Goal: Task Accomplishment & Management: Manage account settings

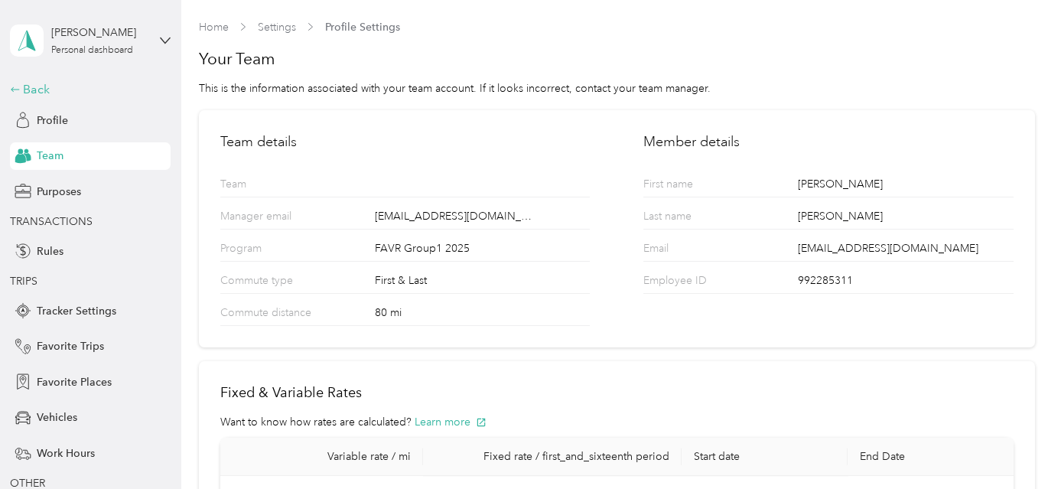
click at [39, 91] on div "Back" at bounding box center [86, 89] width 153 height 18
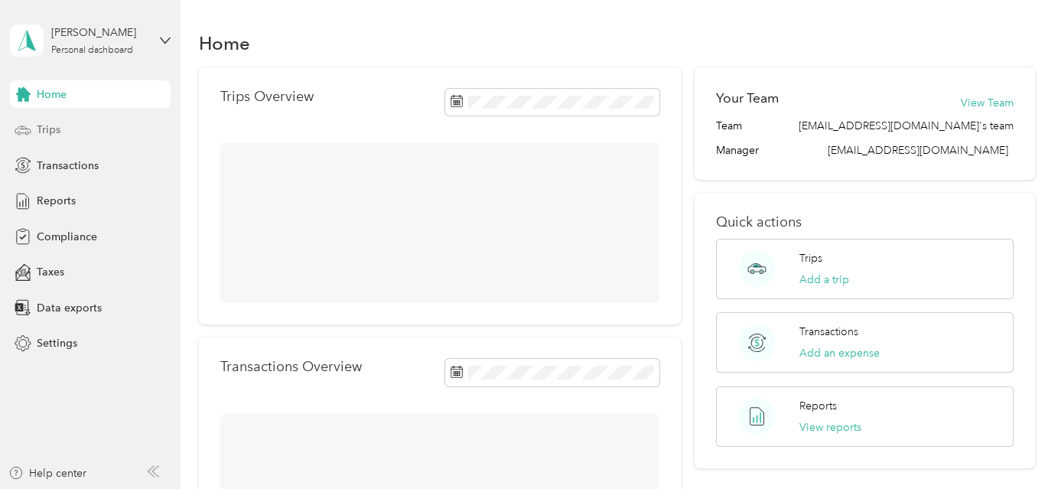
click at [55, 132] on span "Trips" at bounding box center [49, 130] width 24 height 16
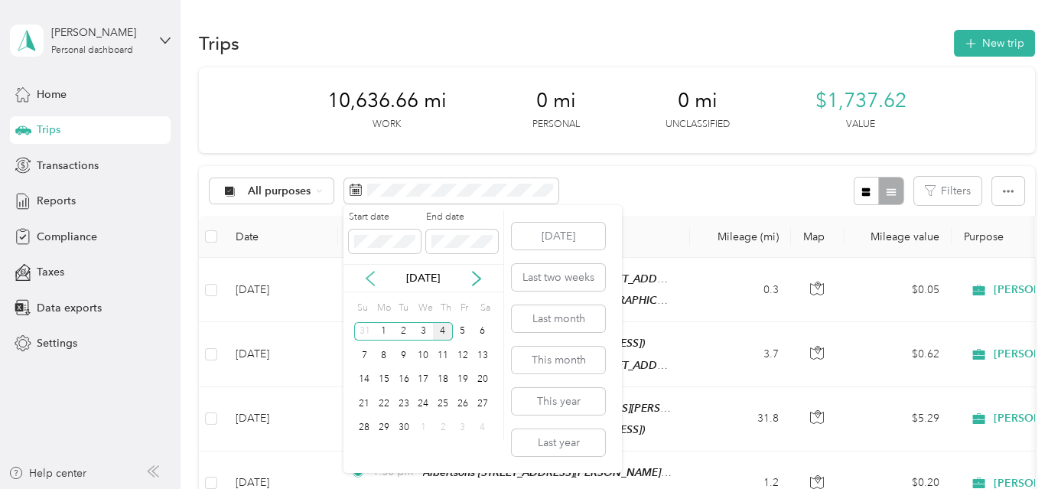
click at [371, 275] on icon at bounding box center [370, 278] width 15 height 15
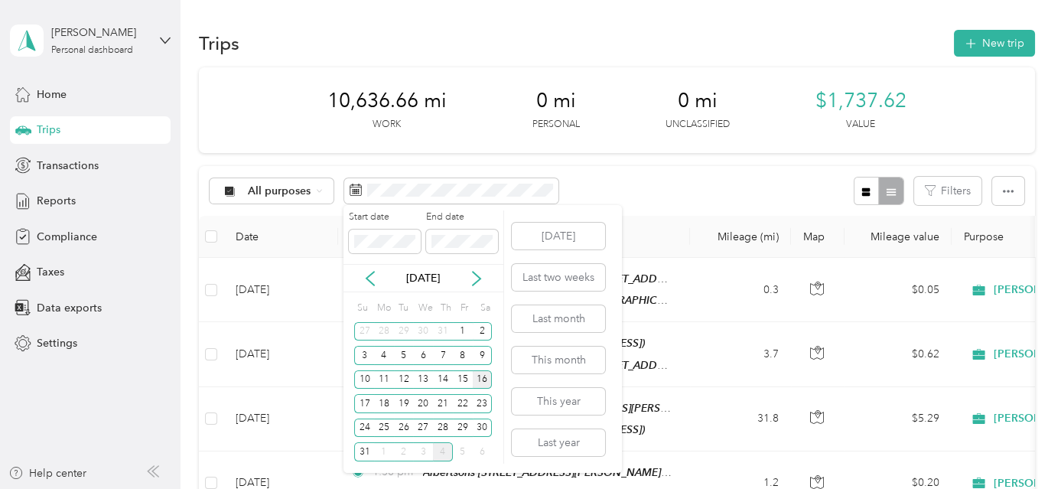
click at [485, 378] on div "16" at bounding box center [483, 379] width 20 height 19
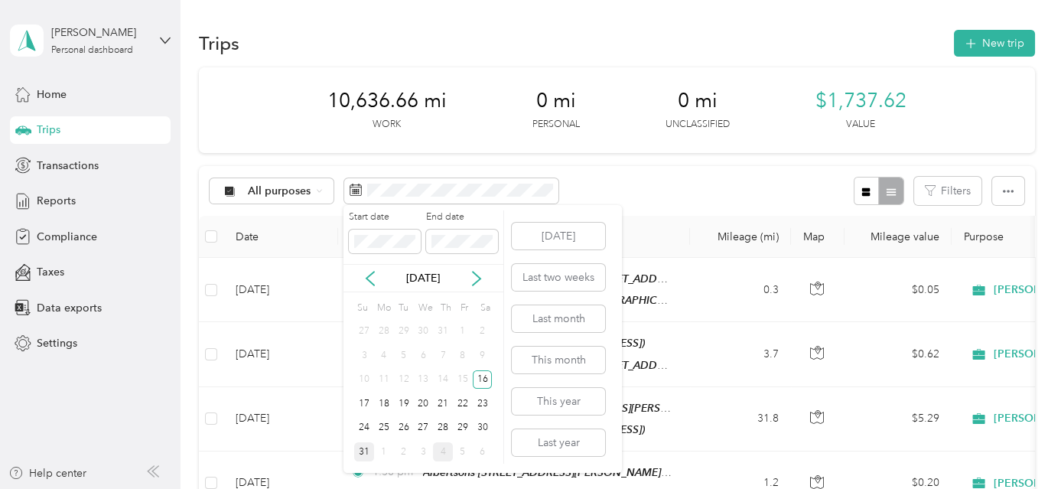
click at [369, 452] on div "31" at bounding box center [364, 451] width 20 height 19
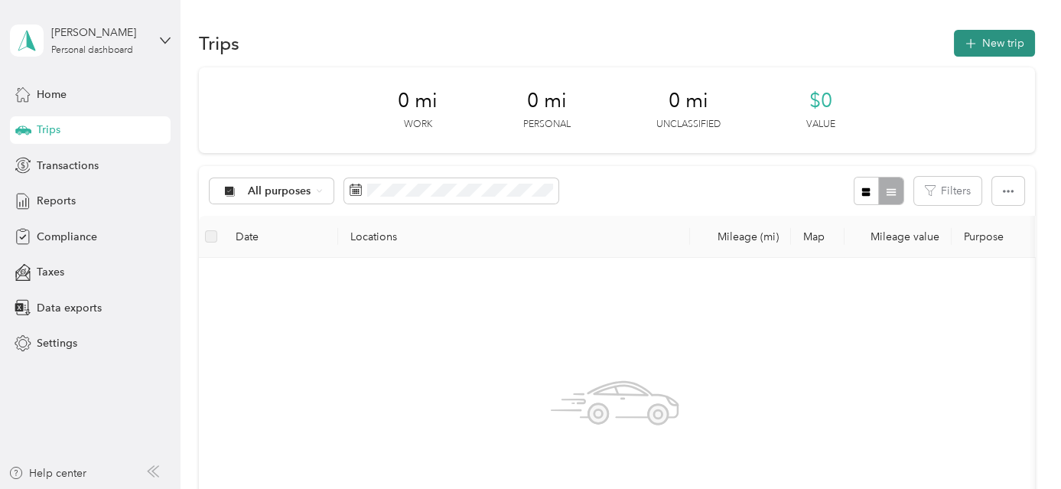
click at [1003, 46] on button "New trip" at bounding box center [994, 43] width 81 height 27
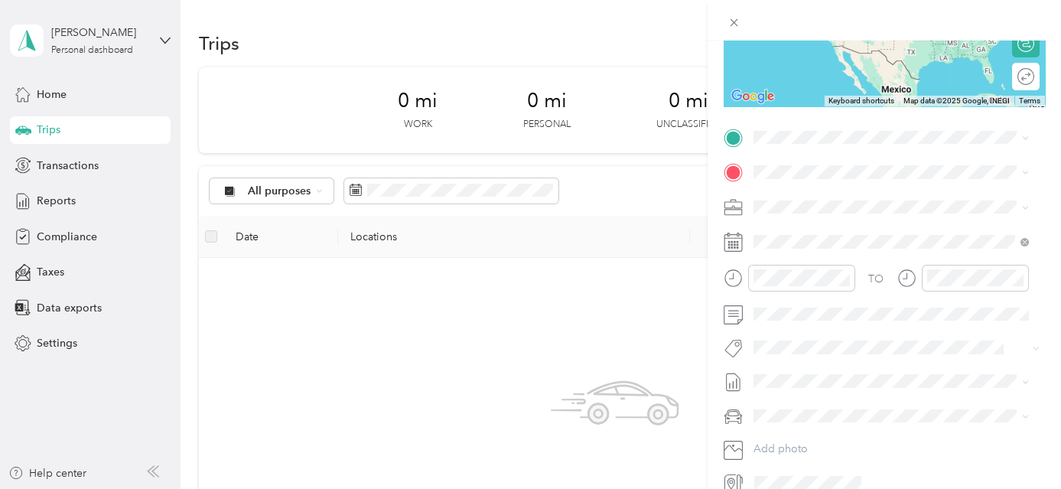
scroll to position [296, 0]
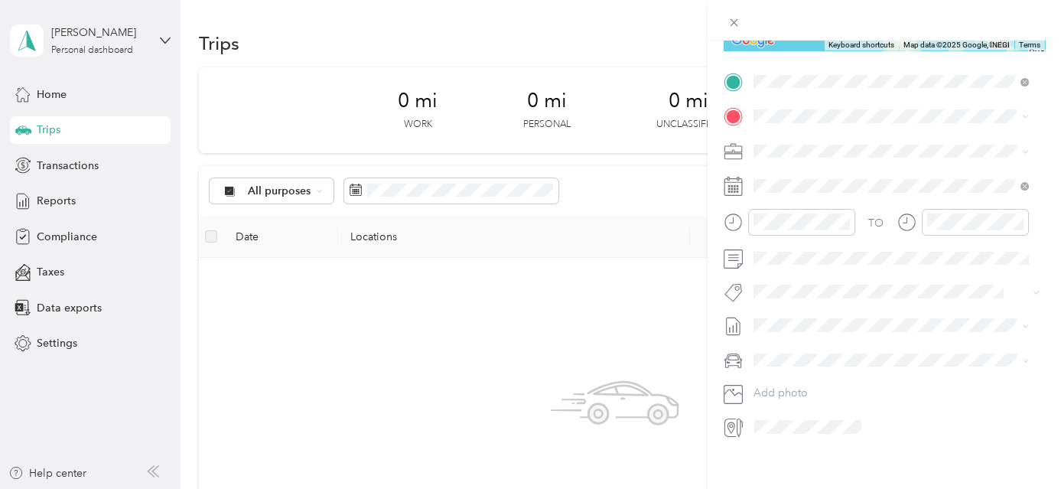
click at [870, 159] on div "Base Location [PERSON_NAME][GEOGRAPHIC_DATA], [GEOGRAPHIC_DATA], [US_STATE], [G…" at bounding box center [903, 167] width 242 height 64
click at [859, 175] on strong "USPS" at bounding box center [848, 179] width 27 height 14
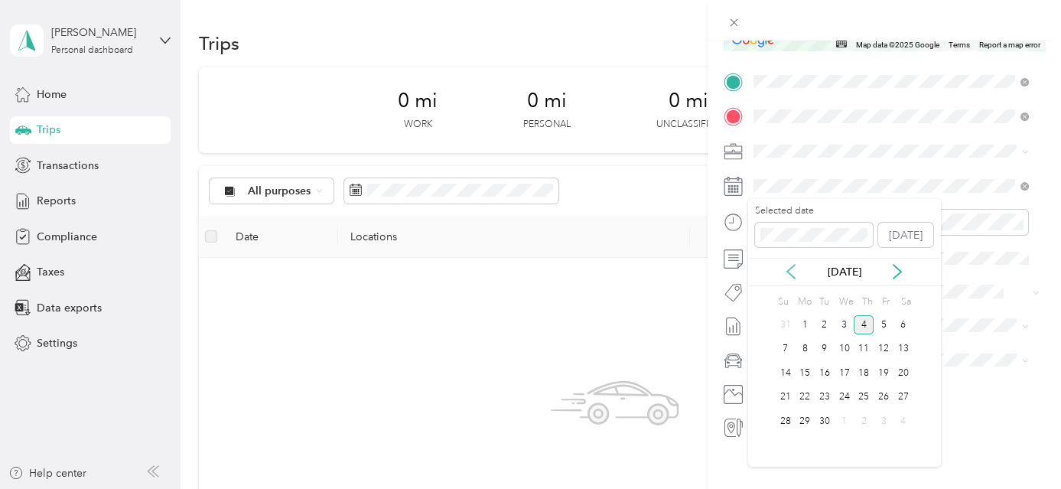
click at [790, 271] on icon at bounding box center [791, 271] width 15 height 15
click at [804, 401] on div "18" at bounding box center [805, 397] width 20 height 19
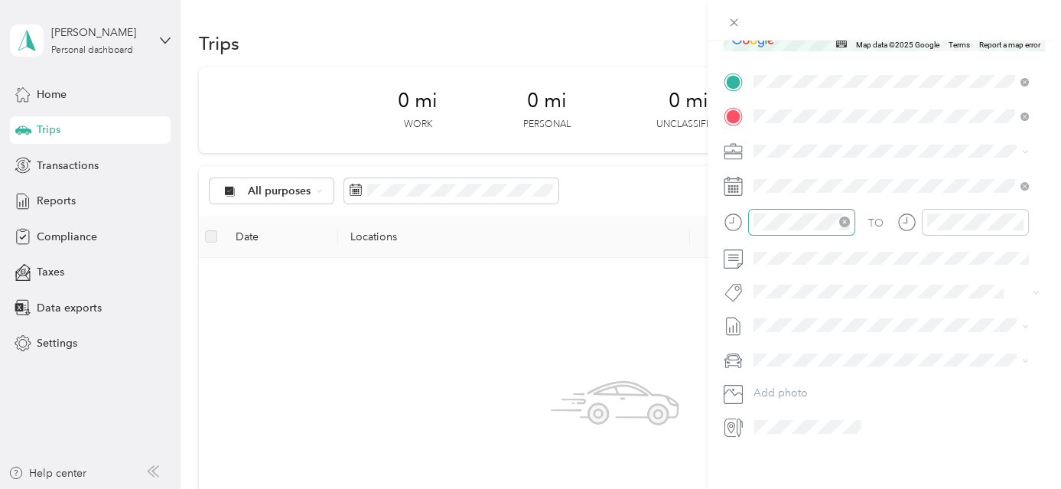
click at [820, 230] on div at bounding box center [801, 222] width 107 height 27
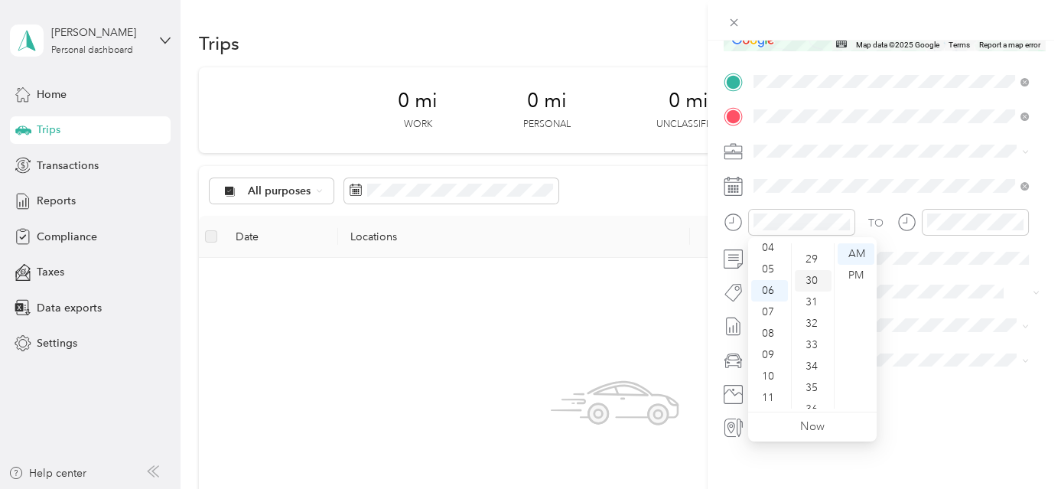
click at [812, 278] on div "30" at bounding box center [813, 280] width 37 height 21
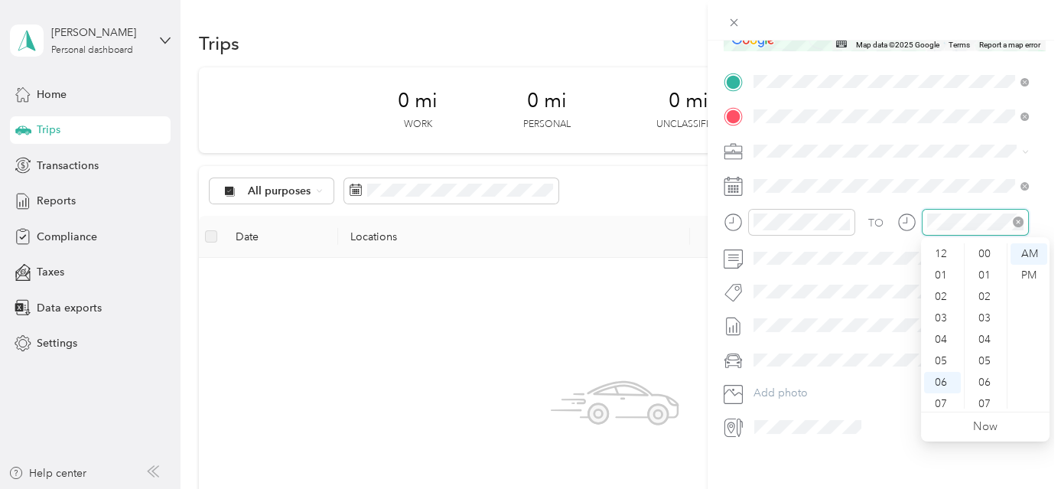
scroll to position [92, 0]
click at [948, 309] on div "07" at bounding box center [942, 311] width 37 height 21
click at [982, 251] on div "00" at bounding box center [986, 253] width 37 height 21
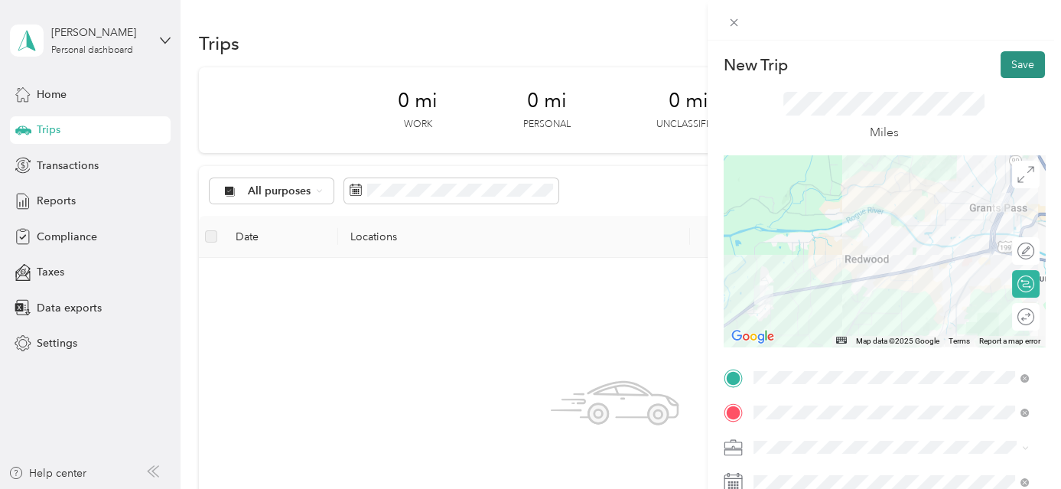
click at [1008, 55] on button "Save" at bounding box center [1023, 64] width 44 height 27
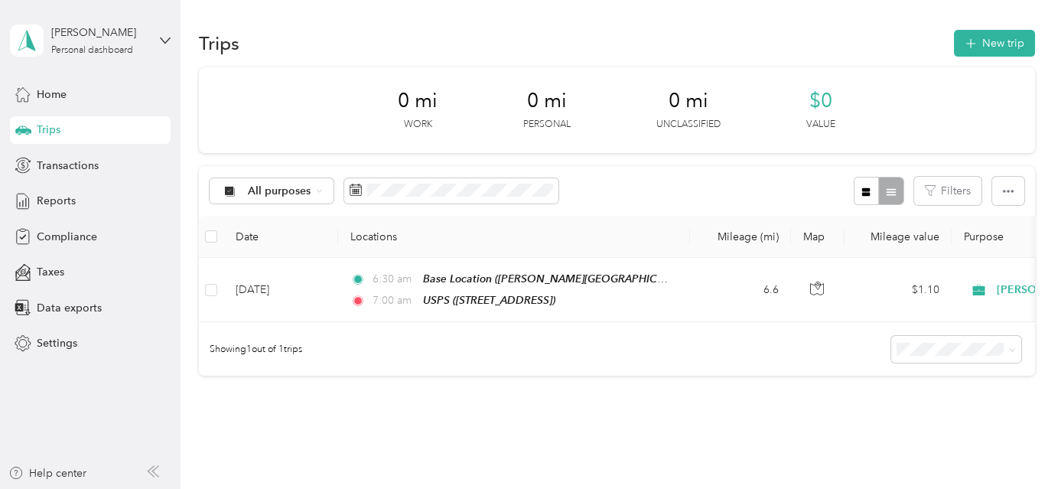
click at [1008, 55] on button "New trip" at bounding box center [994, 43] width 81 height 27
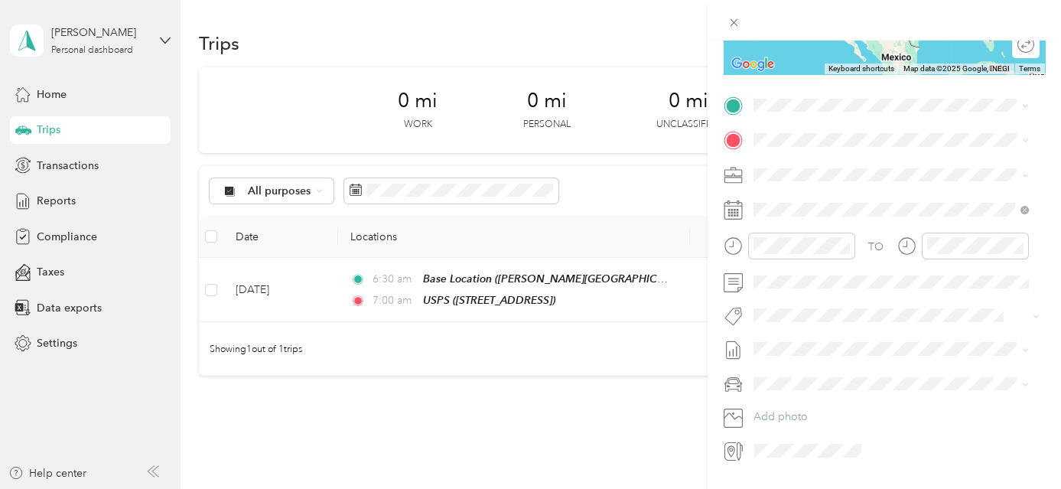
scroll to position [304, 0]
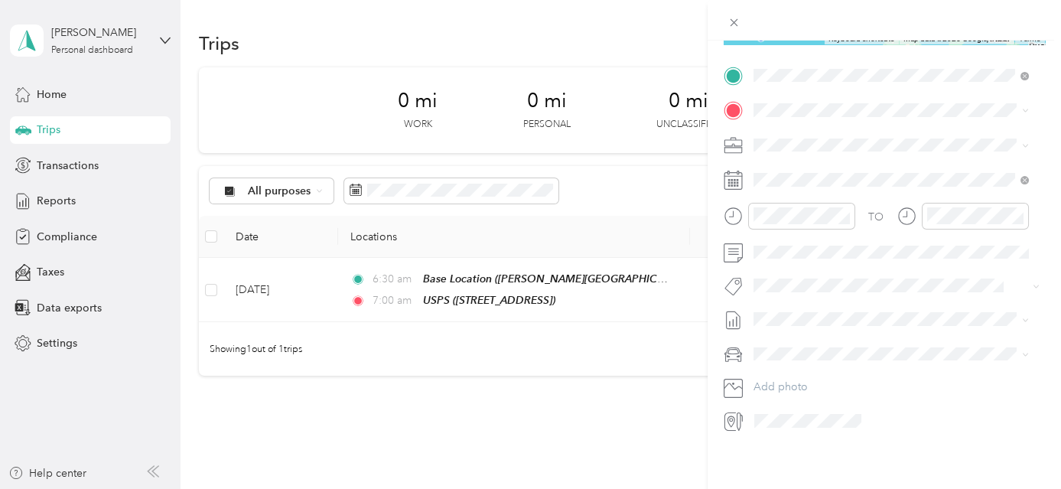
click at [829, 140] on div "TEAM USPS" at bounding box center [830, 136] width 97 height 19
click at [852, 170] on strong "[PERSON_NAME] [PERSON_NAME]" at bounding box center [927, 172] width 184 height 14
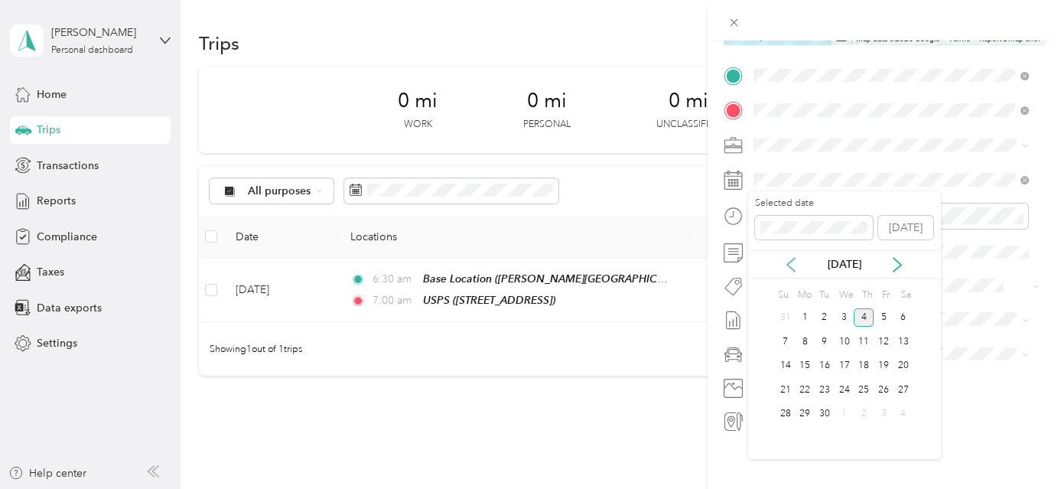
click at [793, 265] on icon at bounding box center [791, 264] width 15 height 15
click at [811, 387] on div "18" at bounding box center [805, 389] width 20 height 19
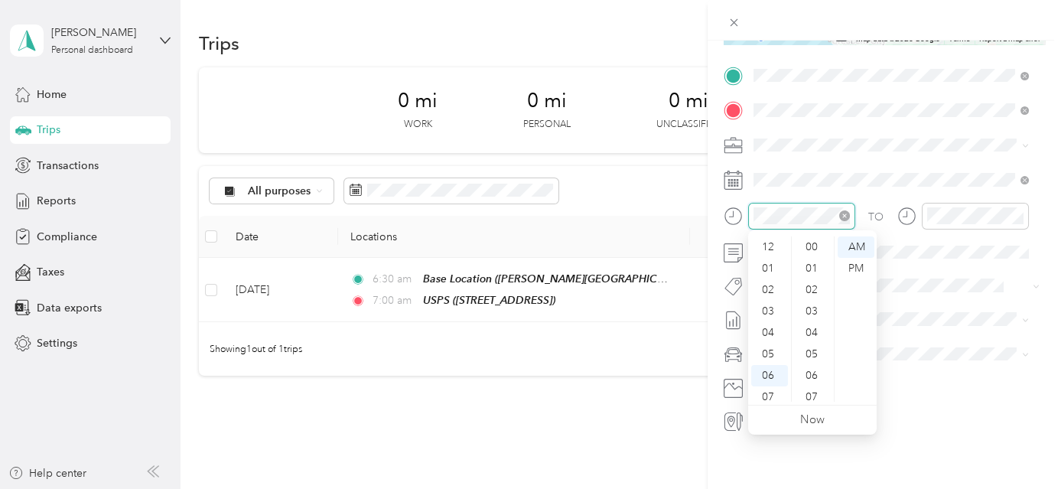
scroll to position [92, 0]
click at [768, 305] on div "07" at bounding box center [769, 305] width 37 height 21
click at [815, 244] on div "00" at bounding box center [813, 246] width 37 height 21
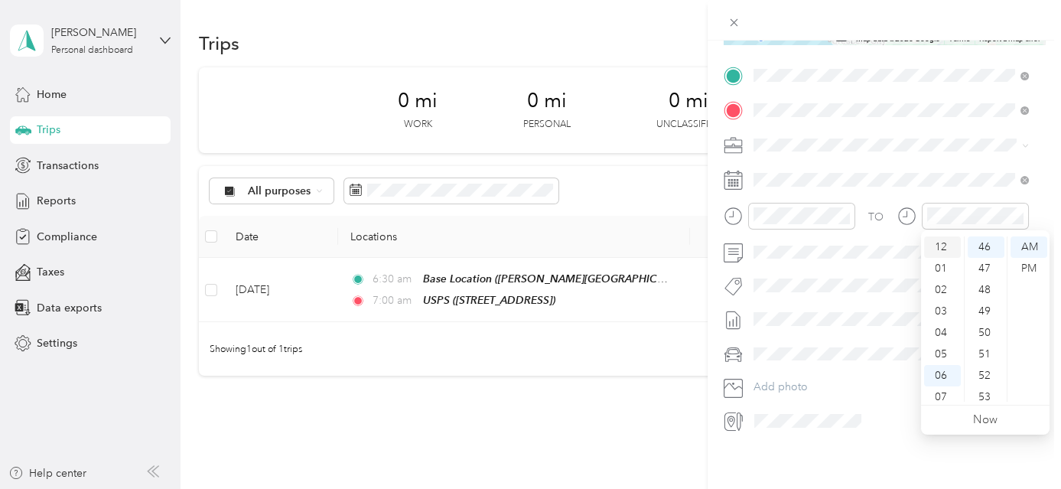
click at [944, 251] on div "12" at bounding box center [942, 246] width 37 height 21
drag, startPoint x: 1028, startPoint y: 269, endPoint x: 991, endPoint y: 267, distance: 36.8
click at [992, 267] on div "12 01 02 03 04 05 06 07 08 09 10 11 00 01 02 03 04 05 06 07 08 09 10 11 12 13 1…" at bounding box center [985, 318] width 129 height 171
click at [987, 248] on div "00" at bounding box center [986, 246] width 37 height 21
click at [1029, 268] on div "PM" at bounding box center [1029, 268] width 37 height 21
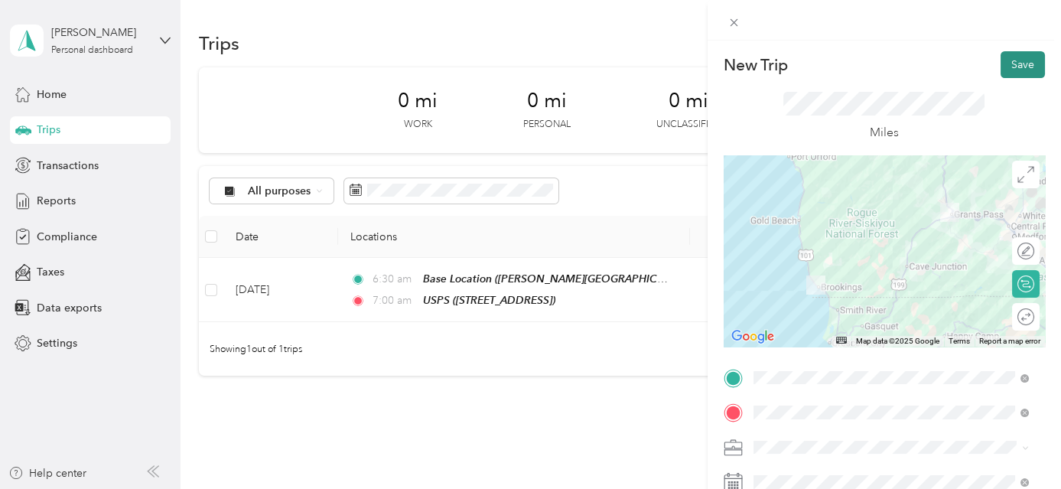
click at [1018, 61] on button "Save" at bounding box center [1023, 64] width 44 height 27
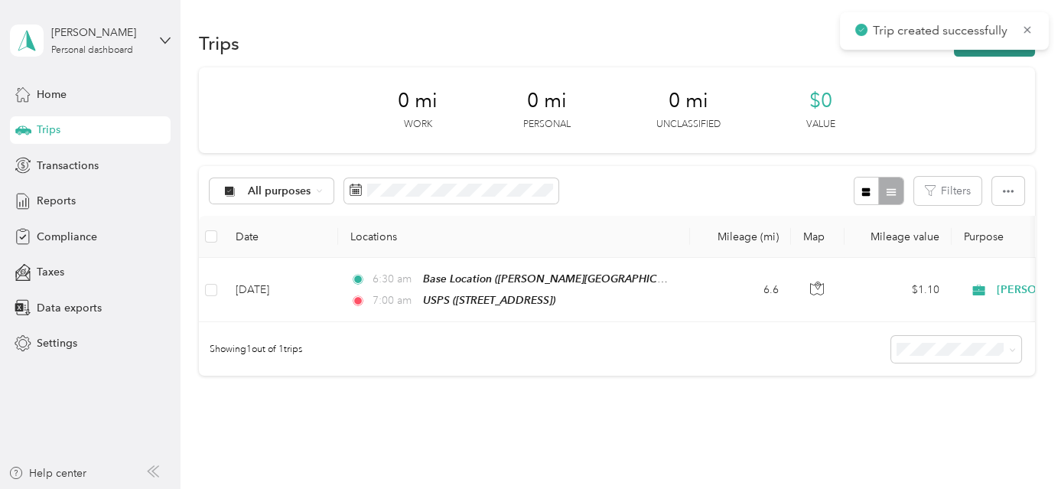
click at [1014, 54] on button "New trip" at bounding box center [994, 43] width 81 height 27
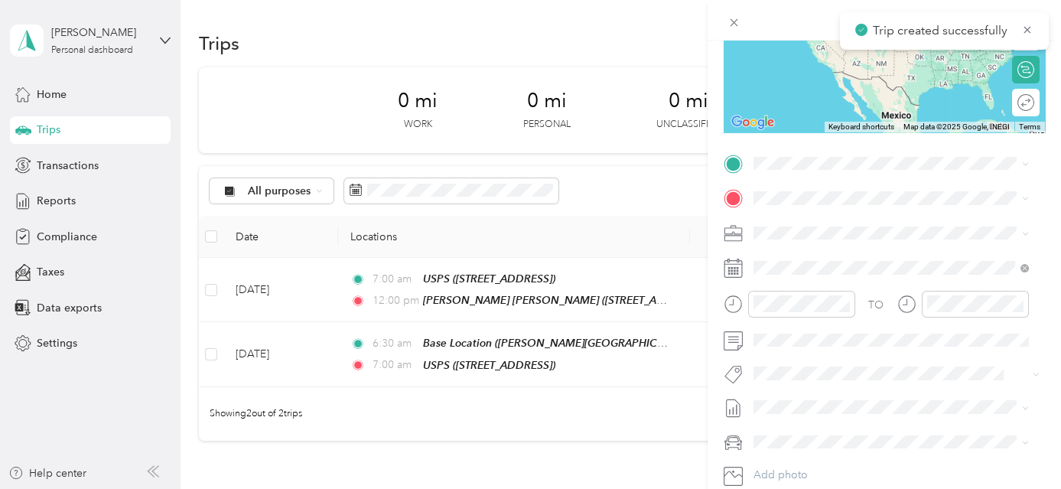
scroll to position [241, 0]
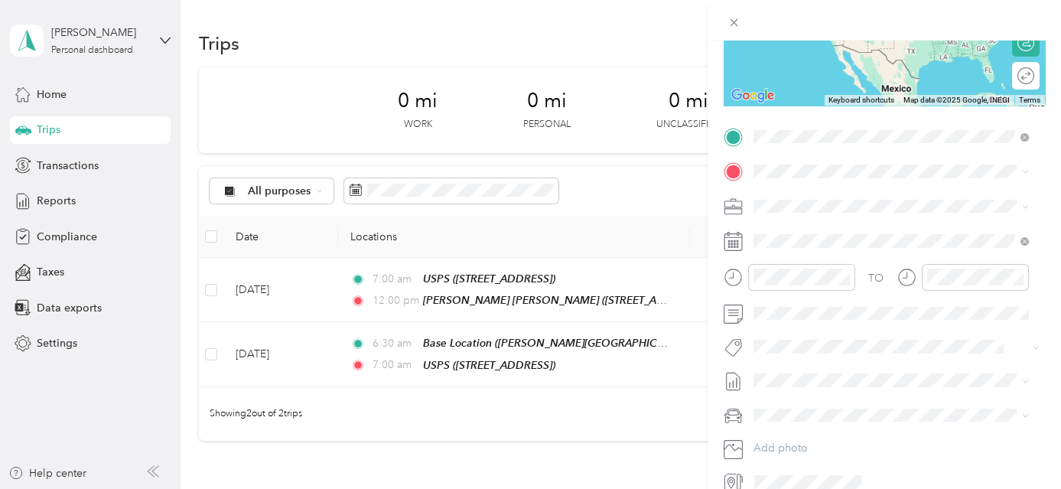
click at [874, 197] on strong "[PERSON_NAME] [PERSON_NAME]" at bounding box center [927, 199] width 184 height 14
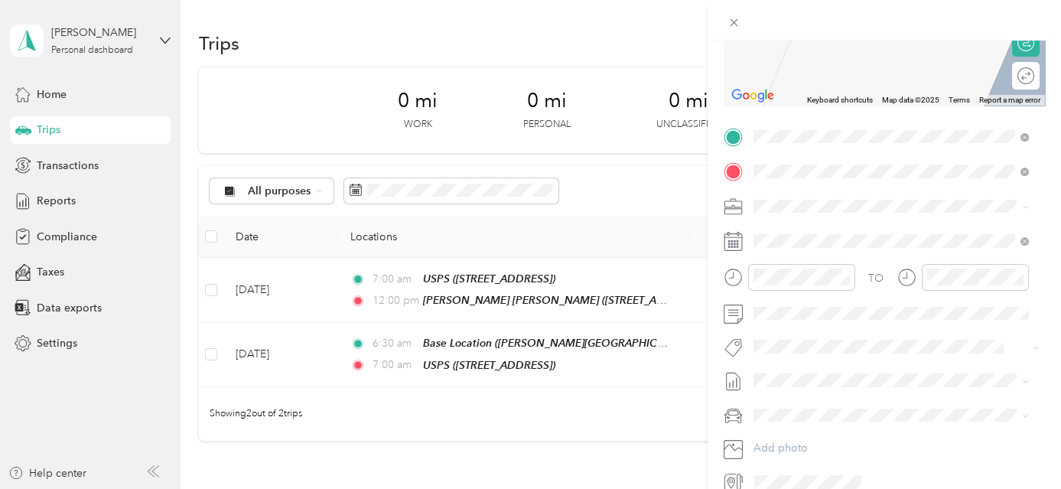
click at [903, 224] on div "TEAM Jerome Prairie Market" at bounding box center [890, 233] width 217 height 19
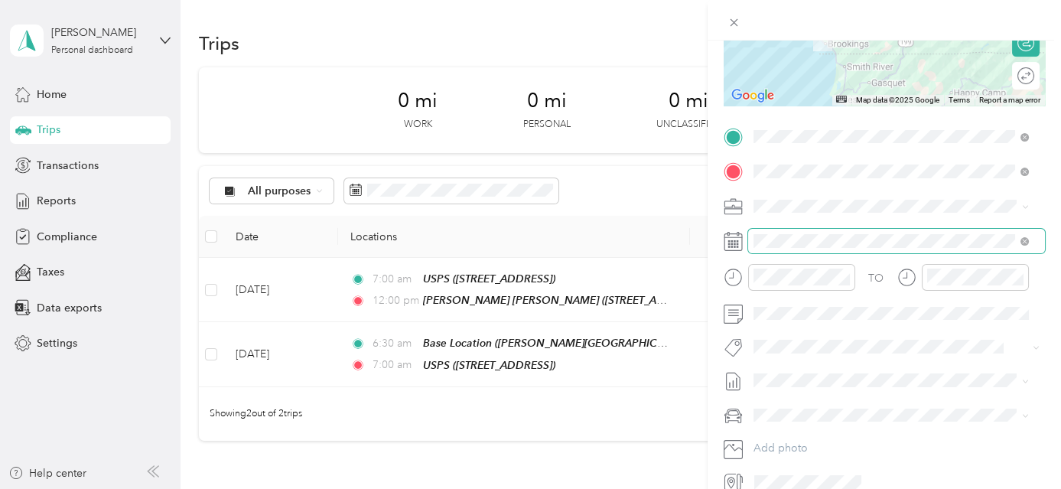
click at [872, 230] on span at bounding box center [896, 241] width 297 height 24
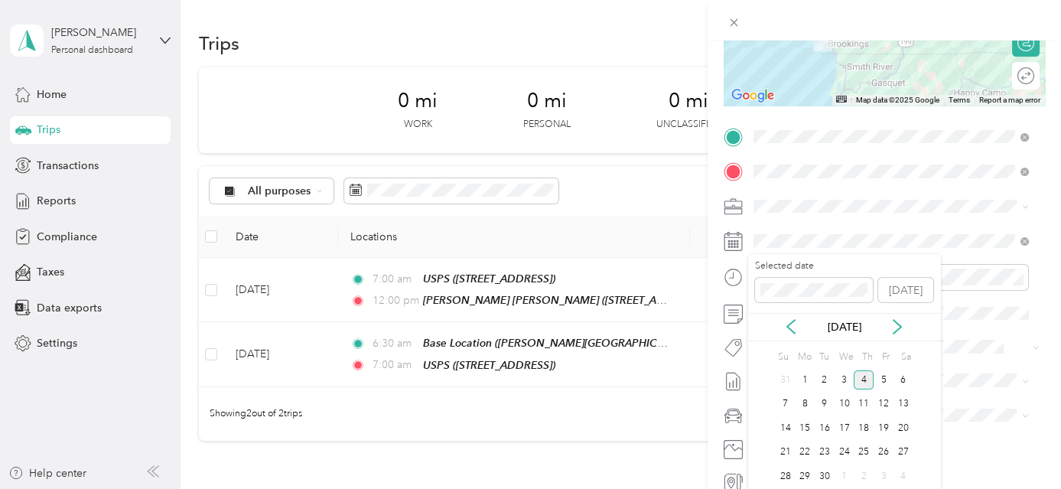
click at [795, 314] on div "[DATE]" at bounding box center [844, 327] width 193 height 28
click at [795, 331] on icon at bounding box center [791, 326] width 15 height 15
click at [806, 449] on div "18" at bounding box center [805, 452] width 20 height 19
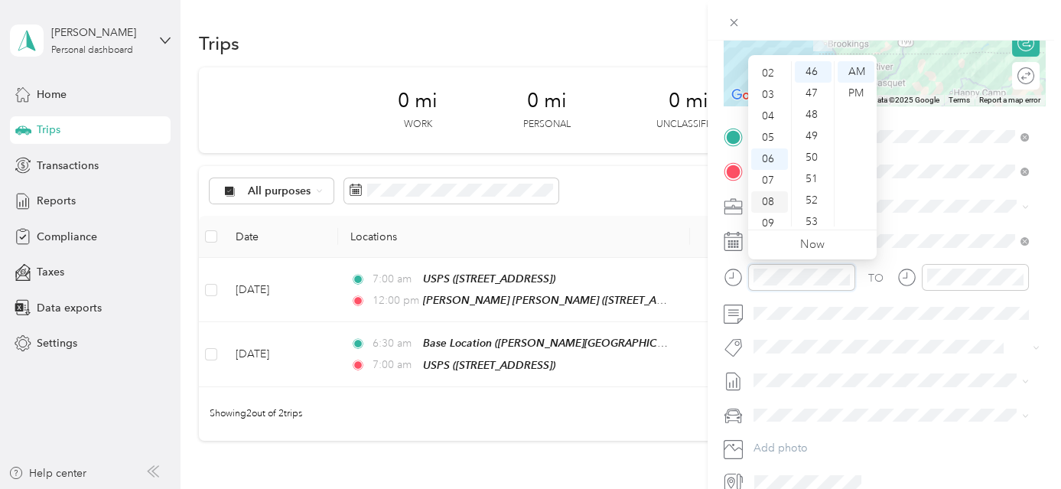
scroll to position [0, 0]
click at [768, 72] on div "12" at bounding box center [769, 71] width 37 height 21
click at [811, 73] on div "00" at bounding box center [813, 71] width 37 height 21
click at [854, 93] on div "PM" at bounding box center [856, 93] width 37 height 21
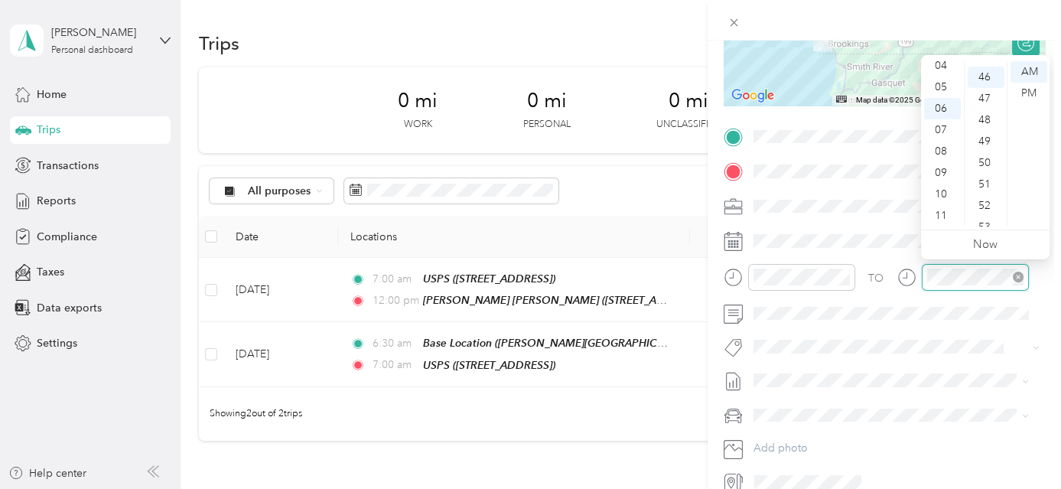
scroll to position [986, 0]
click at [941, 112] on div "03" at bounding box center [942, 113] width 37 height 21
click at [989, 145] on div "30" at bounding box center [986, 146] width 37 height 21
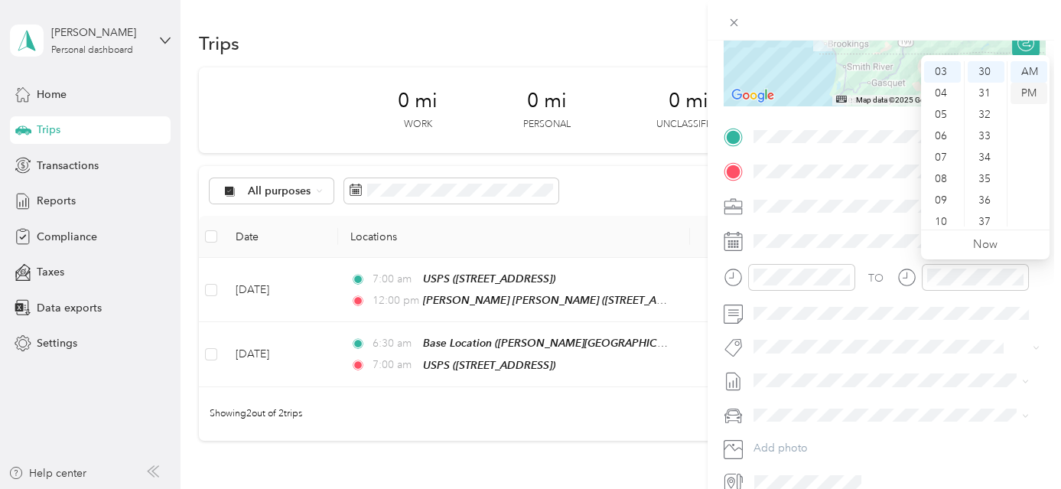
click at [1032, 90] on div "PM" at bounding box center [1029, 93] width 37 height 21
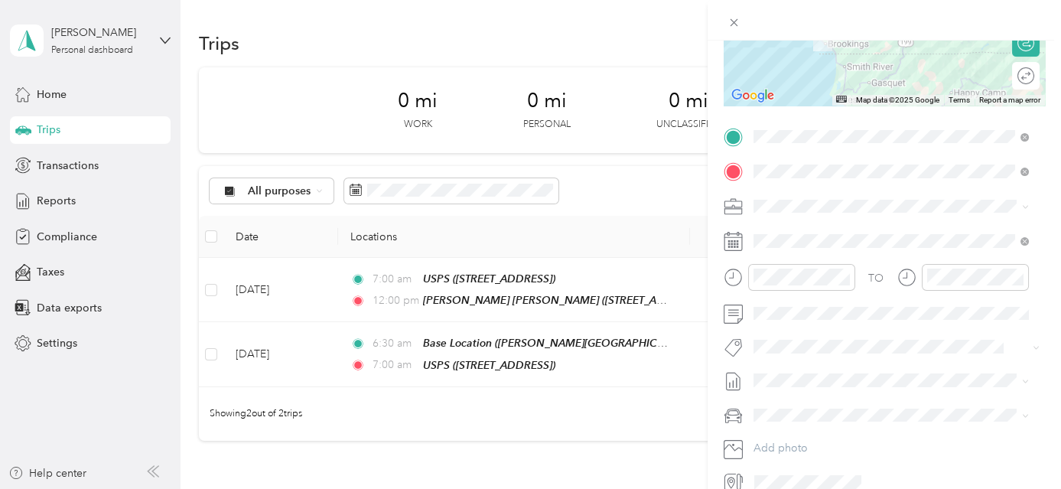
scroll to position [0, 0]
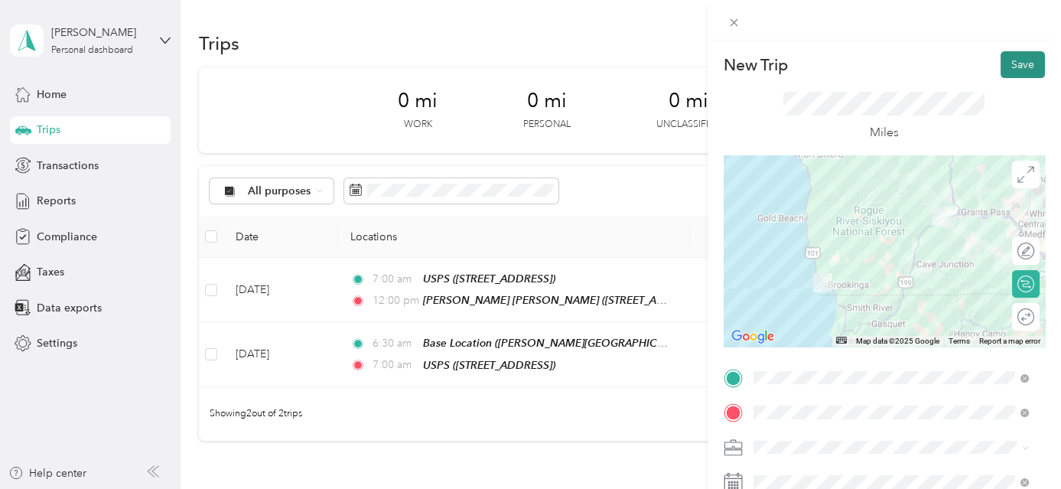
click at [1021, 67] on button "Save" at bounding box center [1023, 64] width 44 height 27
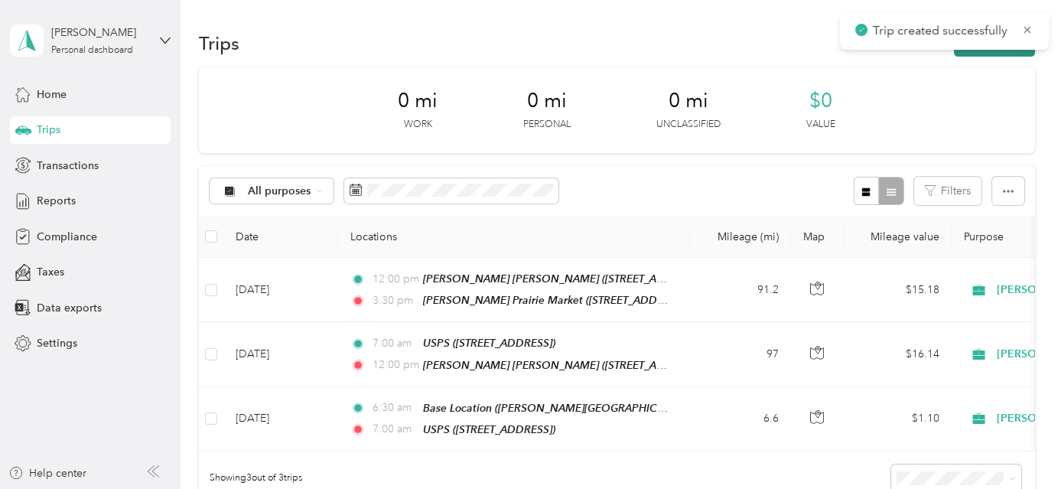
click at [1005, 50] on button "New trip" at bounding box center [994, 43] width 81 height 27
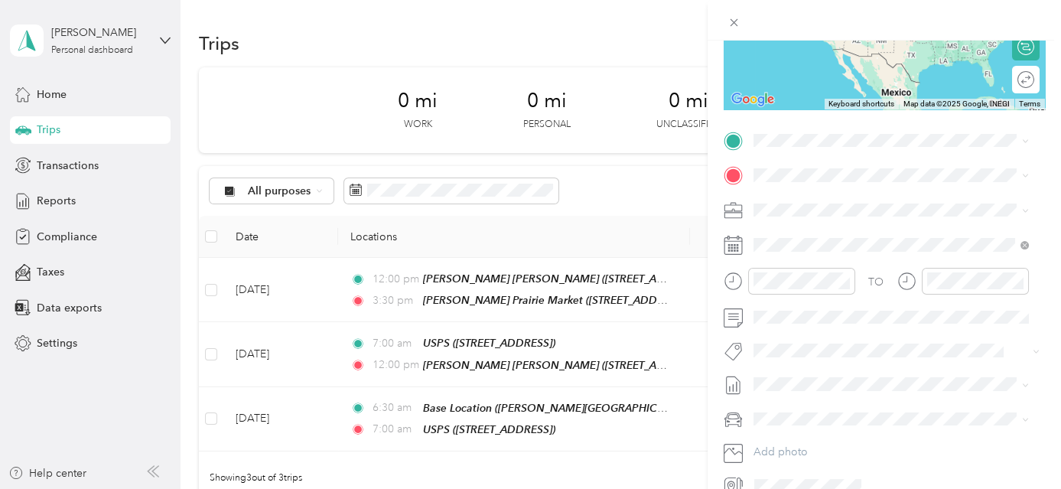
scroll to position [291, 0]
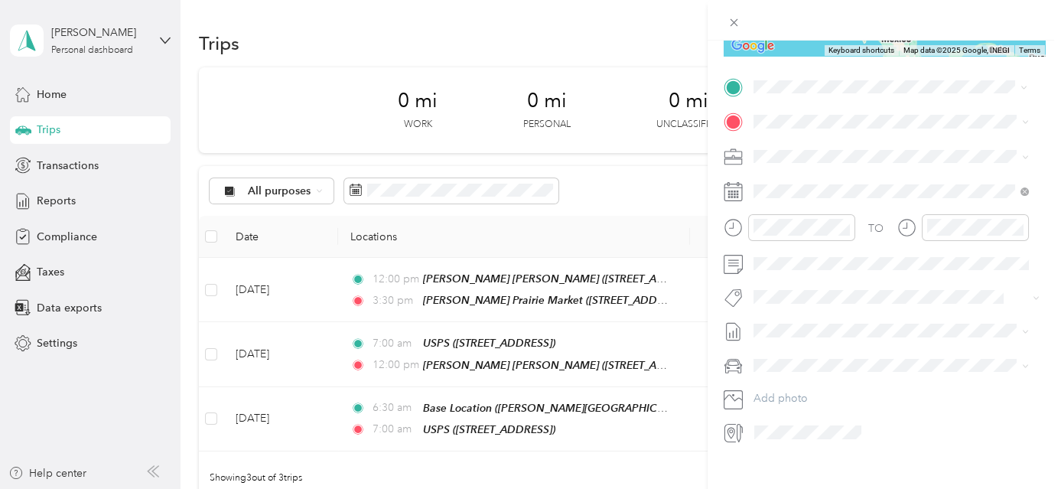
click at [842, 154] on div "TEAM [PERSON_NAME][GEOGRAPHIC_DATA] [STREET_ADDRESS]" at bounding box center [890, 158] width 217 height 37
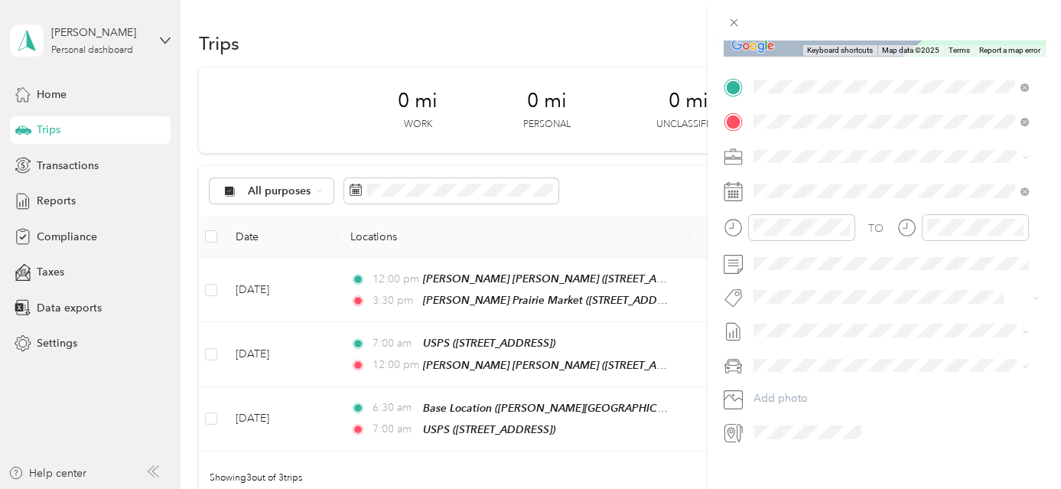
click at [833, 197] on div "Base Location [PERSON_NAME][GEOGRAPHIC_DATA], [GEOGRAPHIC_DATA], [US_STATE], [G…" at bounding box center [903, 207] width 242 height 64
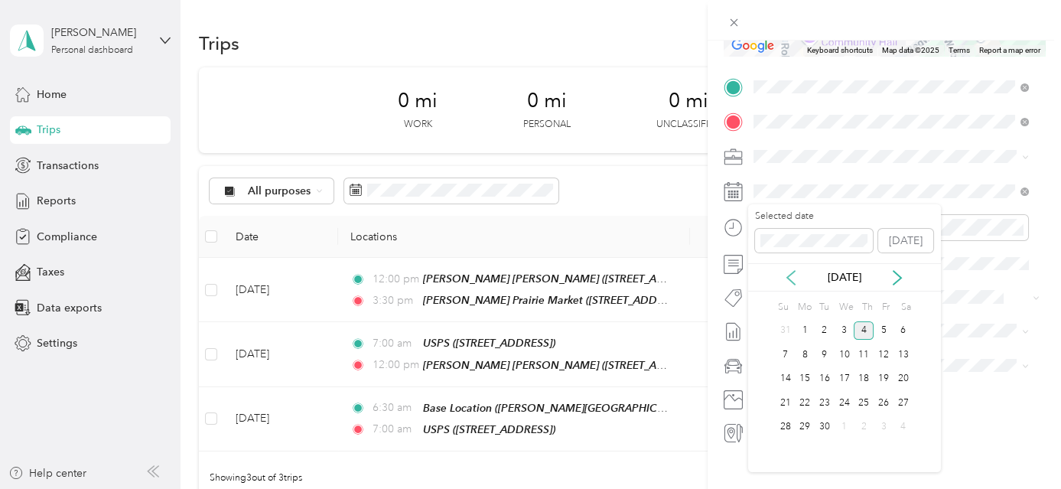
click at [789, 275] on icon at bounding box center [791, 278] width 8 height 14
click at [801, 402] on div "18" at bounding box center [805, 402] width 20 height 19
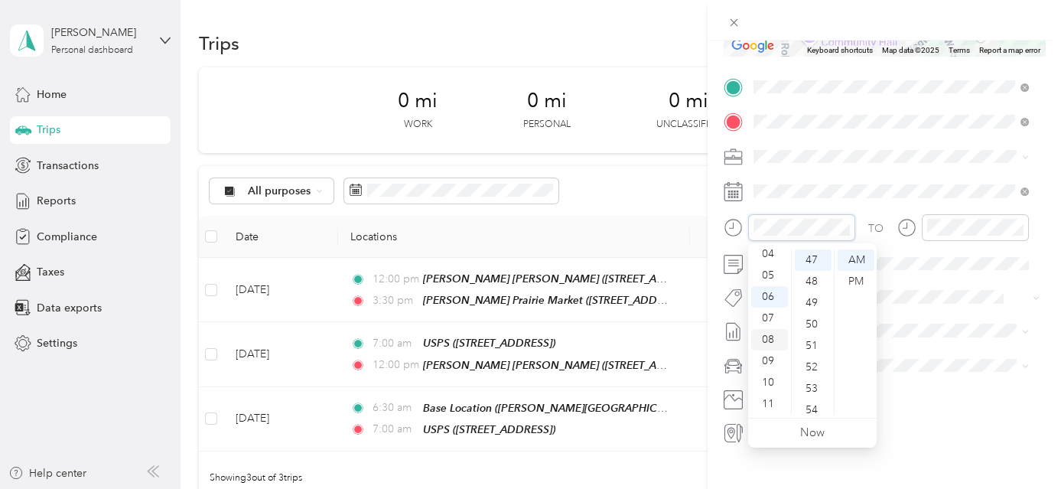
scroll to position [22, 0]
click at [774, 299] on div "03" at bounding box center [769, 302] width 37 height 21
click at [816, 309] on div "30" at bounding box center [813, 313] width 37 height 21
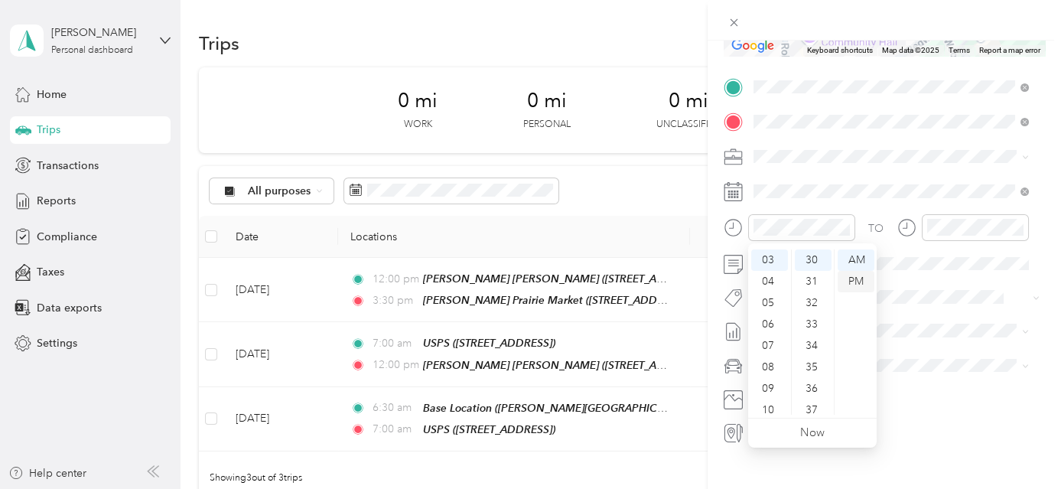
click at [851, 281] on div "PM" at bounding box center [856, 281] width 37 height 21
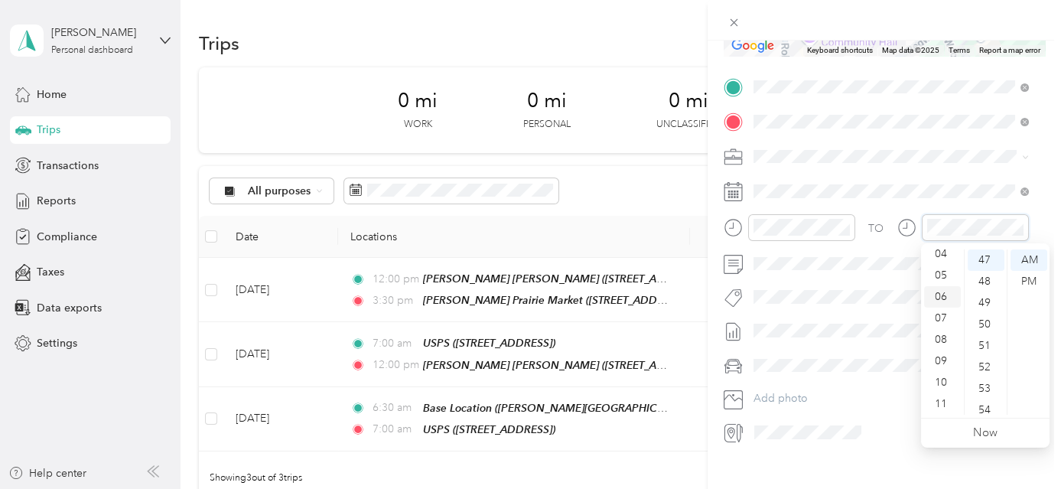
scroll to position [22, 0]
click at [945, 298] on div "03" at bounding box center [942, 302] width 37 height 21
click at [986, 318] on div "40" at bounding box center [986, 318] width 37 height 21
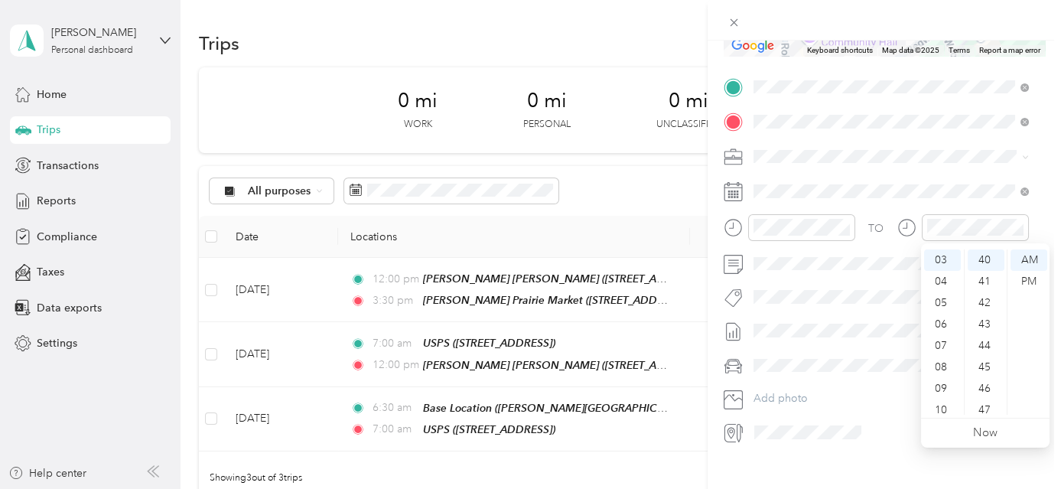
drag, startPoint x: 1024, startPoint y: 280, endPoint x: 1067, endPoint y: 291, distance: 44.9
click at [1025, 280] on div "PM" at bounding box center [1029, 281] width 37 height 21
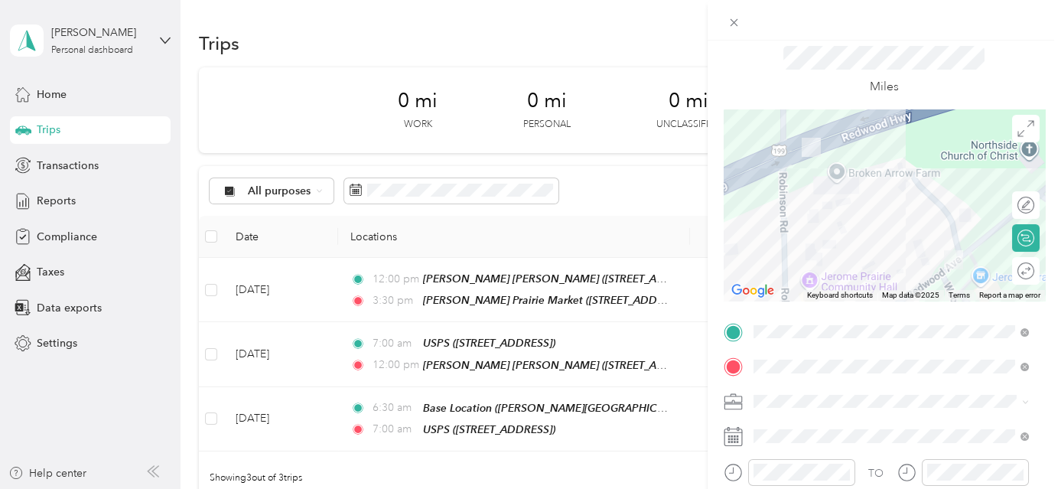
scroll to position [0, 0]
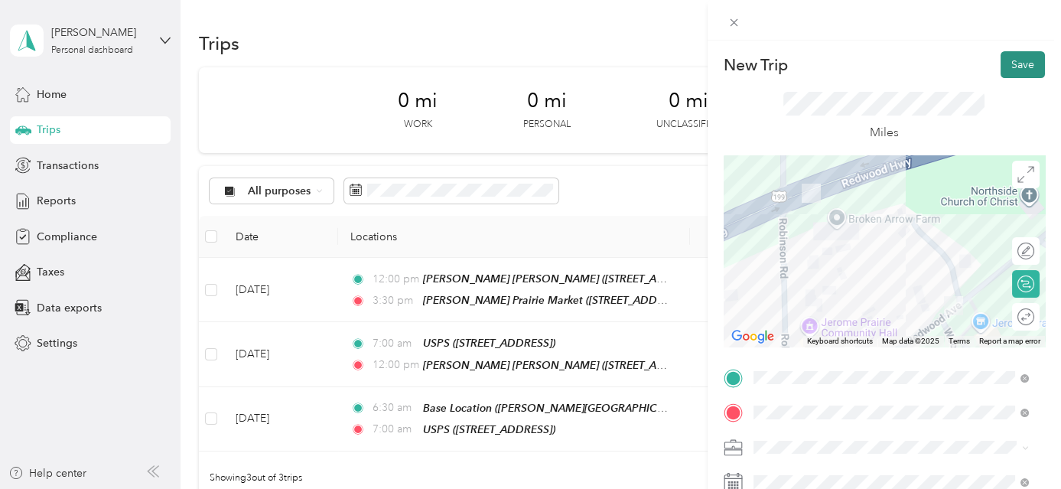
click at [1020, 70] on button "Save" at bounding box center [1023, 64] width 44 height 27
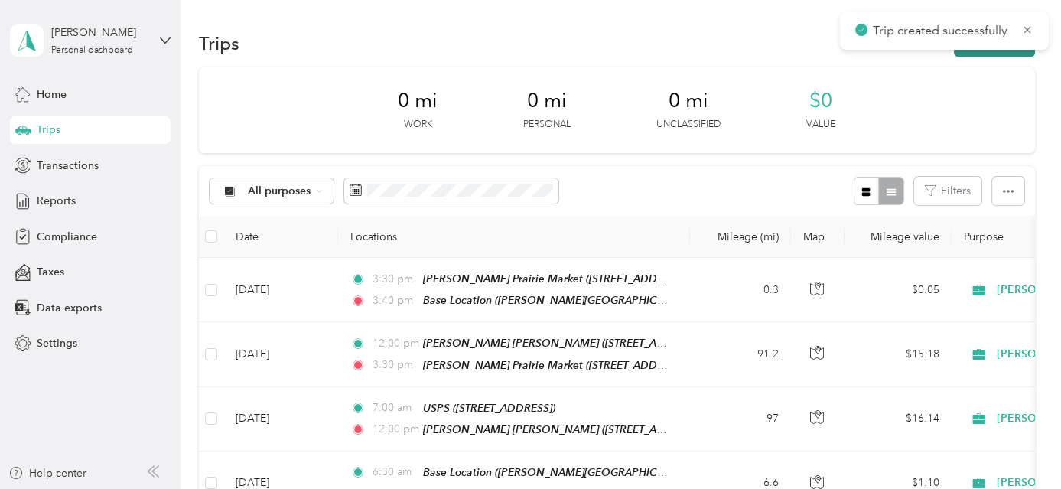
click at [1017, 52] on button "New trip" at bounding box center [994, 43] width 81 height 27
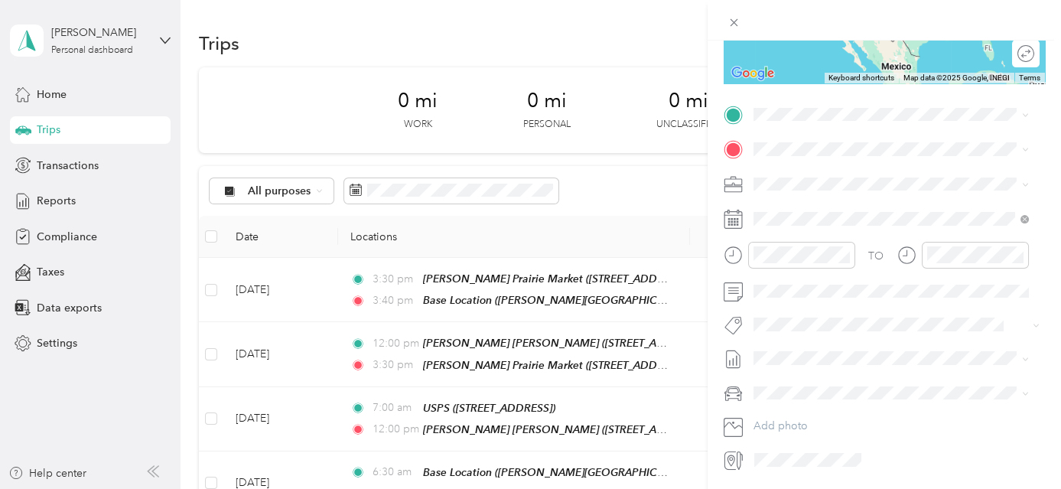
scroll to position [265, 0]
click at [845, 187] on span "[PERSON_NAME][GEOGRAPHIC_DATA], [GEOGRAPHIC_DATA], [US_STATE], [GEOGRAPHIC_DATA]" at bounding box center [881, 206] width 198 height 45
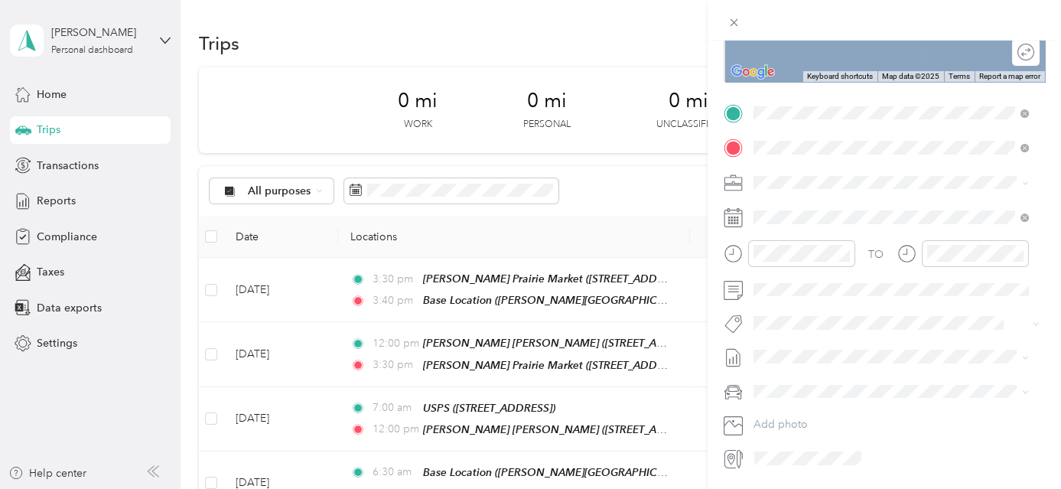
click at [852, 217] on div "TEAM USPS [STREET_ADDRESS]" at bounding box center [830, 219] width 97 height 37
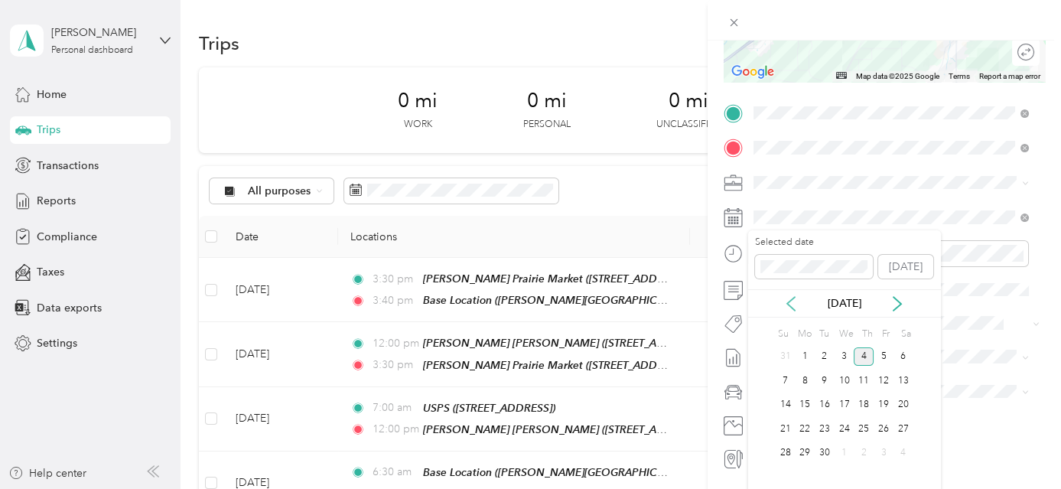
click at [790, 304] on icon at bounding box center [791, 304] width 8 height 14
click at [826, 422] on div "19" at bounding box center [825, 428] width 20 height 19
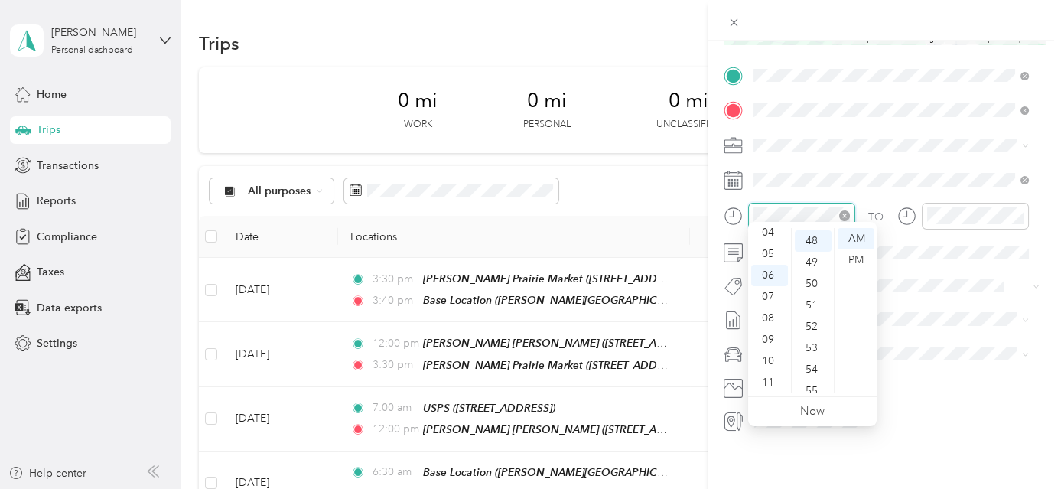
scroll to position [1028, 0]
click at [767, 290] on div "07" at bounding box center [769, 296] width 37 height 21
click at [767, 295] on div "07" at bounding box center [769, 296] width 37 height 21
click at [815, 239] on div "00" at bounding box center [813, 238] width 37 height 21
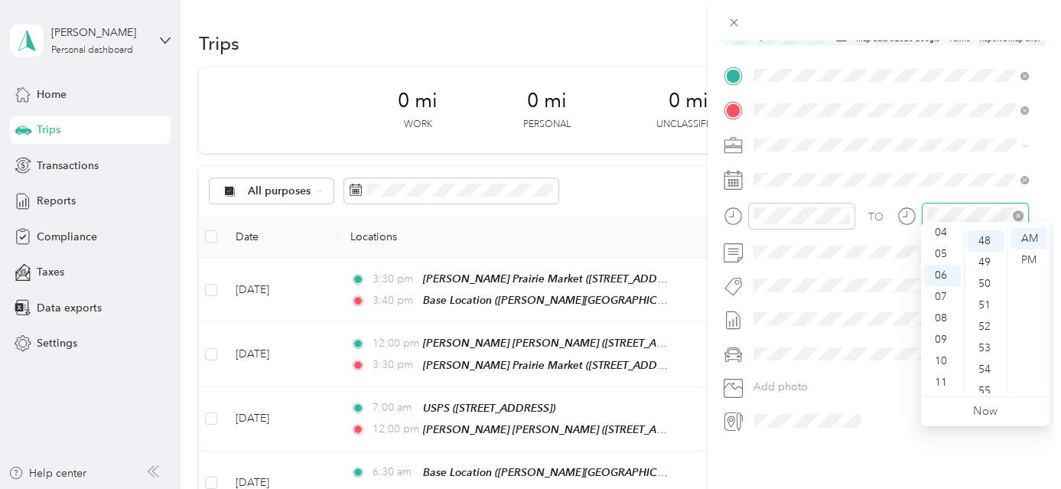
scroll to position [1028, 0]
click at [940, 297] on div "07" at bounding box center [942, 296] width 37 height 21
click at [982, 342] on div "30" at bounding box center [986, 340] width 37 height 21
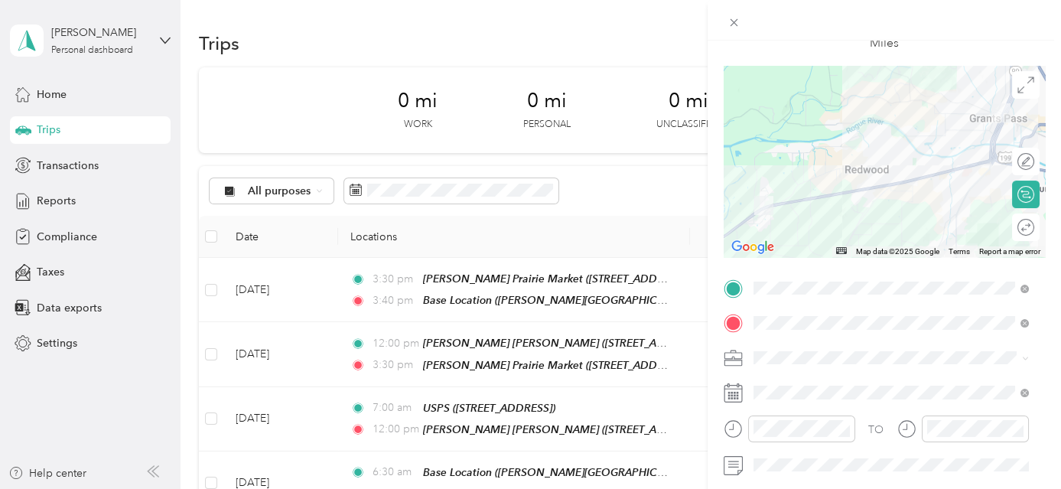
scroll to position [0, 0]
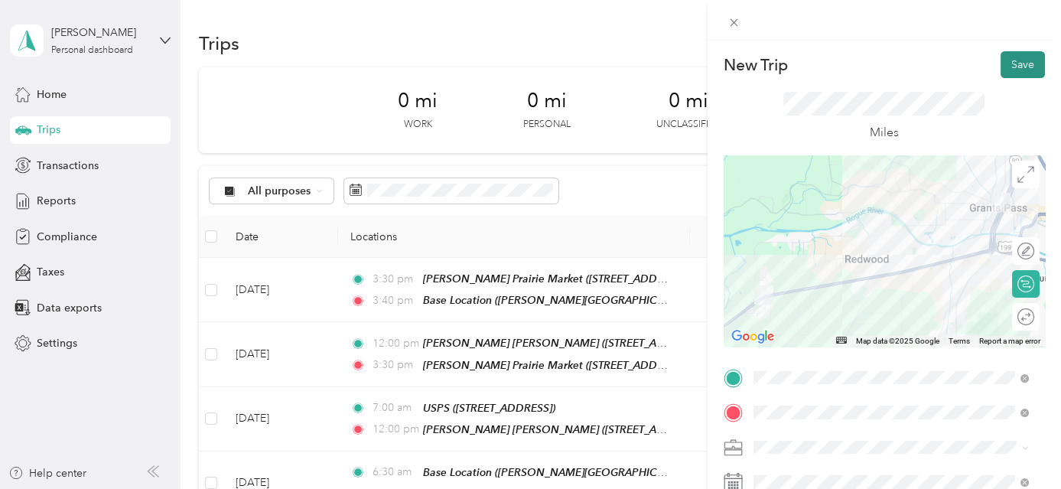
click at [1019, 65] on button "Save" at bounding box center [1023, 64] width 44 height 27
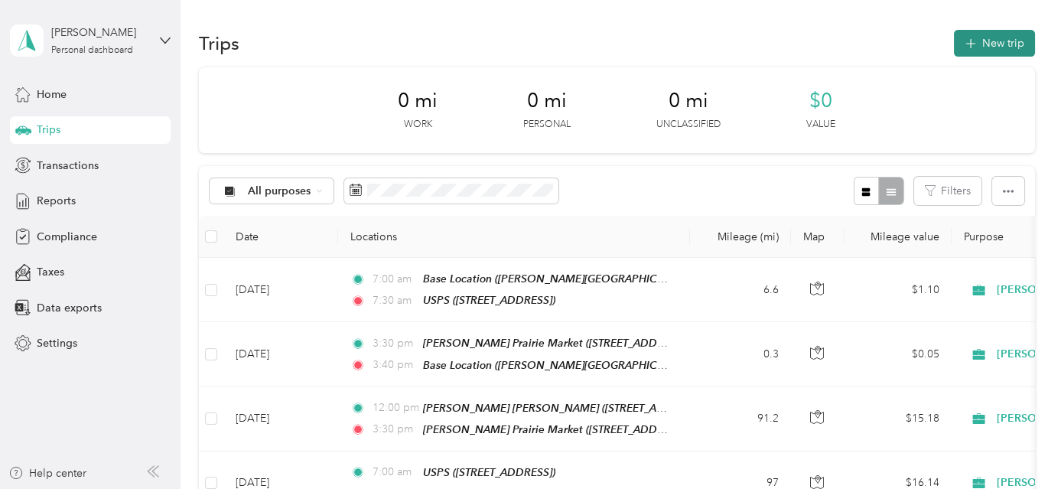
click at [1004, 49] on button "New trip" at bounding box center [994, 43] width 81 height 27
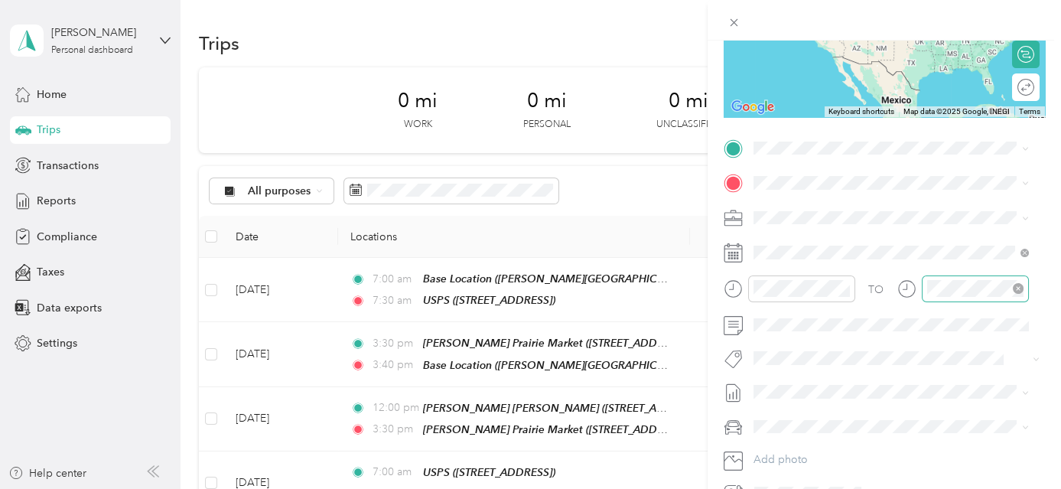
scroll to position [239, 0]
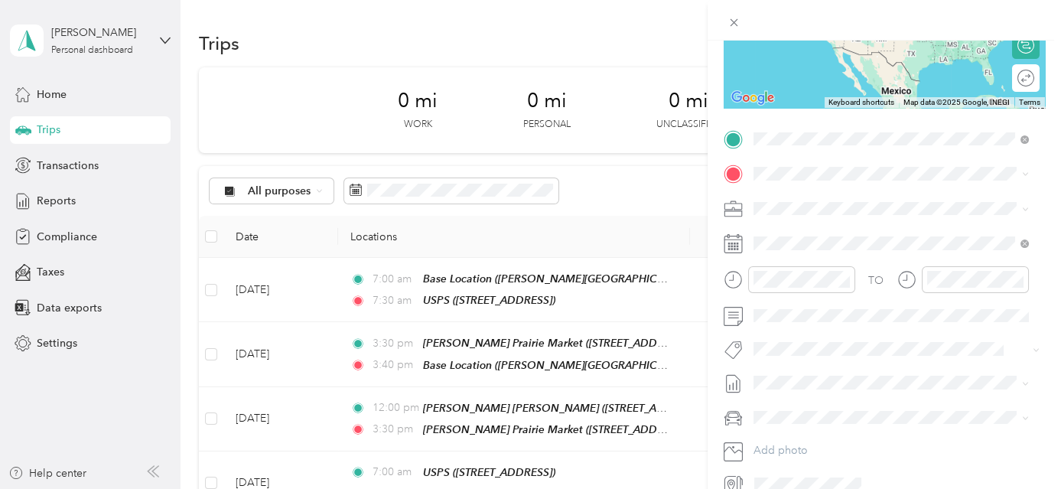
click at [867, 205] on div "TEAM USPS" at bounding box center [830, 202] width 97 height 19
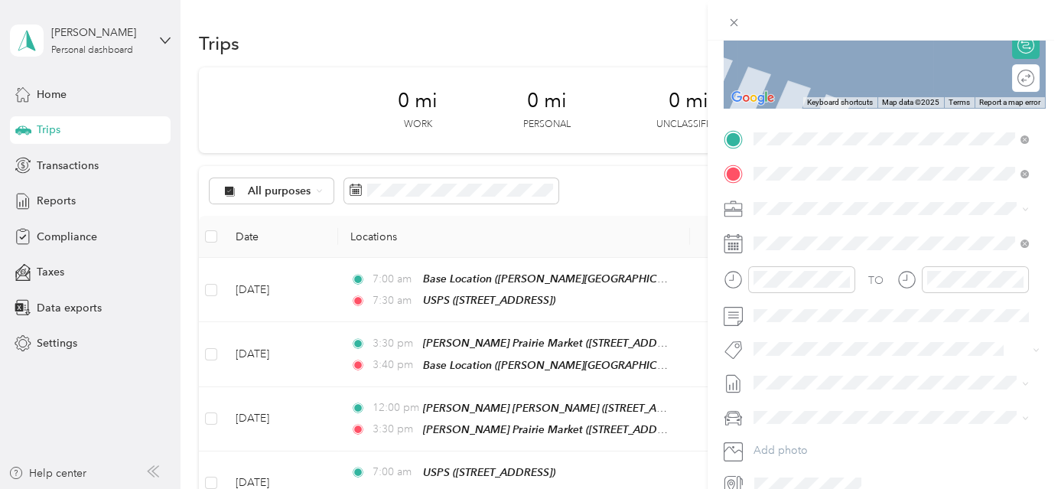
click at [879, 320] on span "[STREET_ADDRESS]" at bounding box center [830, 326] width 97 height 13
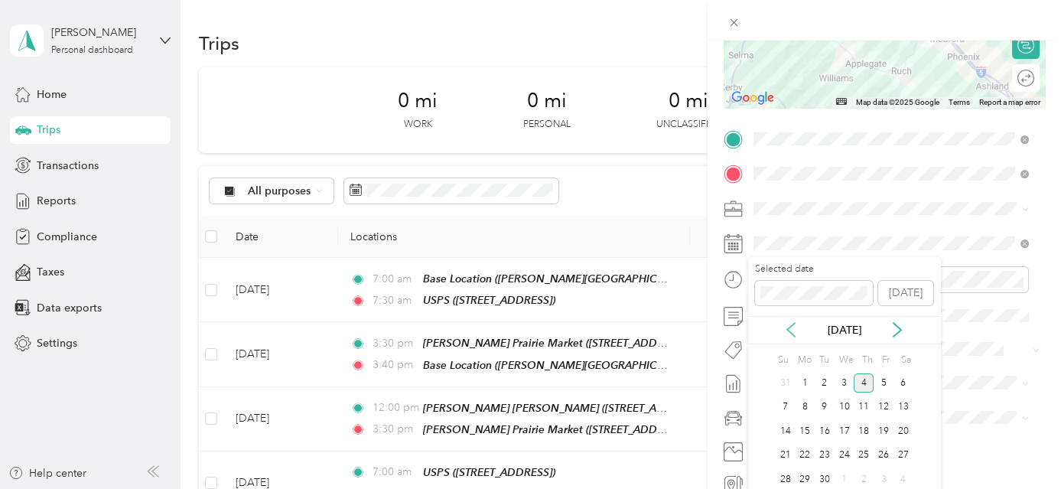
click at [791, 329] on icon at bounding box center [791, 329] width 15 height 15
click at [828, 461] on div "19" at bounding box center [825, 455] width 20 height 19
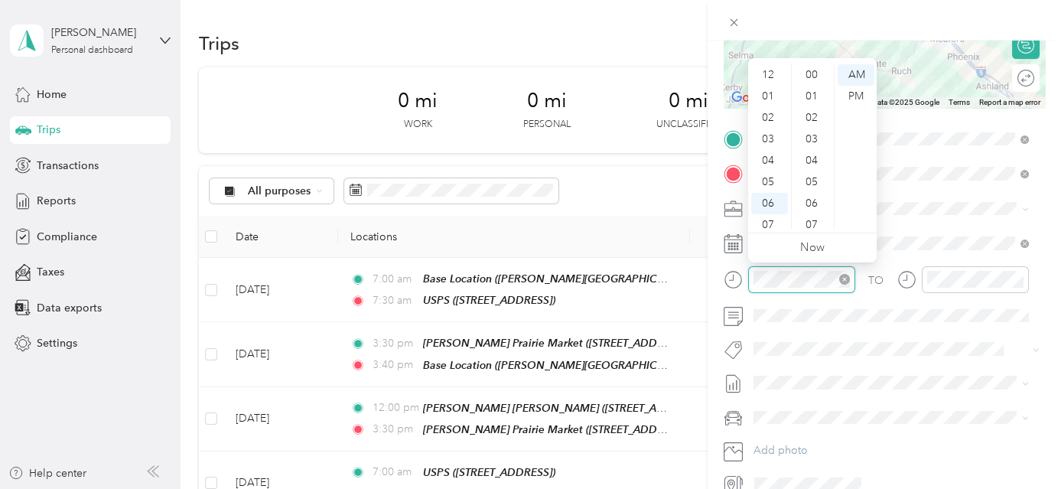
scroll to position [92, 0]
click at [770, 131] on div "07" at bounding box center [769, 132] width 37 height 21
click at [818, 83] on div "30" at bounding box center [813, 85] width 37 height 21
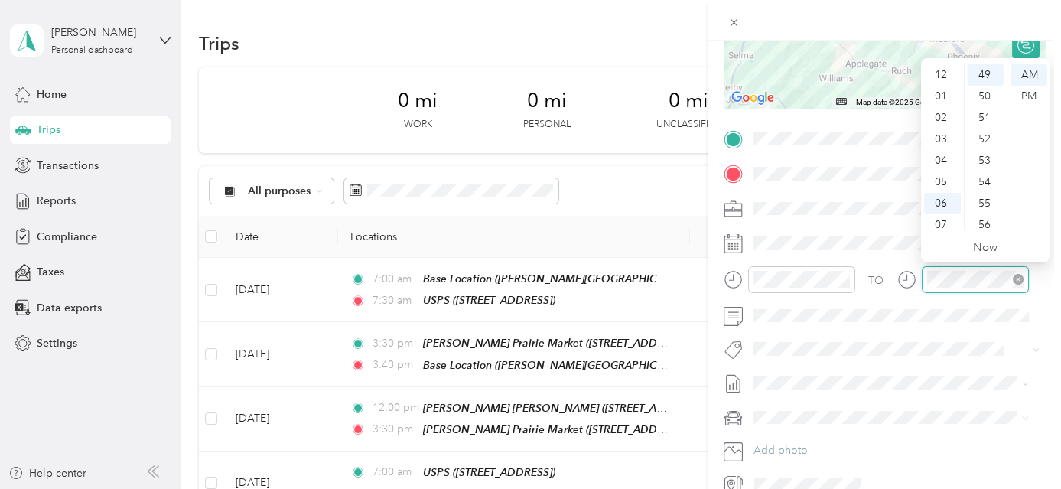
scroll to position [92, 0]
click at [944, 193] on div "10" at bounding box center [942, 197] width 37 height 21
click at [989, 73] on div "00" at bounding box center [986, 74] width 37 height 21
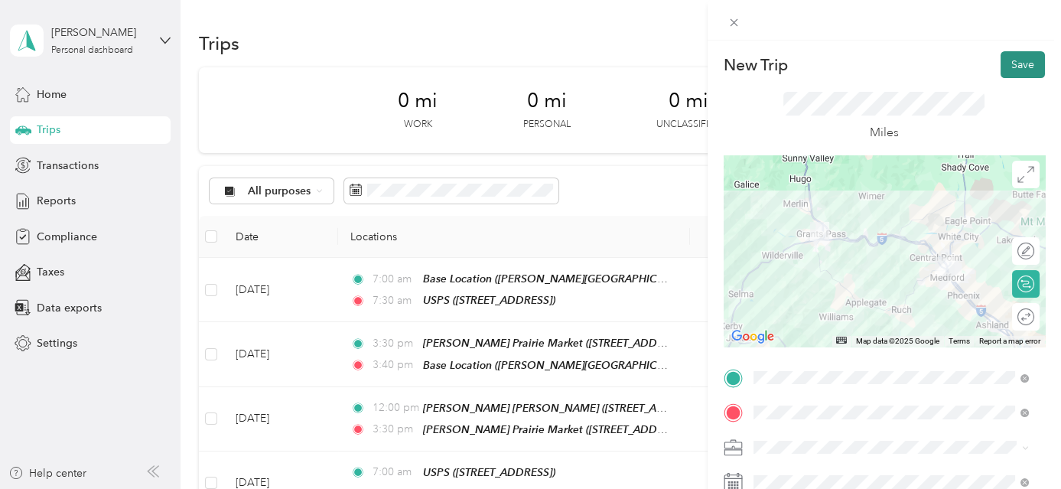
click at [1018, 52] on button "Save" at bounding box center [1023, 64] width 44 height 27
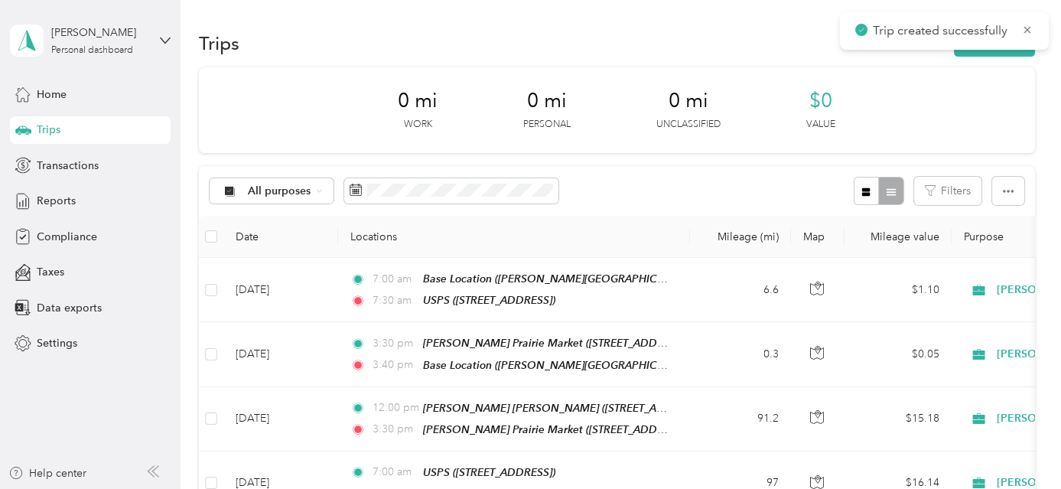
click at [1018, 52] on button "New trip" at bounding box center [994, 43] width 81 height 27
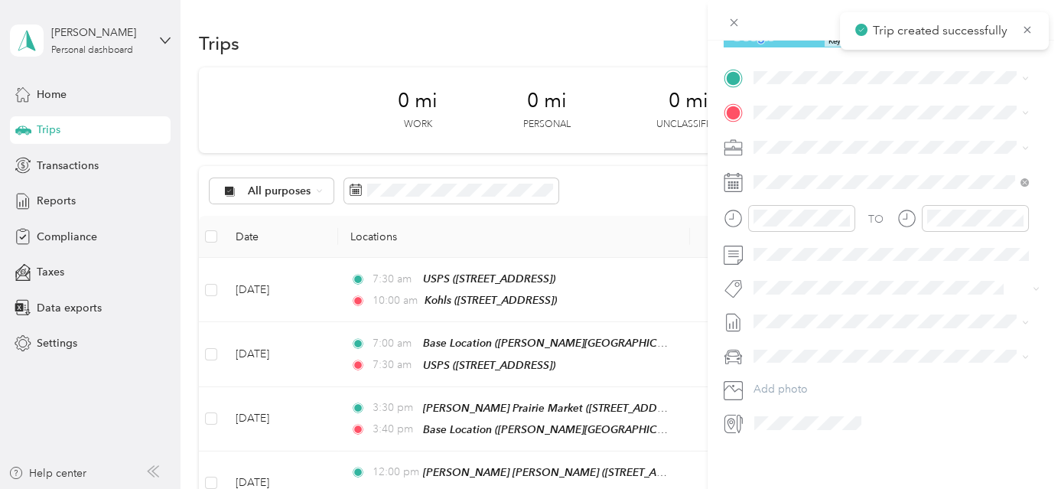
scroll to position [309, 0]
click at [879, 217] on span "[STREET_ADDRESS]" at bounding box center [830, 220] width 97 height 13
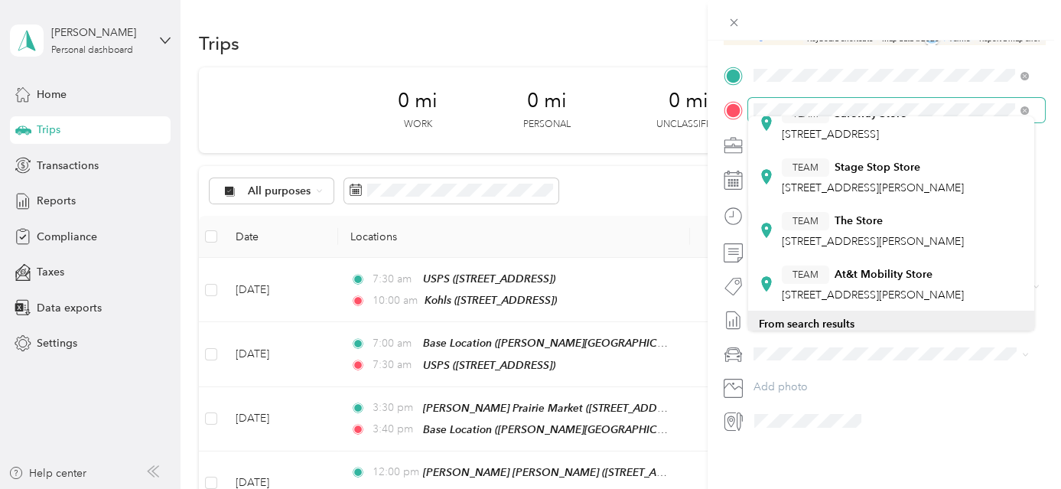
scroll to position [487, 0]
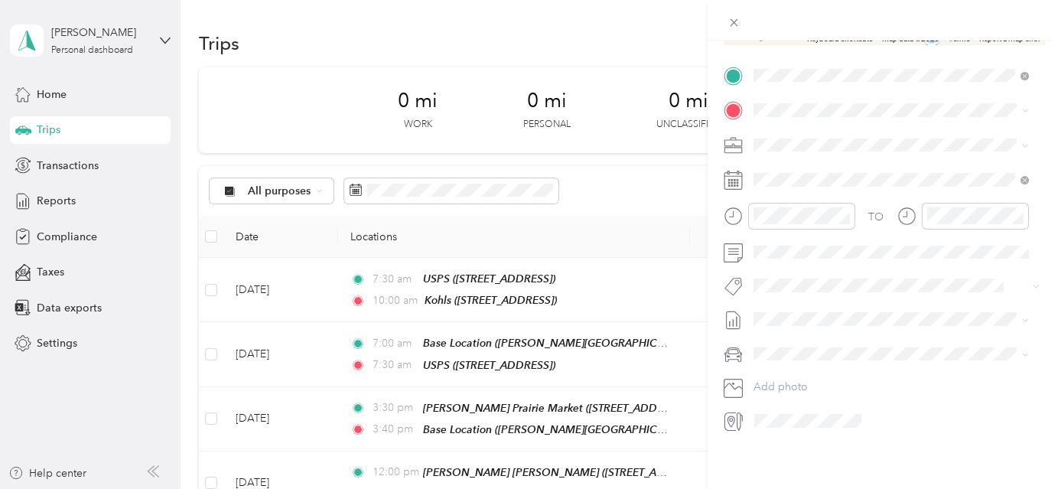
click at [863, 191] on div "TEAM The Store 2037 Roberts Rd, 975044800, Medford, OR, USA" at bounding box center [873, 187] width 182 height 37
click at [781, 257] on div "[DATE]" at bounding box center [844, 259] width 193 height 16
click at [792, 259] on icon at bounding box center [791, 259] width 15 height 15
click at [822, 384] on div "19" at bounding box center [825, 382] width 20 height 19
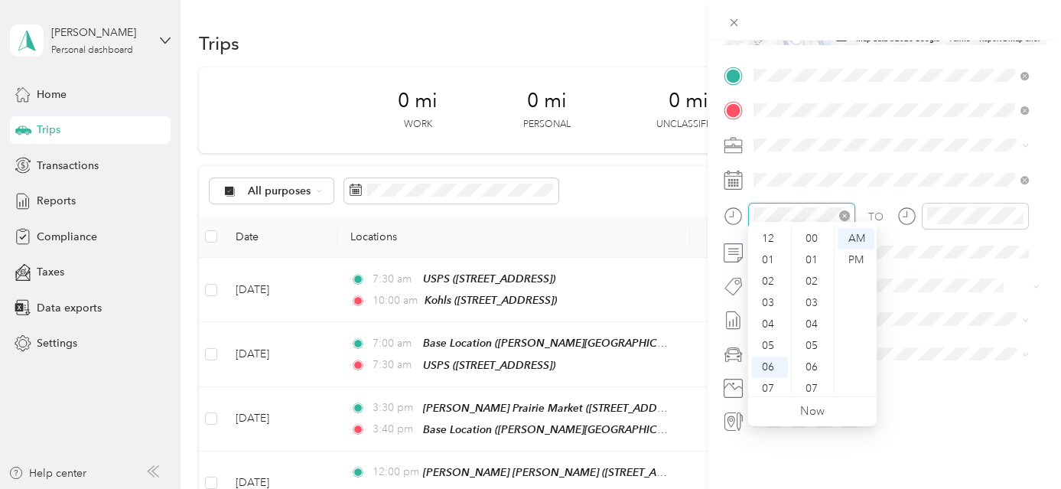
scroll to position [92, 0]
click at [774, 350] on div "09" at bounding box center [769, 339] width 37 height 21
click at [769, 364] on div "10" at bounding box center [769, 360] width 37 height 21
click at [815, 236] on div "00" at bounding box center [813, 238] width 37 height 21
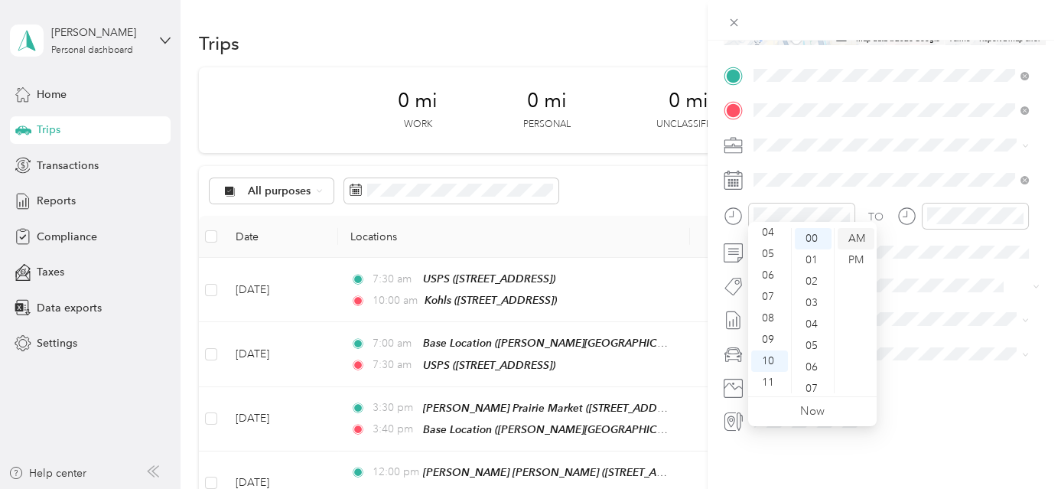
click at [857, 239] on div "AM" at bounding box center [856, 238] width 37 height 21
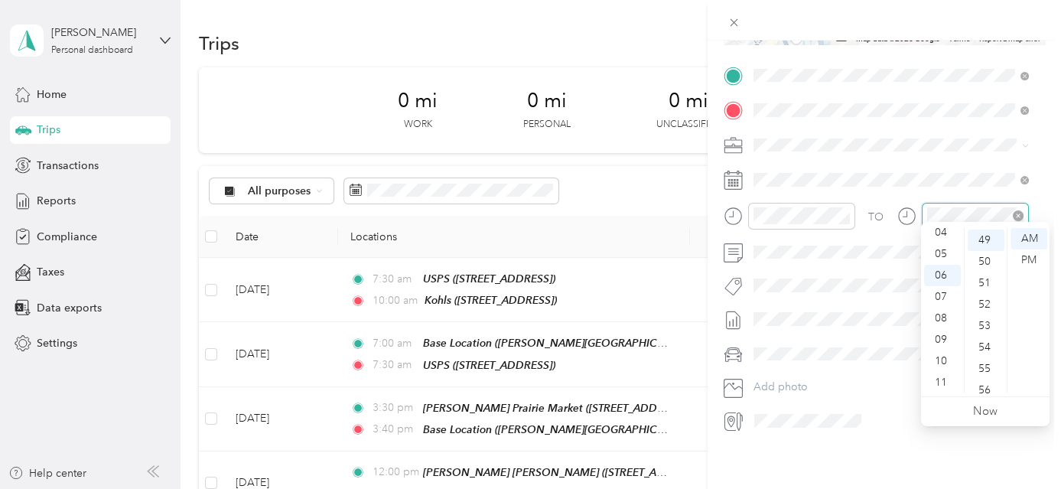
scroll to position [1050, 0]
click at [940, 386] on div "11" at bounding box center [942, 382] width 37 height 21
click at [988, 246] on div "30" at bounding box center [986, 249] width 37 height 21
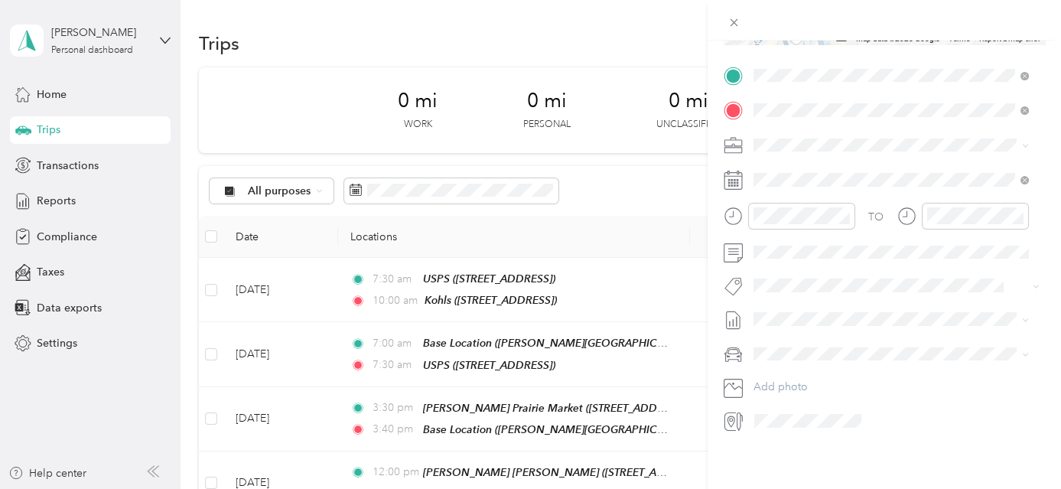
scroll to position [0, 0]
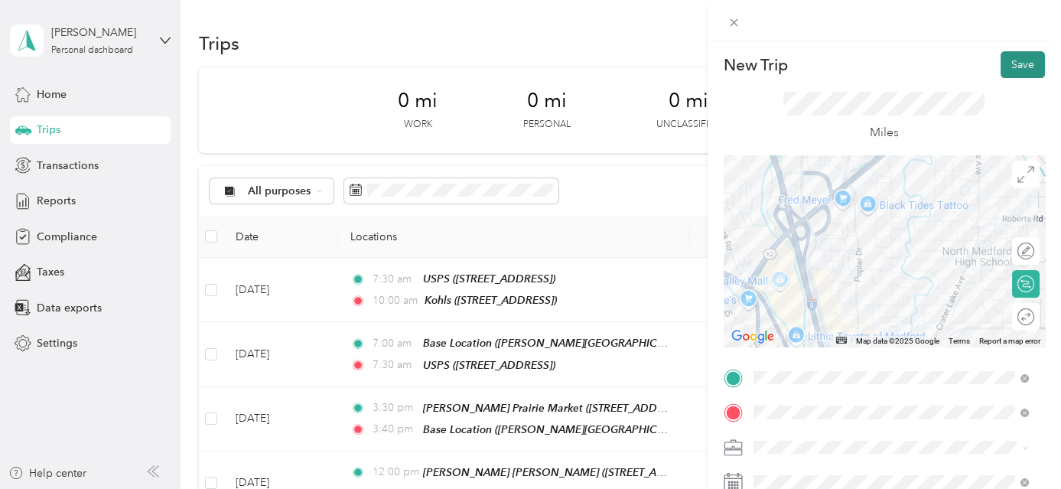
click at [1008, 60] on button "Save" at bounding box center [1023, 64] width 44 height 27
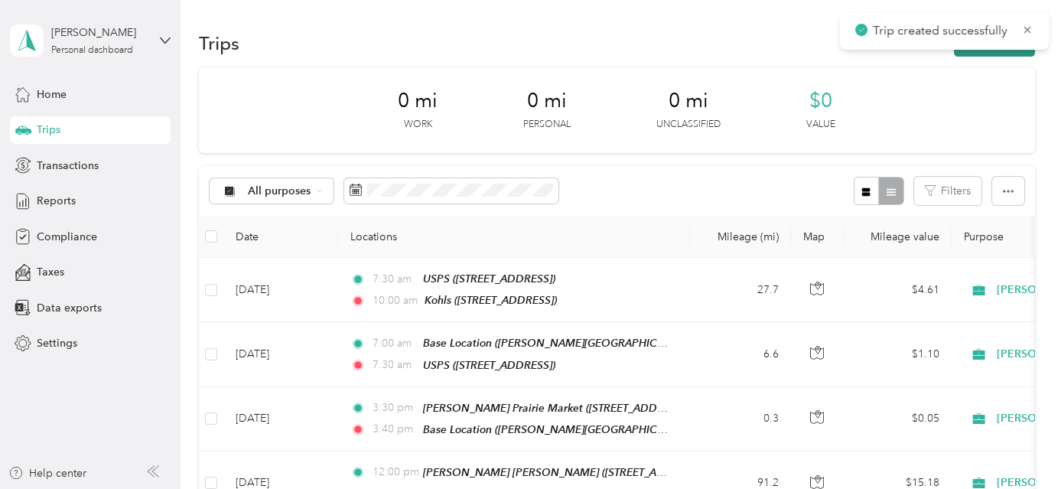
click at [1009, 56] on button "New trip" at bounding box center [994, 43] width 81 height 27
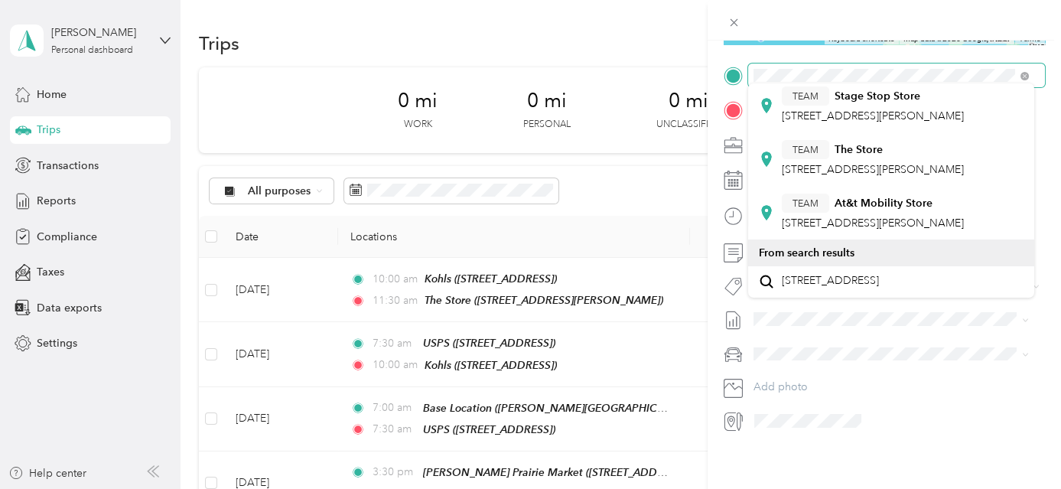
scroll to position [487, 0]
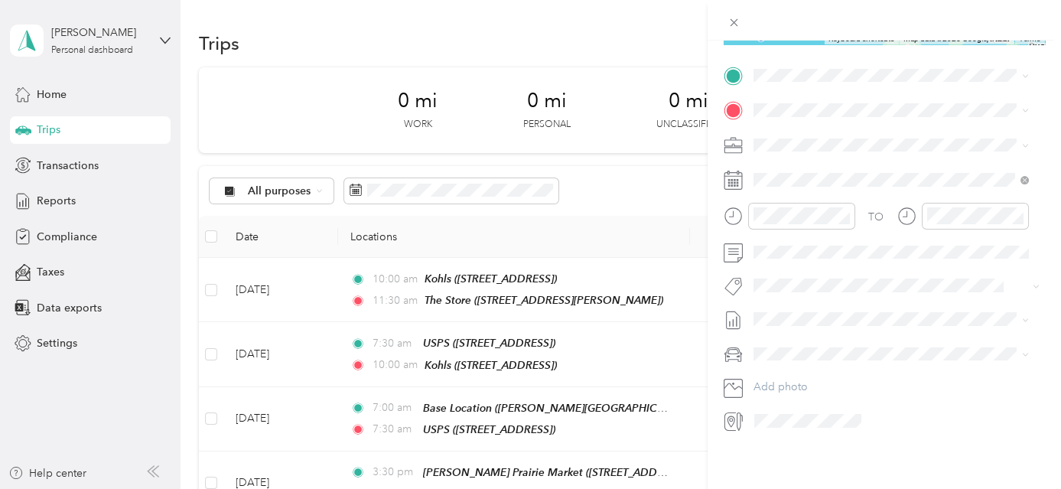
click at [873, 156] on div "TEAM The Store 2037 Roberts Rd, 975044800, Medford, OR, USA" at bounding box center [873, 156] width 182 height 37
click at [826, 174] on div "Albertsons [STREET_ADDRESS][PERSON_NAME][US_STATE]" at bounding box center [901, 170] width 238 height 32
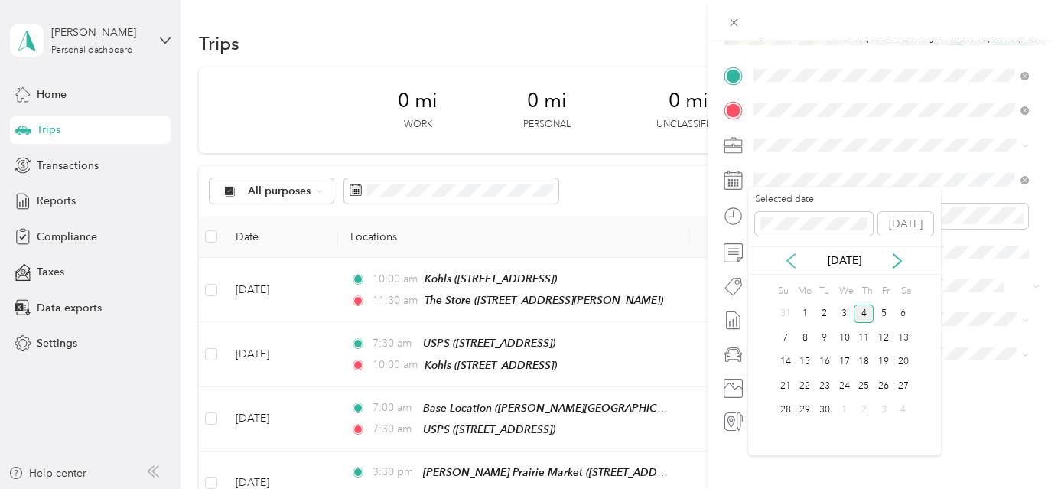
click at [790, 262] on icon at bounding box center [791, 260] width 15 height 15
click at [830, 387] on div "19" at bounding box center [825, 385] width 20 height 19
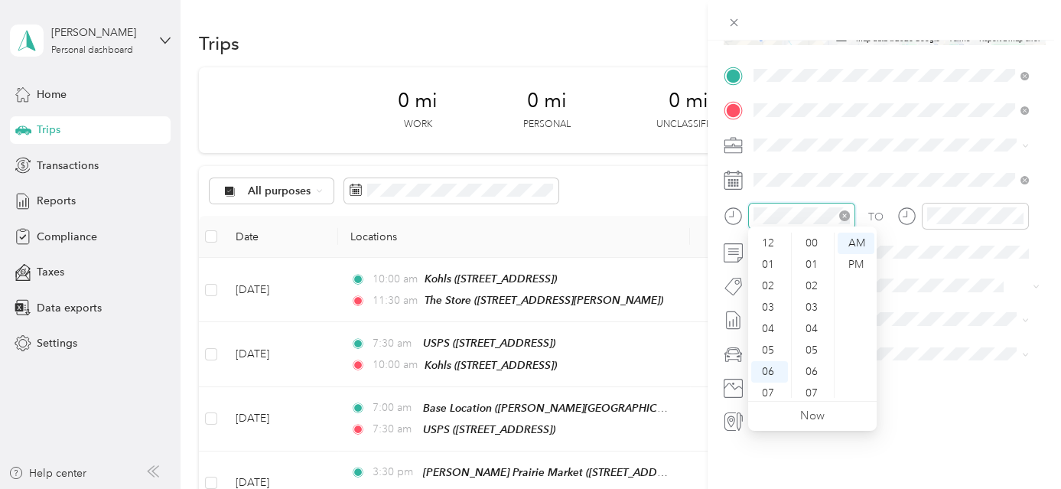
scroll to position [92, 0]
click at [769, 387] on div "11" at bounding box center [769, 386] width 37 height 21
click at [815, 299] on div "30" at bounding box center [813, 302] width 37 height 21
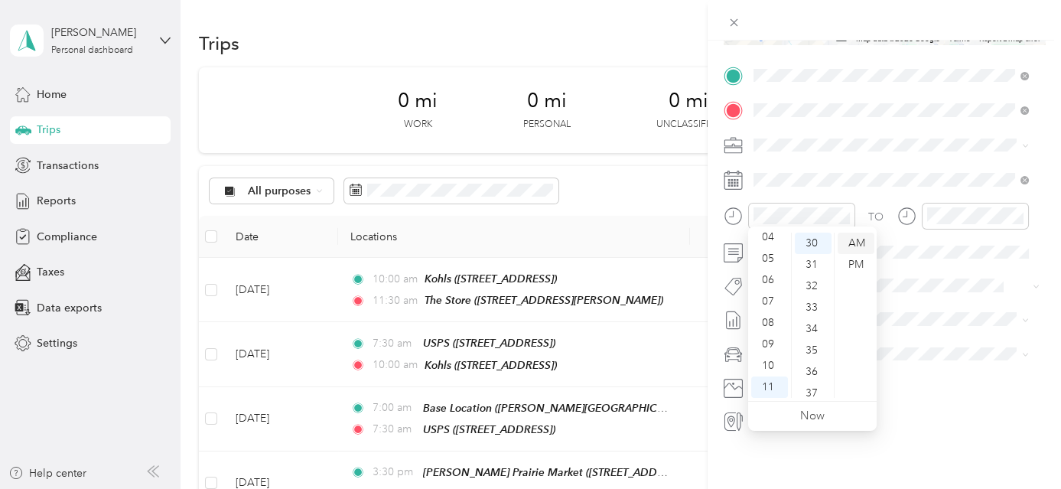
click at [859, 244] on div "AM" at bounding box center [856, 243] width 37 height 21
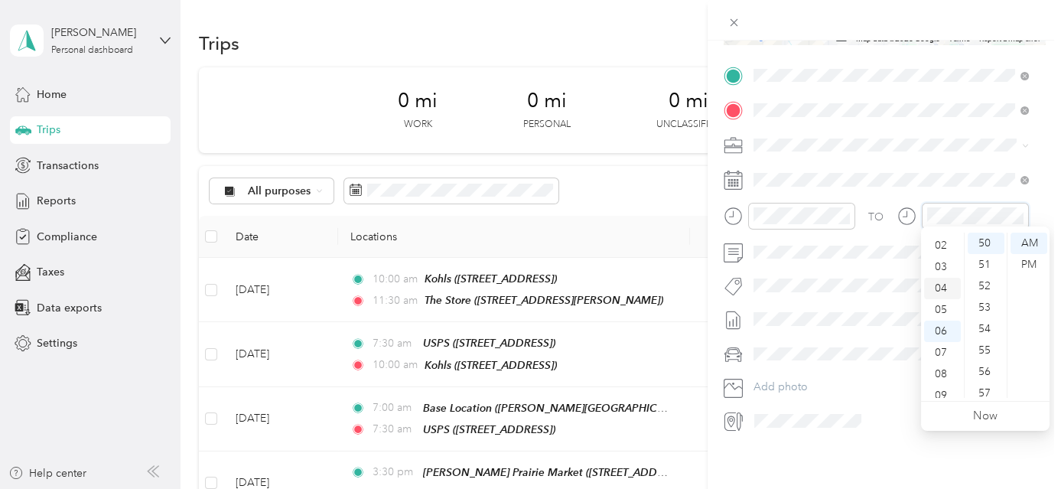
scroll to position [0, 0]
click at [944, 262] on div "01" at bounding box center [942, 264] width 37 height 21
click at [982, 243] on div "00" at bounding box center [986, 243] width 37 height 21
click at [1033, 266] on div "PM" at bounding box center [1029, 264] width 37 height 21
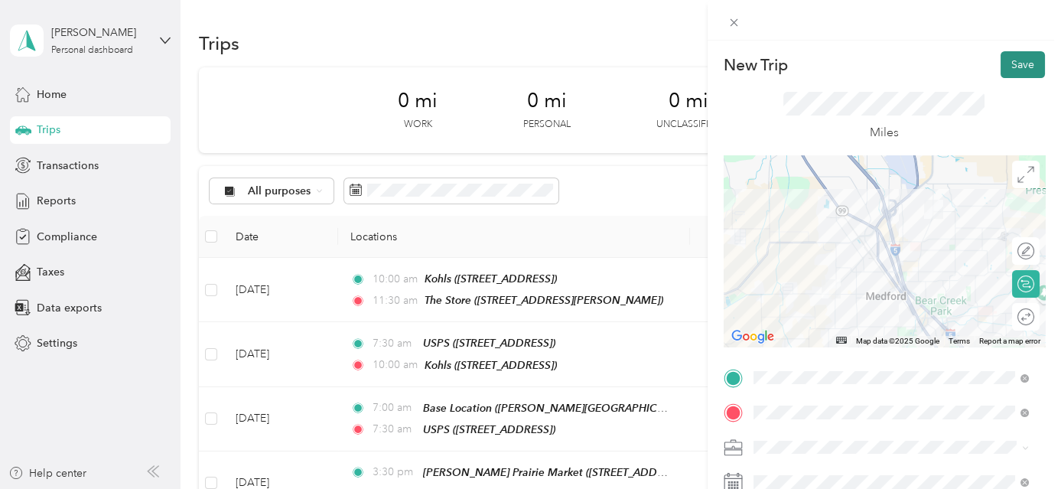
click at [1008, 60] on button "Save" at bounding box center [1023, 64] width 44 height 27
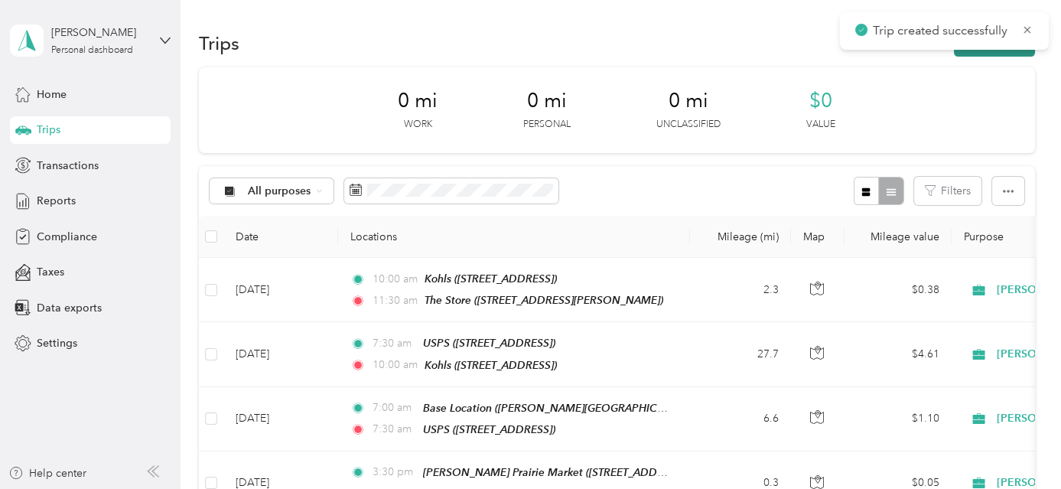
click at [1005, 51] on button "New trip" at bounding box center [994, 43] width 81 height 27
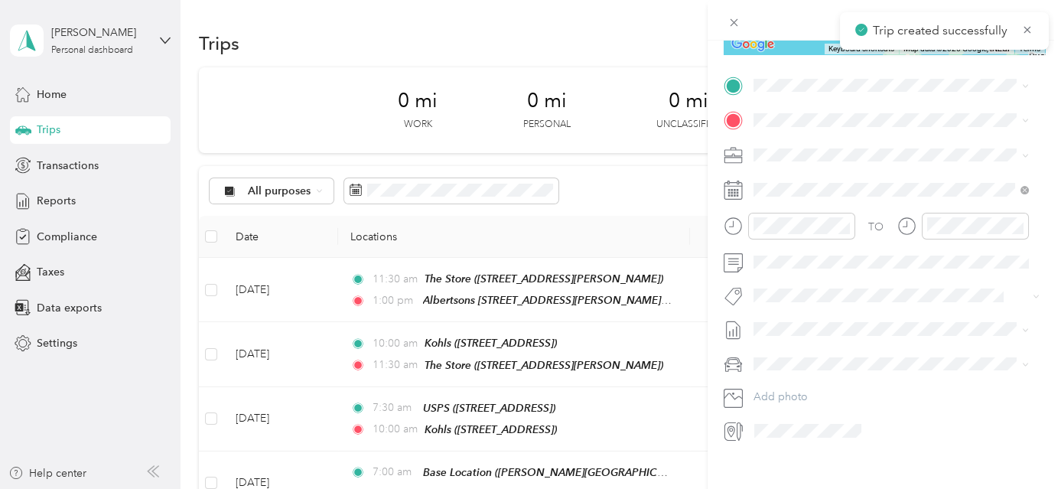
scroll to position [295, 0]
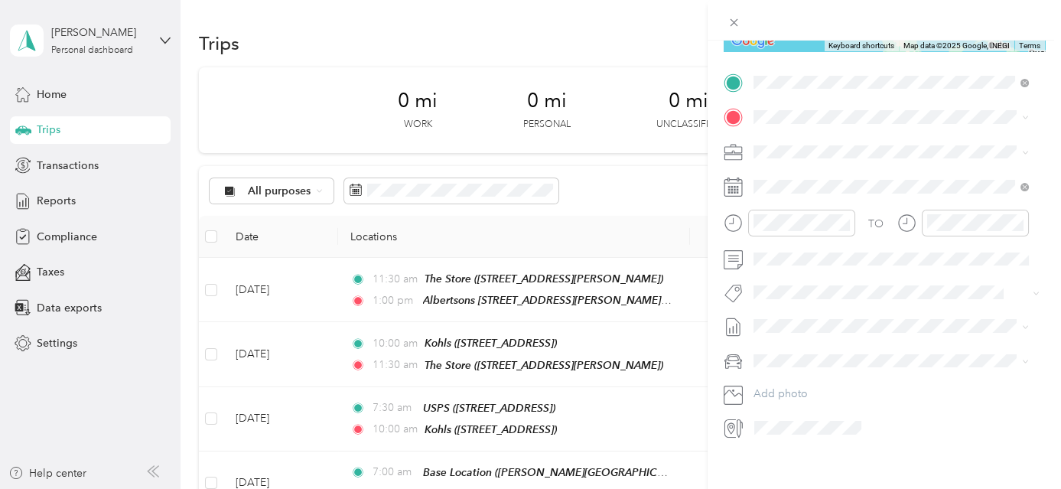
click at [851, 161] on span "[STREET_ADDRESS][PERSON_NAME][US_STATE]" at bounding box center [901, 159] width 238 height 13
click at [847, 180] on strong "Rays Food Place" at bounding box center [876, 180] width 83 height 14
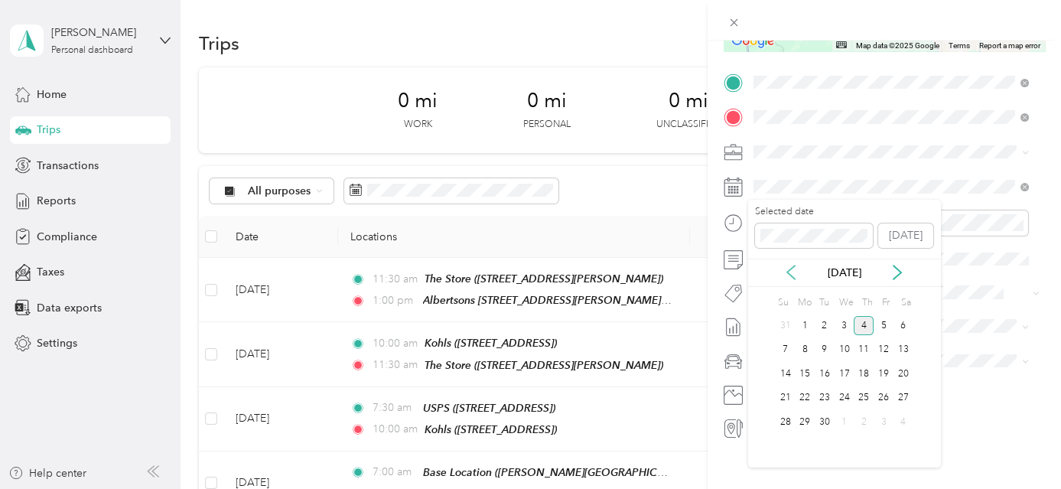
click at [791, 266] on icon at bounding box center [791, 272] width 15 height 15
click at [821, 399] on div "19" at bounding box center [825, 398] width 20 height 19
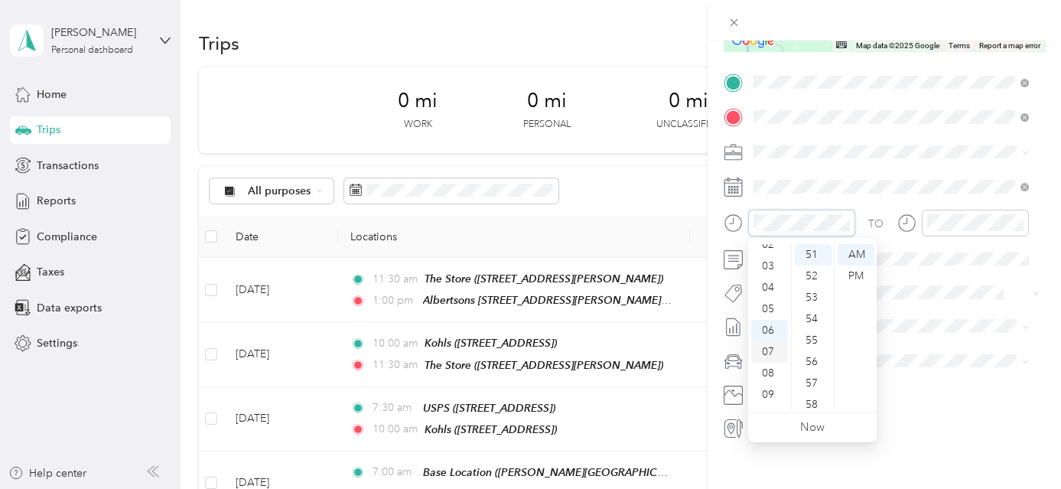
scroll to position [22, 0]
click at [775, 253] on div "01" at bounding box center [769, 253] width 37 height 21
click at [813, 255] on div "00" at bounding box center [813, 254] width 37 height 21
click at [859, 278] on div "PM" at bounding box center [856, 276] width 37 height 21
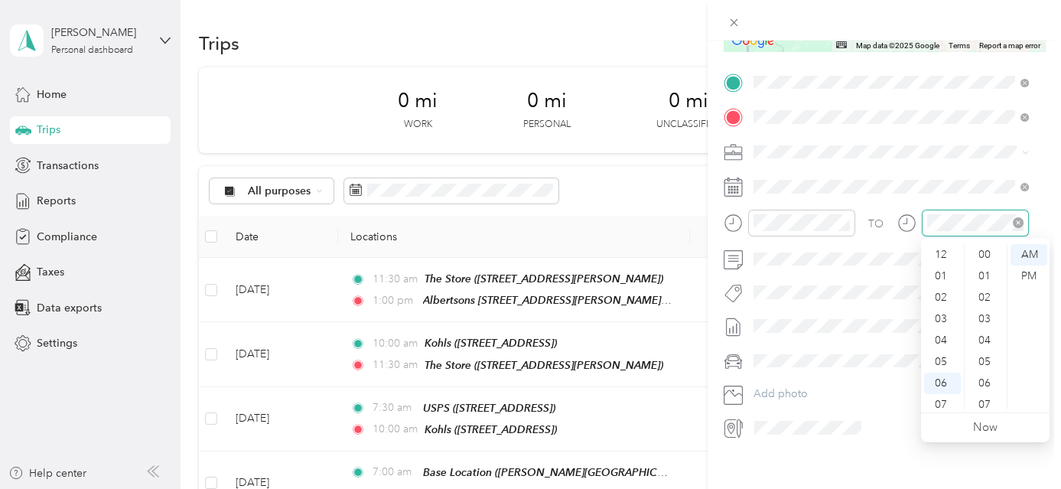
scroll to position [92, 0]
click at [947, 292] on div "03" at bounding box center [942, 296] width 37 height 21
click at [982, 253] on div "00" at bounding box center [986, 254] width 37 height 21
click at [1027, 274] on div "PM" at bounding box center [1029, 276] width 37 height 21
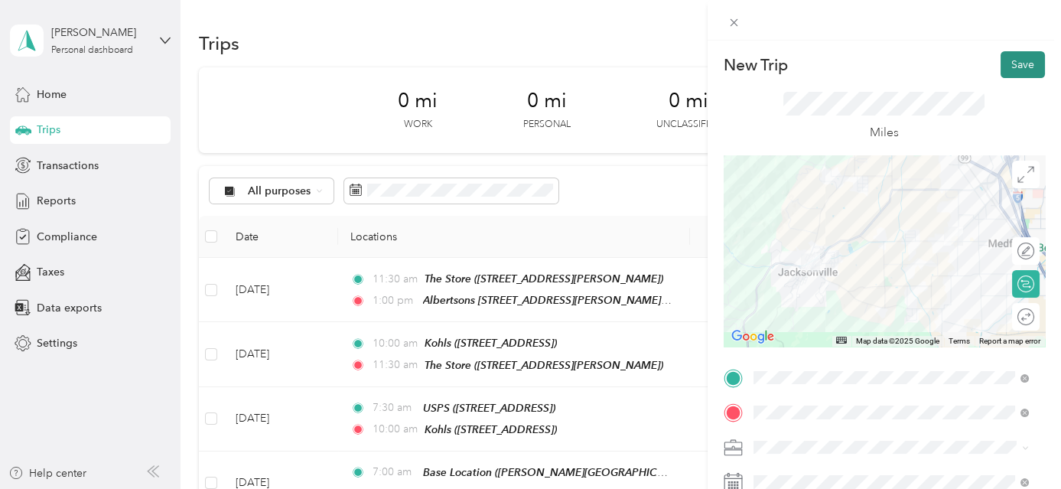
click at [1026, 63] on button "Save" at bounding box center [1023, 64] width 44 height 27
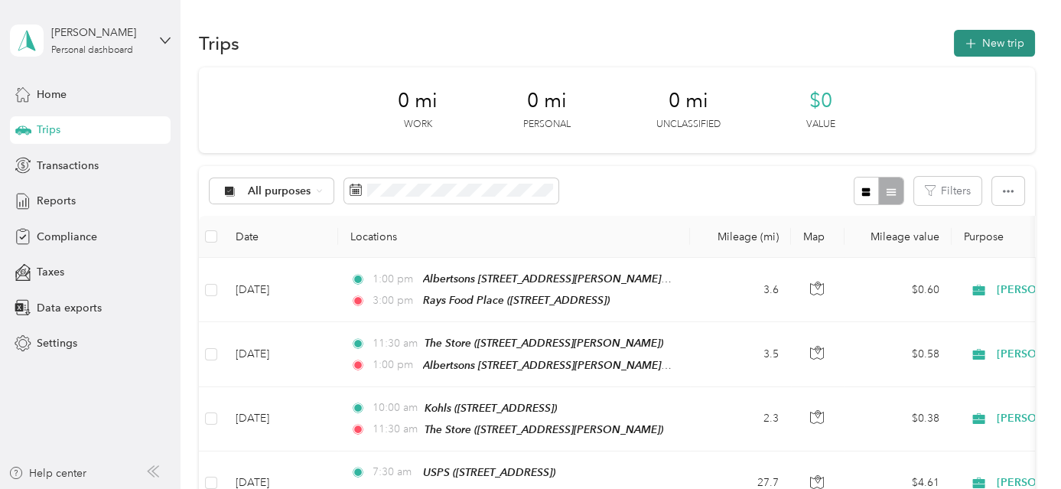
click at [1002, 45] on button "New trip" at bounding box center [994, 43] width 81 height 27
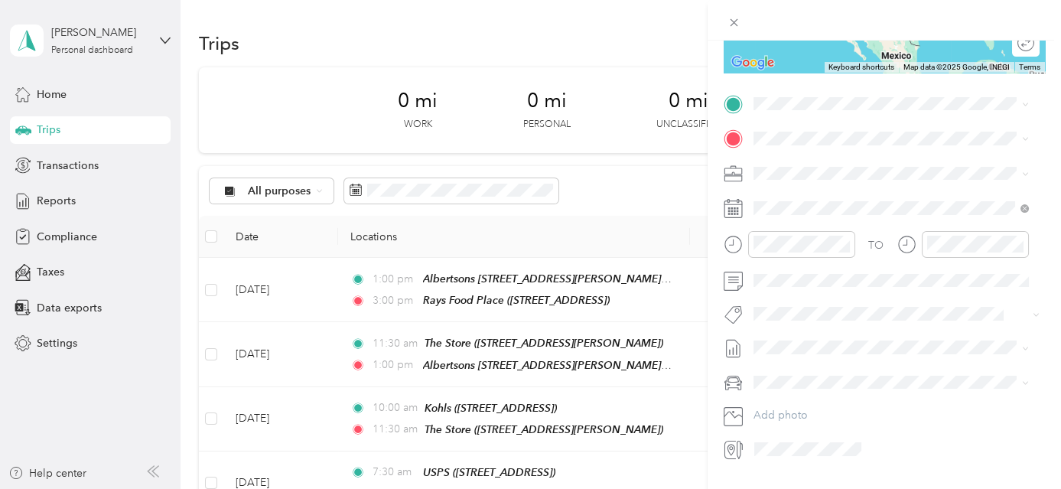
scroll to position [285, 0]
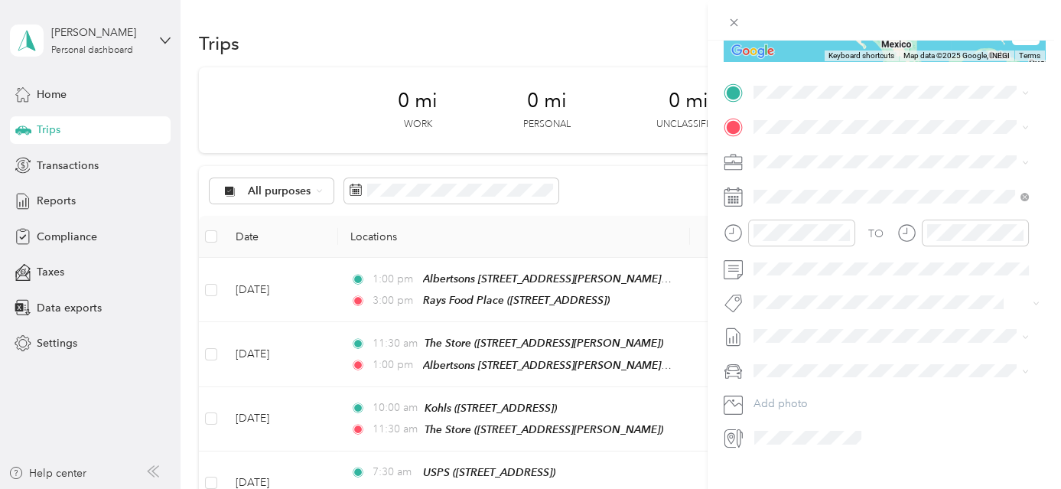
click at [826, 154] on button "TEAM" at bounding box center [805, 153] width 47 height 19
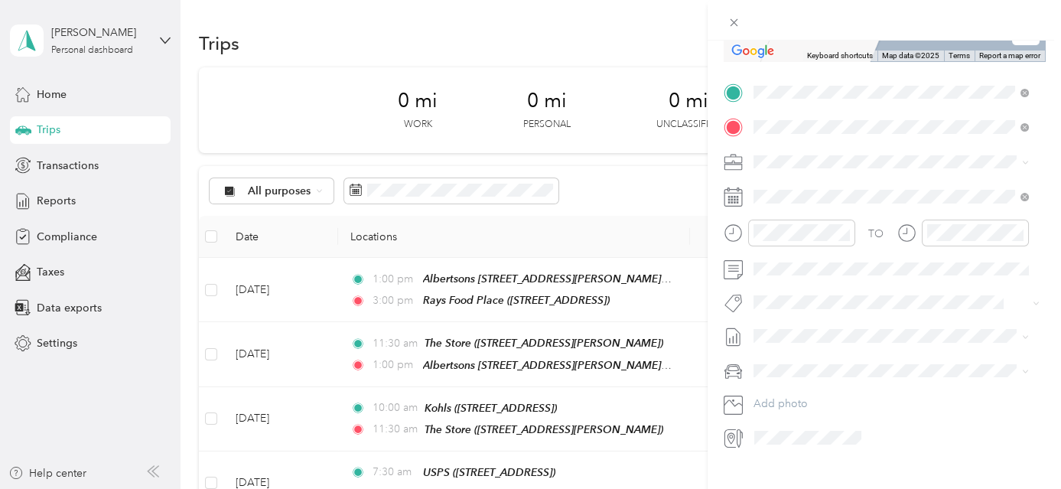
click at [849, 201] on div "TEAM Dollar General 25658 Redwood Hwy, 97523, Cave Junction, OR, USA" at bounding box center [845, 198] width 127 height 37
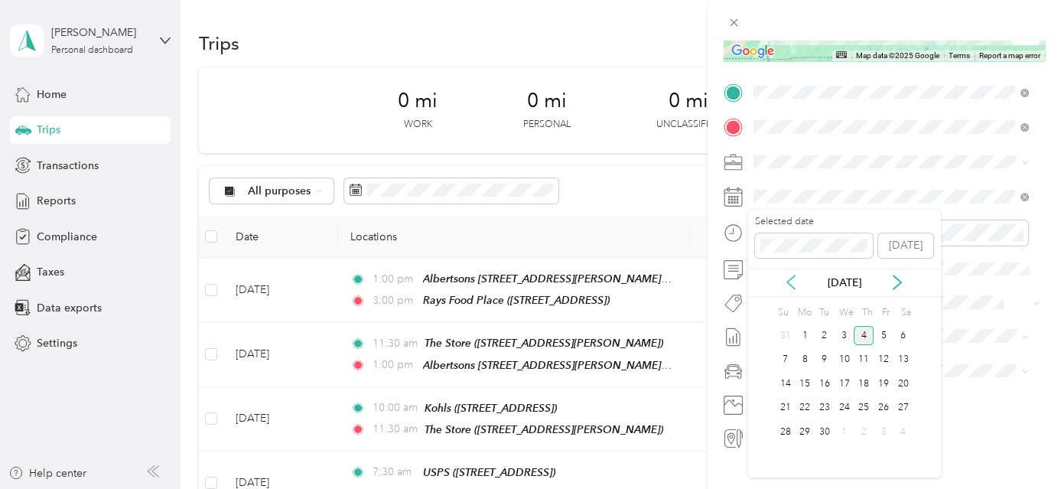
click at [787, 283] on icon at bounding box center [791, 282] width 8 height 14
click at [826, 406] on div "19" at bounding box center [825, 408] width 20 height 19
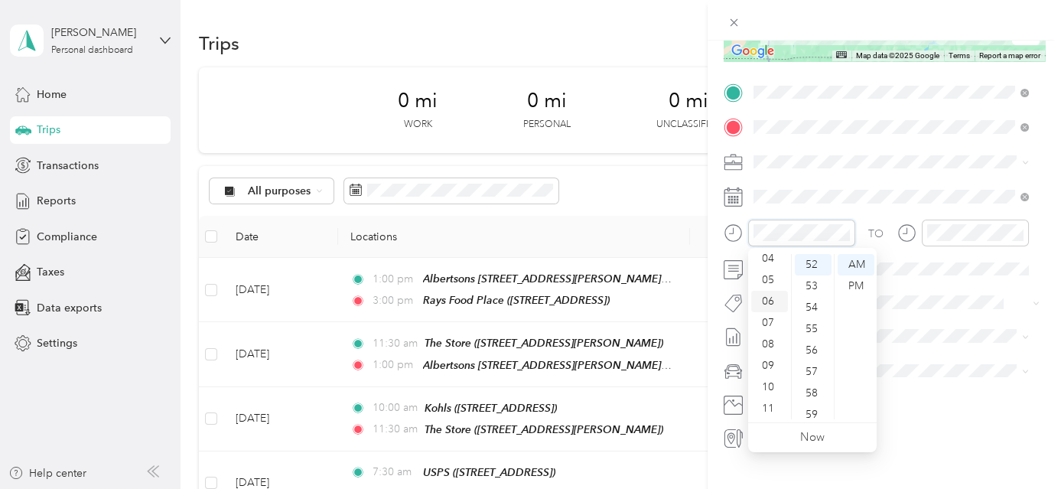
scroll to position [22, 0]
click at [771, 308] on div "03" at bounding box center [769, 306] width 37 height 21
click at [813, 262] on div "00" at bounding box center [813, 264] width 37 height 21
click at [856, 283] on div "PM" at bounding box center [856, 285] width 37 height 21
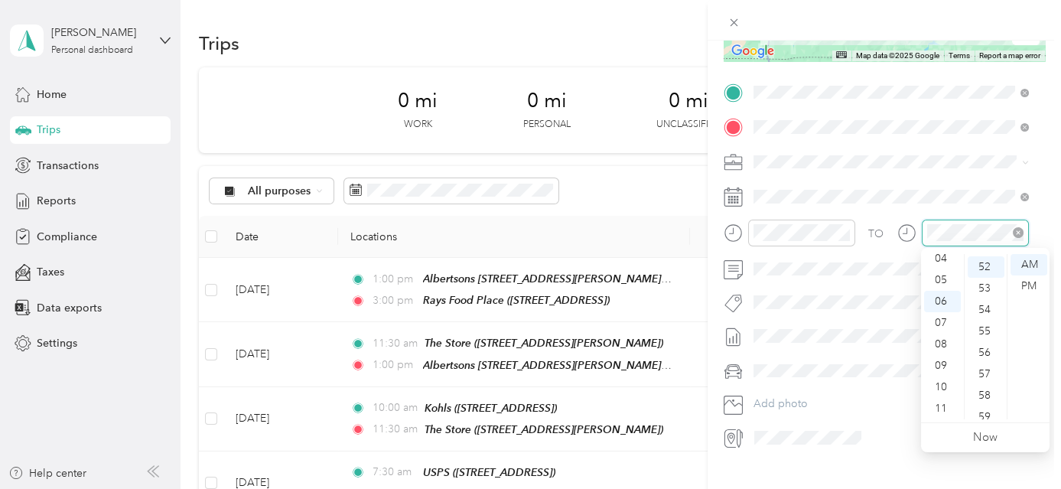
scroll to position [1114, 0]
click at [942, 295] on div "06" at bounding box center [942, 301] width 37 height 21
click at [977, 260] on div "00" at bounding box center [986, 264] width 37 height 21
click at [1028, 285] on div "PM" at bounding box center [1029, 285] width 37 height 21
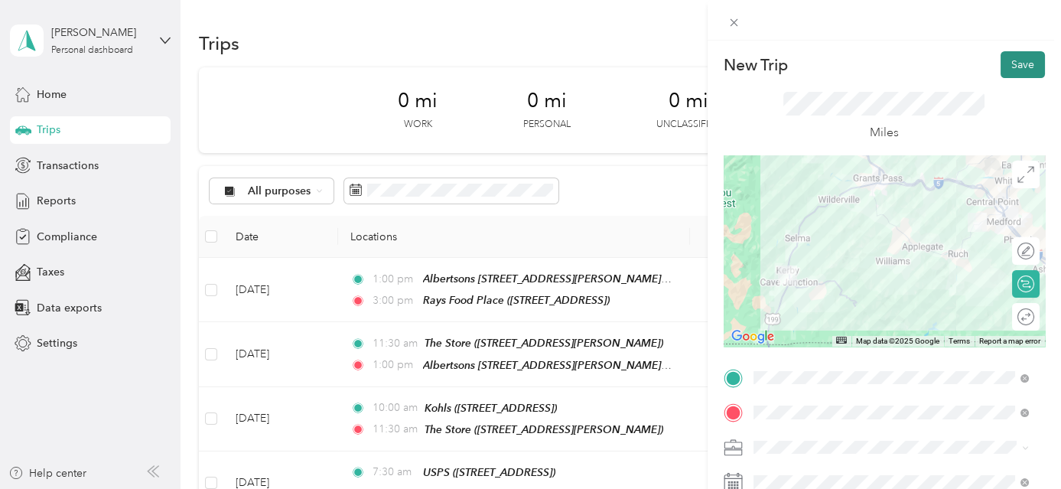
click at [1020, 57] on button "Save" at bounding box center [1023, 64] width 44 height 27
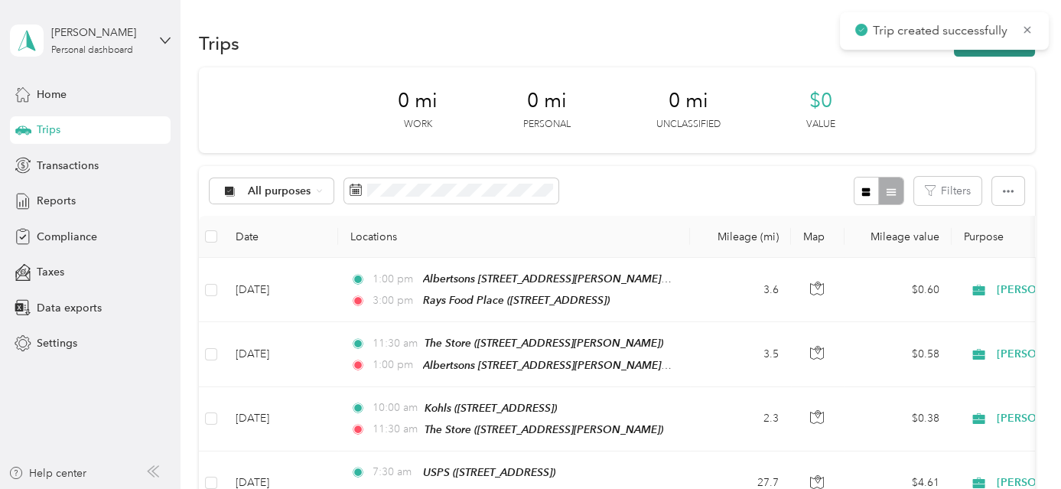
click at [1019, 54] on button "New trip" at bounding box center [994, 43] width 81 height 27
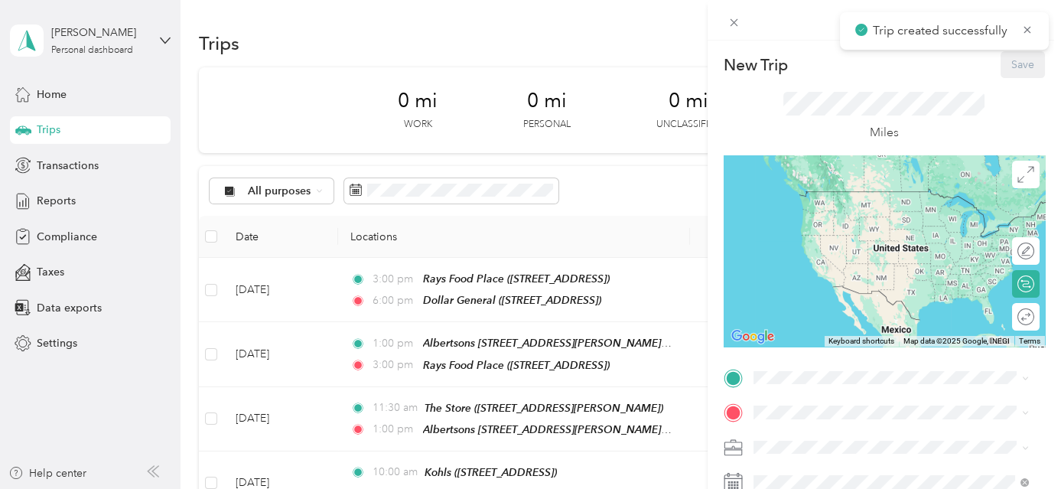
drag, startPoint x: 1051, startPoint y: 106, endPoint x: 1054, endPoint y: 118, distance: 11.9
click at [1054, 118] on div "New Trip Save This trip cannot be edited because it is either under review, app…" at bounding box center [885, 285] width 354 height 489
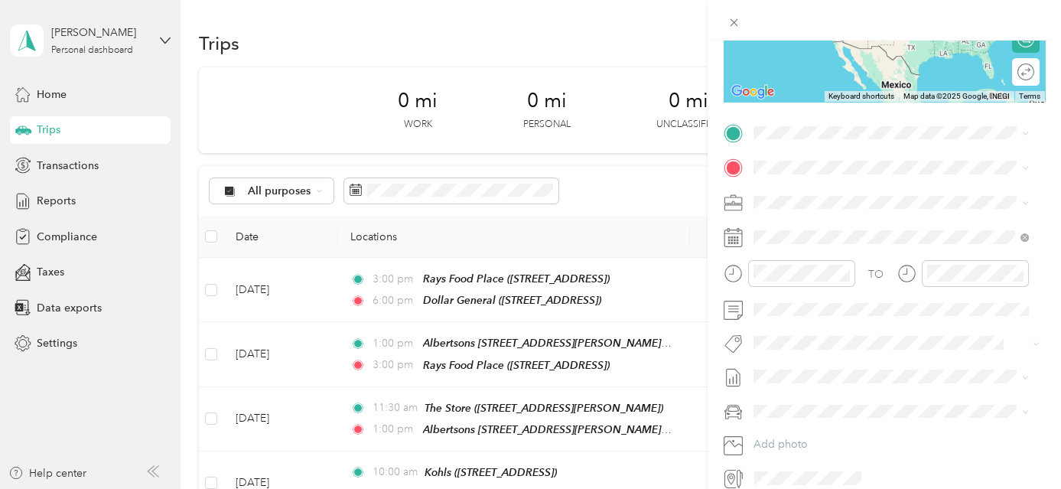
scroll to position [257, 0]
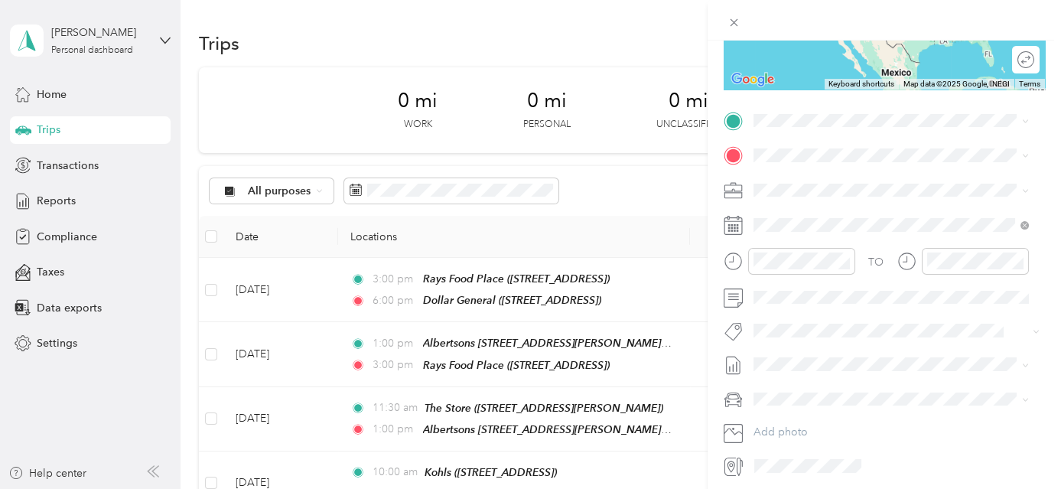
click at [895, 205] on div "TEAM Dollar General 25658 Redwood Hwy, 97523, Cave Junction, OR, USA" at bounding box center [845, 186] width 127 height 37
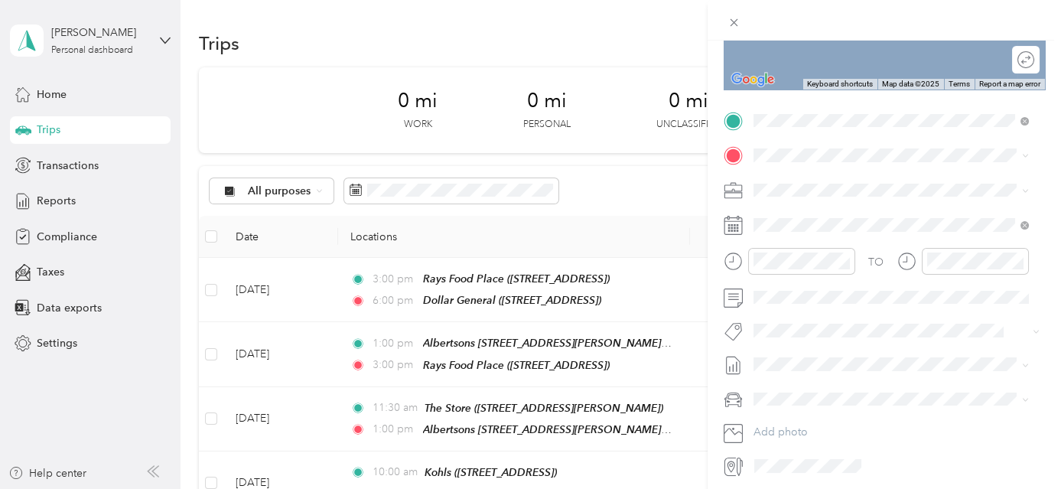
click at [861, 227] on div "TEAM [PERSON_NAME][GEOGRAPHIC_DATA] [STREET_ADDRESS]" at bounding box center [890, 224] width 217 height 37
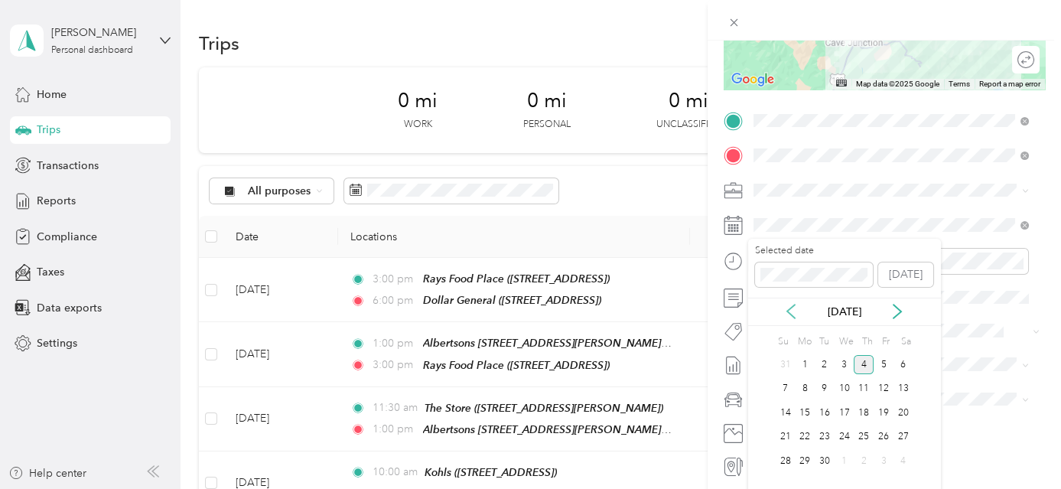
click at [788, 314] on icon at bounding box center [791, 311] width 15 height 15
click at [825, 432] on div "19" at bounding box center [825, 437] width 20 height 19
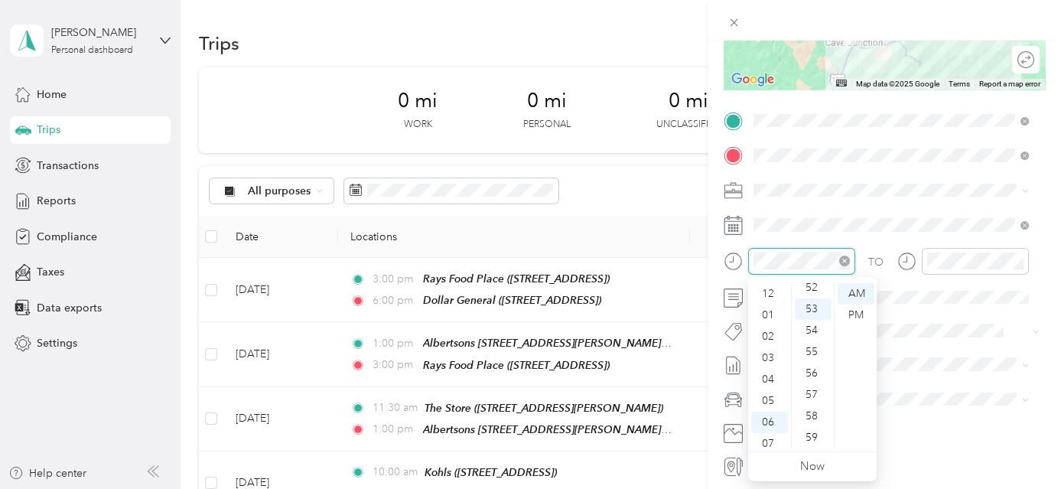
scroll to position [92, 0]
click at [776, 331] on div "06" at bounding box center [769, 330] width 37 height 21
click at [816, 295] on div "00" at bounding box center [813, 293] width 37 height 21
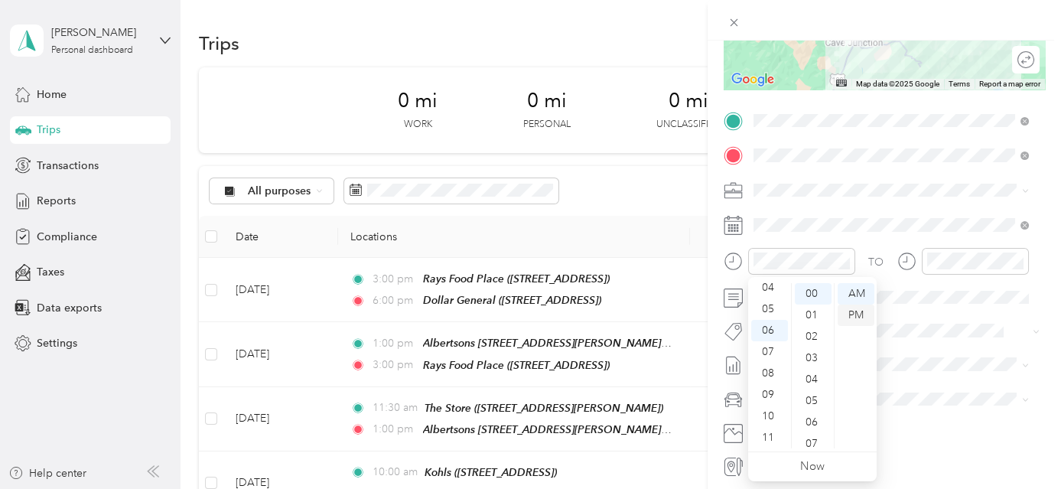
click at [852, 314] on div "PM" at bounding box center [856, 315] width 37 height 21
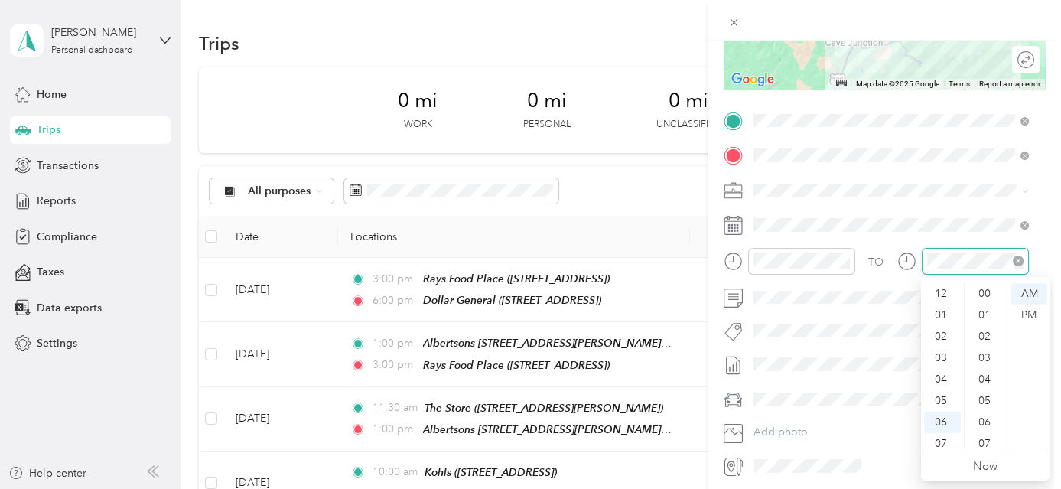
scroll to position [92, 0]
click at [940, 350] on div "07" at bounding box center [942, 351] width 37 height 21
click at [984, 291] on div "00" at bounding box center [986, 293] width 37 height 21
drag, startPoint x: 1022, startPoint y: 310, endPoint x: 1051, endPoint y: 311, distance: 29.1
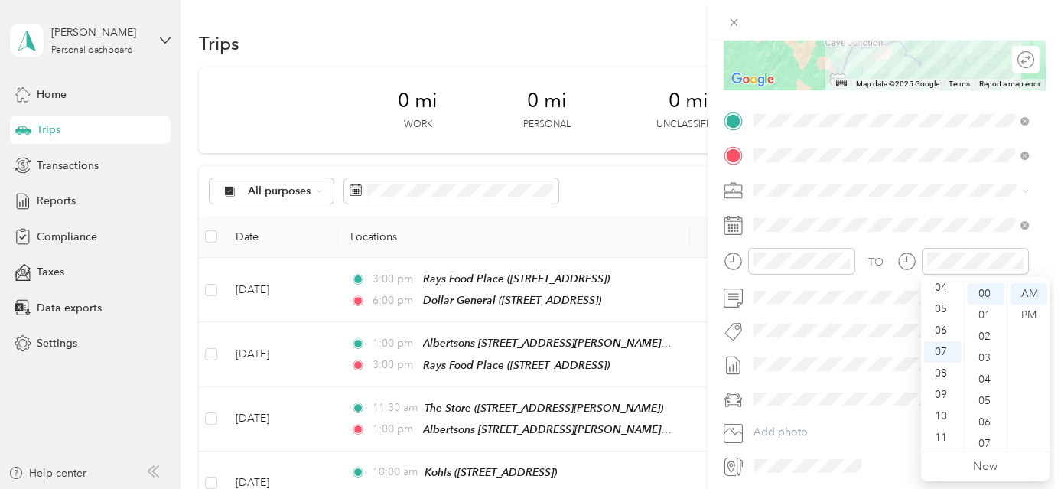
click at [1023, 310] on div "PM" at bounding box center [1029, 315] width 37 height 21
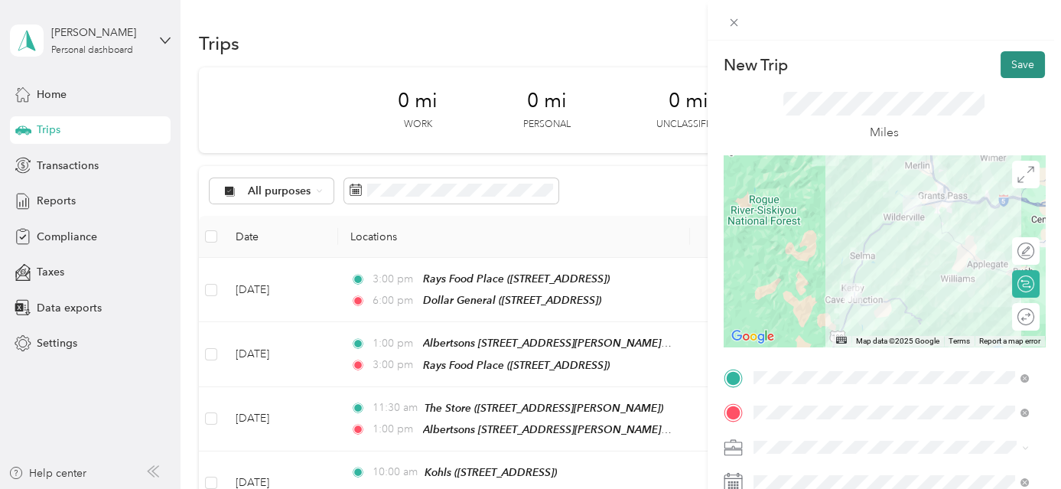
click at [1016, 63] on button "Save" at bounding box center [1023, 64] width 44 height 27
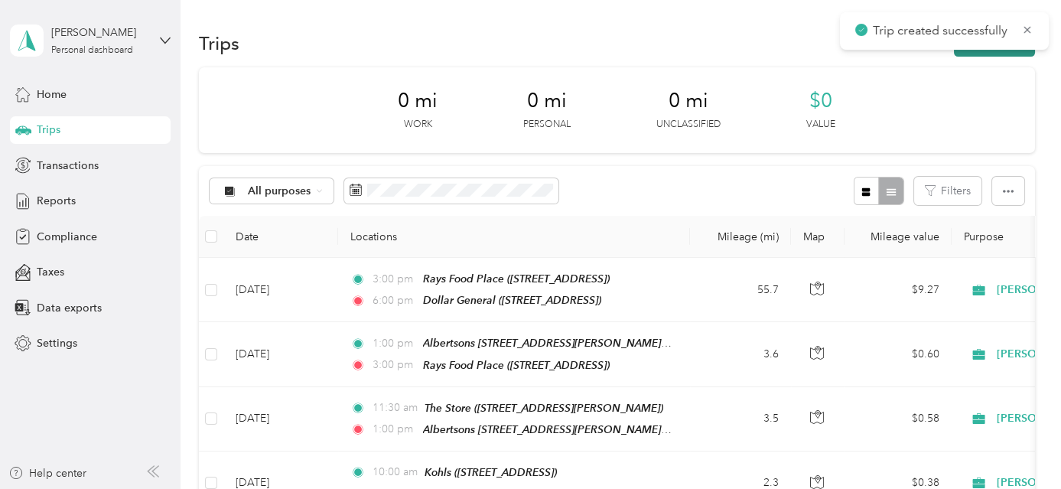
click at [1001, 54] on button "New trip" at bounding box center [994, 43] width 81 height 27
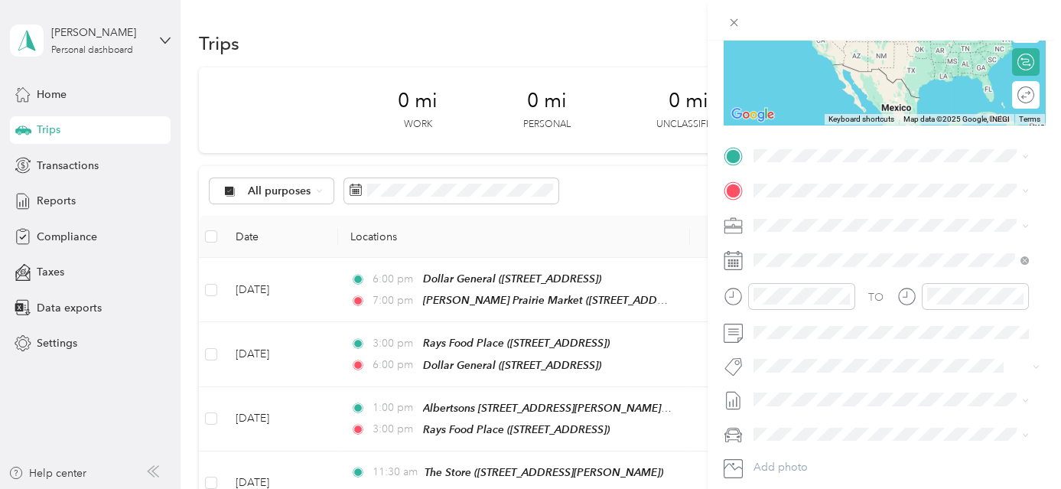
scroll to position [248, 0]
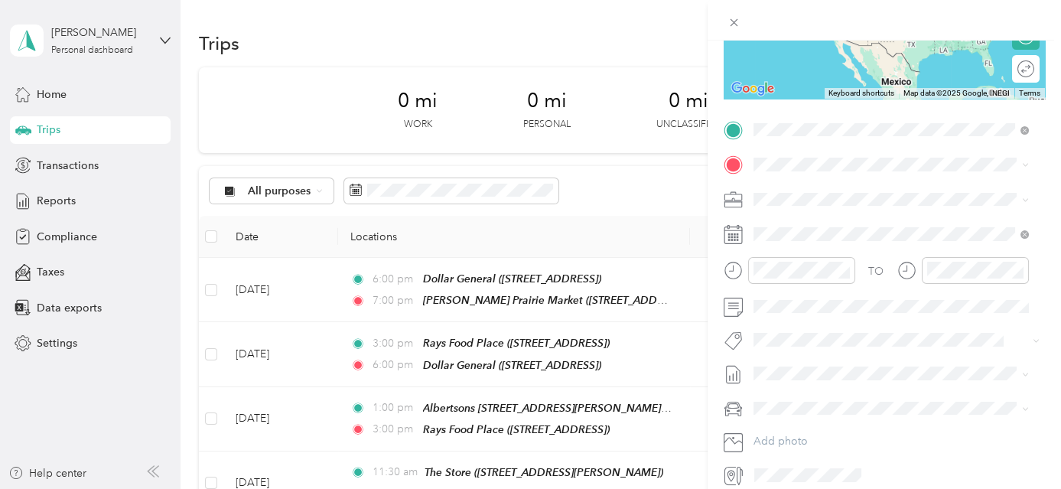
click at [873, 199] on div "TEAM [PERSON_NAME][GEOGRAPHIC_DATA] [STREET_ADDRESS]" at bounding box center [890, 201] width 217 height 37
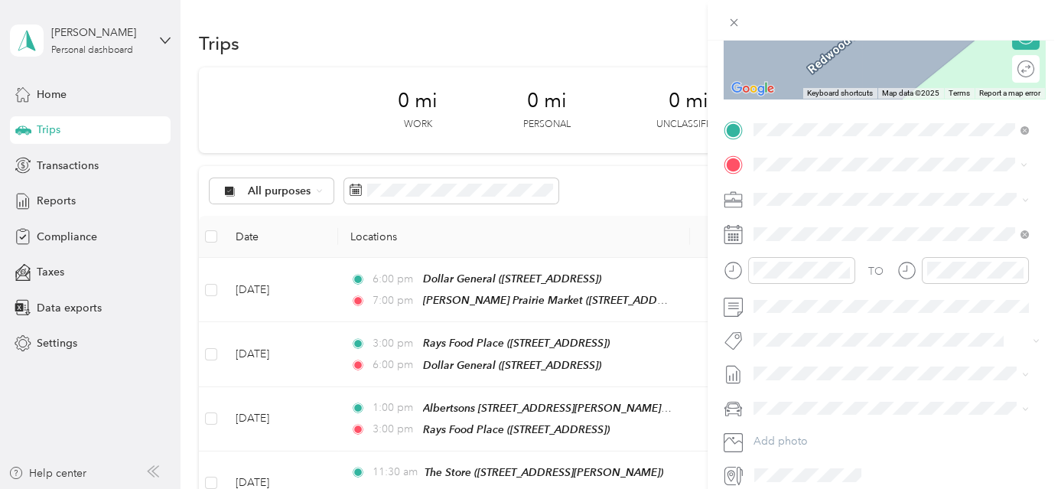
click at [862, 230] on div "Base Location [PERSON_NAME][GEOGRAPHIC_DATA], [GEOGRAPHIC_DATA], [US_STATE], [G…" at bounding box center [903, 250] width 242 height 64
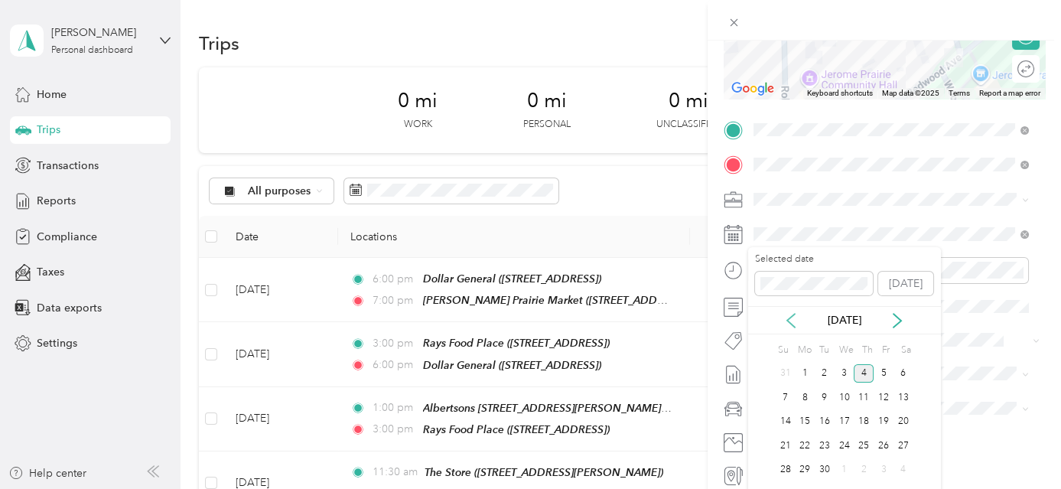
click at [791, 319] on icon at bounding box center [791, 320] width 15 height 15
click at [819, 440] on div "19" at bounding box center [825, 445] width 20 height 19
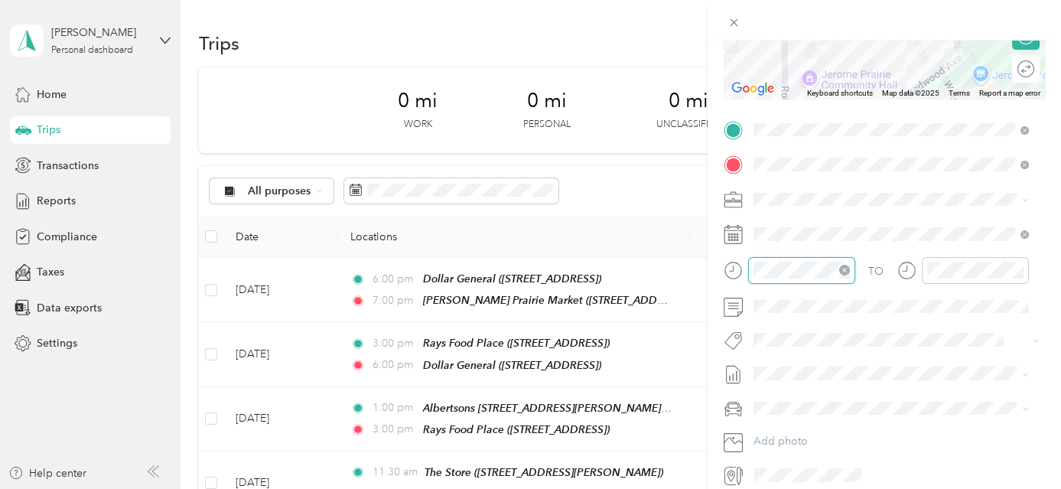
scroll to position [1120, 0]
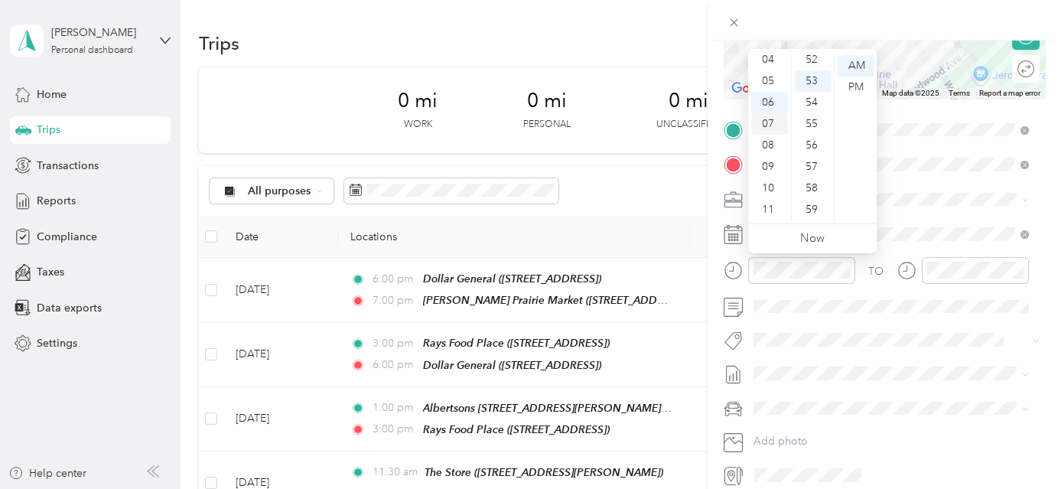
click at [768, 124] on div "07" at bounding box center [769, 123] width 37 height 21
click at [813, 64] on div "00" at bounding box center [813, 65] width 37 height 21
click at [862, 90] on div "PM" at bounding box center [856, 87] width 37 height 21
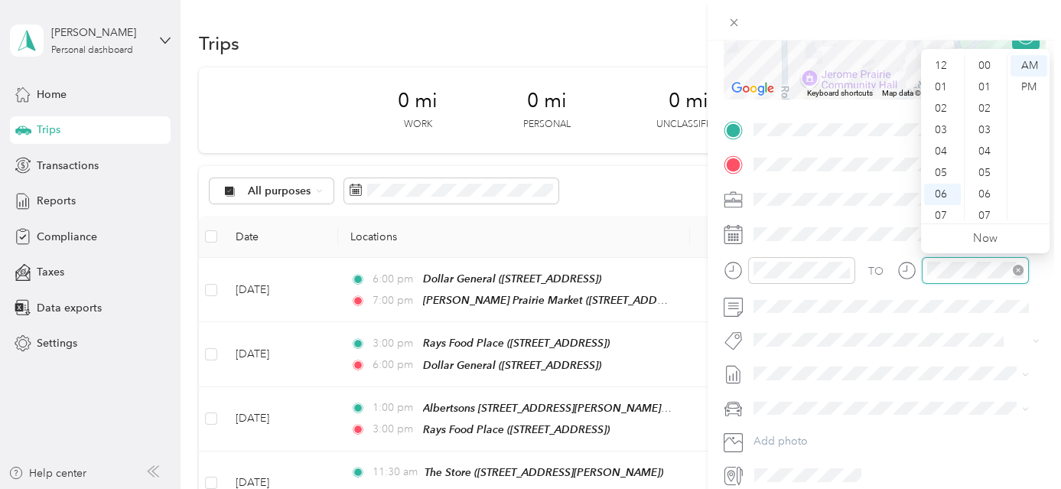
scroll to position [92, 0]
click at [939, 116] on div "07" at bounding box center [942, 123] width 37 height 21
click at [987, 197] on div "10" at bounding box center [986, 203] width 37 height 21
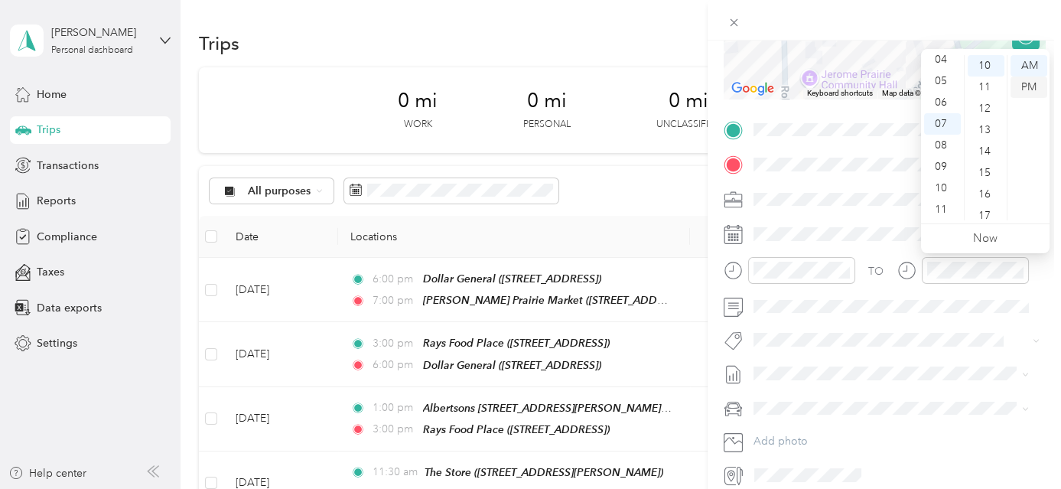
click at [1035, 89] on div "PM" at bounding box center [1029, 87] width 37 height 21
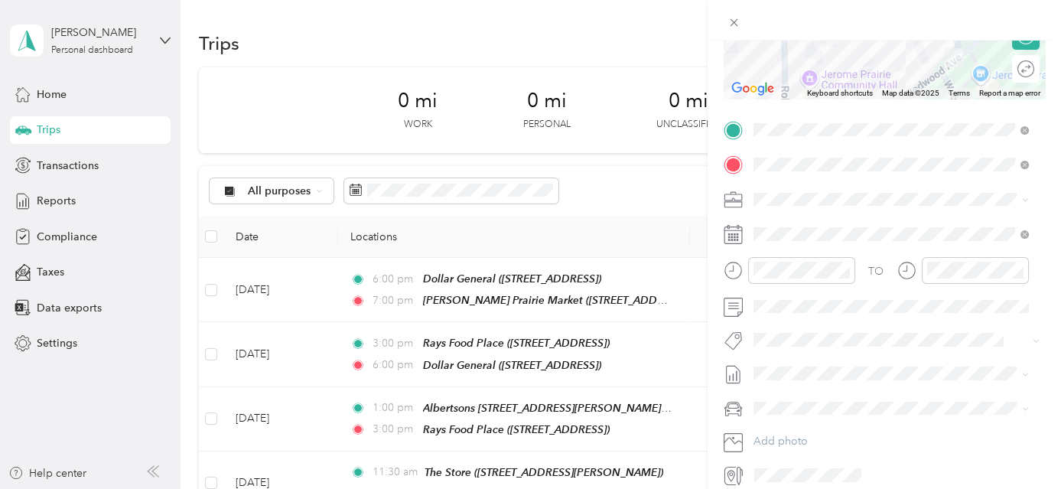
scroll to position [0, 0]
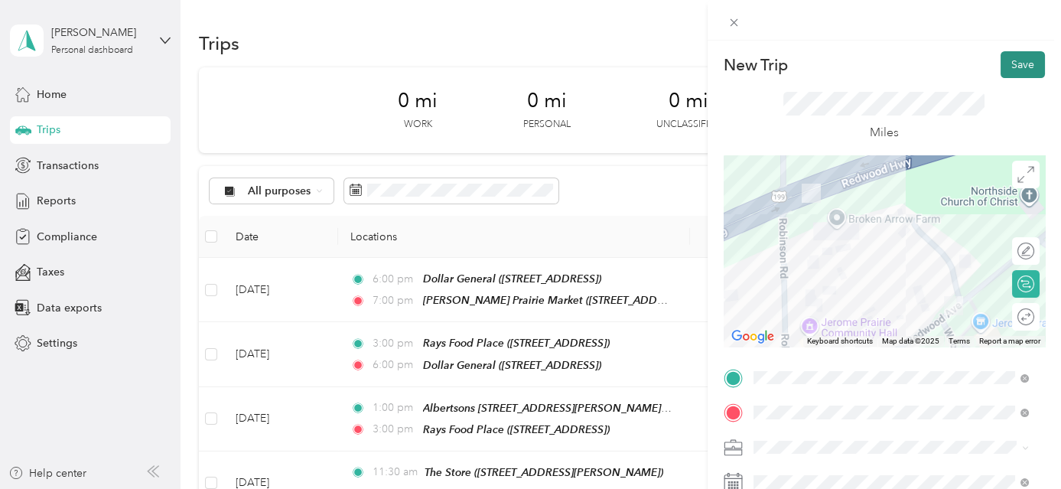
click at [1022, 60] on button "Save" at bounding box center [1023, 64] width 44 height 27
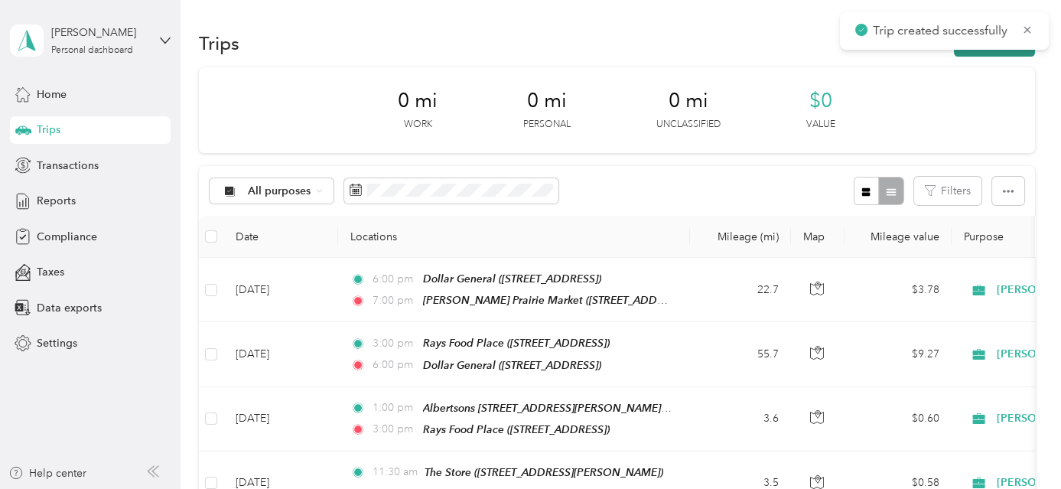
click at [1018, 54] on button "New trip" at bounding box center [994, 43] width 81 height 27
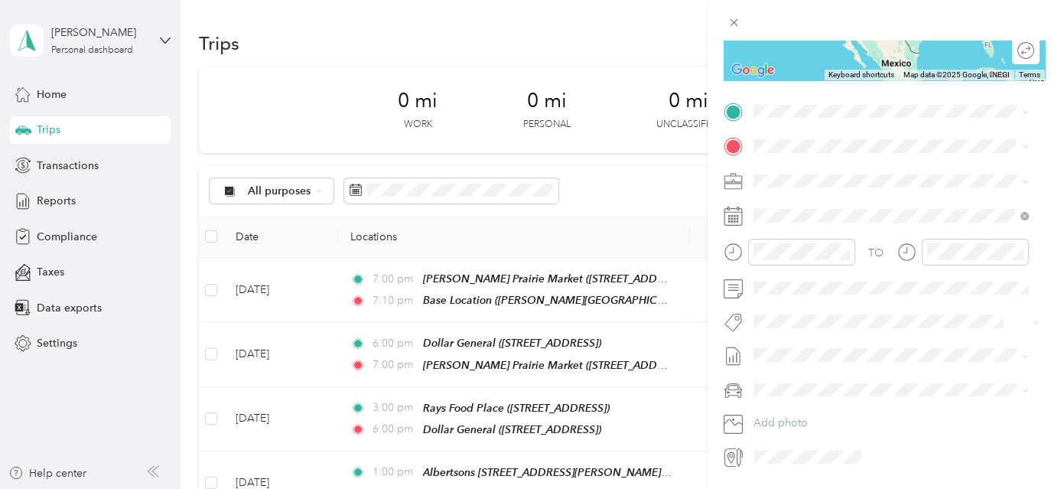
scroll to position [267, 0]
click at [855, 174] on div "Base Location [PERSON_NAME][GEOGRAPHIC_DATA], [GEOGRAPHIC_DATA], [US_STATE], [G…" at bounding box center [903, 196] width 242 height 64
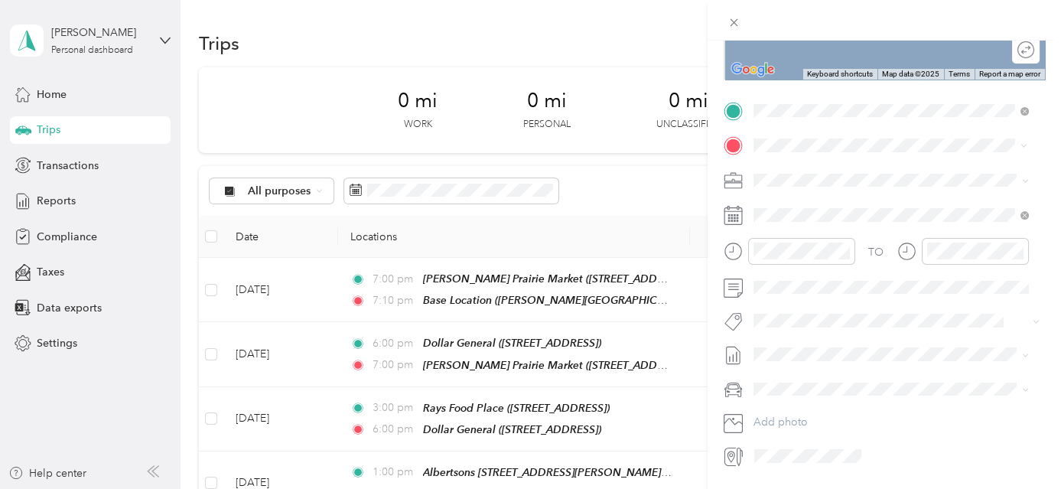
click at [842, 211] on div "TEAM USPS [STREET_ADDRESS]" at bounding box center [830, 216] width 97 height 37
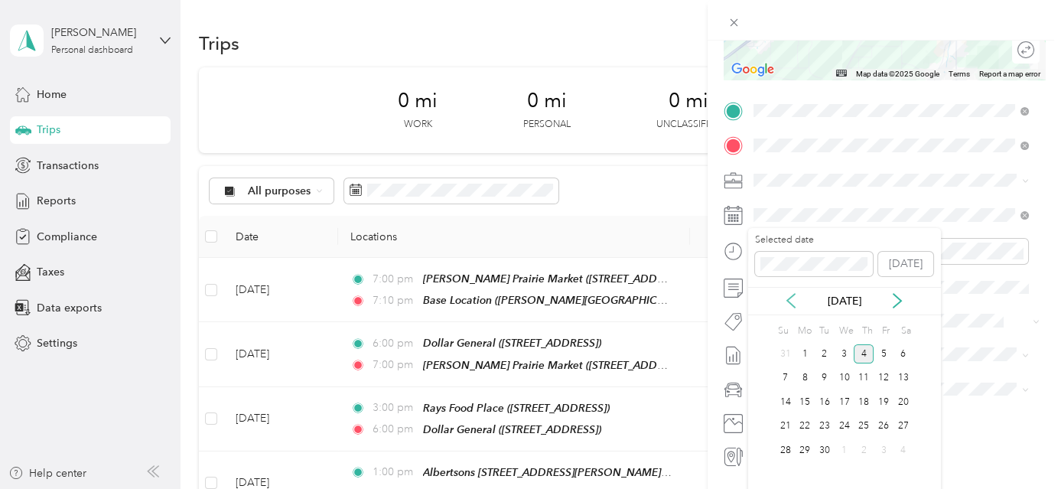
click at [789, 301] on icon at bounding box center [791, 301] width 8 height 14
click at [846, 423] on div "20" at bounding box center [845, 426] width 20 height 19
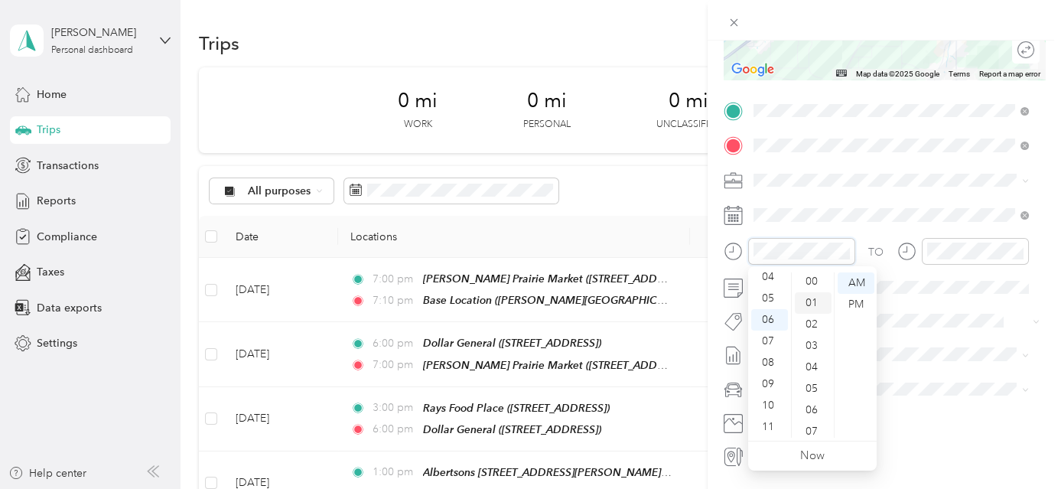
scroll to position [0, 0]
click at [815, 277] on div "00" at bounding box center [813, 282] width 37 height 21
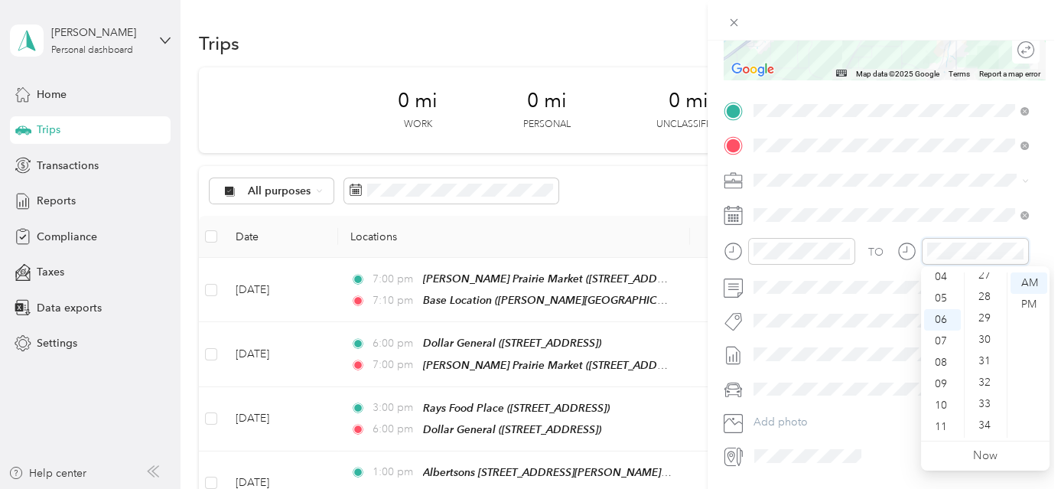
scroll to position [563, 0]
click at [985, 363] on div "30" at bounding box center [986, 362] width 37 height 21
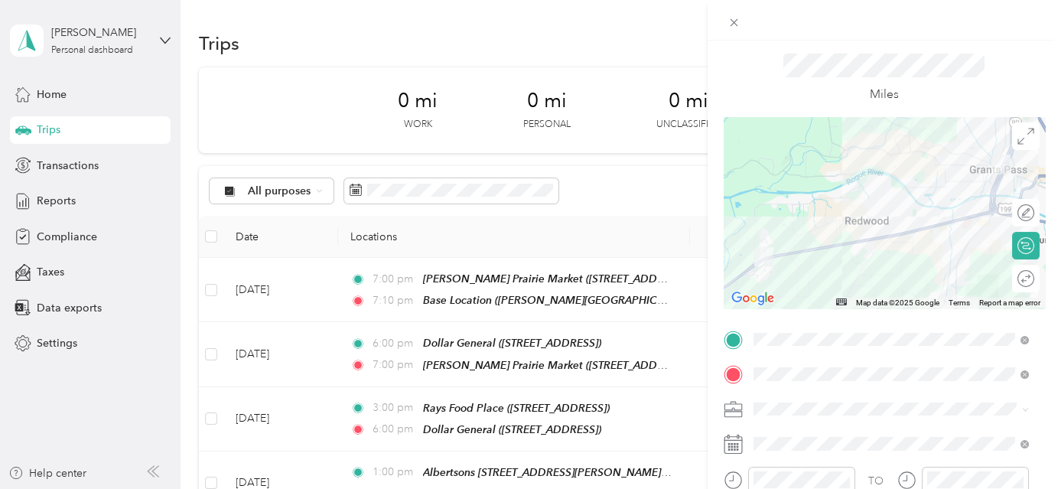
scroll to position [0, 0]
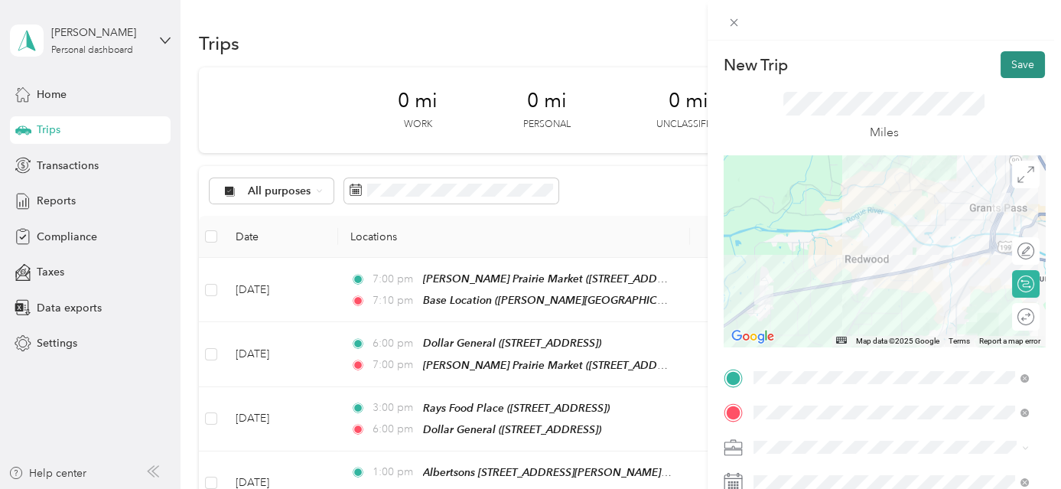
click at [1011, 57] on button "Save" at bounding box center [1023, 64] width 44 height 27
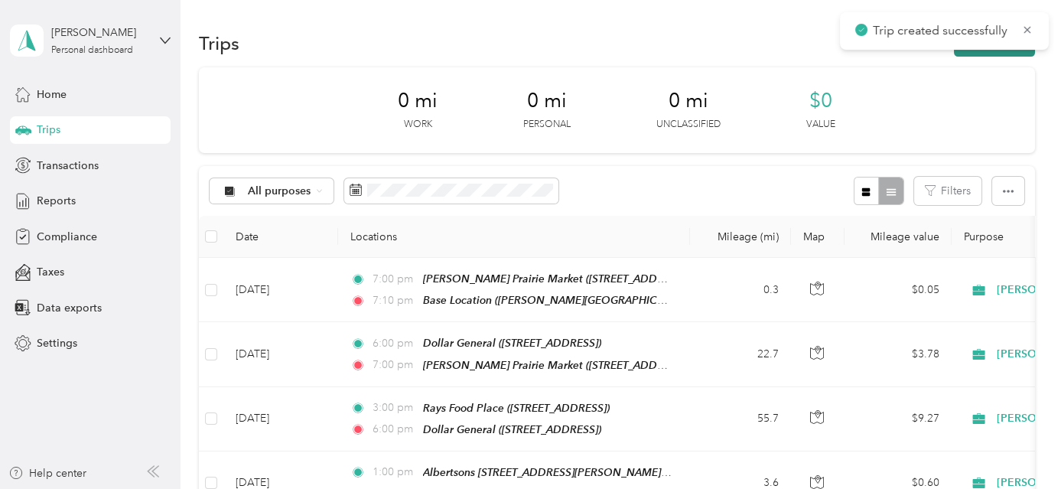
click at [1015, 51] on button "New trip" at bounding box center [994, 43] width 81 height 27
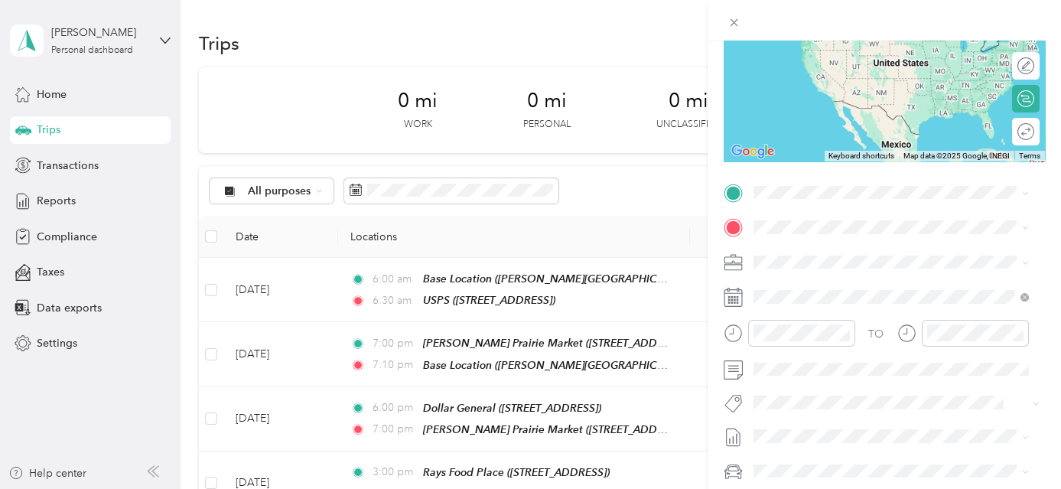
scroll to position [201, 0]
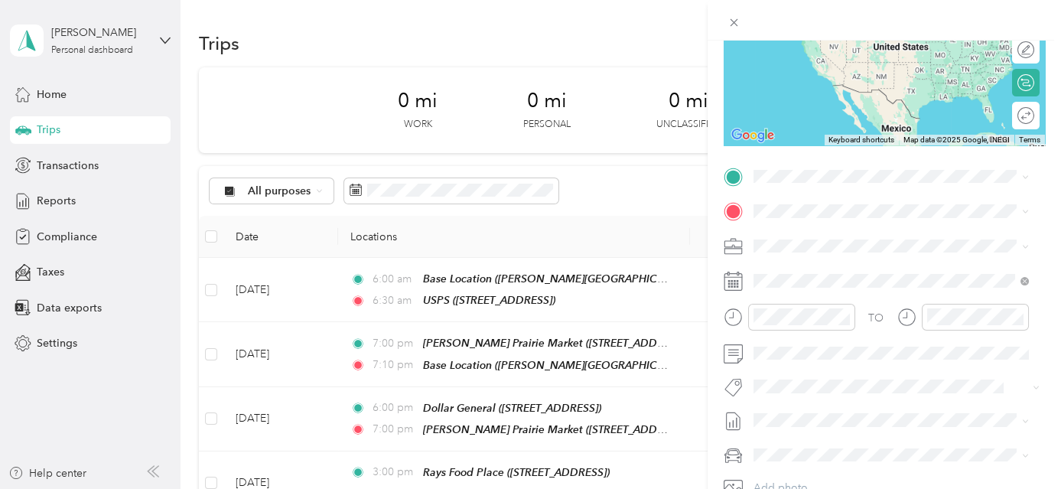
click at [863, 253] on span "[STREET_ADDRESS]" at bounding box center [830, 259] width 97 height 13
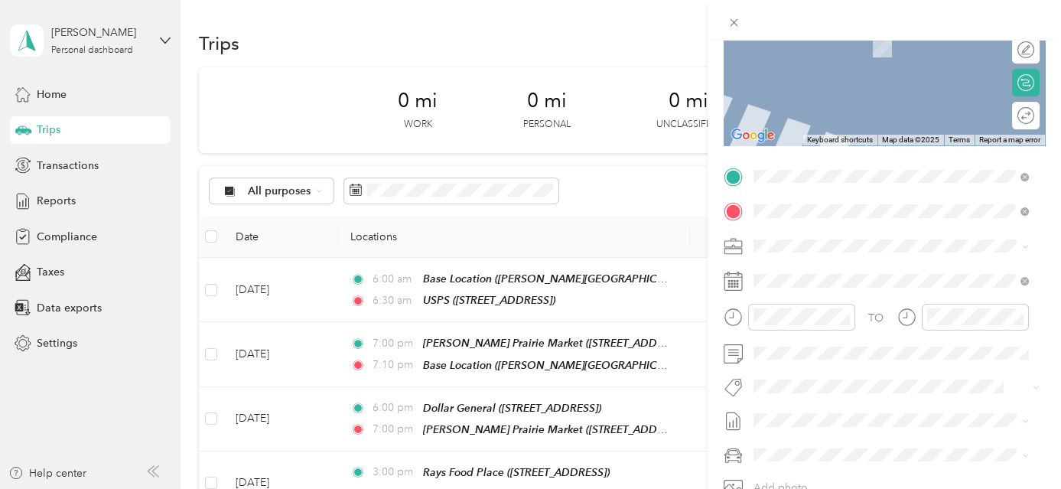
click at [878, 286] on div "TEAM Verizon 2838 S 6th St, 976034606, Klamath Falls, OR, USA" at bounding box center [830, 283] width 97 height 37
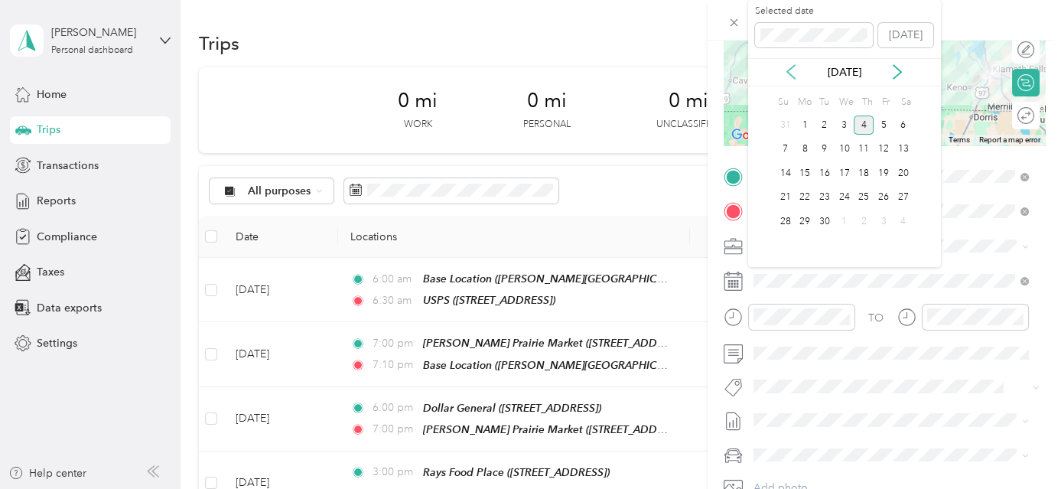
click at [791, 68] on icon at bounding box center [791, 72] width 8 height 14
click at [845, 190] on div "20" at bounding box center [845, 197] width 20 height 19
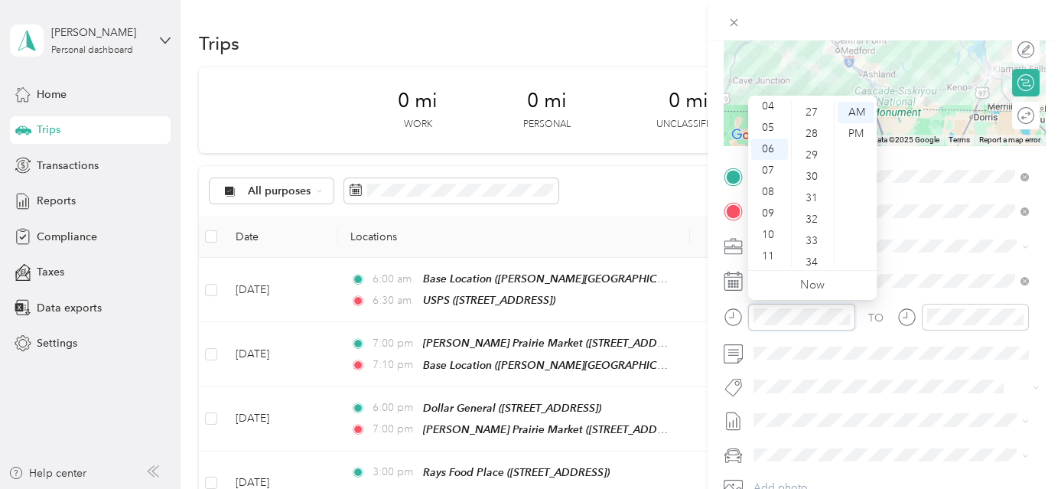
scroll to position [563, 0]
click at [813, 190] on div "30" at bounding box center [813, 191] width 37 height 21
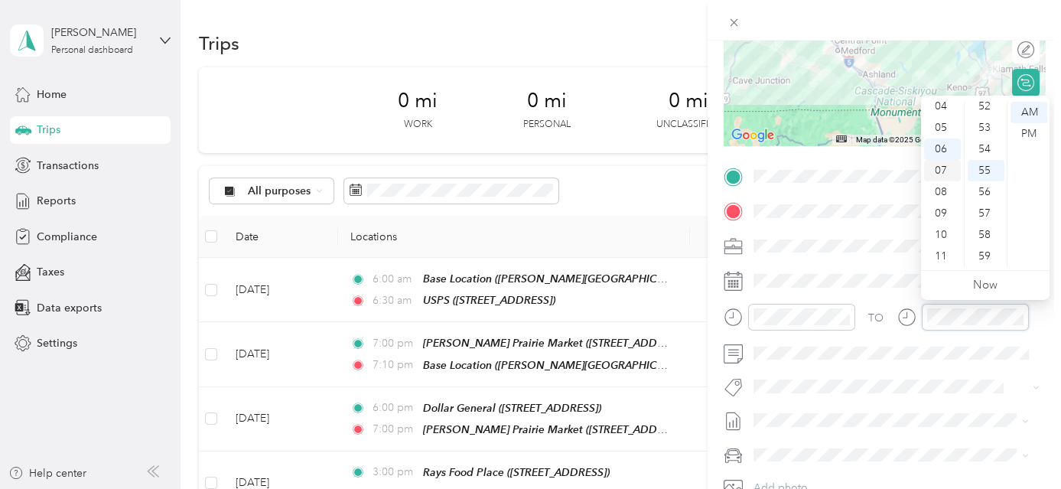
scroll to position [22, 0]
click at [945, 135] on div "02" at bounding box center [942, 132] width 37 height 21
click at [946, 135] on div "03" at bounding box center [942, 133] width 37 height 21
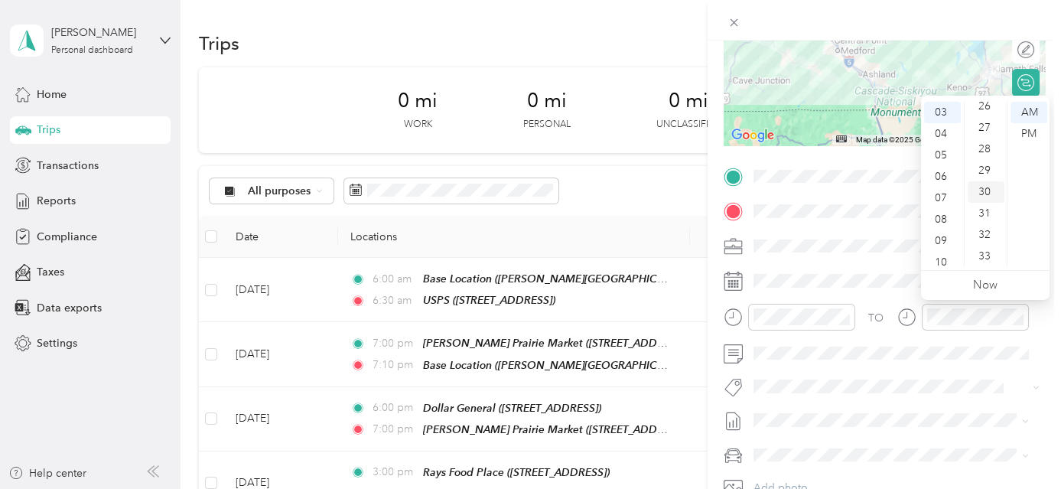
click at [990, 192] on div "30" at bounding box center [986, 191] width 37 height 21
click at [1038, 133] on div "PM" at bounding box center [1029, 133] width 37 height 21
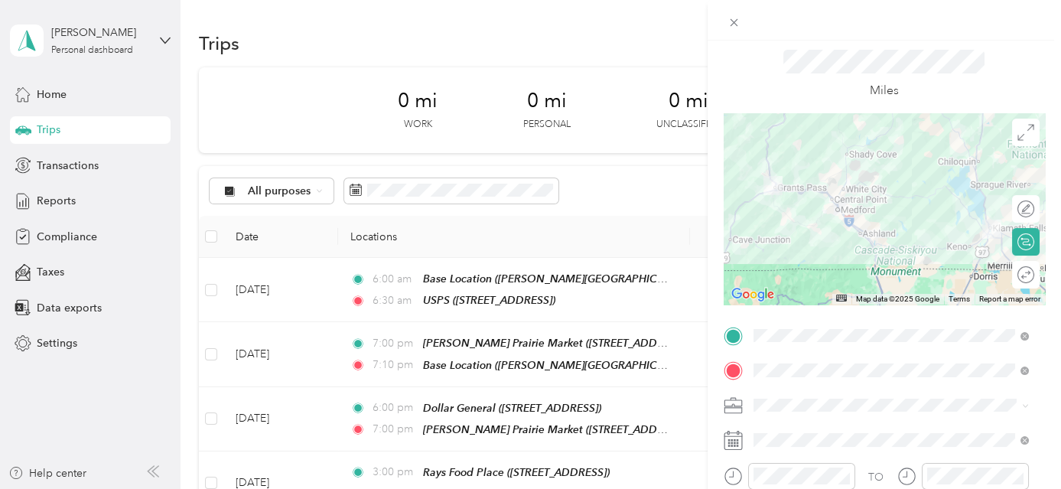
scroll to position [0, 0]
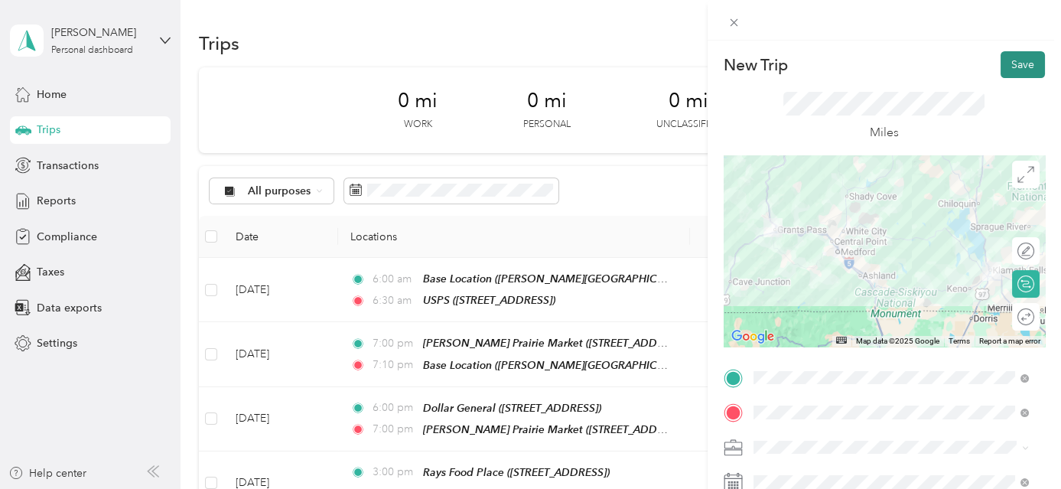
click at [1005, 65] on button "Save" at bounding box center [1023, 64] width 44 height 27
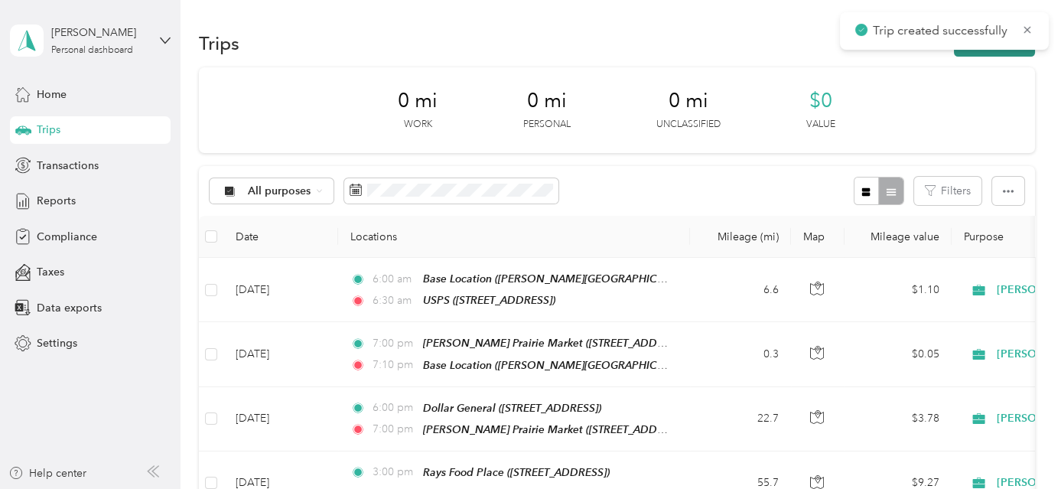
click at [1005, 52] on button "New trip" at bounding box center [994, 43] width 81 height 27
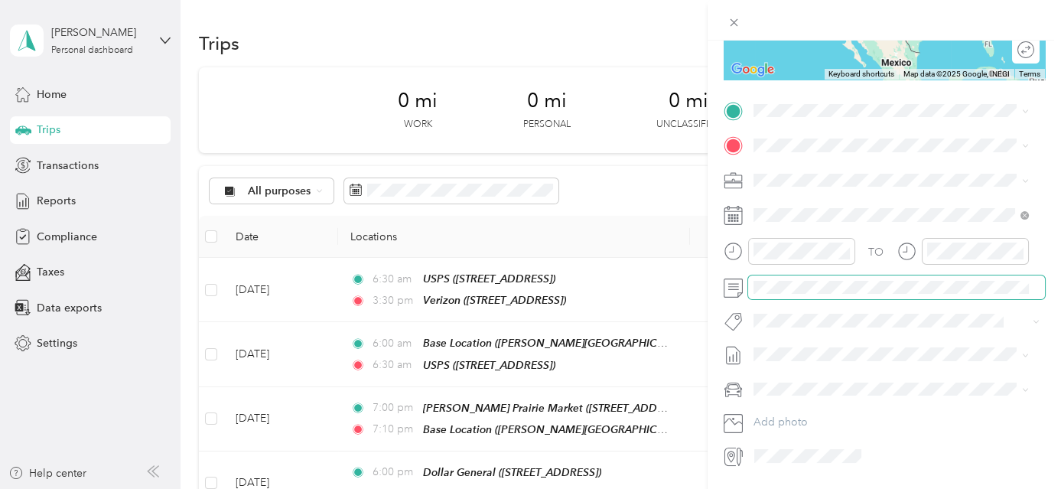
scroll to position [282, 0]
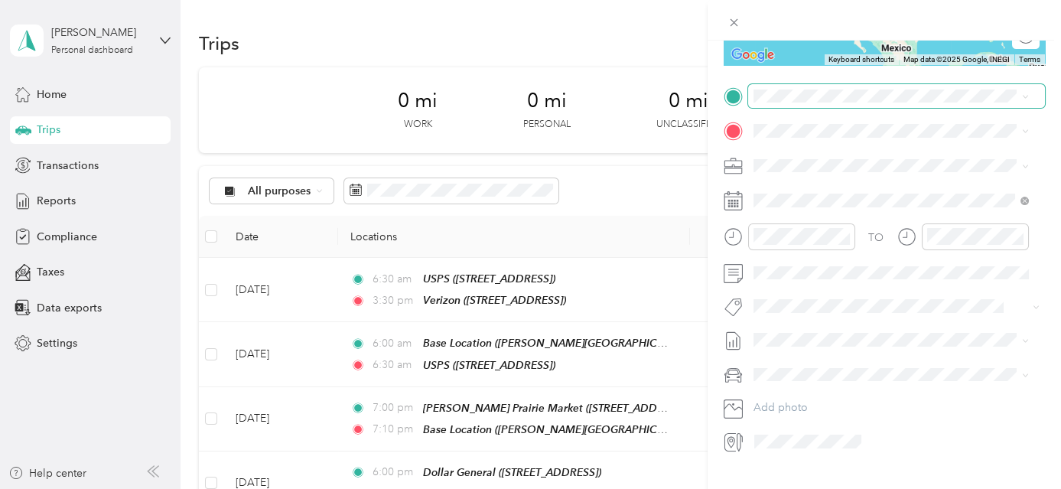
click at [865, 87] on span at bounding box center [896, 96] width 297 height 24
click at [871, 167] on div "TEAM Verizon 2838 S 6th St, 976034606, Klamath Falls, OR, USA" at bounding box center [830, 166] width 97 height 37
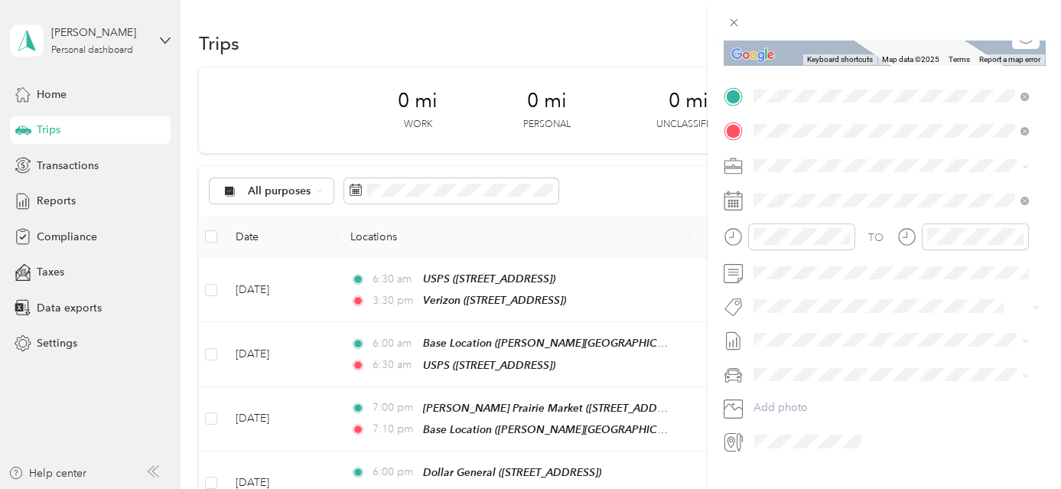
click at [875, 208] on span "[STREET_ADDRESS]" at bounding box center [830, 213] width 97 height 13
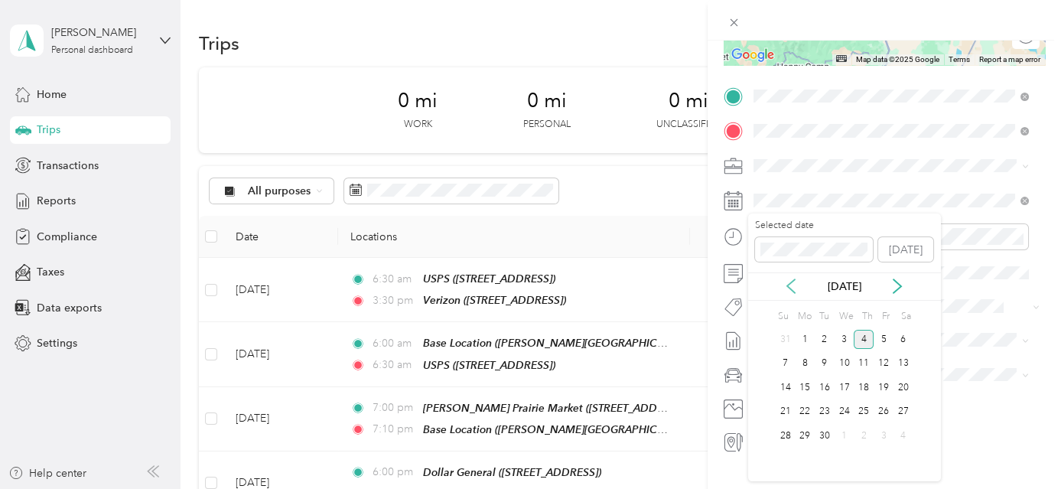
click at [784, 290] on icon at bounding box center [791, 286] width 15 height 15
click at [826, 413] on div "19" at bounding box center [825, 411] width 20 height 19
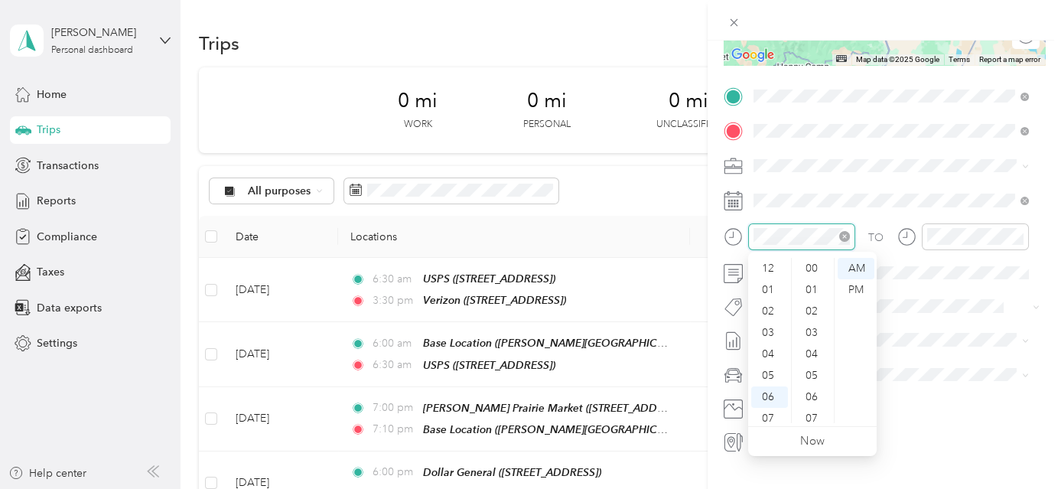
scroll to position [1120, 0]
click at [768, 314] on div "03" at bounding box center [769, 310] width 37 height 21
click at [815, 278] on div "30" at bounding box center [813, 278] width 37 height 21
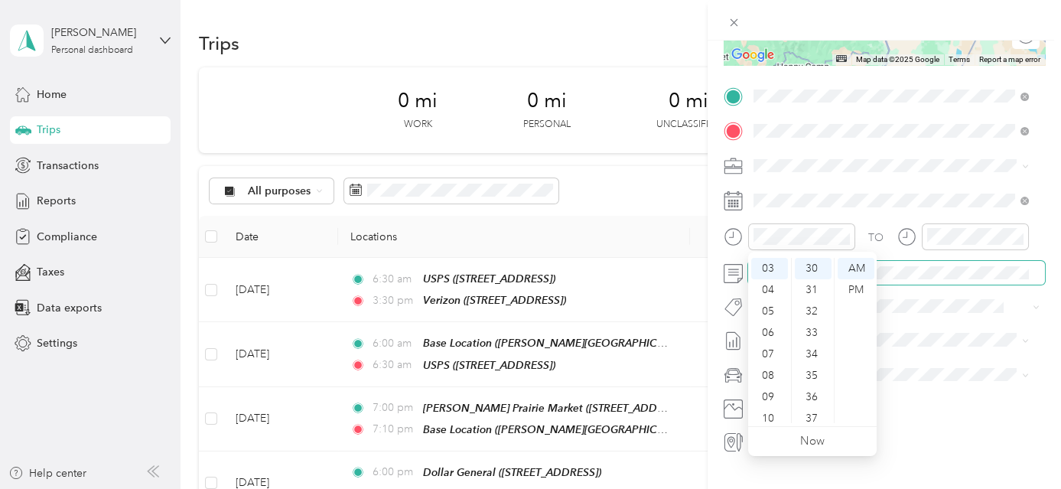
drag, startPoint x: 851, startPoint y: 290, endPoint x: 890, endPoint y: 283, distance: 39.6
click at [855, 290] on div "PM" at bounding box center [856, 289] width 37 height 21
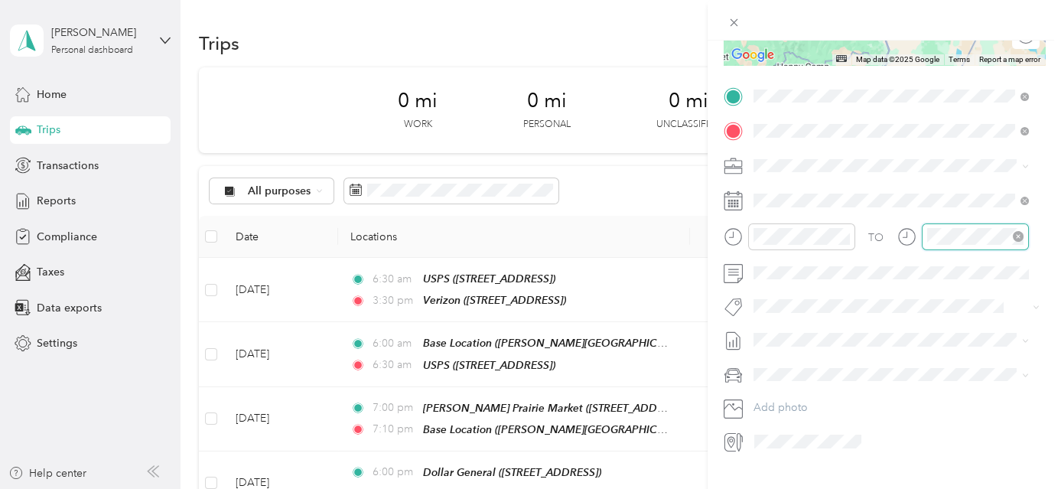
scroll to position [1120, 0]
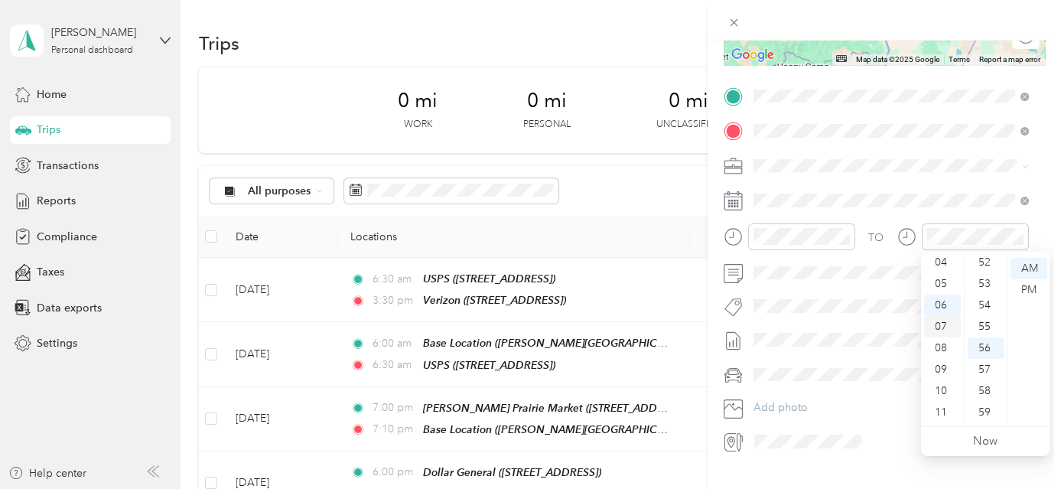
click at [947, 324] on div "07" at bounding box center [942, 326] width 37 height 21
click at [989, 268] on div "00" at bounding box center [986, 268] width 37 height 21
click at [1022, 285] on div "PM" at bounding box center [1029, 289] width 37 height 21
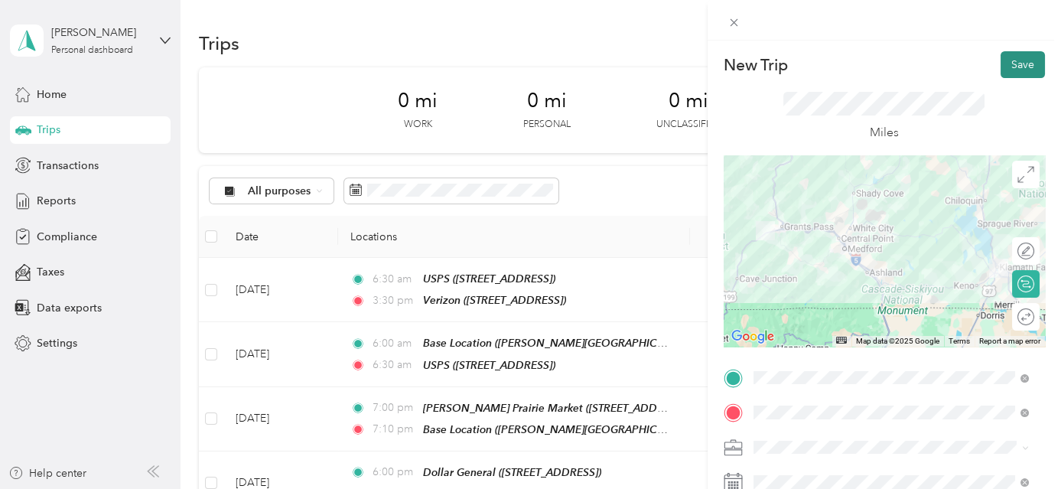
click at [1015, 63] on button "Save" at bounding box center [1023, 64] width 44 height 27
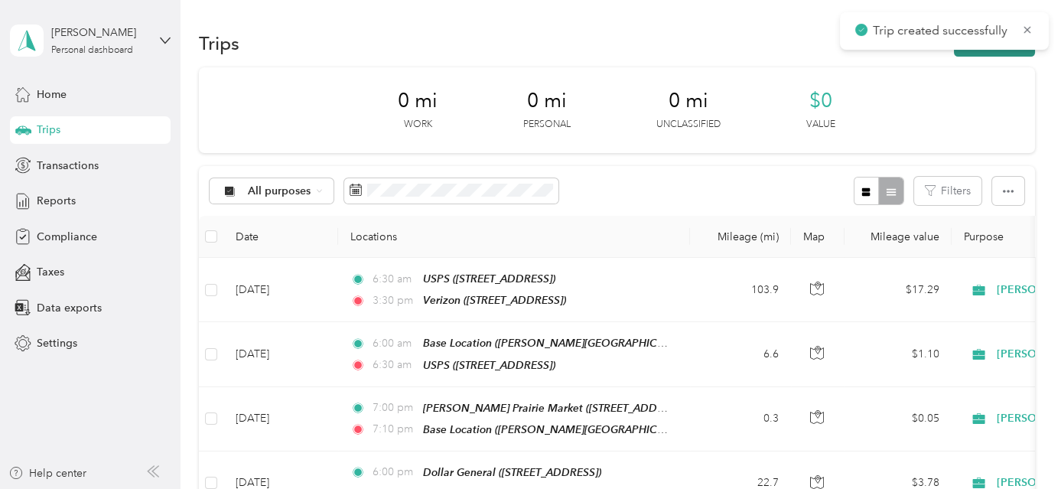
click at [1003, 51] on button "New trip" at bounding box center [994, 43] width 81 height 27
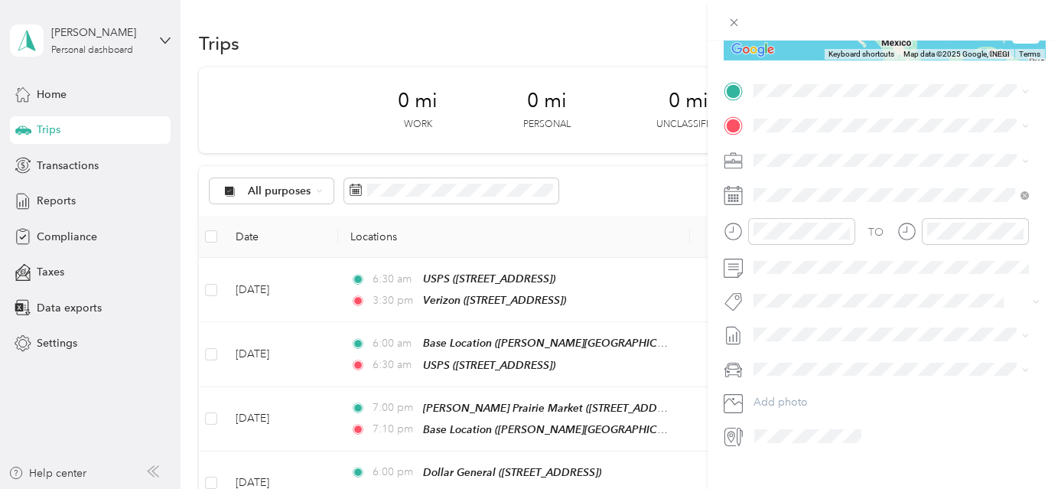
scroll to position [288, 0]
click at [846, 163] on div "TEAM [PERSON_NAME][GEOGRAPHIC_DATA] [STREET_ADDRESS]" at bounding box center [890, 161] width 217 height 37
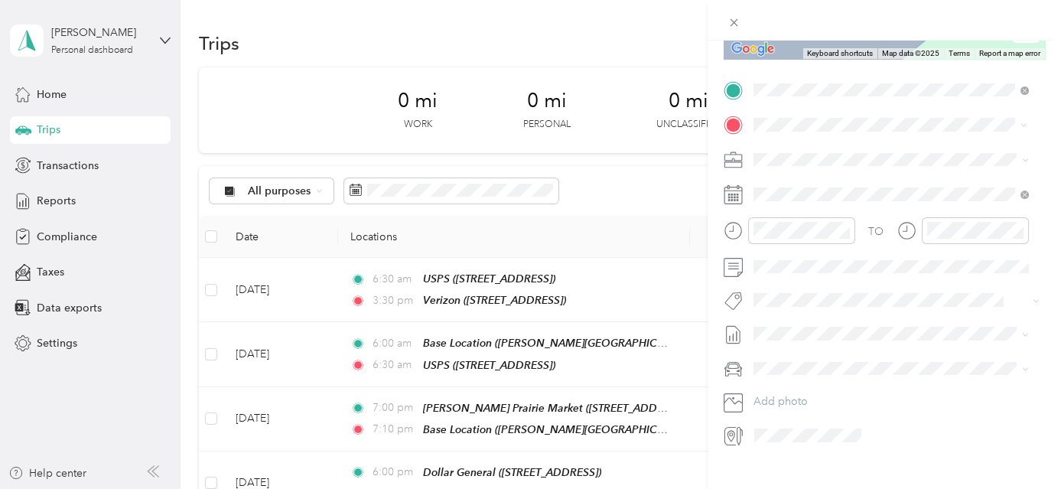
click at [859, 193] on div "Base Location [PERSON_NAME][GEOGRAPHIC_DATA], [GEOGRAPHIC_DATA], [US_STATE], [G…" at bounding box center [903, 210] width 242 height 64
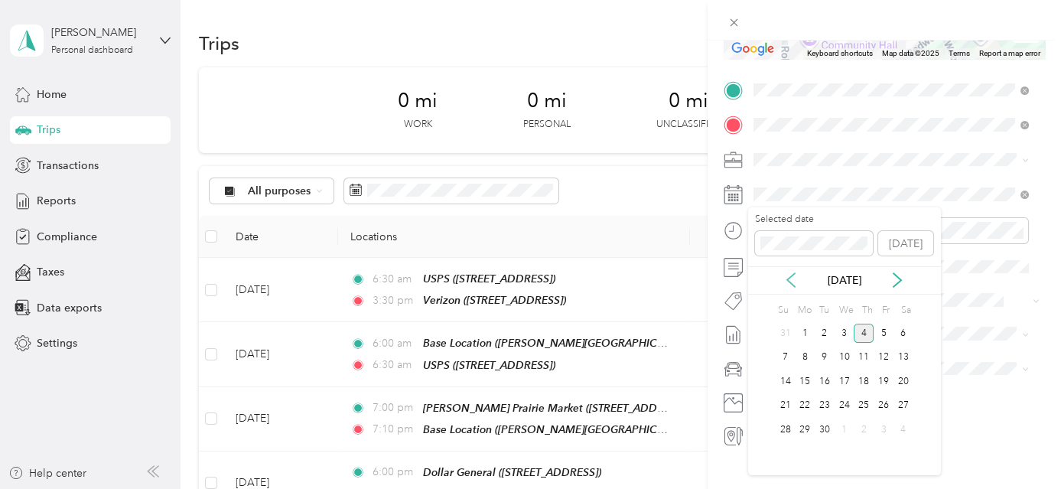
click at [792, 279] on icon at bounding box center [791, 279] width 15 height 15
click at [843, 401] on div "20" at bounding box center [845, 405] width 20 height 19
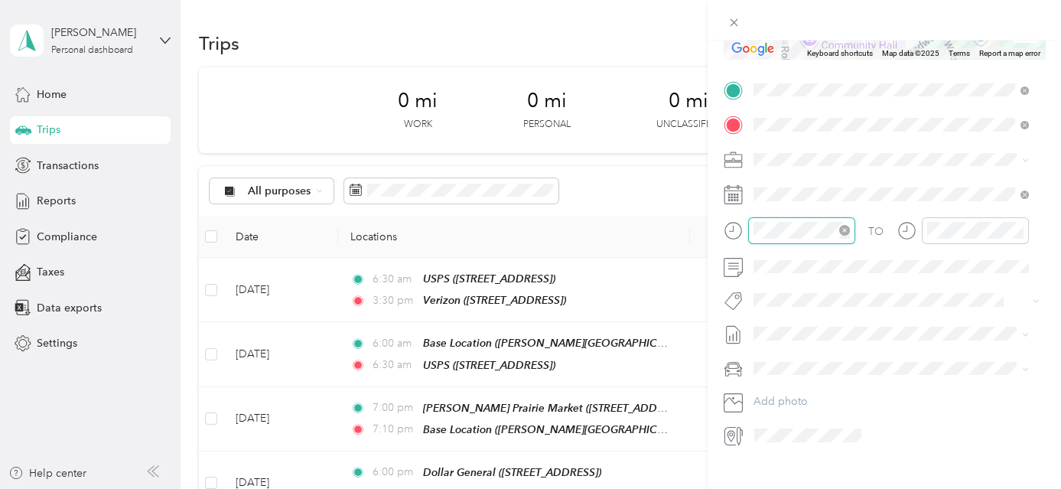
scroll to position [1120, 0]
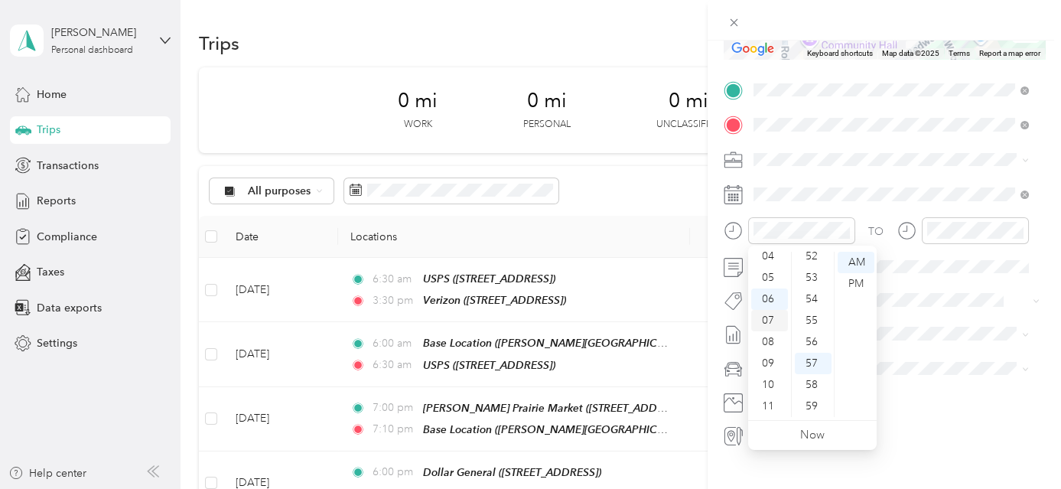
click at [772, 320] on div "07" at bounding box center [769, 320] width 37 height 21
click at [820, 260] on div "00" at bounding box center [813, 262] width 37 height 21
click at [861, 285] on div "PM" at bounding box center [856, 283] width 37 height 21
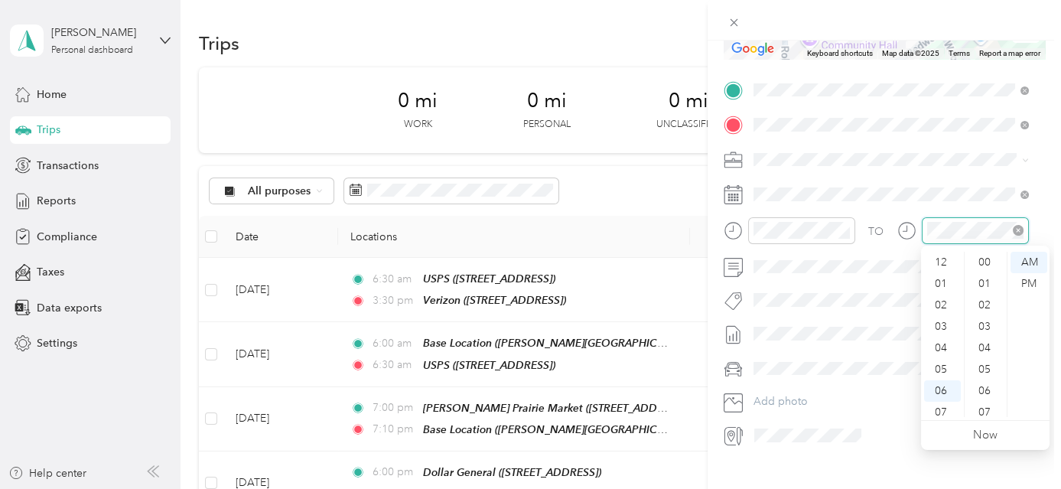
scroll to position [1120, 0]
click at [949, 318] on div "07" at bounding box center [942, 320] width 37 height 21
click at [986, 256] on div "10" at bounding box center [986, 260] width 37 height 21
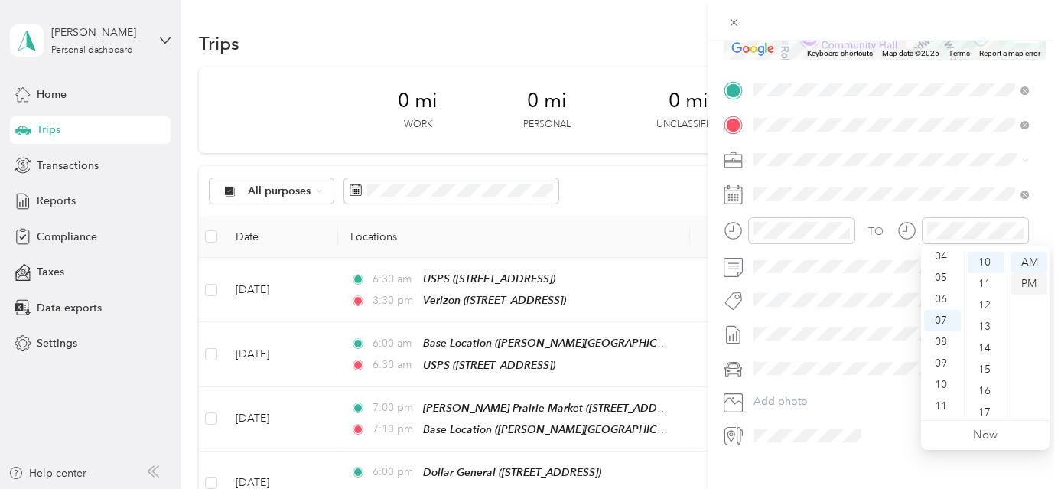
click at [1031, 281] on div "PM" at bounding box center [1029, 283] width 37 height 21
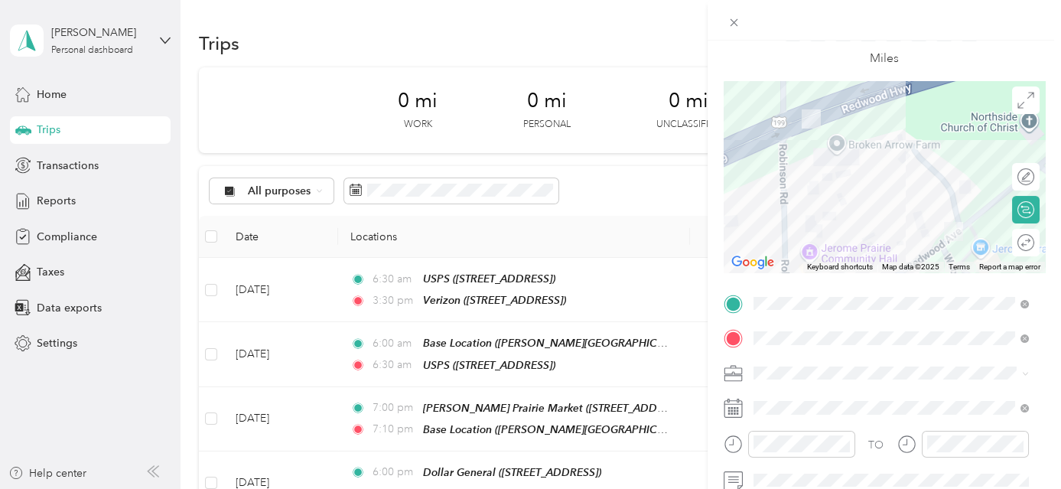
scroll to position [0, 0]
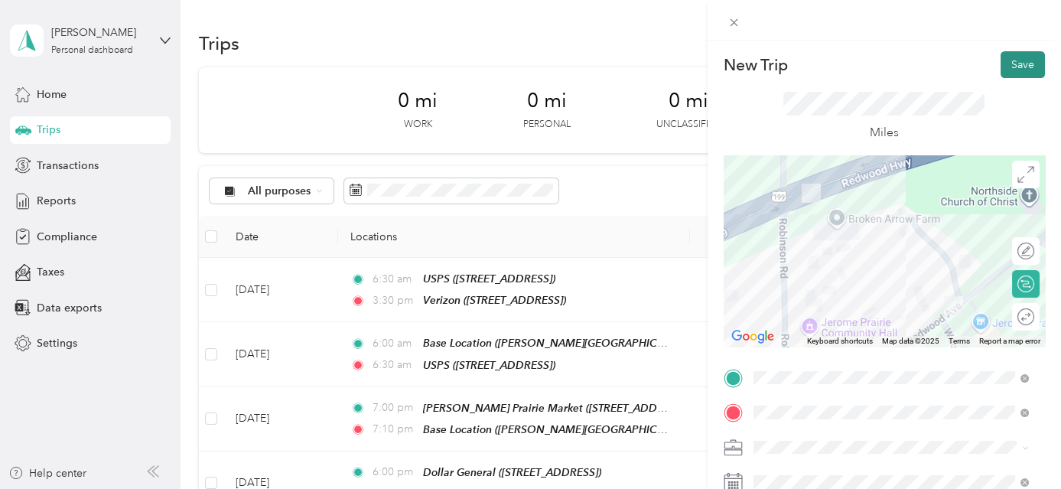
click at [1023, 54] on button "Save" at bounding box center [1023, 64] width 44 height 27
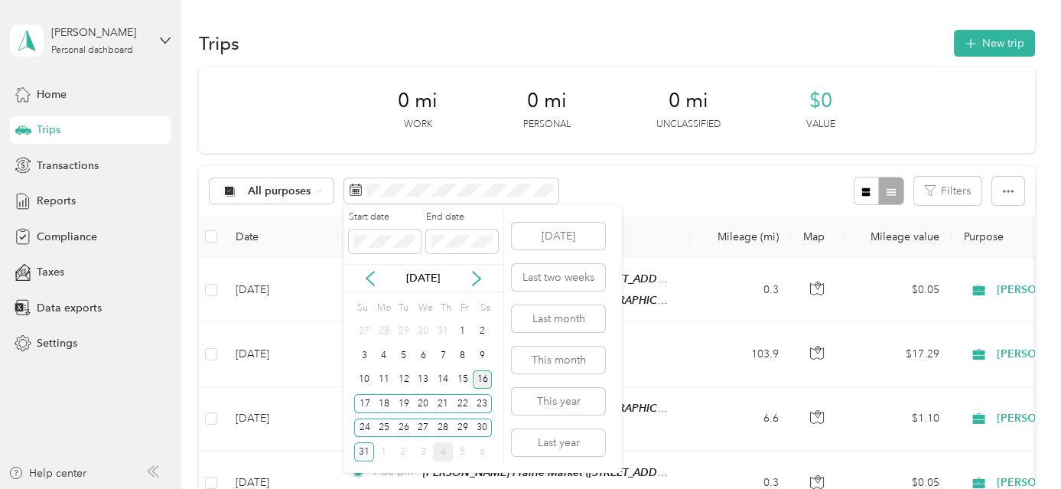
click at [478, 375] on div "16" at bounding box center [483, 379] width 20 height 19
click at [481, 280] on icon at bounding box center [476, 278] width 15 height 15
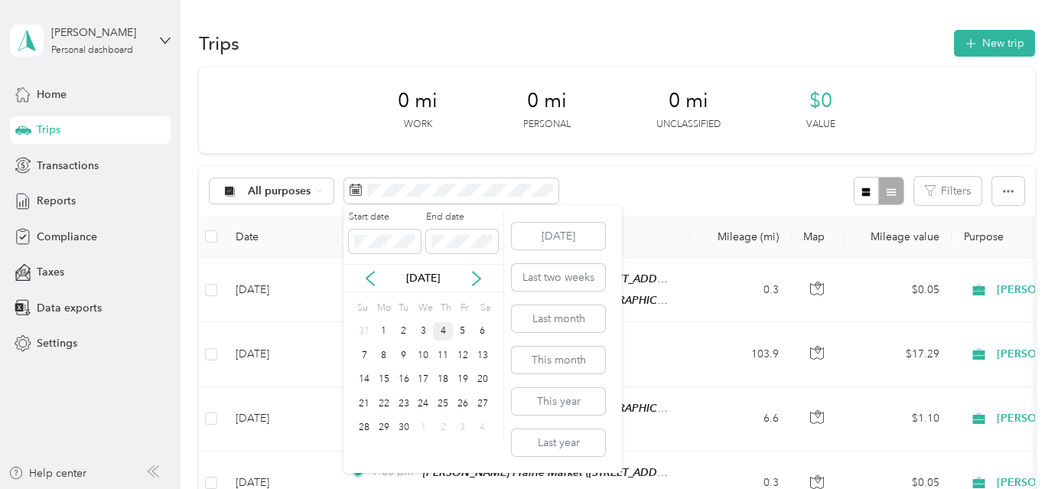
click at [442, 331] on div "4" at bounding box center [443, 331] width 20 height 19
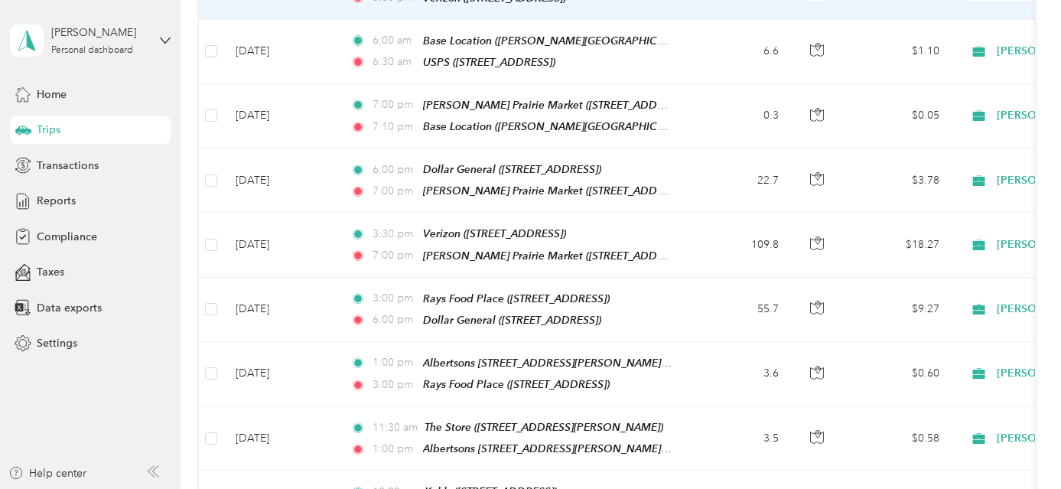
scroll to position [417, 0]
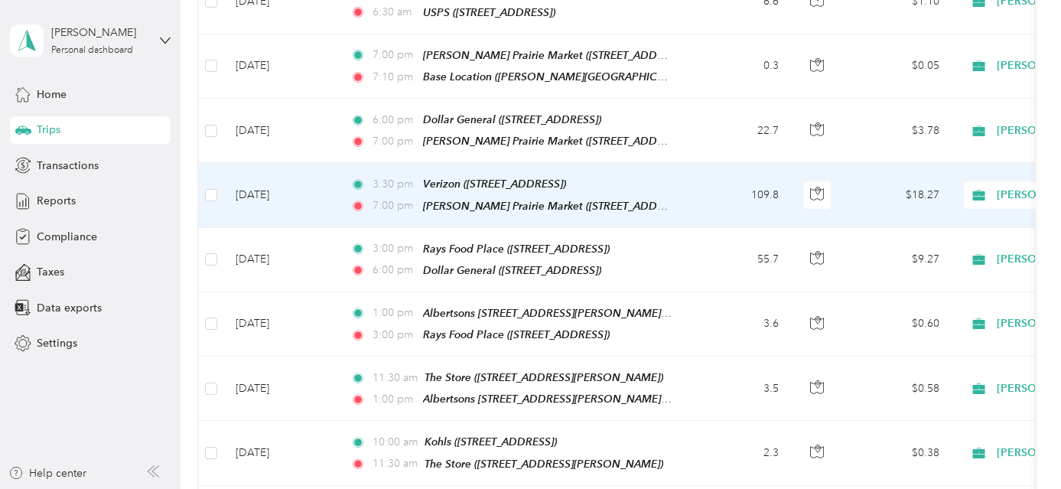
click at [712, 191] on td "109.8" at bounding box center [740, 195] width 101 height 64
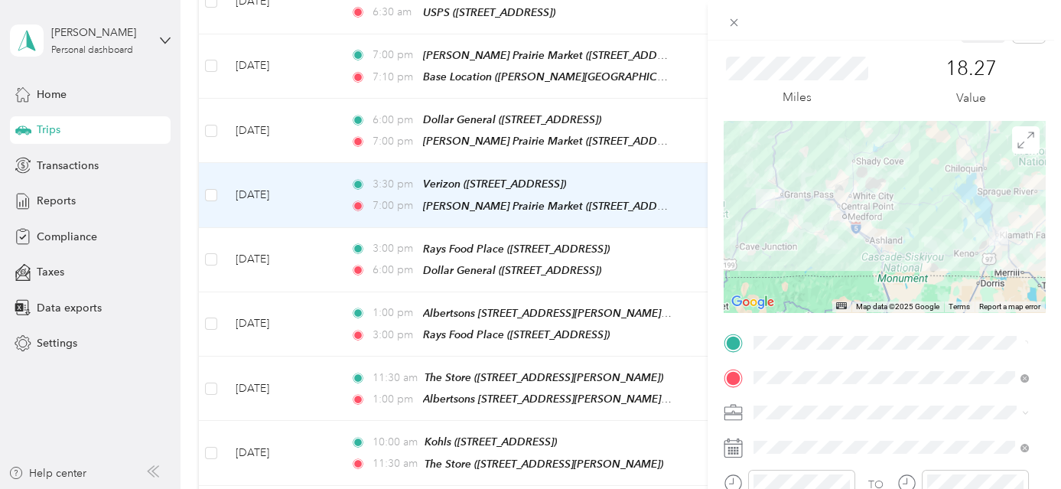
scroll to position [69, 0]
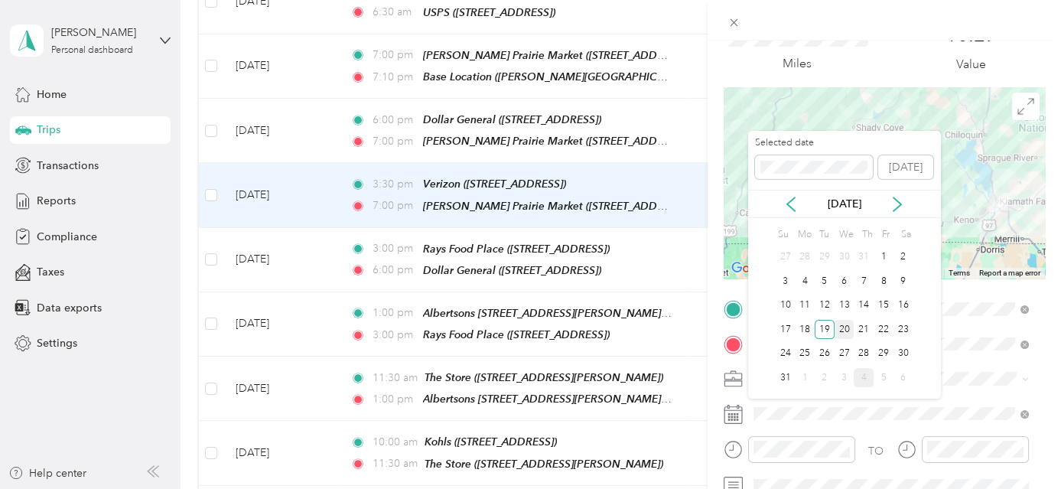
click at [846, 327] on div "20" at bounding box center [845, 329] width 20 height 19
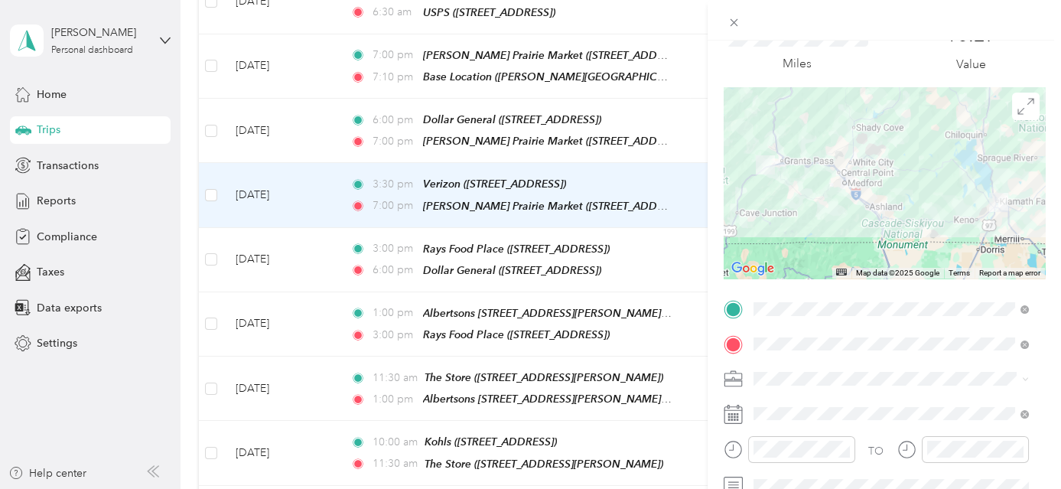
scroll to position [0, 0]
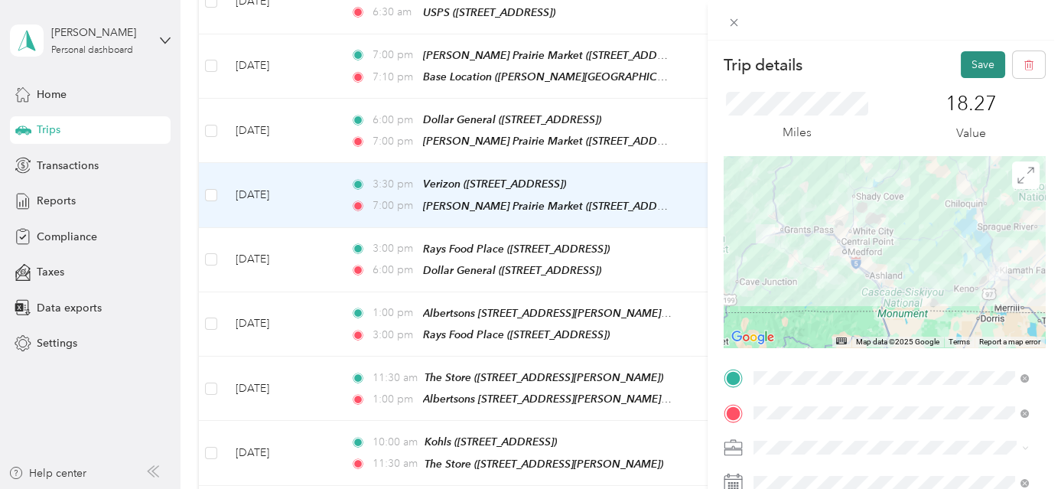
click at [969, 60] on button "Save" at bounding box center [983, 64] width 44 height 27
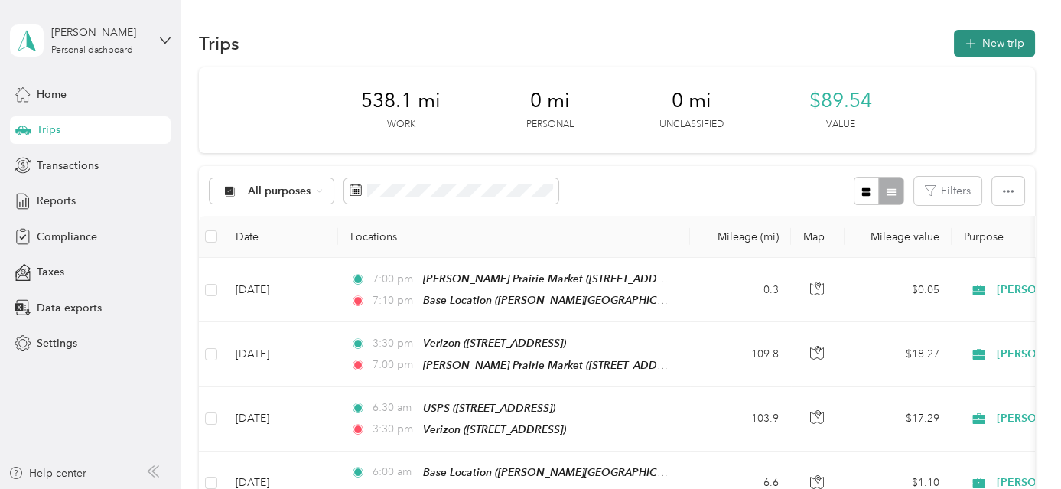
click at [1004, 42] on button "New trip" at bounding box center [994, 43] width 81 height 27
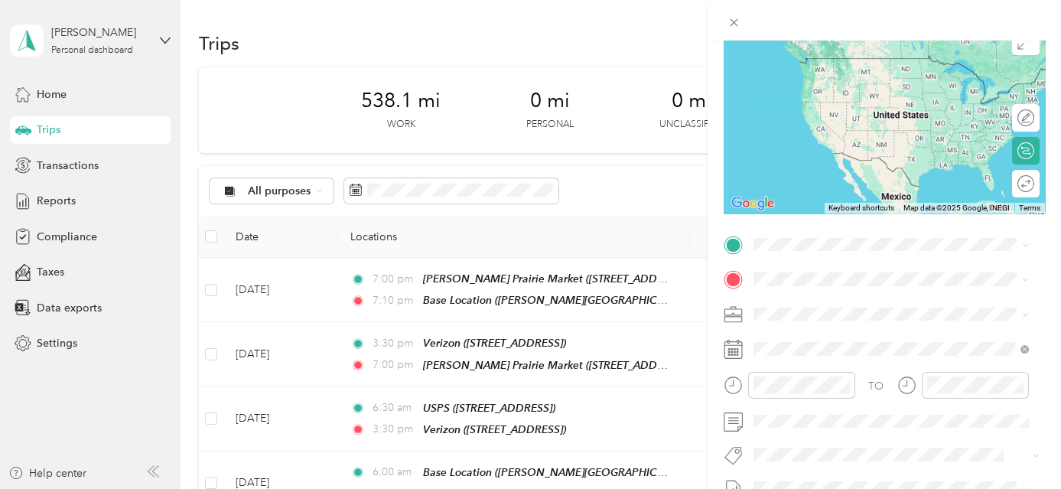
scroll to position [259, 0]
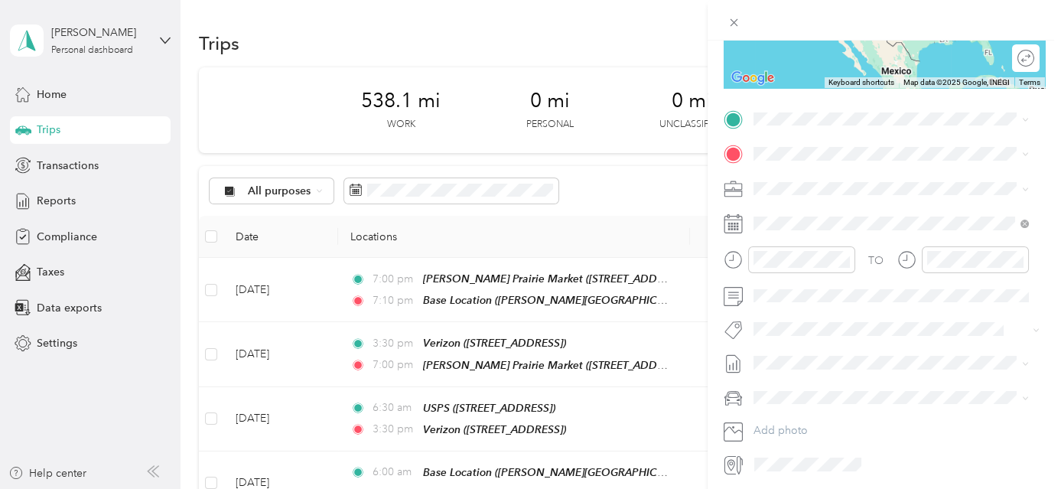
click at [849, 220] on li "Base Location [PERSON_NAME][GEOGRAPHIC_DATA], [GEOGRAPHIC_DATA], [US_STATE], [G…" at bounding box center [891, 197] width 286 height 80
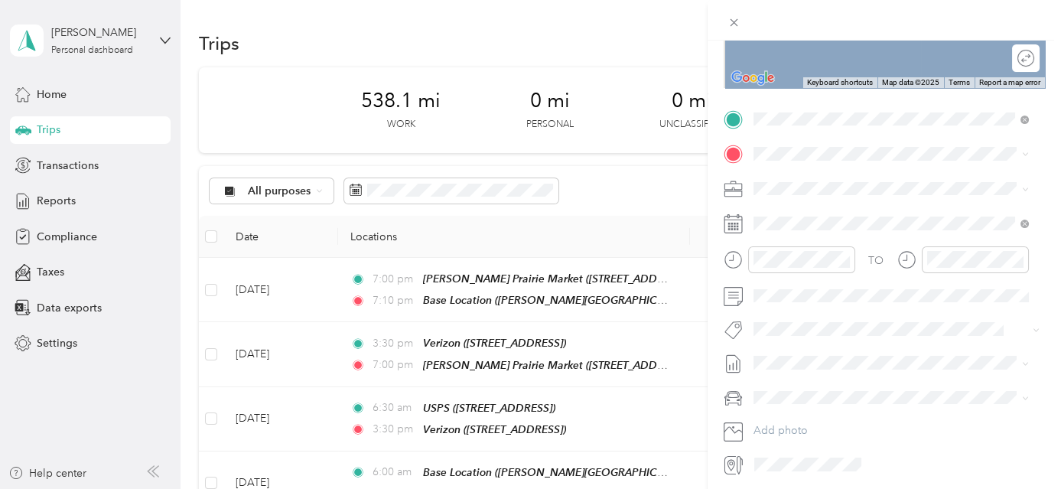
click at [862, 226] on div "TEAM USPS [STREET_ADDRESS]" at bounding box center [830, 225] width 97 height 37
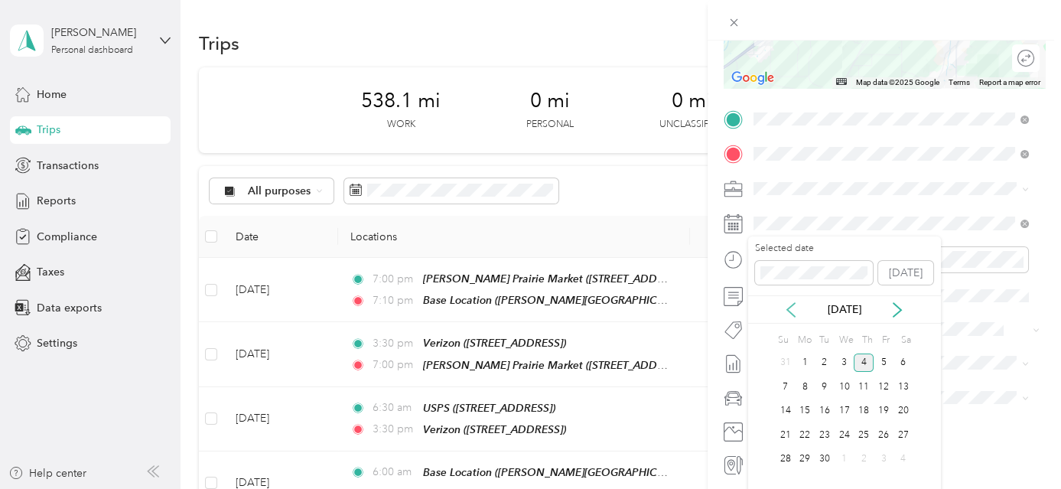
click at [790, 308] on icon at bounding box center [791, 309] width 15 height 15
click at [865, 437] on div "21" at bounding box center [864, 434] width 20 height 19
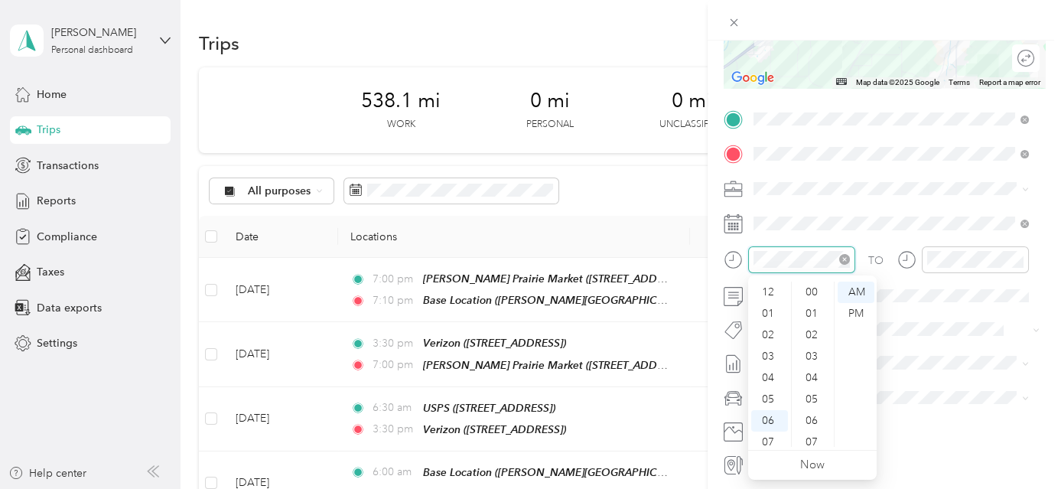
scroll to position [1120, 0]
click at [771, 344] on div "07" at bounding box center [769, 350] width 37 height 21
click at [814, 295] on div "00" at bounding box center [813, 292] width 37 height 21
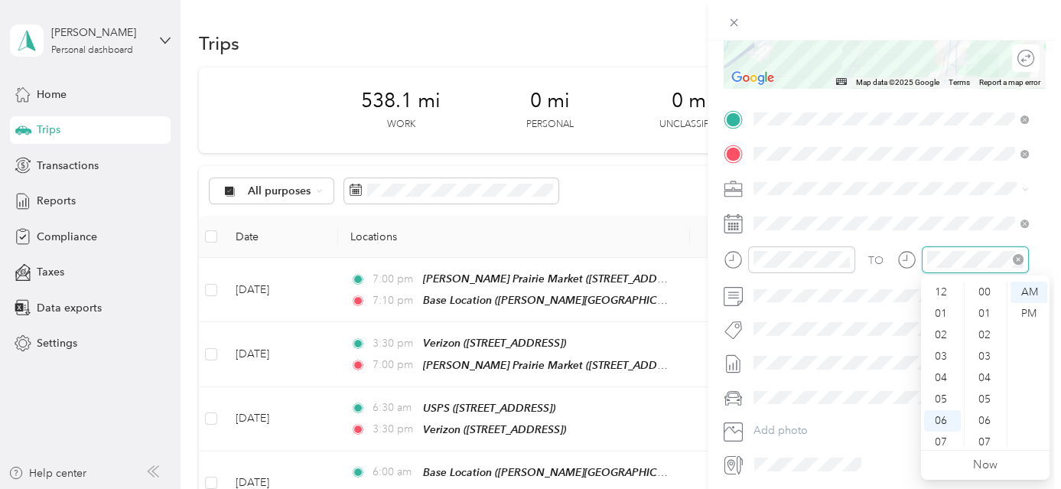
scroll to position [1120, 0]
click at [943, 347] on div "07" at bounding box center [942, 350] width 37 height 21
click at [988, 302] on div "30" at bounding box center [986, 302] width 37 height 21
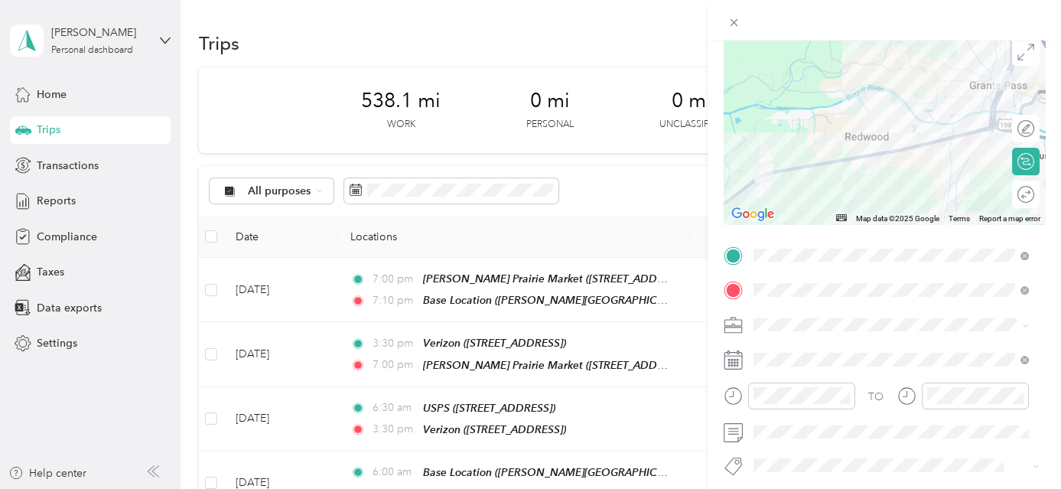
scroll to position [0, 0]
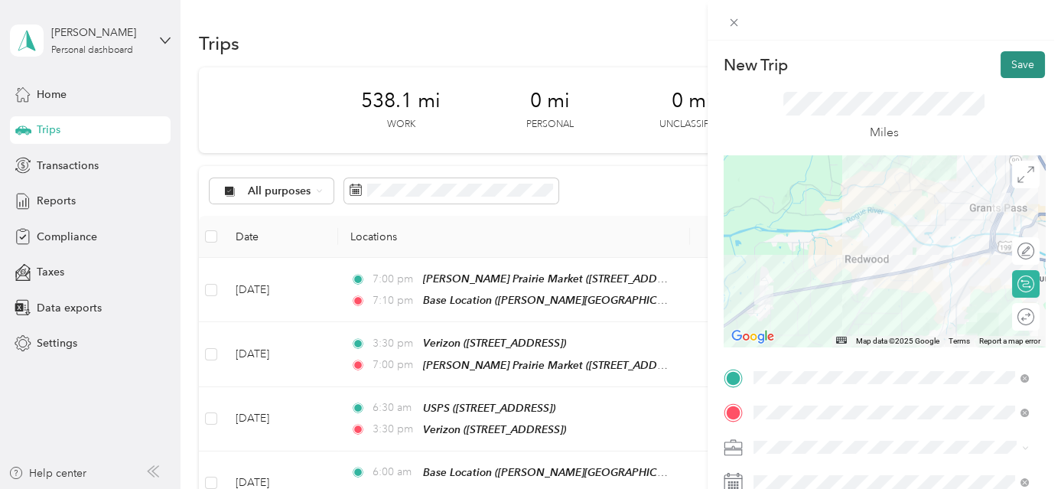
click at [1023, 57] on button "Save" at bounding box center [1023, 64] width 44 height 27
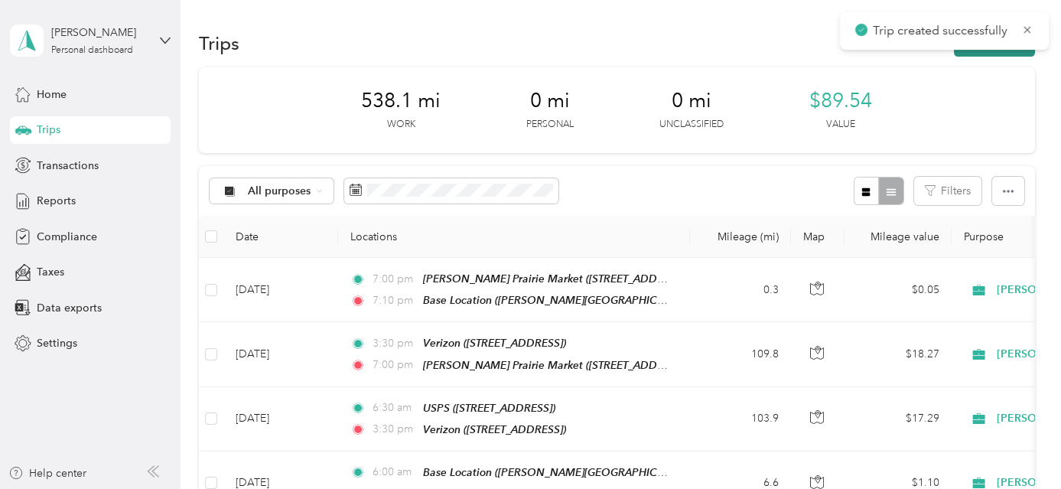
click at [1022, 54] on button "New trip" at bounding box center [994, 43] width 81 height 27
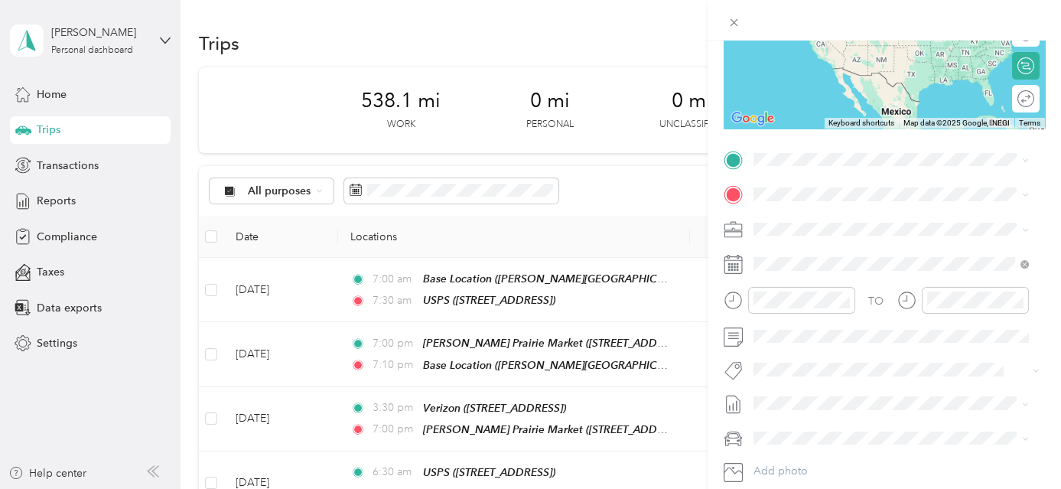
scroll to position [239, 0]
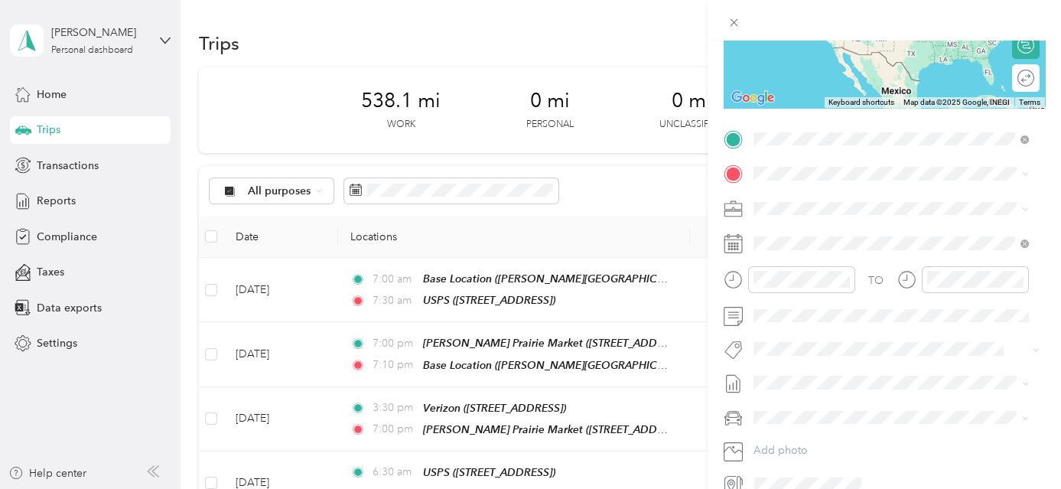
click at [875, 259] on div "TEAM USPS" at bounding box center [830, 255] width 97 height 19
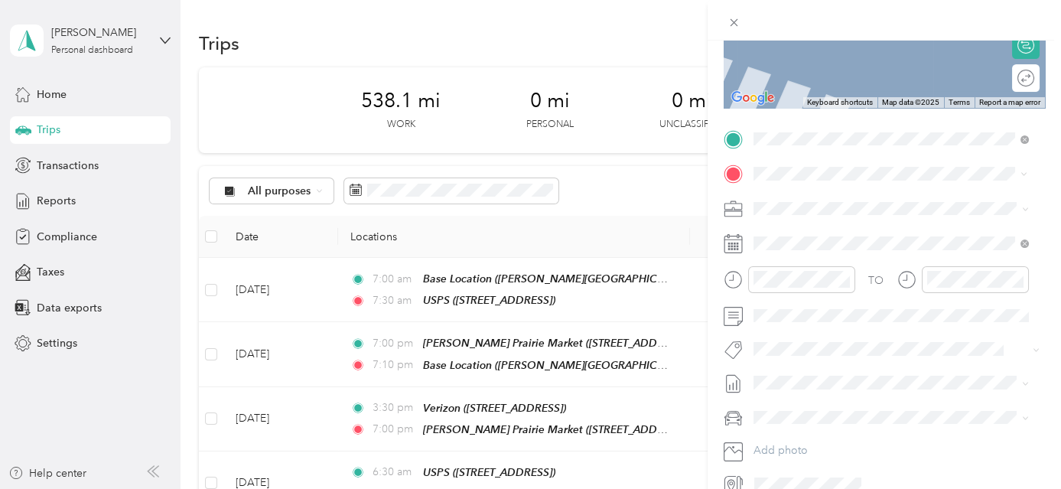
click at [880, 243] on div "TEAM Dollar General 25658 Redwood Hwy, 97523, Cave Junction, OR, USA" at bounding box center [845, 245] width 127 height 37
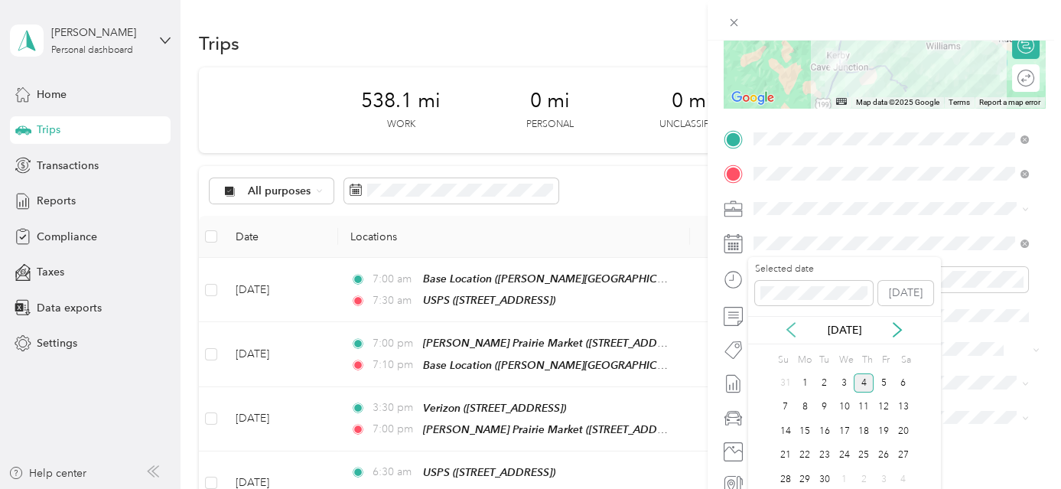
click at [793, 326] on icon at bounding box center [791, 329] width 15 height 15
click at [856, 448] on div "21" at bounding box center [864, 455] width 20 height 19
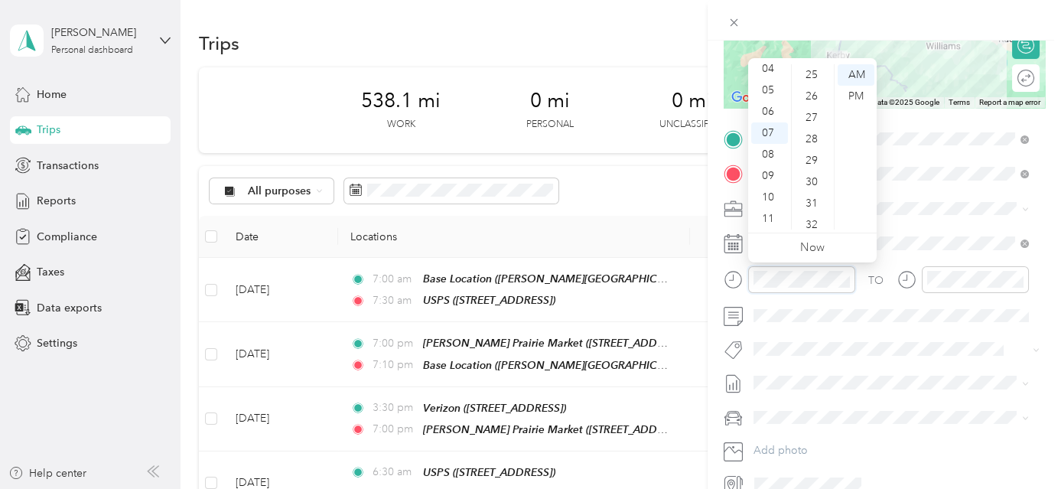
scroll to position [556, 0]
click at [812, 155] on div "30" at bounding box center [813, 161] width 37 height 21
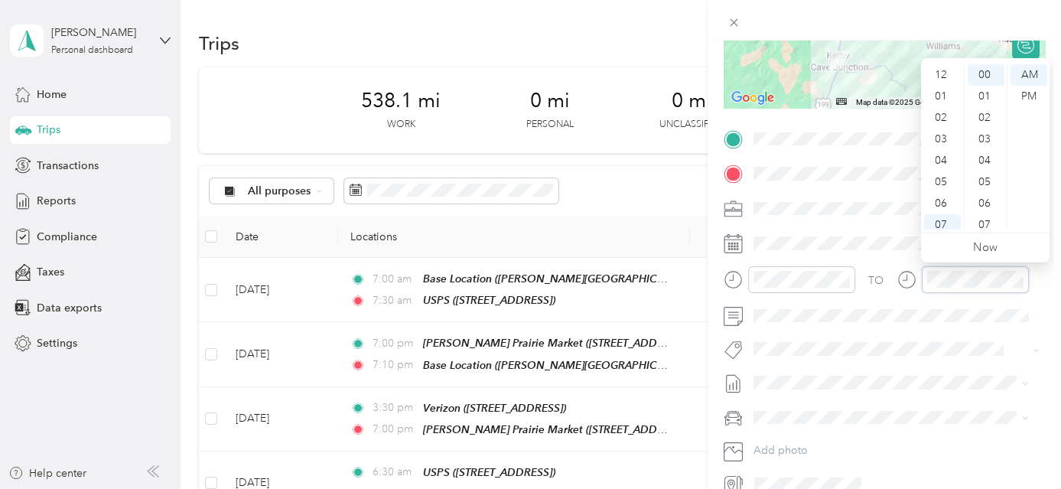
scroll to position [92, 0]
click at [943, 155] on div "08" at bounding box center [942, 154] width 37 height 21
click at [940, 203] on div "10" at bounding box center [942, 197] width 37 height 21
click at [984, 69] on div "00" at bounding box center [986, 74] width 37 height 21
drag, startPoint x: 1044, startPoint y: 71, endPoint x: 1049, endPoint y: 79, distance: 8.9
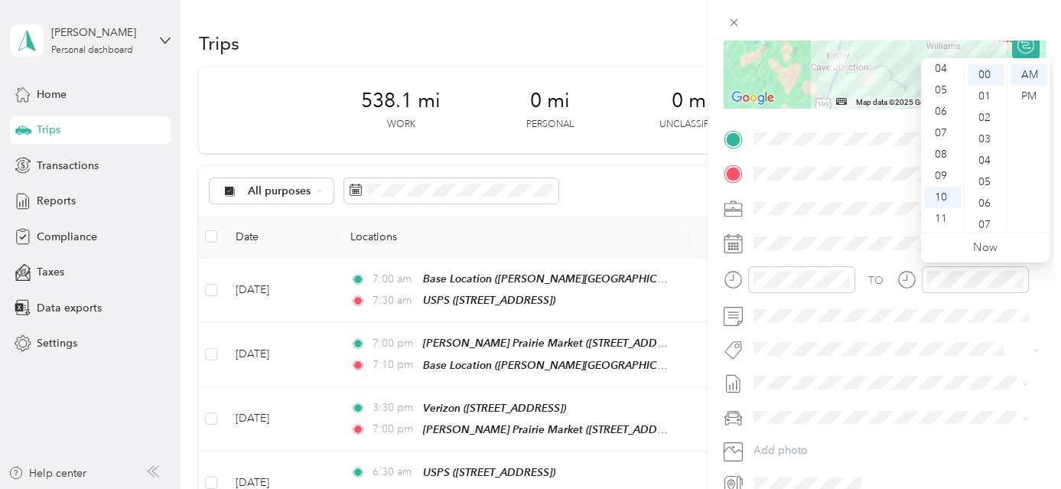
click at [1044, 70] on div "AM" at bounding box center [1029, 74] width 37 height 21
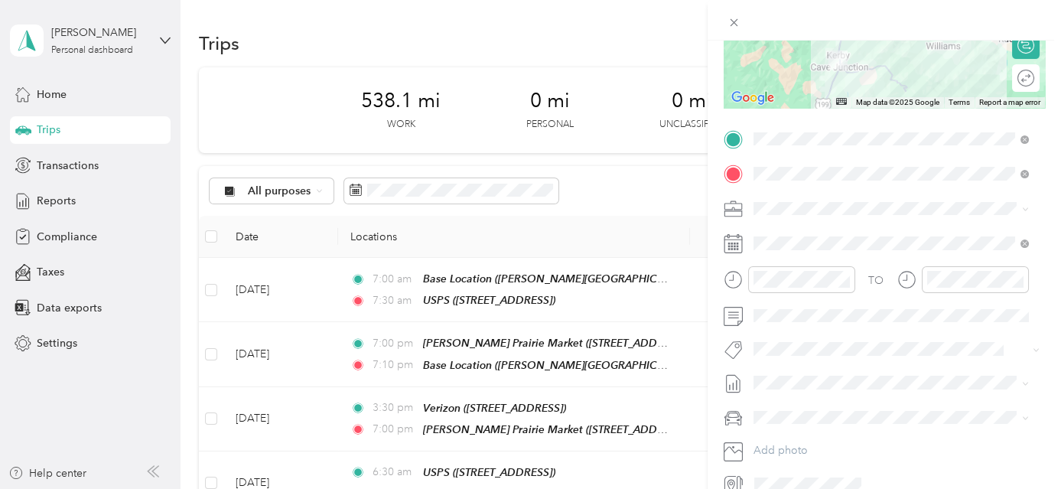
scroll to position [0, 0]
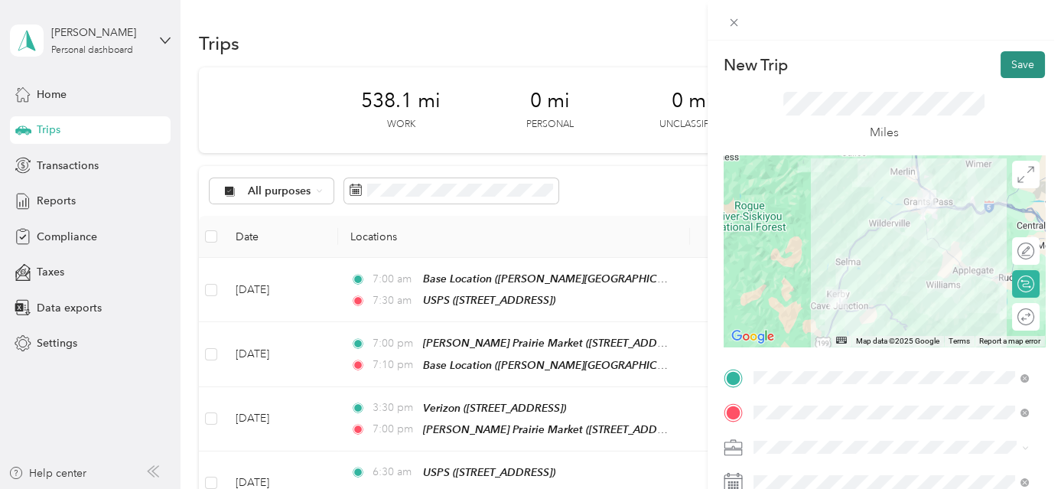
click at [1020, 64] on button "Save" at bounding box center [1023, 64] width 44 height 27
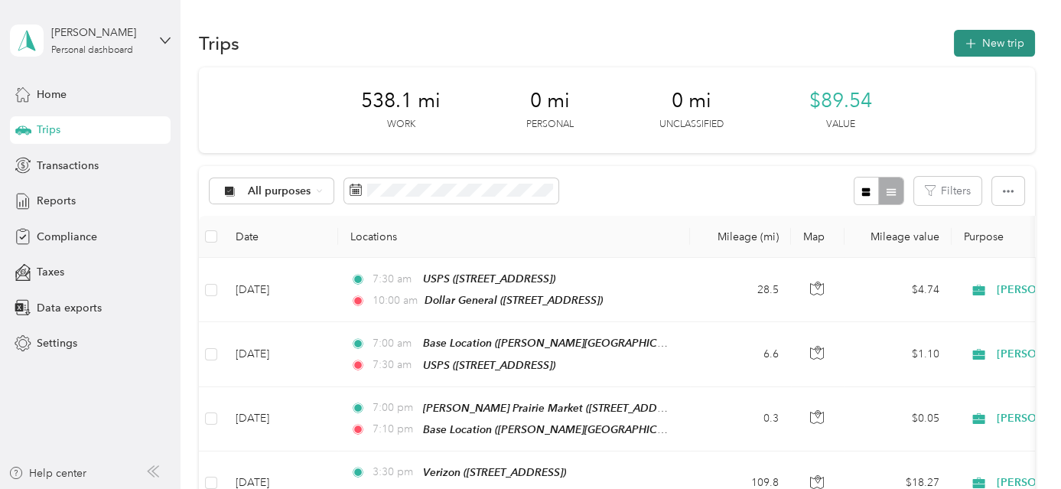
click at [1022, 52] on button "New trip" at bounding box center [994, 43] width 81 height 27
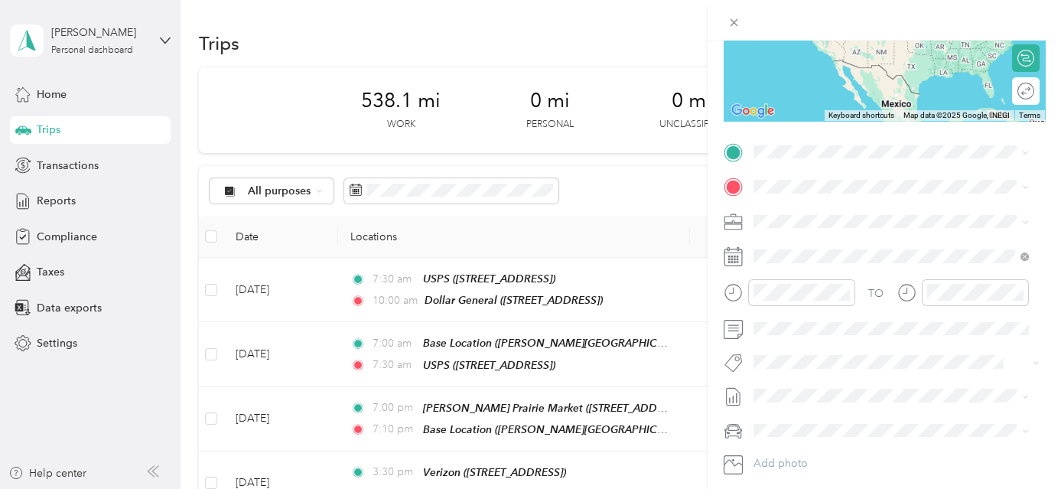
scroll to position [241, 0]
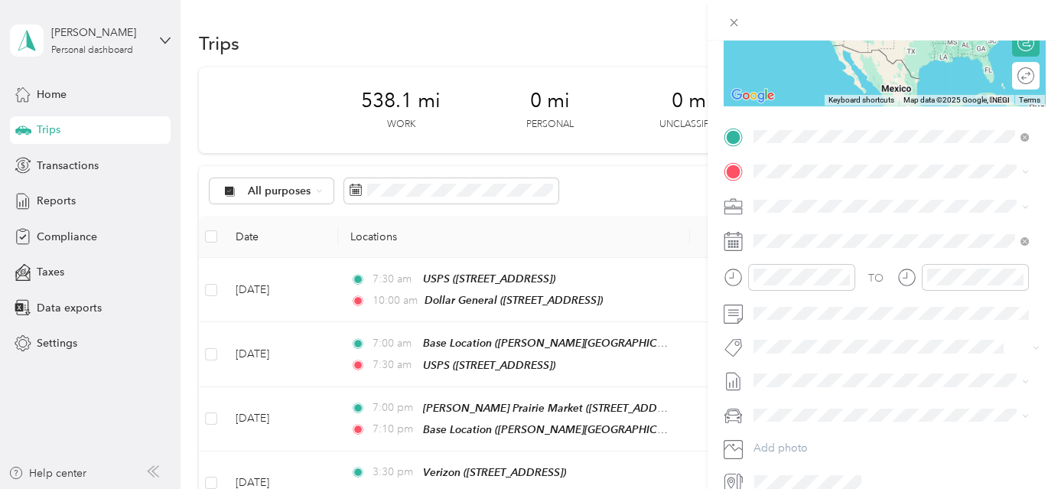
click at [878, 224] on div "TEAM Dollar General 25658 Redwood Hwy, 97523, Cave Junction, OR, USA" at bounding box center [845, 208] width 127 height 37
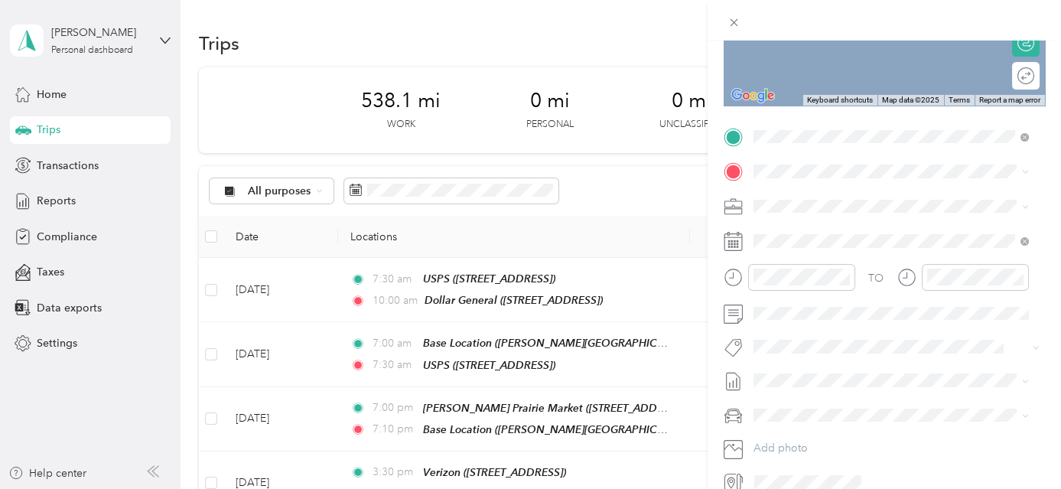
click at [879, 284] on div "TEAM Verizon" at bounding box center [830, 287] width 97 height 19
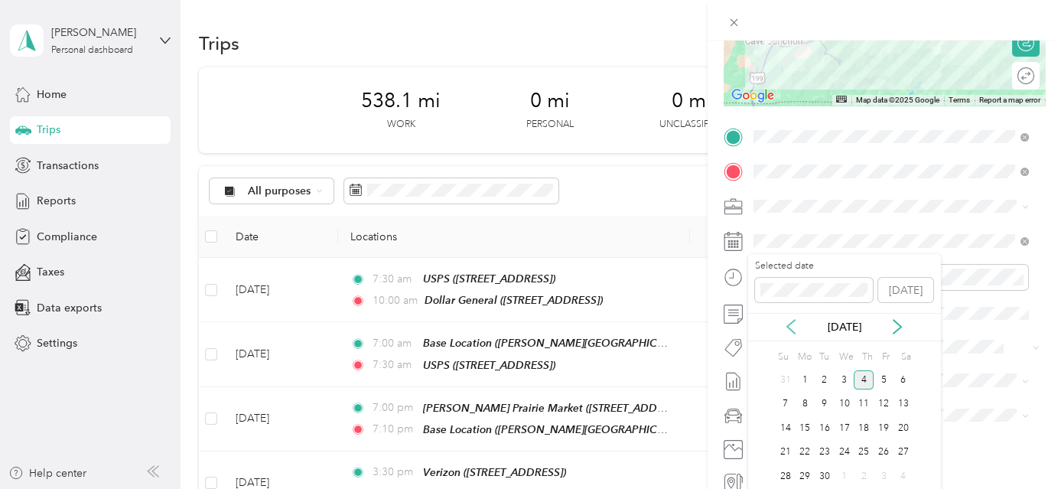
click at [787, 330] on icon at bounding box center [791, 326] width 15 height 15
click at [861, 449] on div "21" at bounding box center [864, 452] width 20 height 19
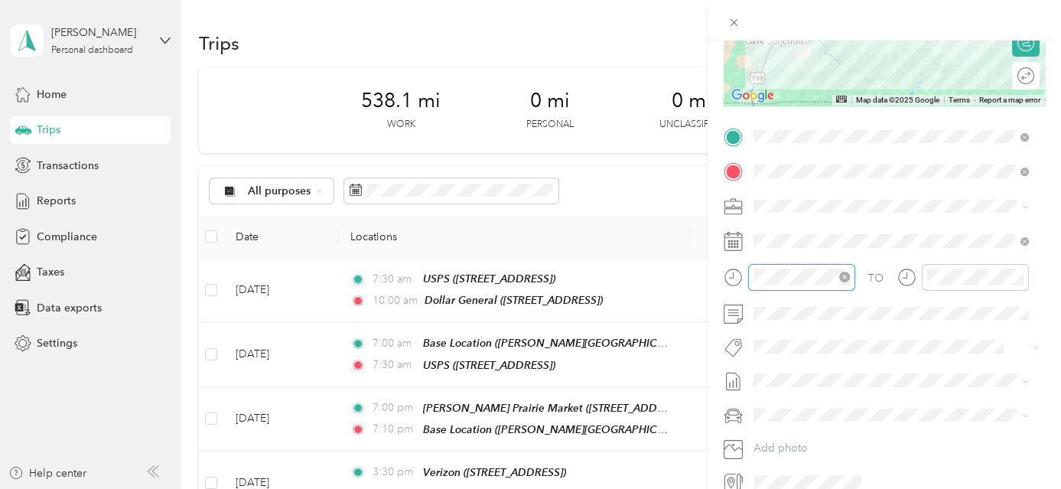
scroll to position [92, 0]
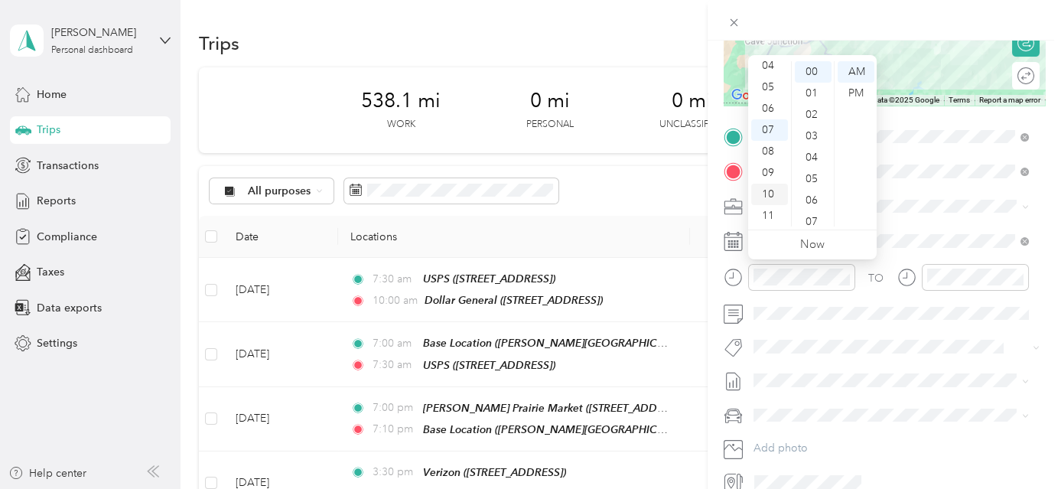
click at [771, 190] on div "10" at bounding box center [769, 194] width 37 height 21
click at [812, 71] on div "00" at bounding box center [813, 71] width 37 height 21
click at [857, 69] on div "AM" at bounding box center [856, 71] width 37 height 21
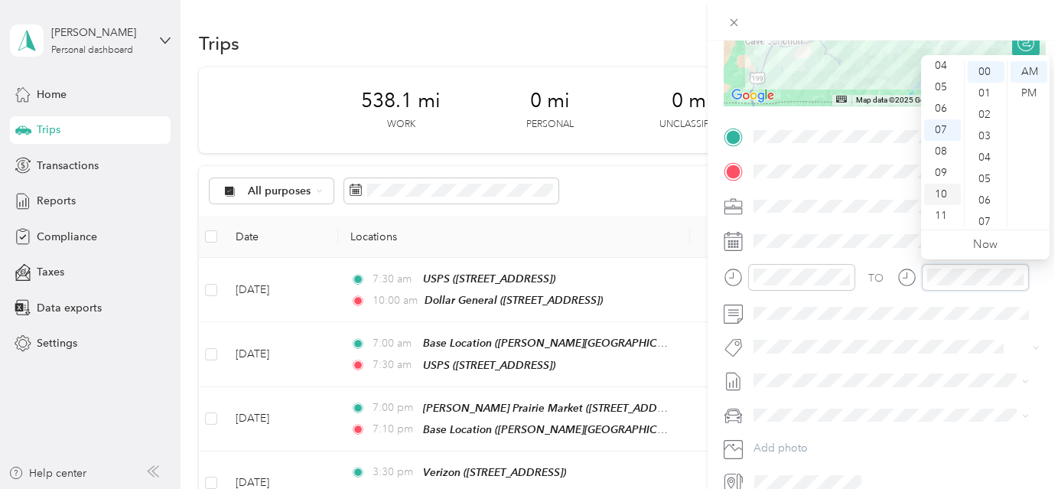
scroll to position [0, 0]
click at [940, 90] on div "01" at bounding box center [942, 93] width 37 height 21
click at [984, 158] on div "30" at bounding box center [986, 158] width 37 height 21
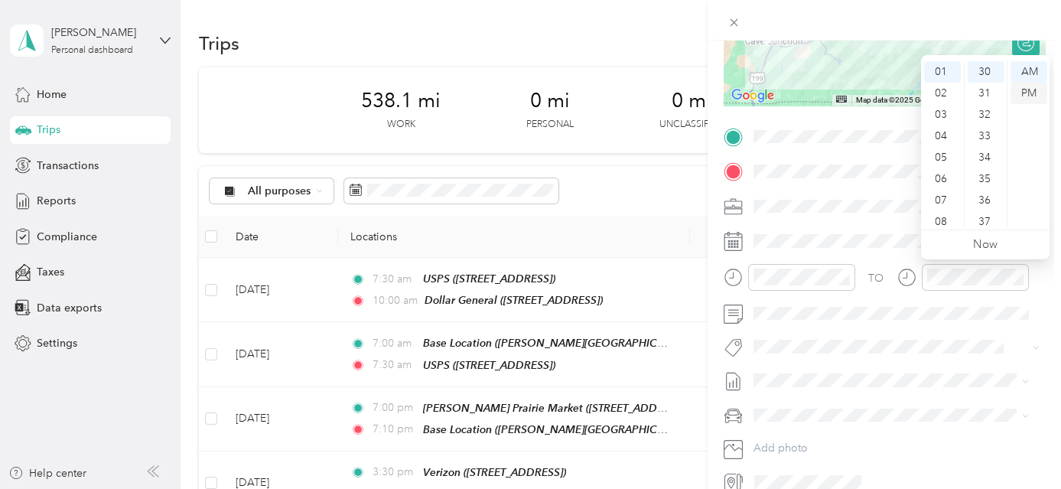
click at [1028, 93] on div "PM" at bounding box center [1029, 93] width 37 height 21
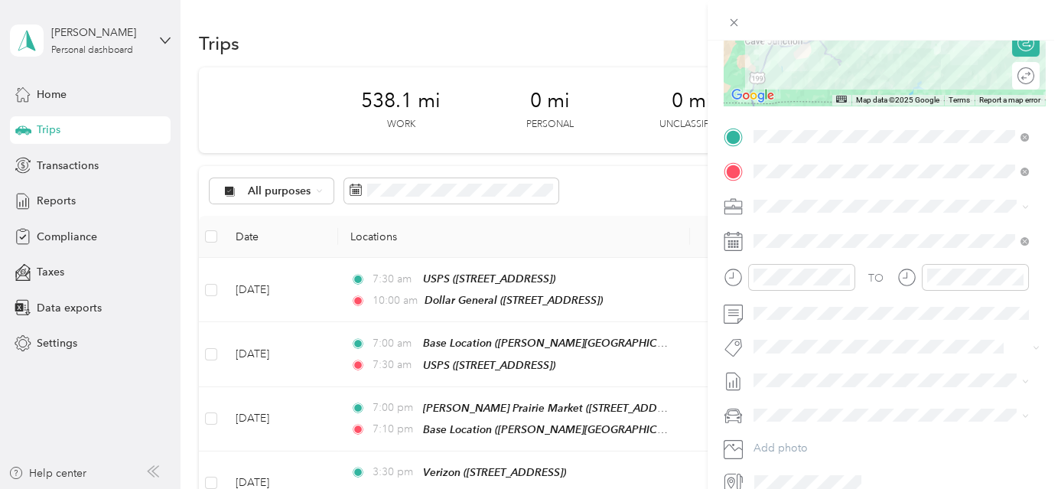
scroll to position [0, 0]
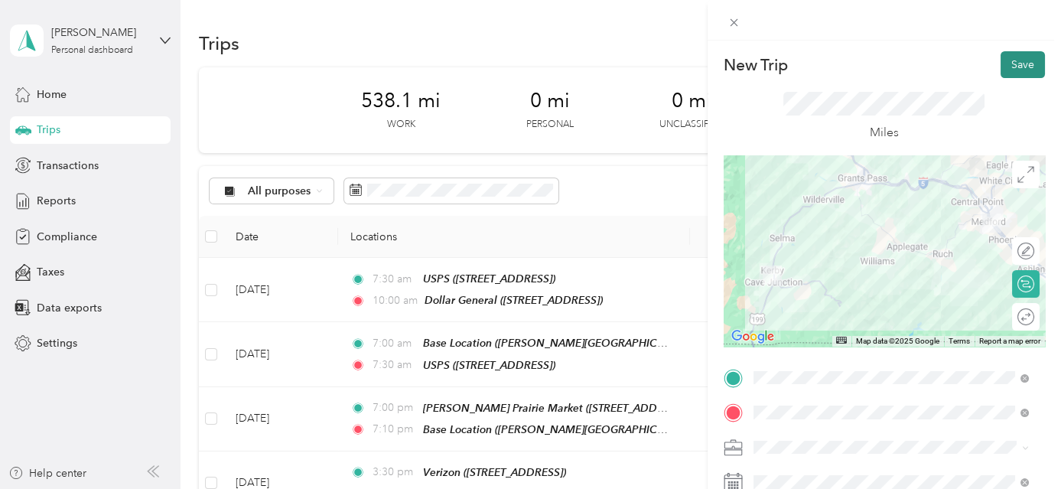
click at [1025, 67] on button "Save" at bounding box center [1023, 64] width 44 height 27
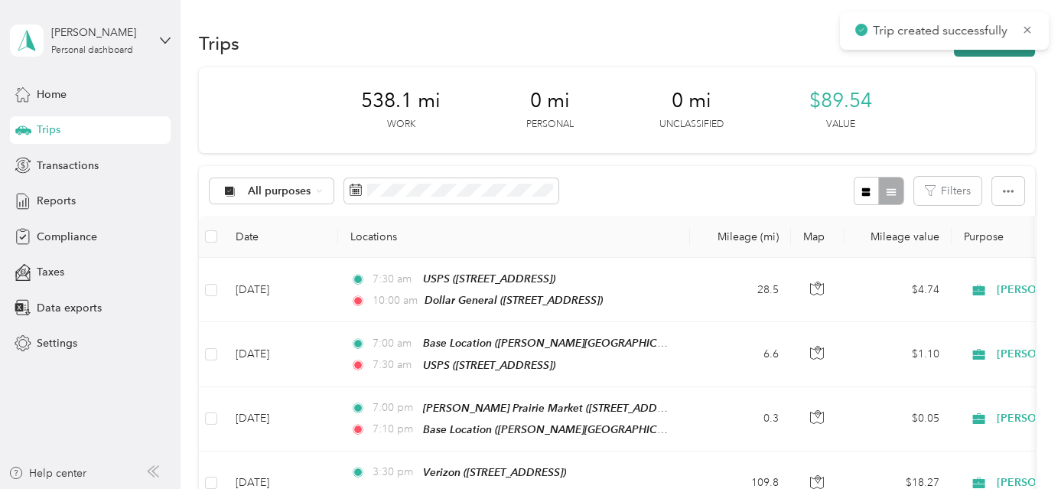
click at [996, 52] on button "New trip" at bounding box center [994, 43] width 81 height 27
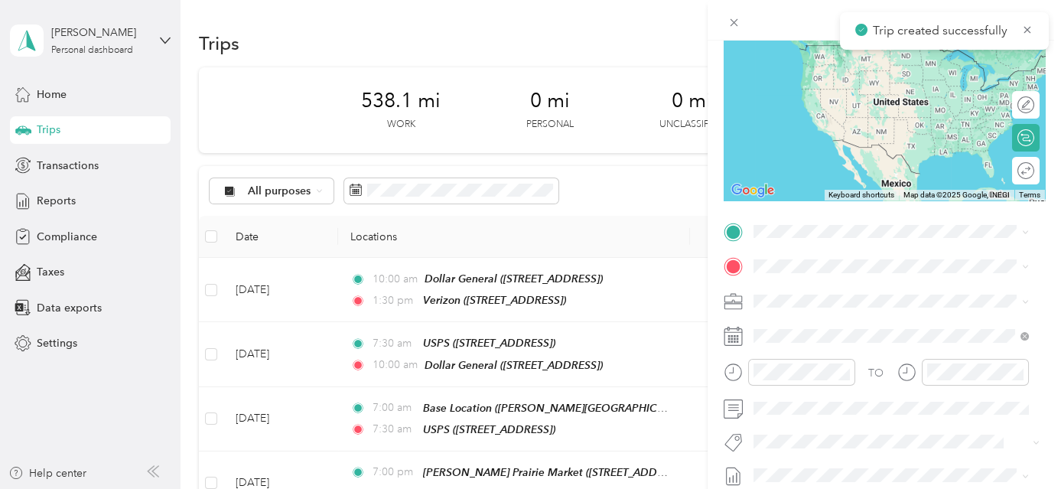
scroll to position [312, 0]
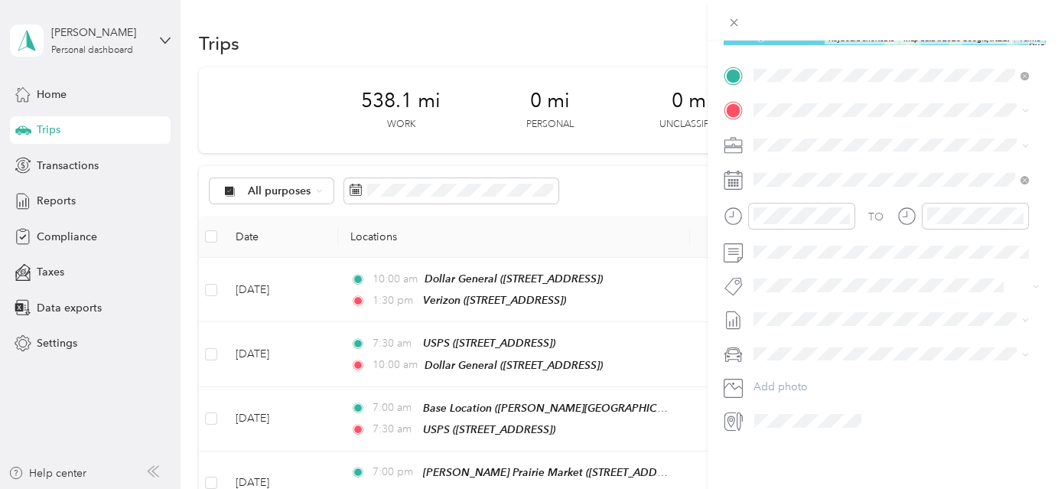
click at [879, 194] on div "TEAM Verizon 1315 Ctr Dr, Ste 101, 975017984, Medford, OR, USA" at bounding box center [830, 191] width 97 height 37
click at [843, 308] on span "[GEOGRAPHIC_DATA], [US_STATE], [GEOGRAPHIC_DATA]" at bounding box center [869, 293] width 175 height 29
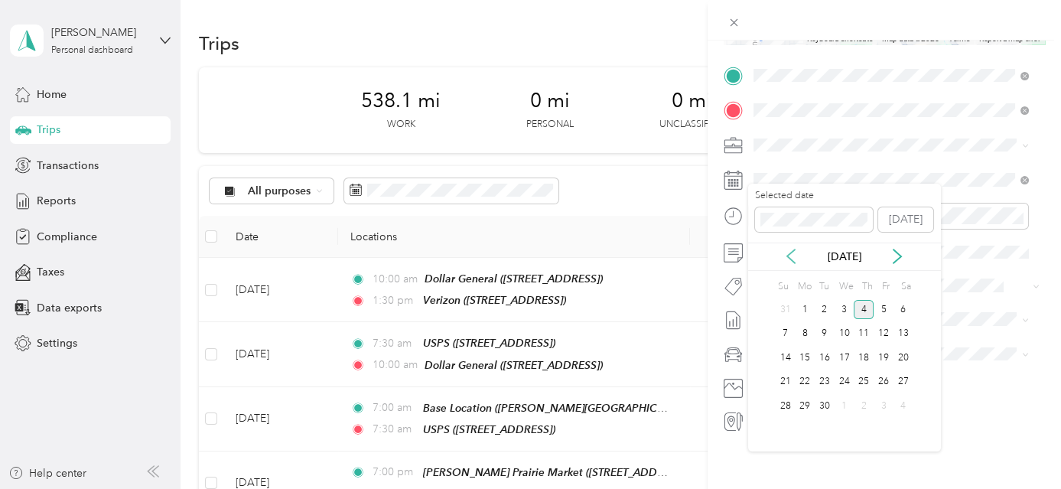
click at [795, 252] on icon at bounding box center [791, 256] width 15 height 15
click at [861, 380] on div "21" at bounding box center [864, 382] width 20 height 19
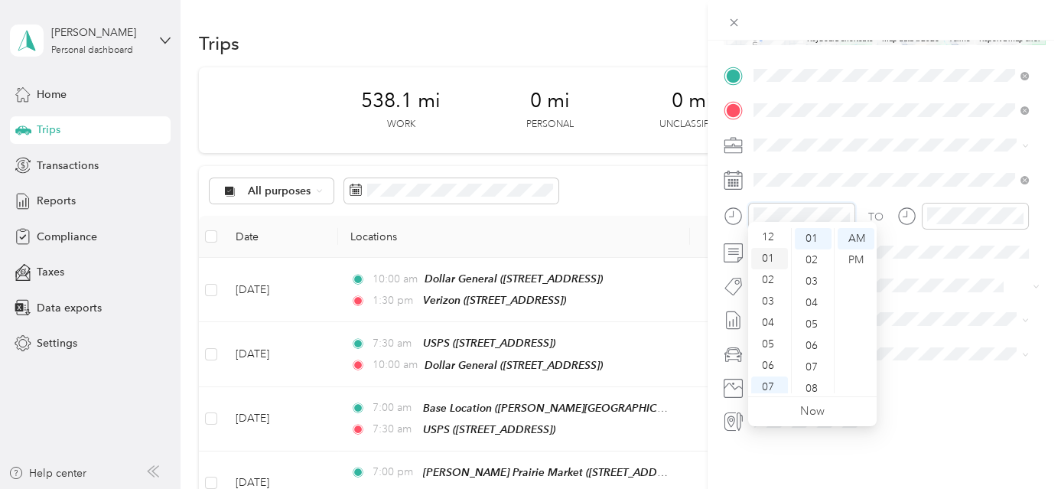
scroll to position [0, 0]
click at [771, 258] on div "01" at bounding box center [769, 259] width 37 height 21
click at [814, 367] on div "30" at bounding box center [813, 373] width 37 height 21
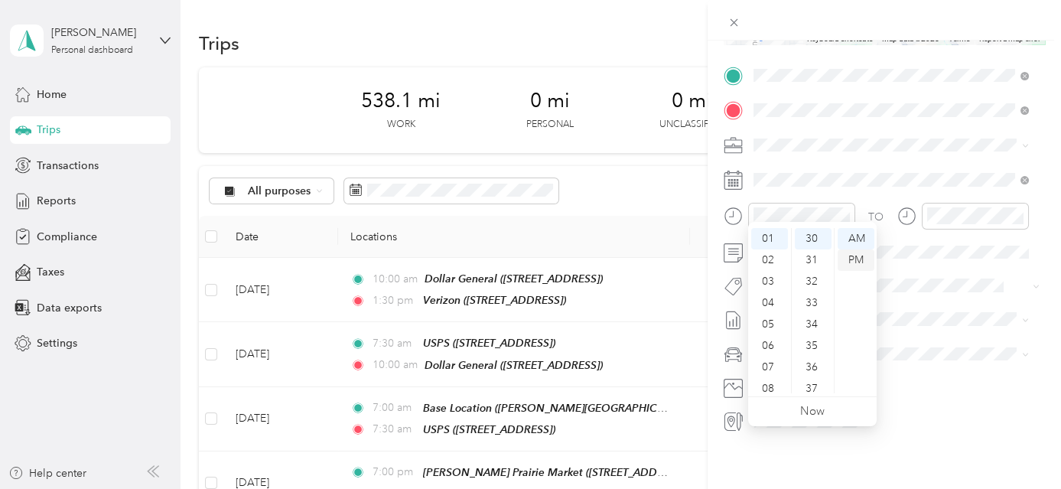
click at [851, 262] on div "PM" at bounding box center [856, 259] width 37 height 21
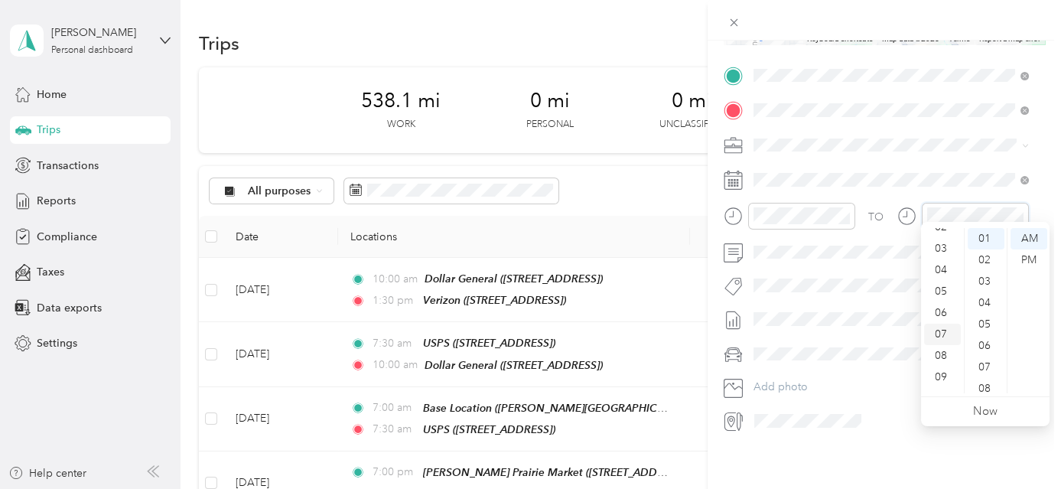
scroll to position [22, 0]
click at [946, 279] on div "03" at bounding box center [942, 280] width 37 height 21
drag, startPoint x: 989, startPoint y: 367, endPoint x: 1007, endPoint y: 344, distance: 28.3
click at [989, 367] on div "30" at bounding box center [986, 373] width 37 height 21
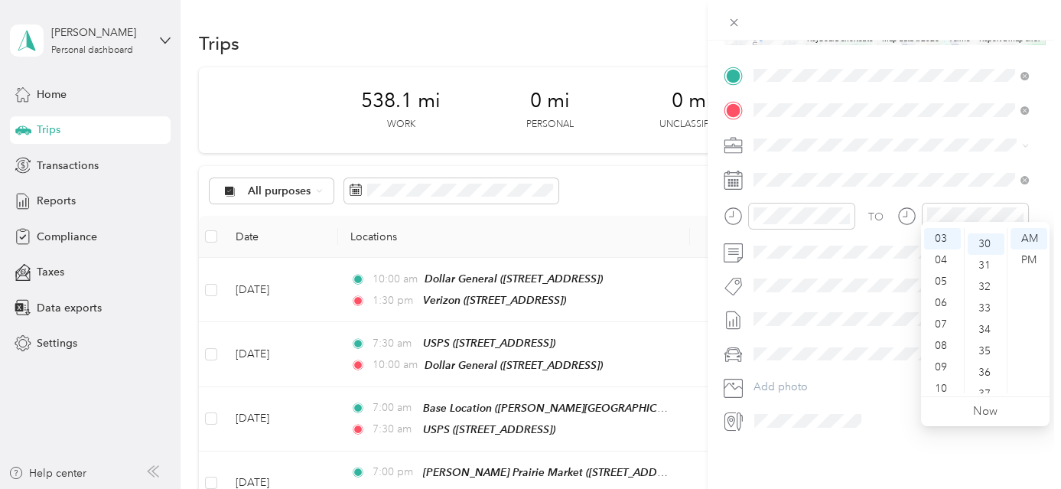
scroll to position [643, 0]
drag, startPoint x: 1024, startPoint y: 261, endPoint x: 1035, endPoint y: 259, distance: 11.0
click at [1025, 260] on div "PM" at bounding box center [1029, 259] width 37 height 21
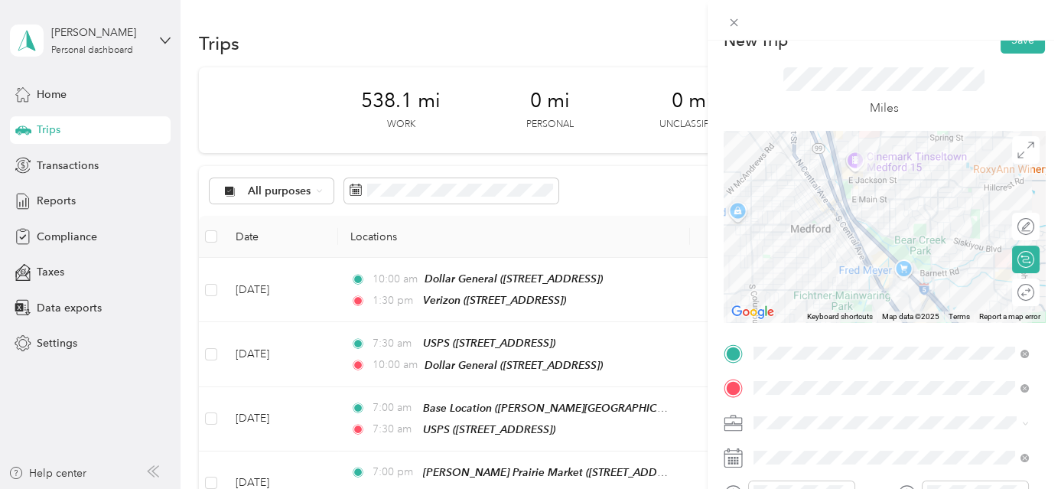
scroll to position [0, 0]
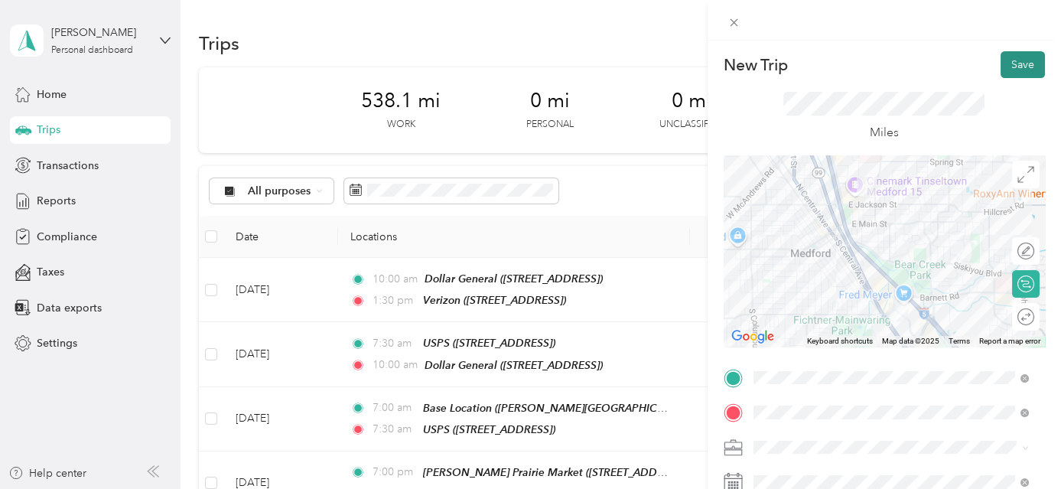
click at [1012, 60] on button "Save" at bounding box center [1023, 64] width 44 height 27
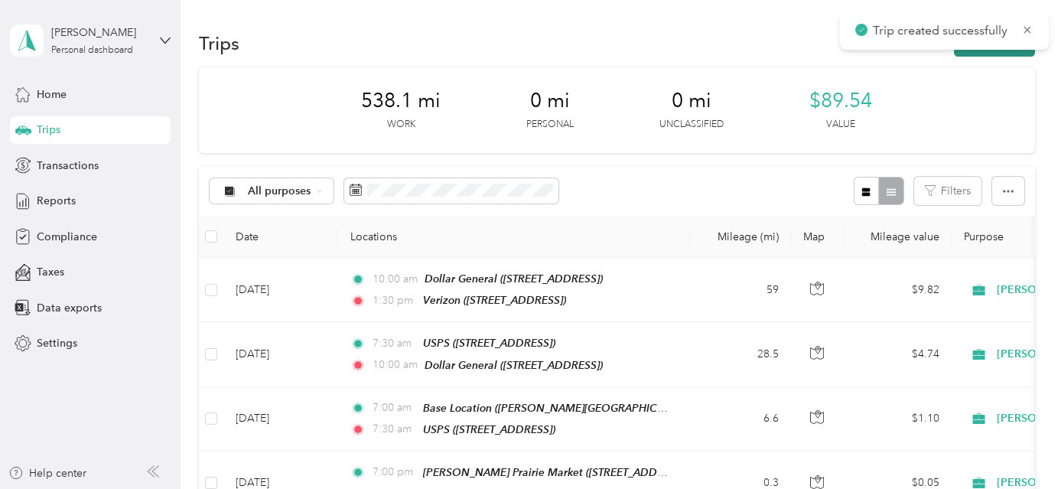
click at [1018, 54] on button "New trip" at bounding box center [994, 43] width 81 height 27
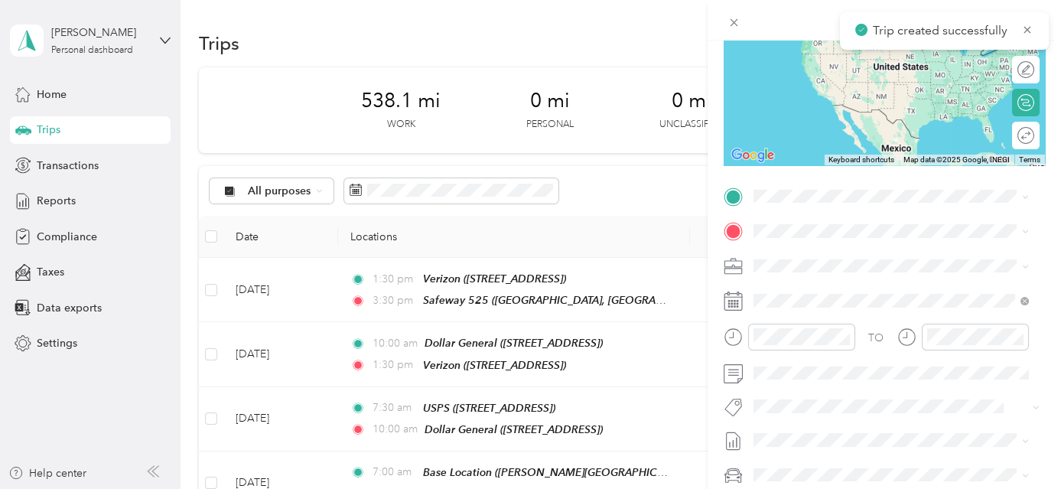
scroll to position [255, 0]
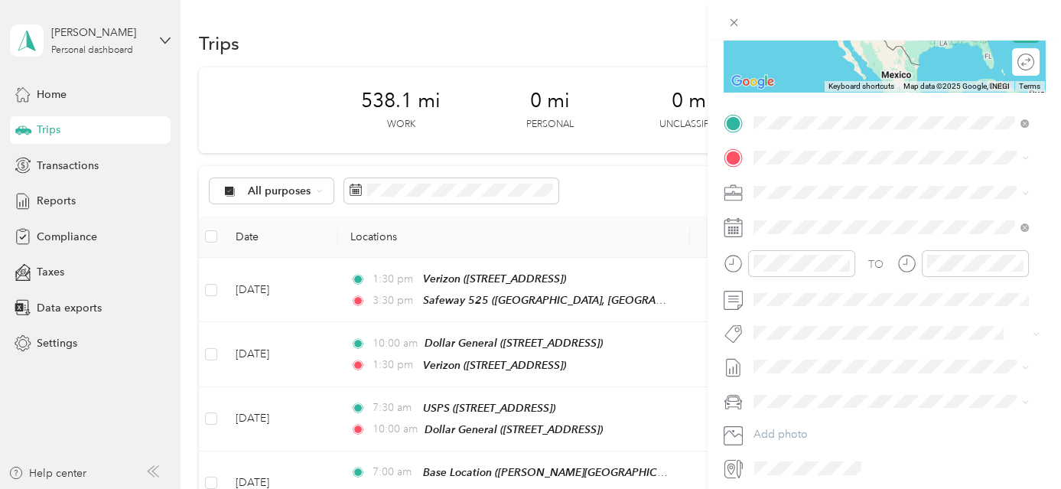
click at [852, 328] on div "Safeway [STREET_ADDRESS][US_STATE]" at bounding box center [903, 307] width 242 height 48
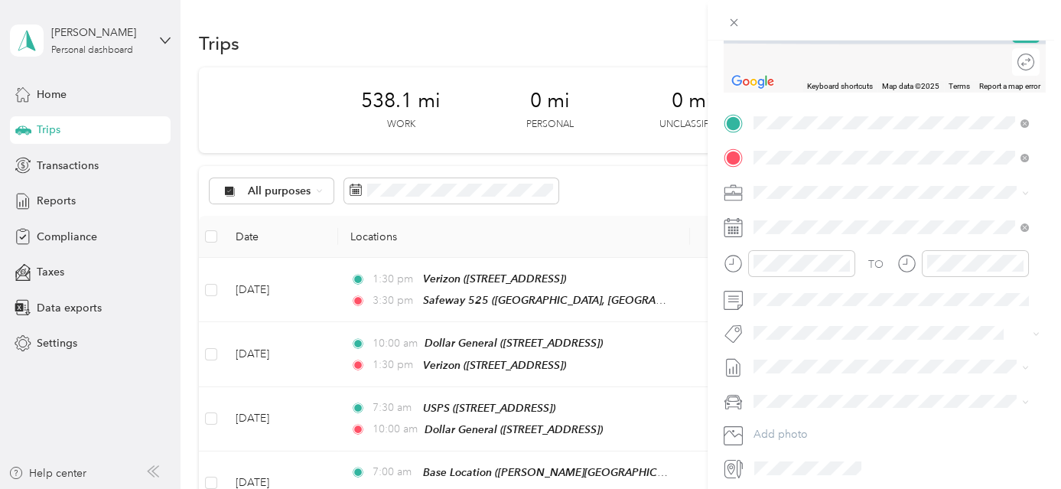
click at [885, 217] on strong "[PERSON_NAME] Prairie Market" at bounding box center [917, 220] width 165 height 14
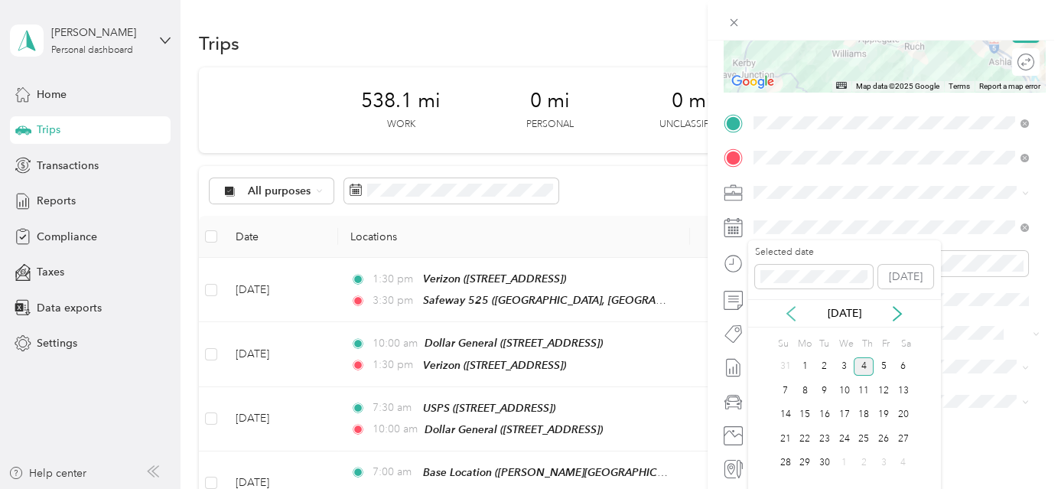
click at [791, 307] on div "[DATE]" at bounding box center [844, 313] width 193 height 28
click at [787, 308] on icon at bounding box center [791, 313] width 15 height 15
click at [866, 439] on div "21" at bounding box center [864, 438] width 20 height 19
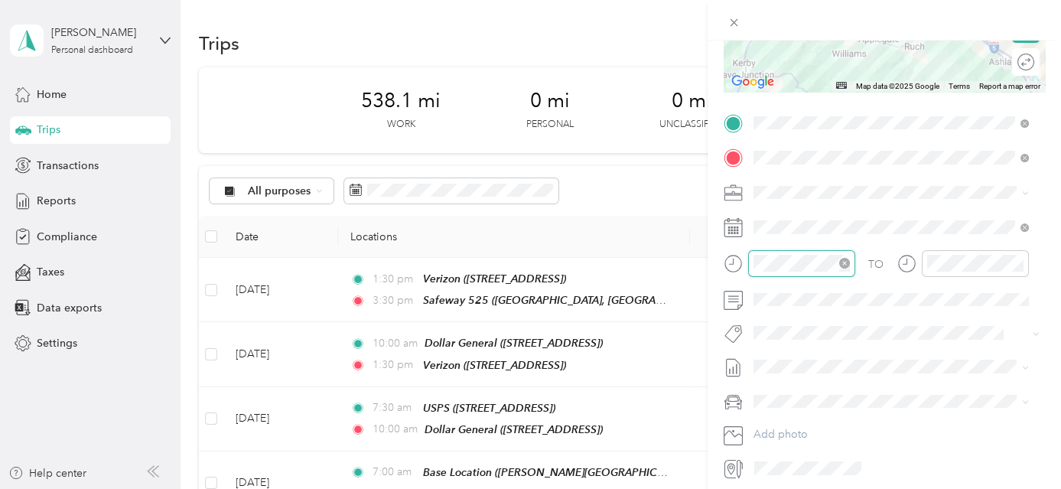
scroll to position [43, 0]
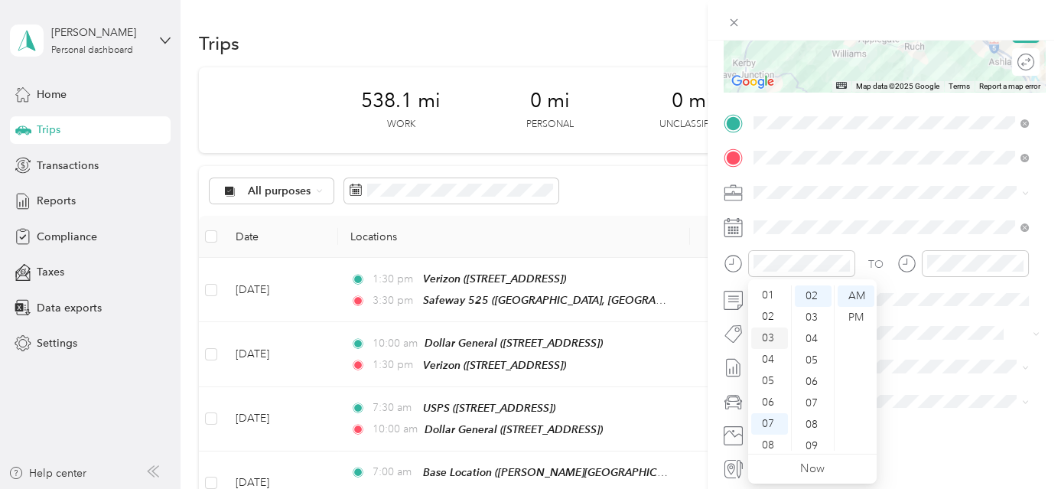
click at [770, 338] on div "03" at bounding box center [769, 337] width 37 height 21
click at [814, 331] on div "30" at bounding box center [813, 339] width 37 height 21
drag, startPoint x: 850, startPoint y: 318, endPoint x: 865, endPoint y: 316, distance: 14.6
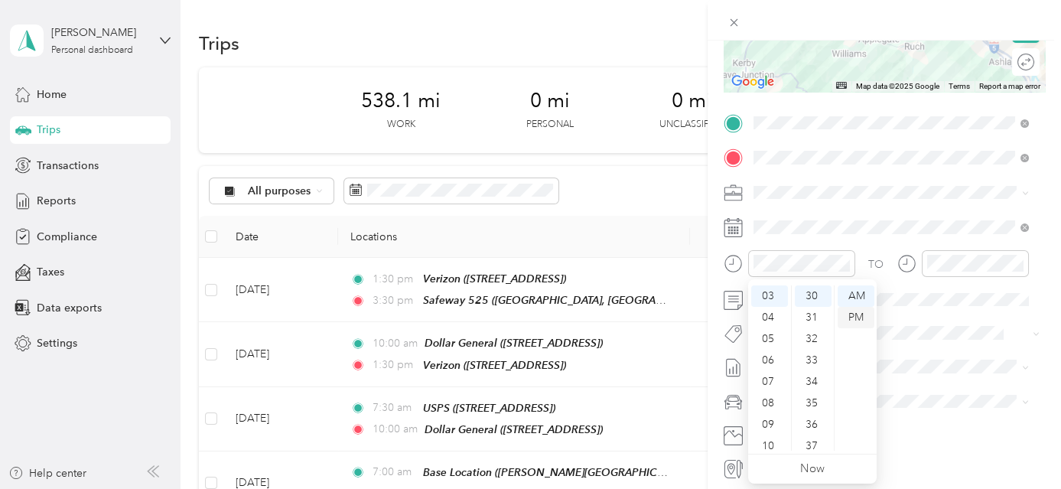
click at [857, 316] on div "PM" at bounding box center [856, 317] width 37 height 21
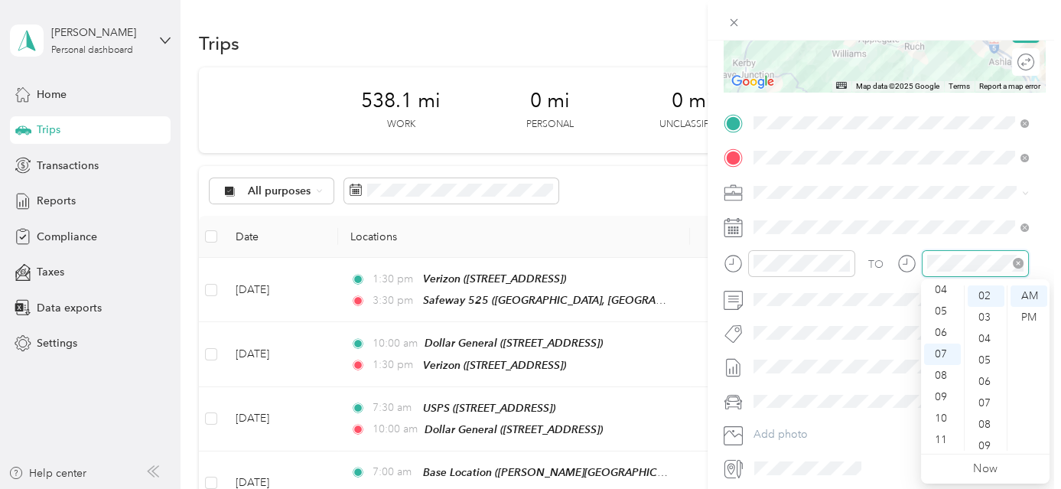
scroll to position [43, 0]
click at [947, 282] on div "12 01 02 03 04 05 06 07 08 09 10 11 00 01 02 03 04 05 06 07 08 09 10 11 12 13 1…" at bounding box center [985, 367] width 129 height 171
click at [949, 289] on div "04" at bounding box center [942, 289] width 37 height 21
drag, startPoint x: 986, startPoint y: 341, endPoint x: 1026, endPoint y: 331, distance: 41.8
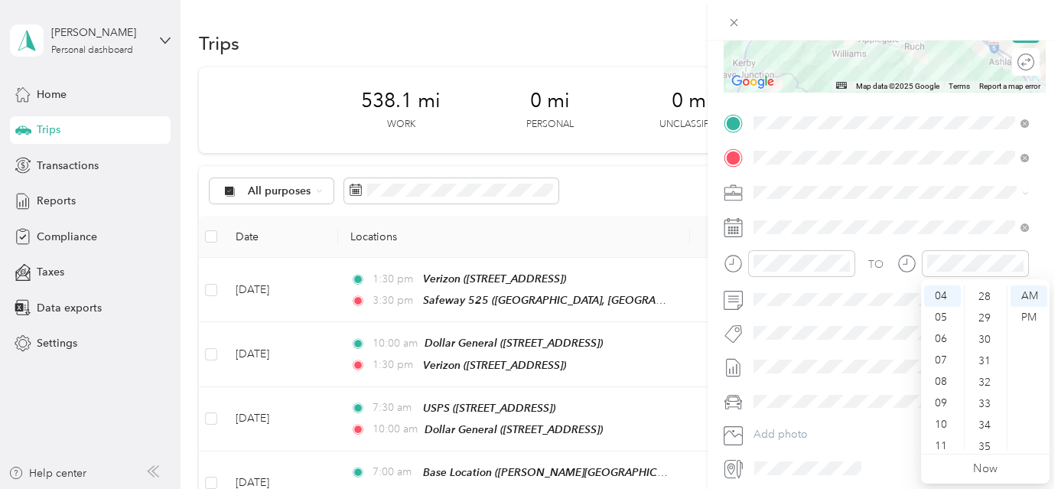
click at [989, 340] on div "30" at bounding box center [986, 339] width 37 height 21
click at [1026, 321] on div "PM" at bounding box center [1029, 317] width 37 height 21
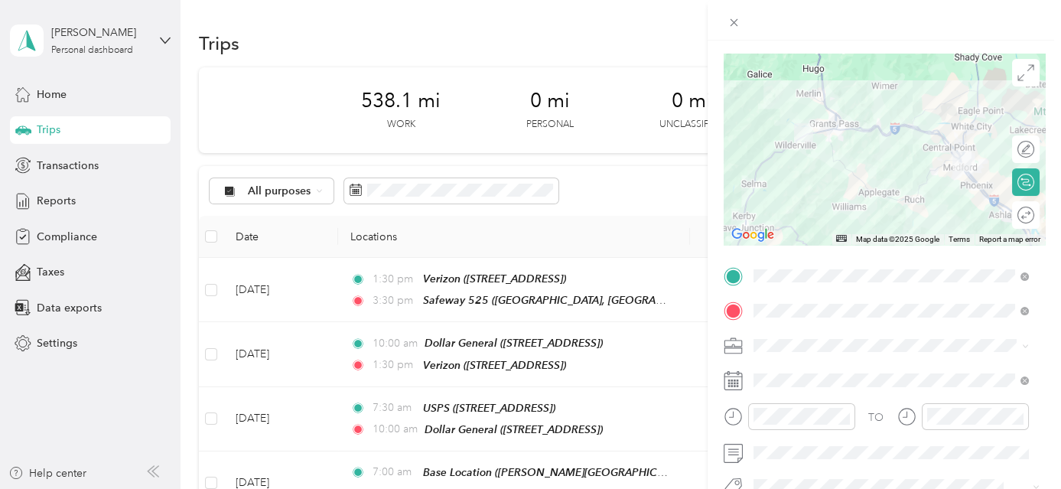
scroll to position [0, 0]
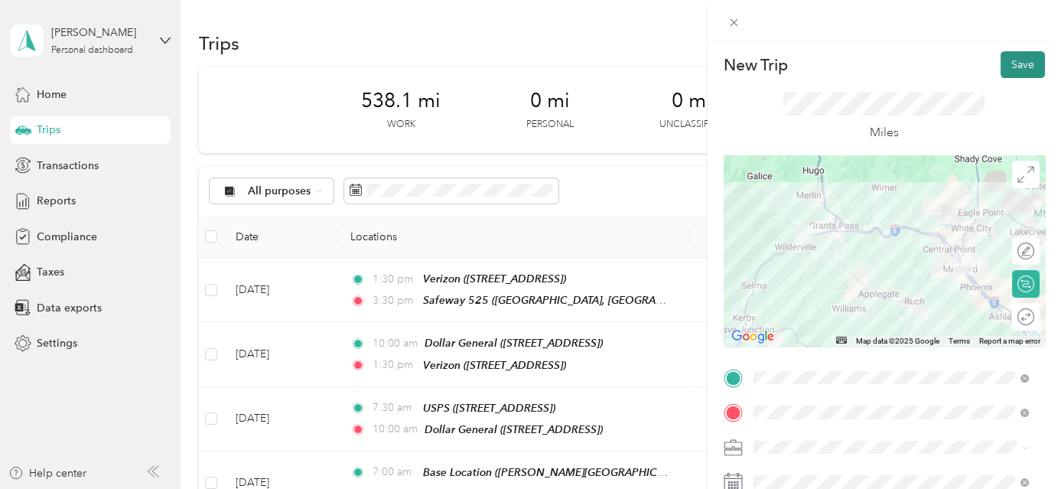
click at [1004, 67] on button "Save" at bounding box center [1023, 64] width 44 height 27
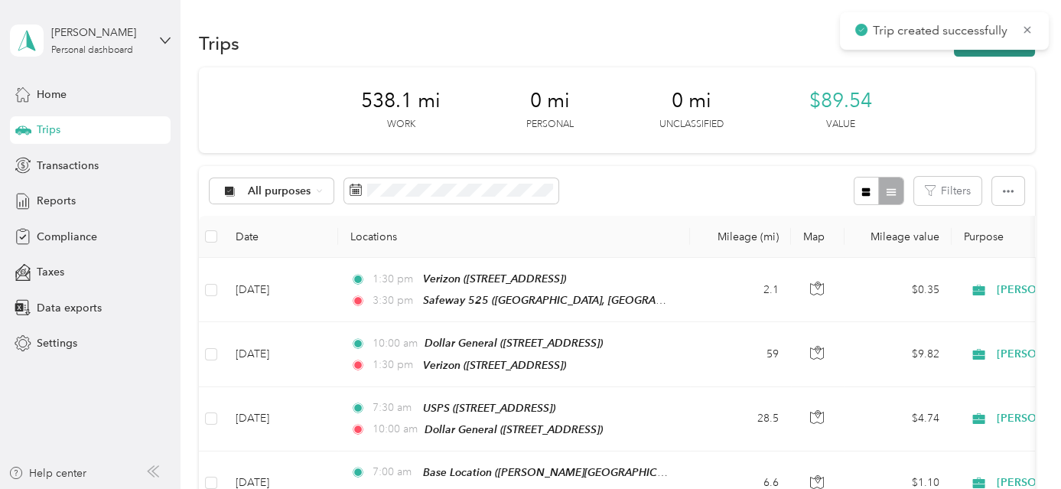
click at [1004, 52] on button "New trip" at bounding box center [994, 43] width 81 height 27
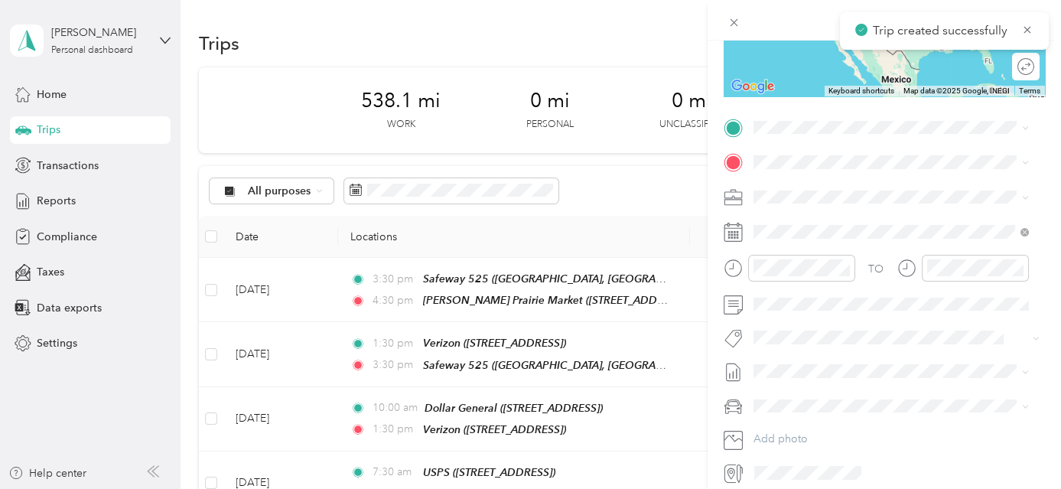
scroll to position [289, 0]
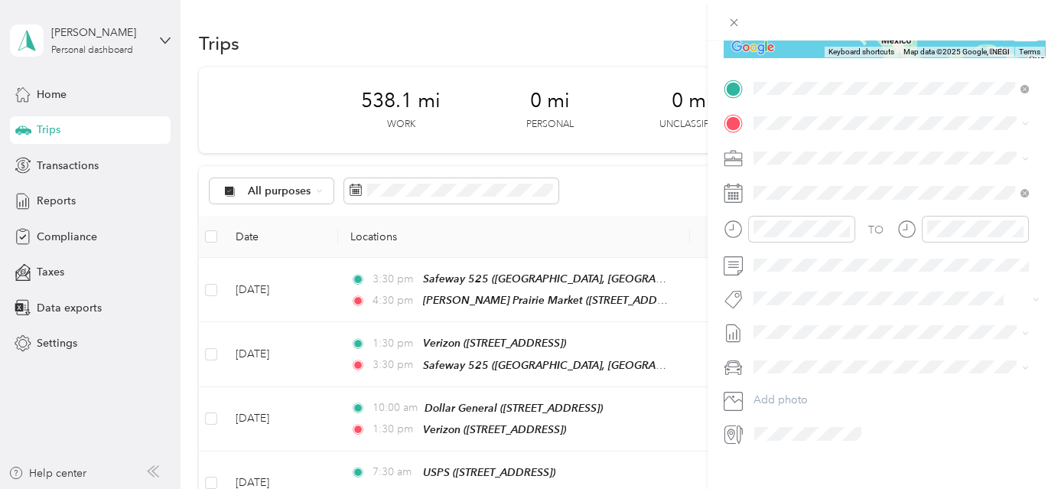
click at [879, 161] on div "TEAM [PERSON_NAME][GEOGRAPHIC_DATA] [STREET_ADDRESS]" at bounding box center [890, 160] width 217 height 37
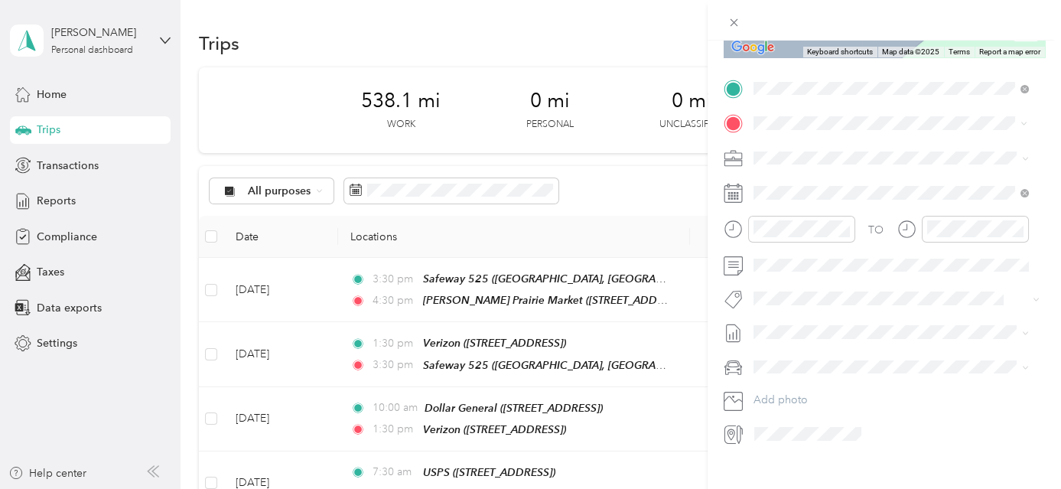
click at [871, 202] on div "Base Location [PERSON_NAME][GEOGRAPHIC_DATA], [GEOGRAPHIC_DATA], [US_STATE], [G…" at bounding box center [903, 208] width 242 height 64
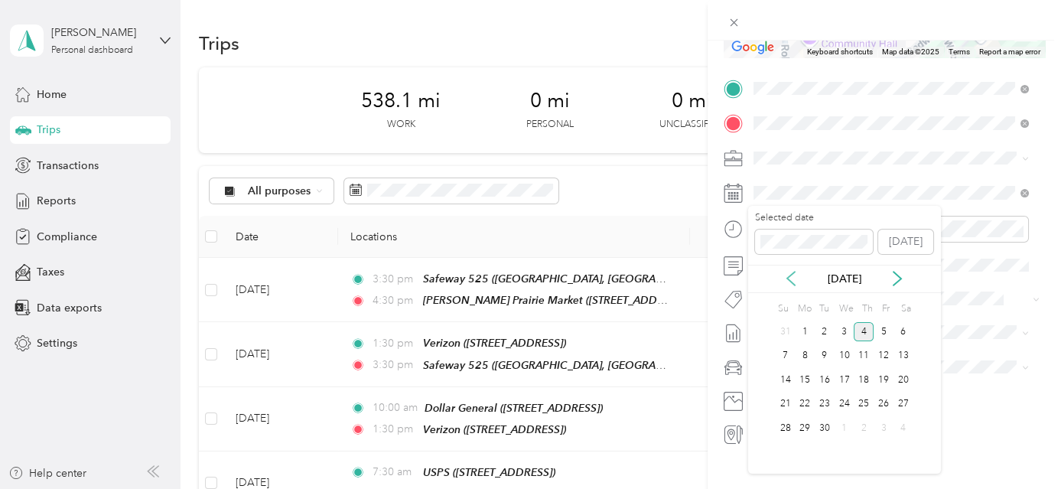
click at [796, 280] on icon at bounding box center [791, 278] width 15 height 15
click at [862, 396] on div "21" at bounding box center [864, 404] width 20 height 19
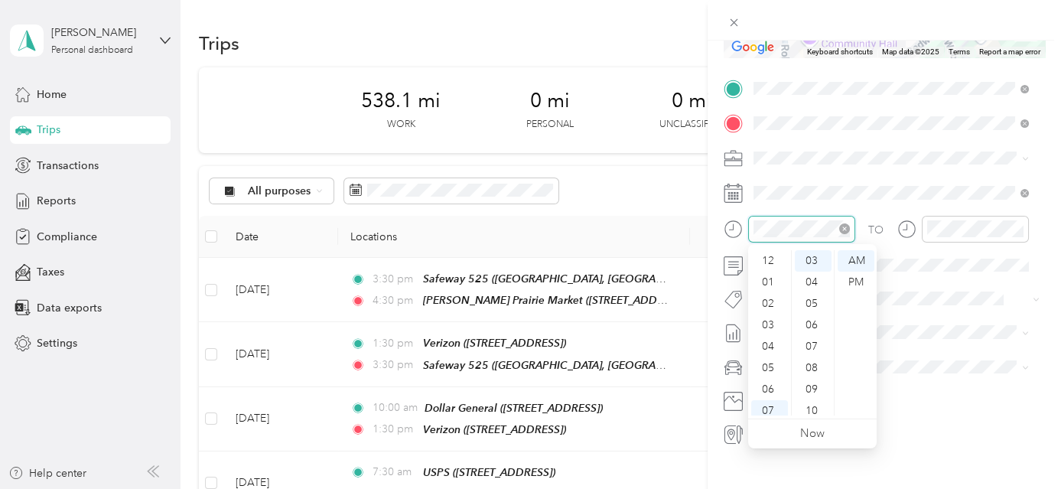
scroll to position [92, 0]
click at [771, 259] on div "04" at bounding box center [769, 254] width 37 height 21
drag, startPoint x: 809, startPoint y: 281, endPoint x: 842, endPoint y: 276, distance: 33.2
click at [809, 279] on div "30" at bounding box center [813, 282] width 37 height 21
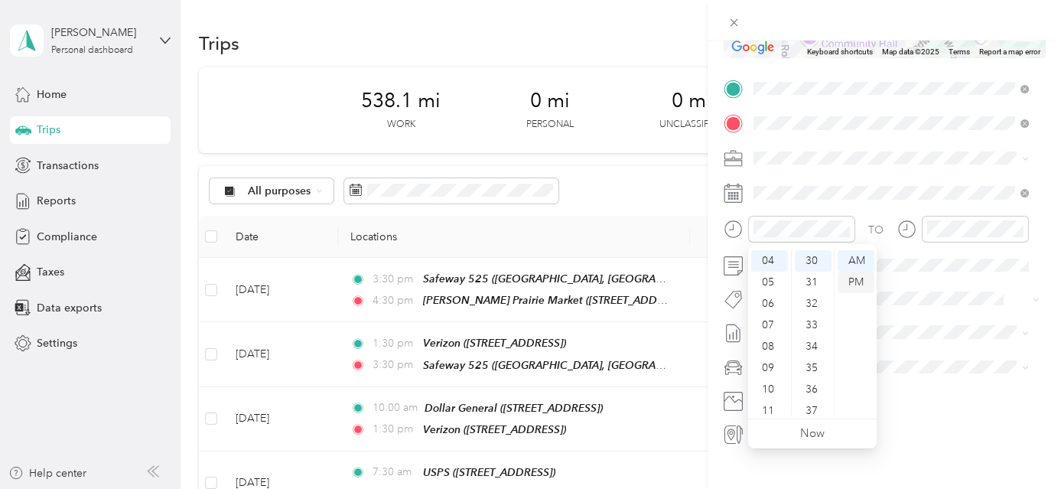
scroll to position [643, 0]
click at [859, 285] on div "PM" at bounding box center [856, 282] width 37 height 21
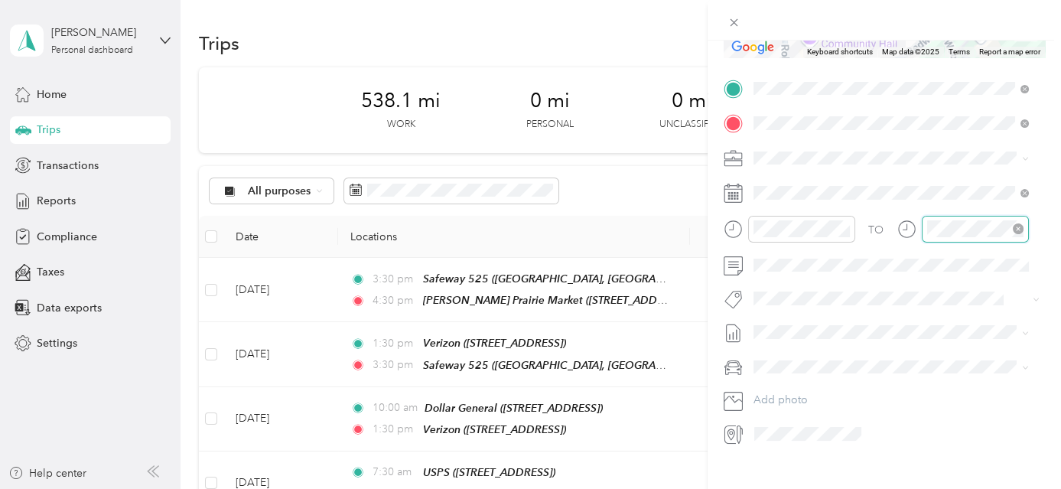
scroll to position [64, 0]
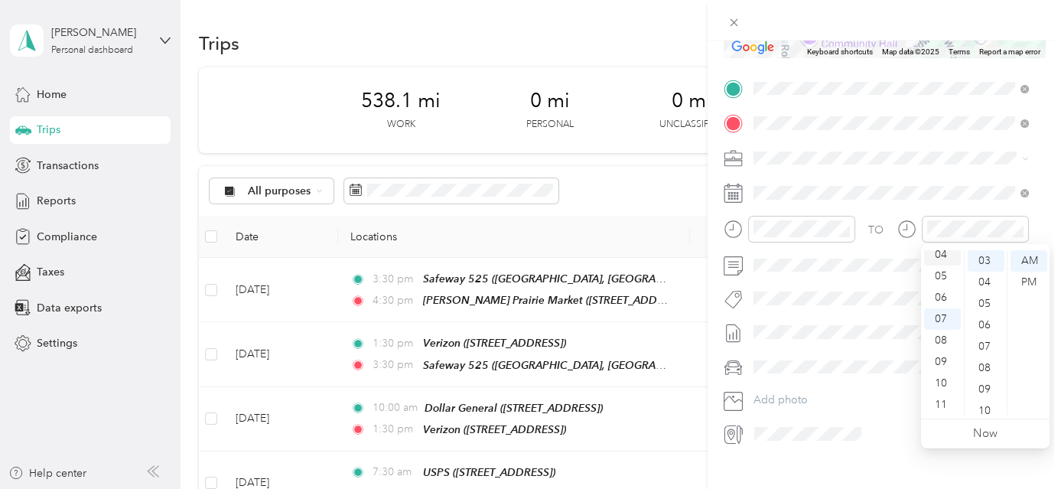
click at [943, 256] on div "04" at bounding box center [942, 254] width 37 height 21
click at [985, 356] on div "40" at bounding box center [986, 357] width 37 height 21
drag, startPoint x: 1038, startPoint y: 279, endPoint x: 1055, endPoint y: 279, distance: 16.8
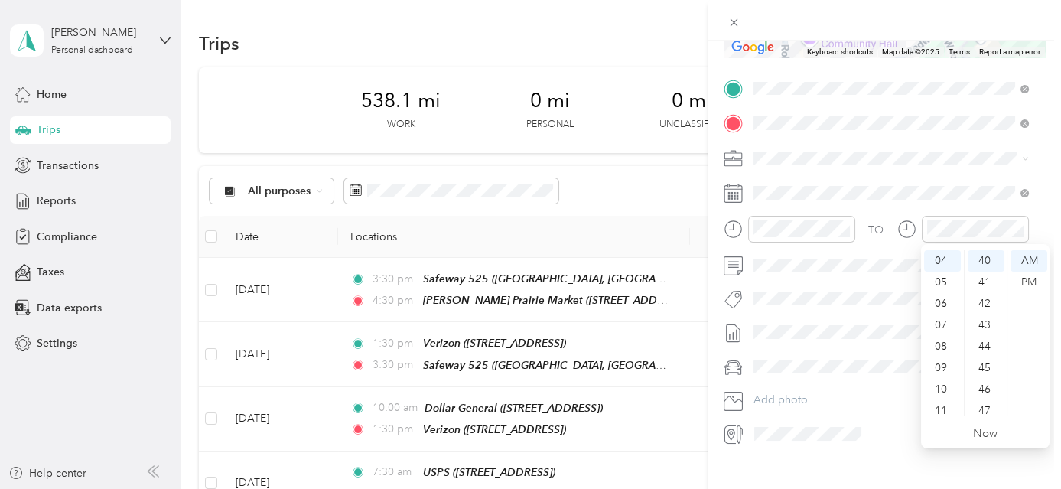
click at [1039, 279] on div "PM" at bounding box center [1029, 282] width 37 height 21
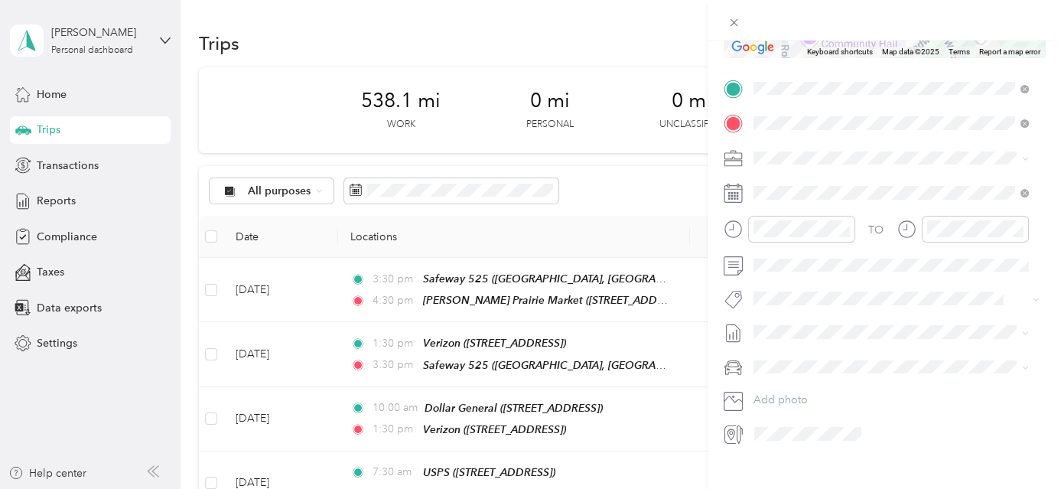
click at [1051, 285] on div "New Trip Save This trip cannot be edited because it is either under review, app…" at bounding box center [885, 285] width 354 height 489
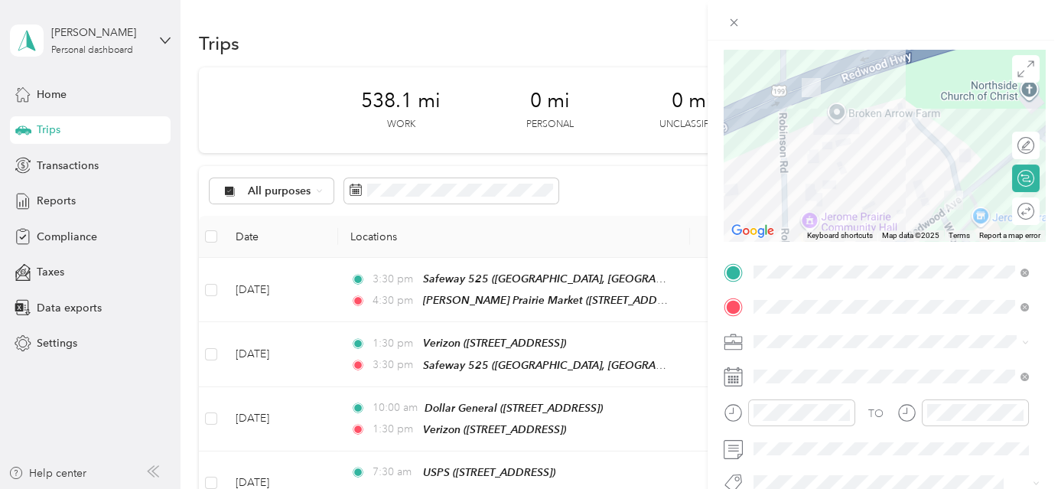
scroll to position [0, 0]
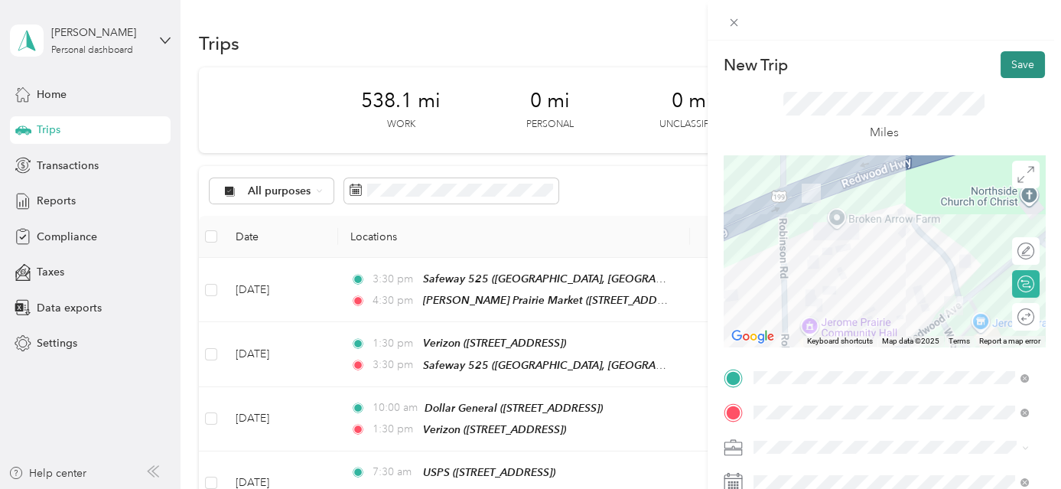
click at [1021, 70] on button "Save" at bounding box center [1023, 64] width 44 height 27
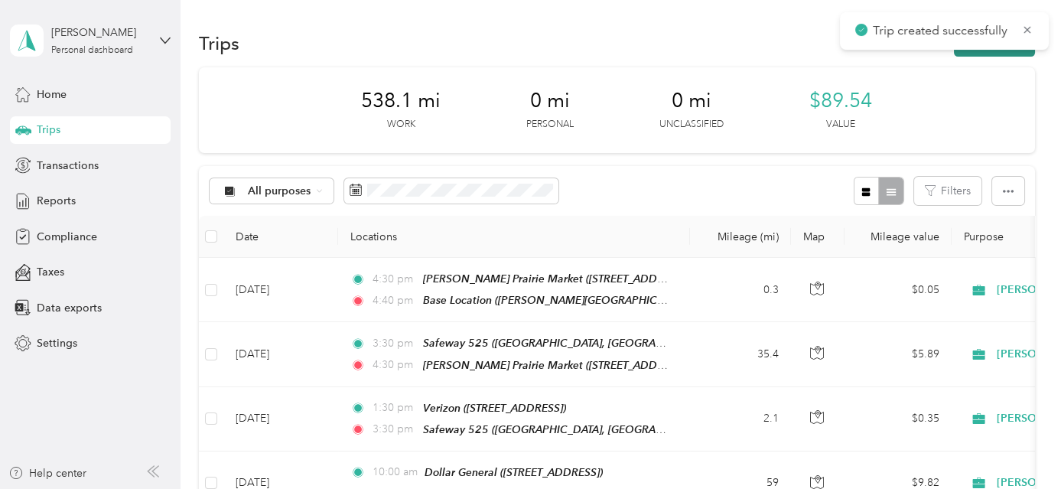
click at [1016, 52] on button "New trip" at bounding box center [994, 43] width 81 height 27
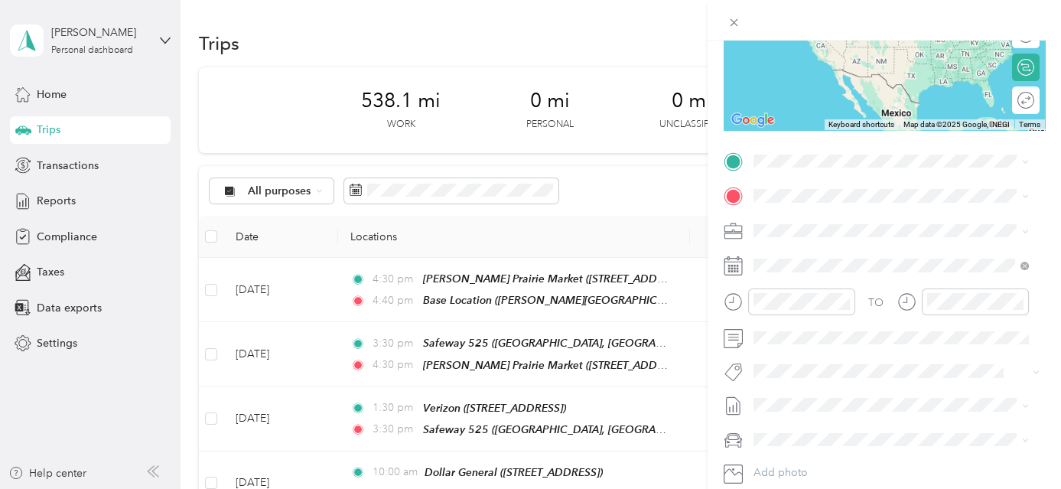
scroll to position [282, 0]
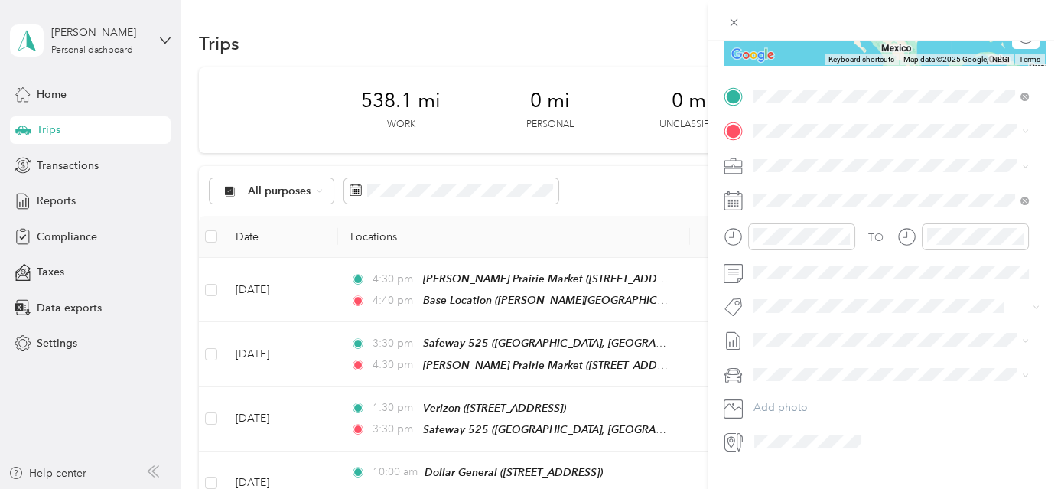
click at [874, 176] on div "Base Location [PERSON_NAME][GEOGRAPHIC_DATA], [GEOGRAPHIC_DATA], [US_STATE], [G…" at bounding box center [903, 182] width 242 height 64
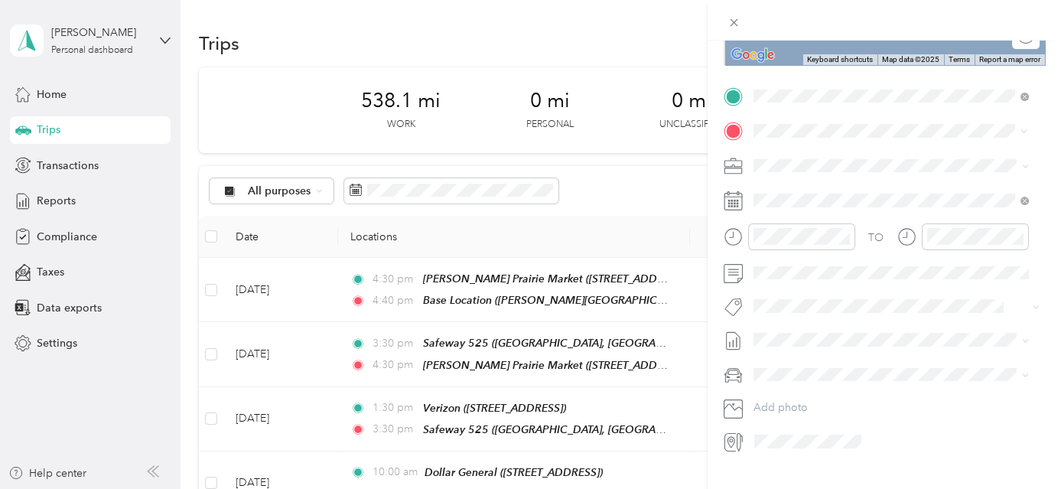
click at [855, 197] on strong "USPS" at bounding box center [848, 194] width 27 height 14
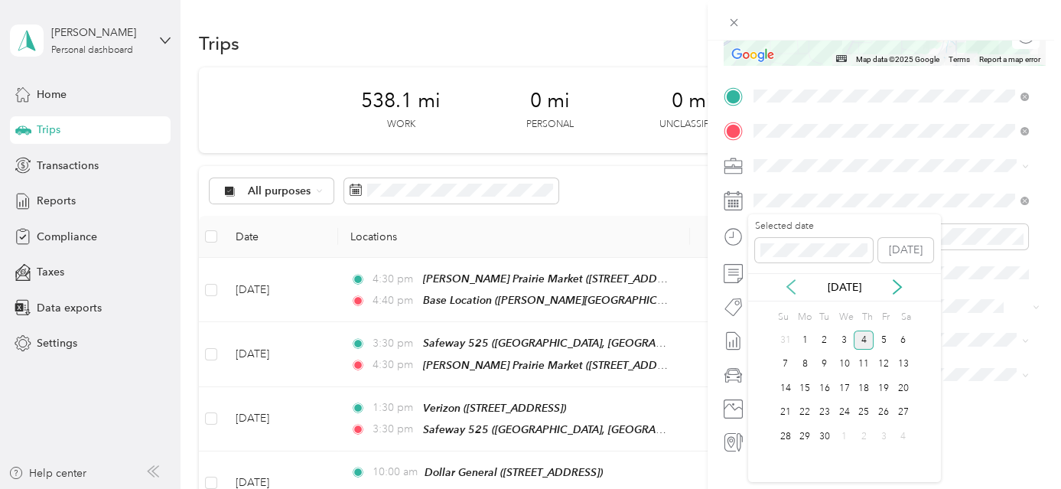
click at [791, 289] on icon at bounding box center [791, 287] width 8 height 14
click at [885, 407] on div "22" at bounding box center [884, 412] width 20 height 19
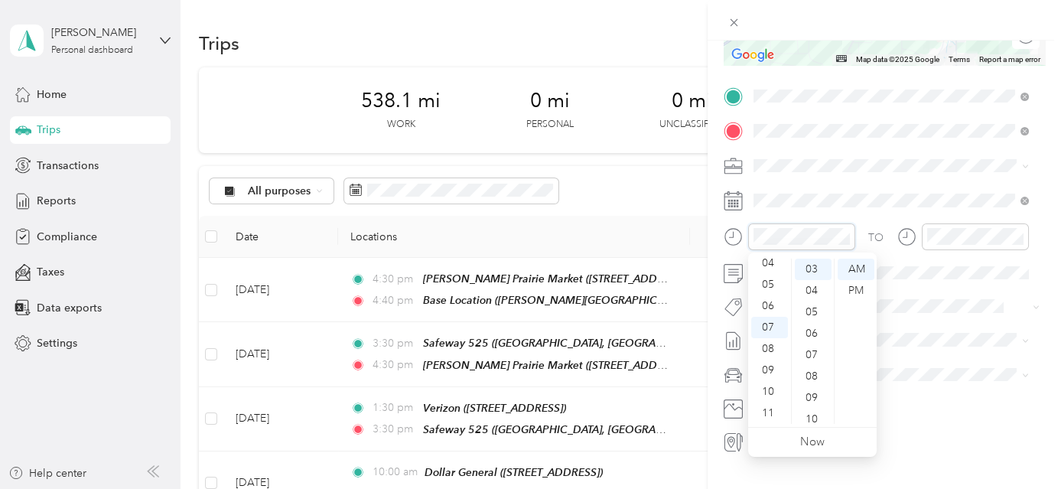
scroll to position [0, 0]
click at [815, 265] on div "00" at bounding box center [813, 269] width 37 height 21
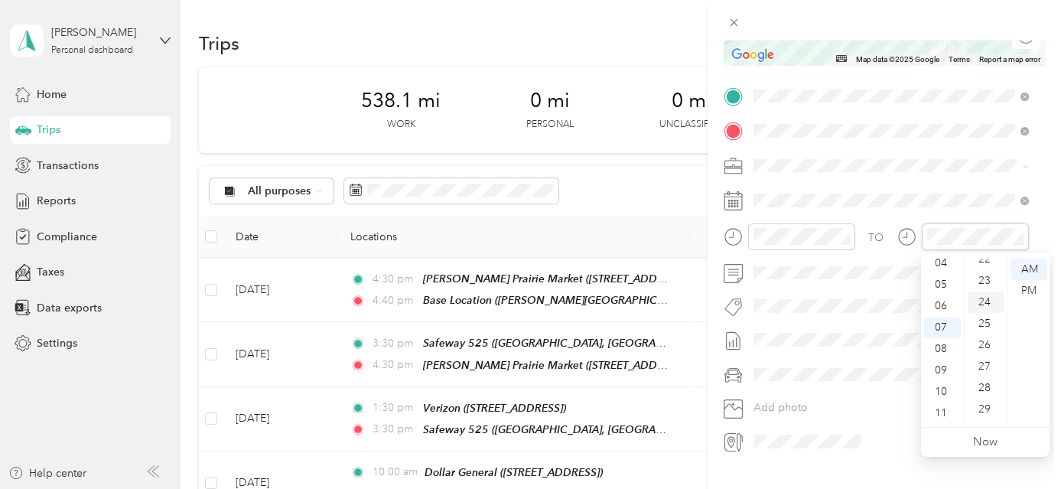
scroll to position [551, 0]
click at [977, 357] on div "30" at bounding box center [986, 360] width 37 height 21
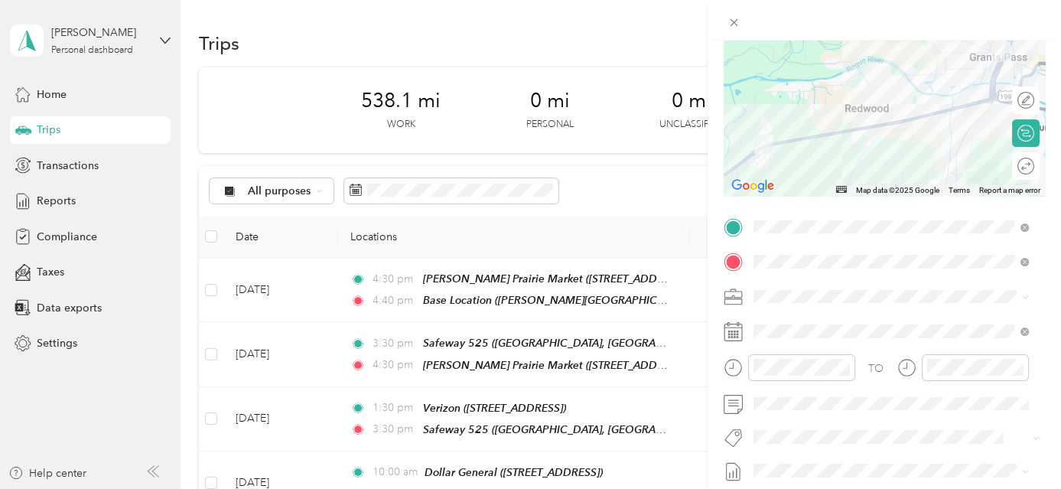
scroll to position [0, 0]
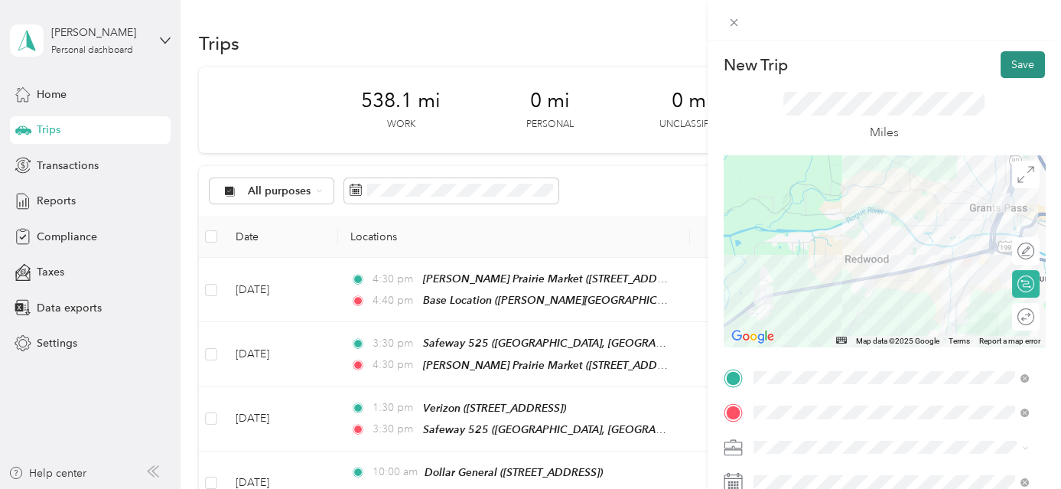
click at [1017, 68] on button "Save" at bounding box center [1023, 64] width 44 height 27
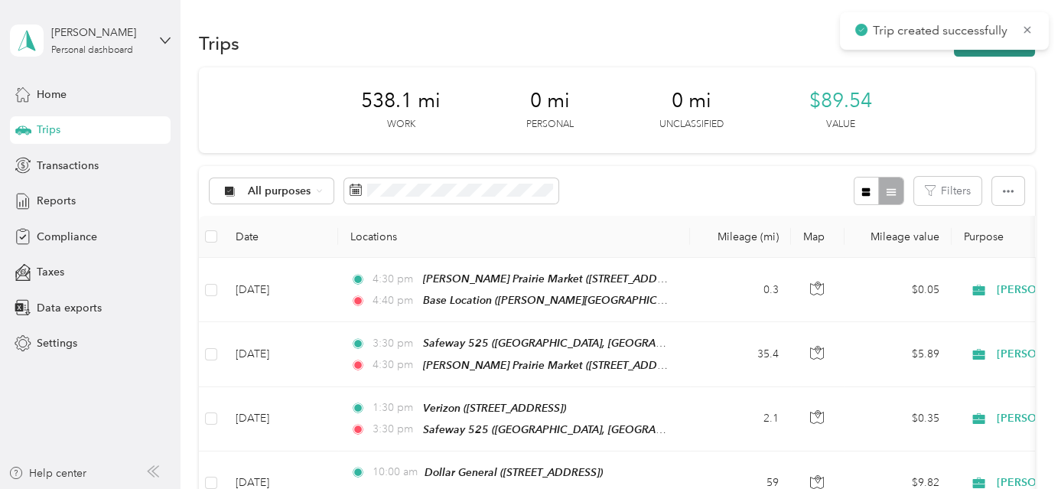
click at [1005, 54] on button "New trip" at bounding box center [994, 43] width 81 height 27
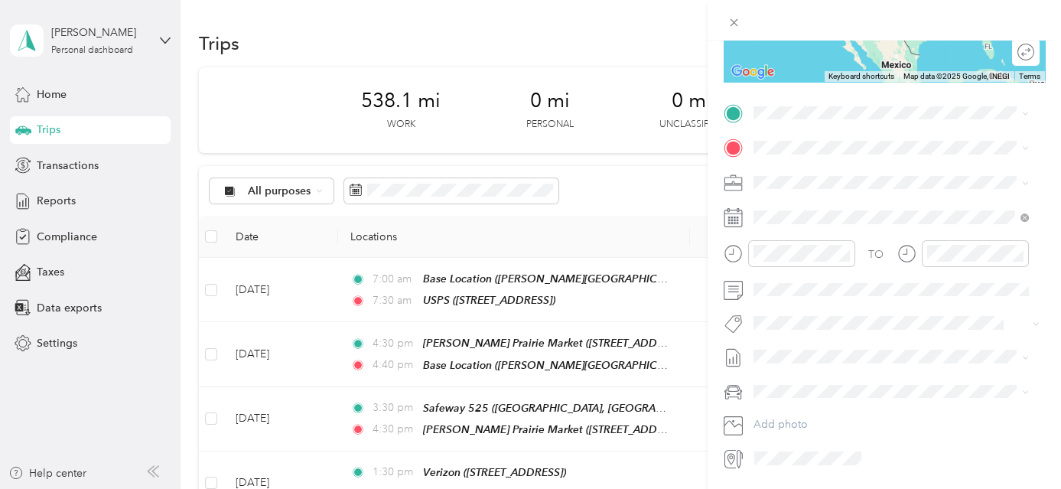
scroll to position [269, 0]
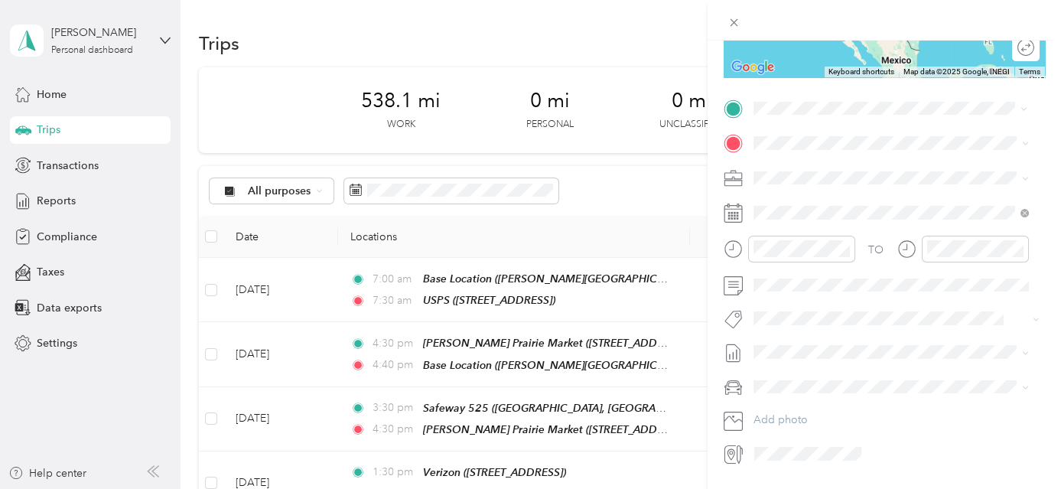
click at [834, 179] on div "TEAM USPS [STREET_ADDRESS]" at bounding box center [830, 179] width 97 height 37
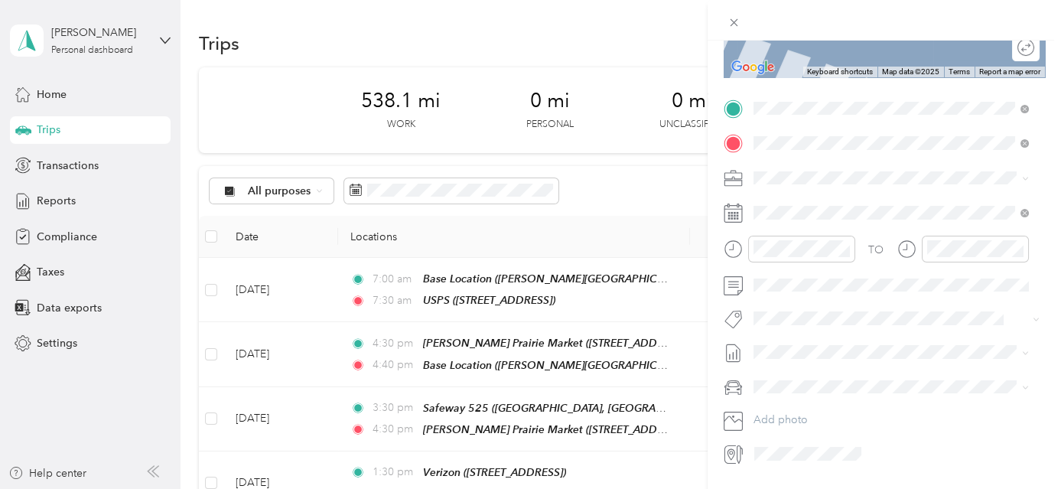
click at [872, 207] on strong "Dollar General" at bounding box center [872, 206] width 74 height 14
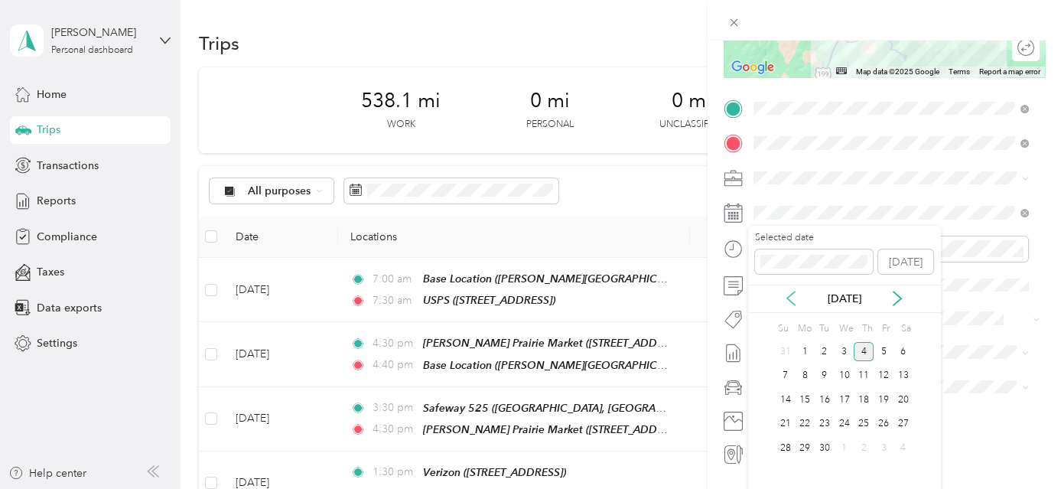
click at [786, 296] on icon at bounding box center [791, 298] width 15 height 15
click at [885, 424] on div "22" at bounding box center [884, 424] width 20 height 19
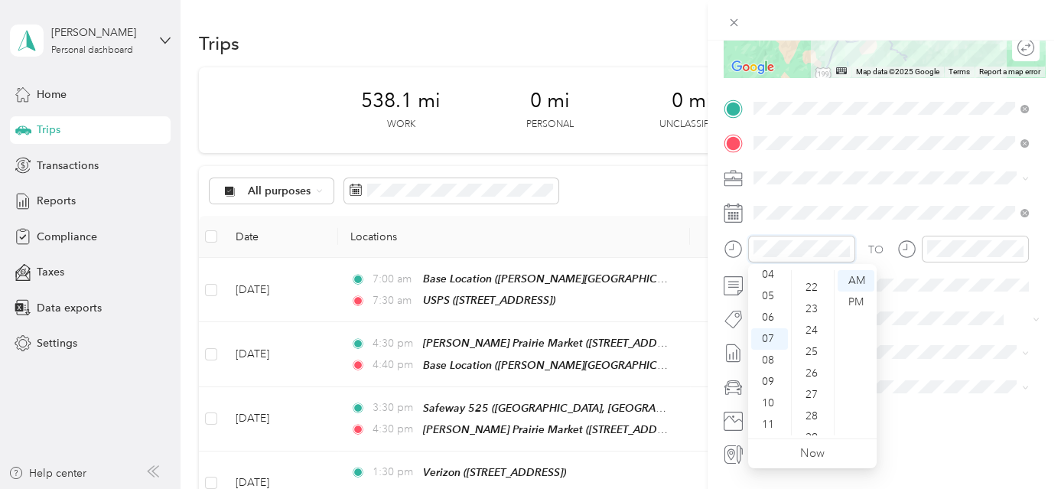
scroll to position [503, 0]
click at [813, 417] on div "30" at bounding box center [813, 420] width 37 height 21
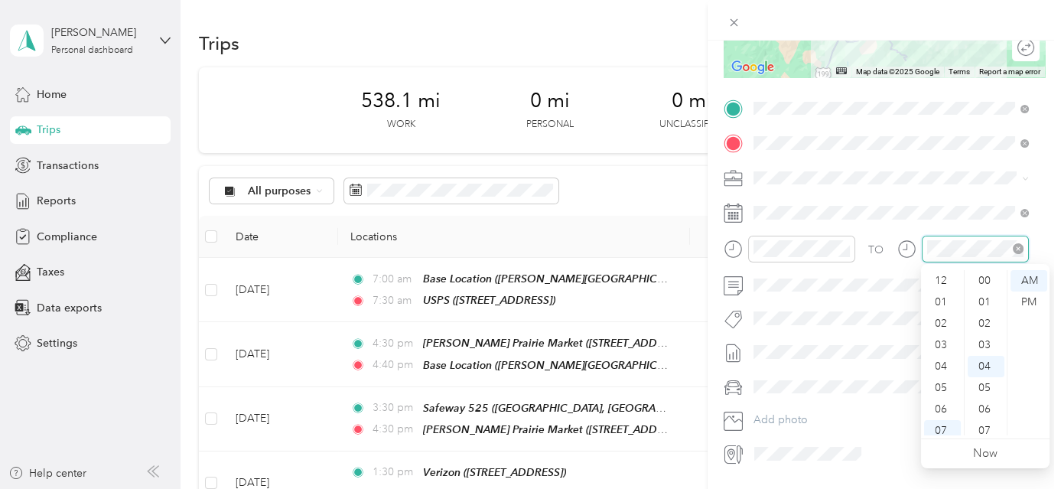
scroll to position [92, 0]
click at [943, 376] on div "09" at bounding box center [942, 381] width 37 height 21
click at [980, 344] on div "30" at bounding box center [986, 351] width 37 height 21
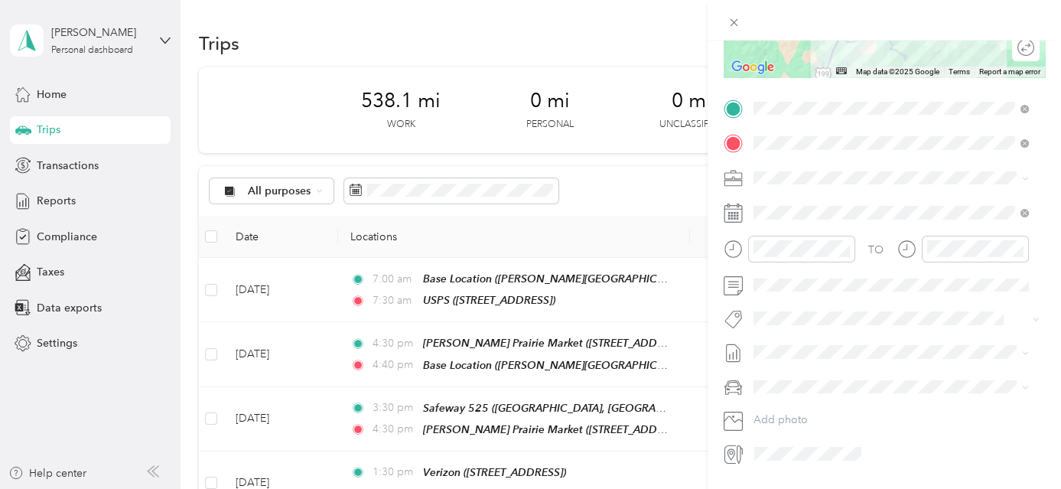
scroll to position [0, 0]
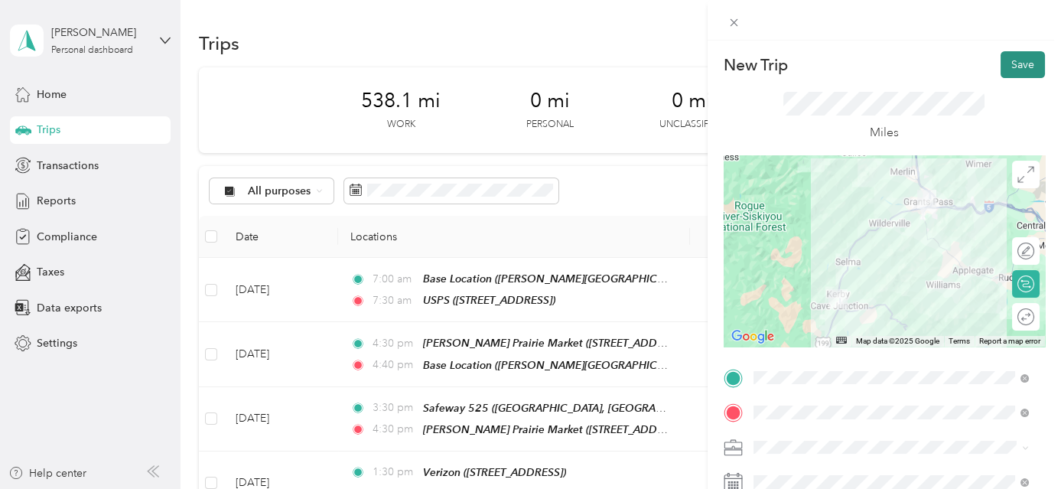
click at [1012, 57] on button "Save" at bounding box center [1023, 64] width 44 height 27
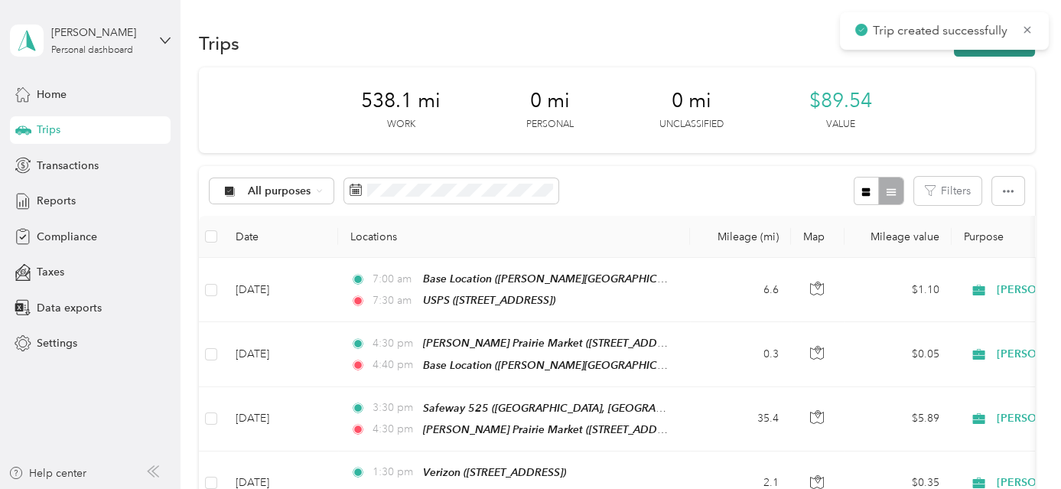
click at [1016, 52] on button "New trip" at bounding box center [994, 43] width 81 height 27
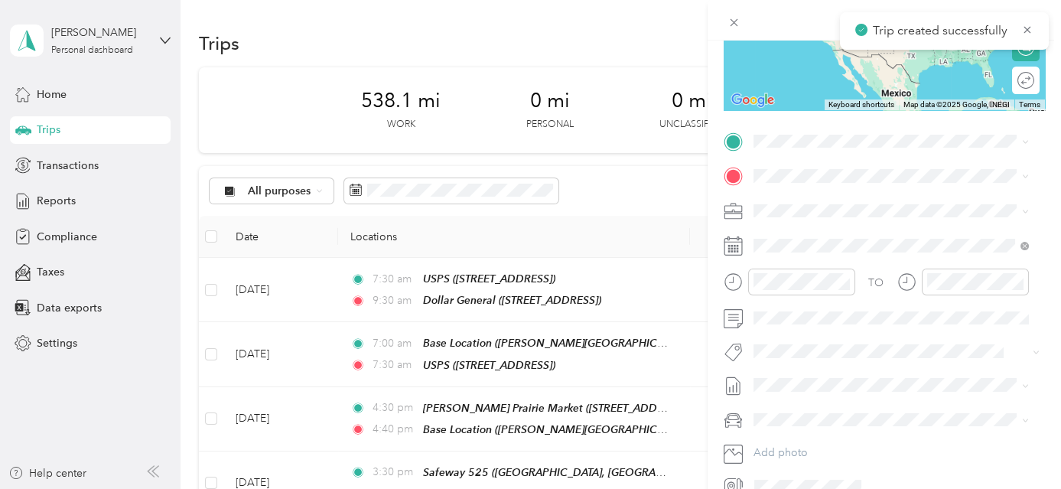
scroll to position [271, 0]
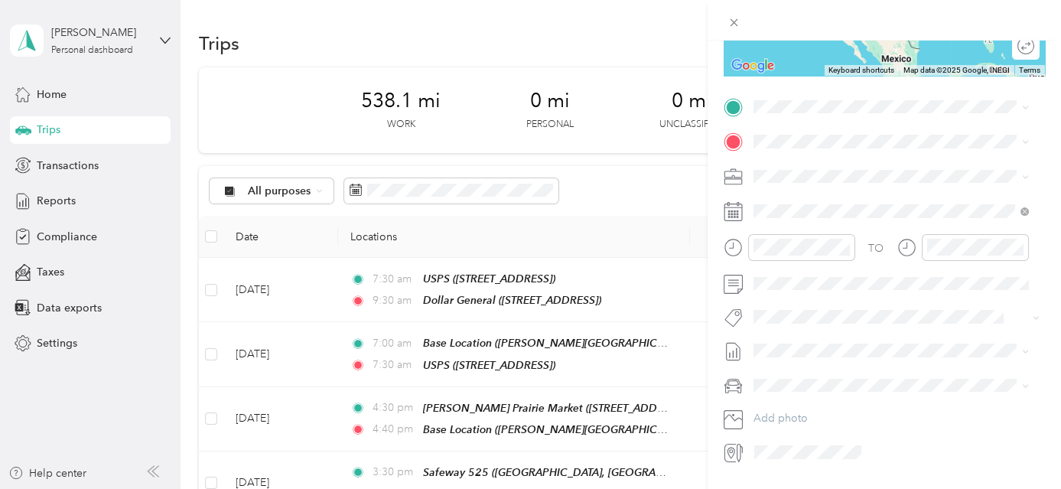
click at [862, 183] on span "25658 Redwood Hwy, 97523, Cave Junction, OR, USA" at bounding box center [830, 184] width 97 height 13
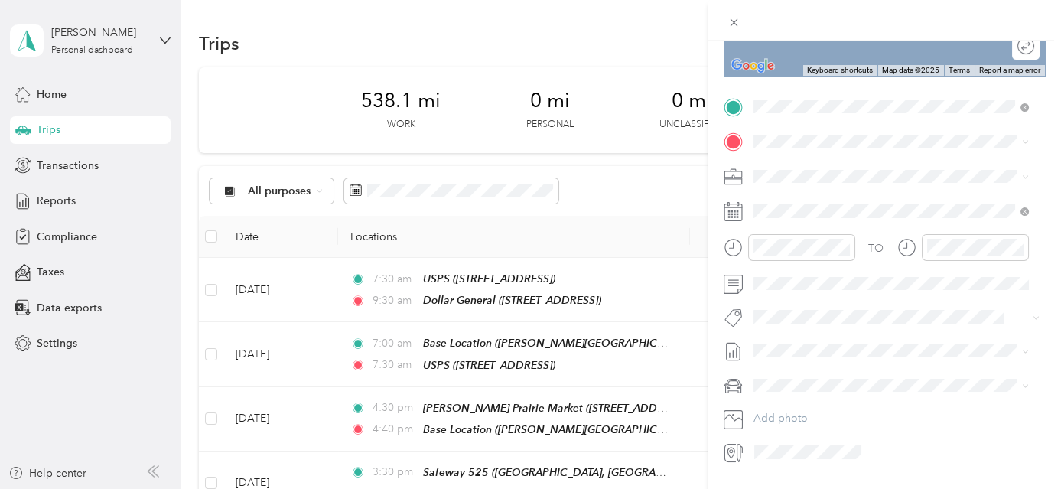
click at [839, 217] on div "Albertsons [STREET_ADDRESS][PERSON_NAME][US_STATE]" at bounding box center [901, 204] width 238 height 32
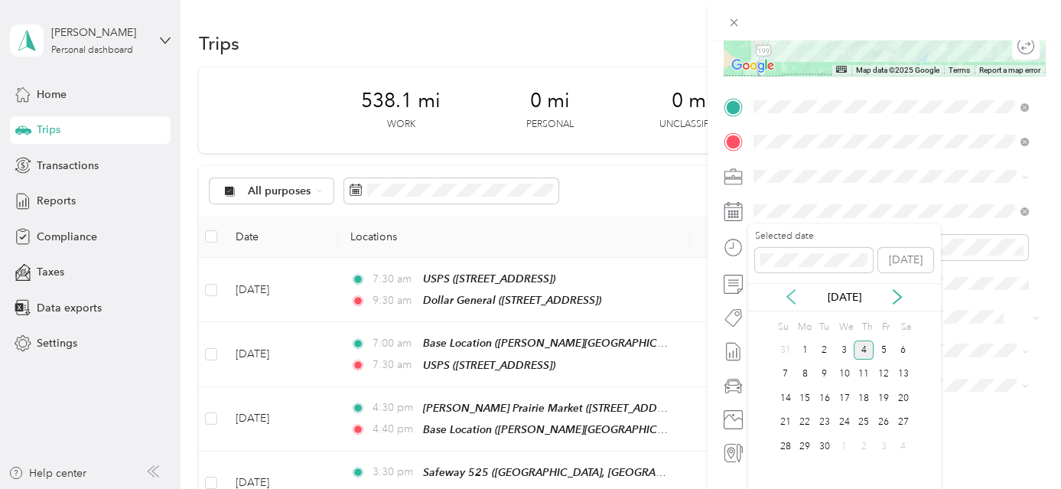
click at [791, 298] on icon at bounding box center [791, 296] width 15 height 15
click at [881, 422] on div "22" at bounding box center [884, 422] width 20 height 19
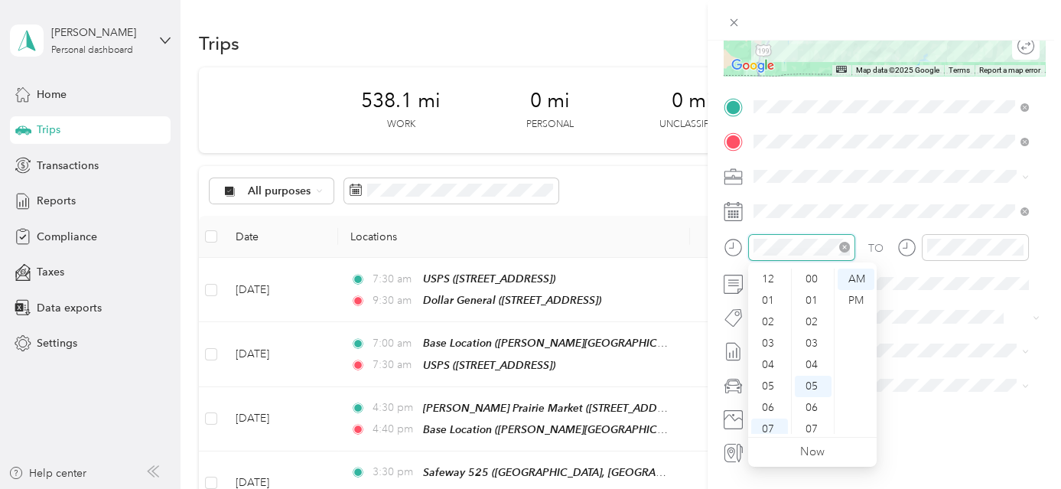
scroll to position [92, 0]
click at [775, 382] on div "09" at bounding box center [769, 380] width 37 height 21
click at [814, 324] on div "30" at bounding box center [813, 328] width 37 height 21
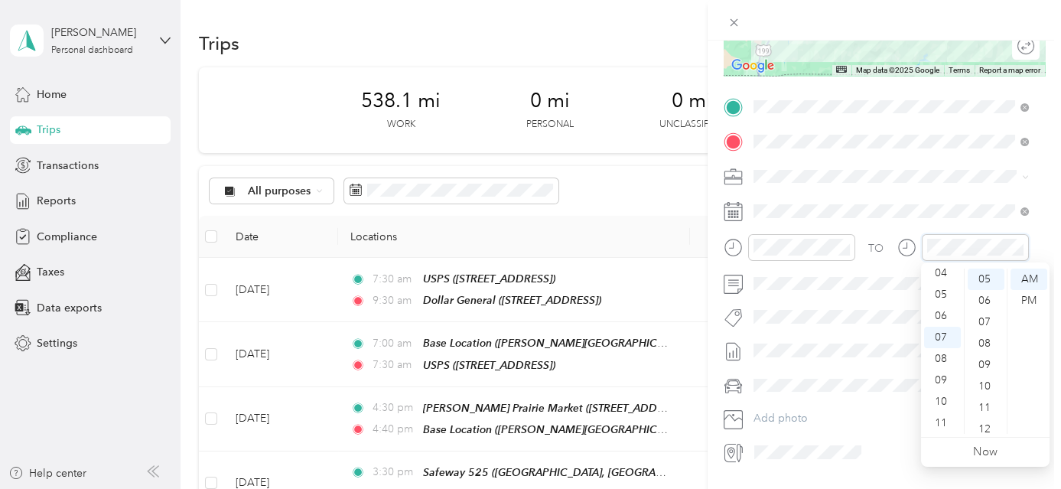
scroll to position [0, 0]
click at [948, 301] on div "01" at bounding box center [942, 300] width 37 height 21
click at [982, 279] on div "00" at bounding box center [986, 279] width 37 height 21
click at [1027, 301] on div "PM" at bounding box center [1029, 300] width 37 height 21
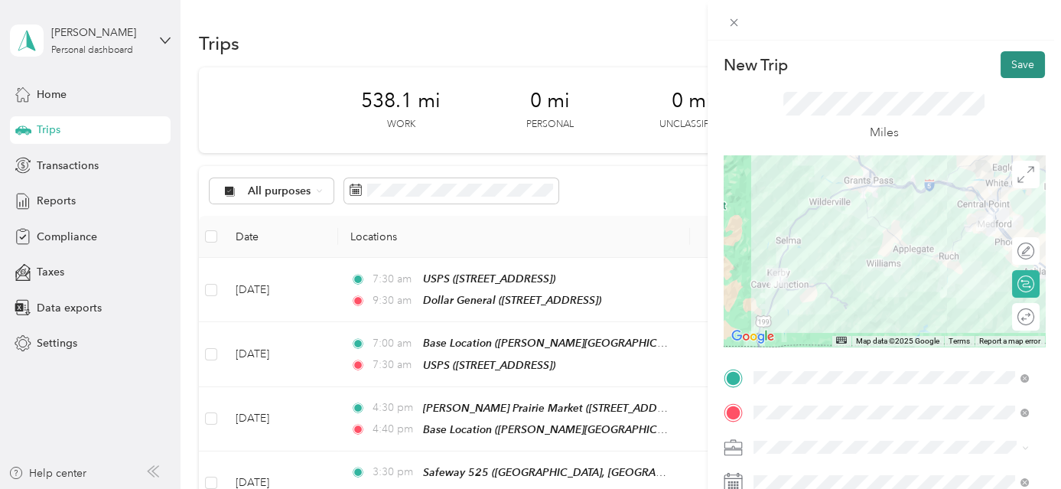
click at [1019, 67] on button "Save" at bounding box center [1023, 64] width 44 height 27
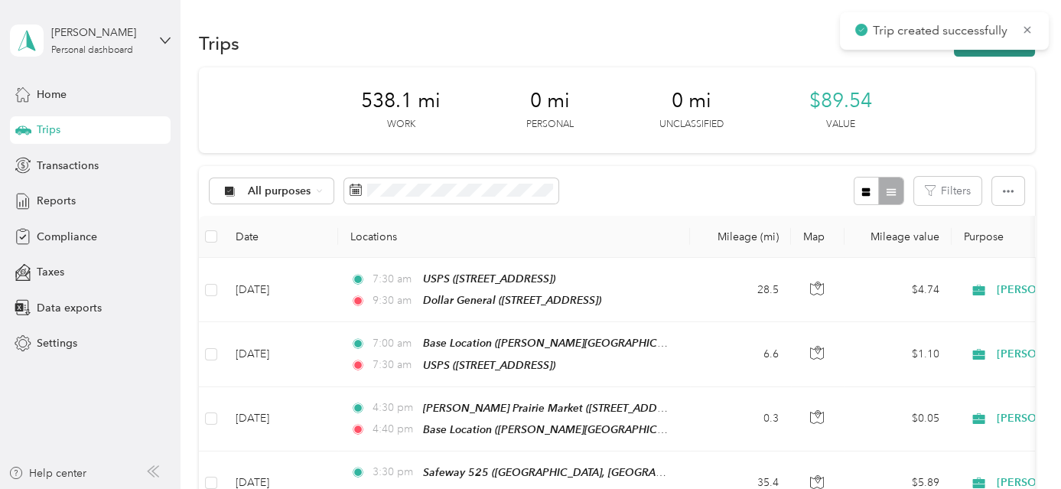
click at [1019, 54] on button "New trip" at bounding box center [994, 43] width 81 height 27
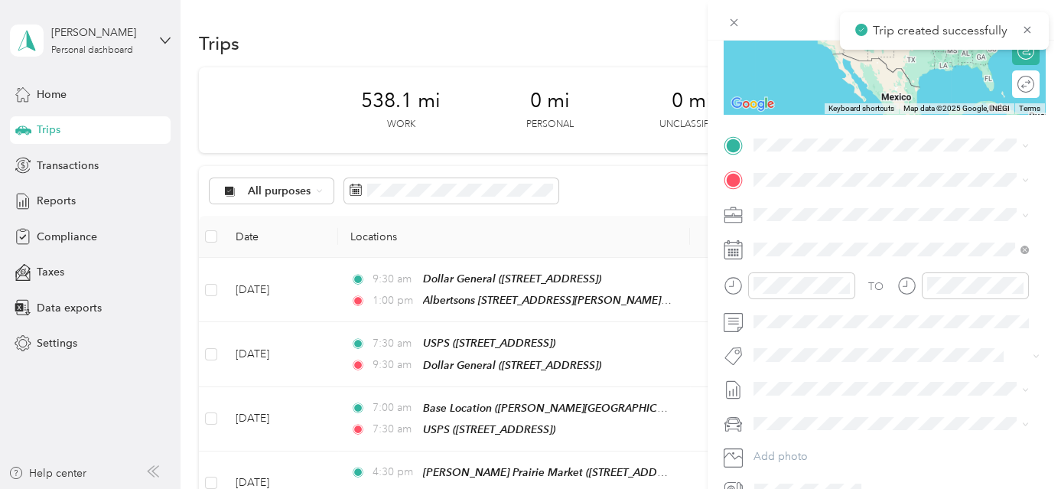
scroll to position [255, 0]
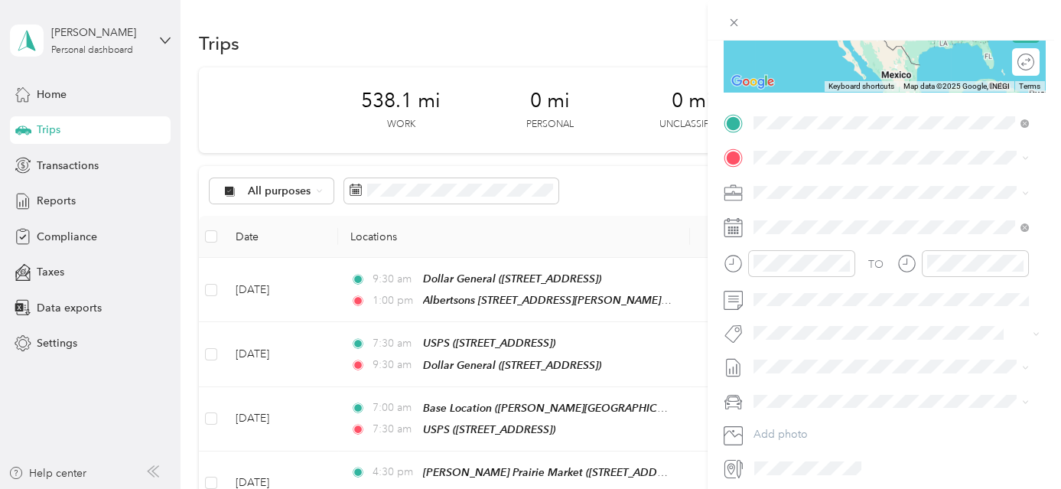
click at [872, 190] on div "Albertsons [STREET_ADDRESS][PERSON_NAME][US_STATE]" at bounding box center [901, 192] width 238 height 32
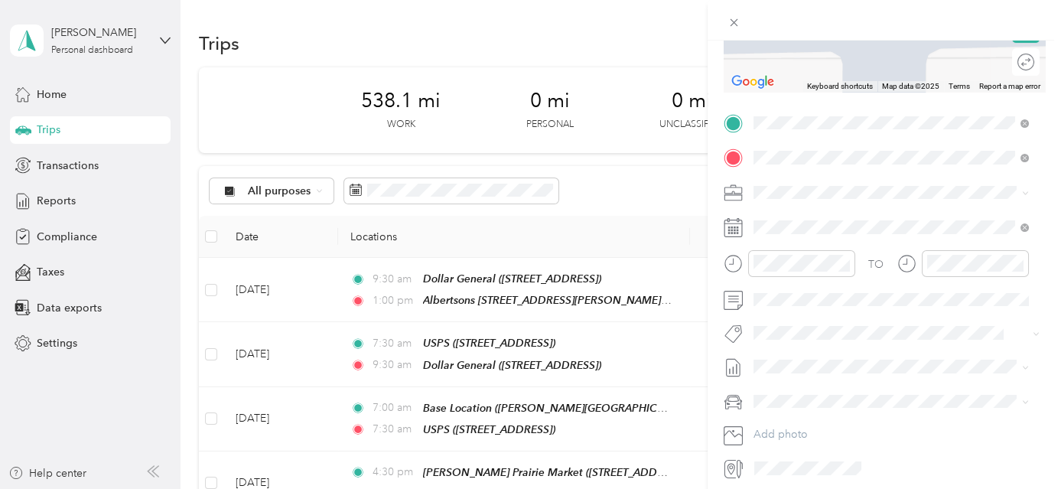
click at [910, 298] on div "TEAM HIDDEN VALLEY MARKET 7200 WILLIAMS, 97533, Murphy, OR, USA" at bounding box center [903, 300] width 242 height 70
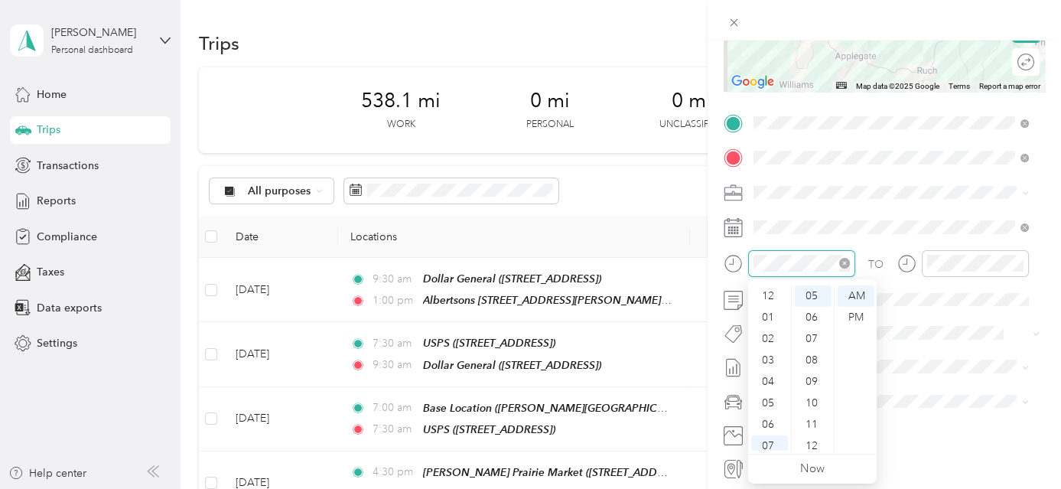
scroll to position [92, 0]
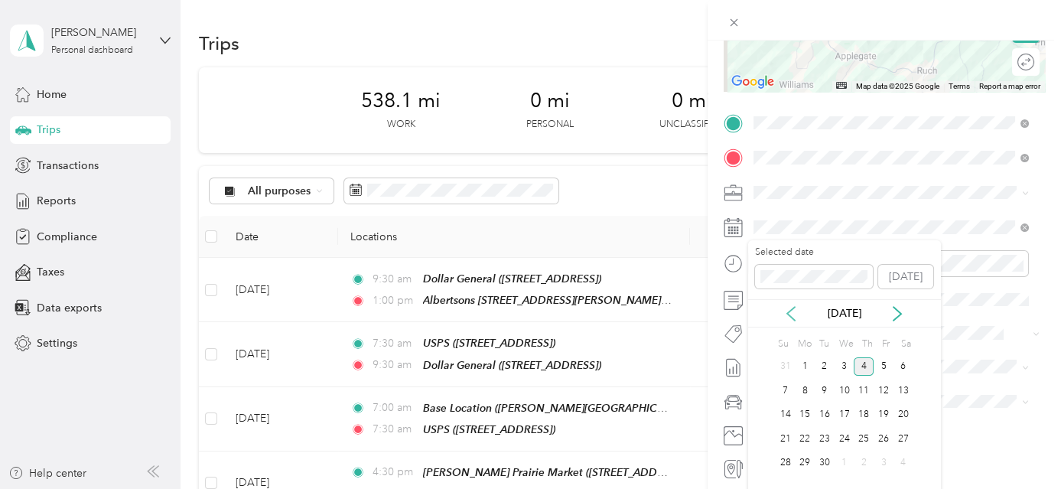
click at [796, 316] on icon at bounding box center [791, 313] width 15 height 15
click at [885, 440] on div "22" at bounding box center [884, 438] width 20 height 19
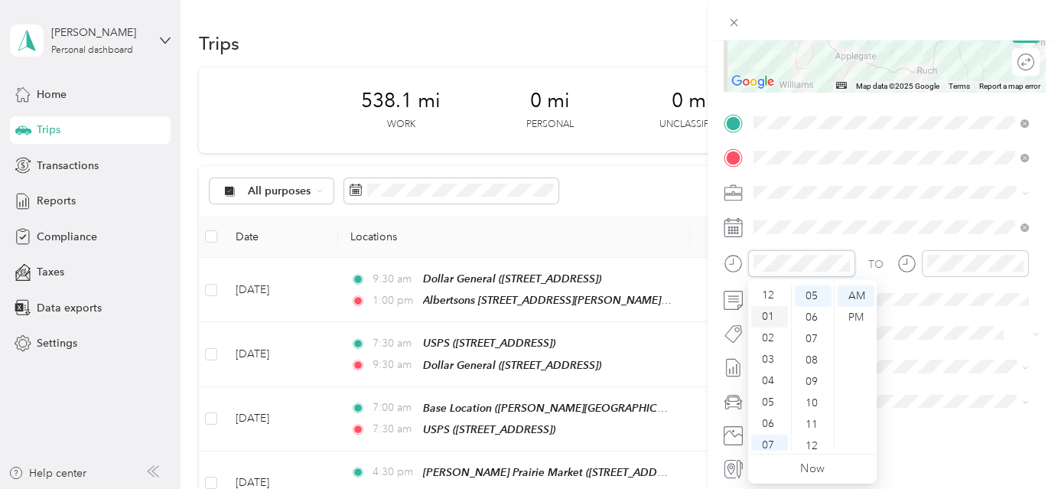
scroll to position [0, 0]
click at [773, 313] on div "01" at bounding box center [769, 317] width 37 height 21
click at [810, 295] on div "00" at bounding box center [813, 295] width 37 height 21
drag, startPoint x: 853, startPoint y: 318, endPoint x: 901, endPoint y: 308, distance: 48.5
click at [854, 318] on div "PM" at bounding box center [856, 317] width 37 height 21
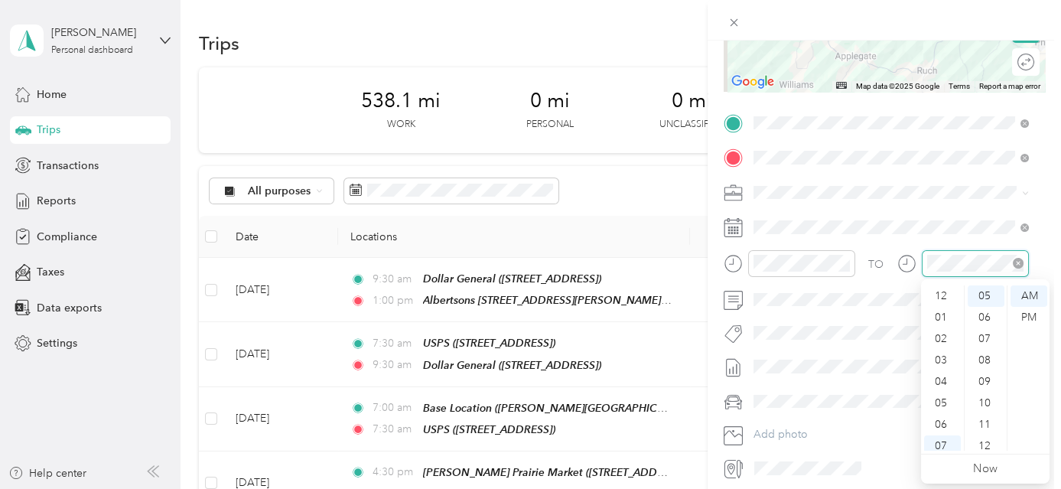
scroll to position [92, 0]
click at [950, 341] on div "03" at bounding box center [942, 337] width 37 height 21
click at [987, 342] on div "30" at bounding box center [986, 344] width 37 height 21
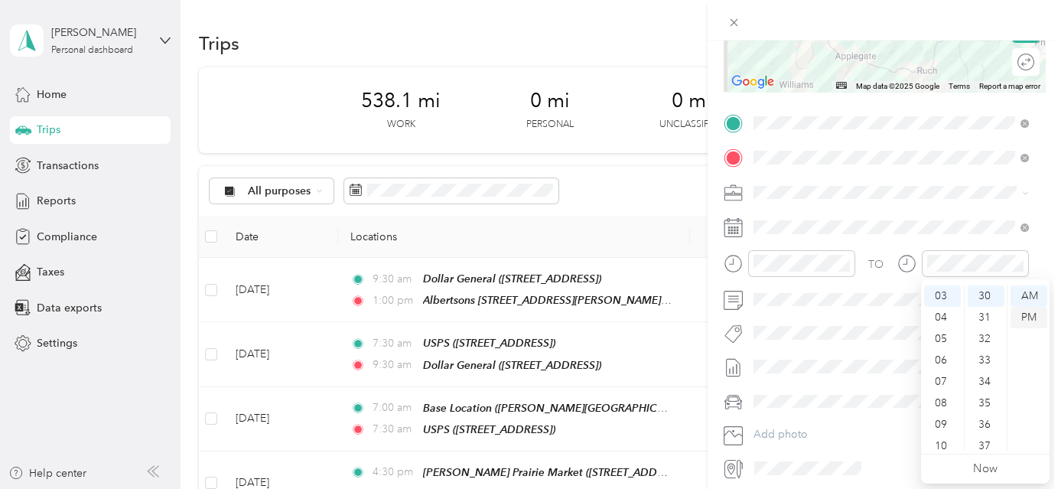
drag, startPoint x: 1028, startPoint y: 315, endPoint x: 1066, endPoint y: 308, distance: 38.1
click at [1028, 315] on div "PM" at bounding box center [1029, 317] width 37 height 21
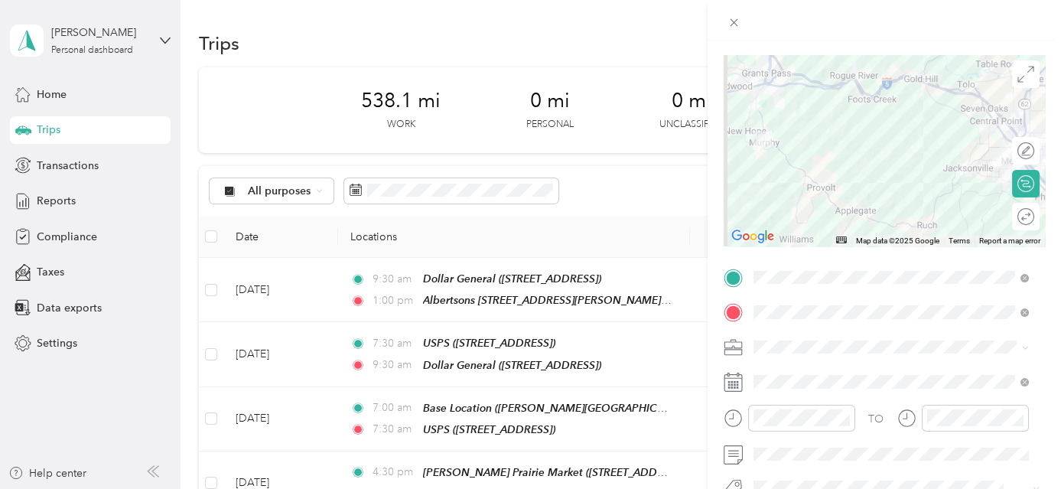
scroll to position [0, 0]
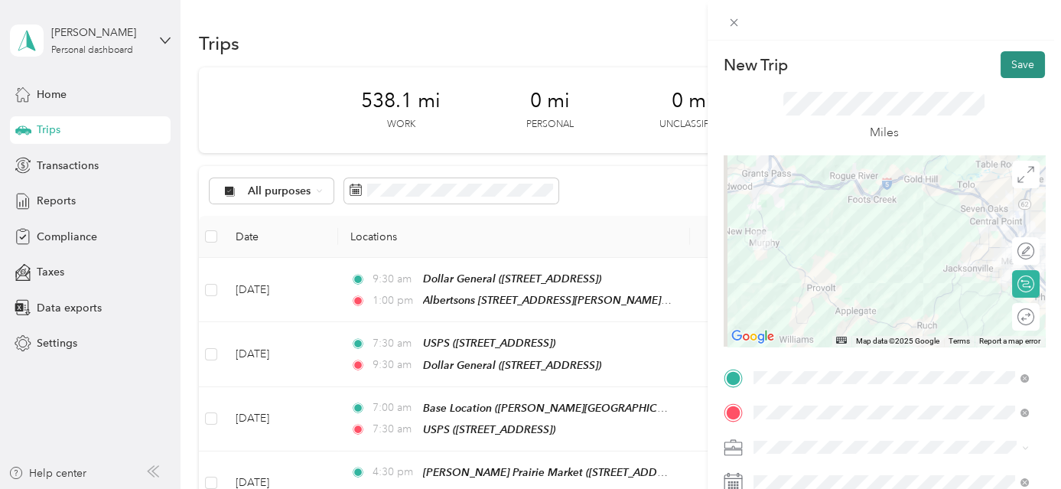
click at [1010, 63] on button "Save" at bounding box center [1023, 64] width 44 height 27
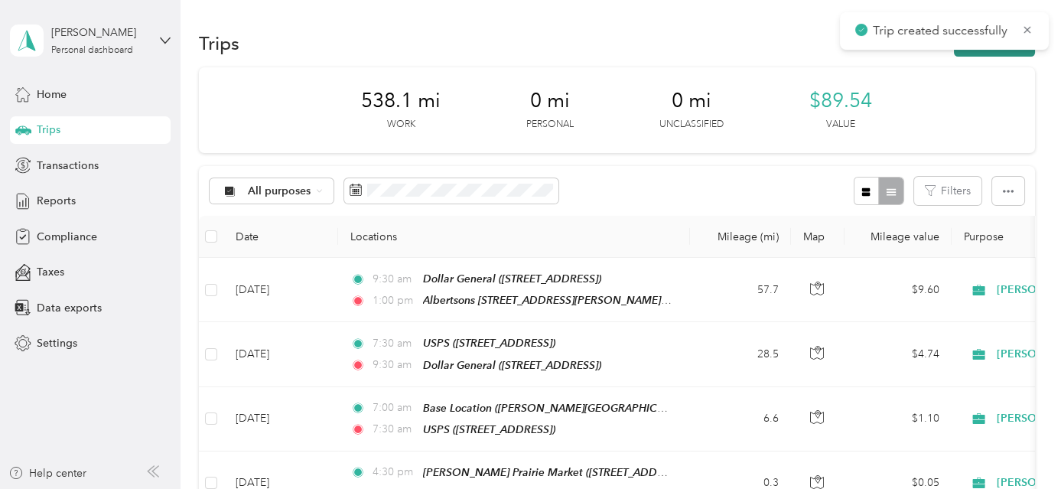
click at [1015, 52] on button "New trip" at bounding box center [994, 43] width 81 height 27
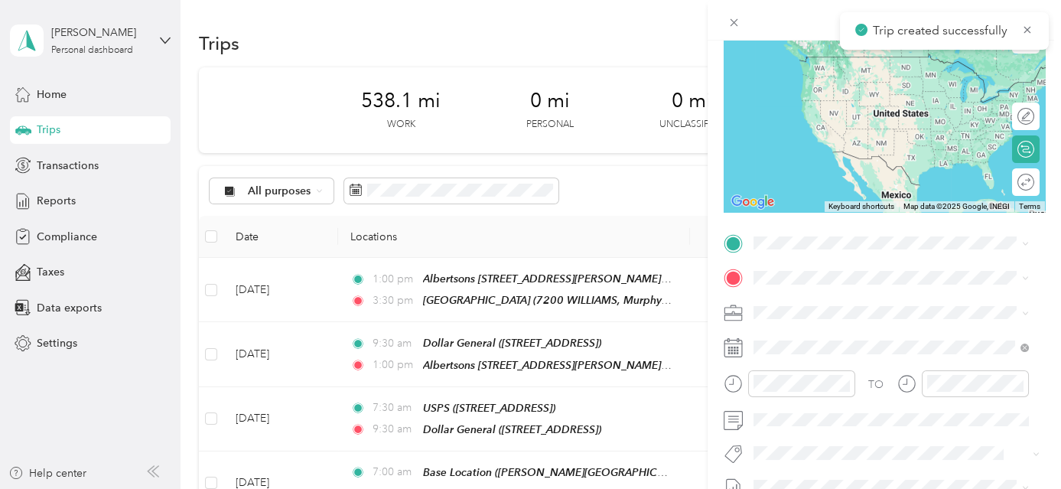
scroll to position [266, 0]
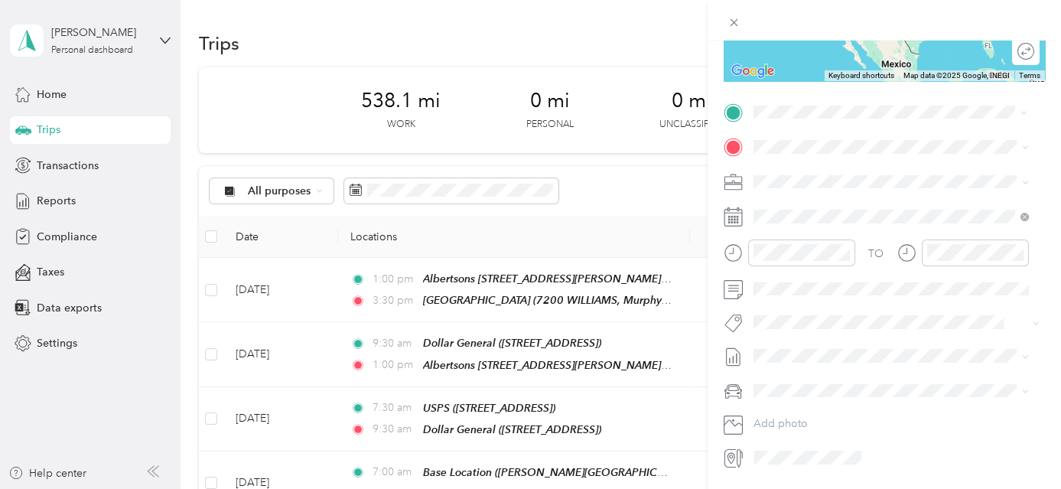
click at [885, 235] on strong "HIDDEN VALLEY MARKET" at bounding box center [901, 228] width 133 height 14
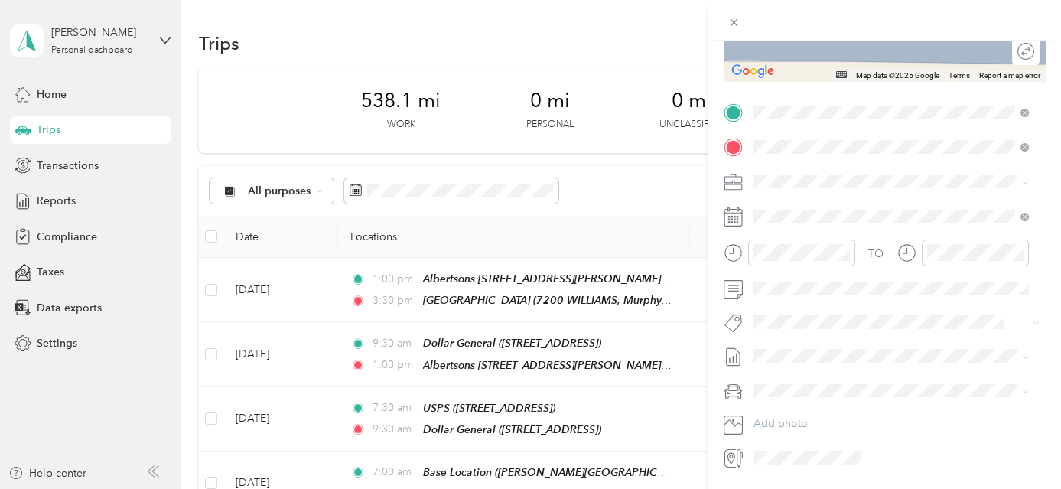
click at [871, 207] on strong "[PERSON_NAME] Prairie Market" at bounding box center [917, 210] width 165 height 14
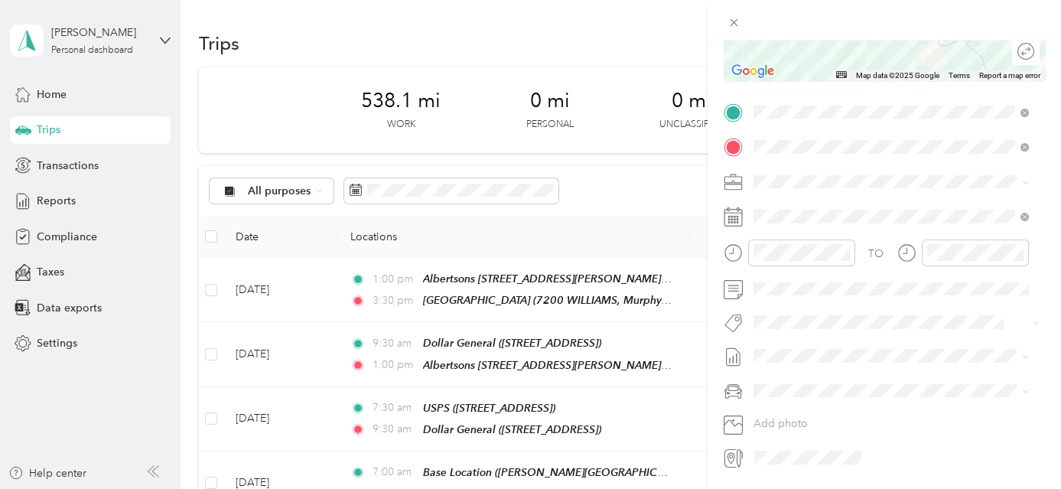
click at [871, 207] on span at bounding box center [896, 216] width 297 height 24
click at [792, 305] on icon at bounding box center [791, 302] width 15 height 15
click at [885, 425] on div "22" at bounding box center [884, 428] width 20 height 19
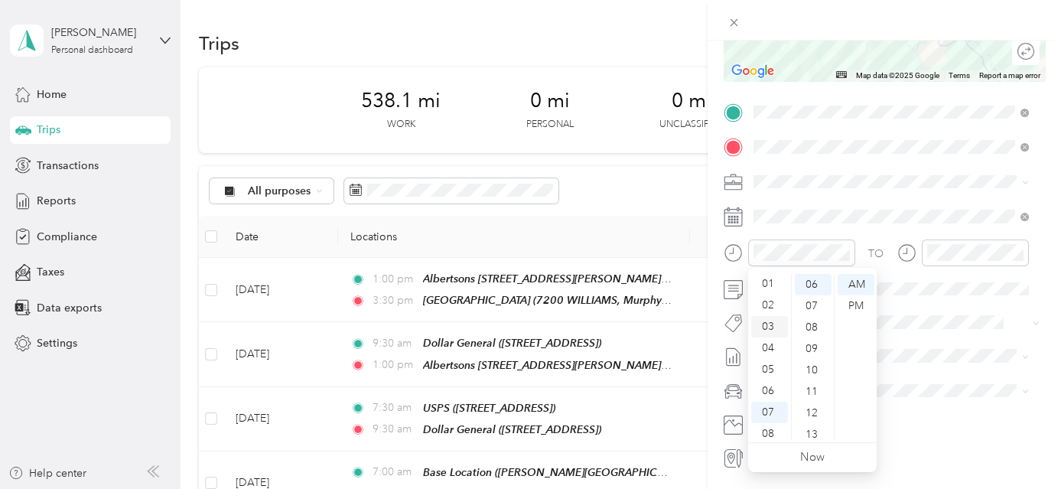
click at [774, 321] on div "03" at bounding box center [769, 326] width 37 height 21
click at [818, 309] on div "30" at bounding box center [813, 311] width 37 height 21
drag, startPoint x: 857, startPoint y: 305, endPoint x: 910, endPoint y: 295, distance: 53.7
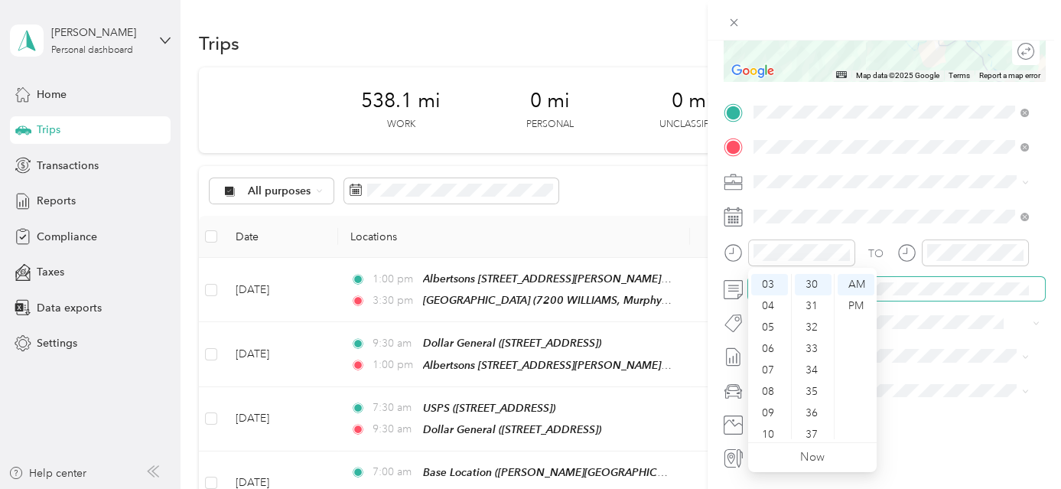
click at [859, 305] on div "PM" at bounding box center [856, 305] width 37 height 21
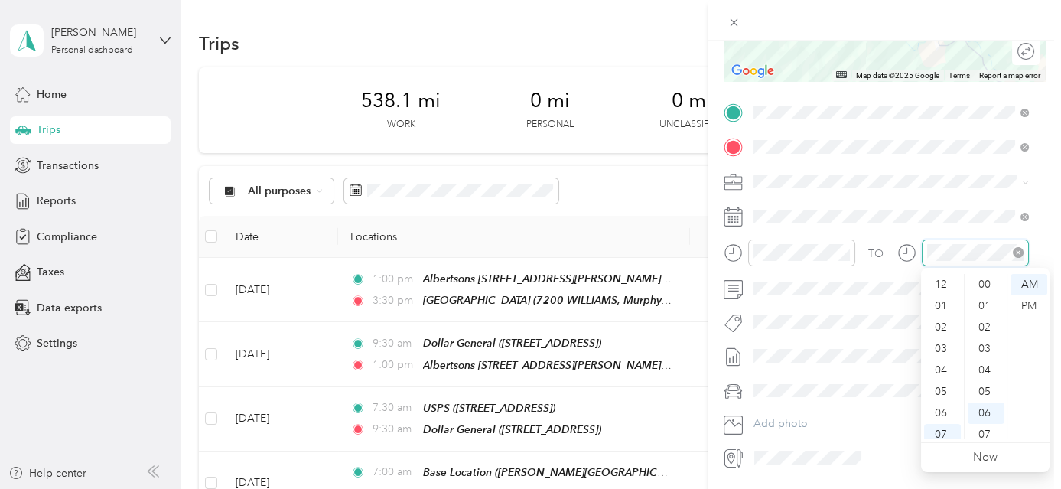
scroll to position [92, 0]
click at [948, 272] on div "12 01 02 03 04 05 06 07 08 09 10 11 00 01 02 03 04 05 06 07 08 09 10 11 12 13 1…" at bounding box center [985, 356] width 129 height 171
click at [953, 282] on div "04" at bounding box center [942, 278] width 37 height 21
drag, startPoint x: 987, startPoint y: 285, endPoint x: 1005, endPoint y: 299, distance: 23.4
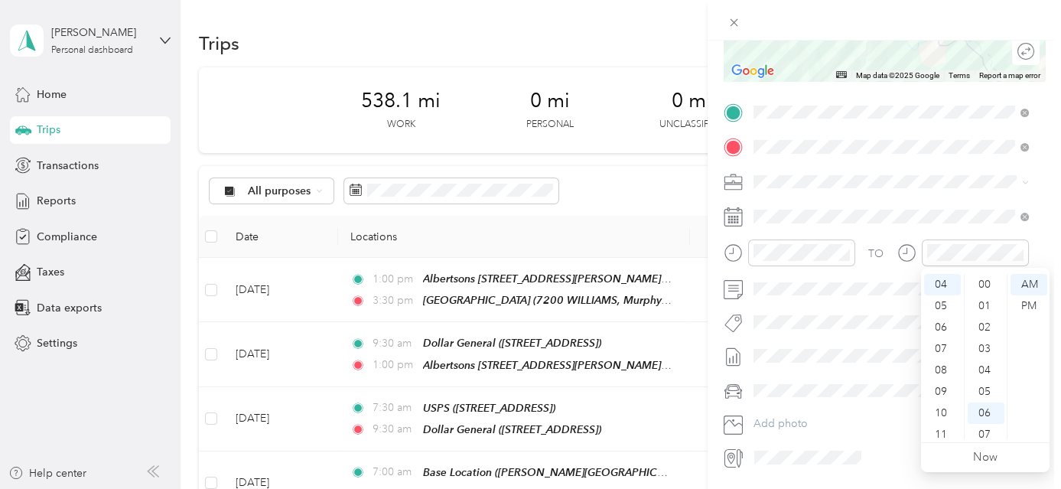
click at [987, 285] on div "00" at bounding box center [986, 284] width 37 height 21
drag, startPoint x: 1025, startPoint y: 307, endPoint x: 1067, endPoint y: 303, distance: 43.0
click at [1027, 307] on div "PM" at bounding box center [1029, 305] width 37 height 21
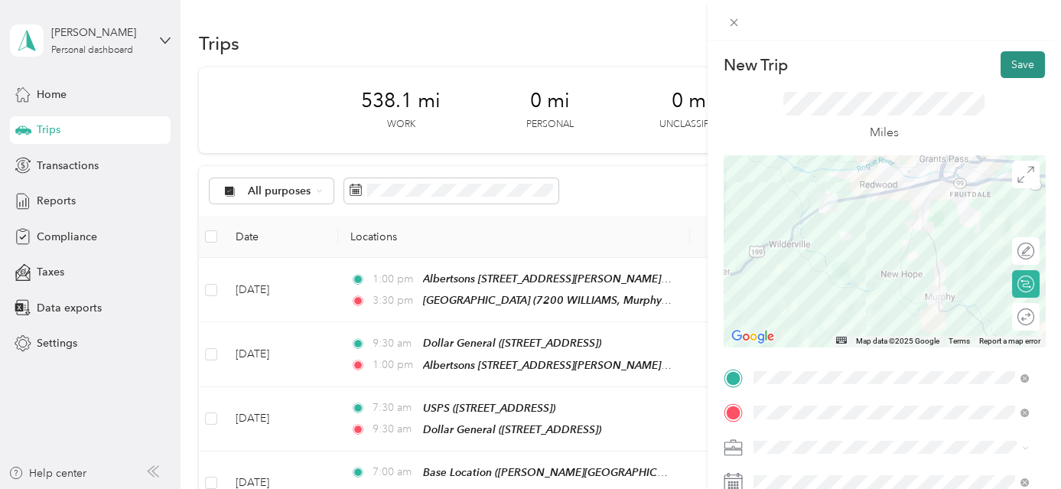
click at [1027, 77] on button "Save" at bounding box center [1023, 64] width 44 height 27
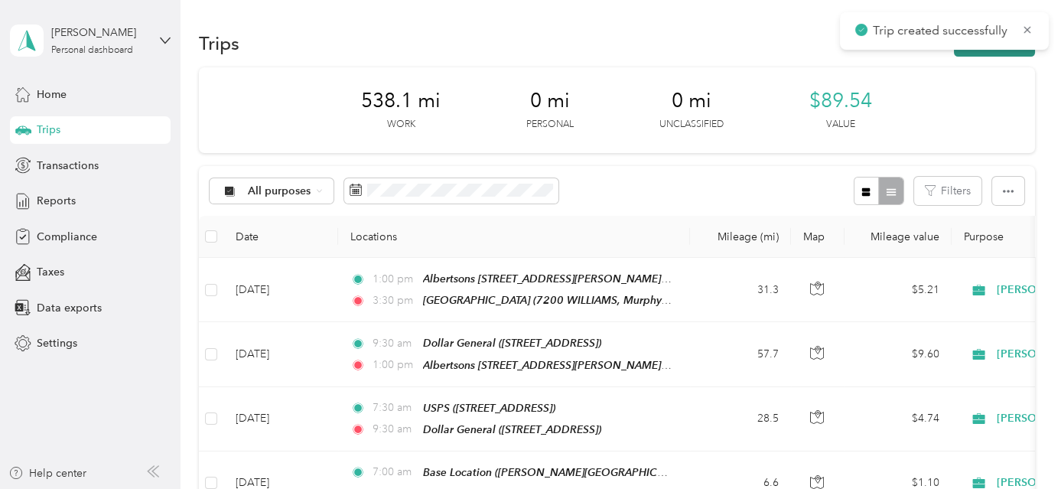
click at [1023, 52] on button "New trip" at bounding box center [994, 43] width 81 height 27
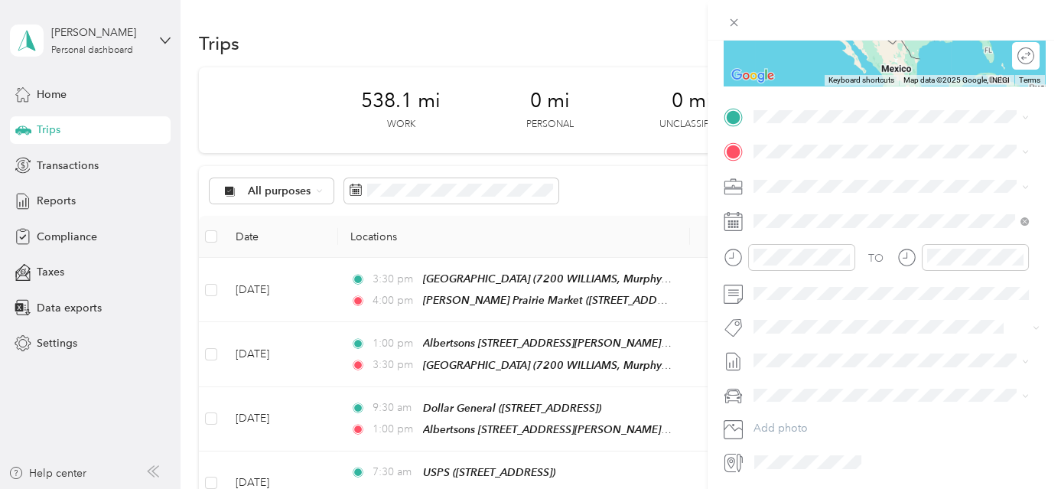
scroll to position [265, 0]
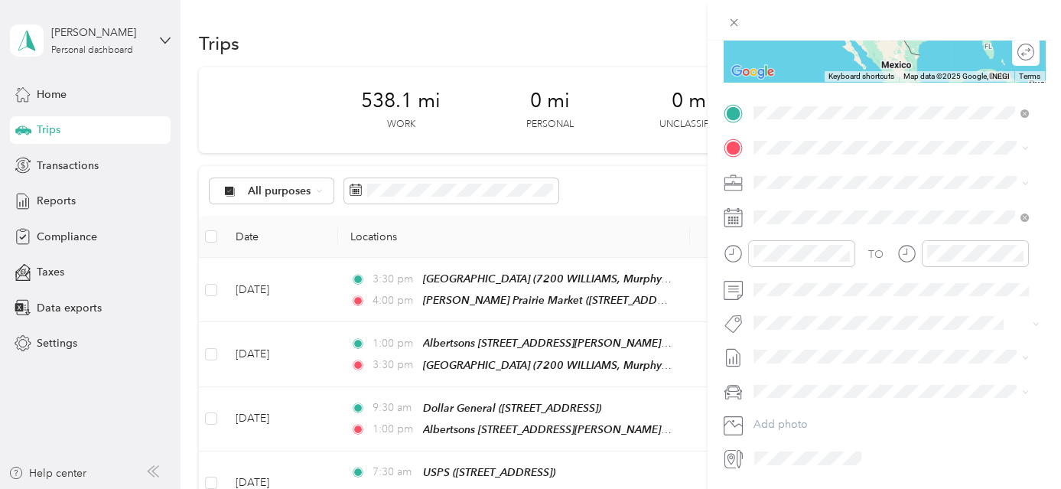
click at [886, 174] on strong "[PERSON_NAME] Prairie Market" at bounding box center [917, 176] width 165 height 14
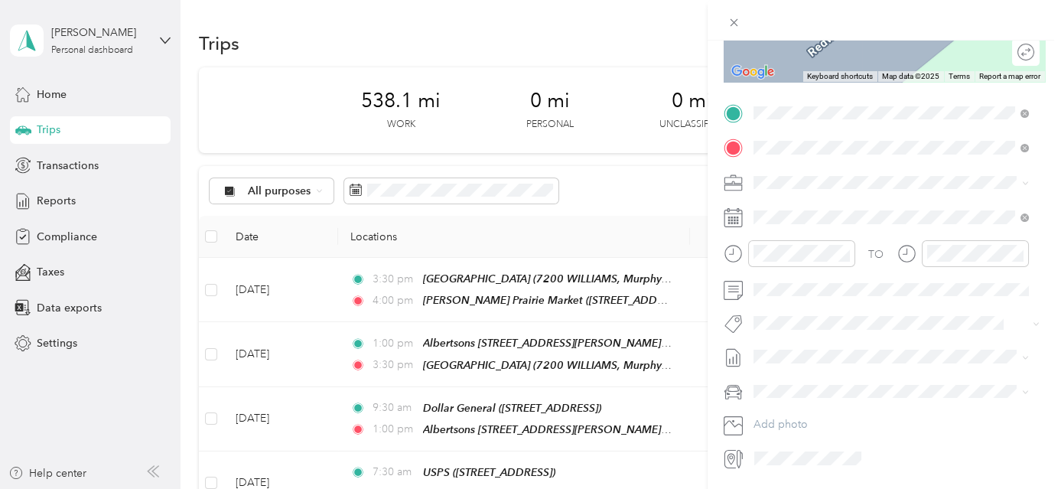
click at [871, 233] on div "Base Location [PERSON_NAME][GEOGRAPHIC_DATA], [GEOGRAPHIC_DATA], [US_STATE], [G…" at bounding box center [903, 233] width 242 height 64
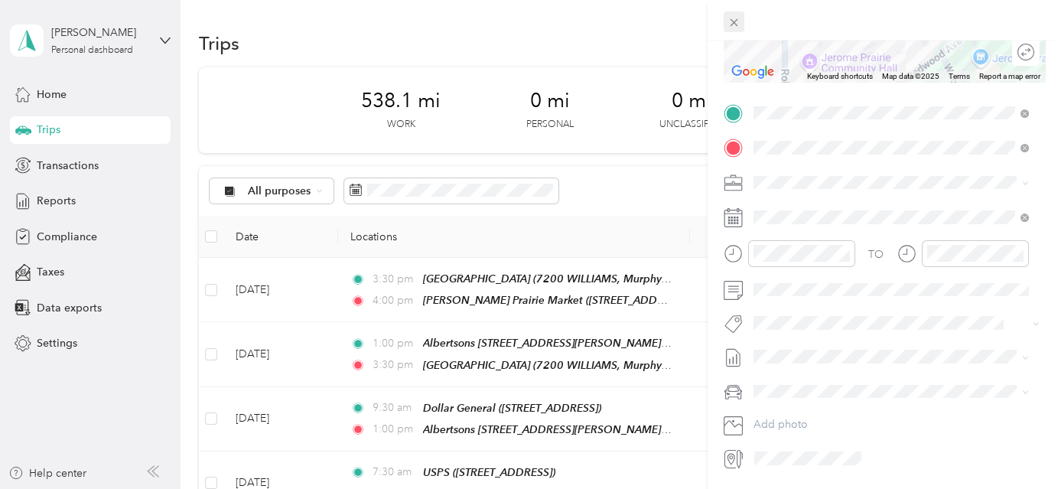
click at [738, 21] on icon at bounding box center [734, 22] width 13 height 13
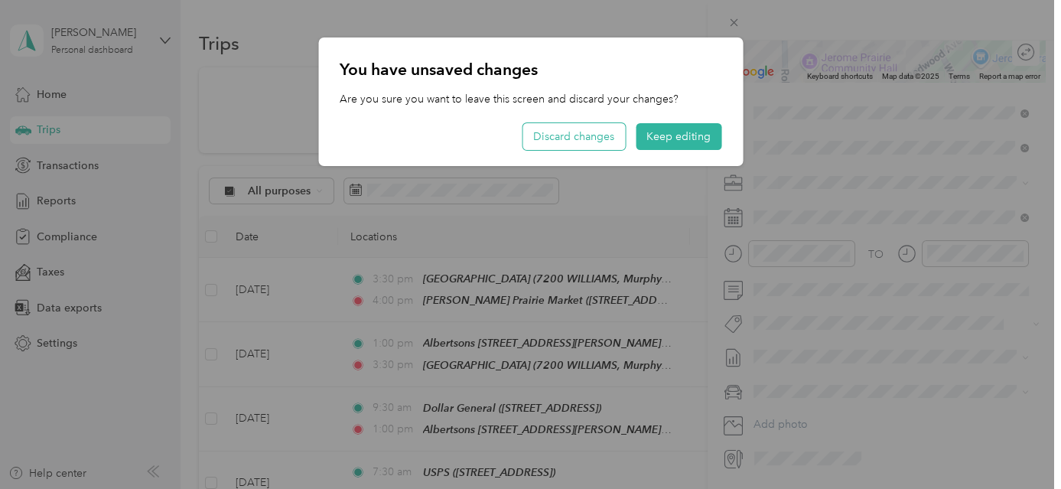
click at [605, 133] on button "Discard changes" at bounding box center [574, 136] width 103 height 27
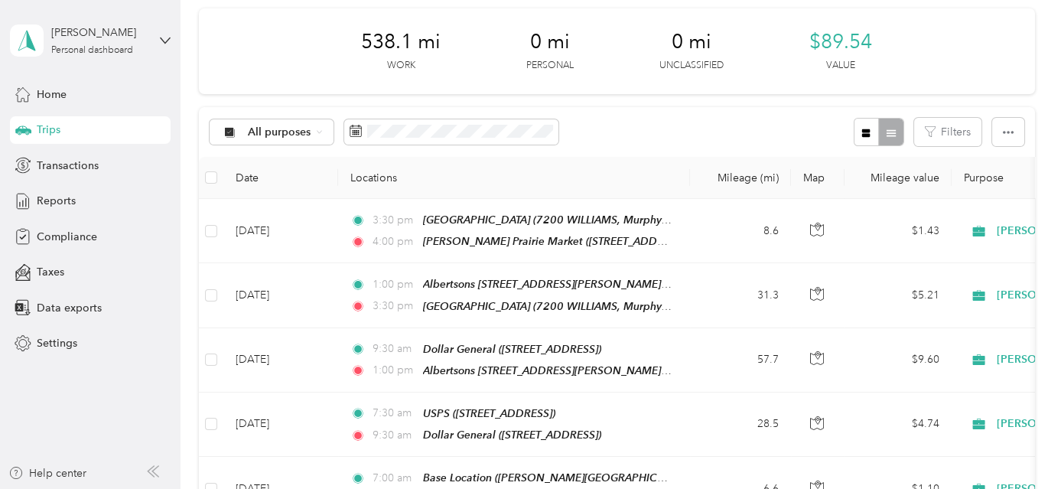
scroll to position [0, 0]
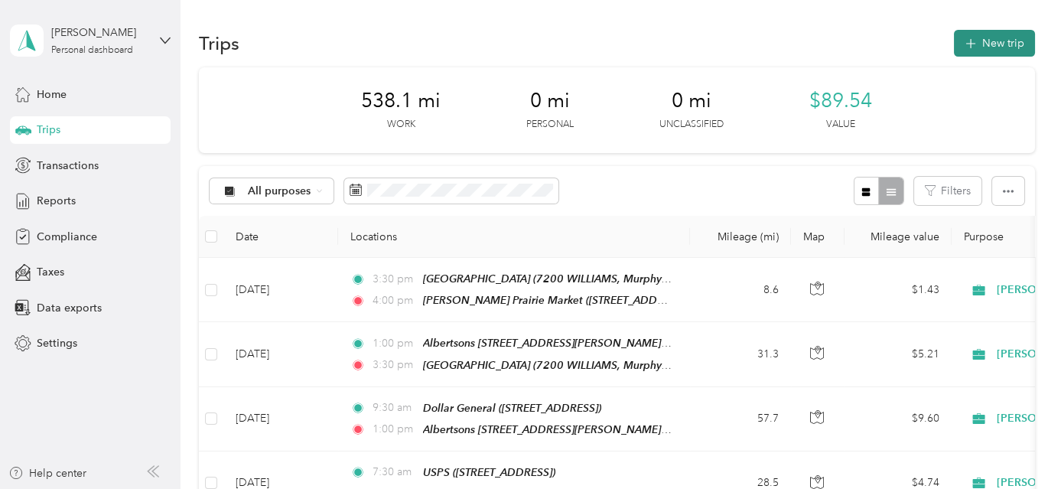
click at [998, 40] on button "New trip" at bounding box center [994, 43] width 81 height 27
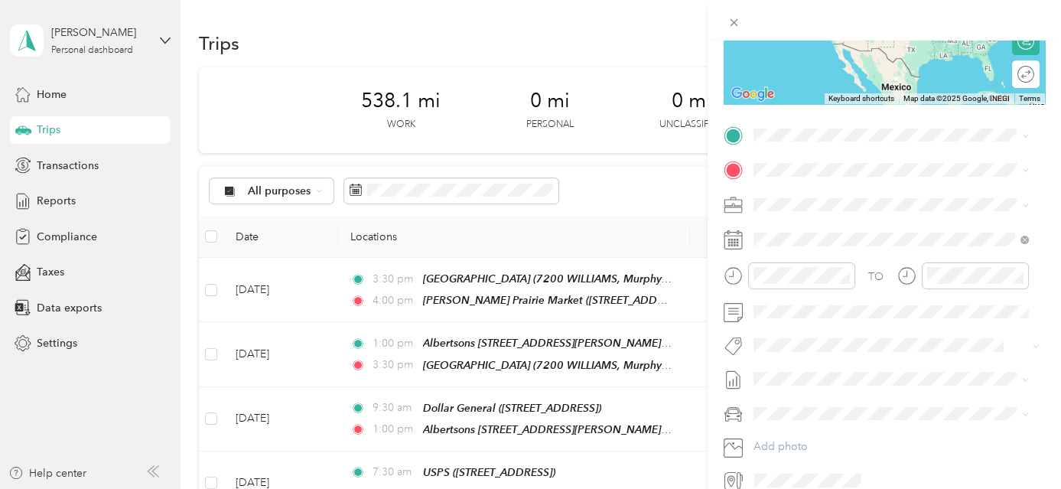
scroll to position [275, 0]
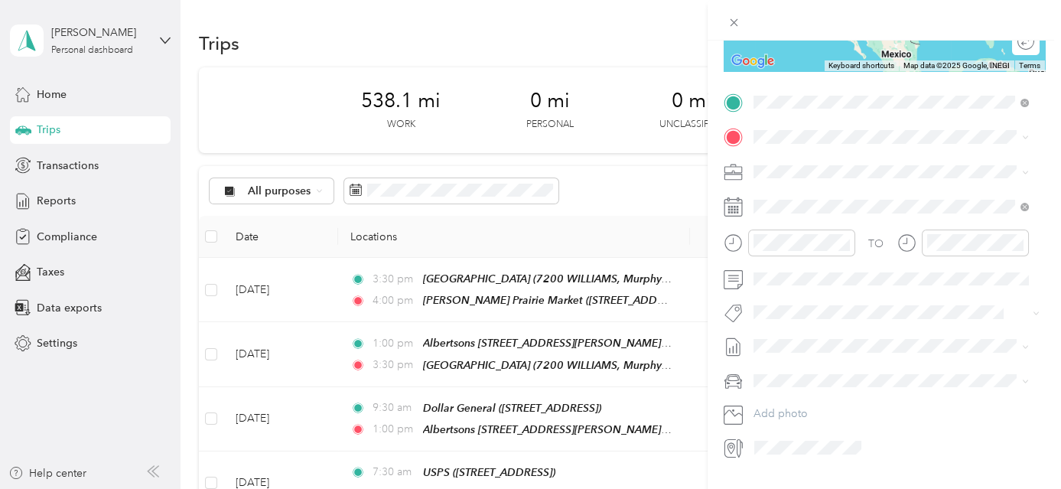
click at [867, 176] on div "TEAM [PERSON_NAME][GEOGRAPHIC_DATA] [STREET_ADDRESS]" at bounding box center [890, 174] width 217 height 37
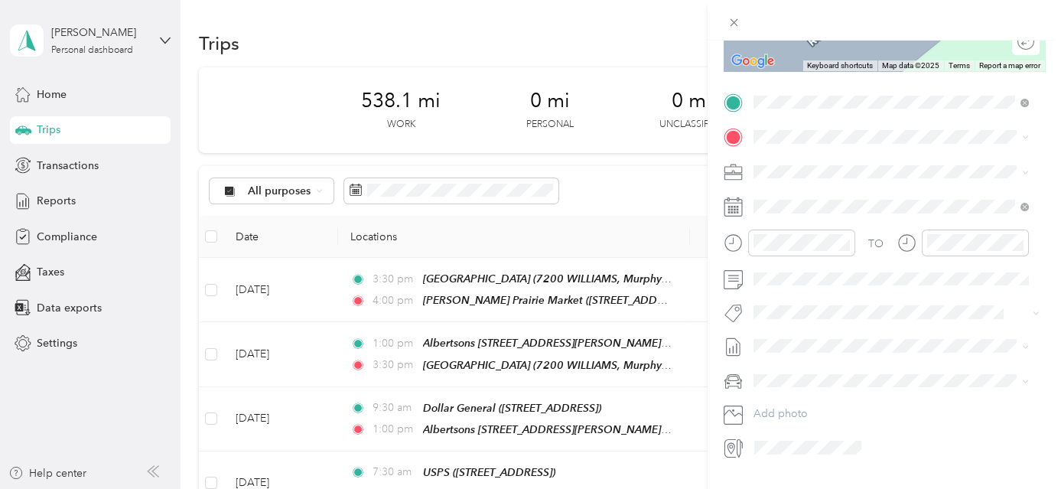
click at [841, 214] on div "Base Location [PERSON_NAME][GEOGRAPHIC_DATA], [GEOGRAPHIC_DATA], [US_STATE], [G…" at bounding box center [903, 216] width 242 height 64
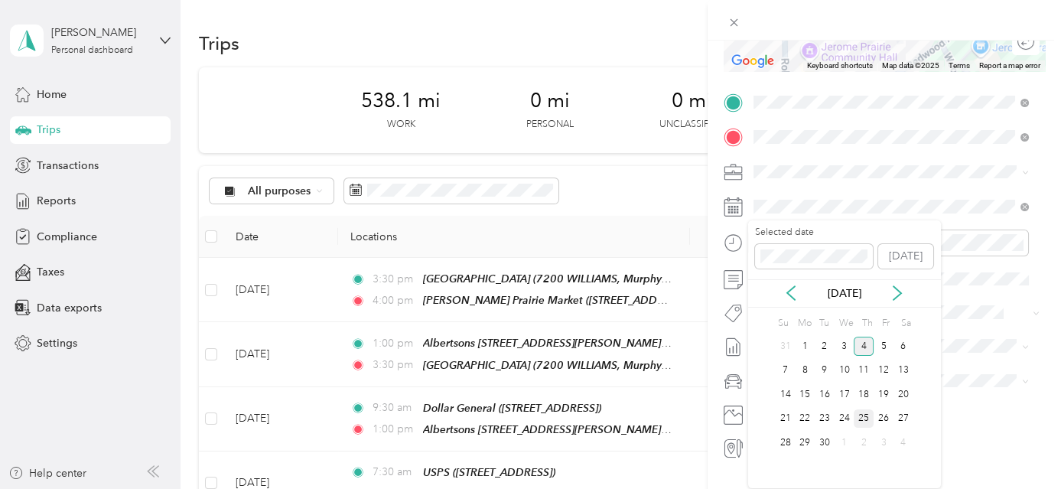
click at [859, 418] on div "25" at bounding box center [864, 418] width 20 height 19
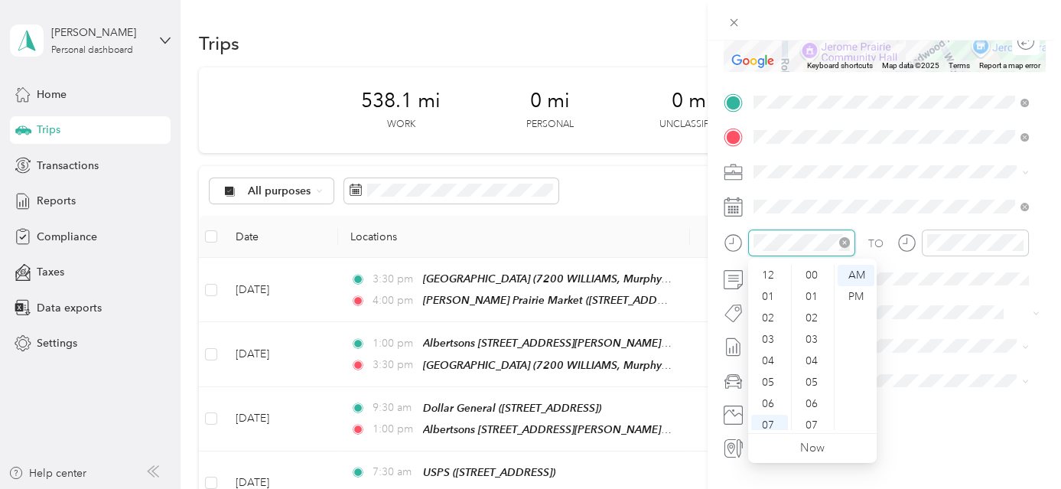
scroll to position [92, 0]
click at [774, 270] on div "04" at bounding box center [769, 269] width 37 height 21
drag, startPoint x: 813, startPoint y: 272, endPoint x: 872, endPoint y: 285, distance: 59.6
click at [813, 272] on div "00" at bounding box center [813, 275] width 37 height 21
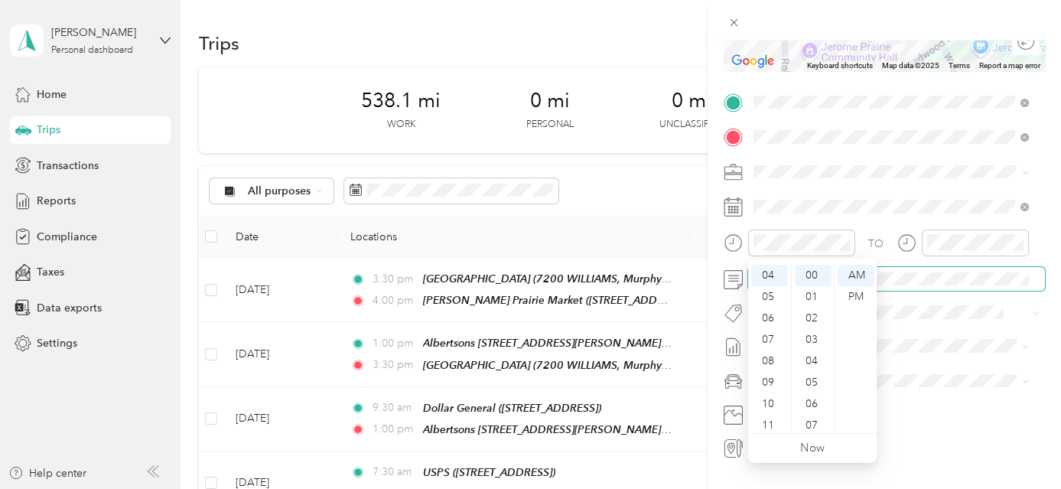
drag, startPoint x: 857, startPoint y: 296, endPoint x: 952, endPoint y: 285, distance: 95.6
click at [861, 296] on div "PM" at bounding box center [856, 296] width 37 height 21
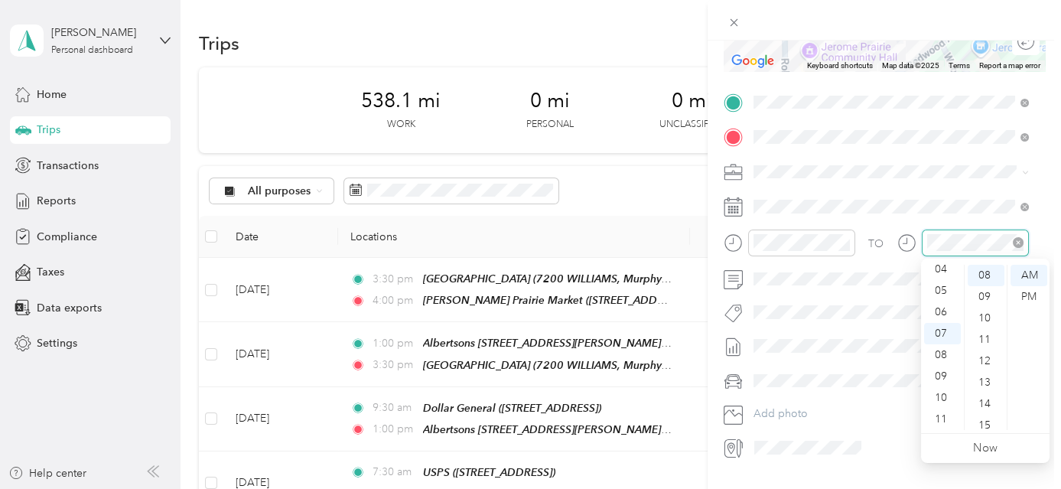
scroll to position [171, 0]
click at [949, 269] on div "04" at bounding box center [942, 269] width 37 height 21
click at [988, 387] on div "10" at bounding box center [986, 387] width 37 height 21
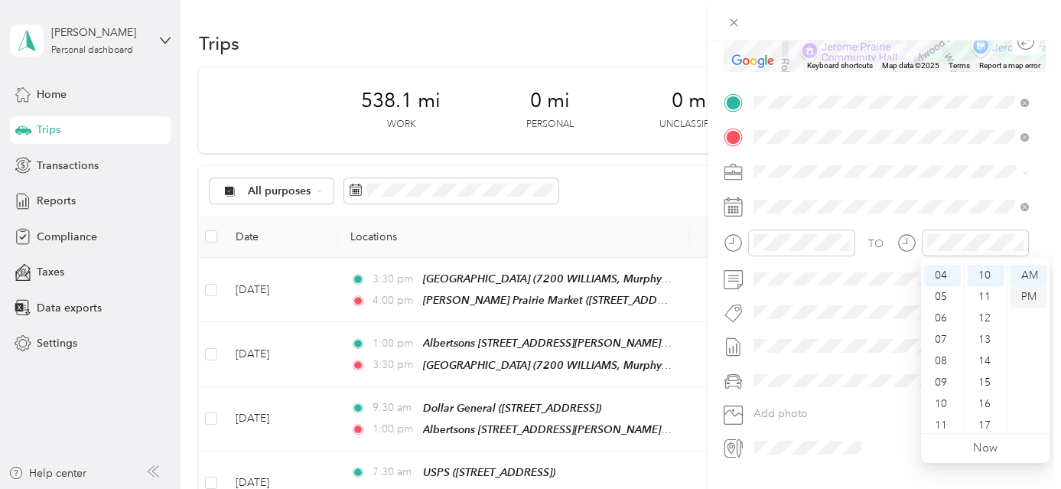
click at [1030, 291] on div "PM" at bounding box center [1029, 296] width 37 height 21
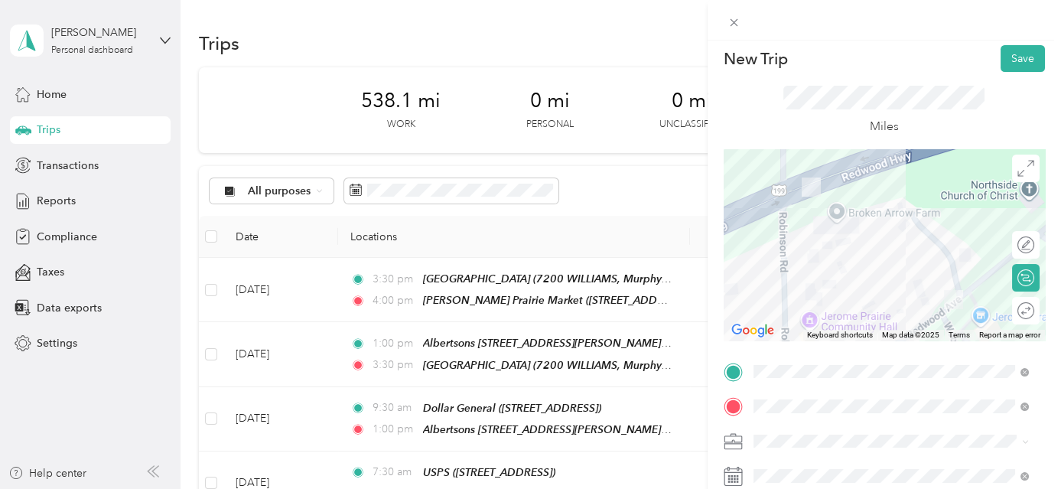
scroll to position [0, 0]
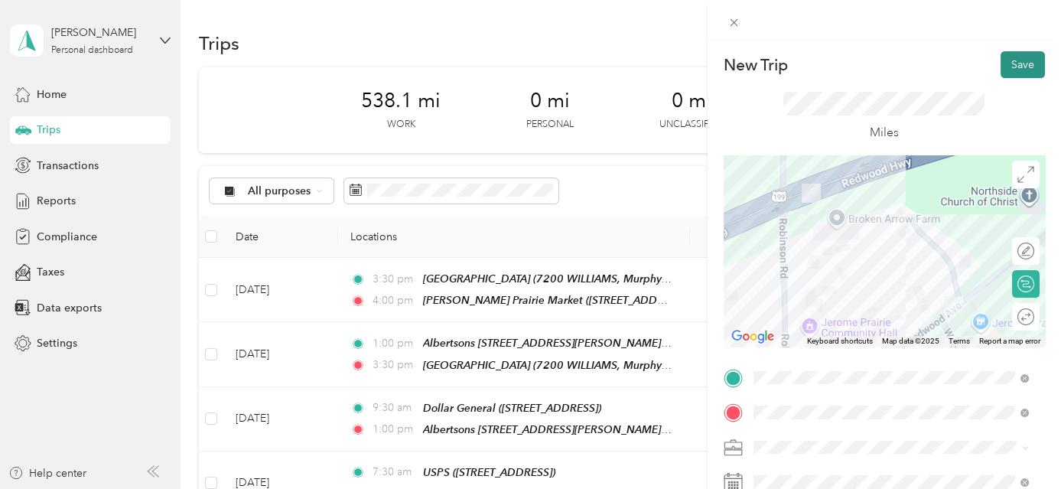
click at [1014, 64] on button "Save" at bounding box center [1023, 64] width 44 height 27
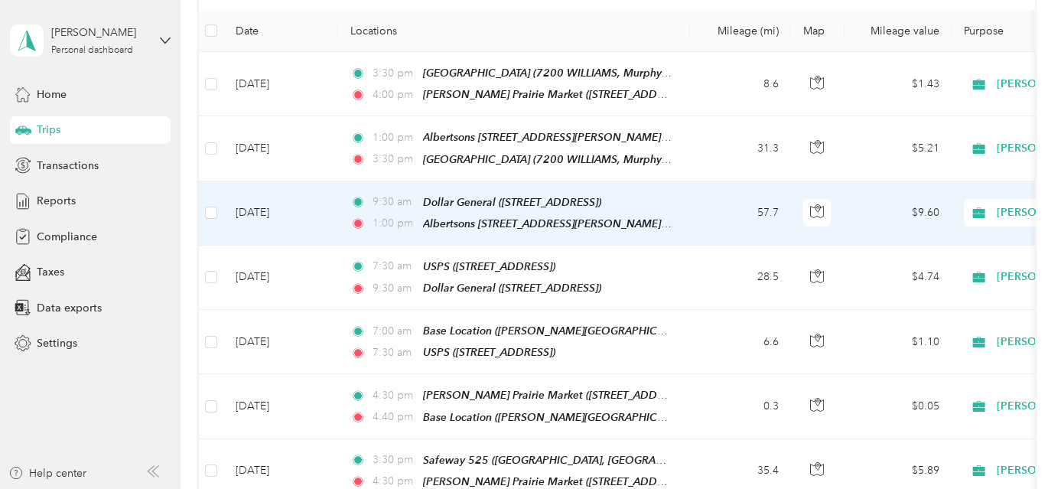
scroll to position [208, 0]
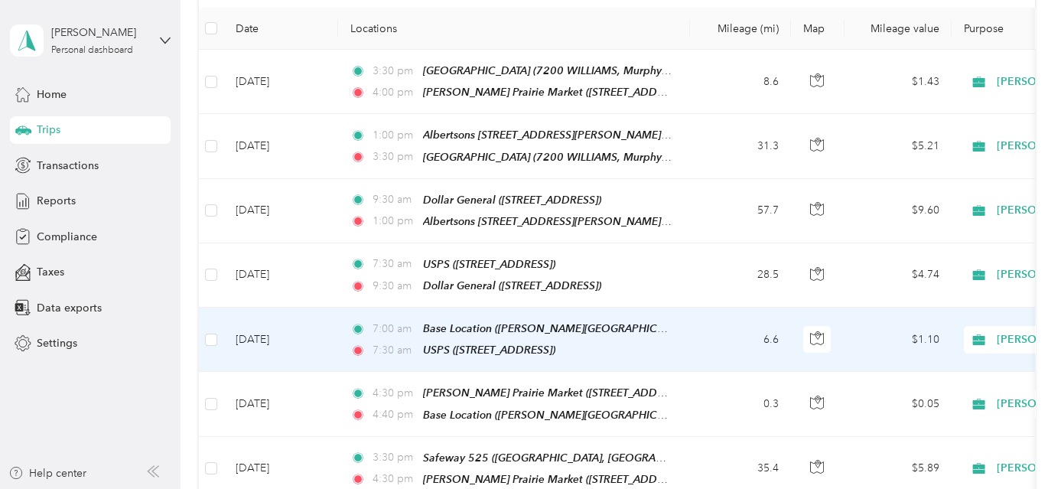
click at [737, 334] on td "6.6" at bounding box center [740, 340] width 101 height 64
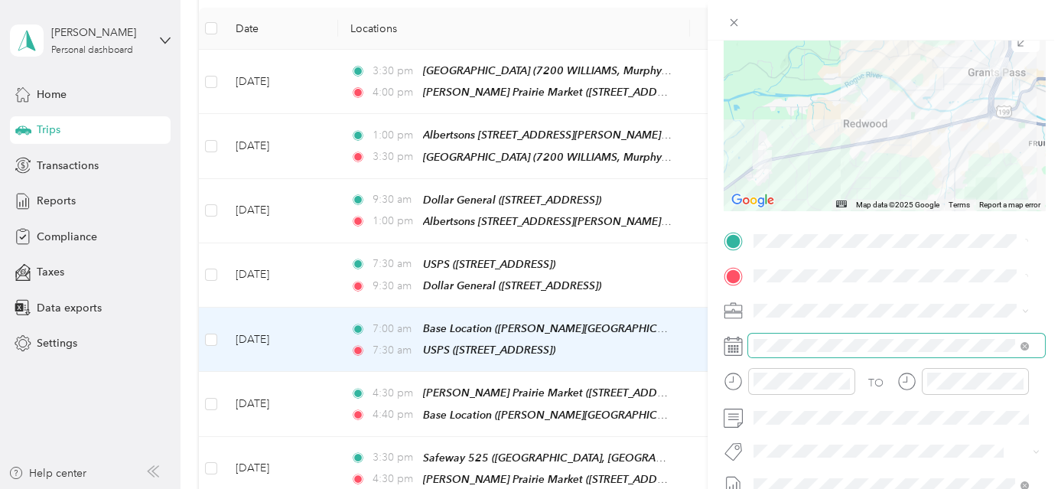
scroll to position [138, 0]
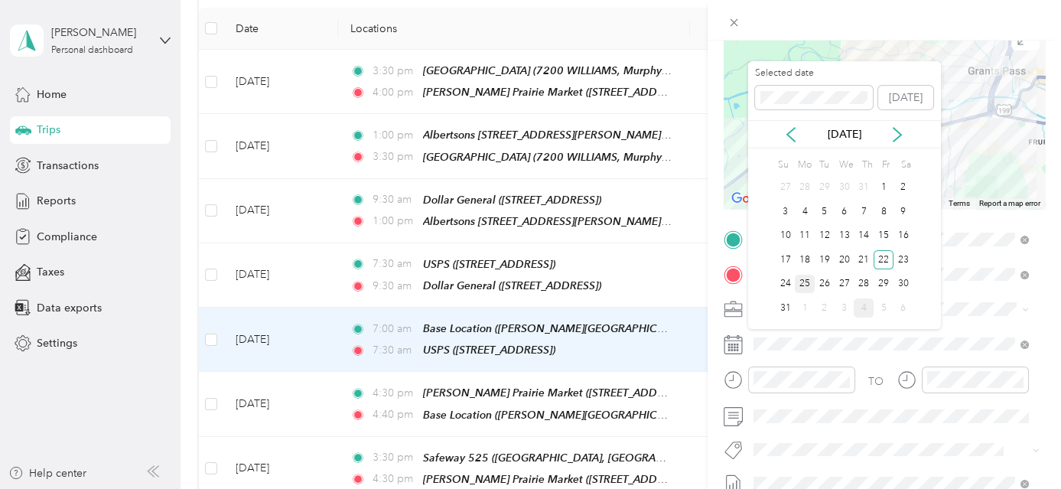
click at [803, 285] on div "25" at bounding box center [805, 284] width 20 height 19
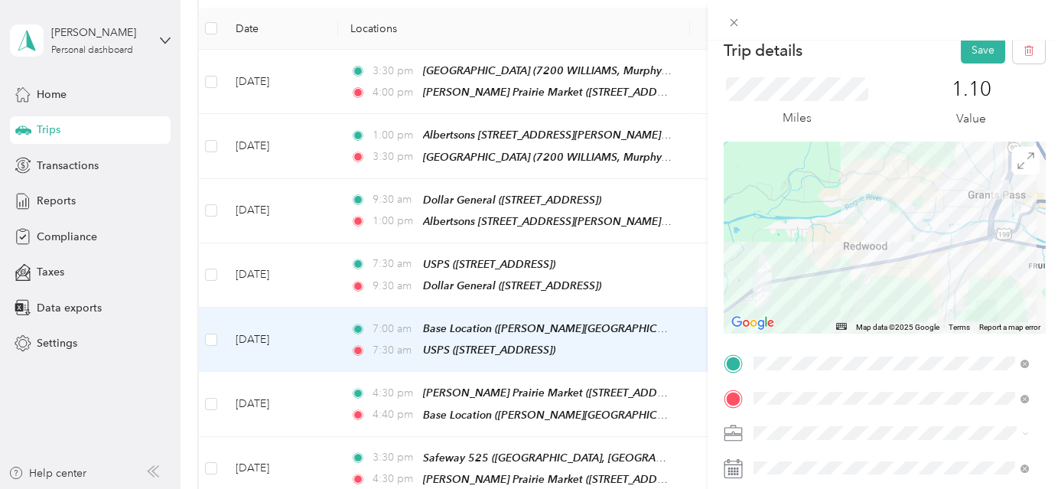
scroll to position [0, 0]
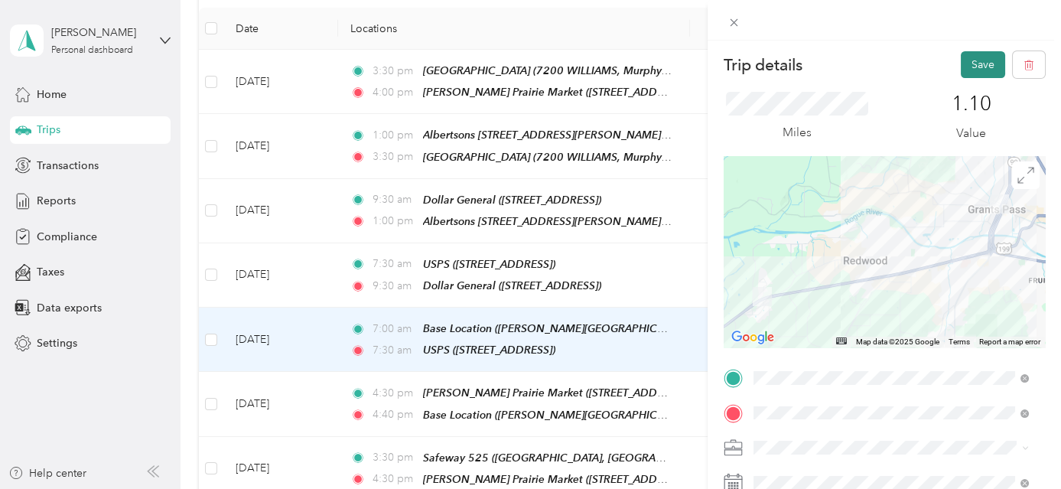
click at [977, 63] on button "Save" at bounding box center [983, 64] width 44 height 27
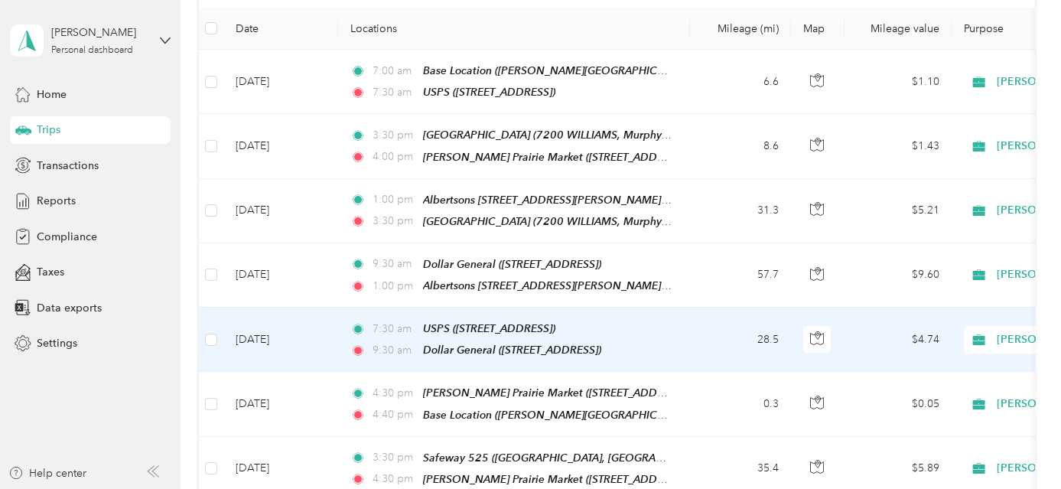
click at [691, 336] on td "28.5" at bounding box center [740, 340] width 101 height 64
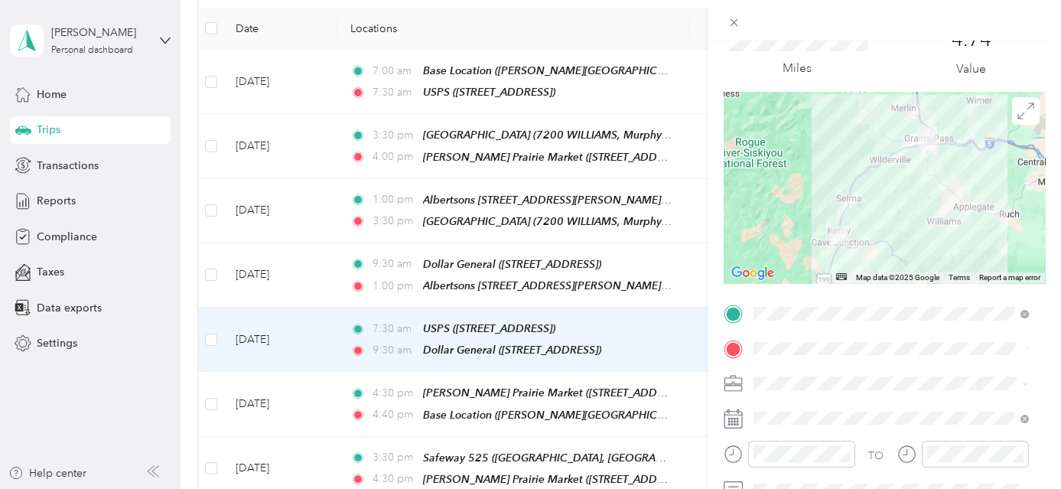
scroll to position [138, 0]
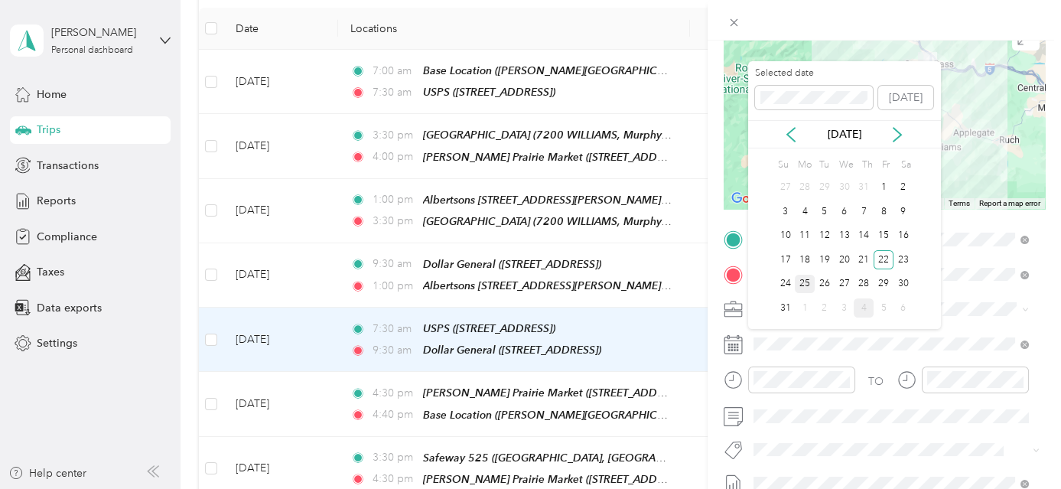
click at [807, 284] on div "25" at bounding box center [805, 284] width 20 height 19
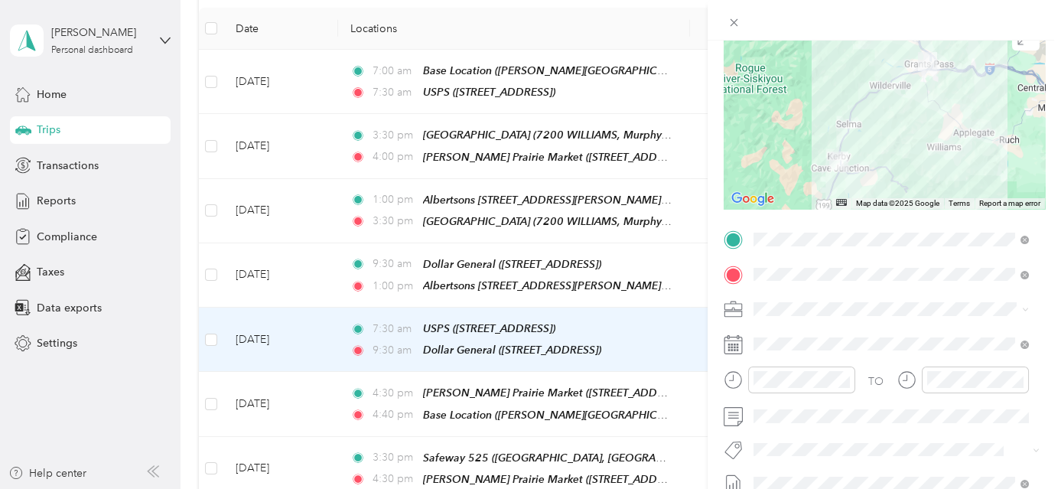
scroll to position [0, 0]
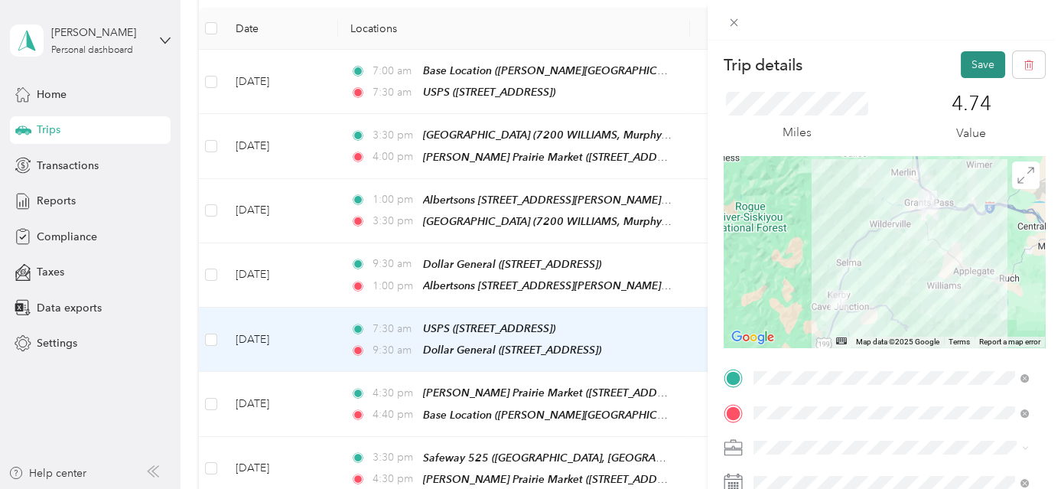
click at [973, 63] on button "Save" at bounding box center [983, 64] width 44 height 27
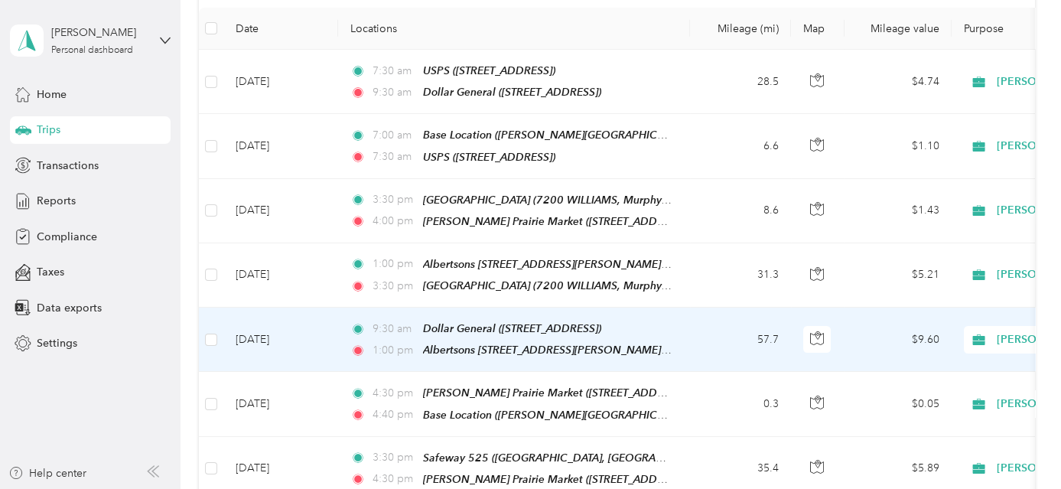
scroll to position [278, 0]
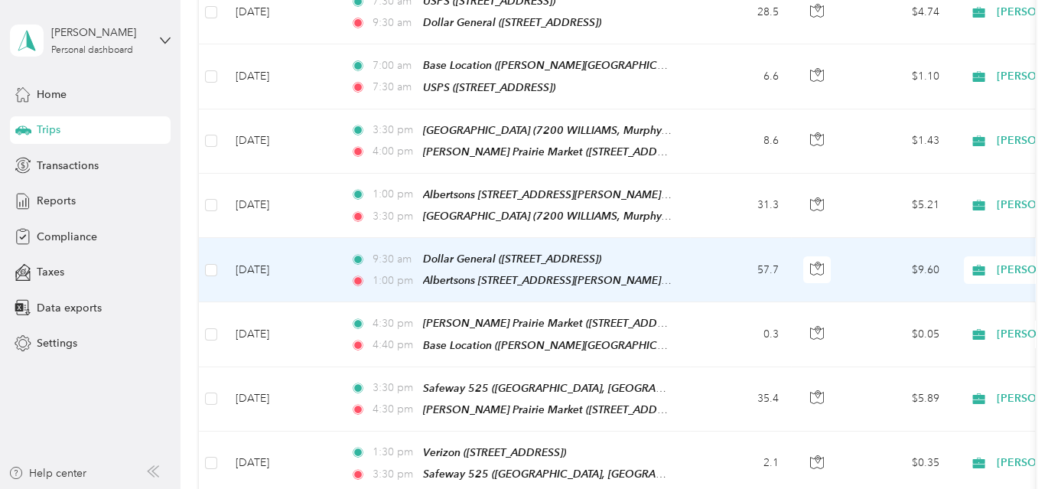
click at [722, 259] on td "57.7" at bounding box center [740, 270] width 101 height 64
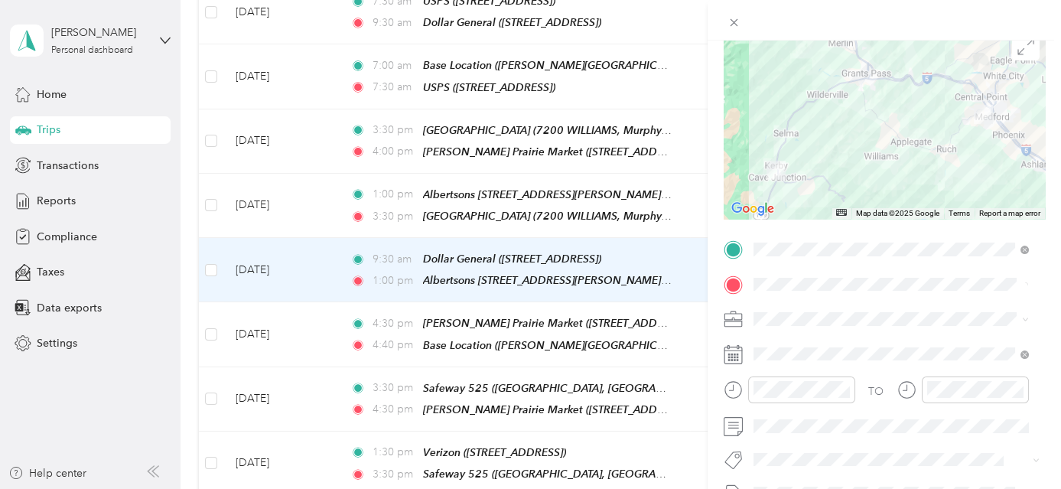
scroll to position [137, 0]
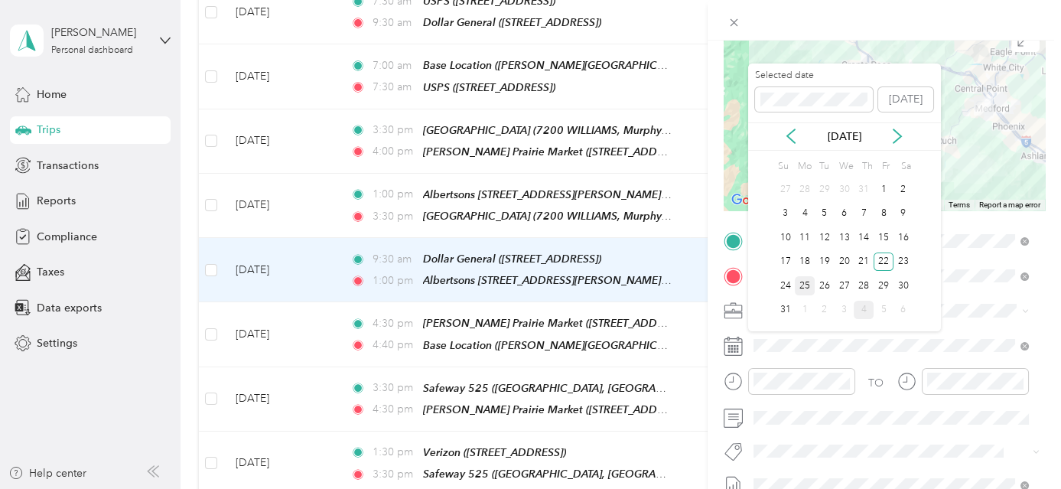
click at [809, 282] on div "25" at bounding box center [805, 285] width 20 height 19
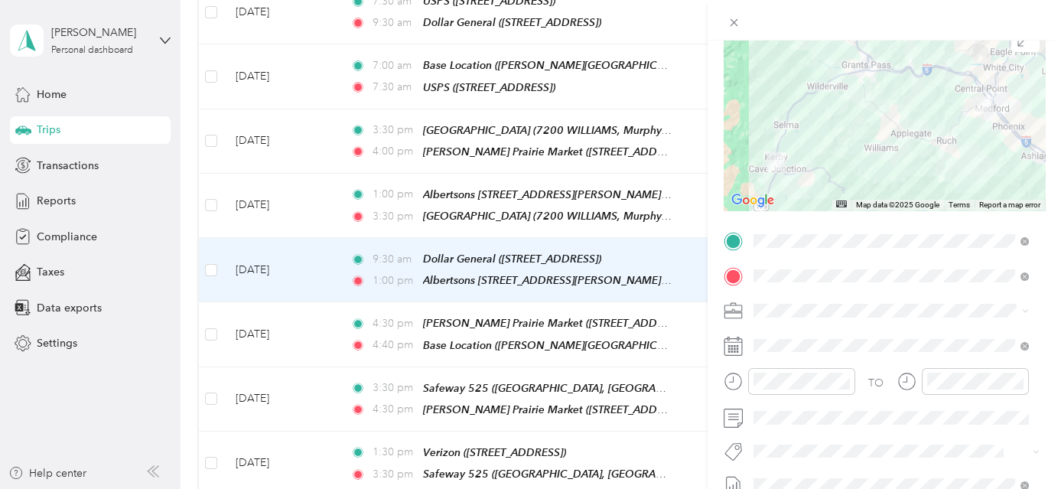
scroll to position [0, 0]
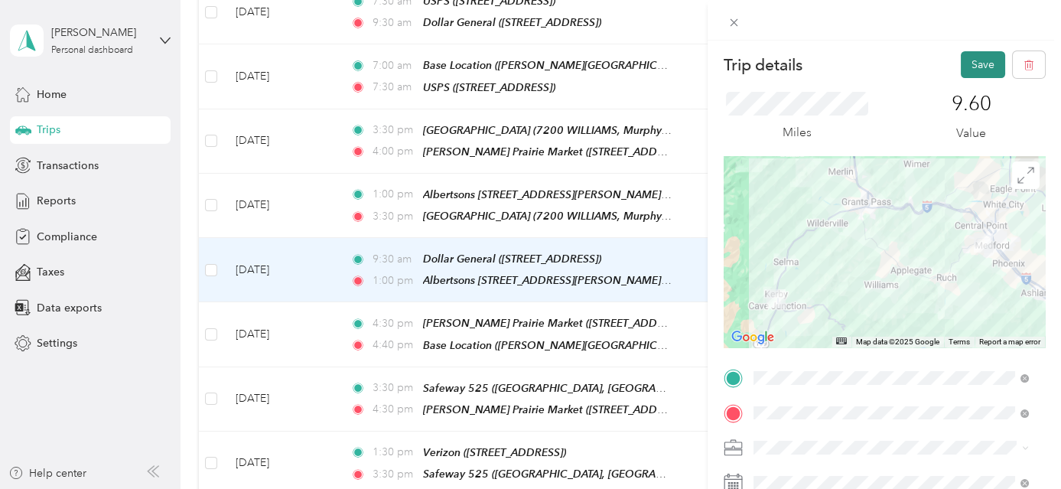
click at [975, 63] on button "Save" at bounding box center [983, 64] width 44 height 27
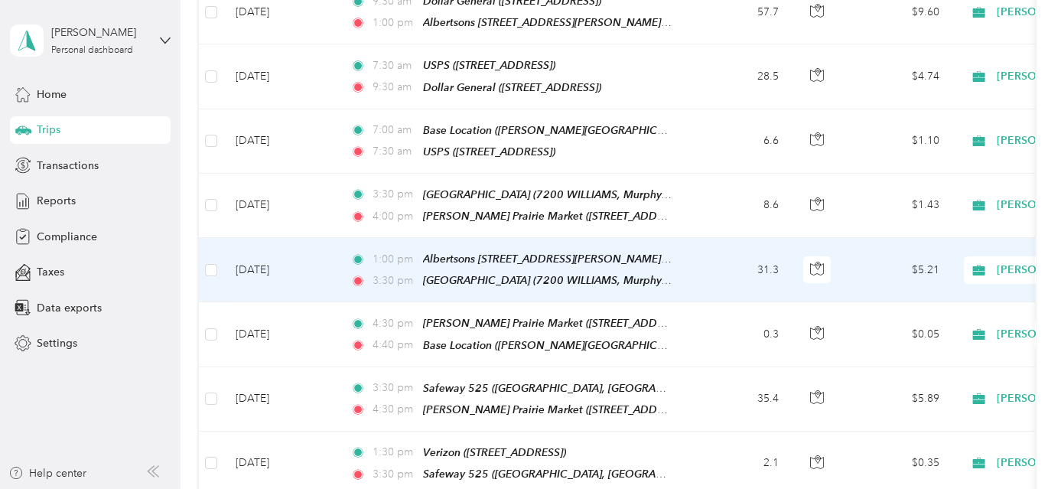
click at [711, 263] on td "31.3" at bounding box center [740, 270] width 101 height 64
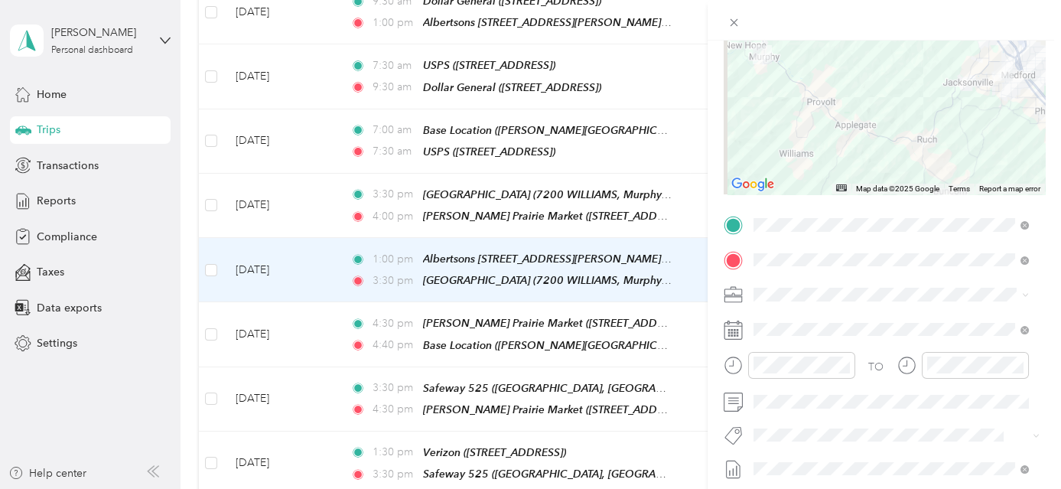
scroll to position [155, 0]
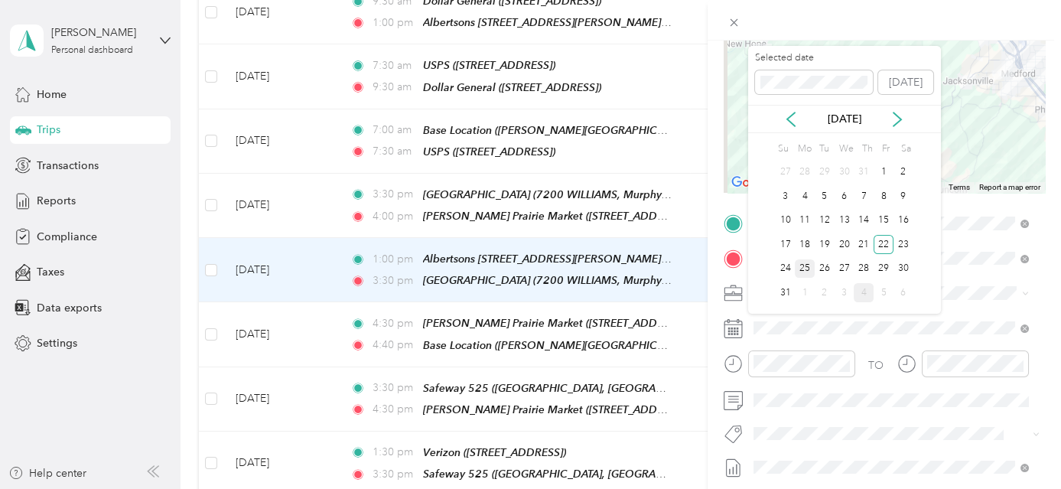
click at [805, 268] on div "25" at bounding box center [805, 268] width 20 height 19
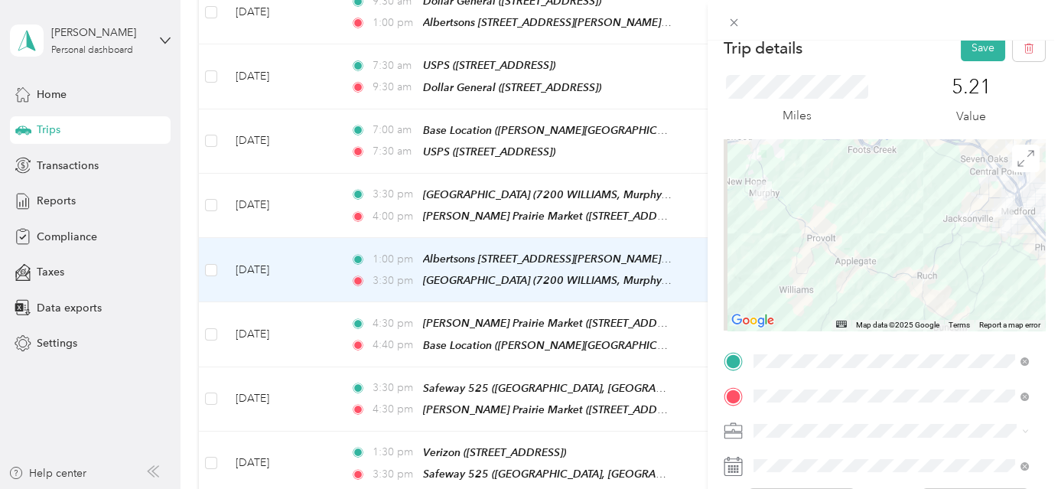
scroll to position [0, 0]
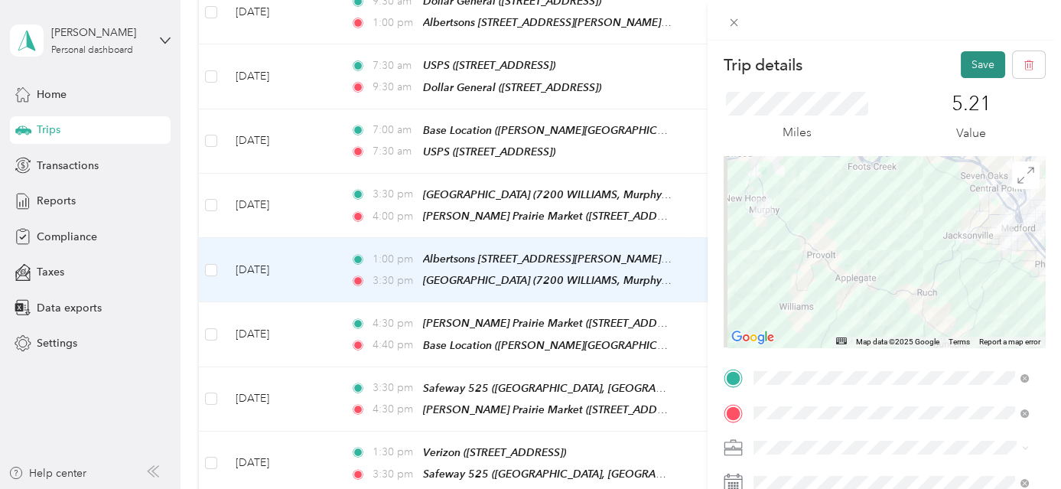
click at [972, 54] on button "Save" at bounding box center [983, 64] width 44 height 27
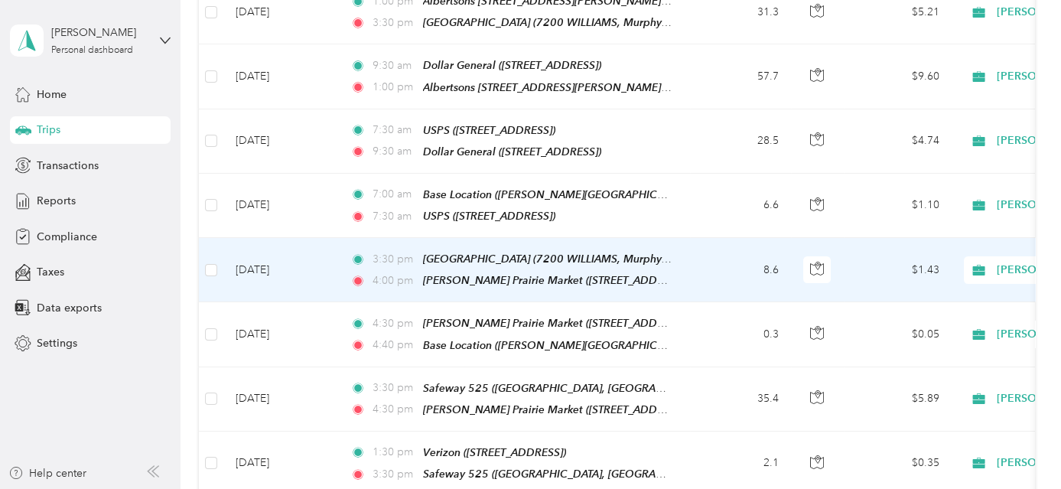
click at [702, 254] on td "8.6" at bounding box center [740, 270] width 101 height 64
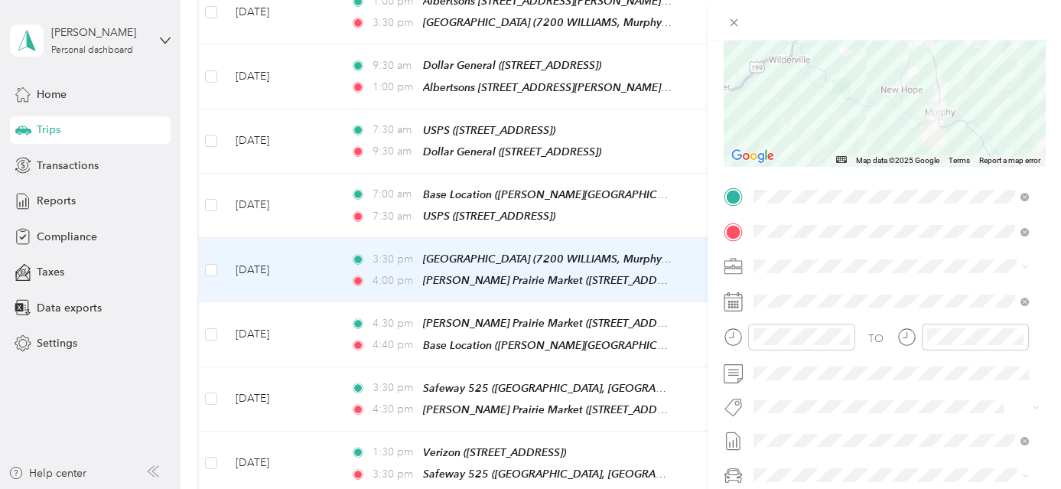
scroll to position [201, 0]
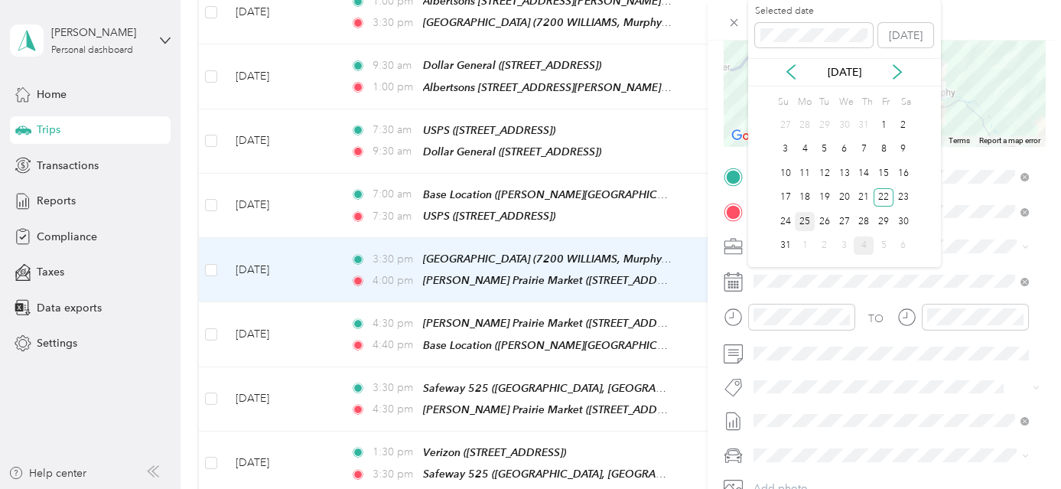
click at [806, 219] on div "25" at bounding box center [805, 221] width 20 height 19
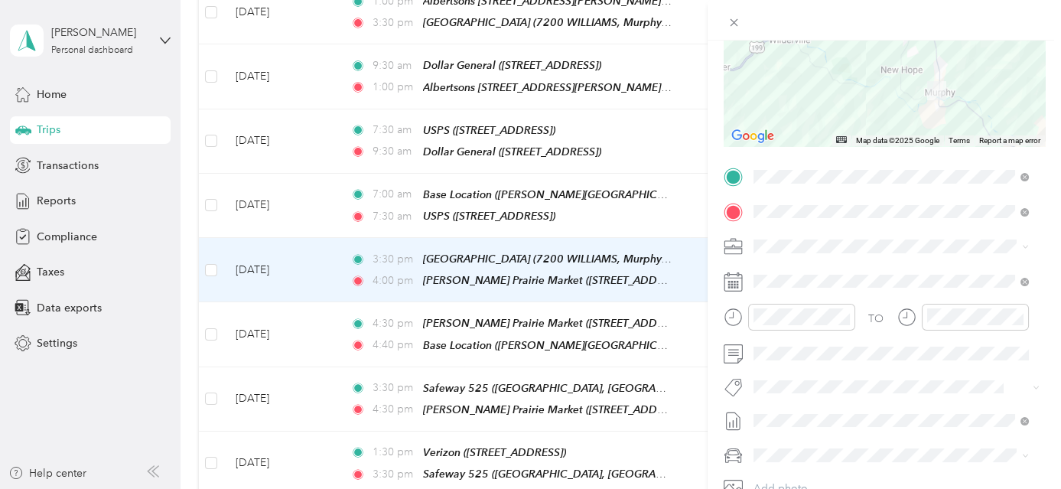
scroll to position [0, 0]
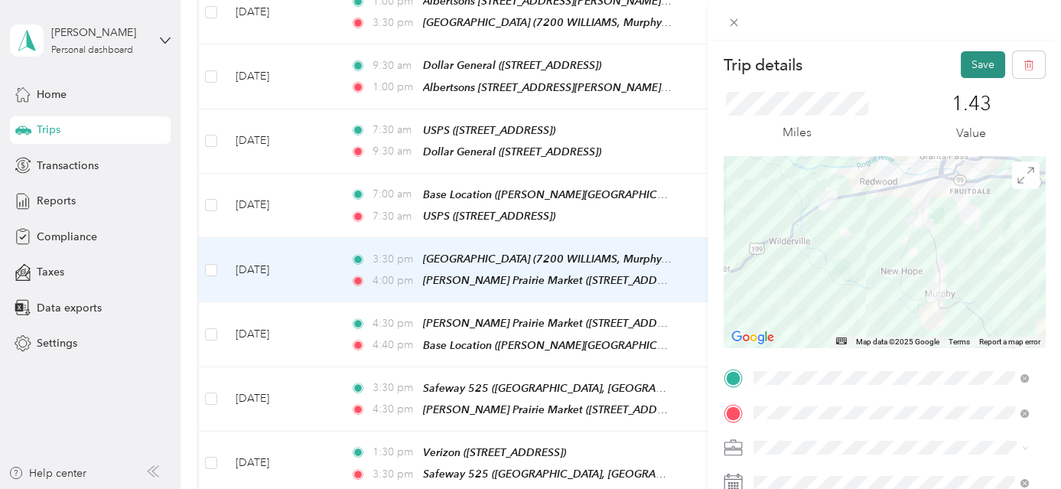
click at [973, 61] on button "Save" at bounding box center [983, 64] width 44 height 27
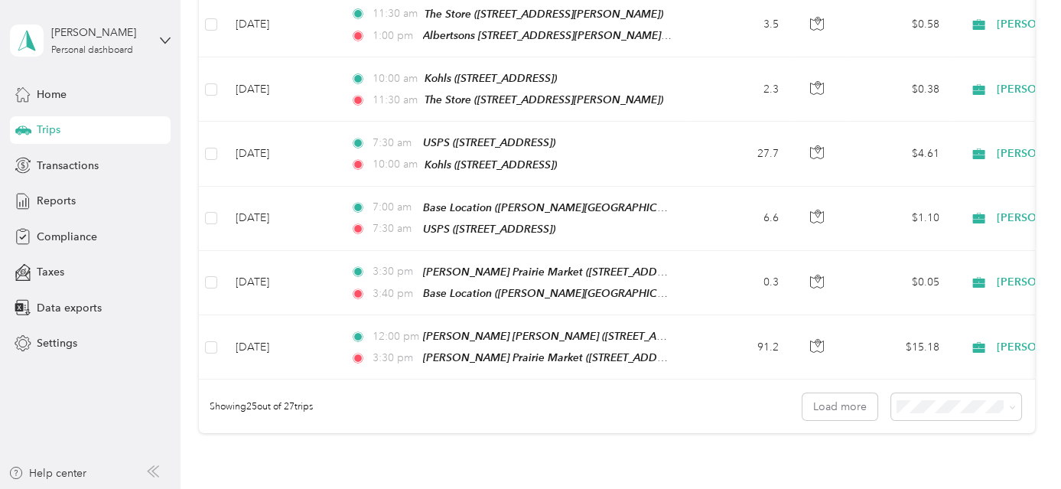
scroll to position [1530, 0]
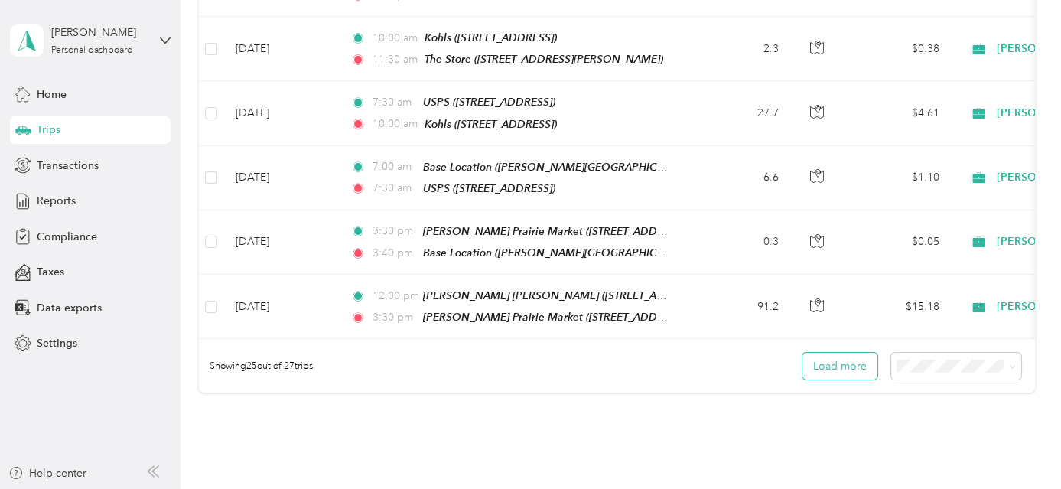
click at [857, 353] on button "Load more" at bounding box center [840, 366] width 75 height 27
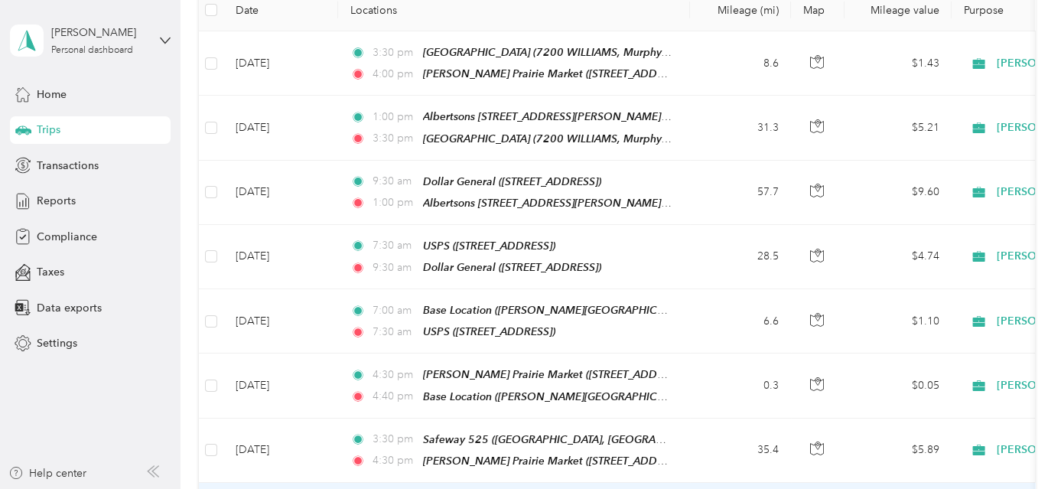
scroll to position [0, 0]
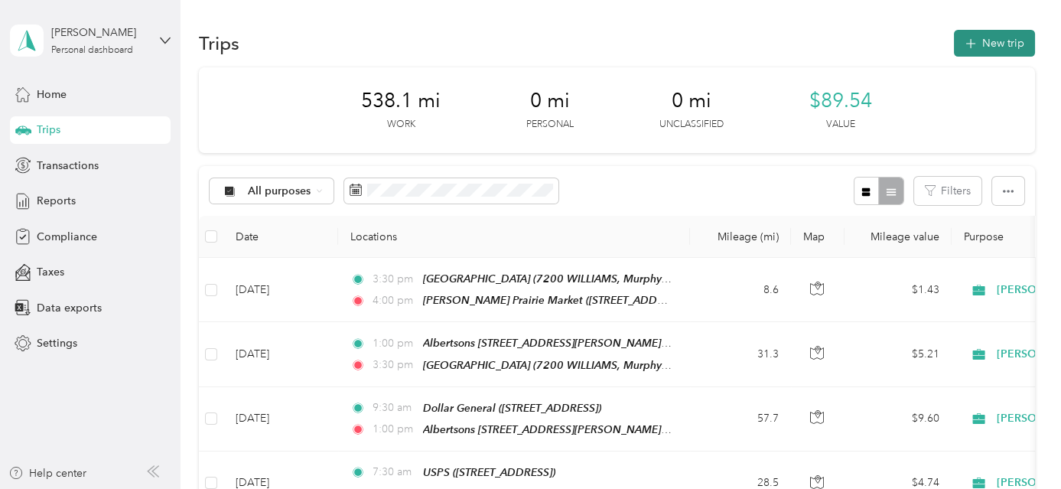
click at [1004, 47] on button "New trip" at bounding box center [994, 43] width 81 height 27
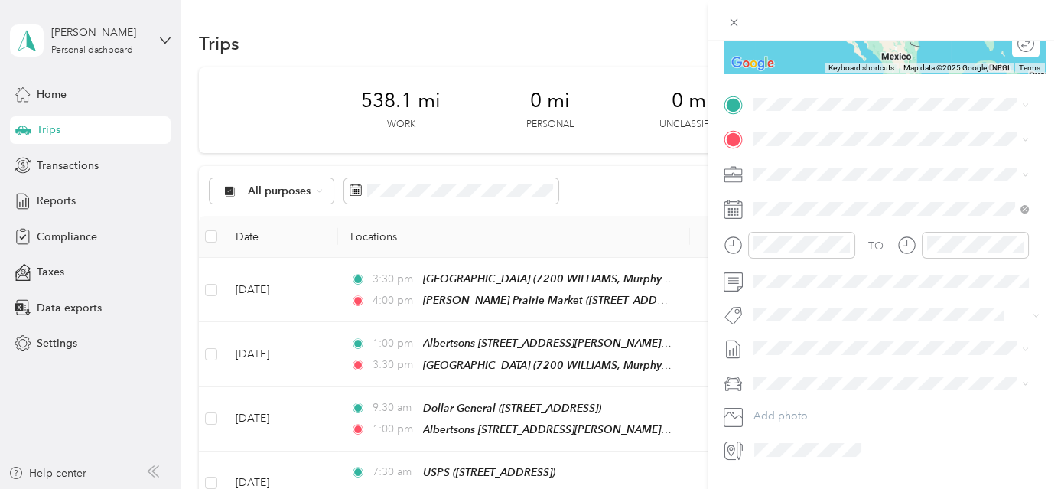
scroll to position [312, 0]
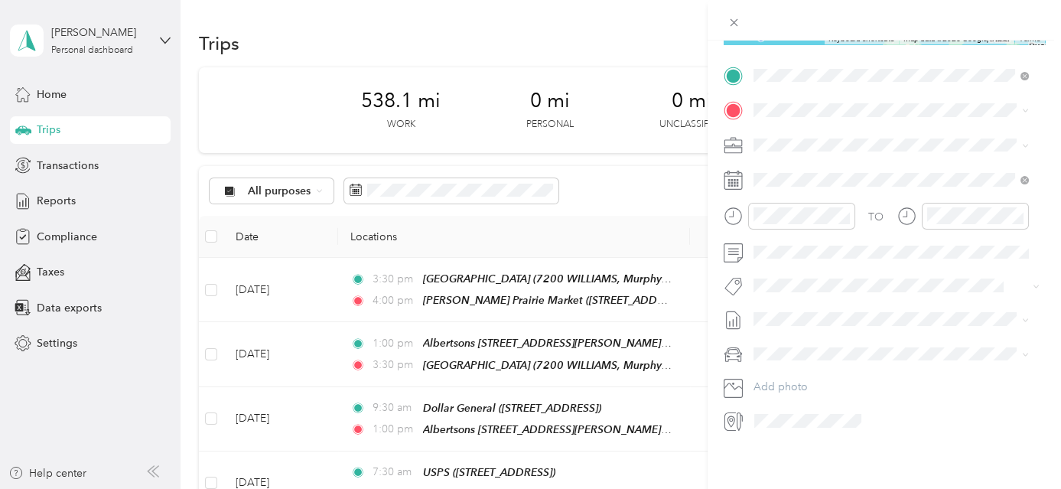
click at [862, 139] on div "TEAM [PERSON_NAME][GEOGRAPHIC_DATA] [STREET_ADDRESS]" at bounding box center [890, 137] width 217 height 37
click at [863, 155] on div "Base Location" at bounding box center [903, 161] width 242 height 14
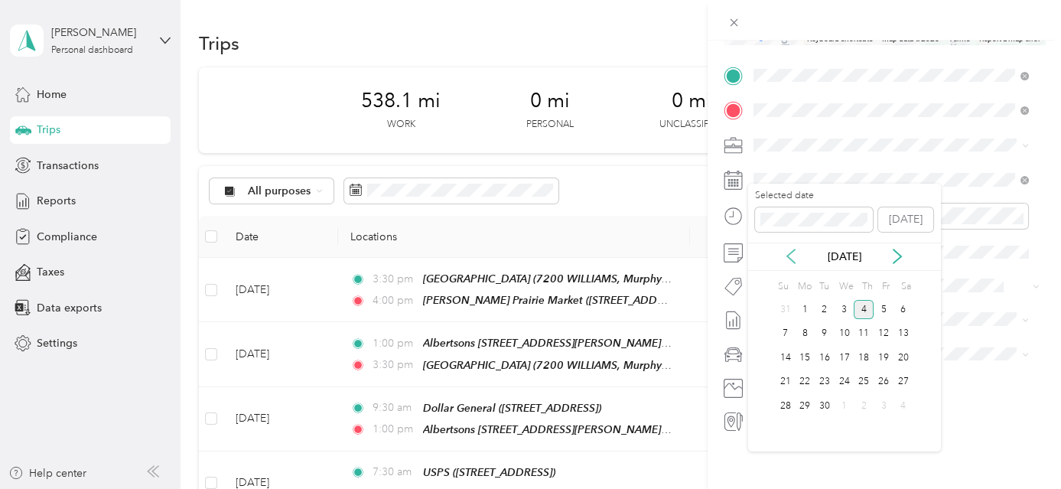
click at [790, 253] on icon at bounding box center [791, 256] width 8 height 14
click at [804, 402] on div "25" at bounding box center [805, 405] width 20 height 19
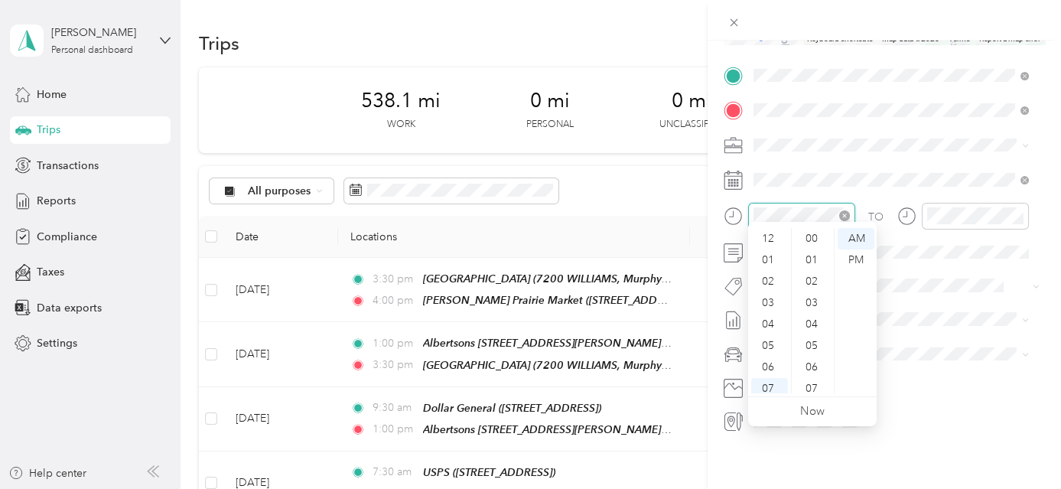
scroll to position [92, 0]
click at [767, 232] on div "04" at bounding box center [769, 232] width 37 height 21
click at [819, 237] on div "00" at bounding box center [813, 238] width 37 height 21
click at [863, 262] on div "PM" at bounding box center [856, 259] width 37 height 21
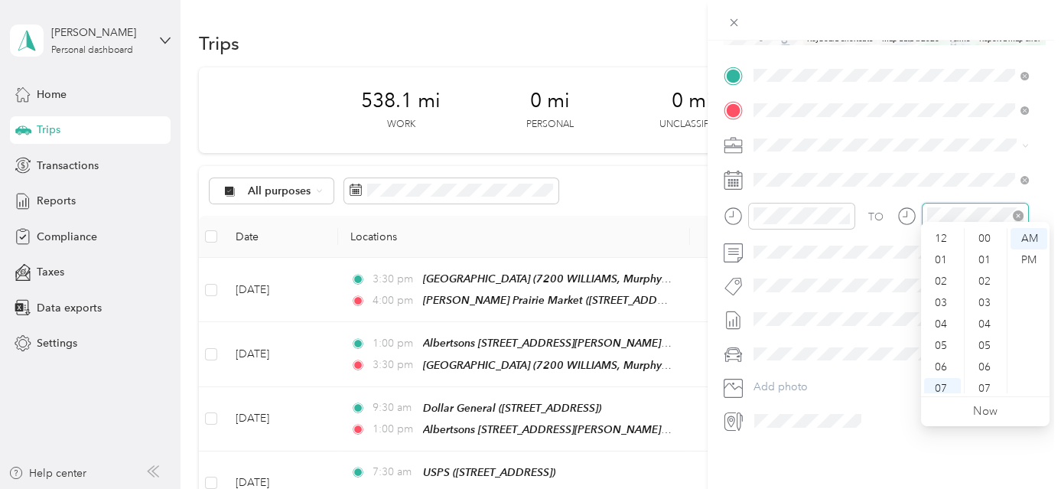
scroll to position [92, 0]
click at [945, 236] on div "04" at bounding box center [942, 232] width 37 height 21
drag, startPoint x: 978, startPoint y: 239, endPoint x: 987, endPoint y: 242, distance: 9.5
click at [979, 239] on div "10" at bounding box center [986, 238] width 37 height 21
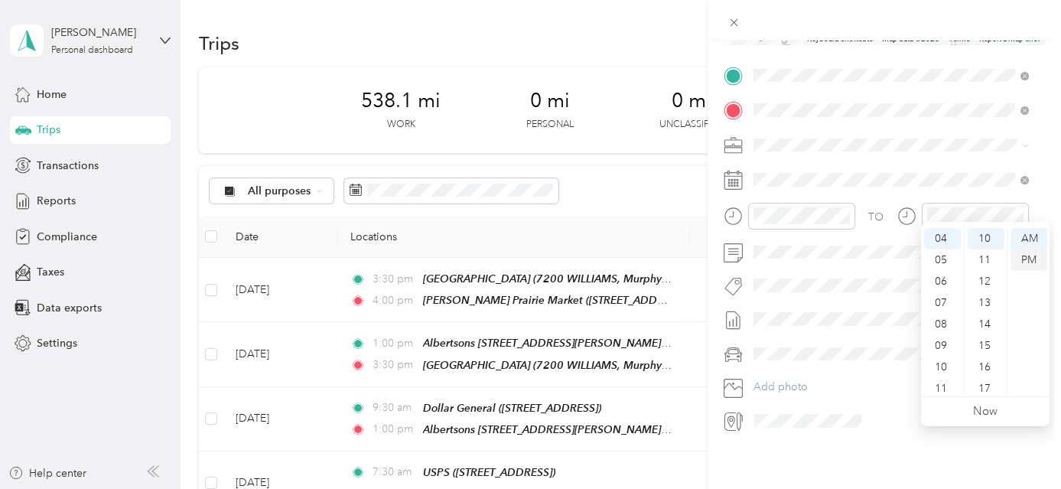
drag, startPoint x: 1022, startPoint y: 253, endPoint x: 1065, endPoint y: 260, distance: 43.4
click at [1023, 253] on div "PM" at bounding box center [1029, 259] width 37 height 21
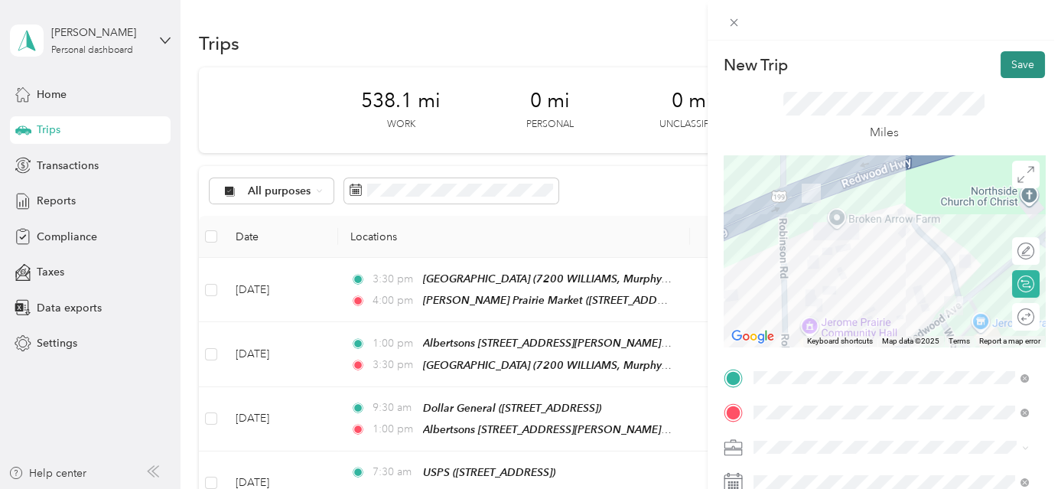
click at [1005, 59] on button "Save" at bounding box center [1023, 64] width 44 height 27
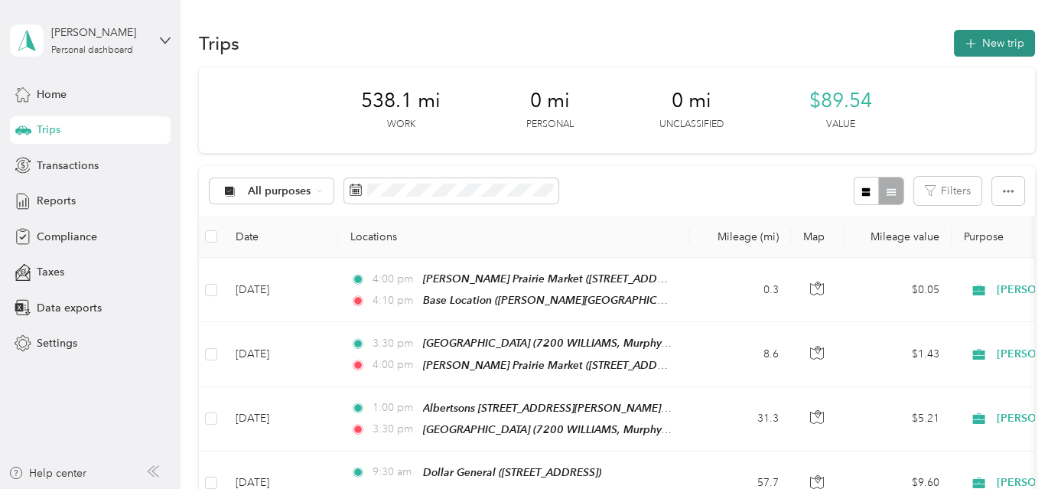
click at [989, 46] on button "New trip" at bounding box center [994, 43] width 81 height 27
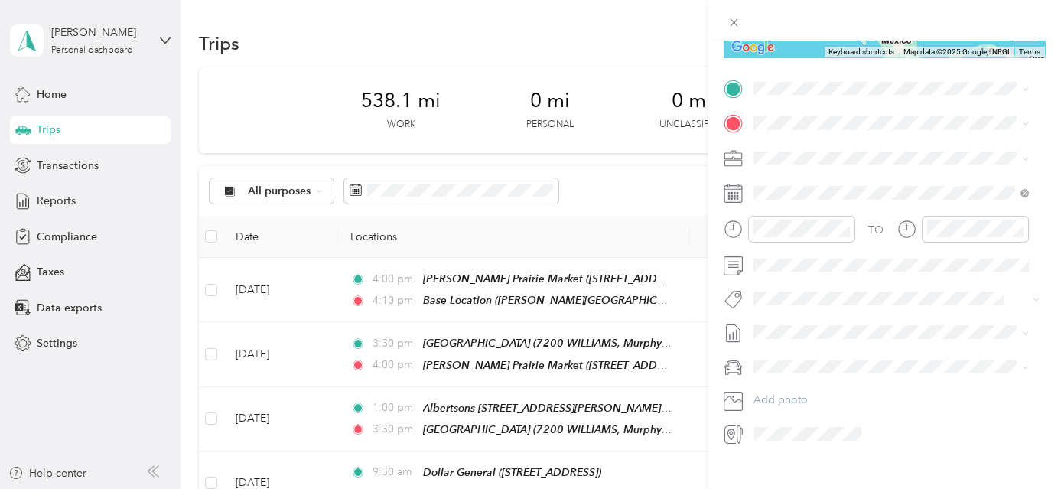
scroll to position [298, 0]
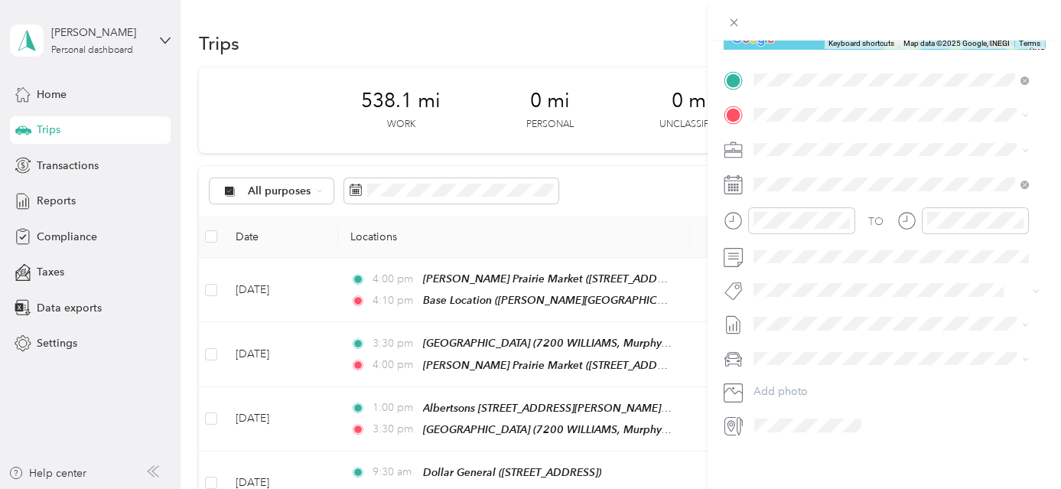
click at [869, 142] on div "Base Location [PERSON_NAME][GEOGRAPHIC_DATA], [GEOGRAPHIC_DATA], [US_STATE], [G…" at bounding box center [903, 165] width 242 height 64
click at [848, 182] on div "TEAM USPS" at bounding box center [830, 177] width 97 height 19
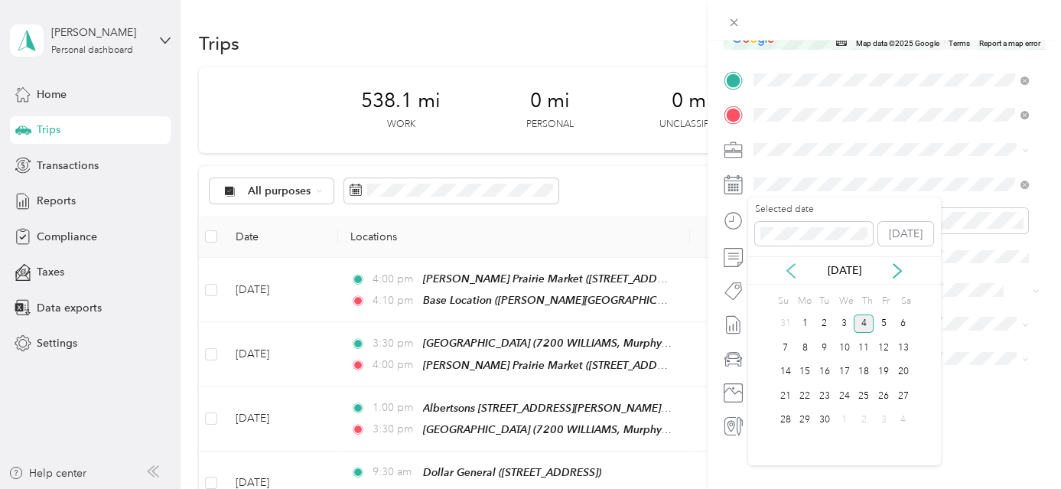
click at [789, 274] on icon at bounding box center [791, 270] width 15 height 15
drag, startPoint x: 881, startPoint y: 391, endPoint x: 879, endPoint y: 376, distance: 15.5
click at [881, 391] on div "22" at bounding box center [884, 395] width 20 height 19
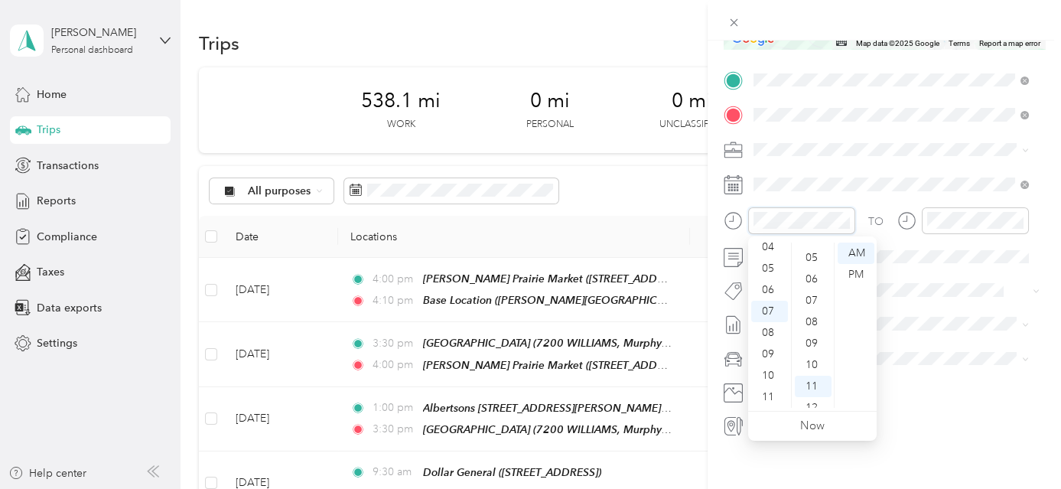
scroll to position [0, 0]
click at [817, 253] on div "00" at bounding box center [813, 253] width 37 height 21
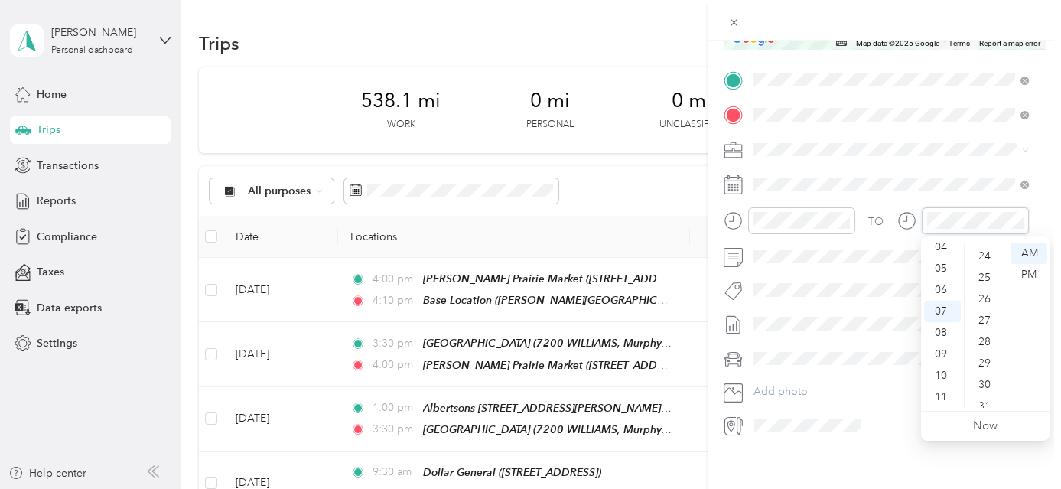
scroll to position [514, 0]
click at [989, 380] on div "30" at bounding box center [986, 381] width 37 height 21
click at [1032, 252] on div "AM" at bounding box center [1029, 253] width 37 height 21
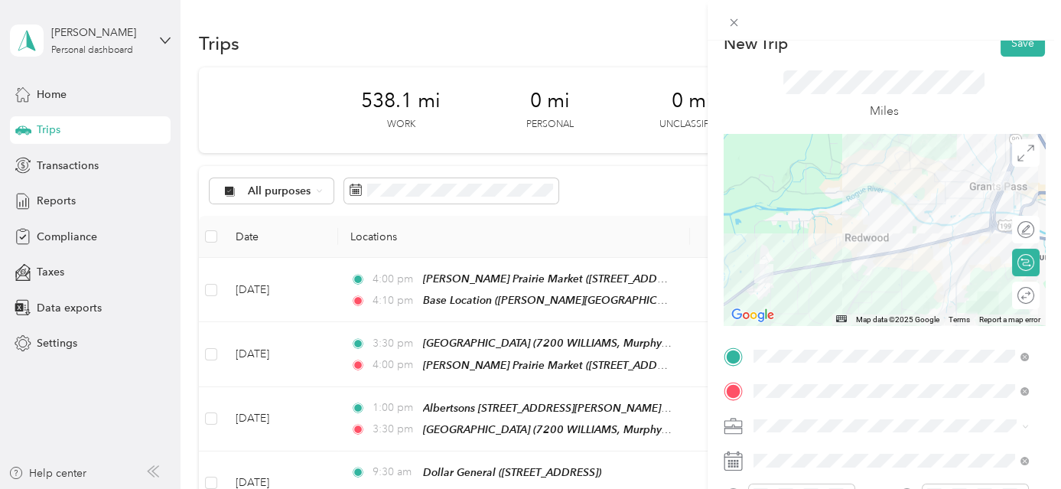
scroll to position [0, 0]
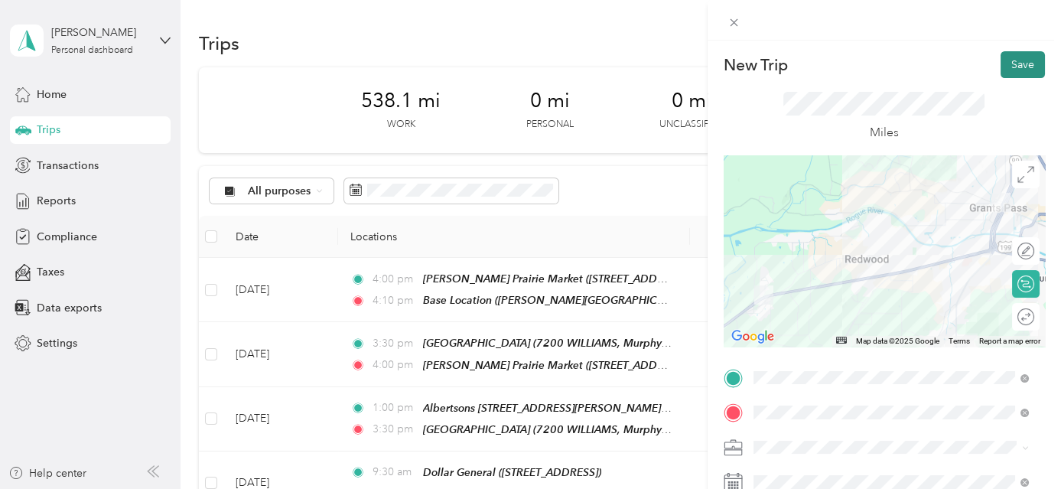
click at [1015, 54] on button "Save" at bounding box center [1023, 64] width 44 height 27
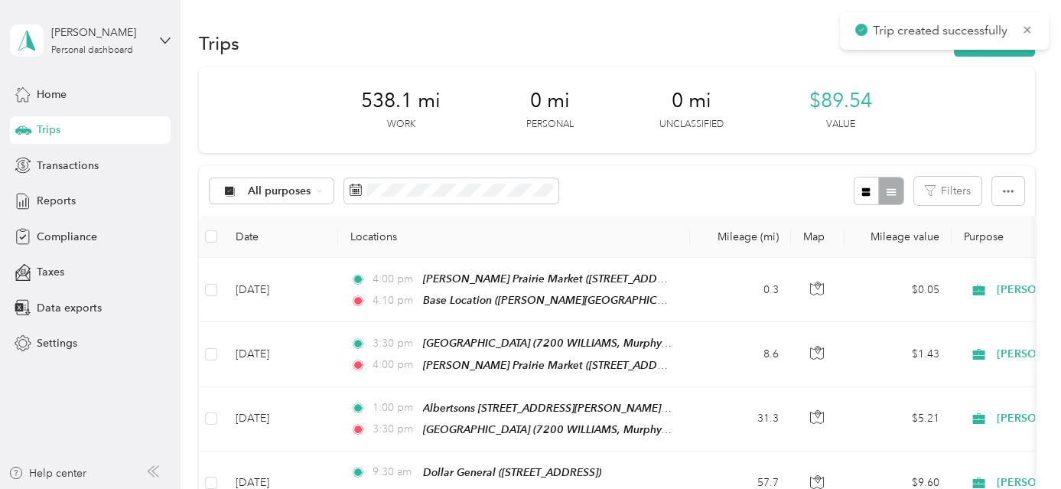
click at [1015, 54] on button "New trip" at bounding box center [994, 43] width 81 height 27
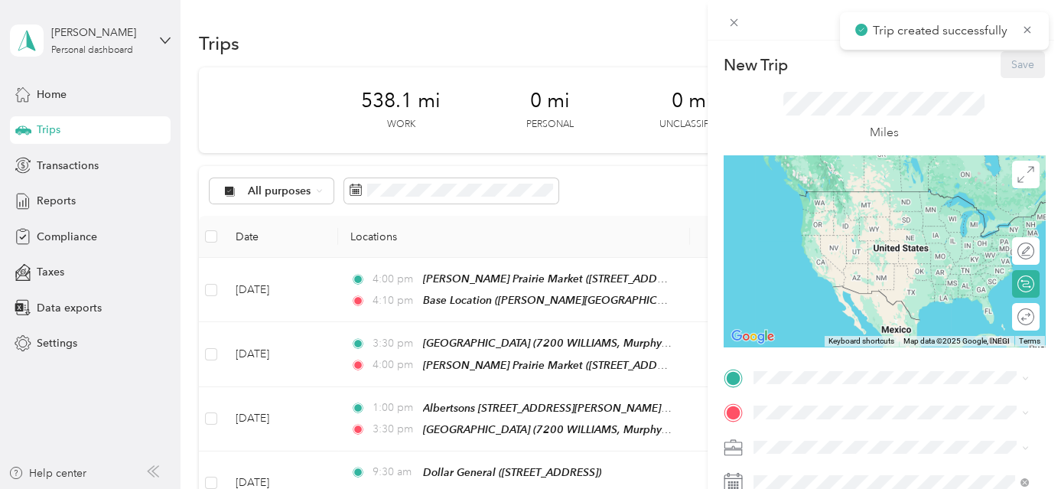
click at [1048, 101] on form "New Trip Save This trip cannot be edited because it is either under review, app…" at bounding box center [885, 393] width 354 height 684
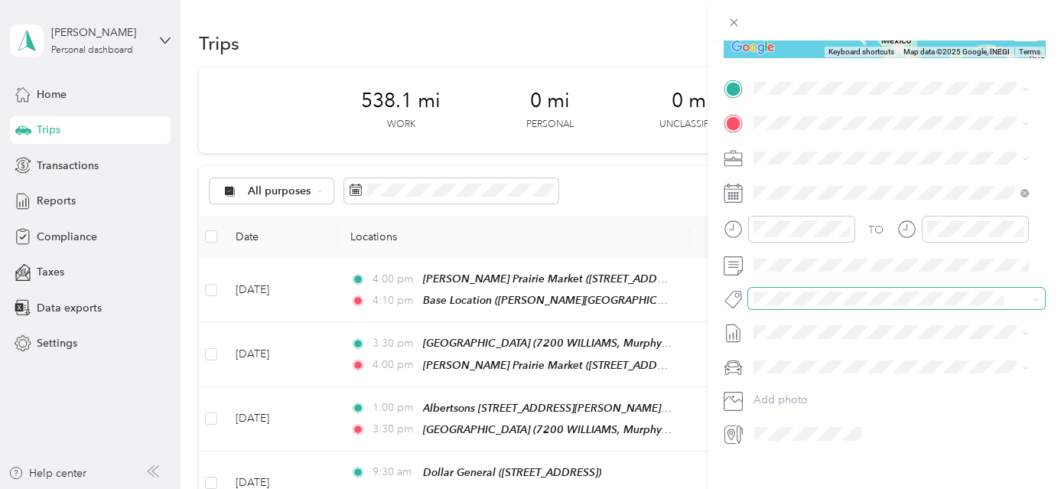
scroll to position [300, 0]
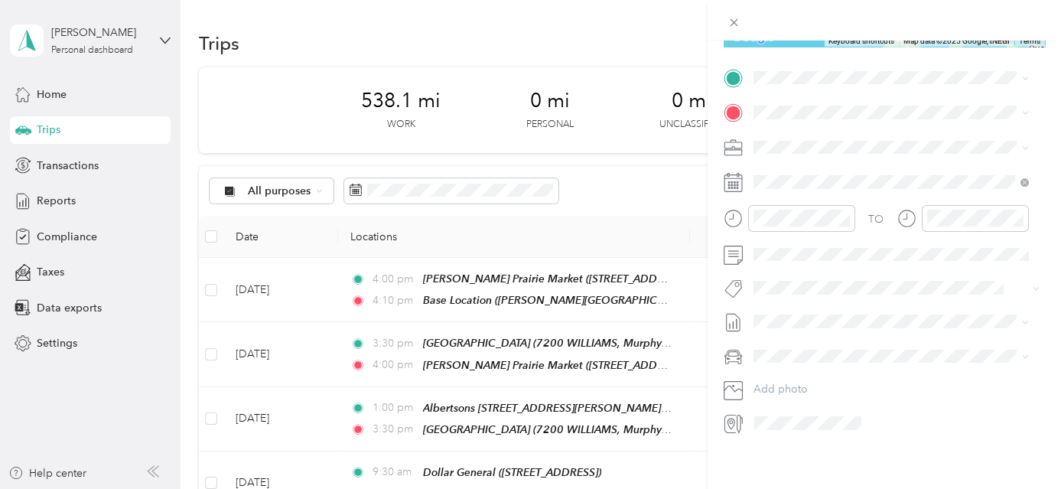
click at [852, 139] on strong "USPS" at bounding box center [848, 137] width 27 height 14
click at [898, 174] on strong "Sherms Thunderbird" at bounding box center [885, 171] width 101 height 14
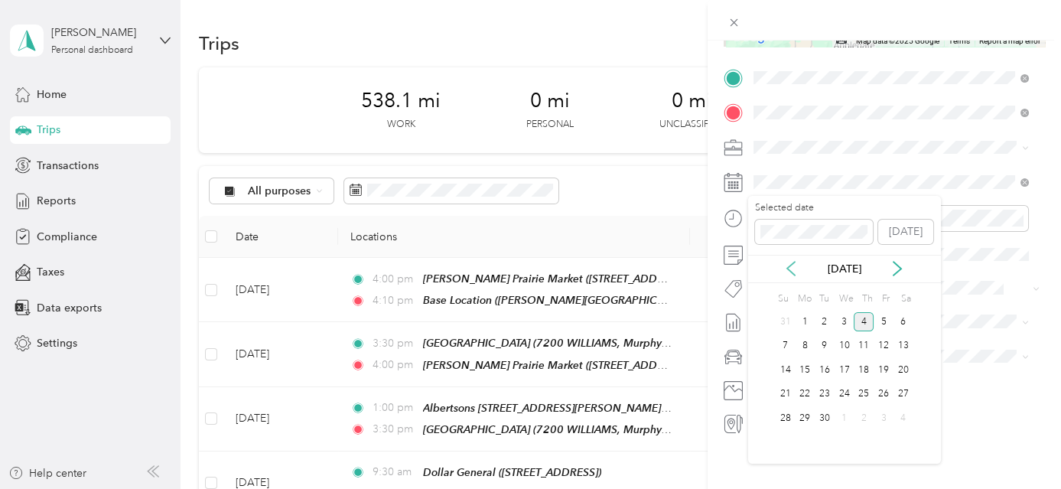
click at [789, 269] on icon at bounding box center [791, 269] width 8 height 14
click at [885, 393] on div "22" at bounding box center [884, 394] width 20 height 19
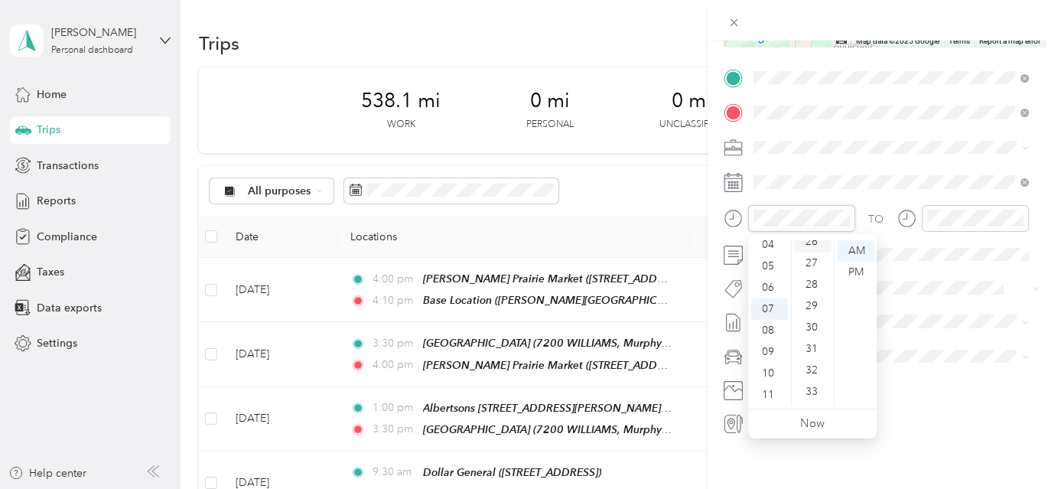
scroll to position [583, 0]
drag, startPoint x: 816, startPoint y: 310, endPoint x: 838, endPoint y: 304, distance: 23.0
click at [816, 309] on div "30" at bounding box center [813, 310] width 37 height 21
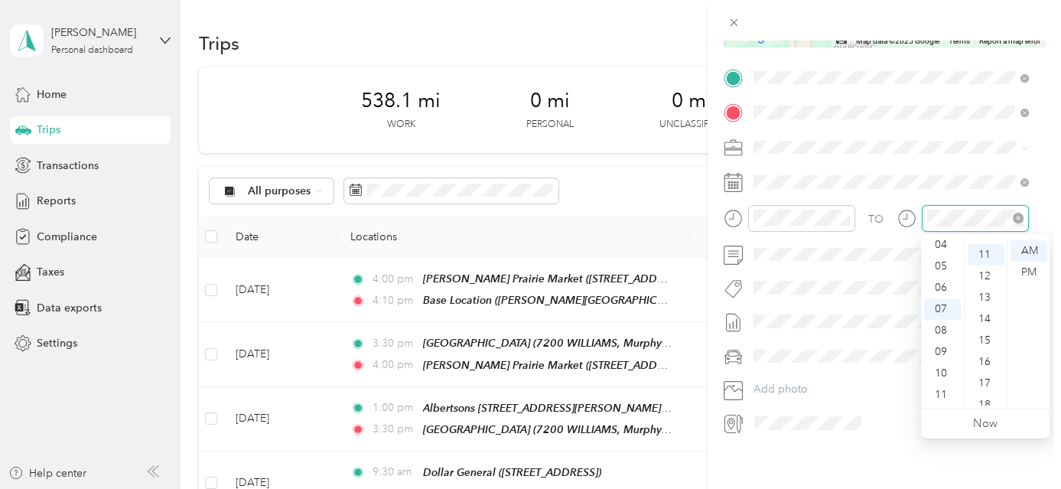
scroll to position [236, 0]
click at [947, 370] on div "10" at bounding box center [942, 373] width 37 height 21
drag, startPoint x: 991, startPoint y: 308, endPoint x: 1015, endPoint y: 292, distance: 28.9
click at [991, 308] on div "30" at bounding box center [986, 310] width 37 height 21
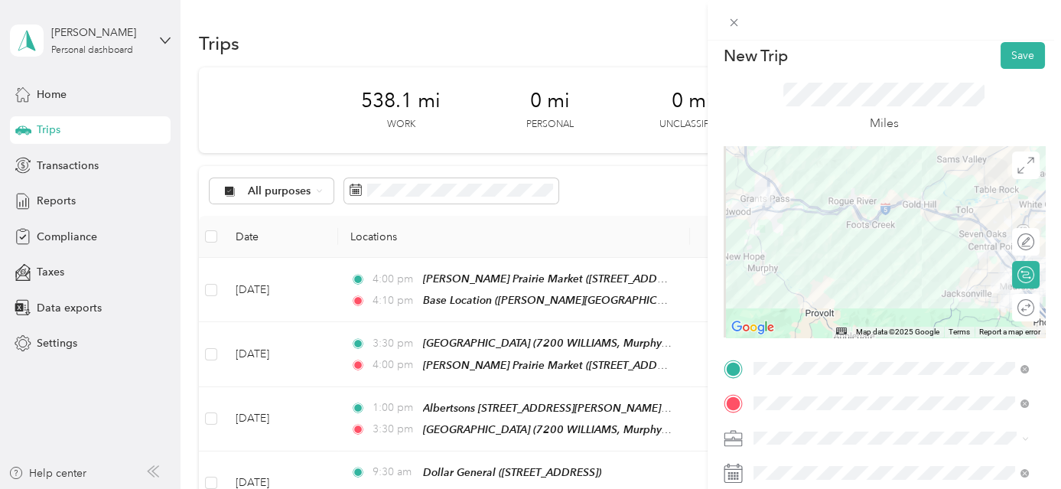
scroll to position [0, 0]
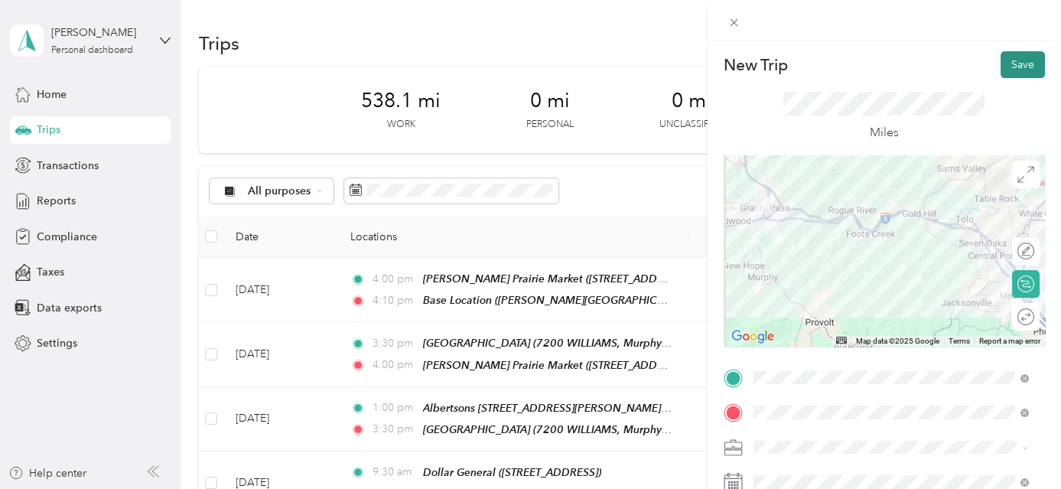
click at [1016, 64] on button "Save" at bounding box center [1023, 64] width 44 height 27
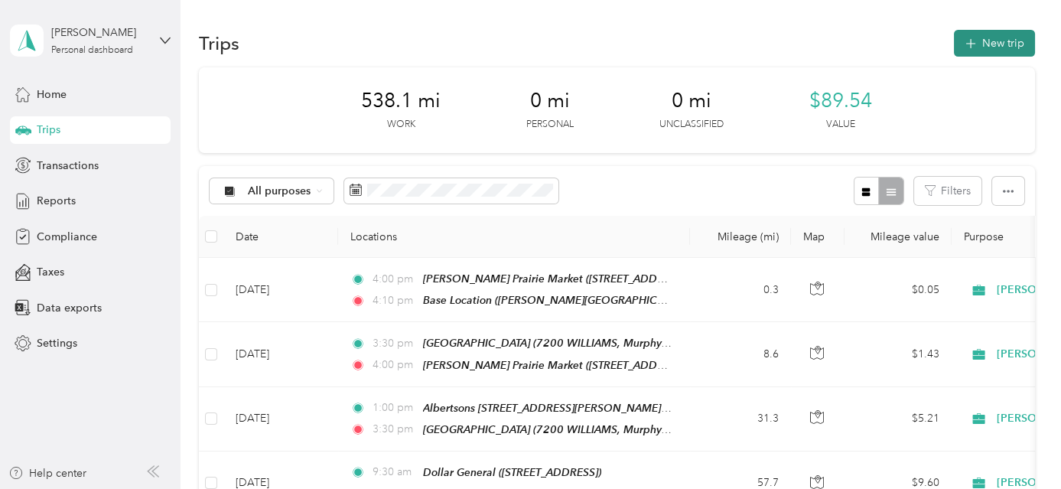
click at [1010, 44] on button "New trip" at bounding box center [994, 43] width 81 height 27
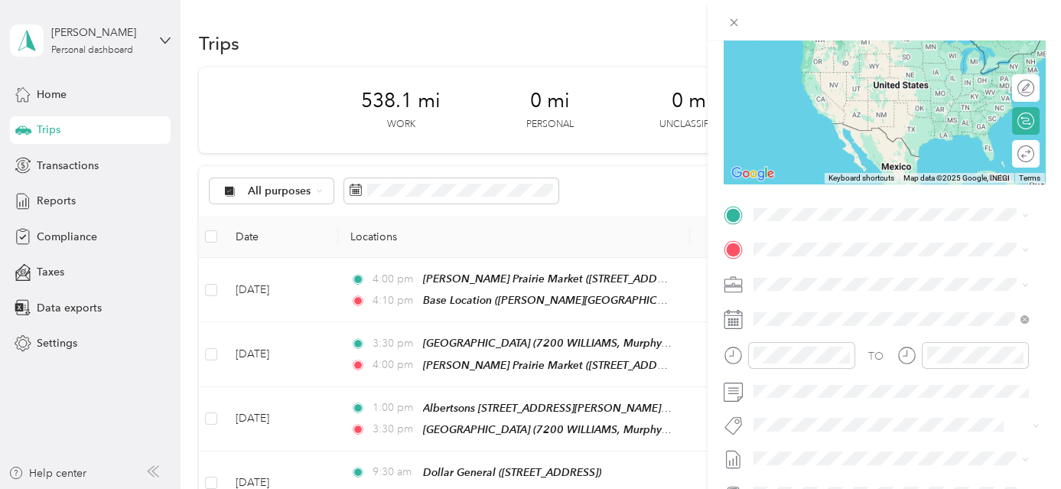
scroll to position [215, 0]
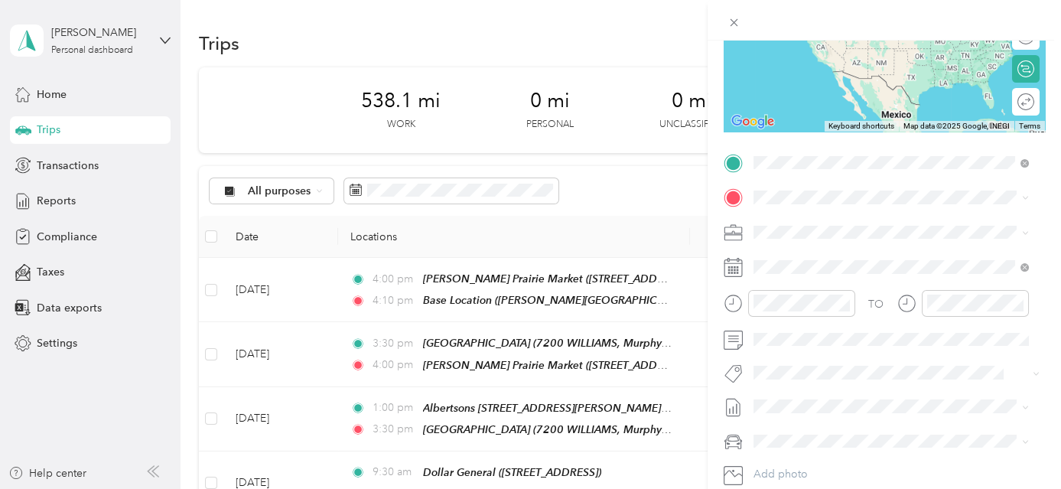
click at [859, 242] on span "2347 W Main St, 975012161, Medford, OR, USA" at bounding box center [830, 245] width 97 height 13
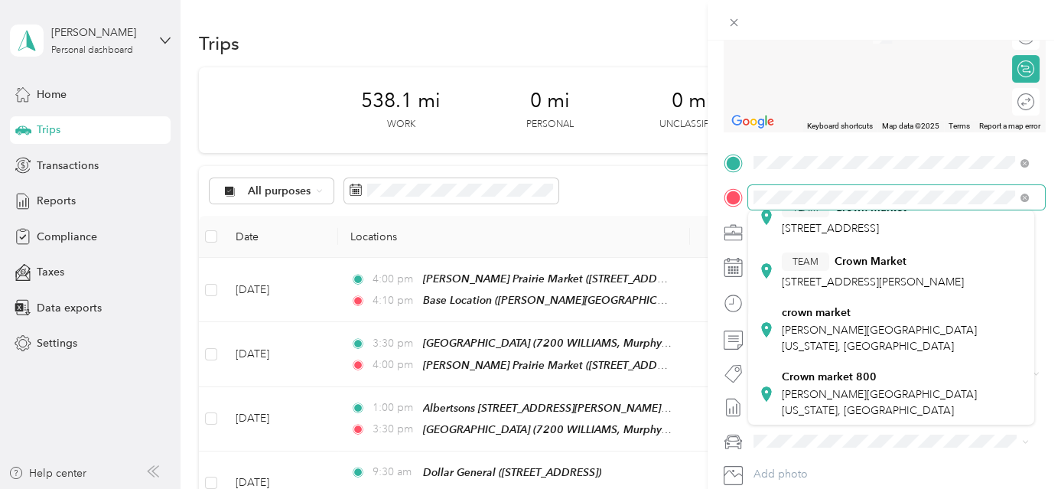
scroll to position [138, 0]
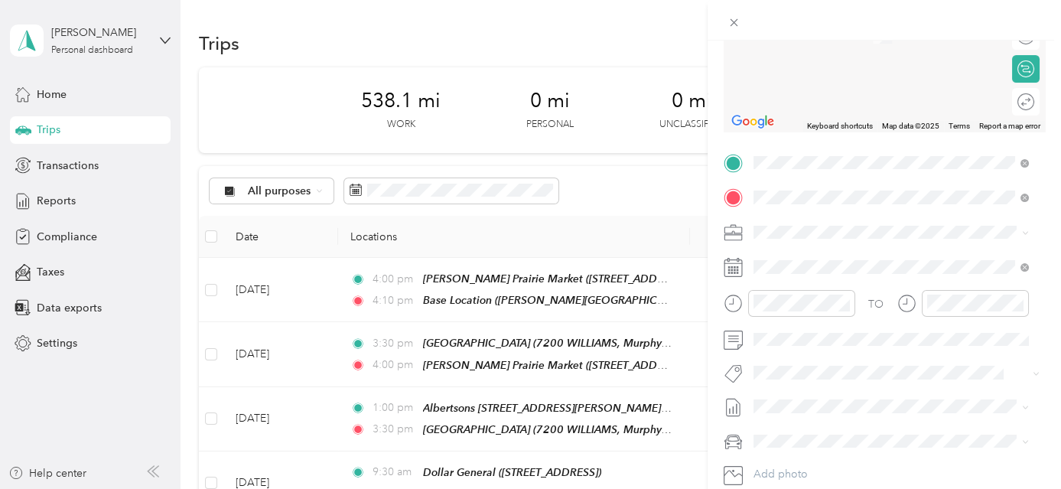
click at [845, 321] on div "crown market Stewart Avenue, 97501, Medford, Oregon, United States" at bounding box center [903, 297] width 242 height 48
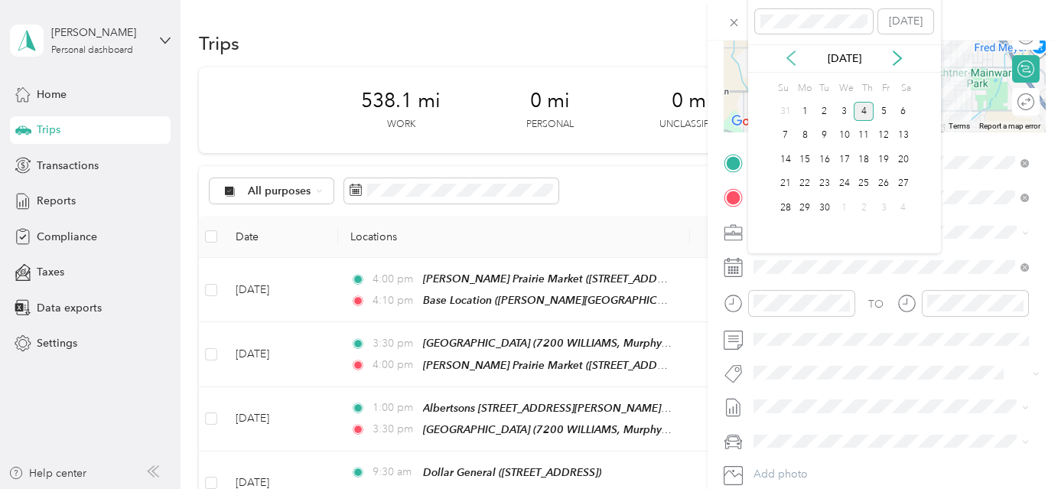
click at [792, 58] on icon at bounding box center [791, 58] width 15 height 15
click at [884, 177] on div "22" at bounding box center [884, 183] width 20 height 19
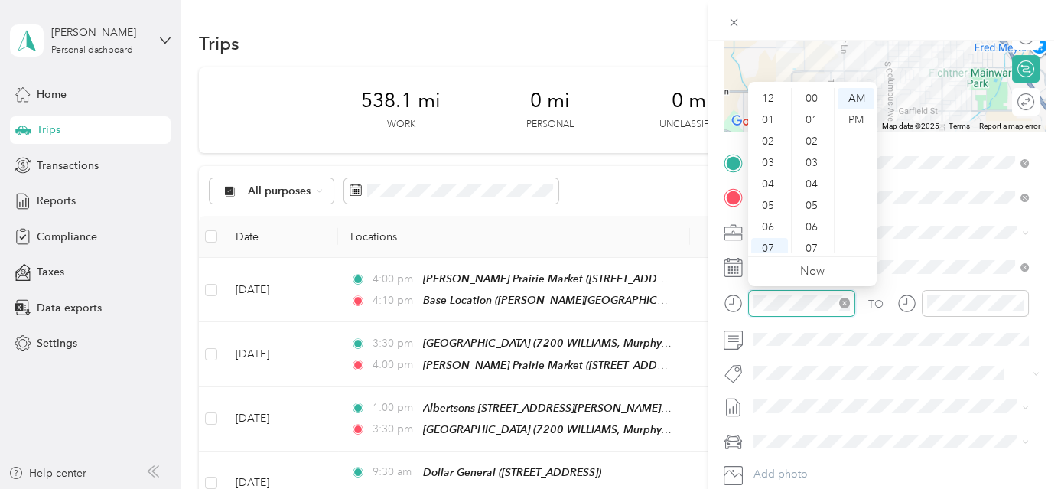
scroll to position [92, 0]
drag, startPoint x: 767, startPoint y: 223, endPoint x: 793, endPoint y: 223, distance: 26.0
click at [771, 222] on div "10" at bounding box center [769, 220] width 37 height 21
click at [820, 129] on div "30" at bounding box center [813, 136] width 37 height 21
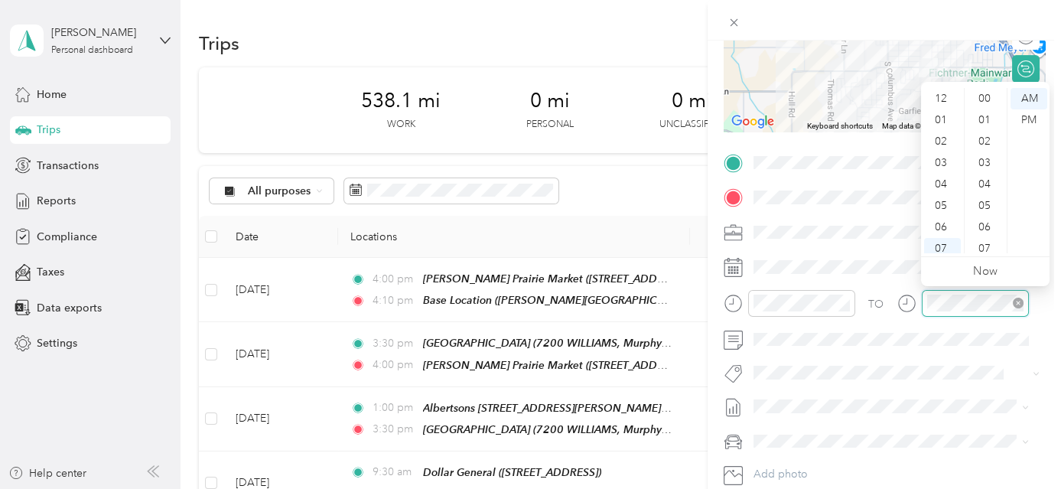
scroll to position [92, 0]
drag, startPoint x: 940, startPoint y: 243, endPoint x: 967, endPoint y: 233, distance: 28.6
click at [942, 243] on div "11" at bounding box center [942, 242] width 37 height 21
click at [986, 178] on div "45" at bounding box center [986, 179] width 37 height 21
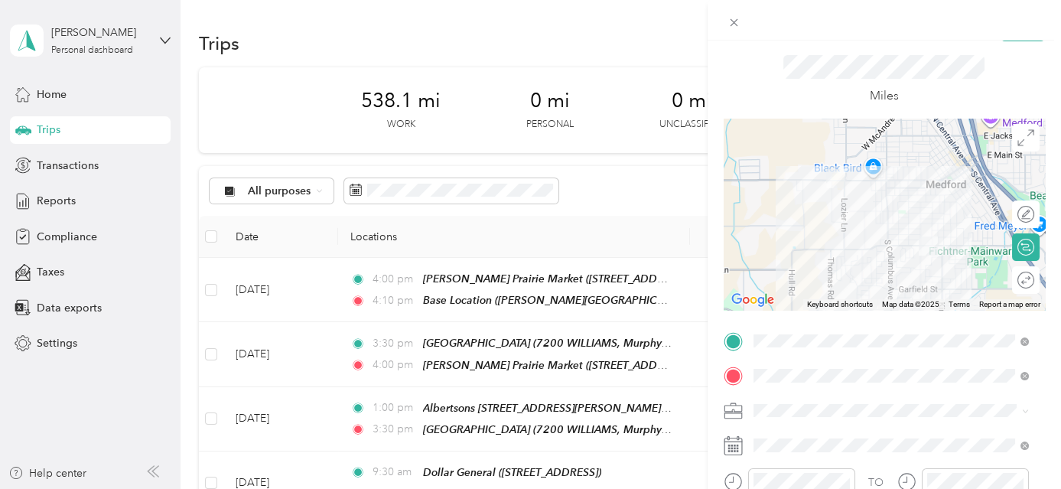
scroll to position [0, 0]
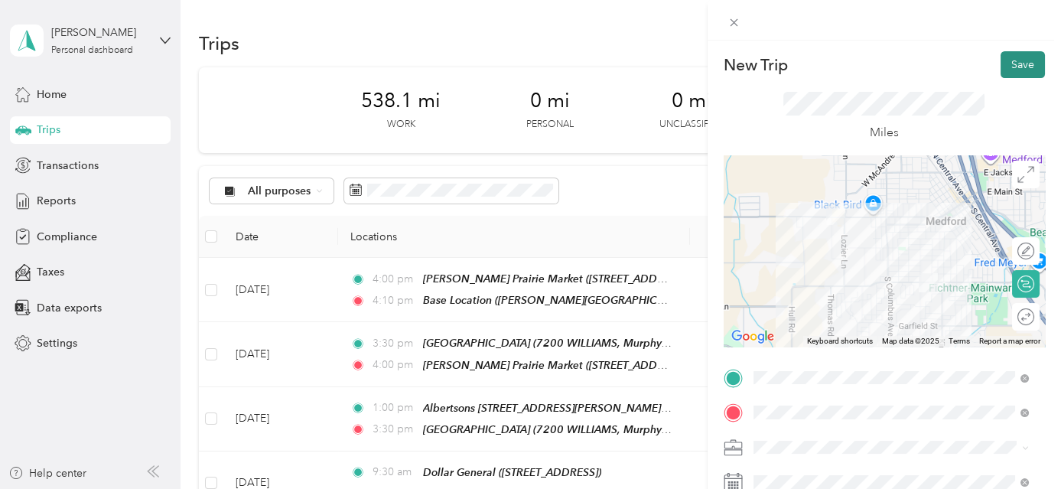
click at [1009, 58] on button "Save" at bounding box center [1023, 64] width 44 height 27
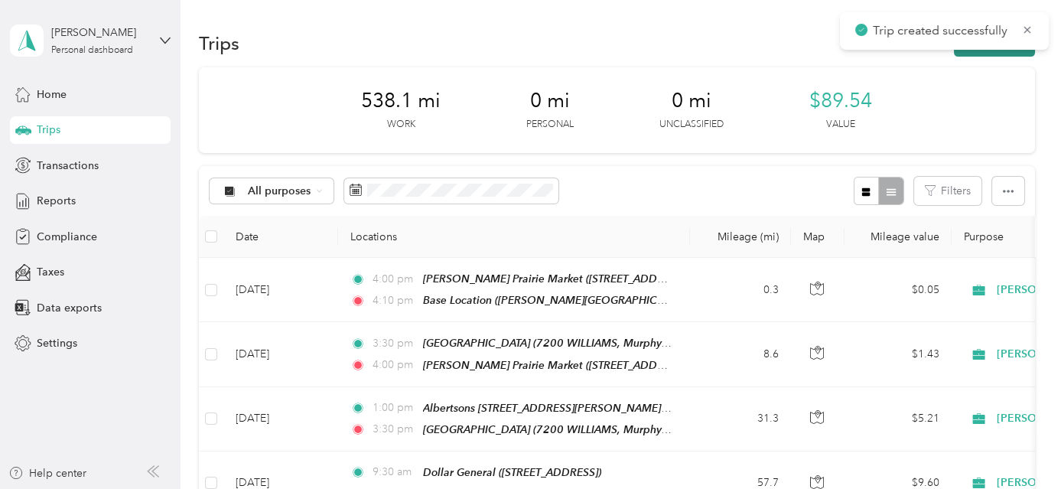
click at [1008, 51] on button "New trip" at bounding box center [994, 43] width 81 height 27
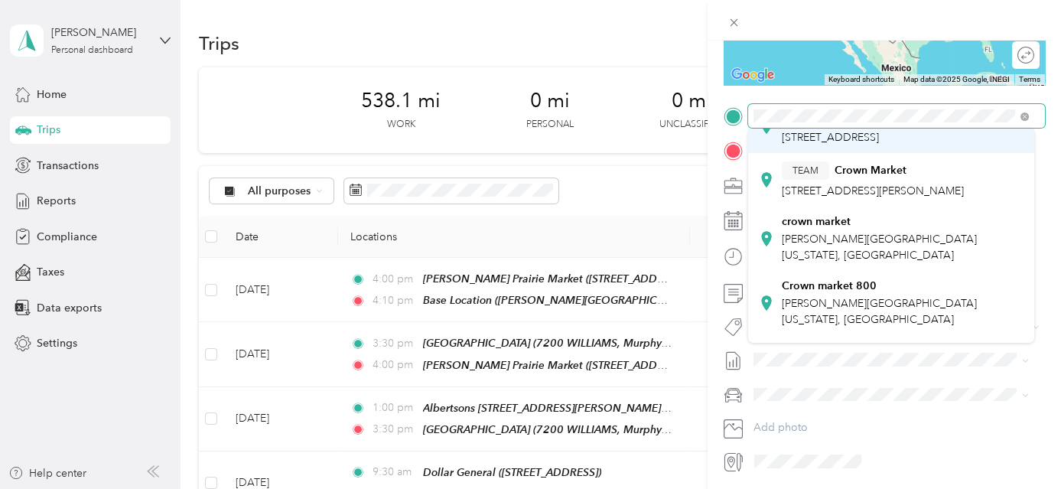
scroll to position [138, 0]
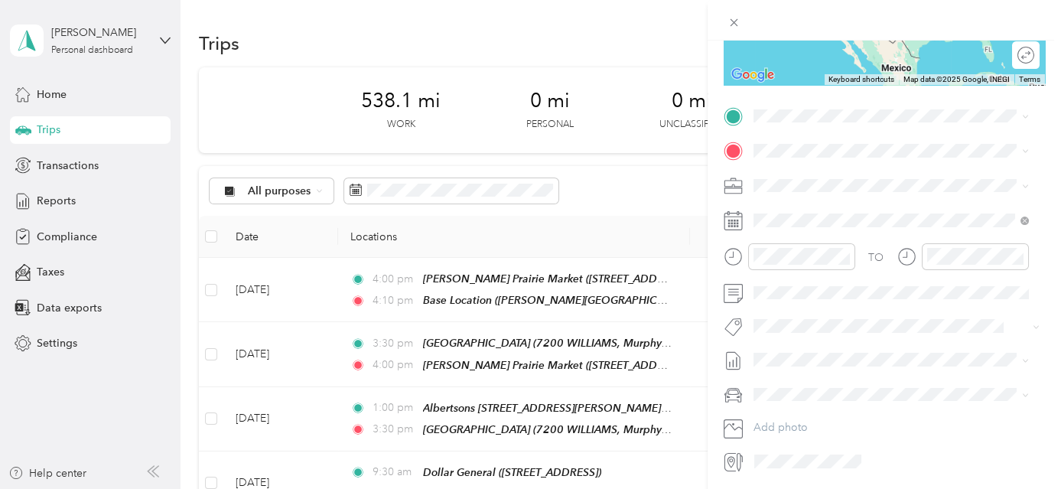
click at [869, 231] on div "crown market Stewart Avenue, 97501, Medford, Oregon, United States" at bounding box center [903, 207] width 242 height 48
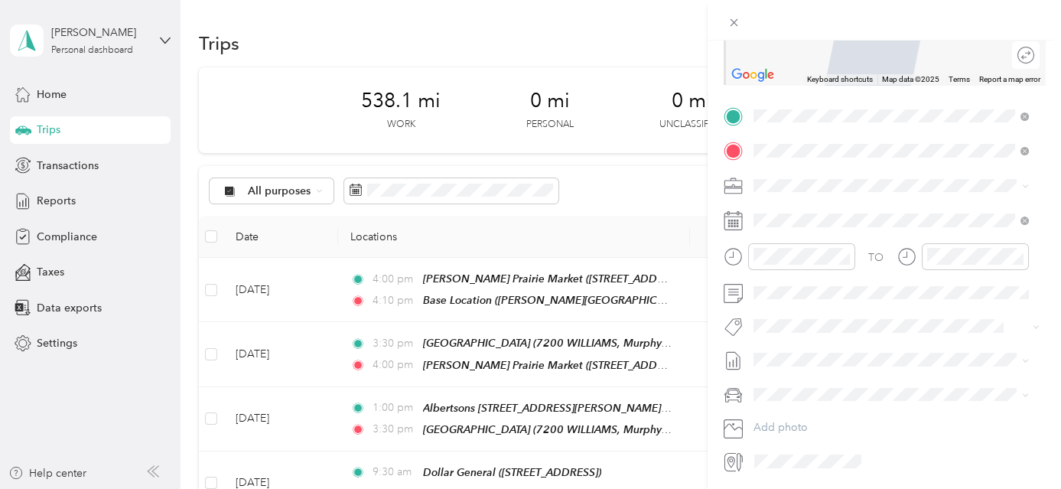
click at [888, 346] on div "TEAM Walgreens [STREET_ADDRESS]" at bounding box center [835, 361] width 106 height 37
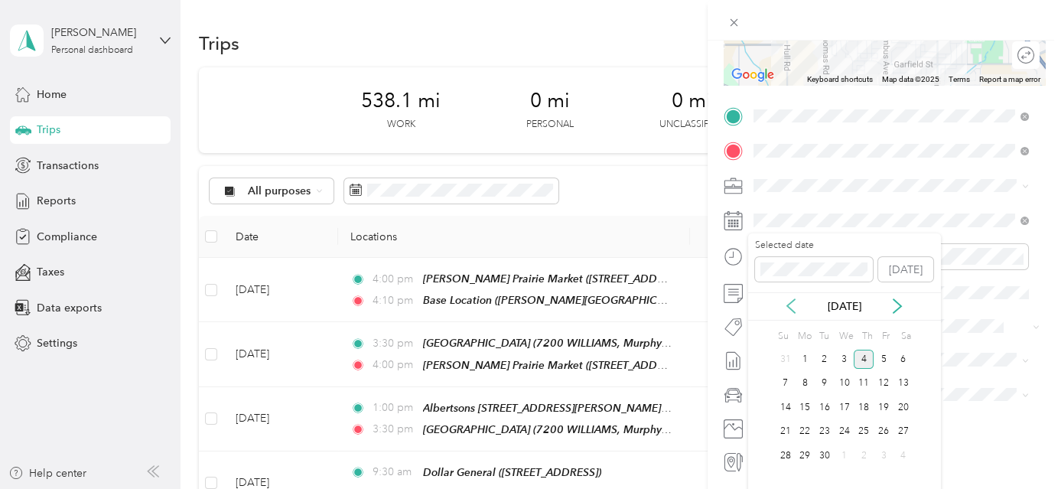
click at [793, 311] on icon at bounding box center [791, 307] width 8 height 14
click at [885, 430] on div "22" at bounding box center [884, 431] width 20 height 19
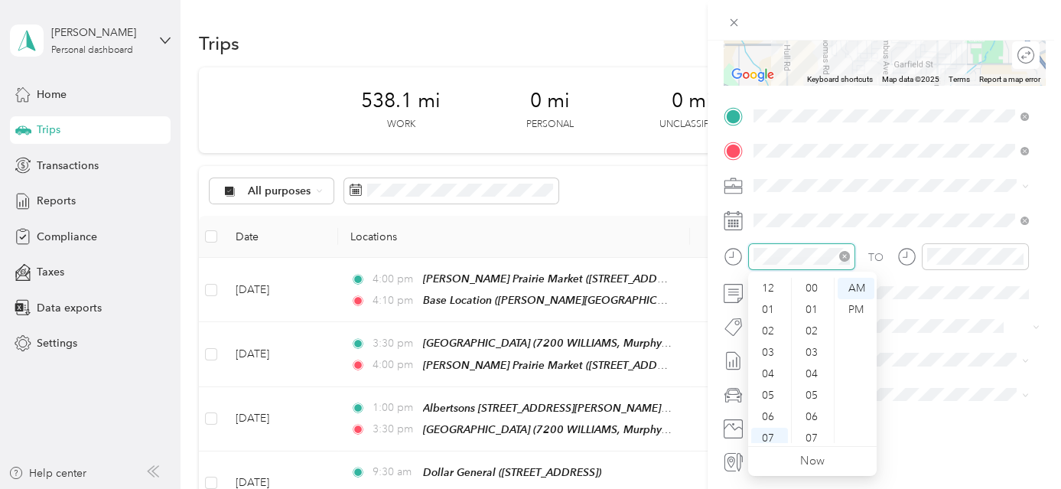
scroll to position [92, 0]
click at [774, 428] on div "11" at bounding box center [769, 432] width 37 height 21
click at [819, 415] on div "45" at bounding box center [813, 417] width 37 height 21
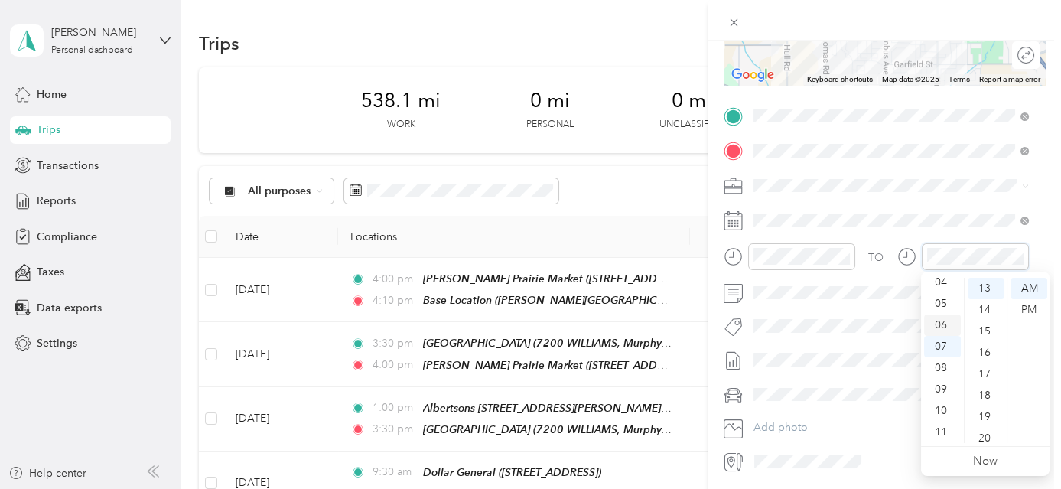
scroll to position [22, 0]
click at [950, 309] on div "02" at bounding box center [942, 308] width 37 height 21
click at [990, 294] on div "00" at bounding box center [986, 288] width 37 height 21
click at [1022, 309] on div "PM" at bounding box center [1029, 309] width 37 height 21
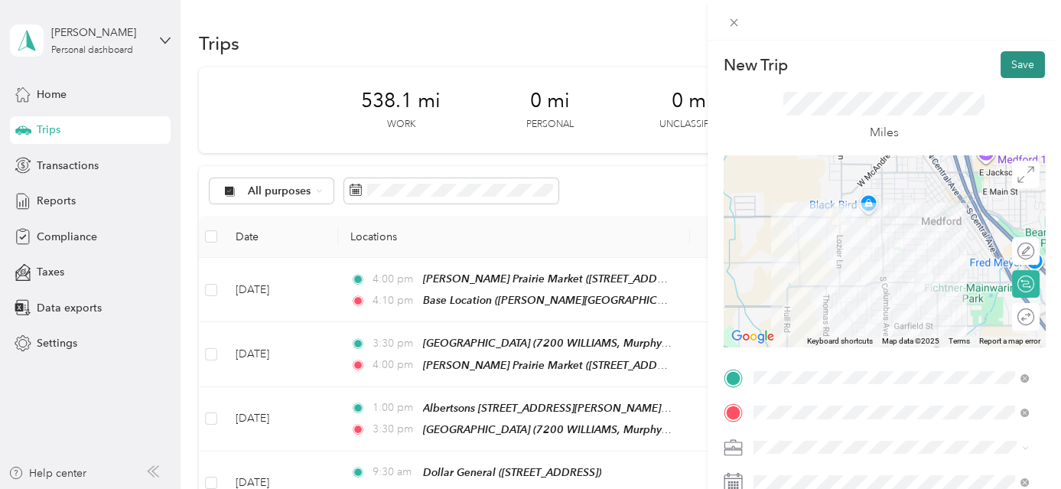
click at [1012, 73] on button "Save" at bounding box center [1023, 64] width 44 height 27
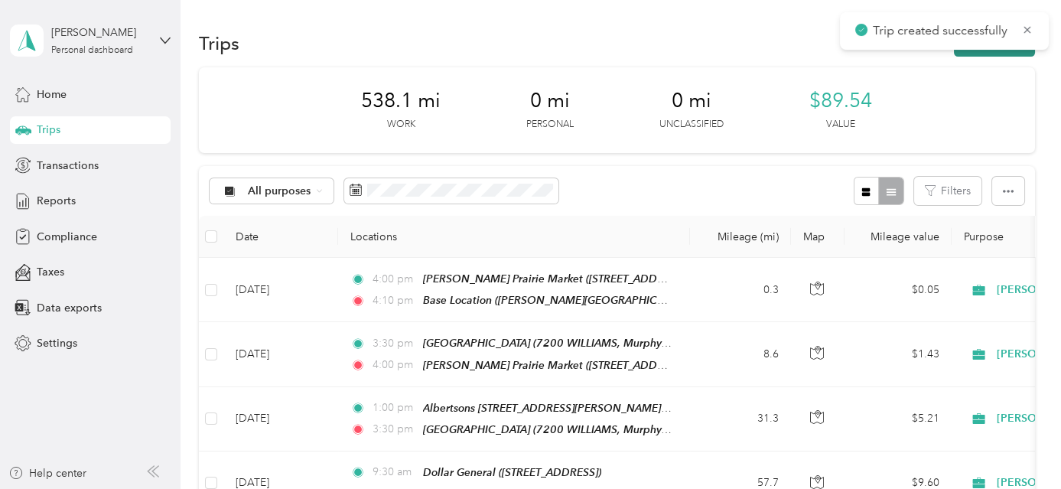
click at [1018, 51] on button "New trip" at bounding box center [994, 43] width 81 height 27
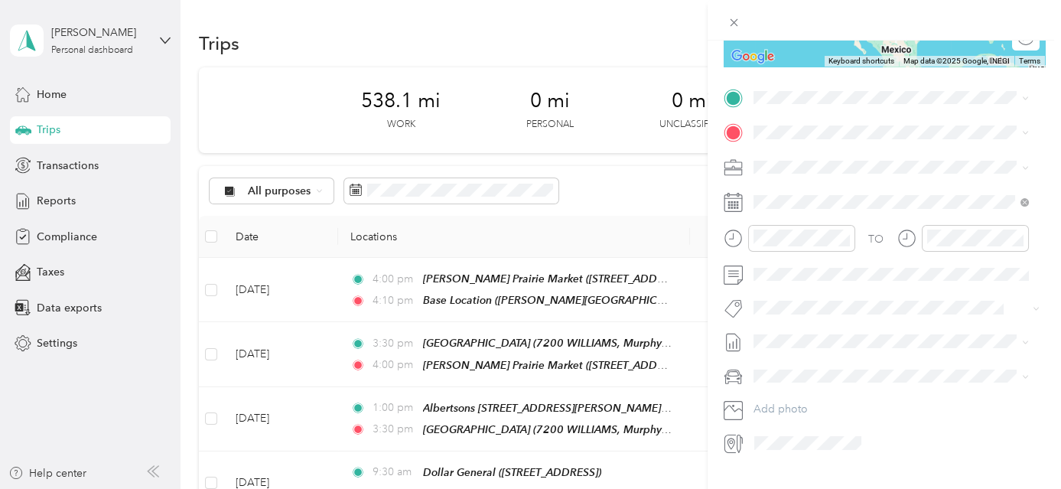
scroll to position [291, 0]
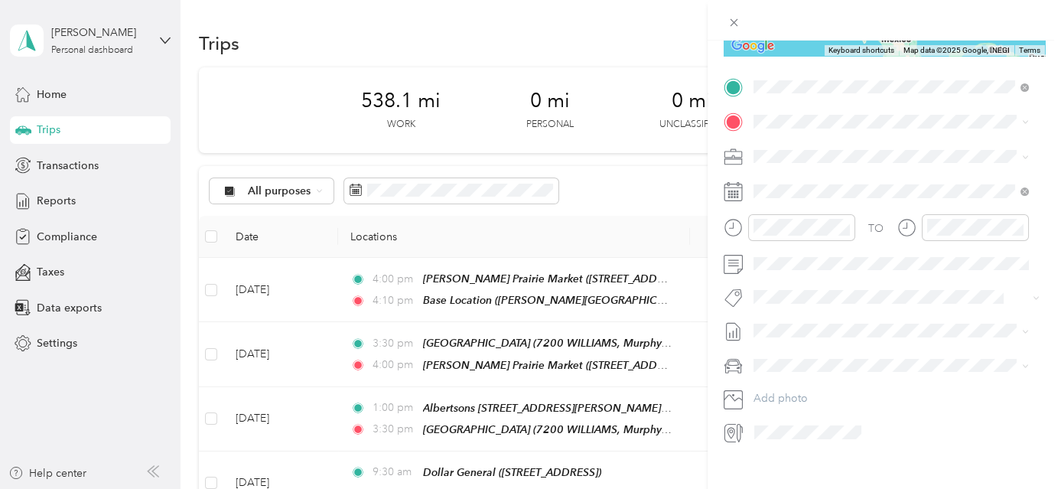
click at [888, 279] on div "TEAM Walgreens [STREET_ADDRESS]" at bounding box center [835, 297] width 106 height 37
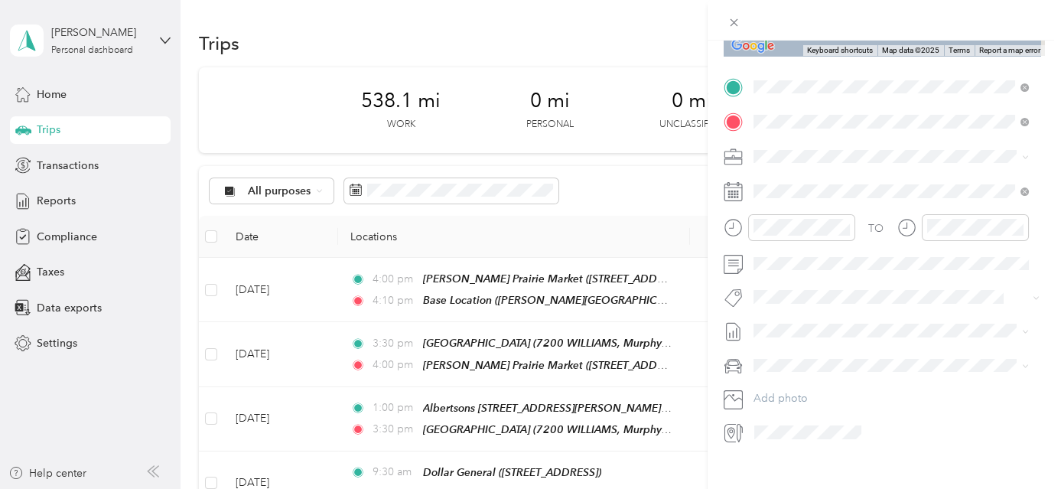
click at [877, 328] on div "Safeway [STREET_ADDRESS][US_STATE]" at bounding box center [903, 306] width 242 height 48
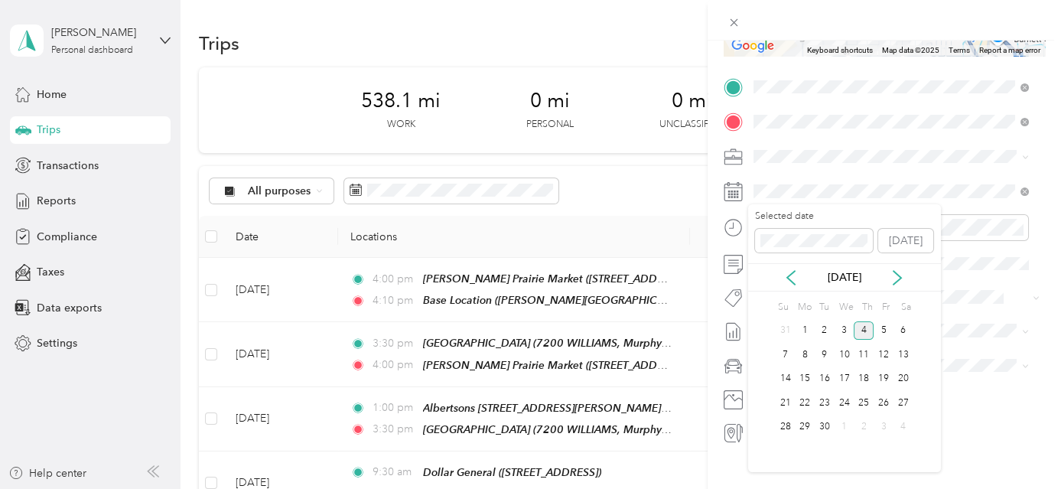
click at [781, 281] on div "[DATE]" at bounding box center [844, 277] width 193 height 16
click at [791, 272] on icon at bounding box center [791, 278] width 8 height 14
click at [884, 406] on div "22" at bounding box center [884, 402] width 20 height 19
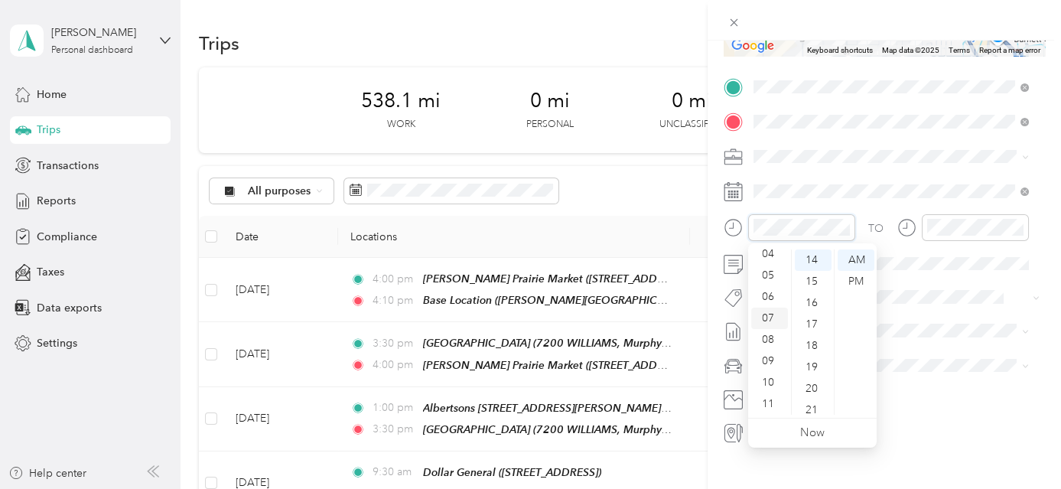
scroll to position [22, 0]
drag, startPoint x: 774, startPoint y: 300, endPoint x: 811, endPoint y: 297, distance: 37.6
click at [774, 299] on div "03" at bounding box center [769, 302] width 37 height 21
click at [817, 262] on div "00" at bounding box center [813, 259] width 37 height 21
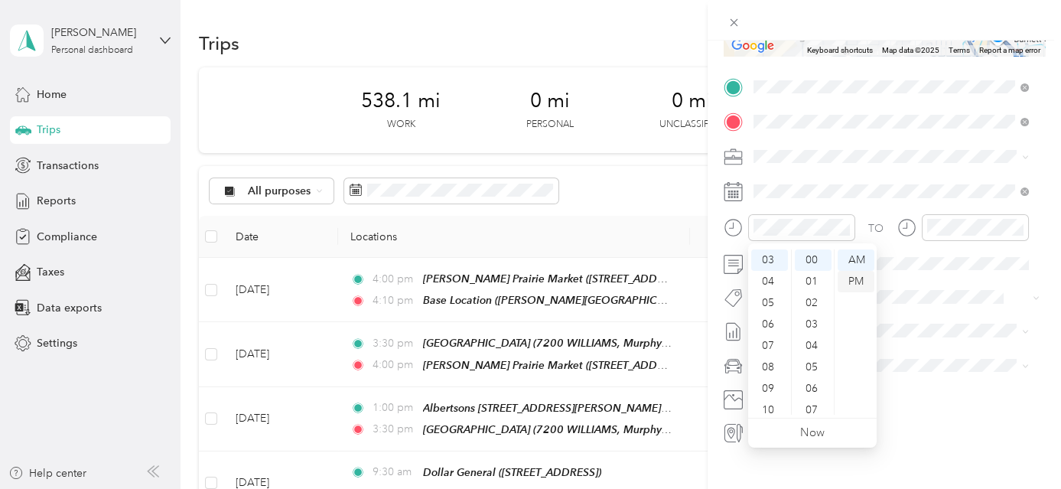
click at [855, 282] on div "PM" at bounding box center [856, 281] width 37 height 21
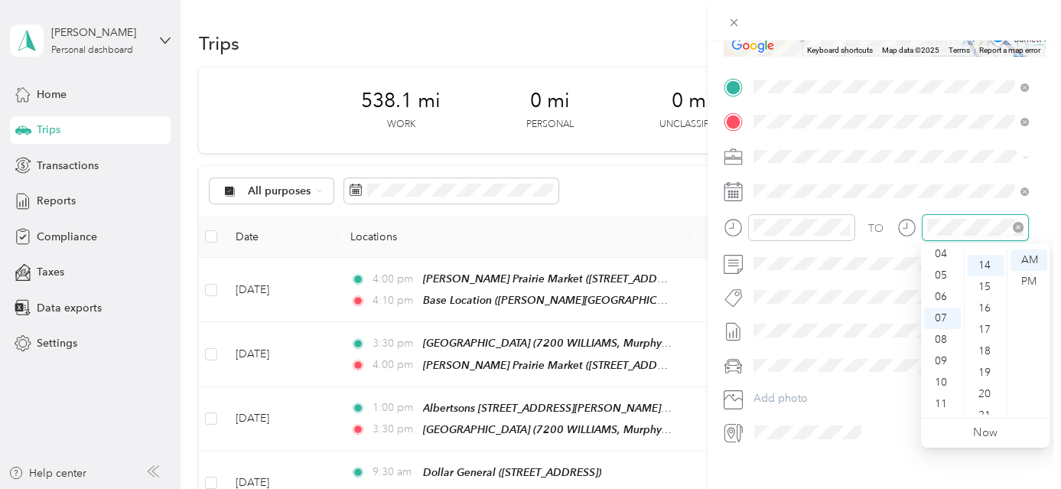
scroll to position [300, 0]
click at [949, 249] on div "04" at bounding box center [942, 253] width 37 height 21
drag, startPoint x: 995, startPoint y: 325, endPoint x: 1008, endPoint y: 304, distance: 25.1
click at [995, 320] on div "30" at bounding box center [986, 324] width 37 height 21
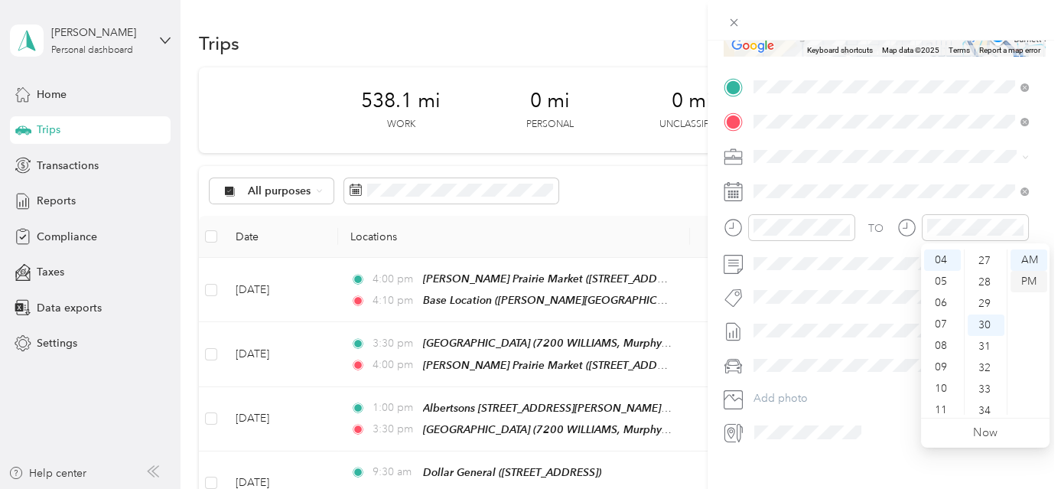
scroll to position [643, 0]
click at [1031, 279] on div "PM" at bounding box center [1029, 281] width 37 height 21
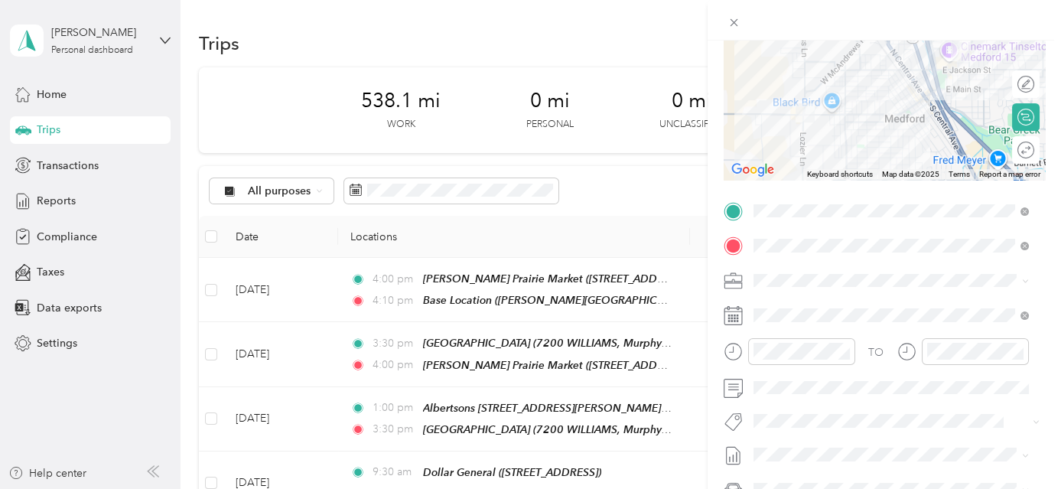
scroll to position [0, 0]
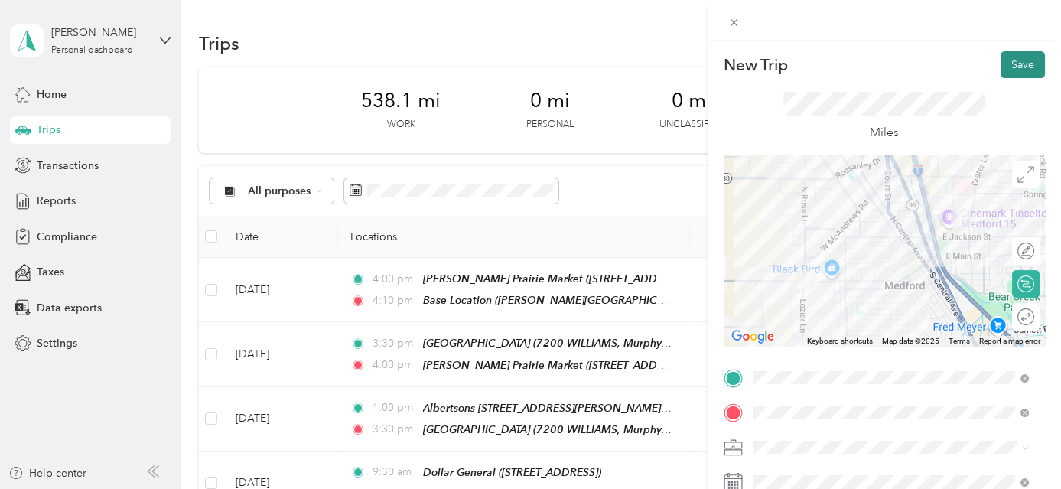
click at [1001, 67] on button "Save" at bounding box center [1023, 64] width 44 height 27
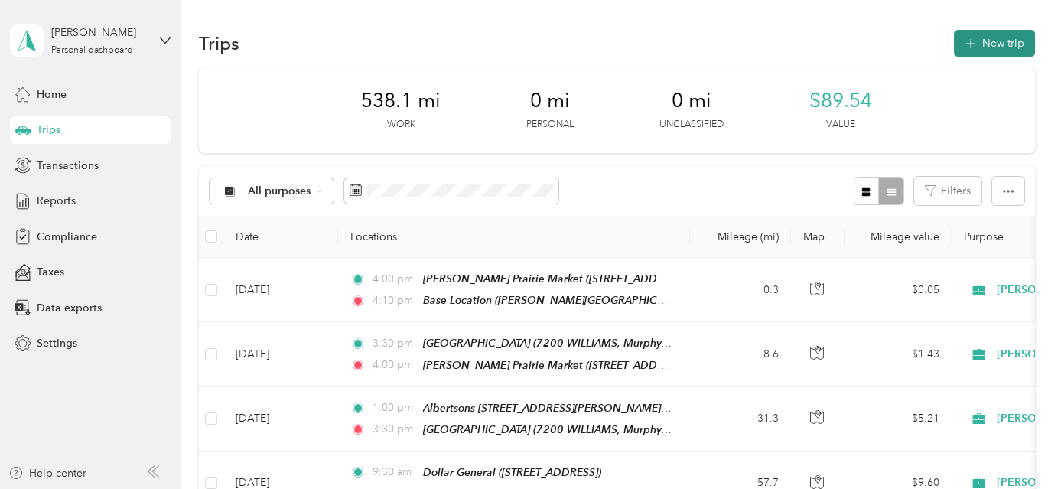
click at [1004, 46] on button "New trip" at bounding box center [994, 43] width 81 height 27
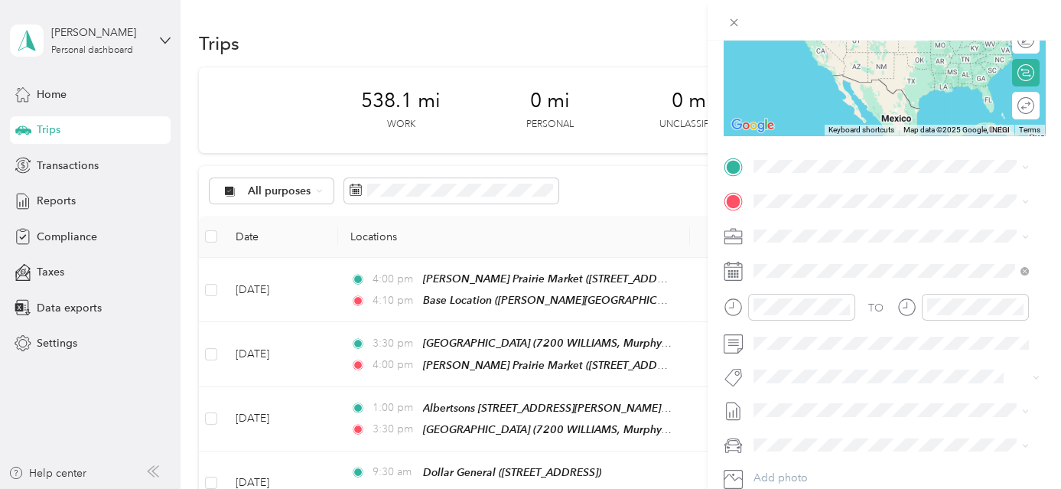
scroll to position [213, 0]
click at [855, 372] on div "Safeway [STREET_ADDRESS][US_STATE]" at bounding box center [903, 349] width 242 height 48
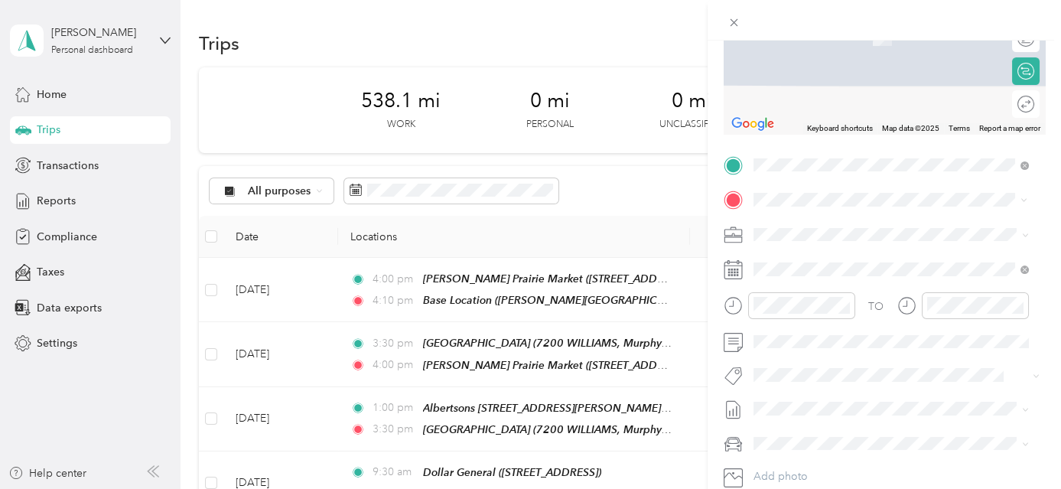
click at [894, 265] on div "TEAM [PERSON_NAME][GEOGRAPHIC_DATA] [STREET_ADDRESS]" at bounding box center [890, 271] width 217 height 37
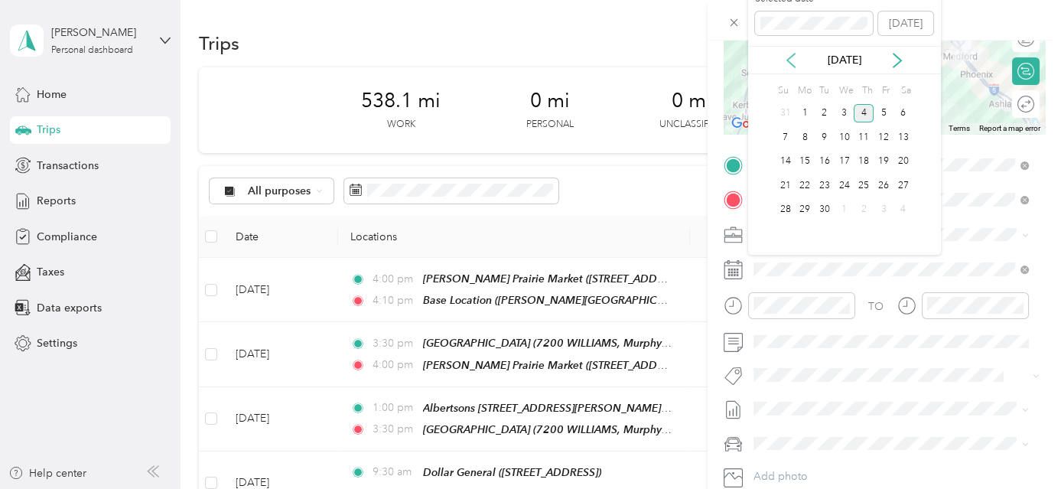
click at [790, 58] on icon at bounding box center [791, 60] width 15 height 15
click at [883, 187] on div "22" at bounding box center [884, 185] width 20 height 19
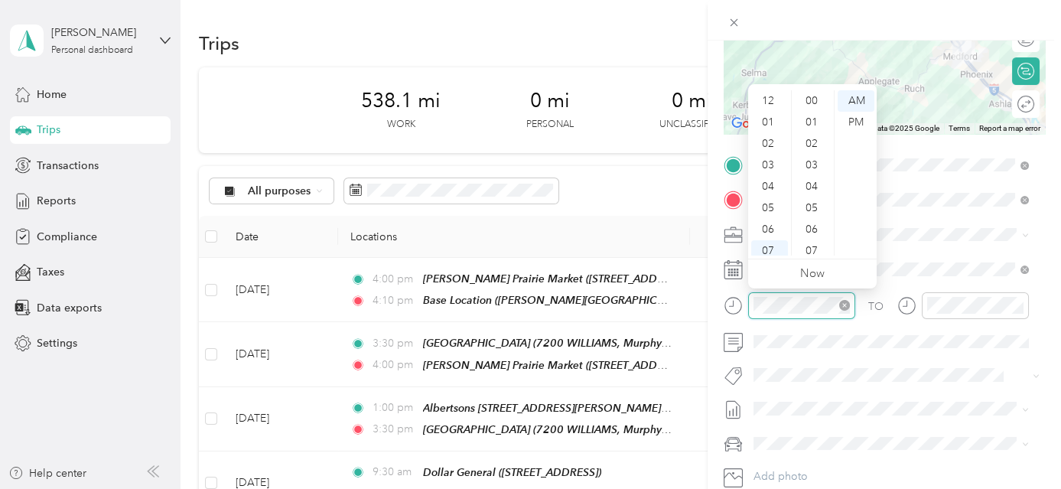
scroll to position [92, 0]
click at [774, 99] on div "04" at bounding box center [769, 94] width 37 height 21
click at [818, 206] on div "30" at bounding box center [813, 213] width 37 height 21
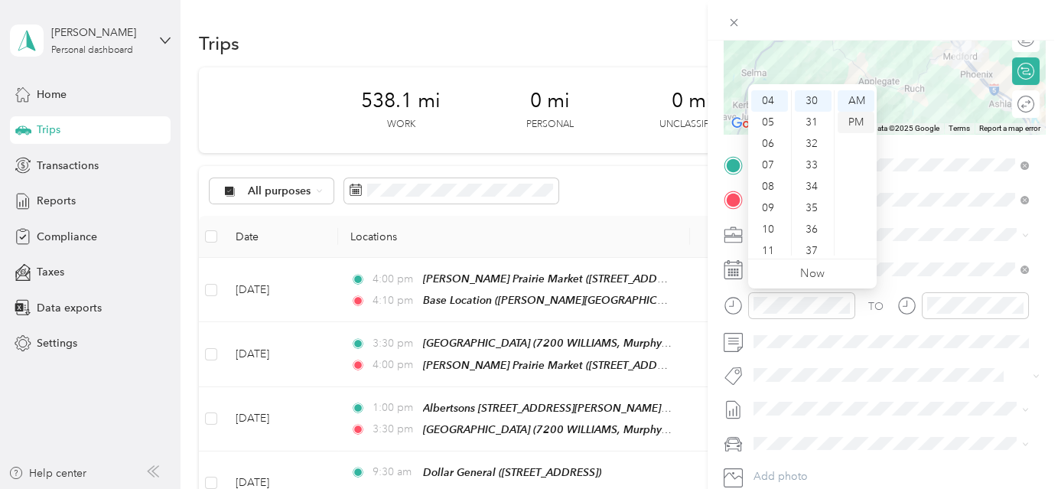
click at [853, 122] on div "PM" at bounding box center [856, 122] width 37 height 21
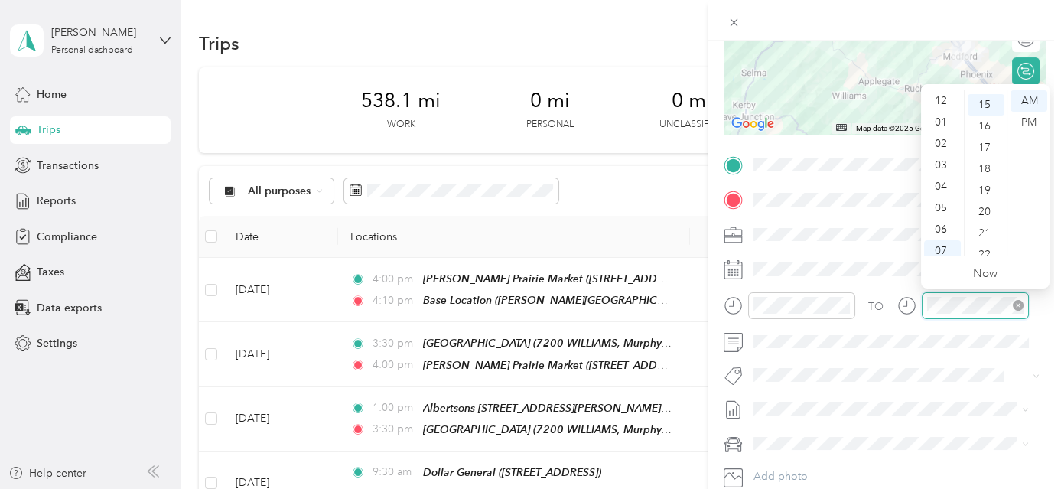
scroll to position [92, 0]
click at [942, 107] on div "05" at bounding box center [942, 116] width 37 height 21
drag, startPoint x: 985, startPoint y: 144, endPoint x: 1031, endPoint y: 123, distance: 50.3
click at [990, 142] on div "30" at bounding box center [986, 143] width 37 height 21
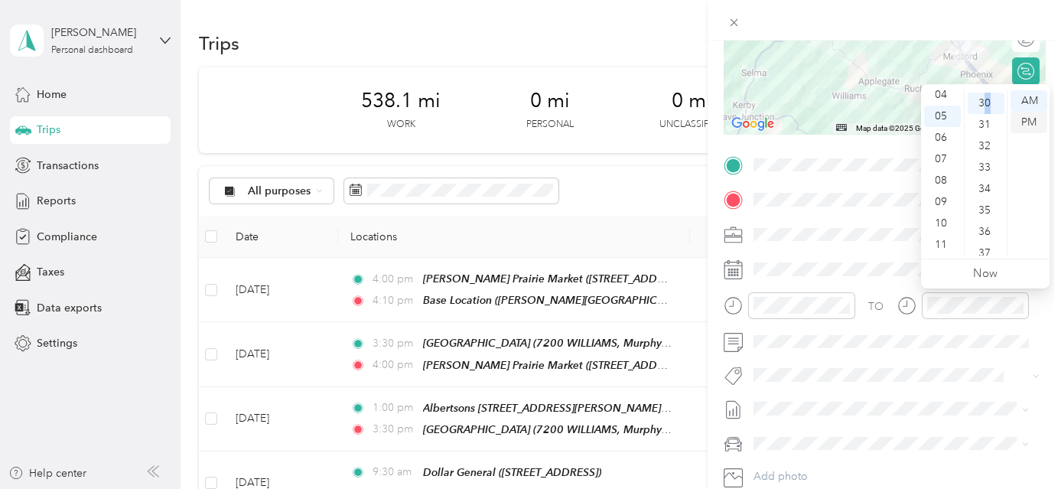
scroll to position [643, 0]
click at [1038, 119] on div "PM" at bounding box center [1029, 122] width 37 height 21
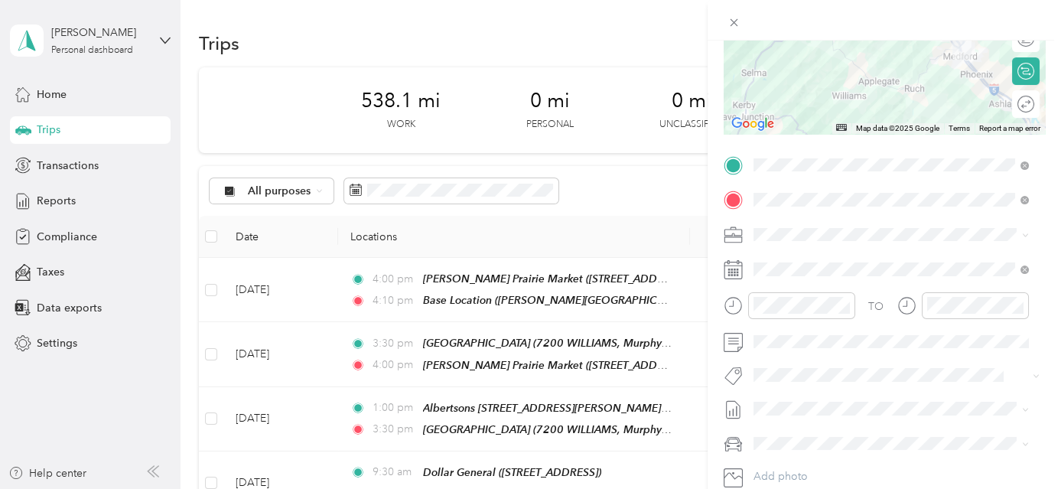
scroll to position [0, 0]
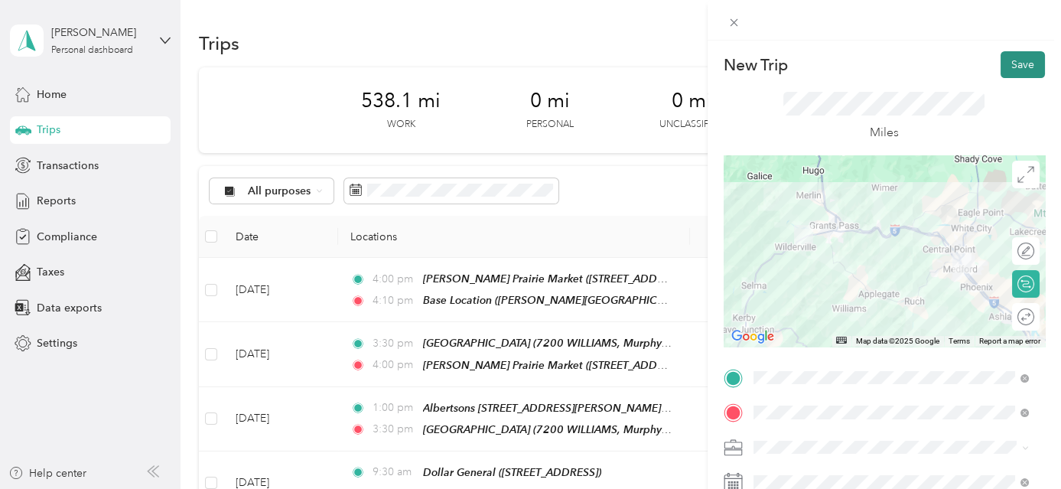
click at [1030, 63] on button "Save" at bounding box center [1023, 64] width 44 height 27
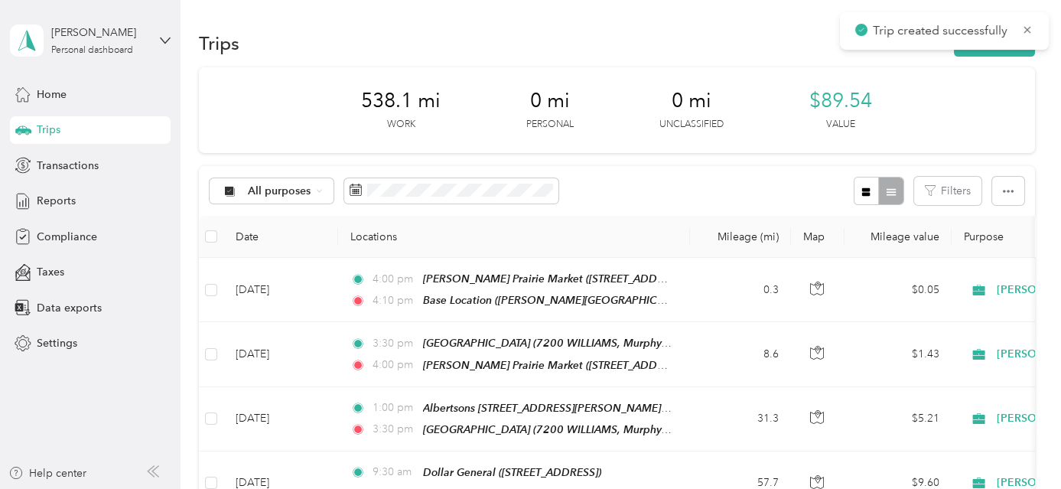
click at [1003, 58] on div "Trips New trip" at bounding box center [617, 43] width 836 height 32
click at [1008, 51] on button "New trip" at bounding box center [994, 43] width 81 height 27
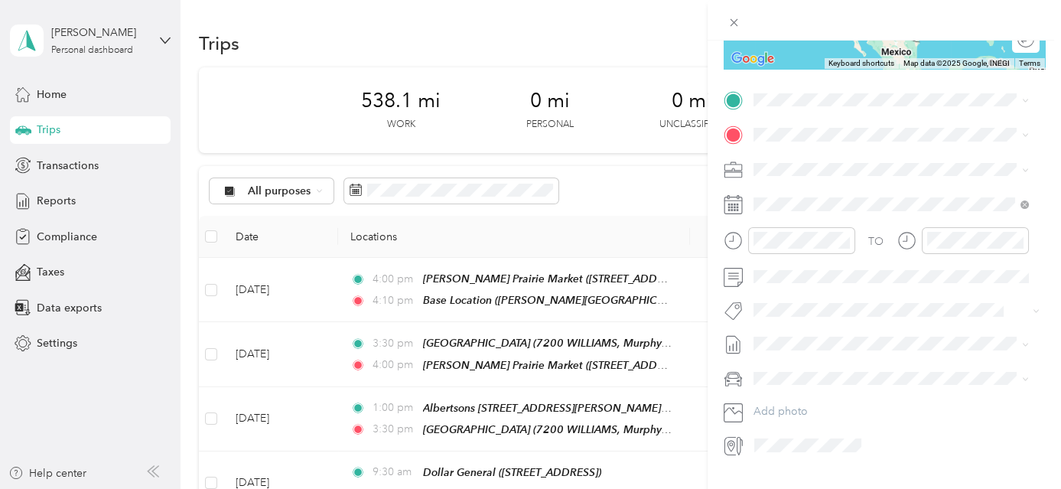
scroll to position [312, 0]
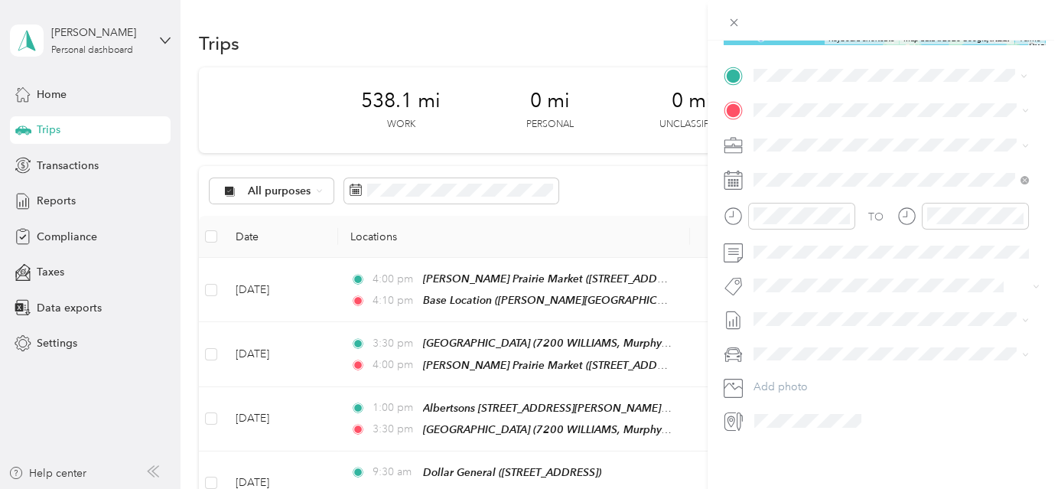
click at [891, 133] on div "TEAM [PERSON_NAME][GEOGRAPHIC_DATA] [STREET_ADDRESS]" at bounding box center [890, 137] width 217 height 37
click at [868, 165] on div "Base Location [PERSON_NAME][GEOGRAPHIC_DATA], [GEOGRAPHIC_DATA], [US_STATE], [G…" at bounding box center [903, 185] width 242 height 64
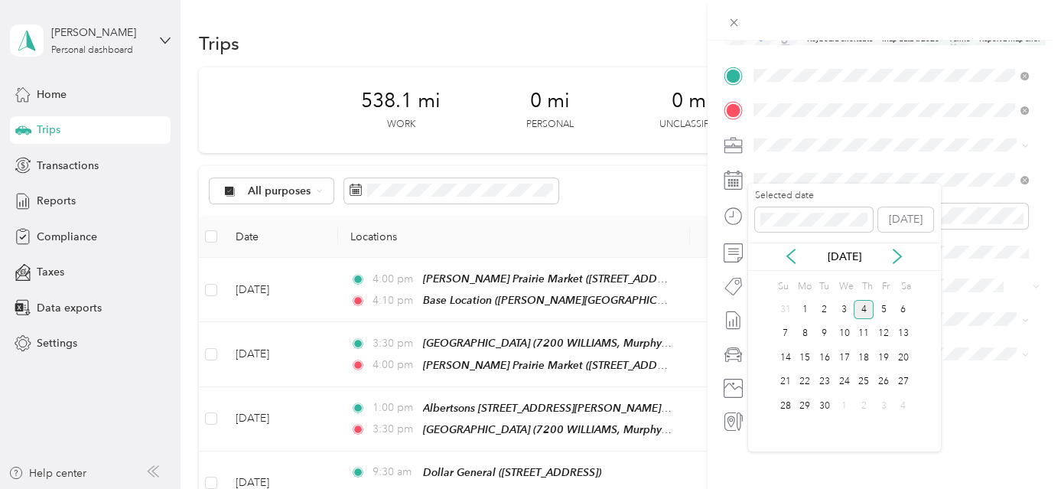
drag, startPoint x: 785, startPoint y: 253, endPoint x: 812, endPoint y: 251, distance: 26.8
click at [787, 253] on icon at bounding box center [791, 256] width 15 height 15
click at [889, 378] on div "22" at bounding box center [884, 382] width 20 height 19
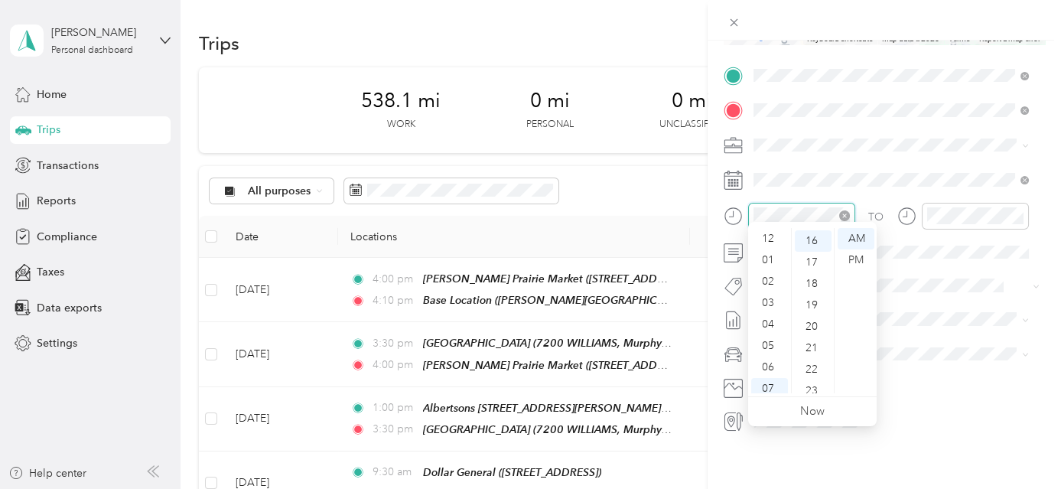
scroll to position [92, 0]
click at [768, 251] on div "05" at bounding box center [769, 253] width 37 height 21
click at [813, 329] on div "30" at bounding box center [813, 330] width 37 height 21
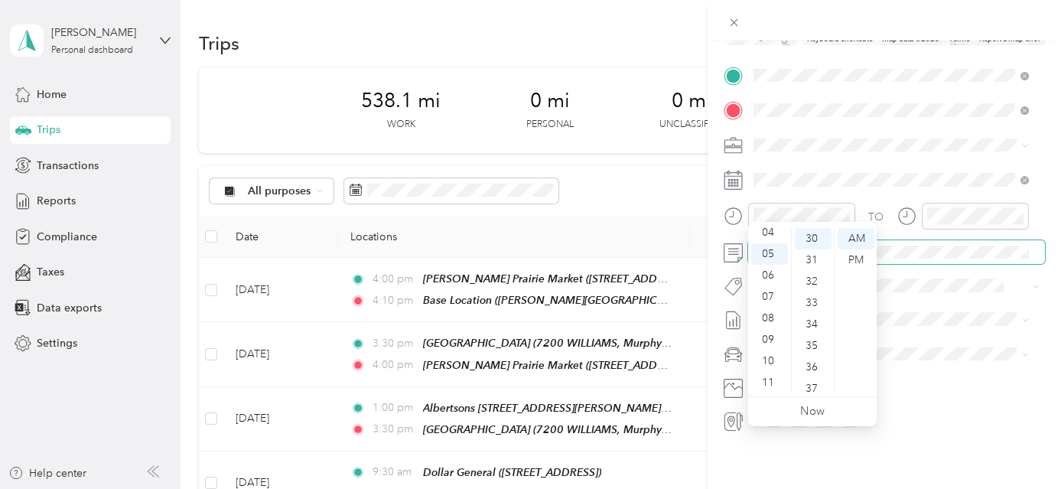
drag, startPoint x: 855, startPoint y: 264, endPoint x: 961, endPoint y: 229, distance: 111.3
click at [863, 262] on div "PM" at bounding box center [856, 259] width 37 height 21
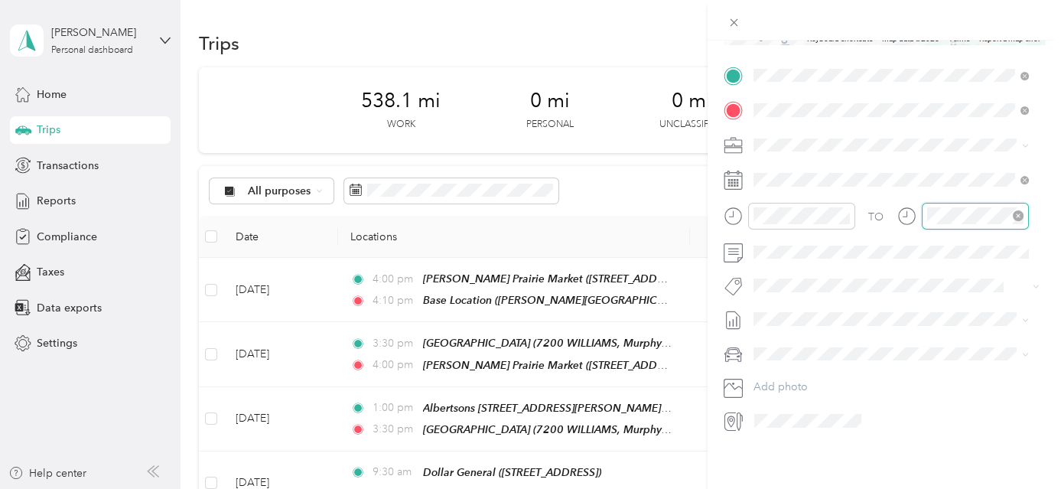
scroll to position [343, 0]
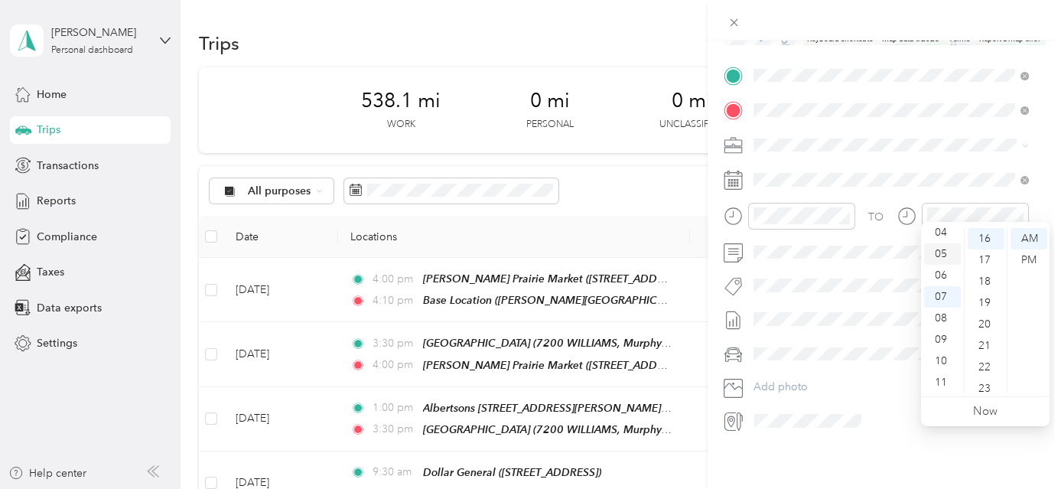
click at [937, 258] on div "05" at bounding box center [942, 253] width 37 height 21
drag, startPoint x: 983, startPoint y: 263, endPoint x: 1045, endPoint y: 254, distance: 62.7
click at [983, 265] on div "40" at bounding box center [986, 266] width 37 height 21
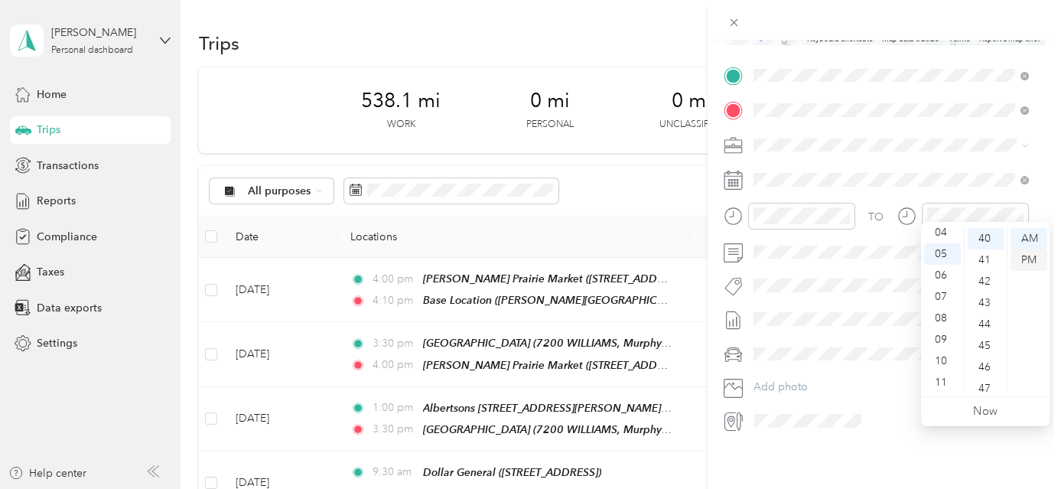
click at [1046, 254] on div "PM" at bounding box center [1029, 259] width 37 height 21
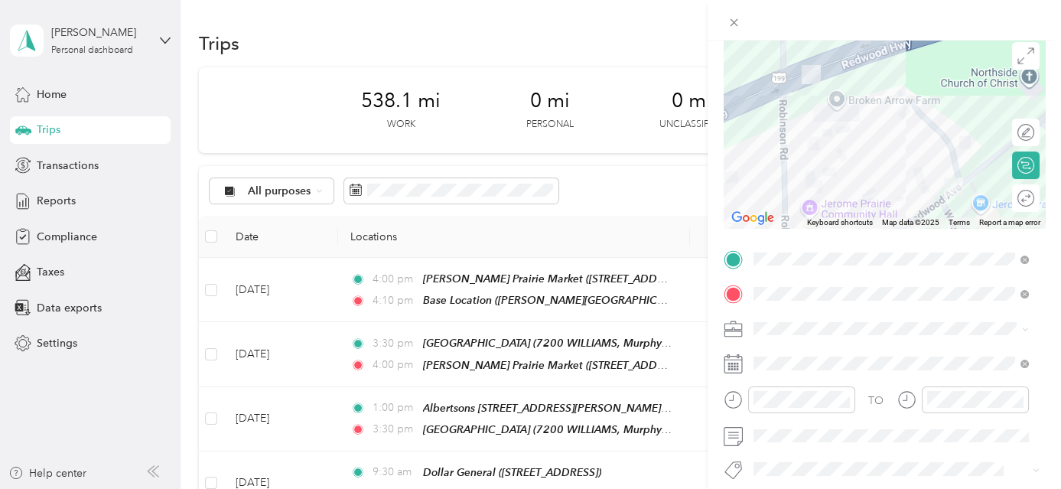
scroll to position [0, 0]
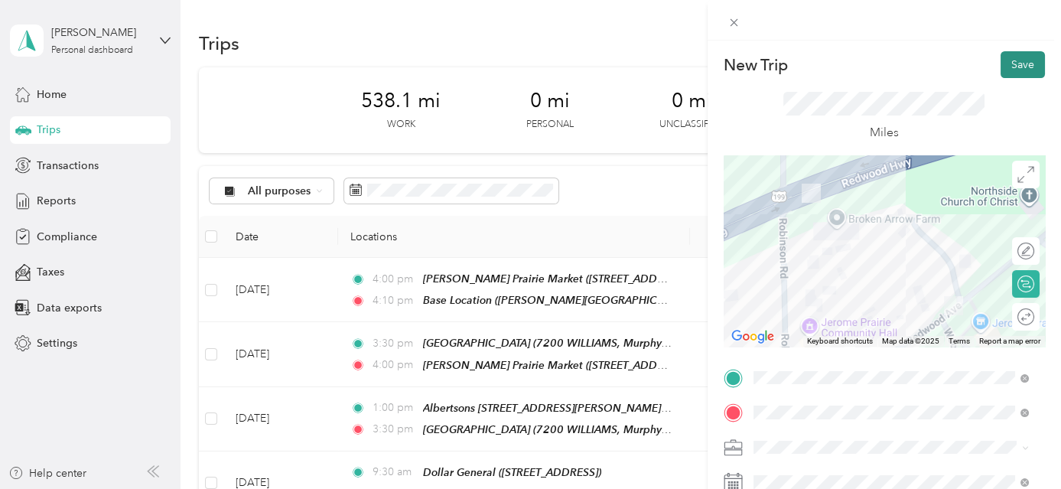
click at [1012, 55] on button "Save" at bounding box center [1023, 64] width 44 height 27
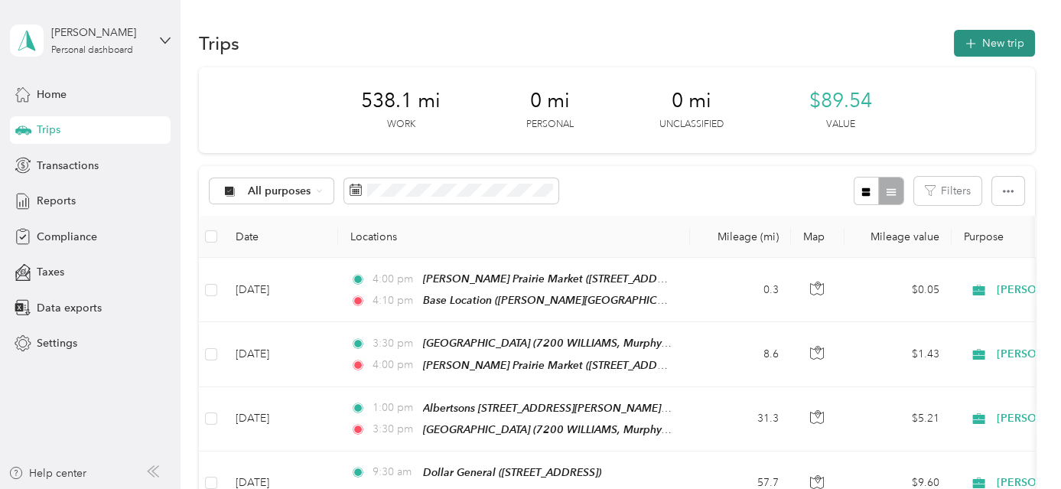
click at [1002, 48] on button "New trip" at bounding box center [994, 43] width 81 height 27
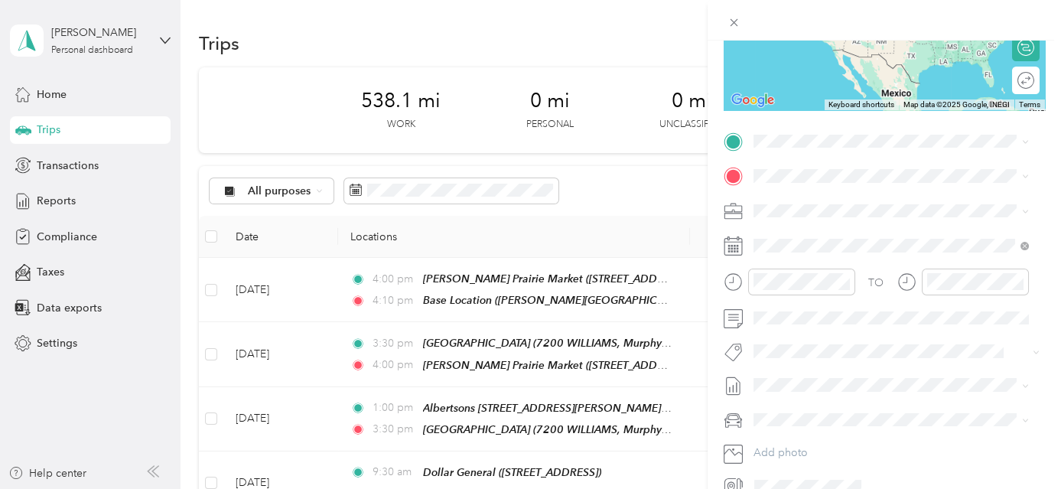
scroll to position [243, 0]
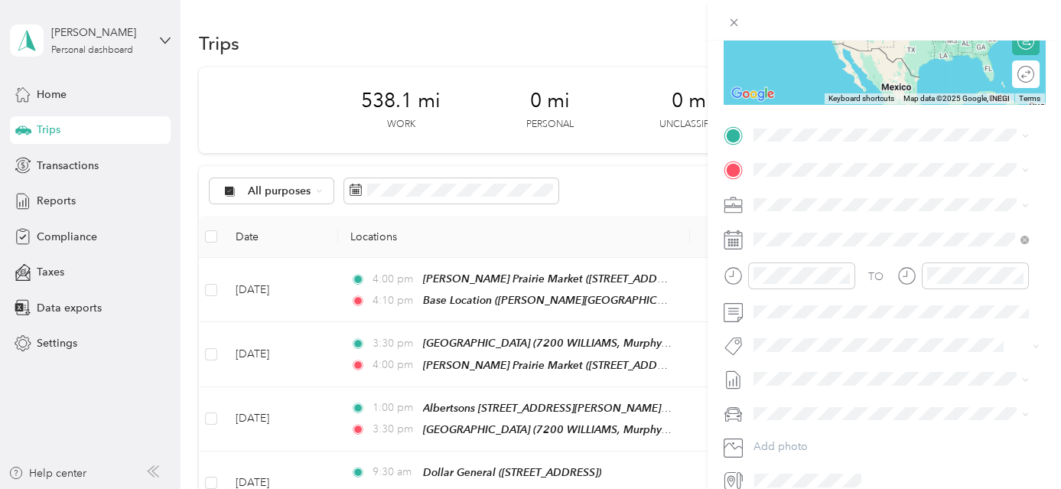
click at [895, 210] on span "[PERSON_NAME][GEOGRAPHIC_DATA], [GEOGRAPHIC_DATA], [US_STATE], [GEOGRAPHIC_DATA]" at bounding box center [881, 223] width 198 height 45
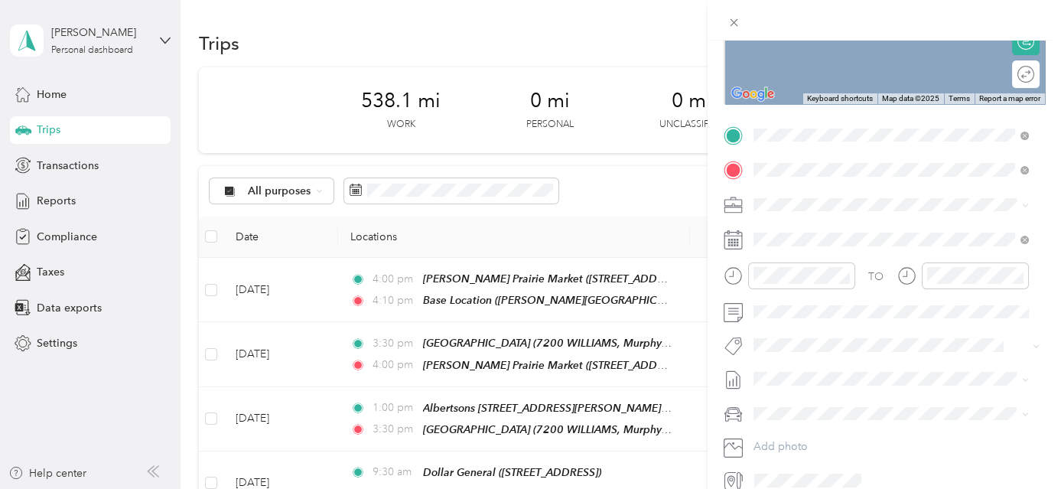
click at [861, 242] on div "TEAM USPS [STREET_ADDRESS]" at bounding box center [830, 241] width 97 height 37
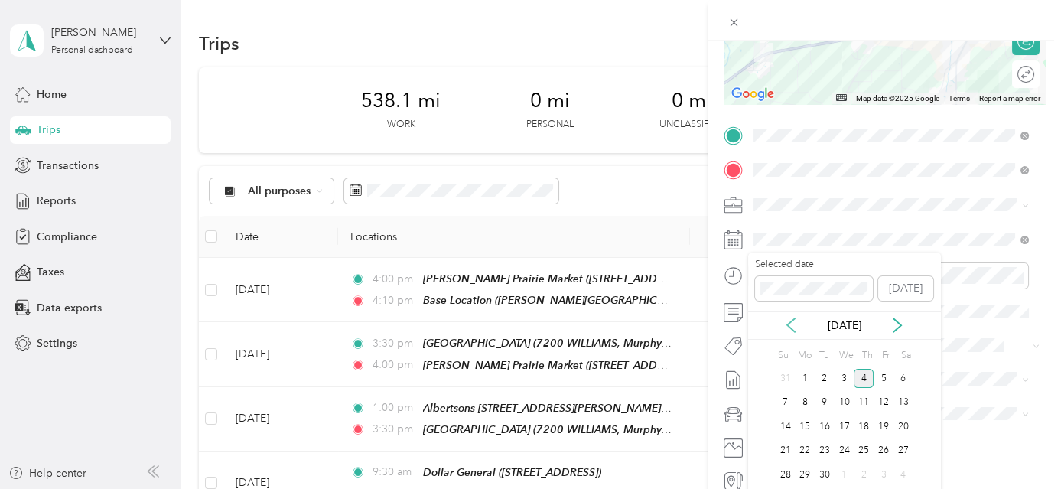
click at [793, 324] on icon at bounding box center [791, 325] width 15 height 15
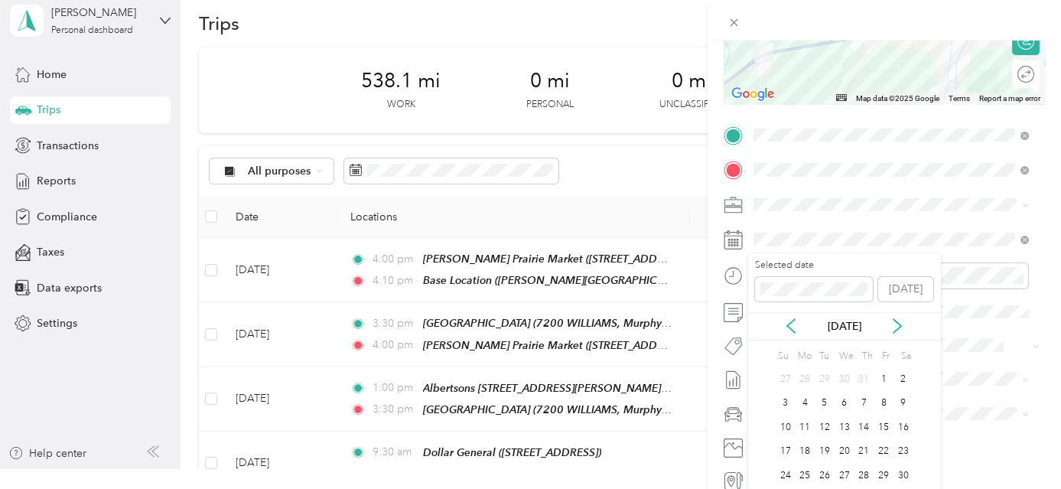
scroll to position [31, 0]
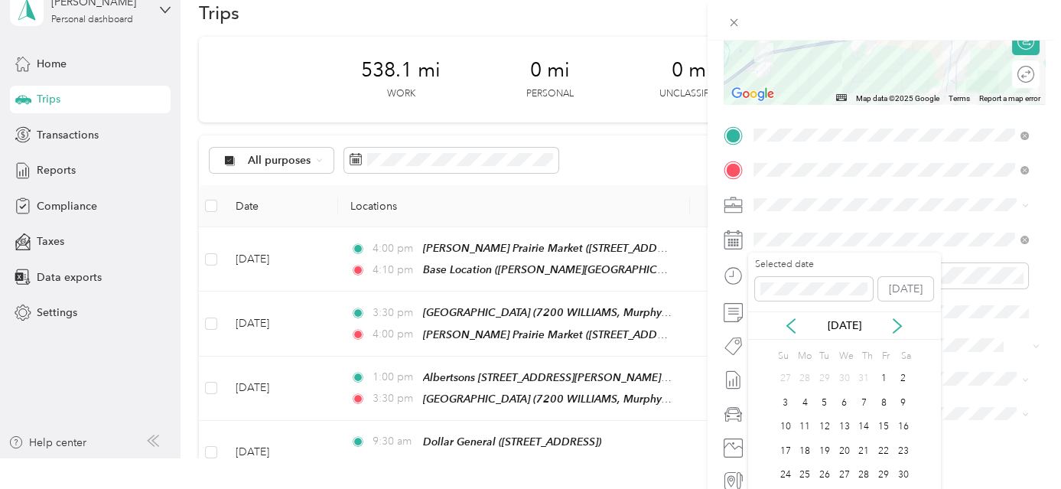
click at [826, 464] on div "26" at bounding box center [825, 475] width 20 height 24
click at [826, 471] on div "26" at bounding box center [825, 475] width 20 height 19
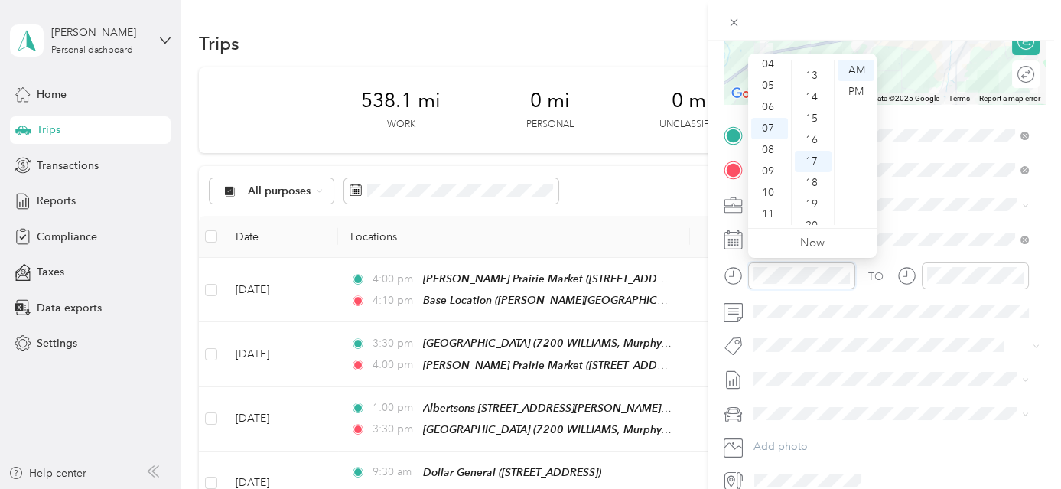
scroll to position [0, 0]
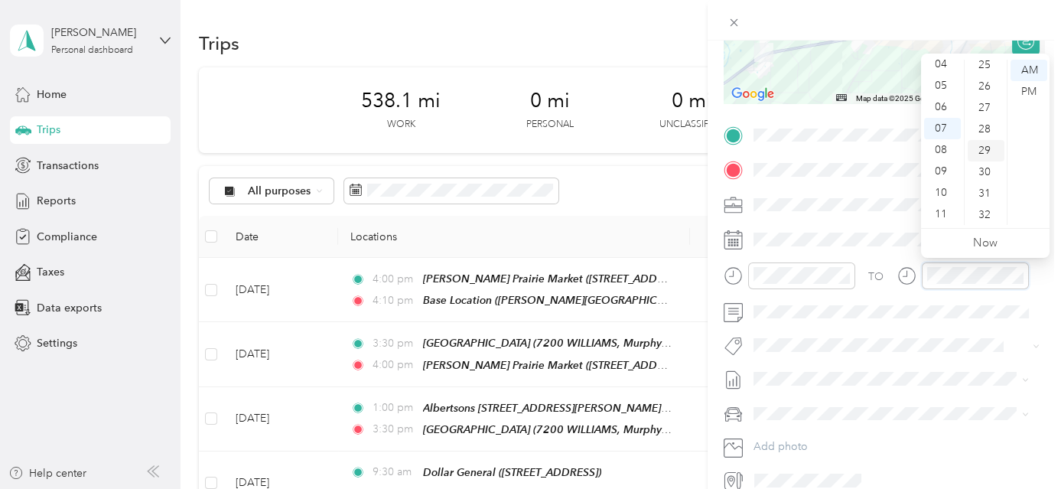
scroll to position [573, 0]
click at [985, 137] on div "30" at bounding box center [986, 139] width 37 height 21
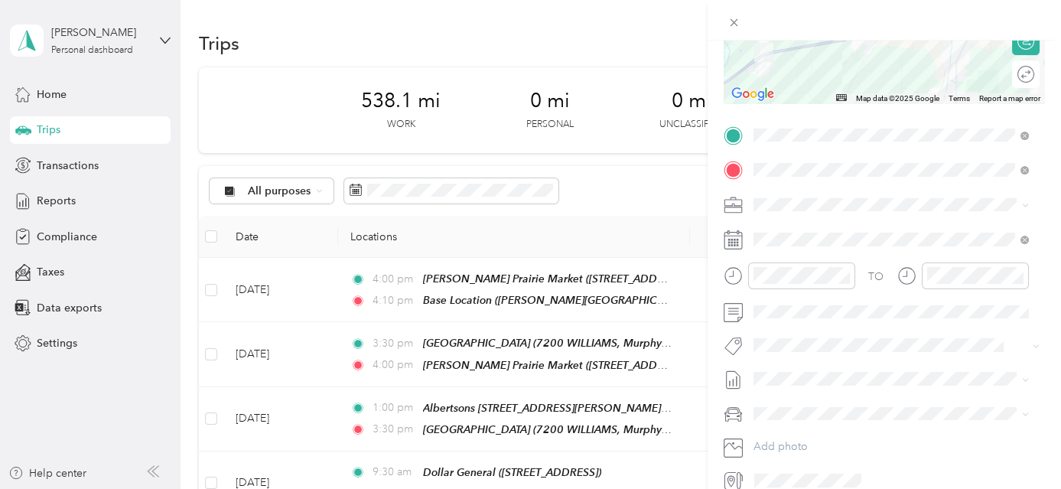
scroll to position [0, 0]
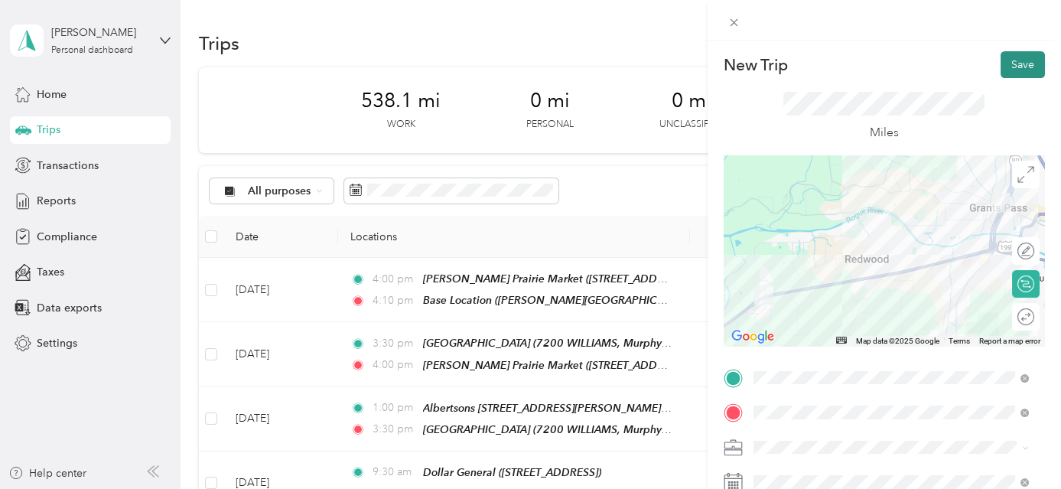
click at [1024, 66] on button "Save" at bounding box center [1023, 64] width 44 height 27
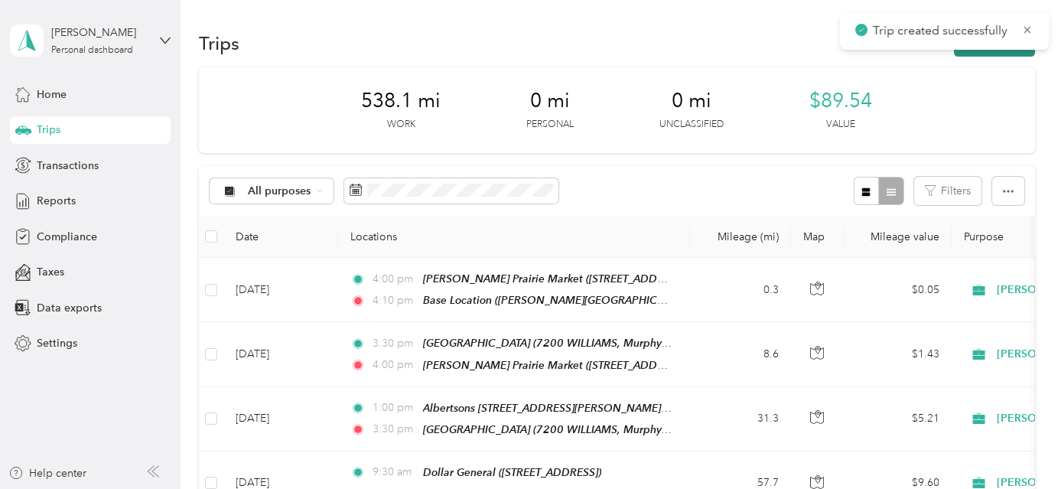
click at [995, 56] on button "New trip" at bounding box center [994, 43] width 81 height 27
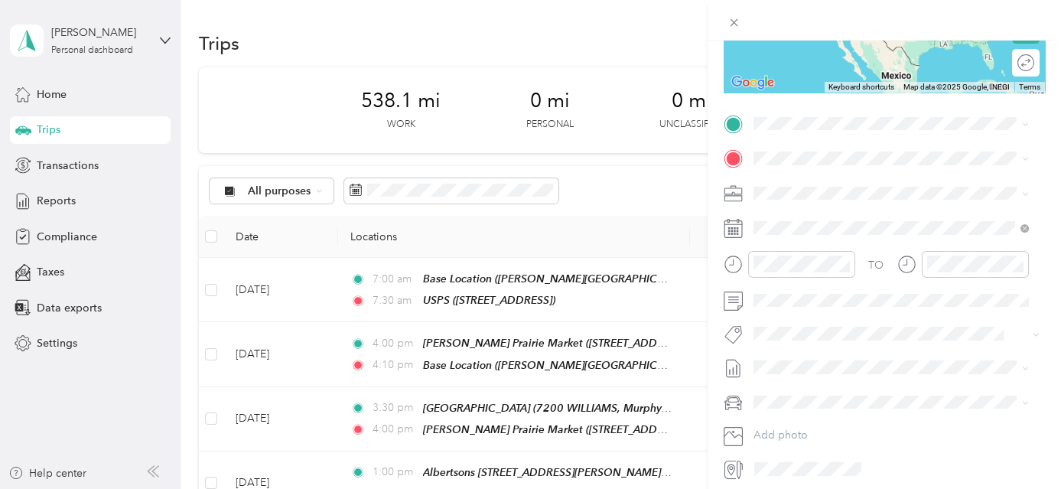
scroll to position [285, 0]
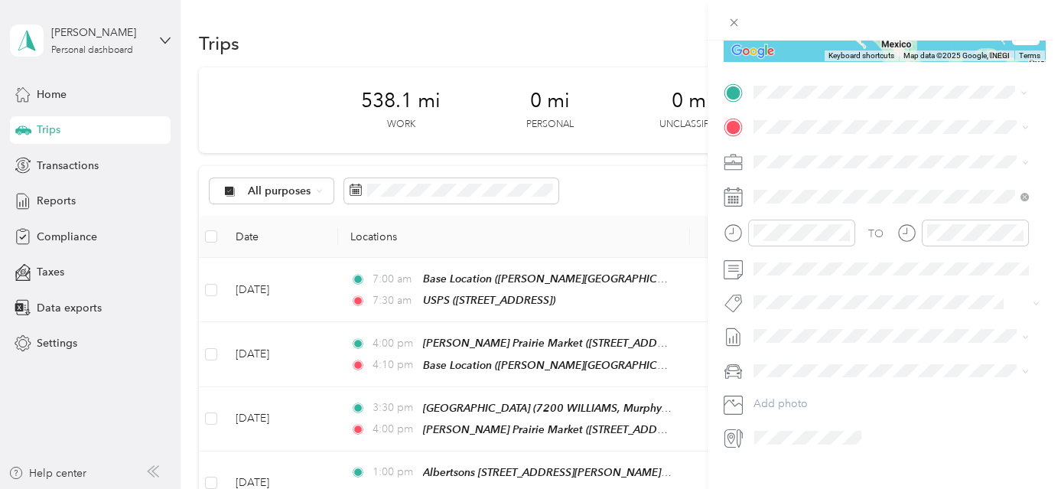
click at [855, 168] on span "[STREET_ADDRESS]" at bounding box center [830, 174] width 97 height 13
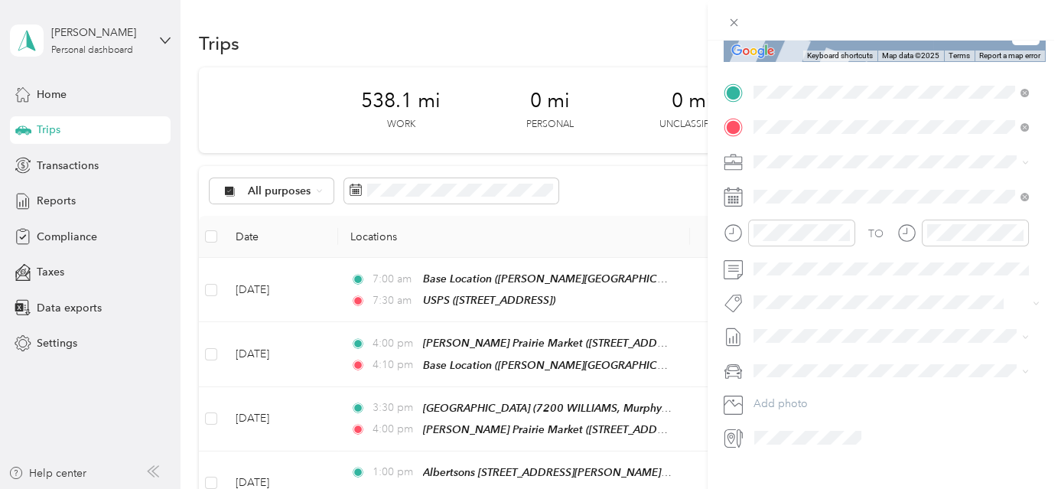
click at [870, 200] on span "[STREET_ADDRESS][PERSON_NAME][US_STATE]" at bounding box center [901, 203] width 238 height 13
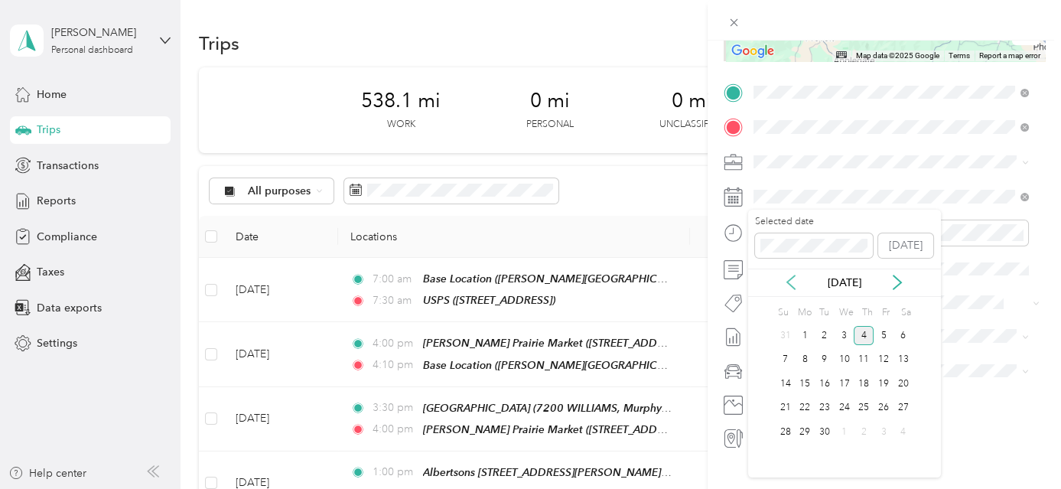
click at [794, 285] on icon at bounding box center [791, 282] width 15 height 15
click at [830, 429] on div "26" at bounding box center [825, 431] width 20 height 19
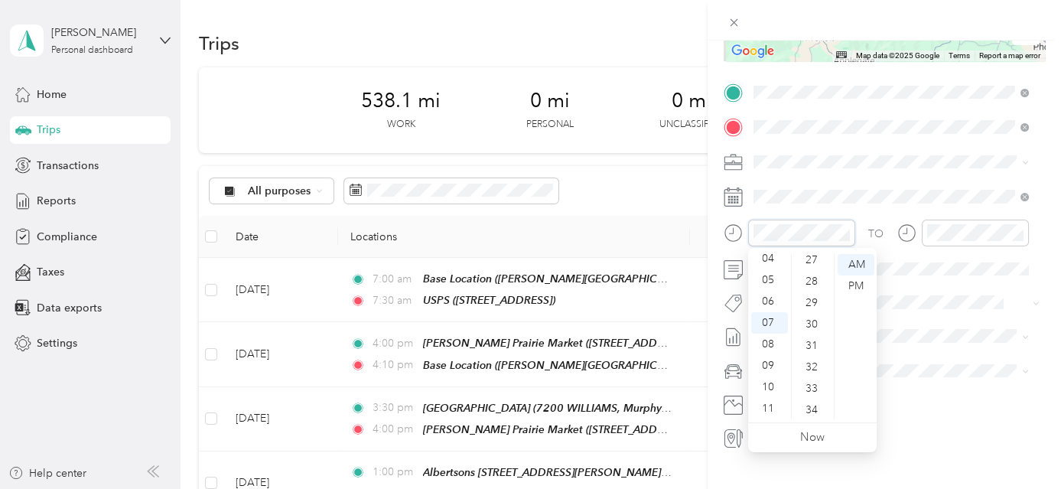
scroll to position [583, 0]
click at [810, 327] on div "30" at bounding box center [813, 324] width 37 height 21
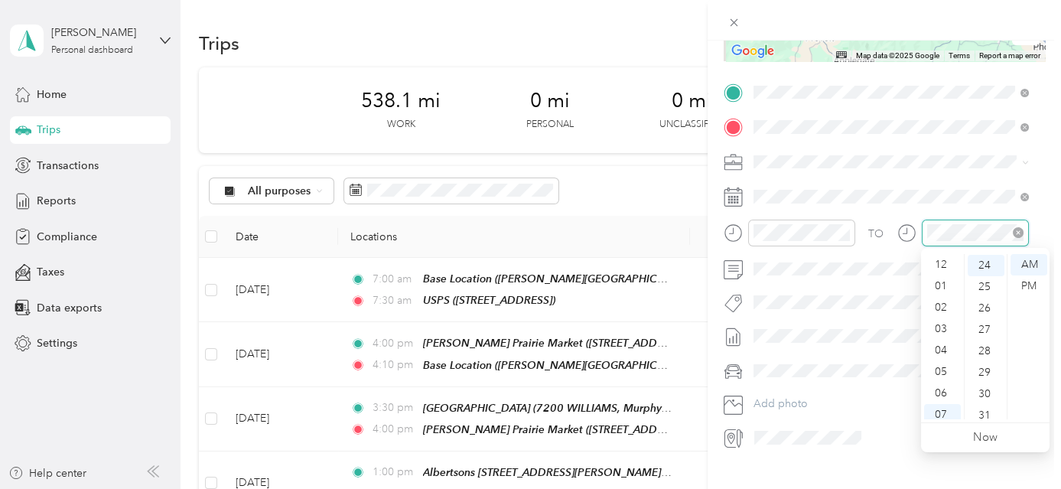
scroll to position [92, 0]
click at [944, 407] on div "11" at bounding box center [942, 408] width 37 height 21
click at [985, 267] on div "00" at bounding box center [986, 264] width 37 height 21
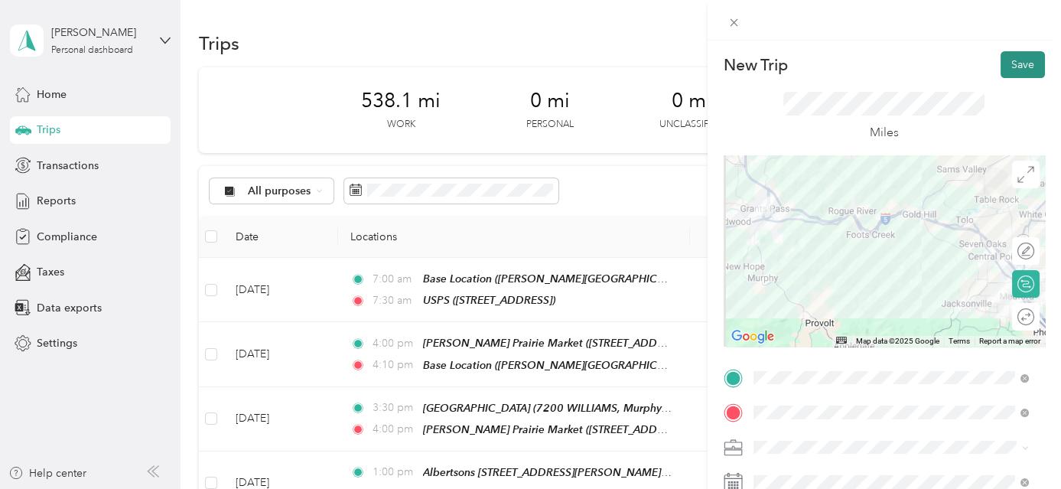
click at [1025, 63] on button "Save" at bounding box center [1023, 64] width 44 height 27
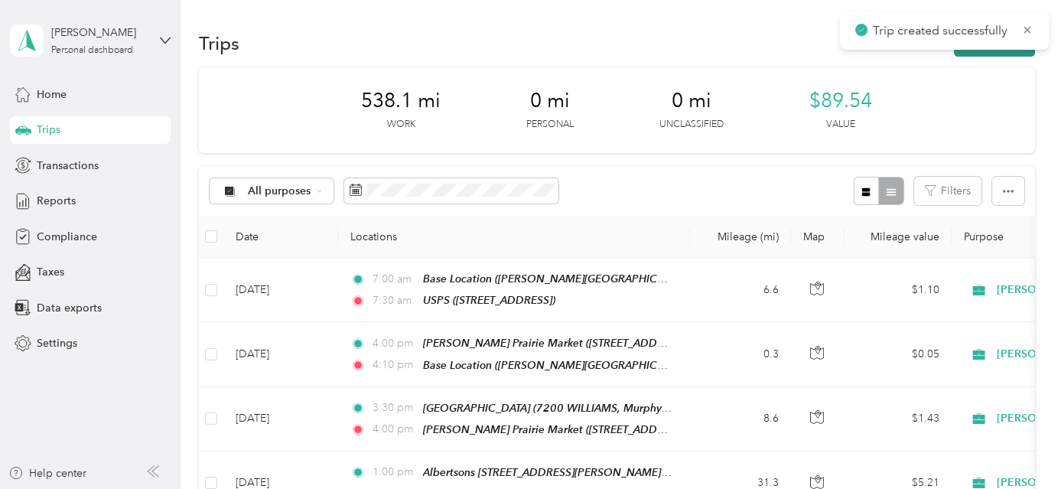
click at [1018, 54] on button "New trip" at bounding box center [994, 43] width 81 height 27
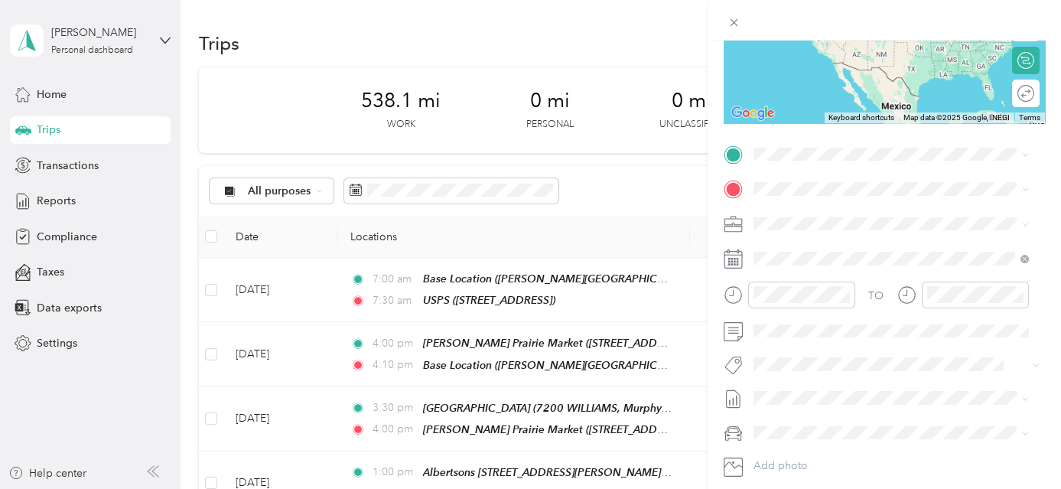
scroll to position [230, 0]
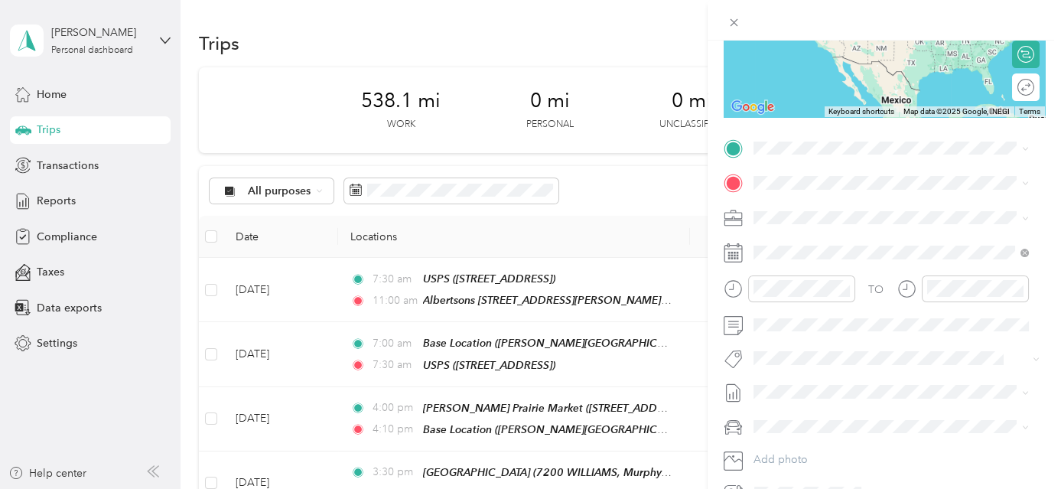
click at [903, 223] on span "[STREET_ADDRESS][PERSON_NAME][US_STATE]" at bounding box center [901, 223] width 238 height 13
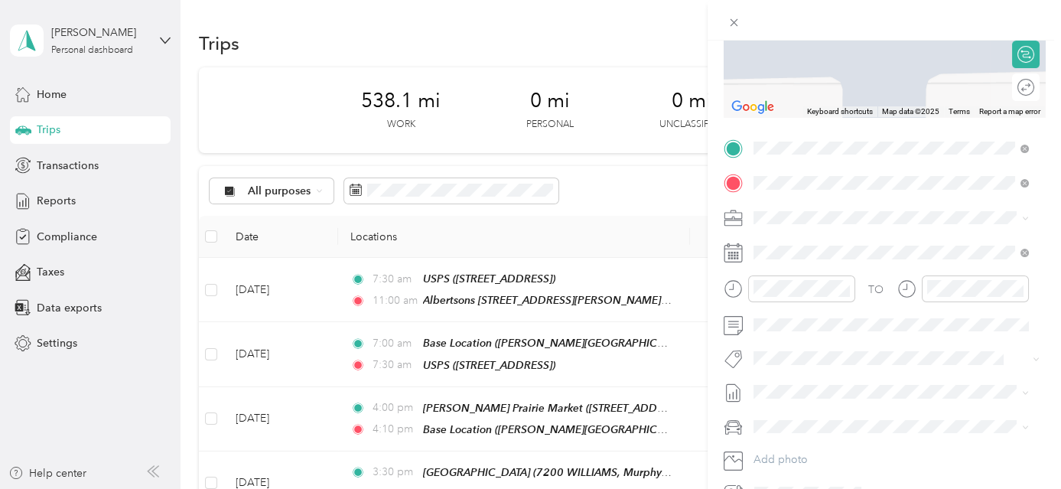
click at [888, 376] on div "TEAM Walgreens [STREET_ADDRESS]" at bounding box center [835, 394] width 106 height 37
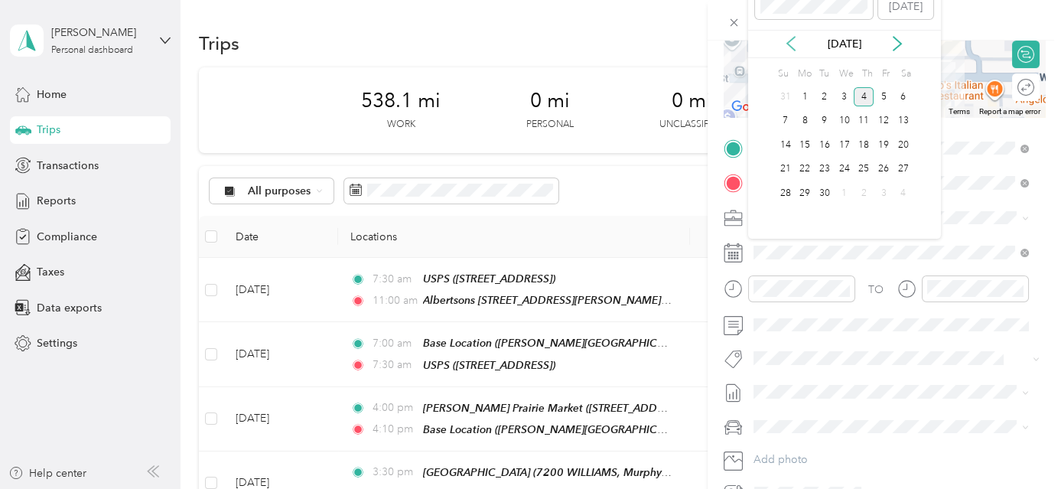
click at [787, 44] on icon at bounding box center [791, 44] width 8 height 14
click at [831, 193] on div "26" at bounding box center [825, 193] width 20 height 19
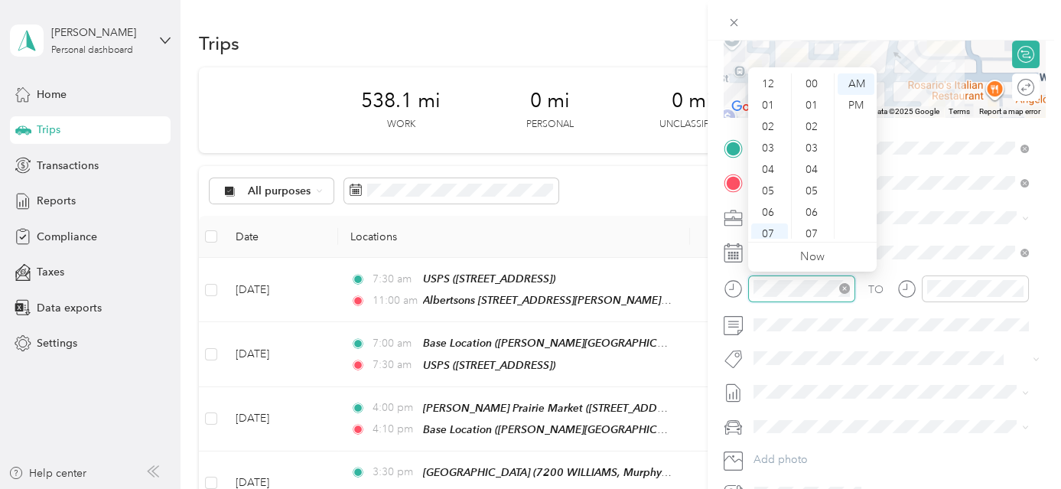
scroll to position [92, 0]
click at [780, 232] on div "11" at bounding box center [769, 227] width 37 height 21
click at [810, 83] on div "00" at bounding box center [813, 83] width 37 height 21
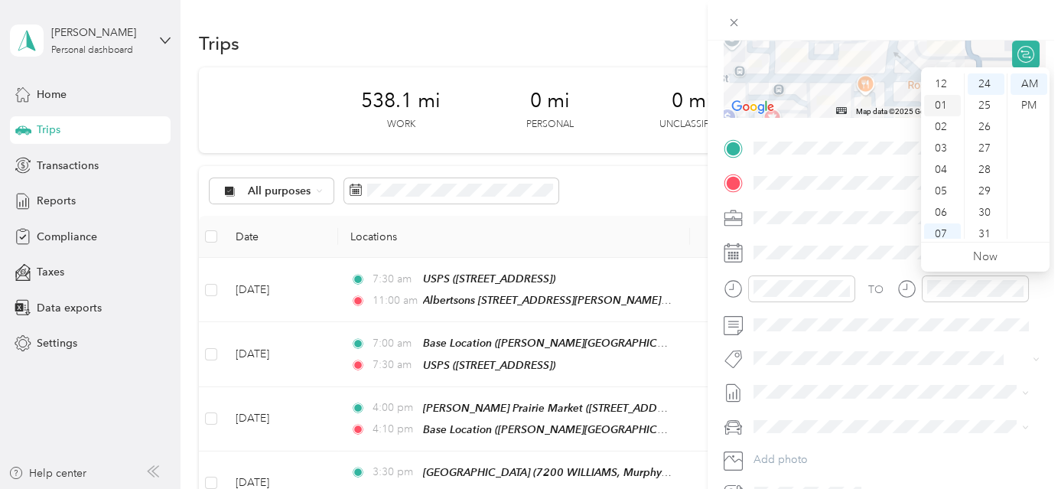
click at [945, 107] on div "01" at bounding box center [942, 105] width 37 height 21
click at [989, 87] on div "00" at bounding box center [986, 83] width 37 height 21
click at [1032, 101] on div "PM" at bounding box center [1029, 105] width 37 height 21
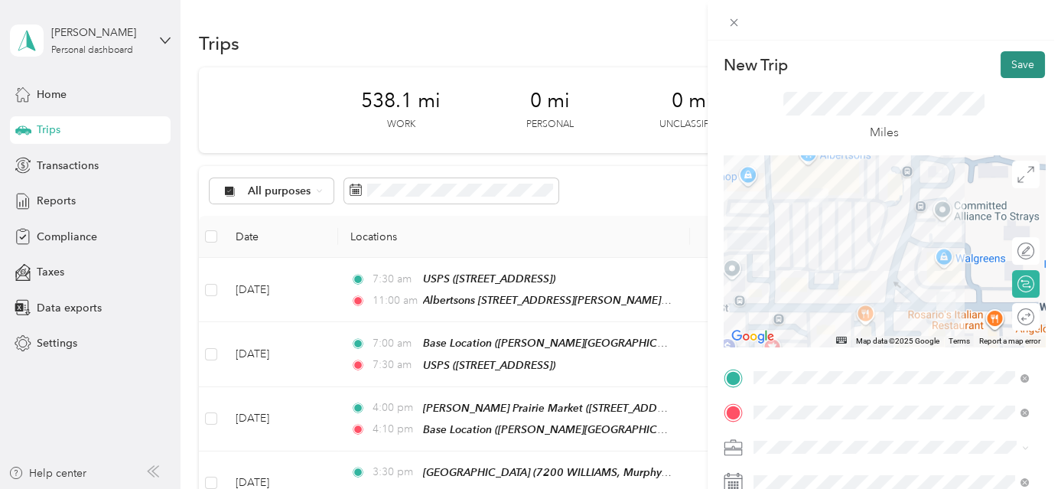
click at [1020, 61] on button "Save" at bounding box center [1023, 64] width 44 height 27
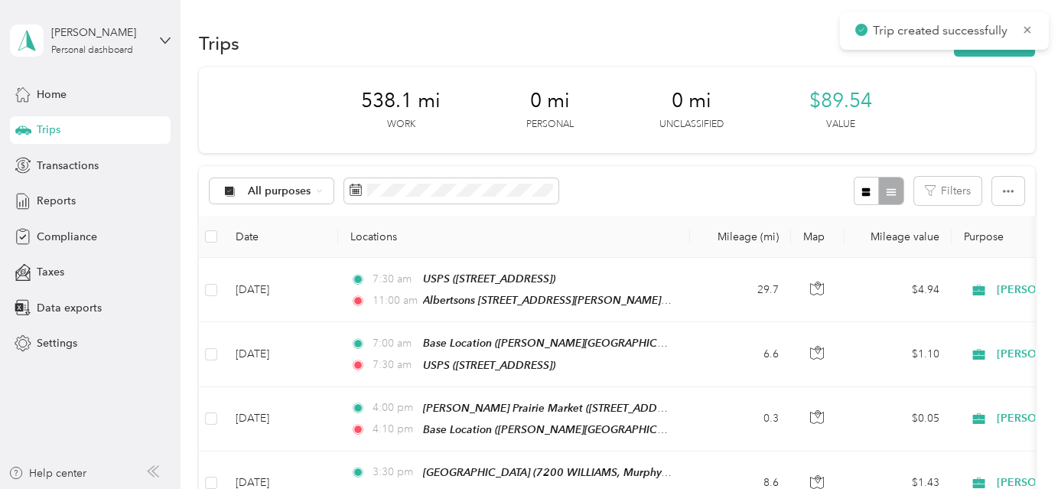
click at [999, 48] on div "Trip created successfully" at bounding box center [944, 30] width 209 height 37
click at [1005, 54] on button "New trip" at bounding box center [994, 43] width 81 height 27
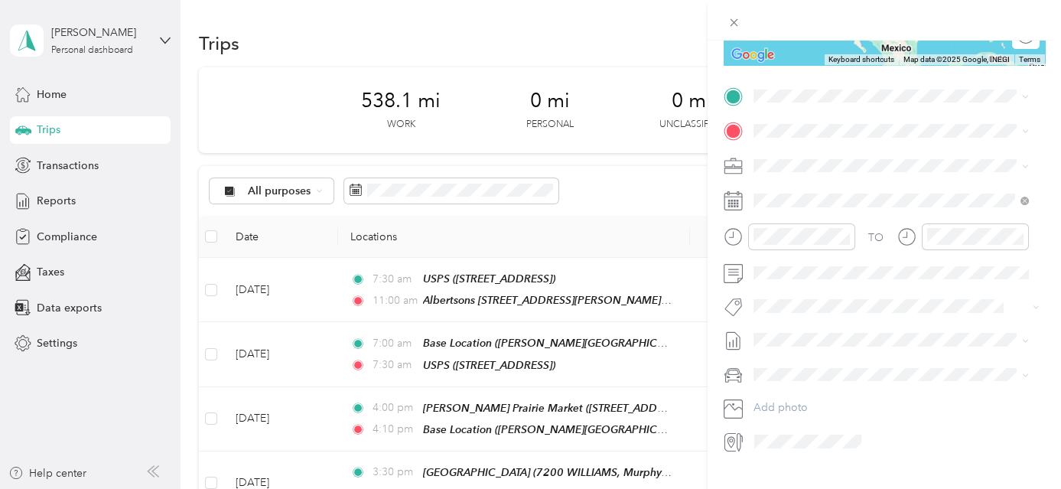
scroll to position [294, 0]
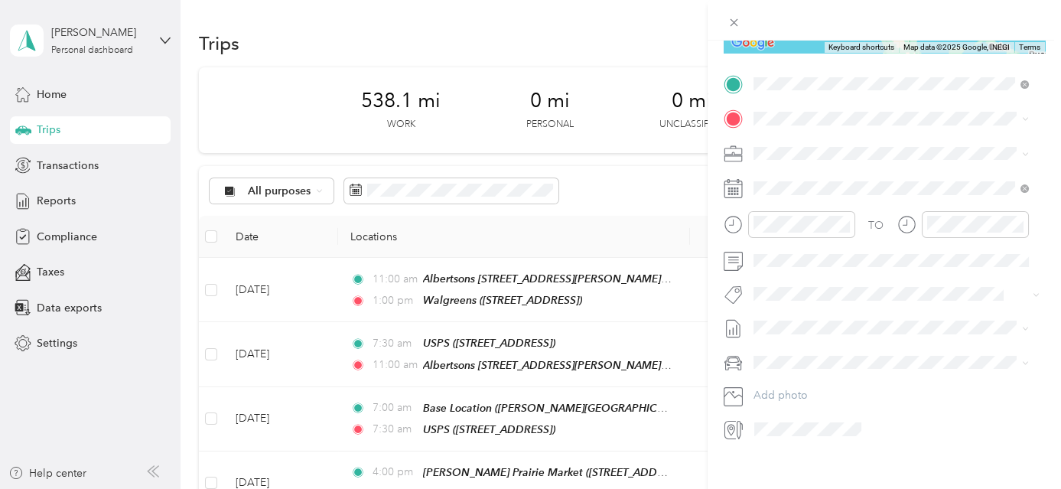
click at [888, 279] on div "TEAM Walgreens [STREET_ADDRESS]" at bounding box center [835, 295] width 106 height 37
click at [871, 319] on div "Safeway [STREET_ADDRESS][US_STATE]" at bounding box center [903, 295] width 242 height 48
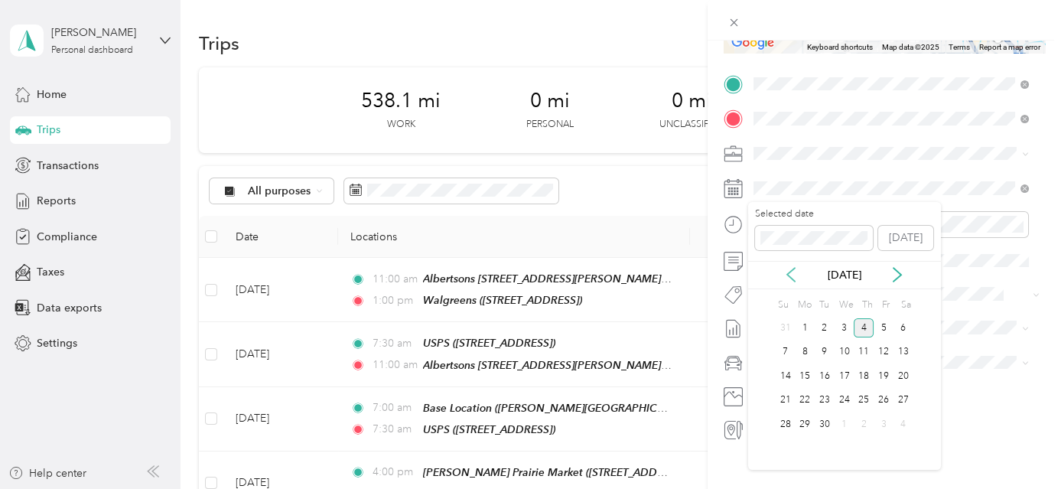
click at [790, 271] on icon at bounding box center [791, 274] width 15 height 15
click at [823, 425] on div "26" at bounding box center [825, 424] width 20 height 19
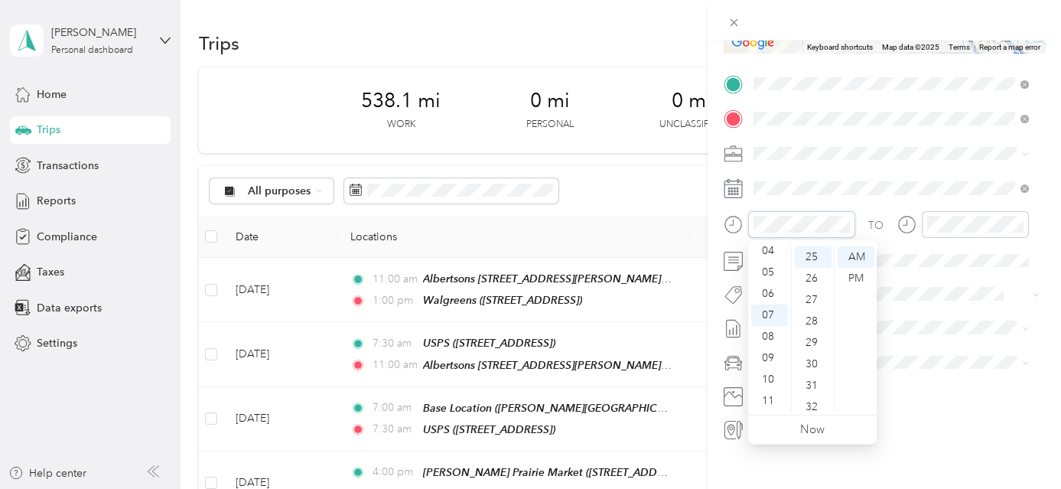
scroll to position [0, 0]
click at [774, 277] on div "01" at bounding box center [769, 278] width 37 height 21
click at [816, 255] on div "00" at bounding box center [813, 256] width 37 height 21
drag, startPoint x: 859, startPoint y: 281, endPoint x: 881, endPoint y: 269, distance: 26.0
click at [860, 277] on div "PM" at bounding box center [856, 278] width 37 height 21
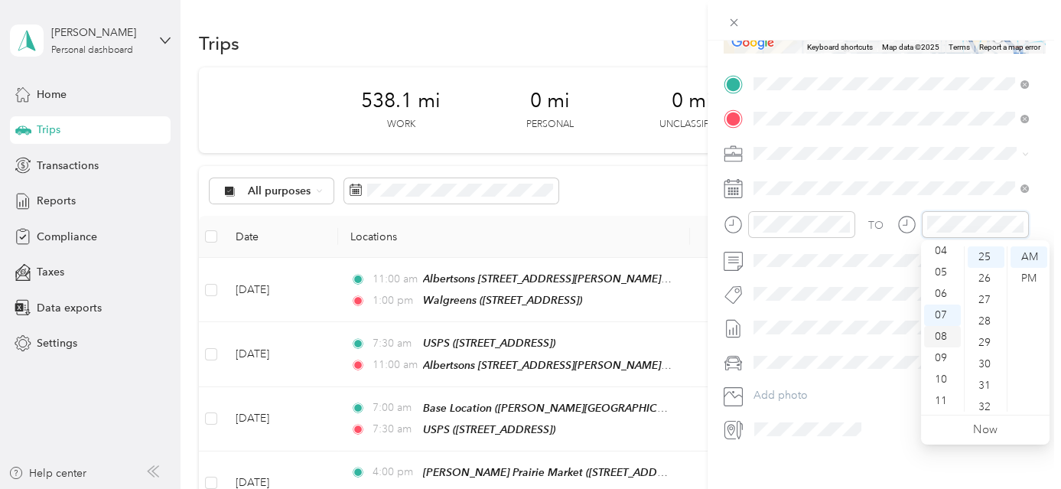
scroll to position [22, 0]
click at [951, 297] on div "03" at bounding box center [942, 298] width 37 height 21
click at [991, 255] on div "00" at bounding box center [986, 256] width 37 height 21
click at [1034, 274] on div "PM" at bounding box center [1029, 278] width 37 height 21
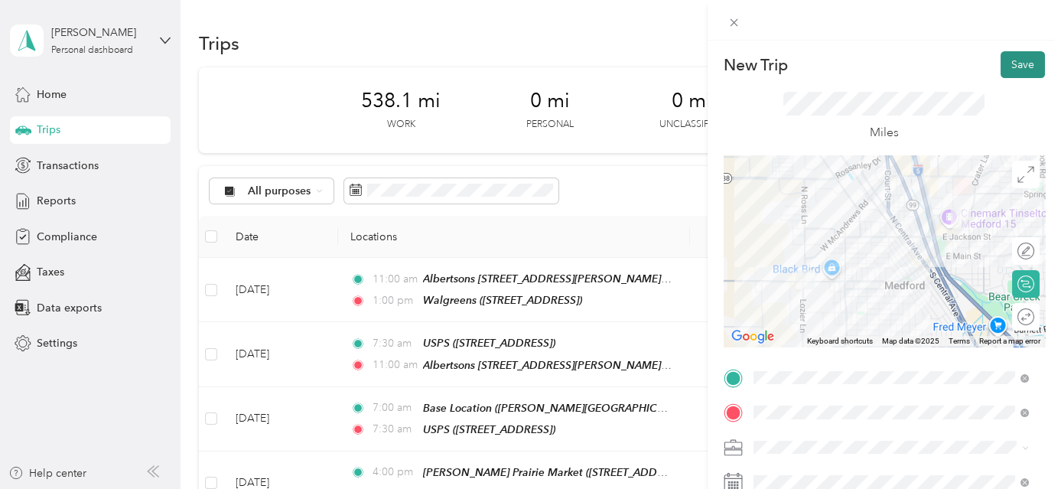
click at [1021, 67] on button "Save" at bounding box center [1023, 64] width 44 height 27
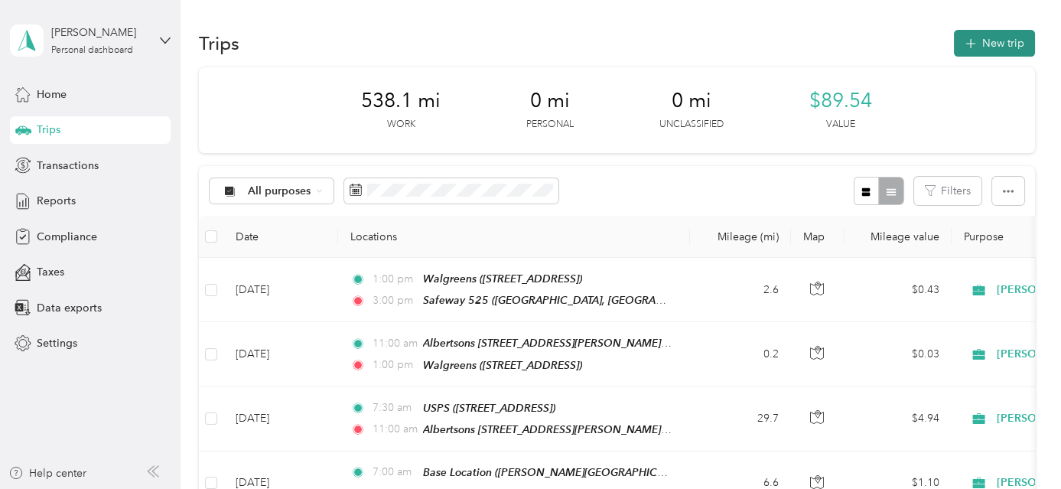
click at [1006, 44] on button "New trip" at bounding box center [994, 43] width 81 height 27
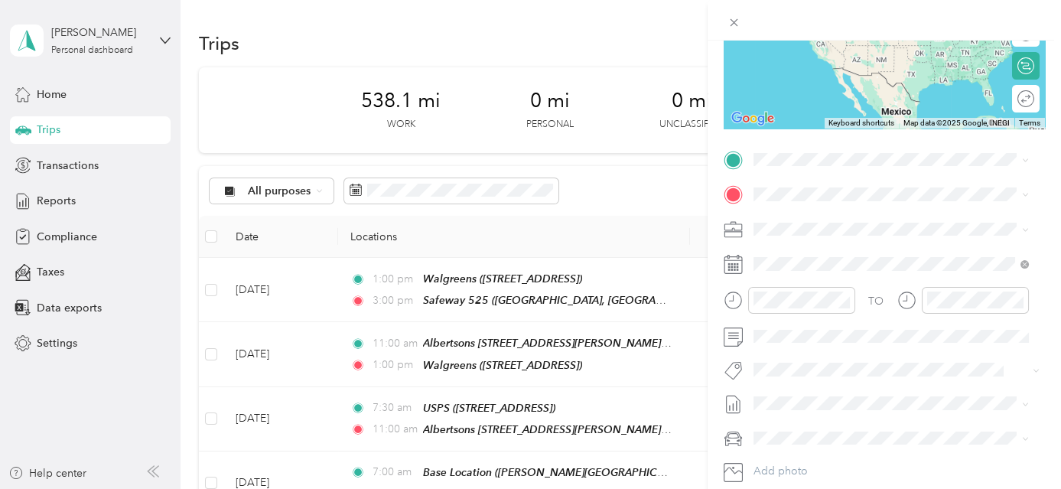
scroll to position [246, 0]
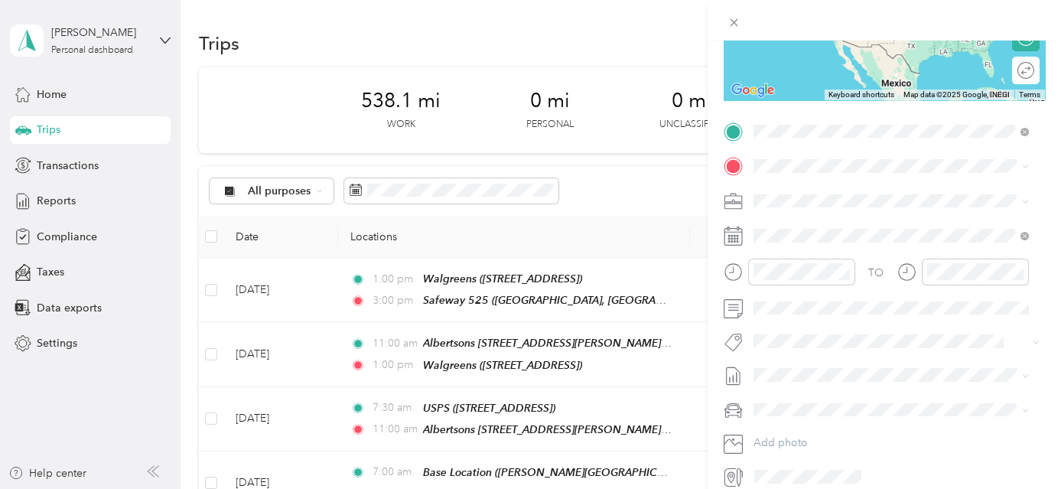
click at [892, 338] on span "[GEOGRAPHIC_DATA], [US_STATE], [GEOGRAPHIC_DATA]" at bounding box center [869, 323] width 175 height 29
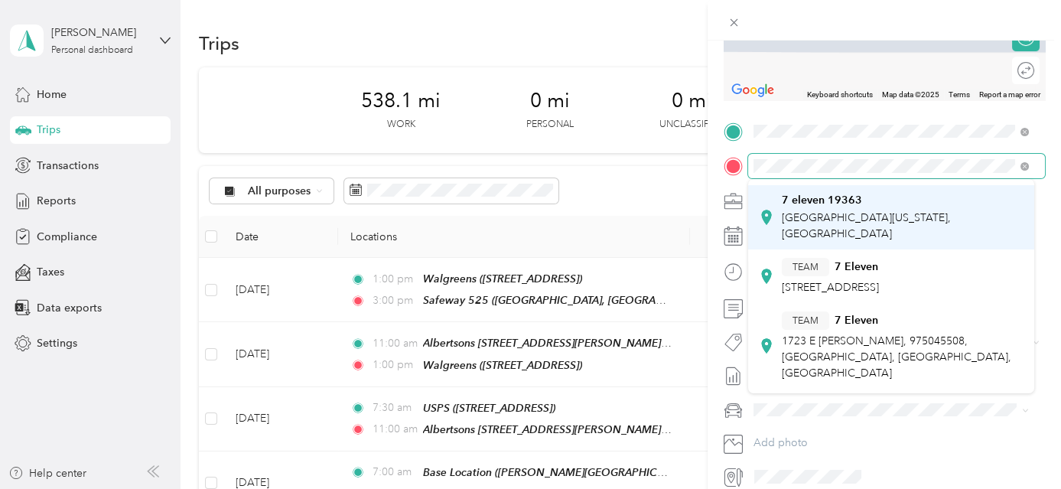
scroll to position [417, 0]
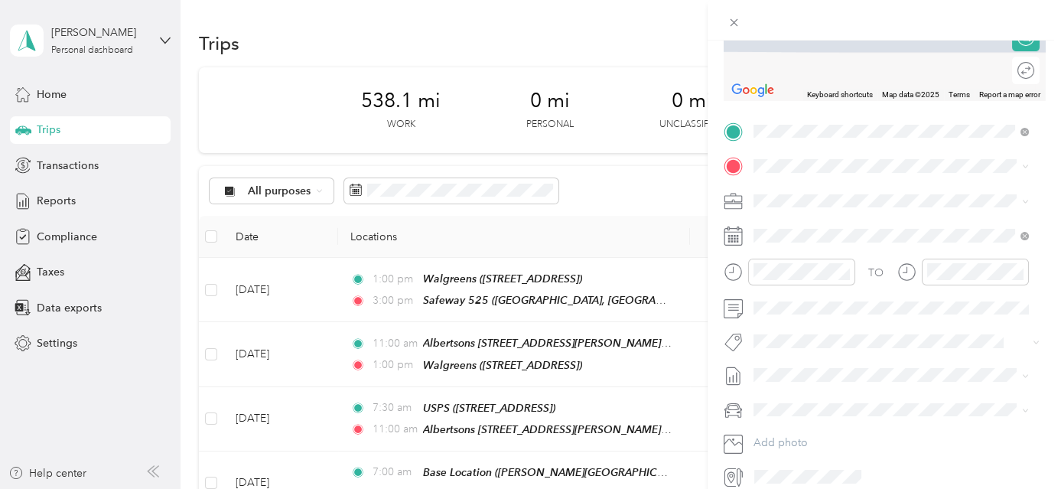
click at [910, 303] on div "TEAM 7 Eleven 1723 E [PERSON_NAME], 975045508, Medford, [GEOGRAPHIC_DATA], [GEO…" at bounding box center [903, 268] width 242 height 70
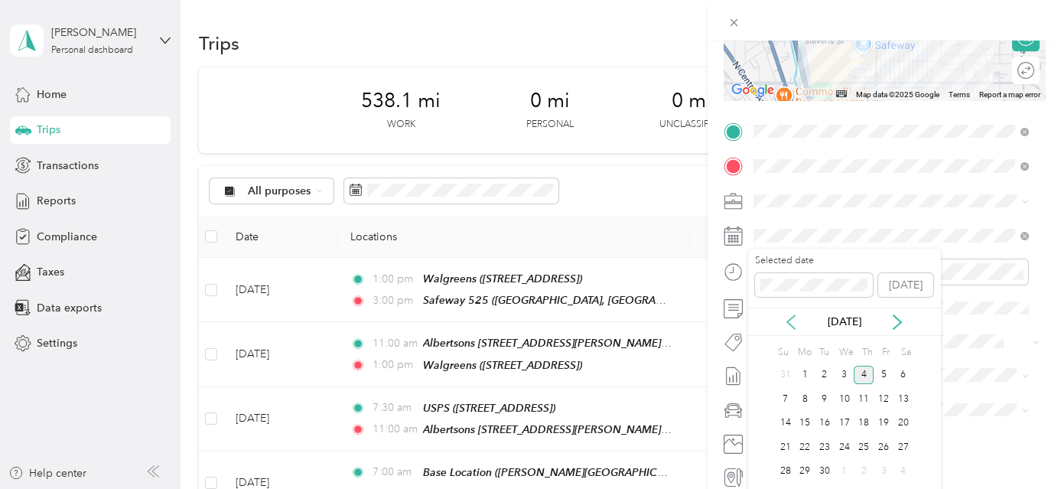
click at [790, 317] on icon at bounding box center [791, 321] width 15 height 15
click at [818, 467] on div "26" at bounding box center [825, 471] width 20 height 19
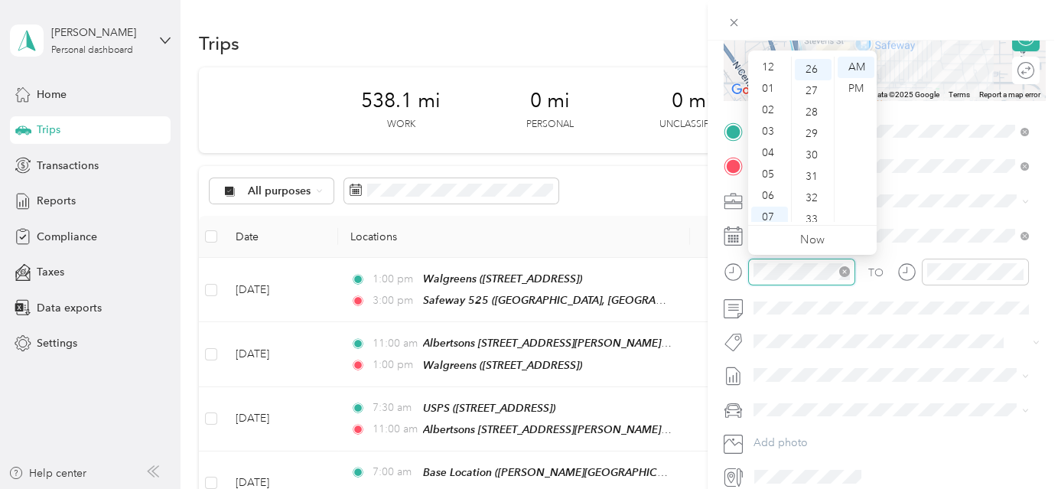
scroll to position [92, 0]
click at [773, 113] on div "03" at bounding box center [769, 109] width 37 height 21
click at [816, 68] on div "00" at bounding box center [813, 67] width 37 height 21
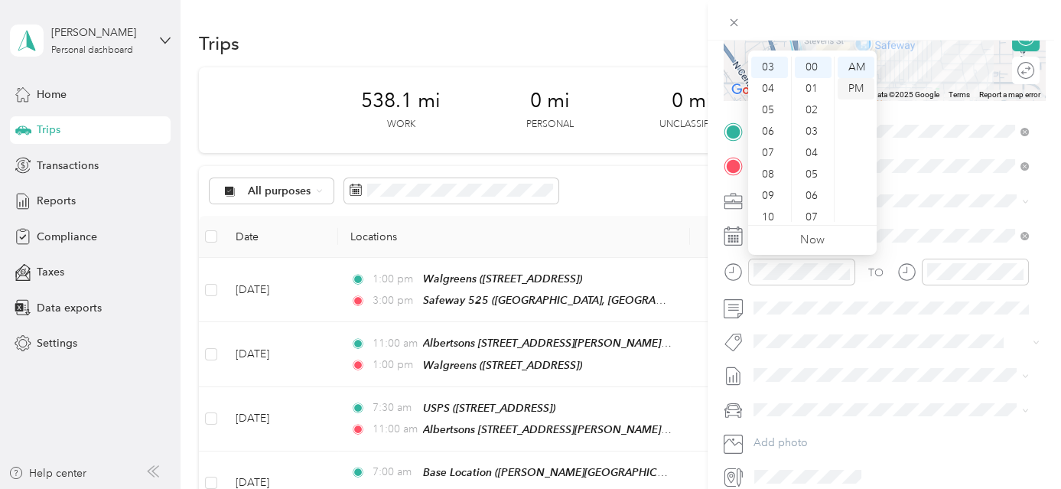
click at [862, 92] on div "PM" at bounding box center [856, 88] width 37 height 21
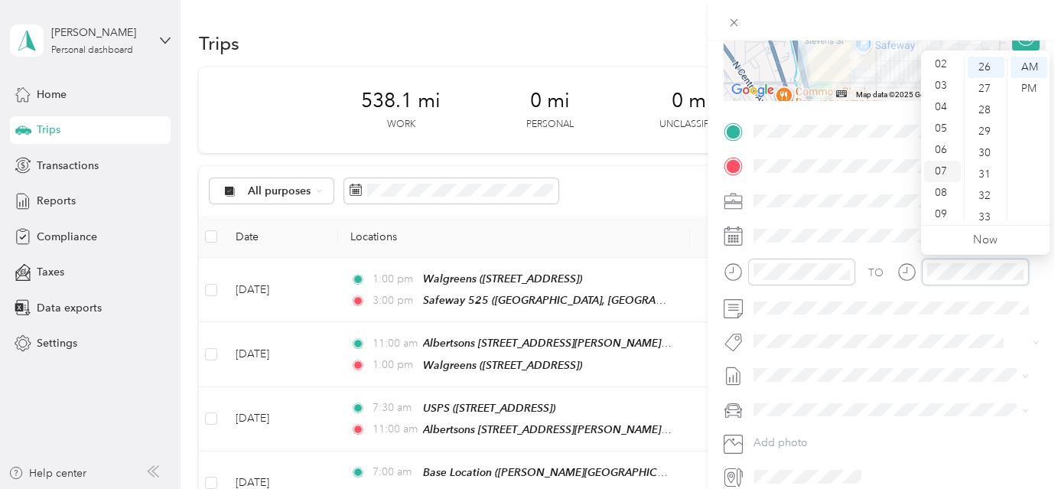
scroll to position [22, 0]
click at [947, 113] on div "03" at bounding box center [942, 109] width 37 height 21
click at [990, 150] on div "30" at bounding box center [986, 152] width 37 height 21
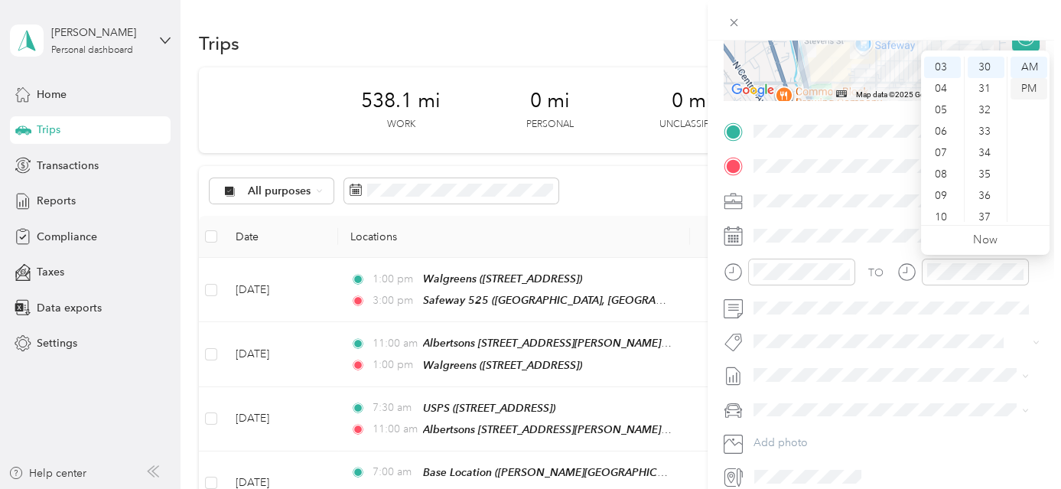
click at [1031, 90] on div "PM" at bounding box center [1029, 88] width 37 height 21
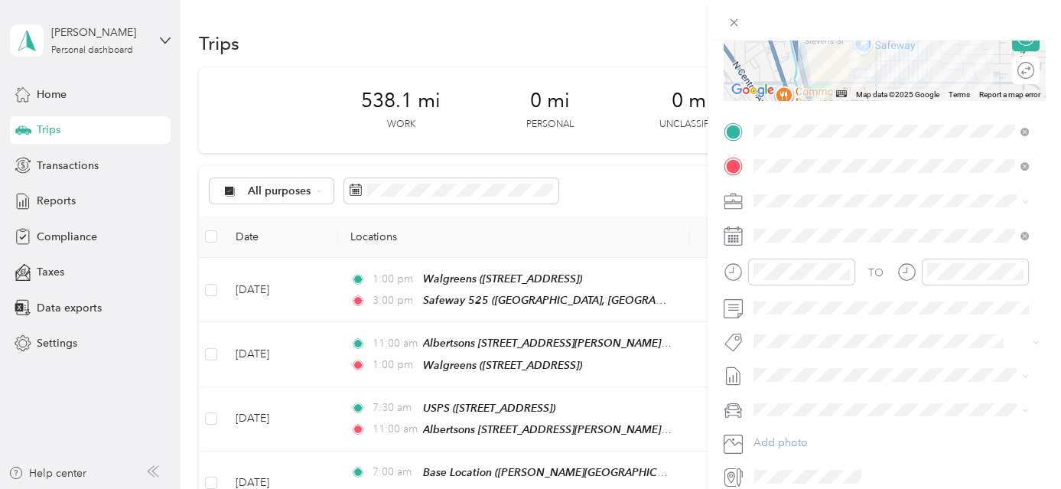
scroll to position [0, 0]
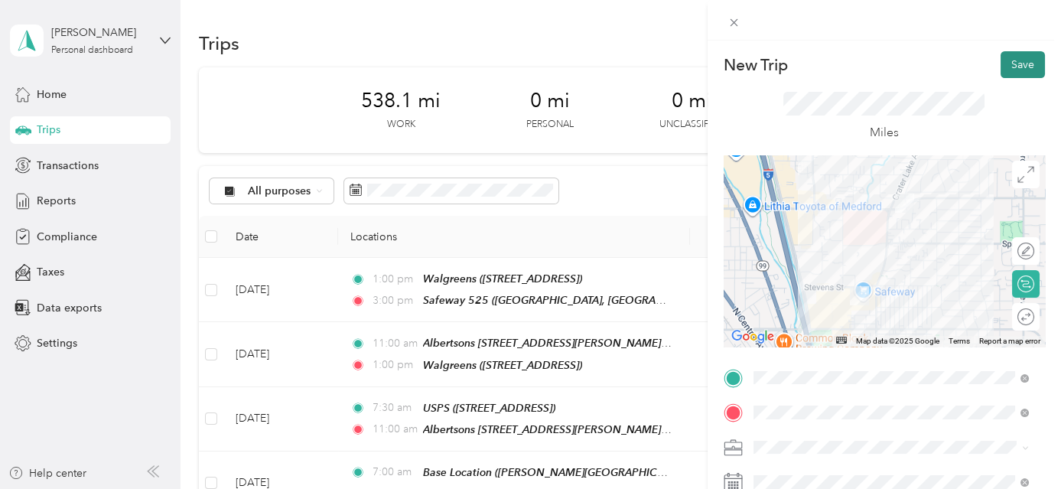
click at [1008, 59] on button "Save" at bounding box center [1023, 64] width 44 height 27
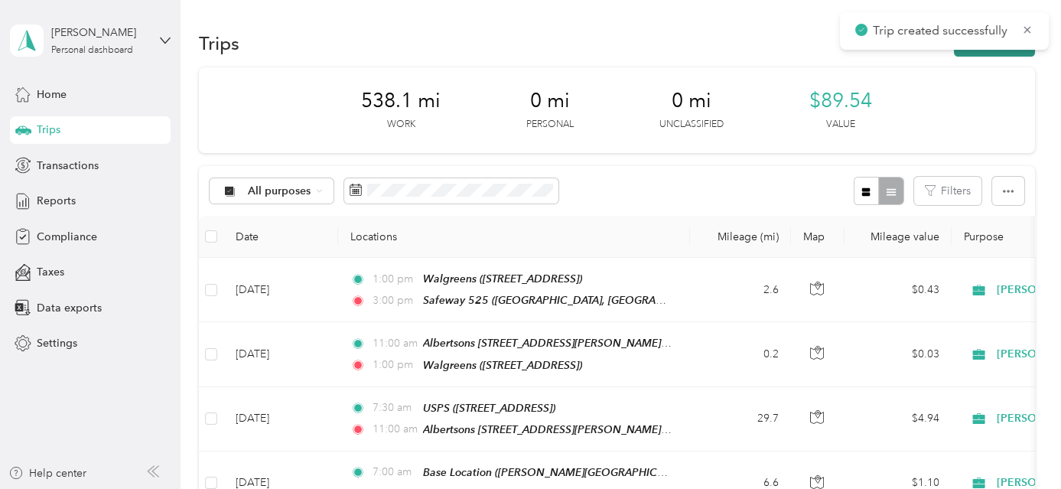
click at [1021, 52] on button "New trip" at bounding box center [994, 43] width 81 height 27
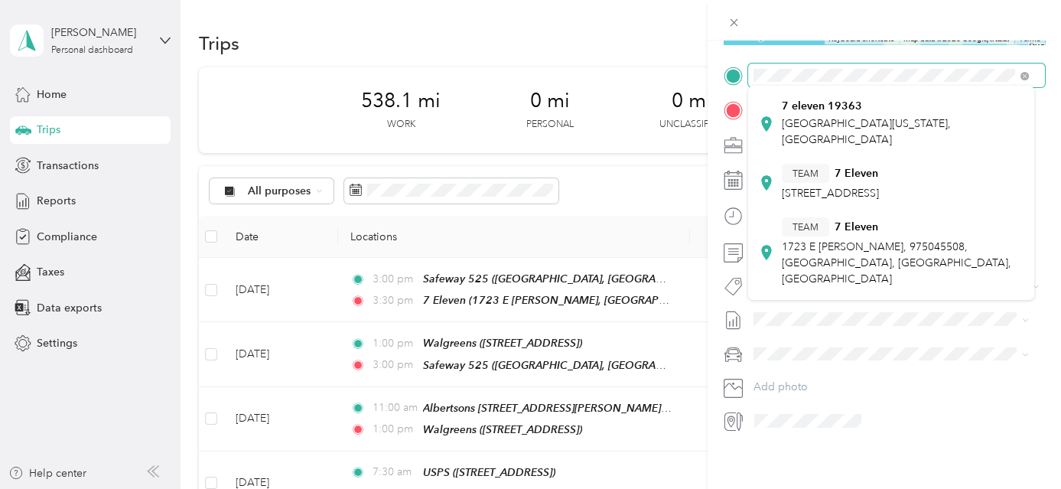
scroll to position [417, 0]
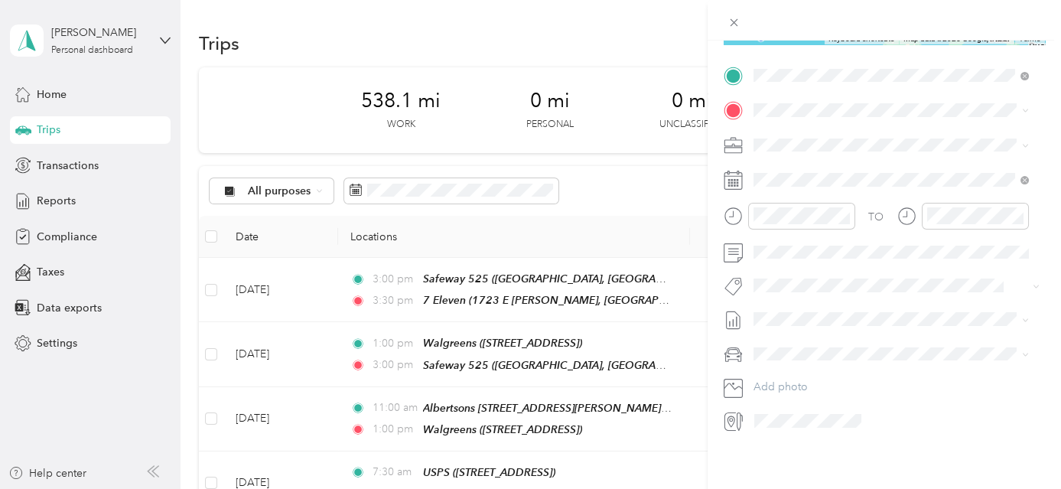
click at [889, 217] on div "TEAM 7 Eleven 1723 E [PERSON_NAME], 975045508, Medford, [GEOGRAPHIC_DATA], [GEO…" at bounding box center [903, 183] width 242 height 70
click at [867, 245] on div "TEAM Kohls [STREET_ADDRESS]" at bounding box center [830, 248] width 97 height 37
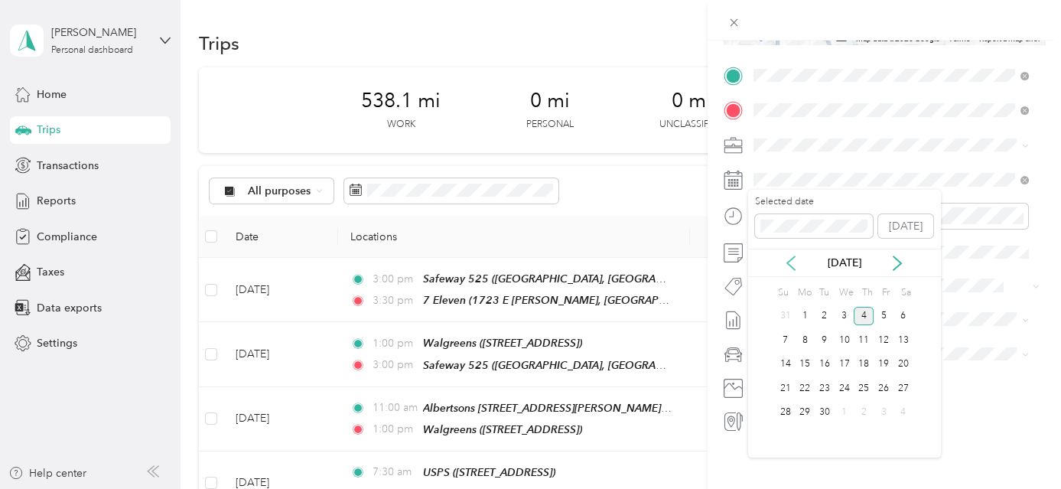
click at [790, 259] on icon at bounding box center [791, 263] width 8 height 14
click at [827, 411] on div "26" at bounding box center [825, 412] width 20 height 19
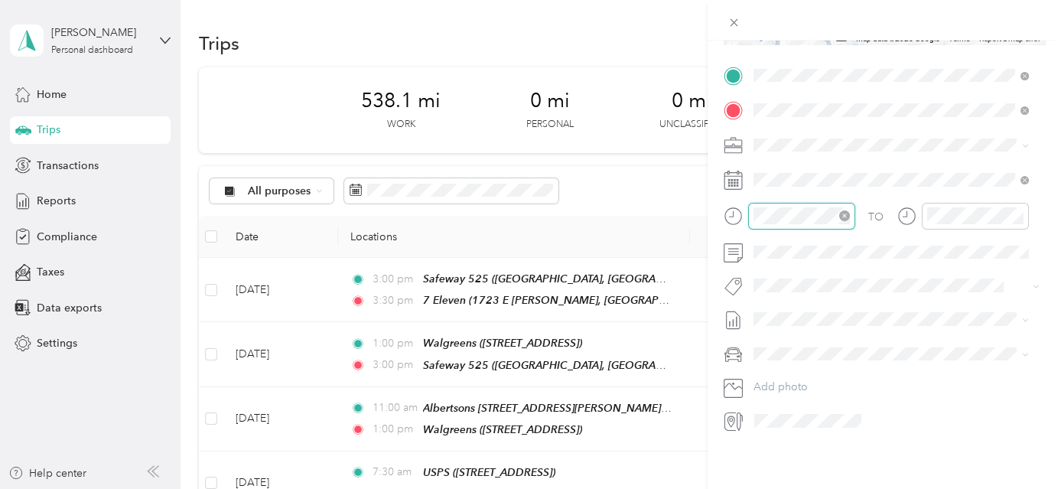
scroll to position [578, 0]
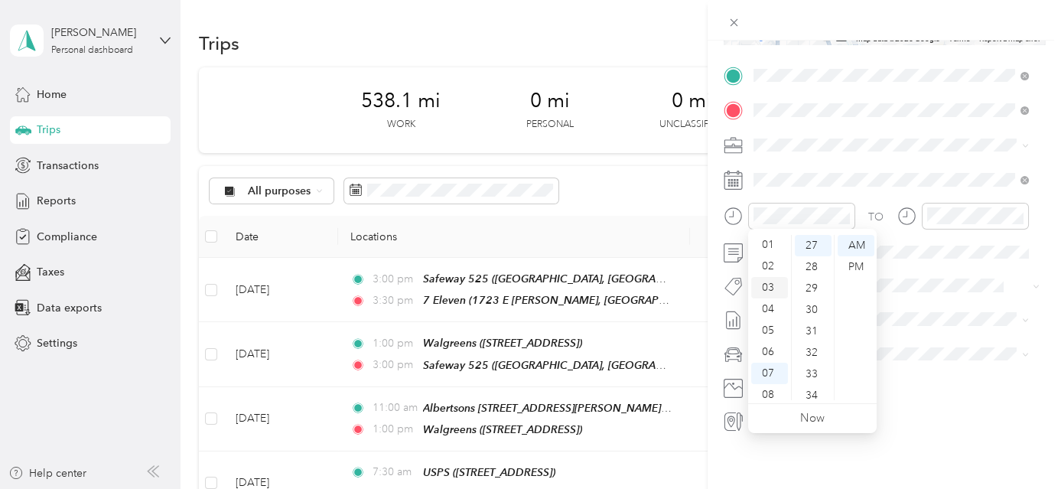
click at [775, 289] on div "03" at bounding box center [769, 287] width 37 height 21
click at [806, 305] on div "30" at bounding box center [813, 309] width 37 height 21
click at [851, 268] on div "PM" at bounding box center [856, 266] width 37 height 21
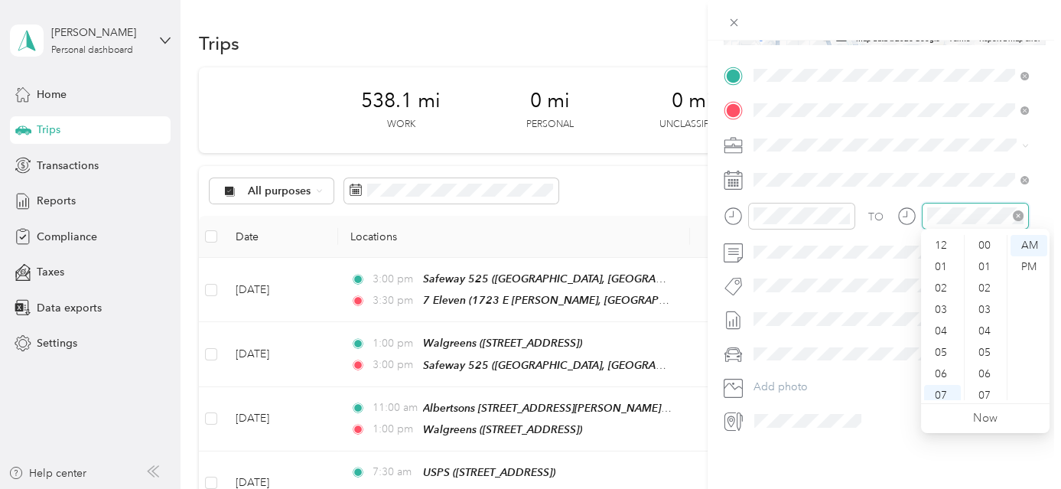
scroll to position [92, 0]
click at [951, 262] on div "05" at bounding box center [942, 260] width 37 height 21
click at [984, 243] on div "00" at bounding box center [986, 245] width 37 height 21
drag, startPoint x: 1024, startPoint y: 266, endPoint x: 1044, endPoint y: 266, distance: 20.7
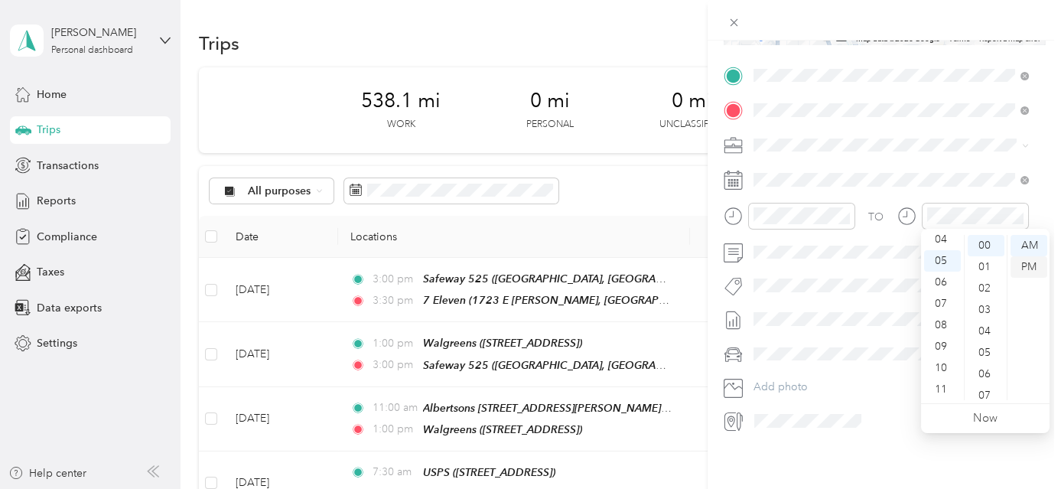
click at [1025, 266] on div "PM" at bounding box center [1029, 266] width 37 height 21
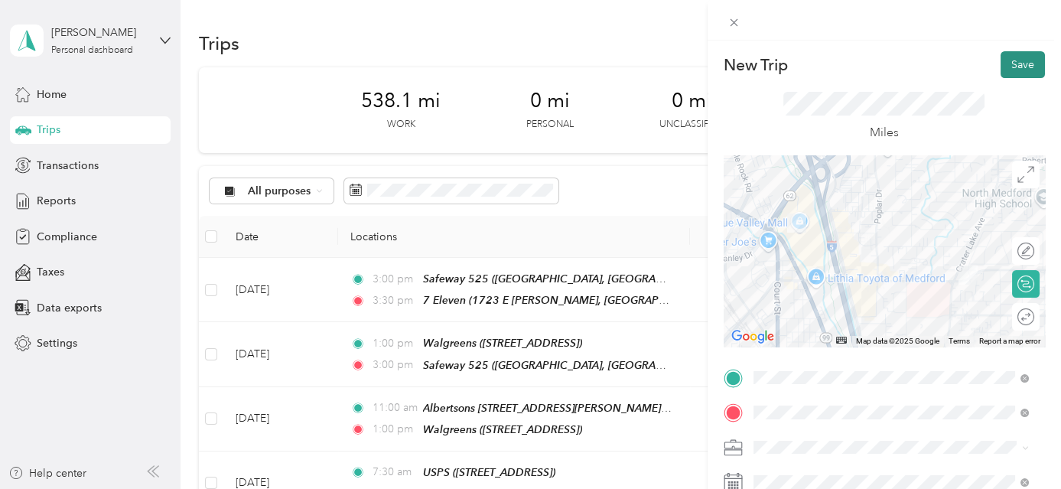
click at [1012, 60] on button "Save" at bounding box center [1023, 64] width 44 height 27
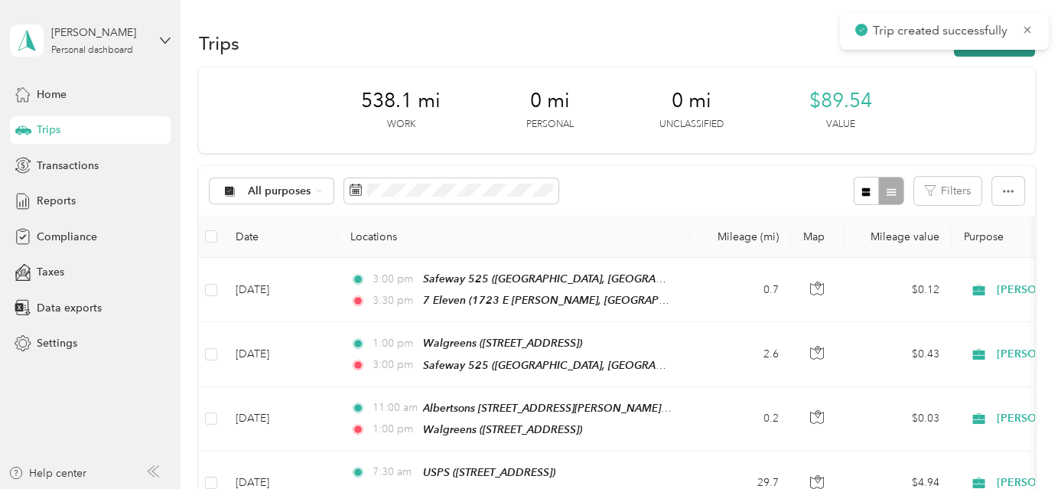
click at [1013, 54] on button "New trip" at bounding box center [994, 43] width 81 height 27
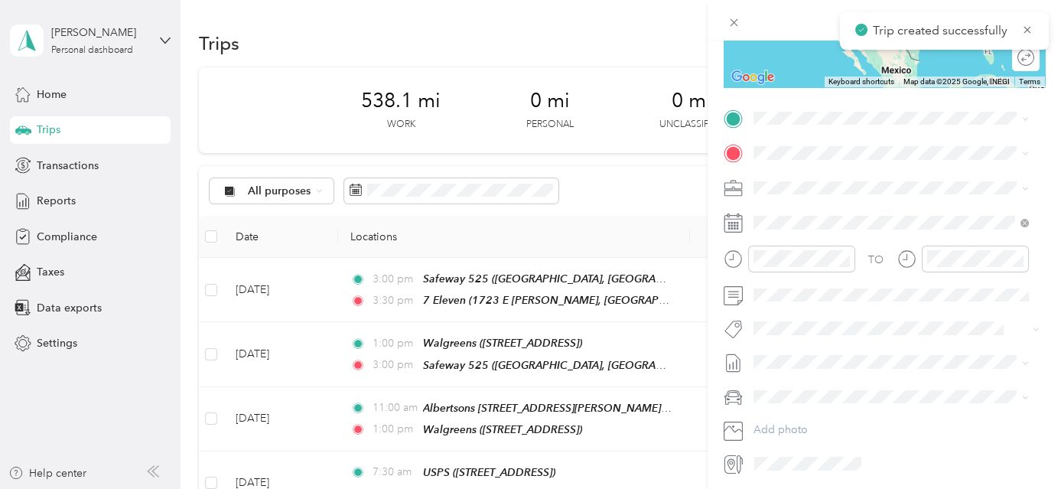
scroll to position [269, 0]
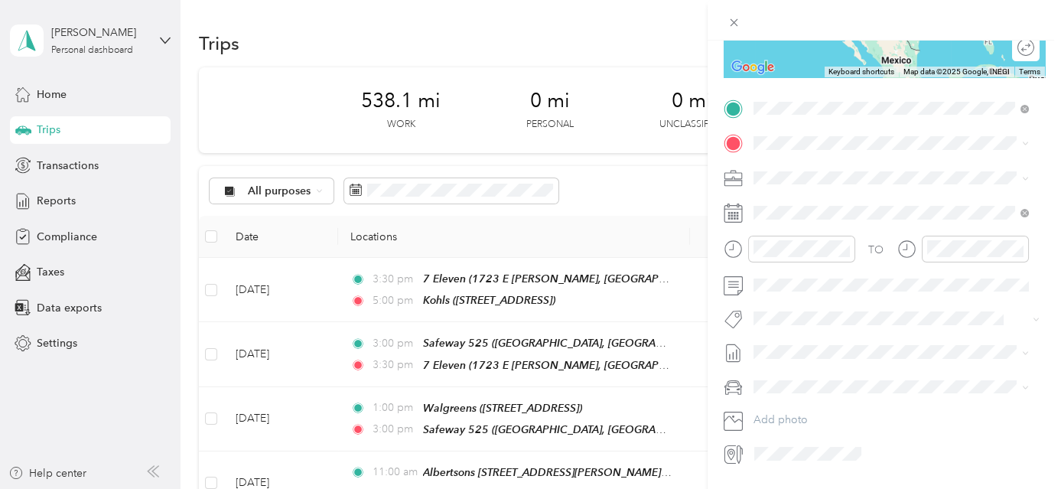
click at [876, 259] on span "[STREET_ADDRESS]" at bounding box center [830, 260] width 97 height 13
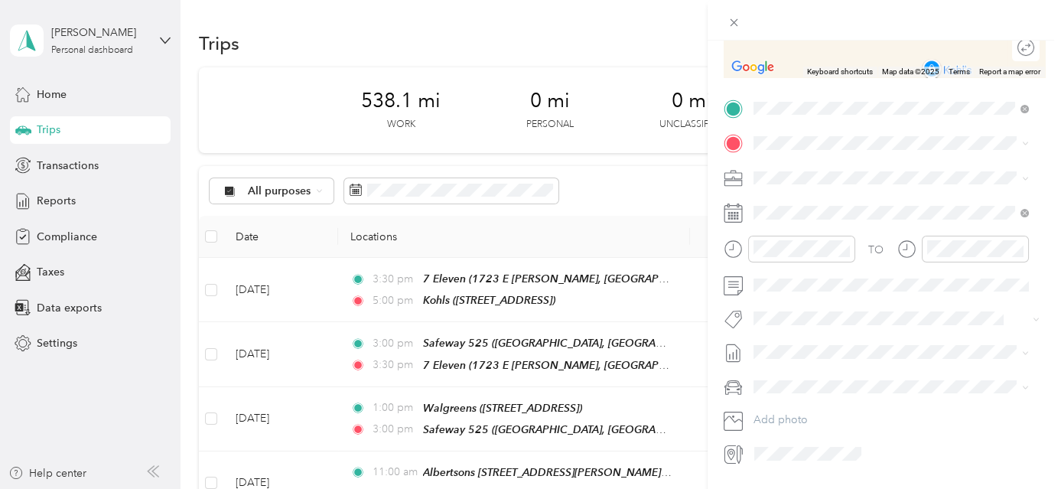
click at [890, 279] on div "TEAM [GEOGRAPHIC_DATA] [STREET_ADDRESS]" at bounding box center [865, 275] width 167 height 37
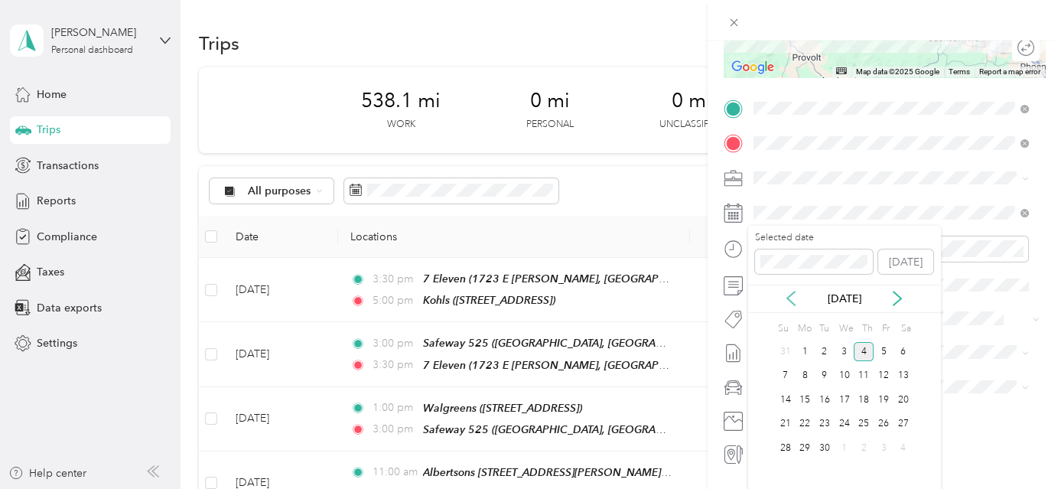
click at [787, 296] on icon at bounding box center [791, 298] width 15 height 15
click at [821, 452] on div "26" at bounding box center [825, 447] width 20 height 19
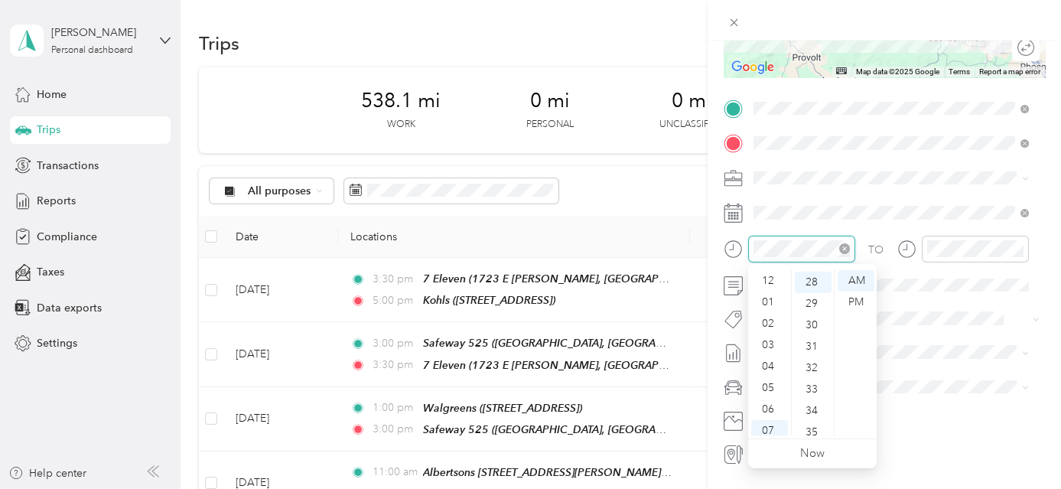
scroll to position [92, 0]
click at [774, 295] on div "05" at bounding box center [769, 295] width 37 height 21
click at [810, 278] on div "00" at bounding box center [813, 280] width 37 height 21
drag, startPoint x: 859, startPoint y: 306, endPoint x: 867, endPoint y: 303, distance: 9.0
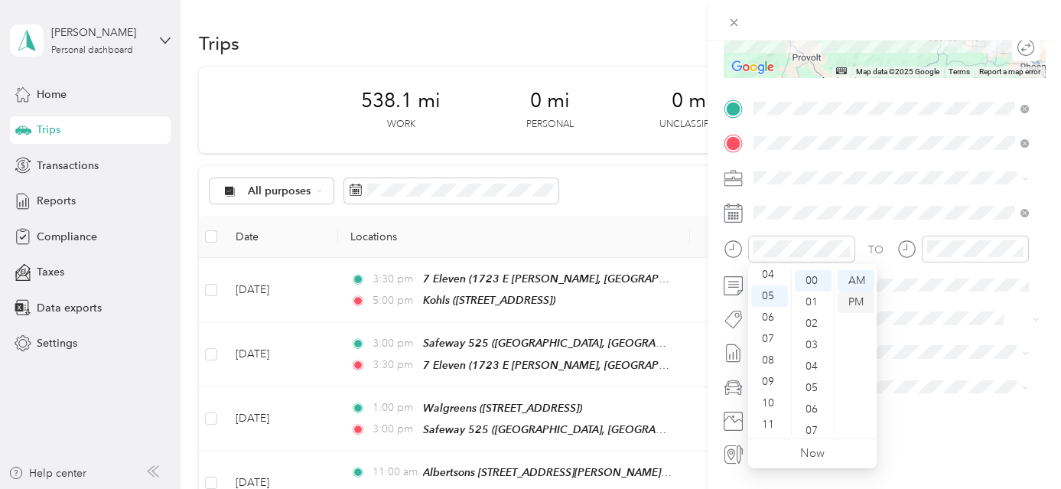
click at [859, 305] on div "PM" at bounding box center [856, 302] width 37 height 21
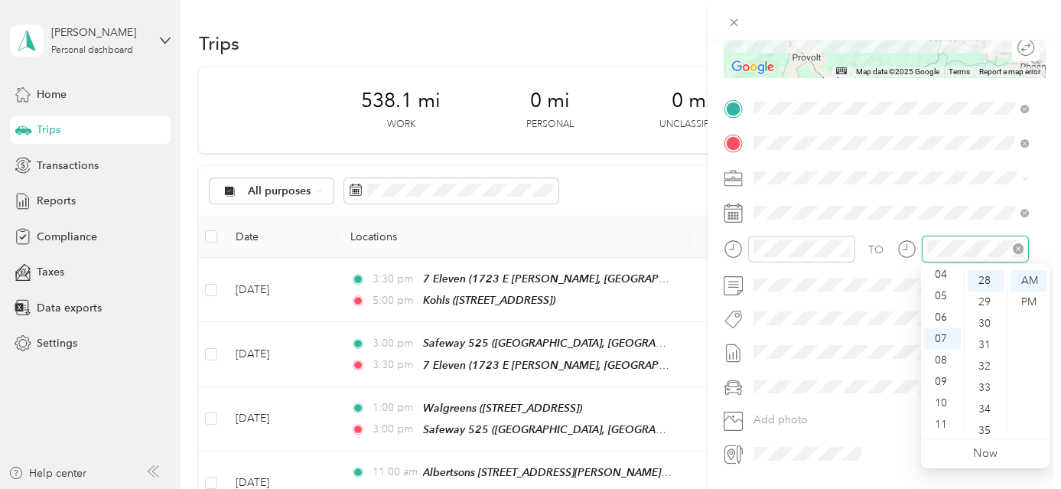
scroll to position [600, 0]
click at [948, 316] on div "06" at bounding box center [942, 317] width 37 height 21
drag, startPoint x: 983, startPoint y: 321, endPoint x: 1015, endPoint y: 314, distance: 32.9
click at [983, 320] on div "30" at bounding box center [986, 323] width 37 height 21
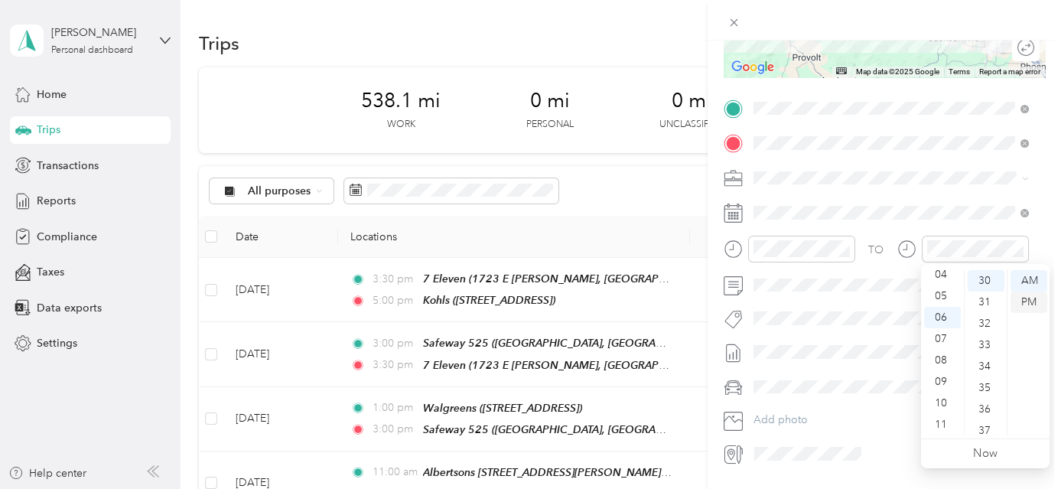
drag, startPoint x: 1032, startPoint y: 305, endPoint x: 1046, endPoint y: 300, distance: 14.5
click at [1033, 304] on div "PM" at bounding box center [1029, 302] width 37 height 21
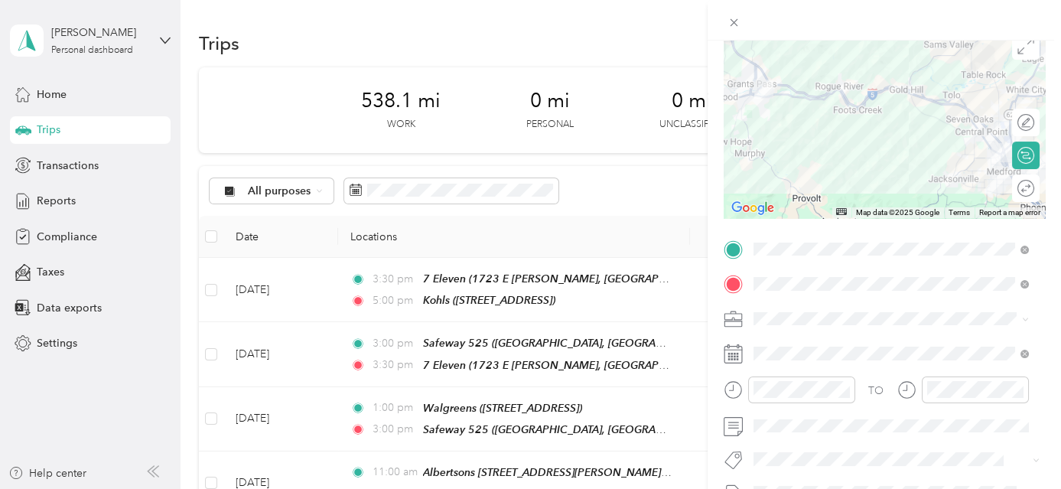
scroll to position [0, 0]
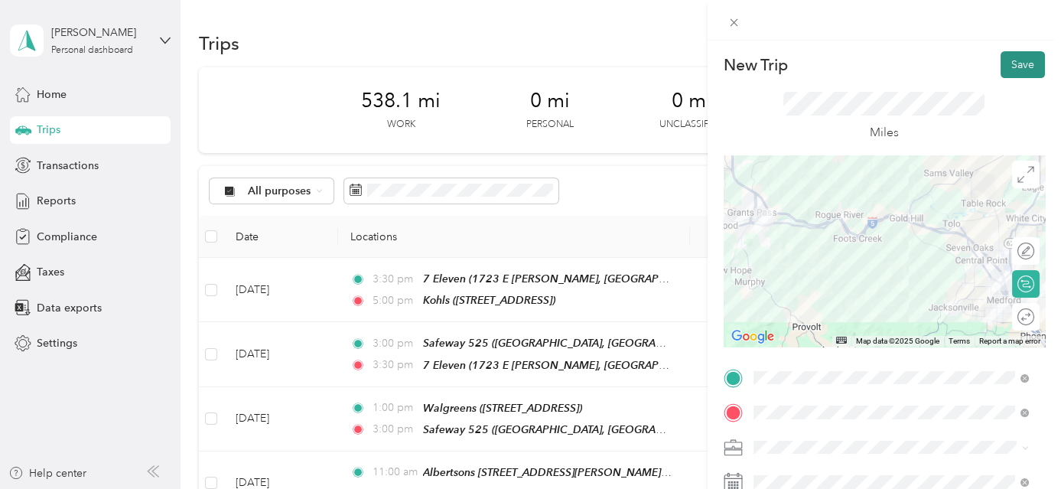
click at [1014, 61] on button "Save" at bounding box center [1023, 64] width 44 height 27
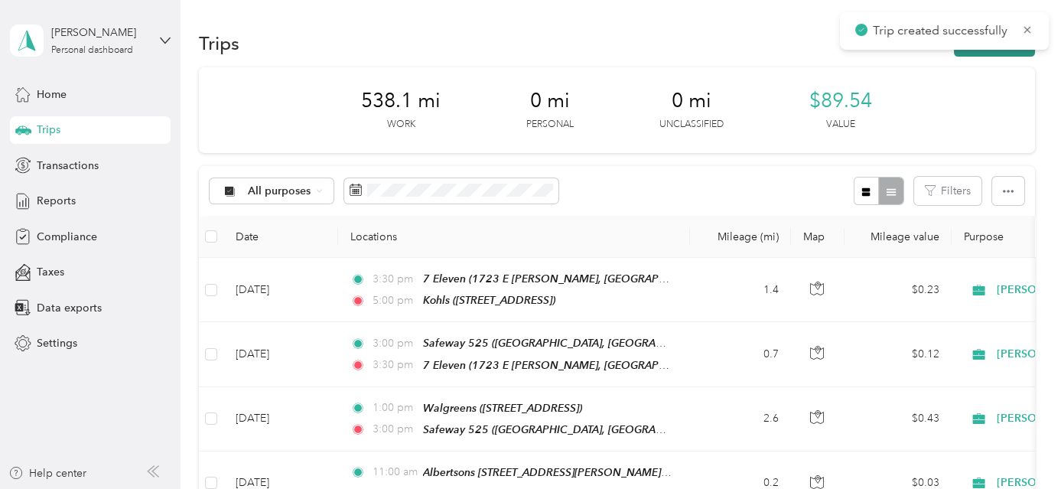
click at [1004, 52] on button "New trip" at bounding box center [994, 43] width 81 height 27
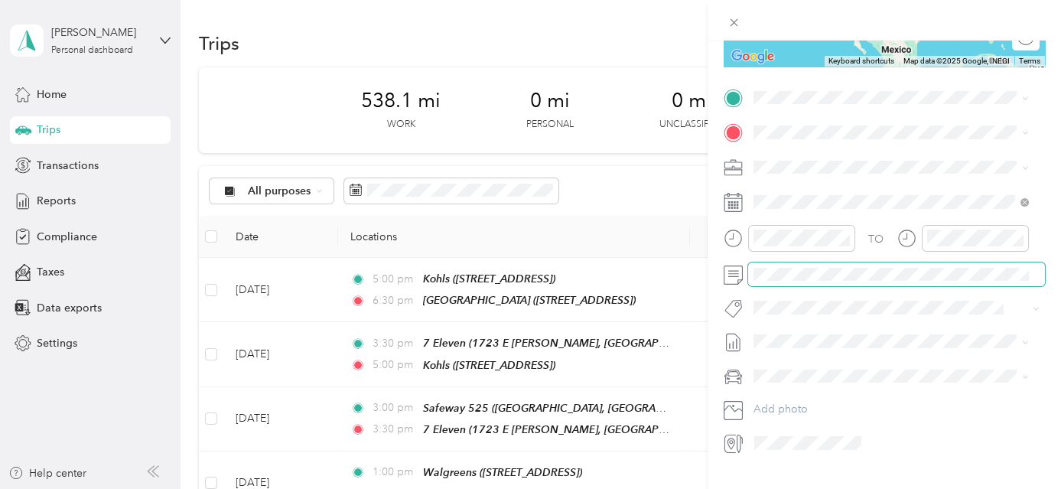
scroll to position [284, 0]
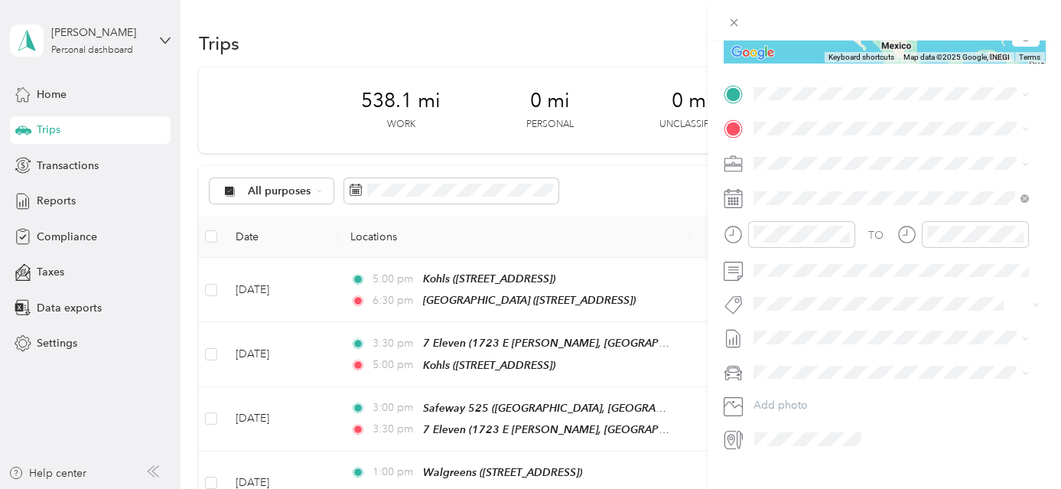
click at [894, 229] on div "TEAM [GEOGRAPHIC_DATA] [STREET_ADDRESS]" at bounding box center [865, 225] width 167 height 37
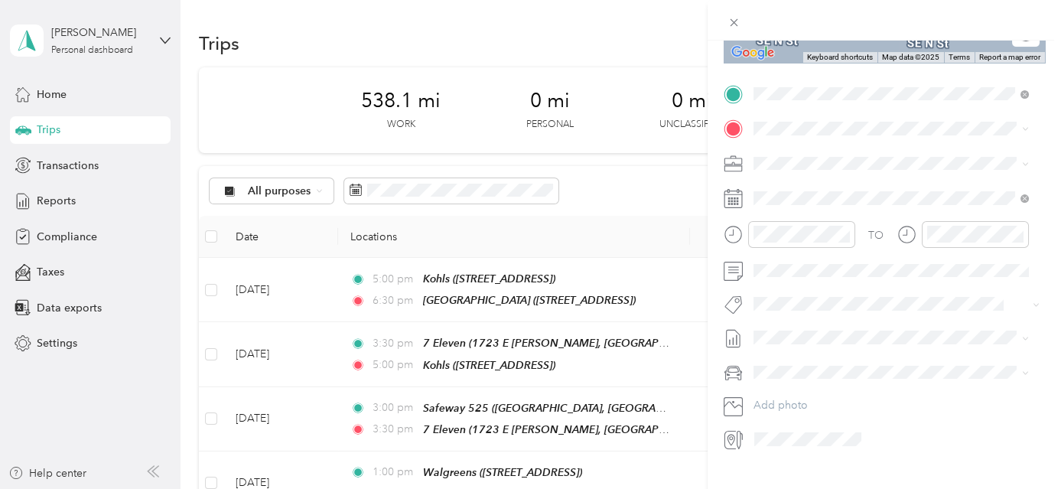
click at [883, 201] on div "TEAM [PERSON_NAME][GEOGRAPHIC_DATA] [STREET_ADDRESS]" at bounding box center [890, 199] width 217 height 37
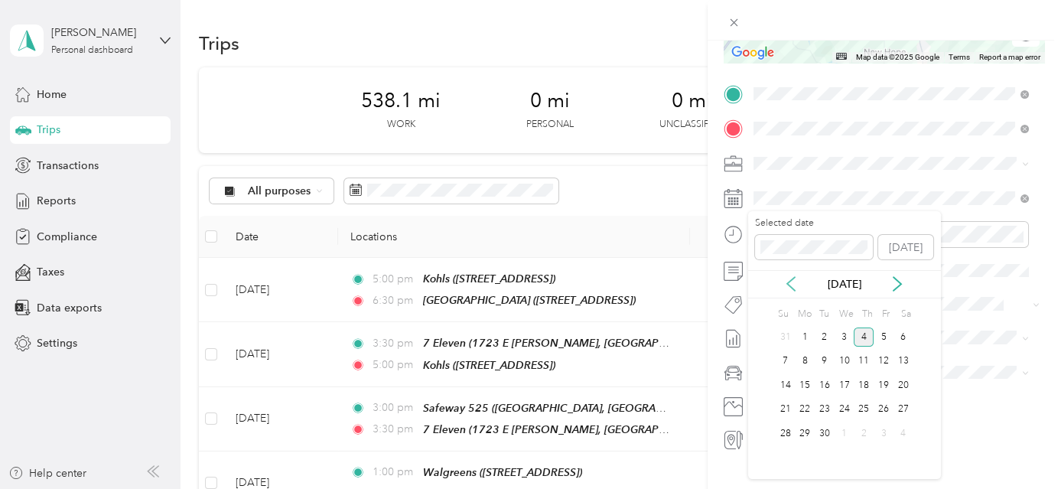
click at [793, 286] on icon at bounding box center [791, 283] width 15 height 15
click at [823, 434] on div "26" at bounding box center [825, 433] width 20 height 19
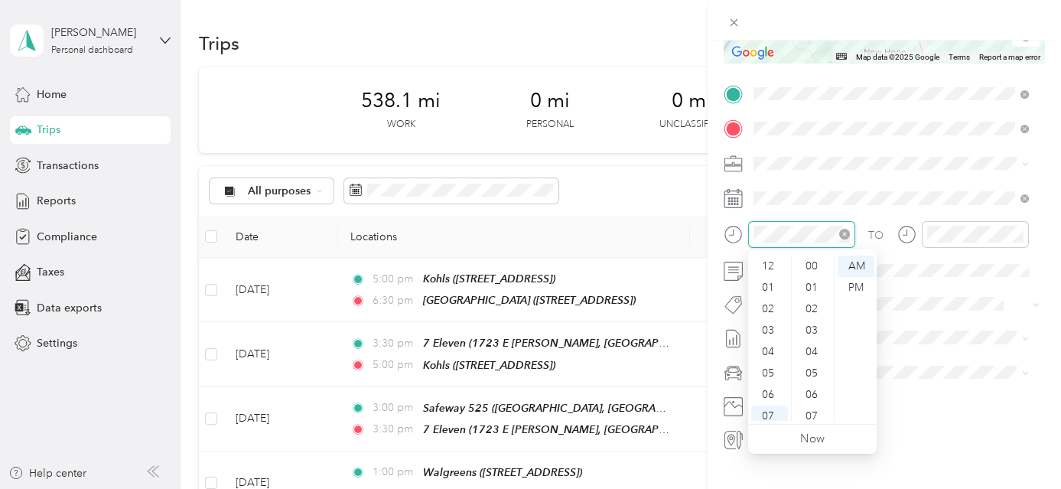
scroll to position [92, 0]
click at [773, 303] on div "06" at bounding box center [769, 302] width 37 height 21
click at [820, 282] on div "30" at bounding box center [813, 287] width 37 height 21
click at [859, 285] on div "PM" at bounding box center [856, 287] width 37 height 21
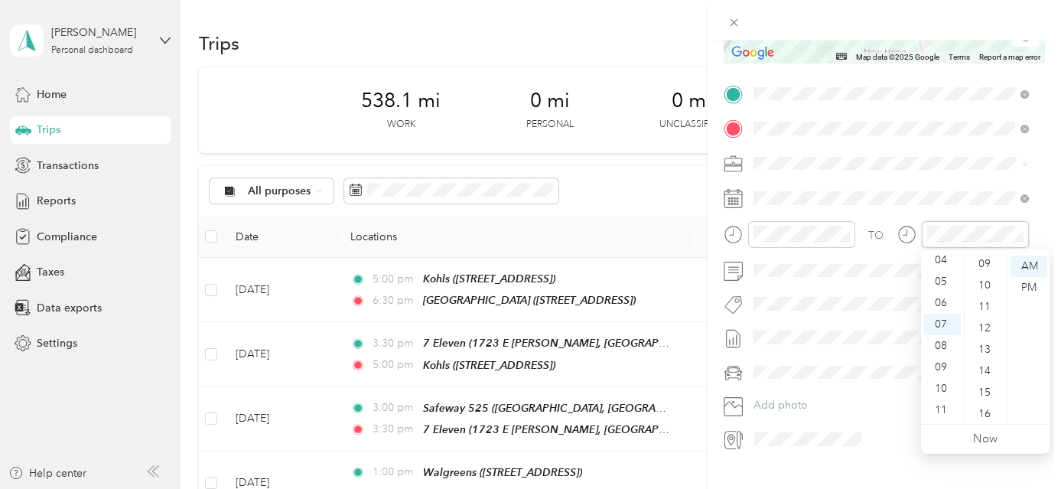
scroll to position [0, 0]
click at [986, 260] on div "00" at bounding box center [986, 266] width 37 height 21
drag, startPoint x: 1026, startPoint y: 285, endPoint x: 1067, endPoint y: 289, distance: 41.5
click at [1026, 285] on div "PM" at bounding box center [1029, 287] width 37 height 21
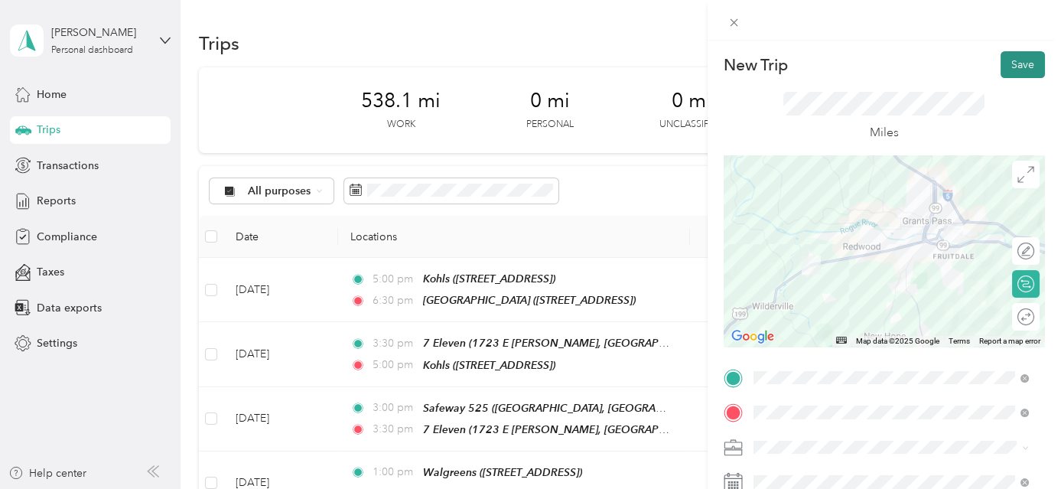
click at [1023, 62] on button "Save" at bounding box center [1023, 64] width 44 height 27
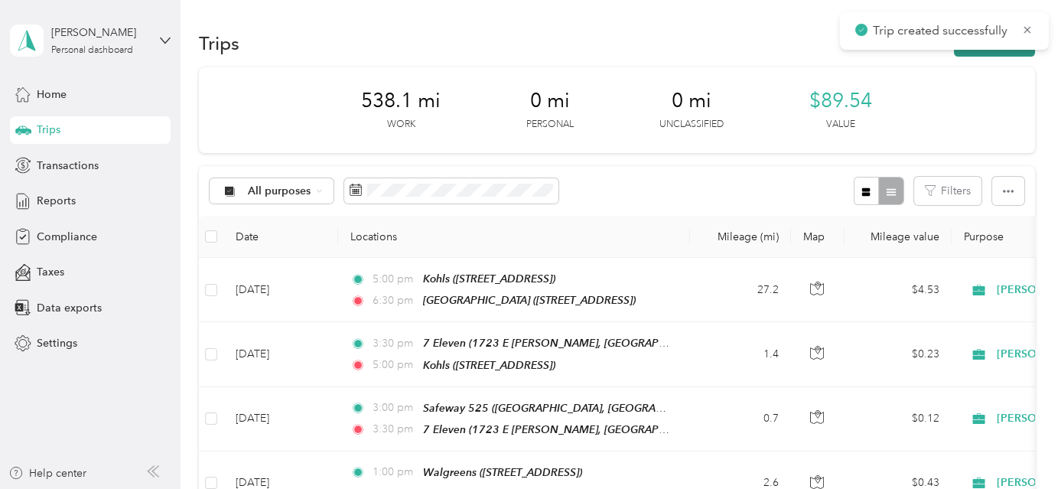
click at [1005, 54] on button "New trip" at bounding box center [994, 43] width 81 height 27
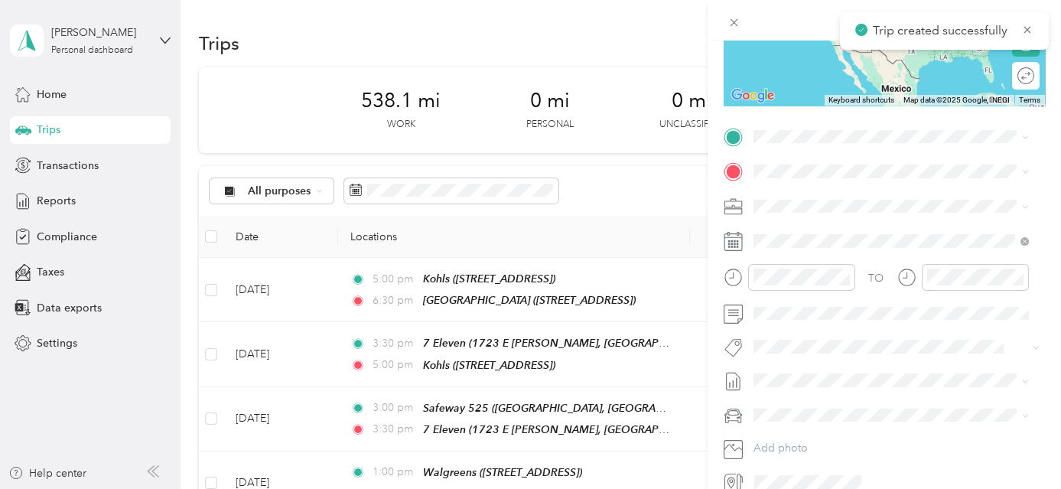
scroll to position [262, 0]
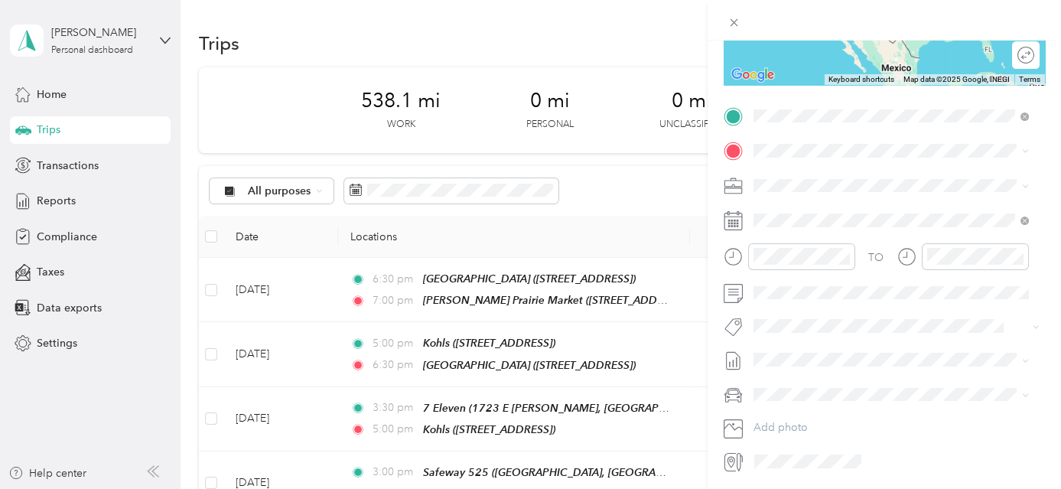
click at [879, 192] on span "[STREET_ADDRESS]" at bounding box center [830, 198] width 97 height 13
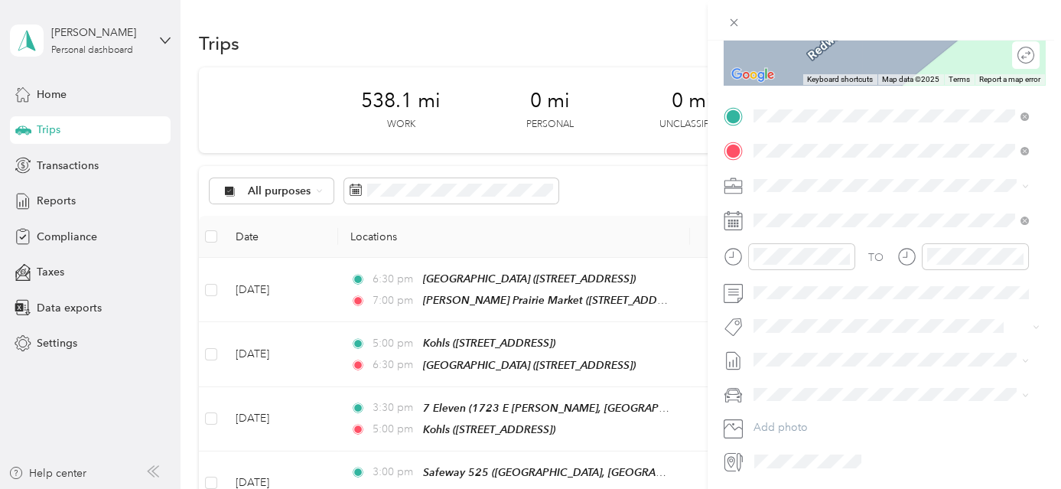
click at [851, 216] on div "Base Location [PERSON_NAME][GEOGRAPHIC_DATA], [GEOGRAPHIC_DATA], [US_STATE], [G…" at bounding box center [903, 236] width 242 height 64
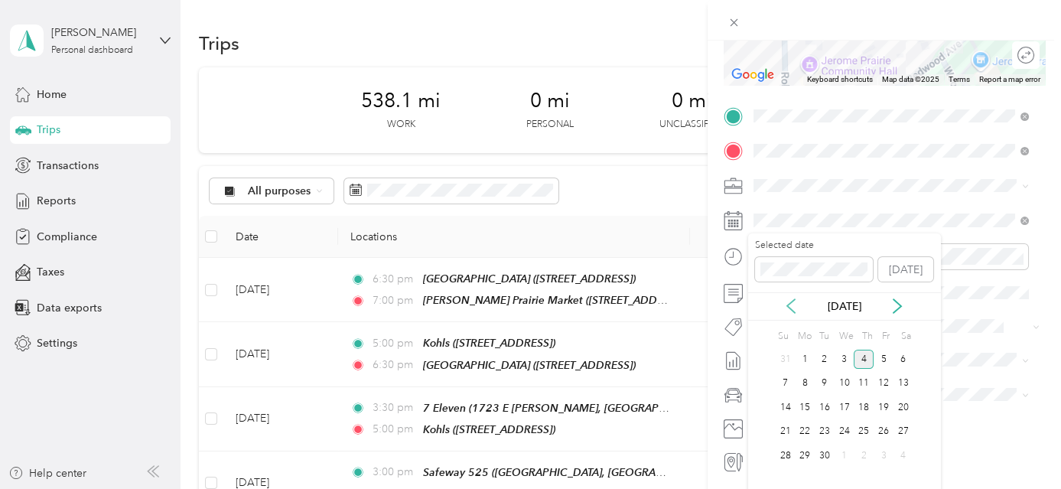
click at [791, 305] on icon at bounding box center [791, 305] width 15 height 15
click at [825, 456] on div "26" at bounding box center [825, 455] width 20 height 19
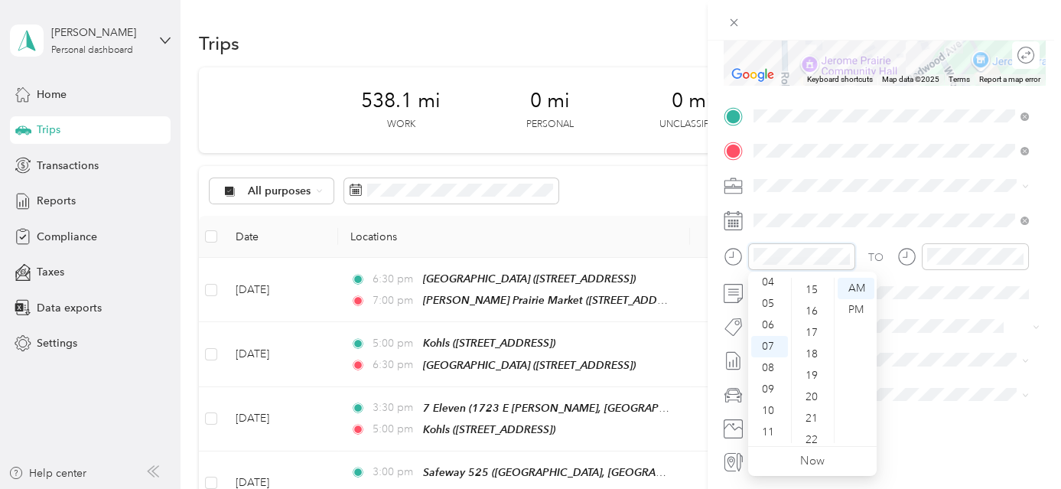
scroll to position [0, 0]
click at [816, 287] on div "00" at bounding box center [813, 288] width 37 height 21
click at [858, 305] on div "PM" at bounding box center [856, 309] width 37 height 21
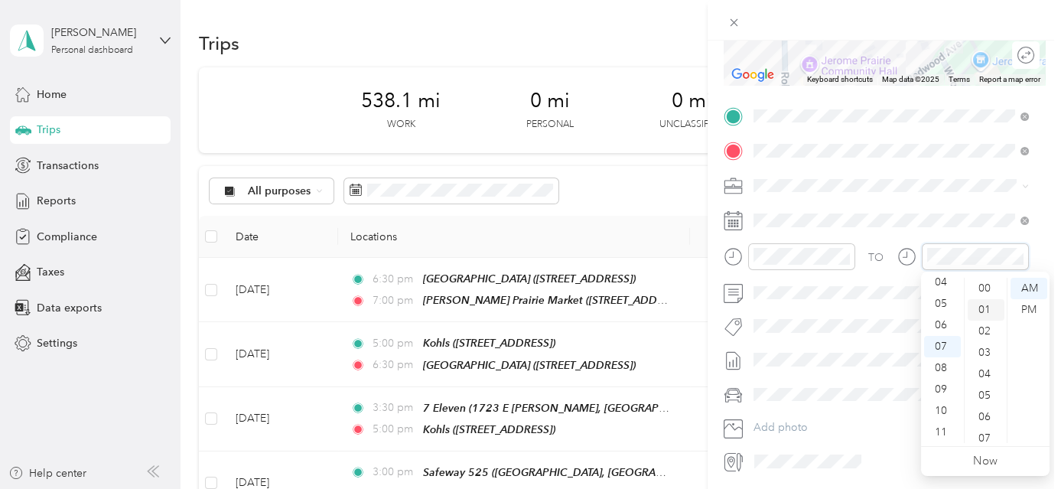
scroll to position [138, 0]
click at [983, 359] on div "10" at bounding box center [986, 364] width 37 height 21
click at [1031, 305] on div "PM" at bounding box center [1029, 309] width 37 height 21
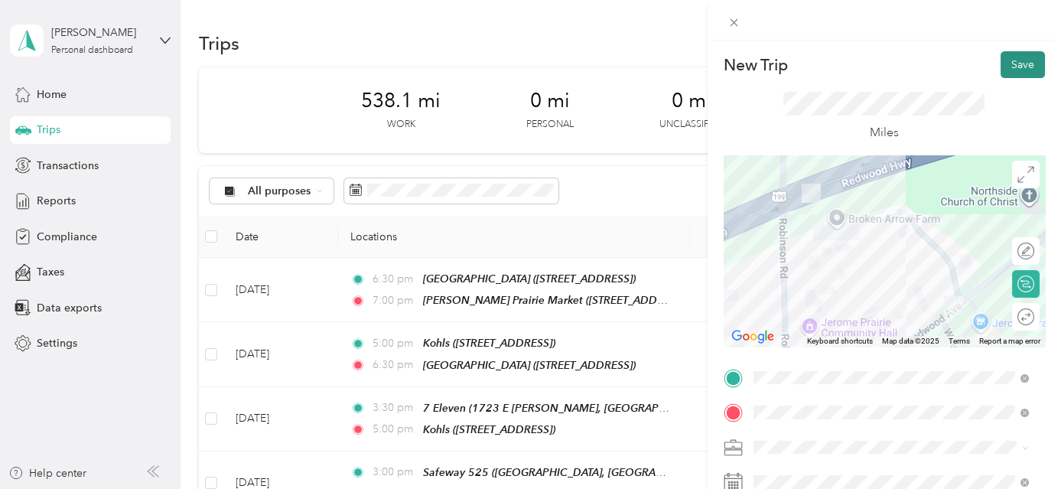
click at [1022, 67] on button "Save" at bounding box center [1023, 64] width 44 height 27
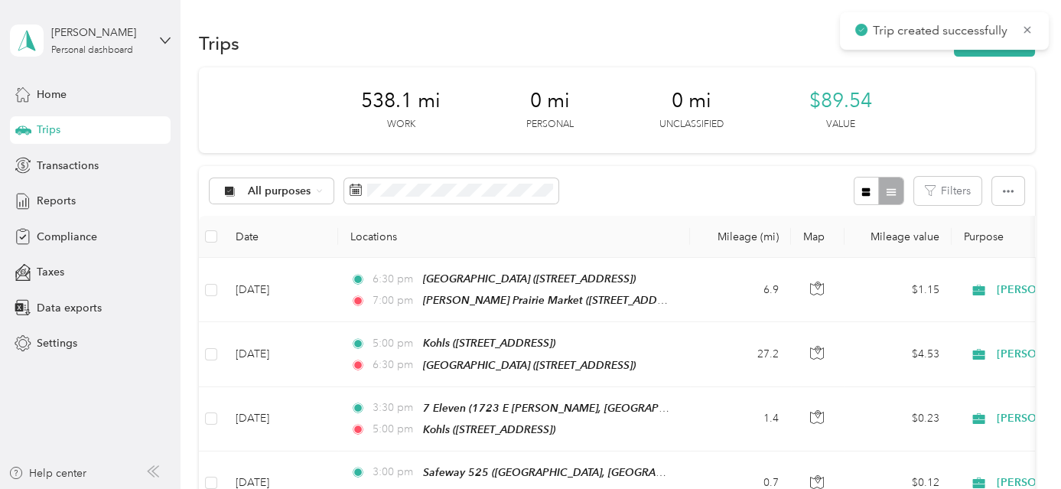
click at [1005, 47] on div "Trip created successfully" at bounding box center [944, 30] width 209 height 37
click at [1019, 56] on button "New trip" at bounding box center [994, 43] width 81 height 27
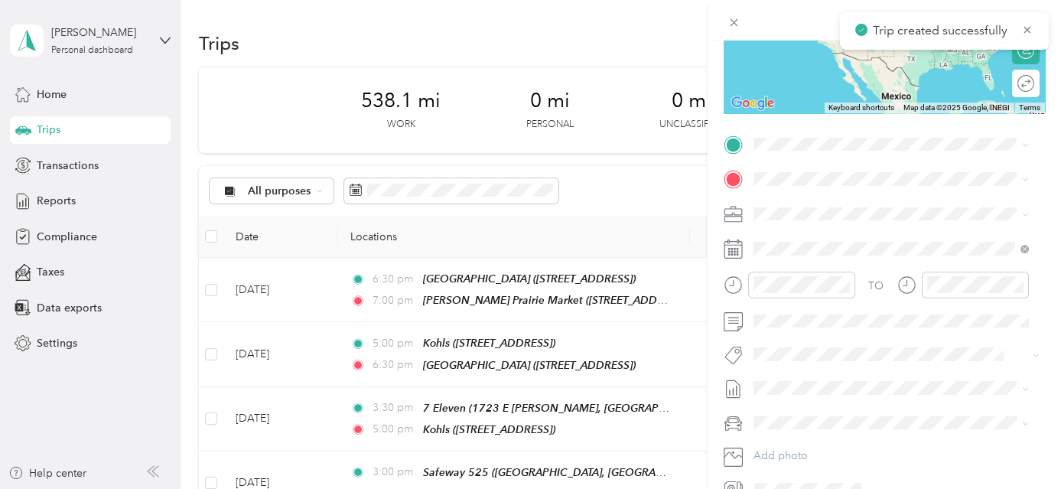
scroll to position [248, 0]
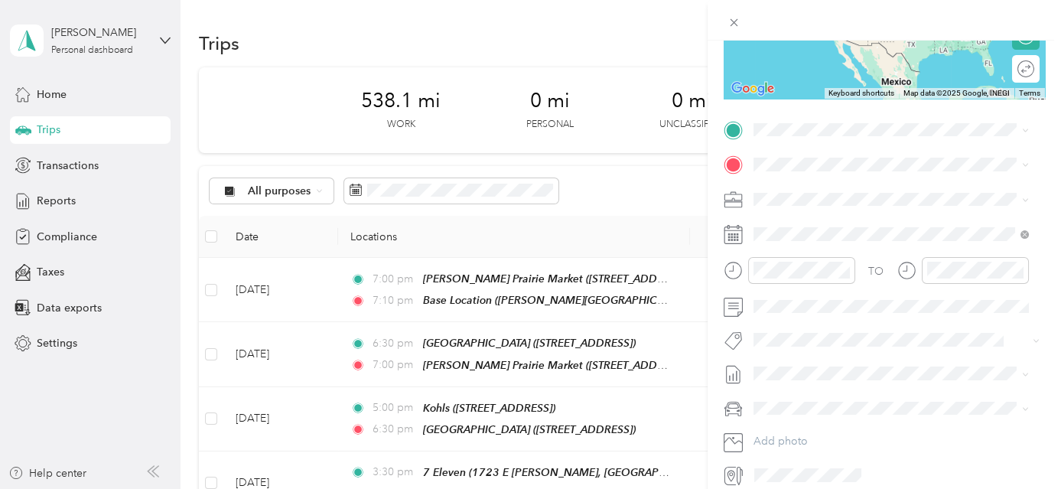
click at [863, 202] on span "[PERSON_NAME][GEOGRAPHIC_DATA], [GEOGRAPHIC_DATA], [US_STATE], [GEOGRAPHIC_DATA]" at bounding box center [881, 216] width 198 height 45
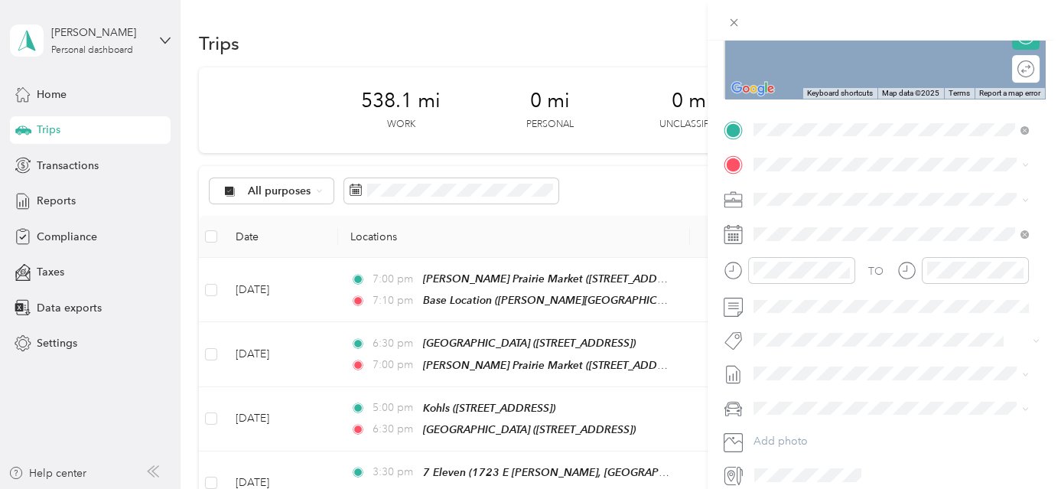
click at [849, 234] on div "TEAM USPS [STREET_ADDRESS]" at bounding box center [830, 231] width 97 height 37
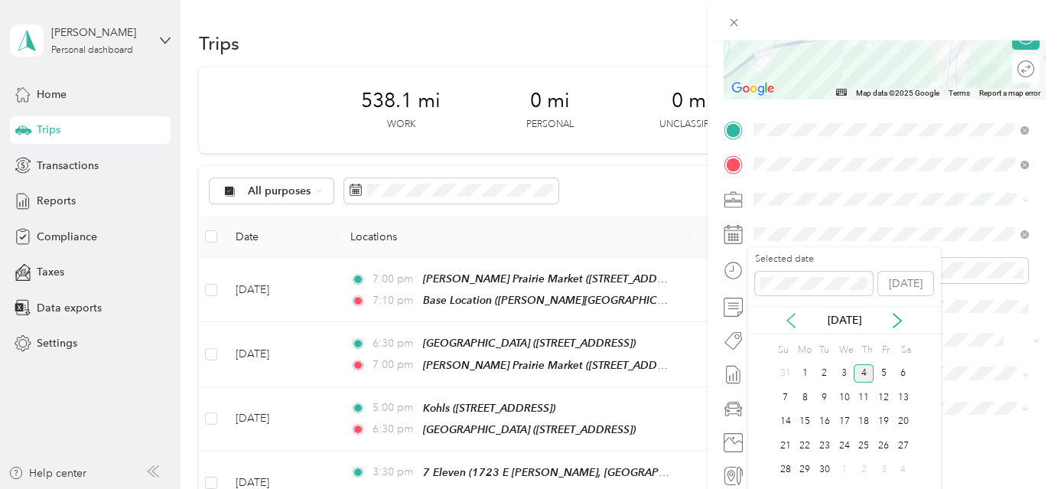
click at [793, 320] on icon at bounding box center [791, 320] width 15 height 15
click at [841, 468] on div "27" at bounding box center [845, 470] width 20 height 19
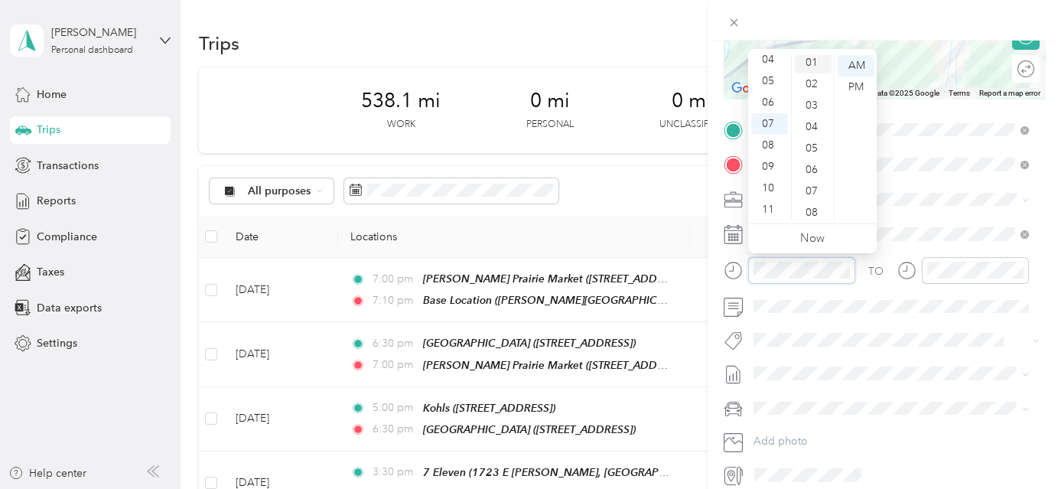
scroll to position [0, 0]
click at [818, 63] on div "00" at bounding box center [813, 65] width 37 height 21
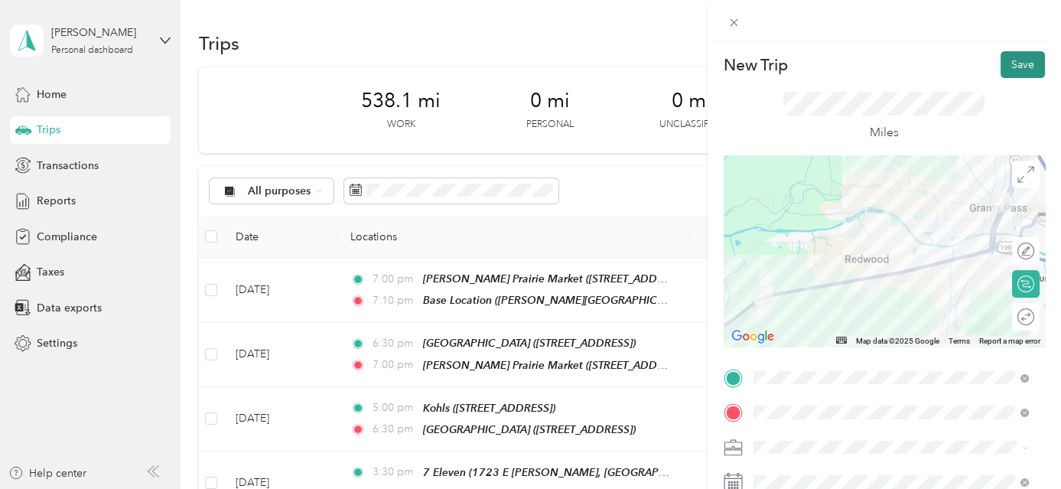
click at [1011, 60] on button "Save" at bounding box center [1023, 64] width 44 height 27
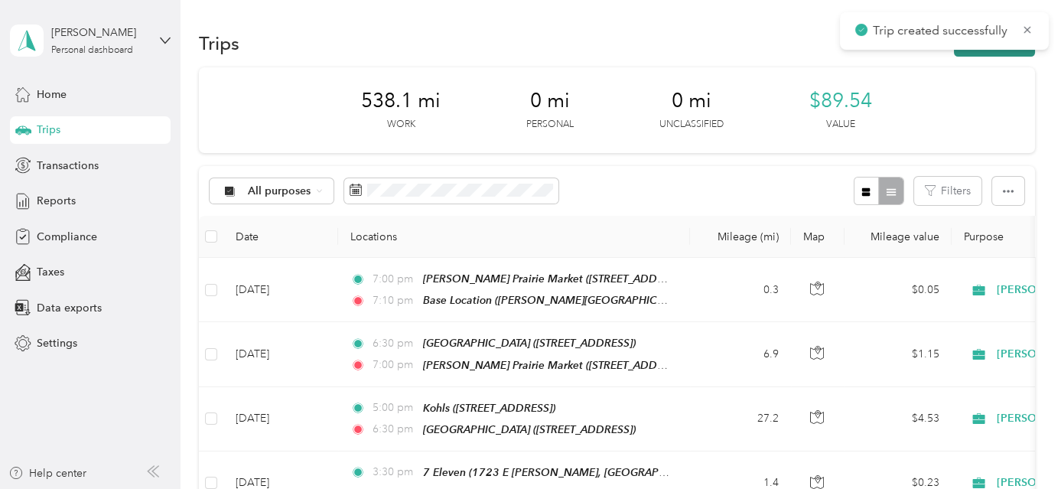
click at [1010, 56] on button "New trip" at bounding box center [994, 43] width 81 height 27
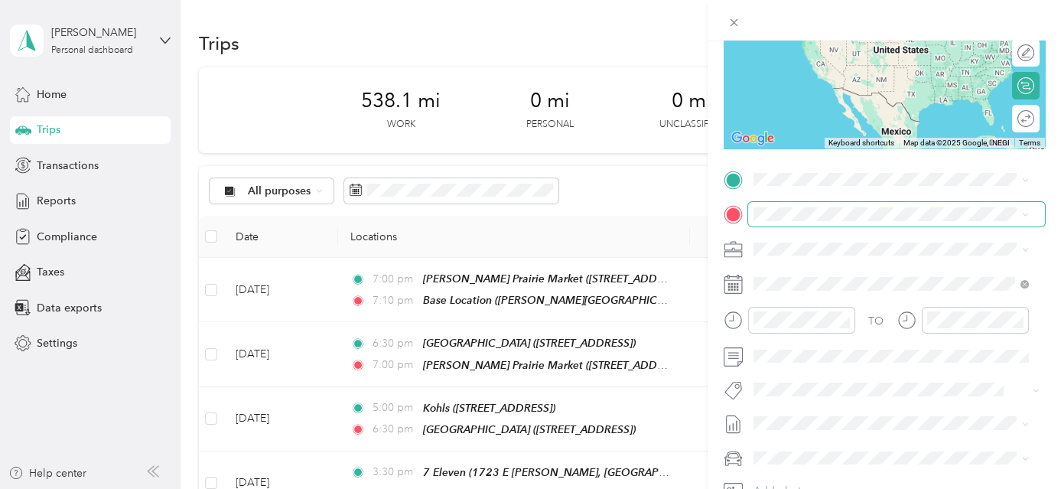
scroll to position [204, 0]
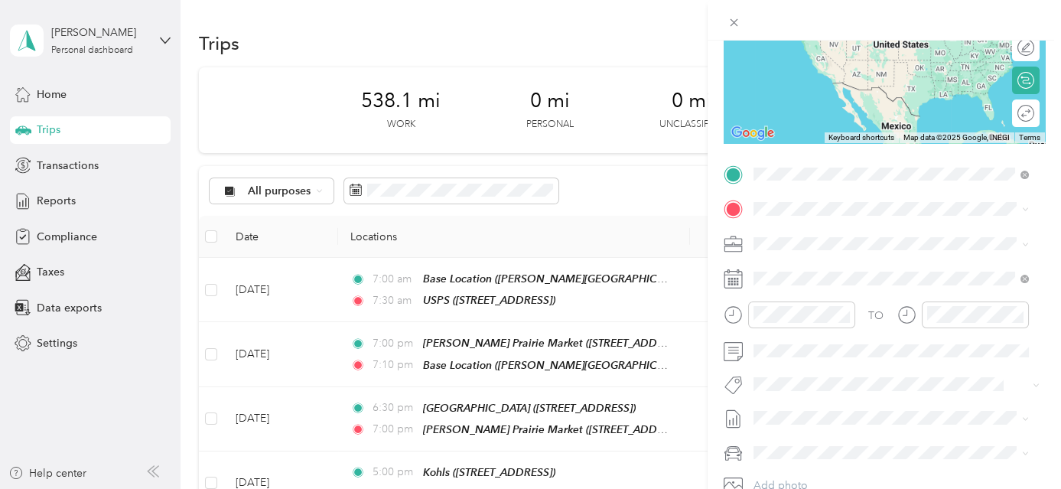
click at [855, 250] on span "[STREET_ADDRESS]" at bounding box center [830, 256] width 97 height 13
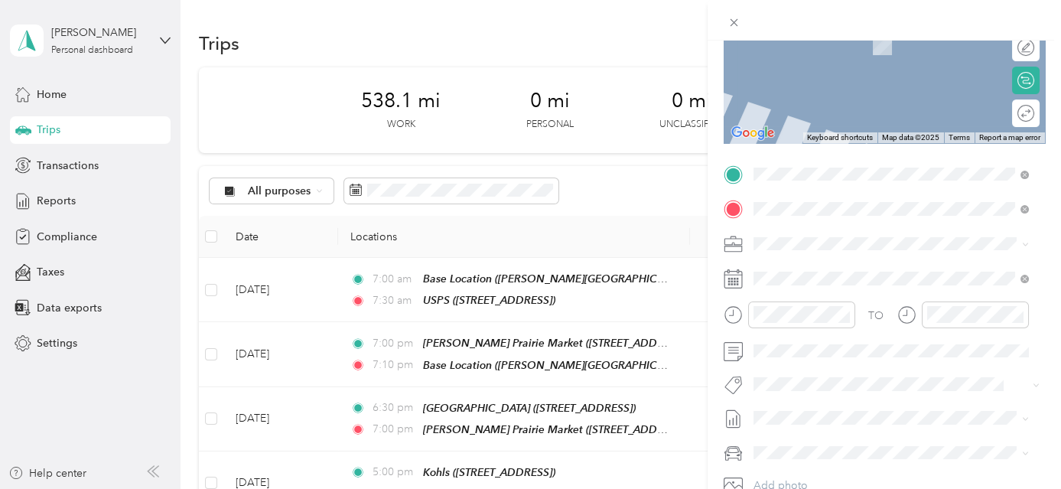
click at [853, 291] on div "Albertsons [STREET_ADDRESS][PERSON_NAME][US_STATE]" at bounding box center [901, 278] width 238 height 32
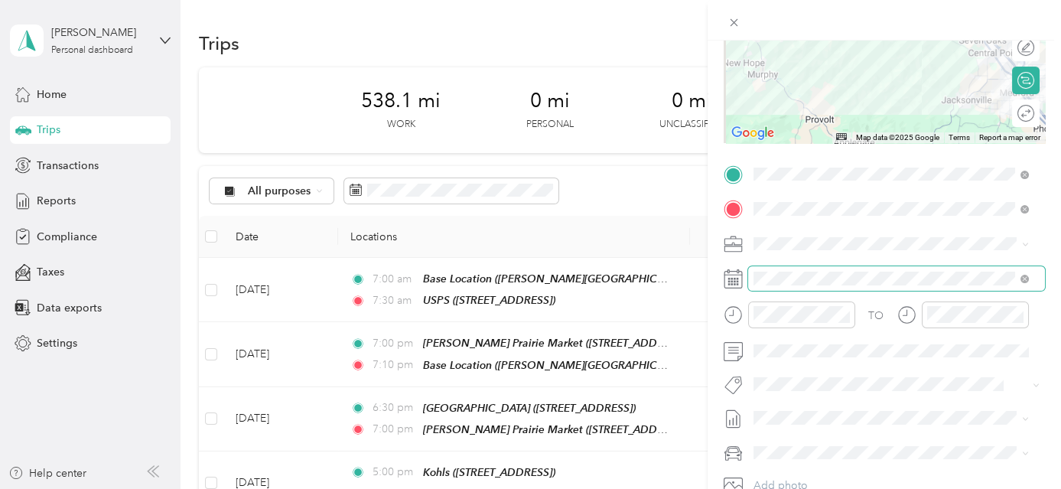
click at [839, 285] on span at bounding box center [896, 278] width 297 height 24
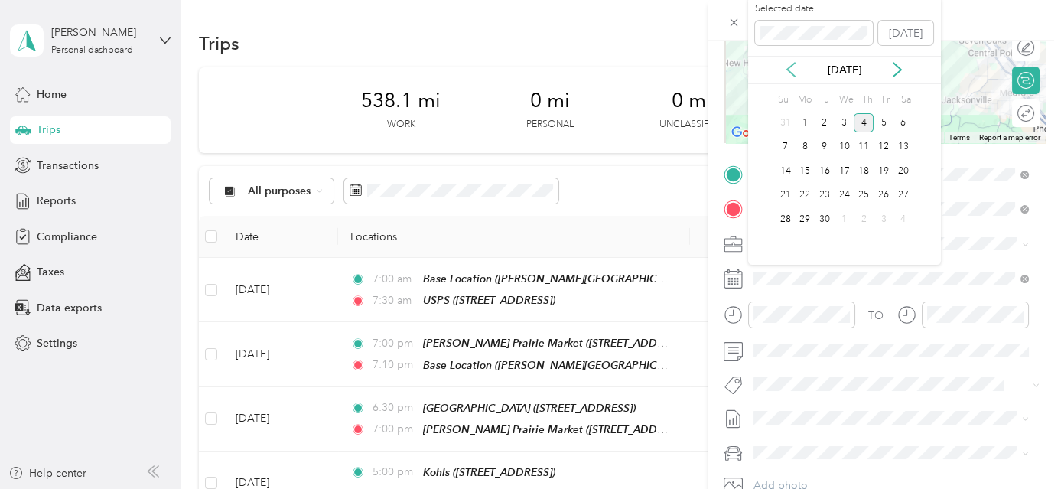
click at [789, 67] on icon at bounding box center [791, 71] width 8 height 14
click at [843, 216] on div "27" at bounding box center [845, 219] width 20 height 19
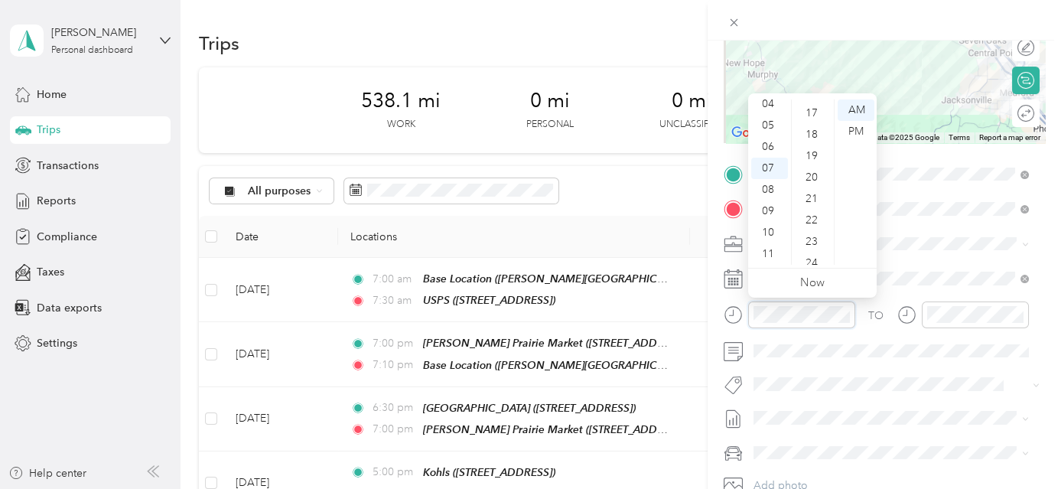
scroll to position [0, 0]
click at [822, 109] on div "00" at bounding box center [813, 109] width 37 height 21
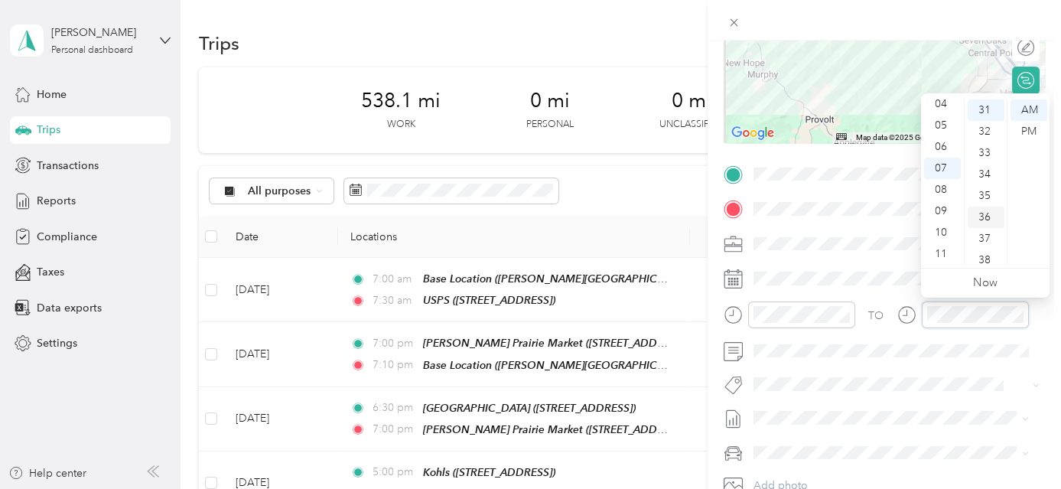
scroll to position [595, 0]
click at [987, 155] on div "30" at bounding box center [986, 158] width 37 height 21
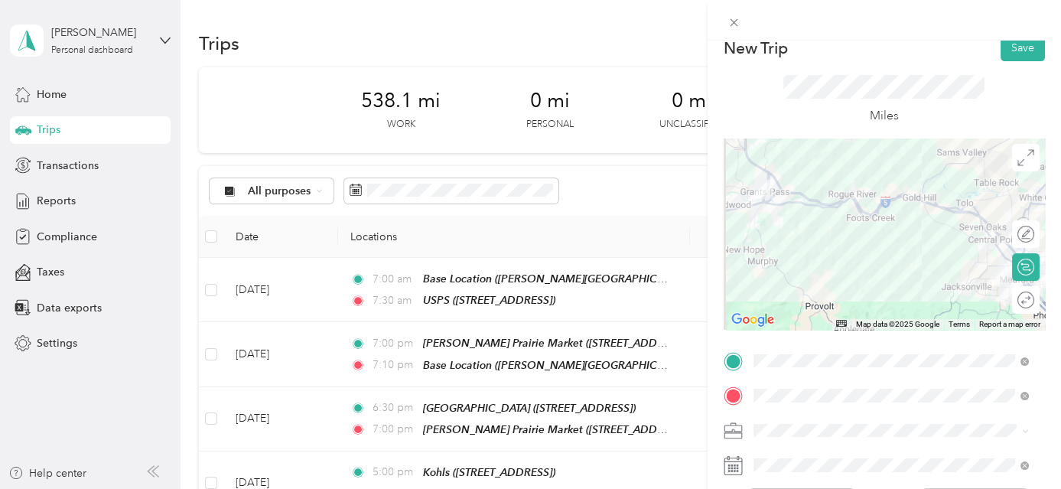
scroll to position [0, 0]
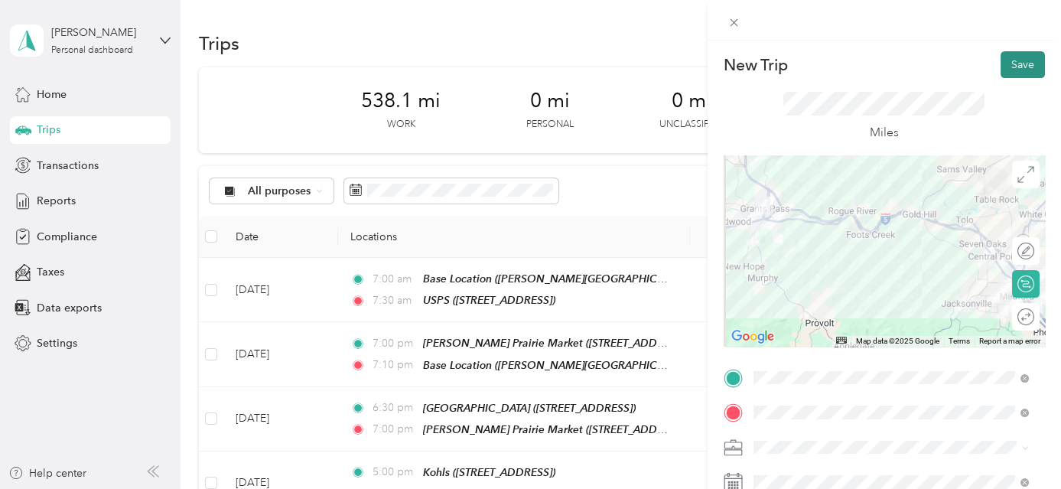
click at [1005, 67] on button "Save" at bounding box center [1023, 64] width 44 height 27
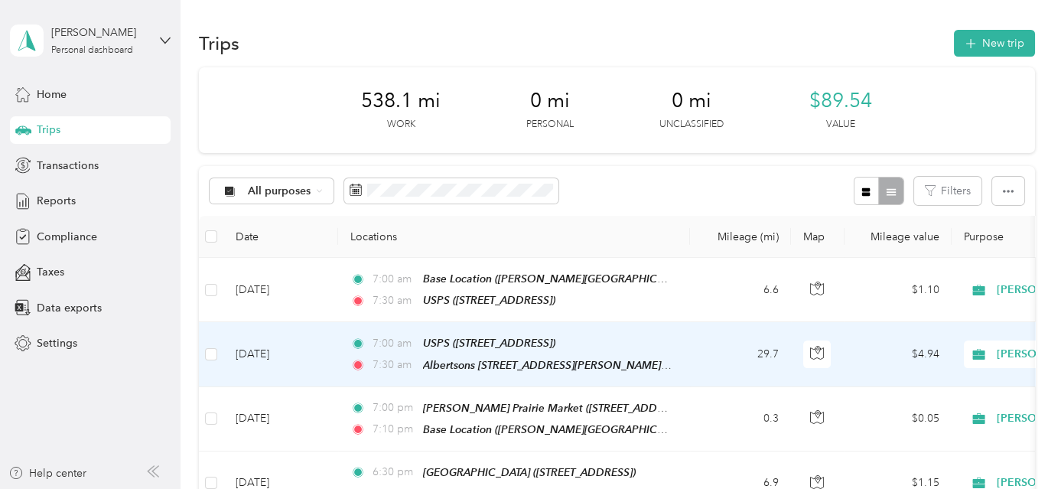
click at [722, 356] on td "29.7" at bounding box center [740, 354] width 101 height 64
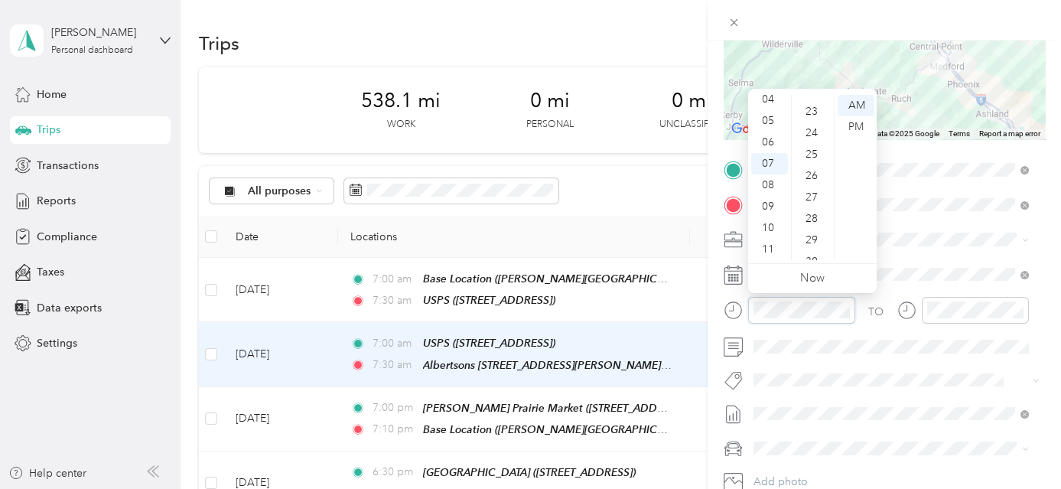
scroll to position [556, 0]
click at [818, 189] on div "30" at bounding box center [813, 191] width 37 height 21
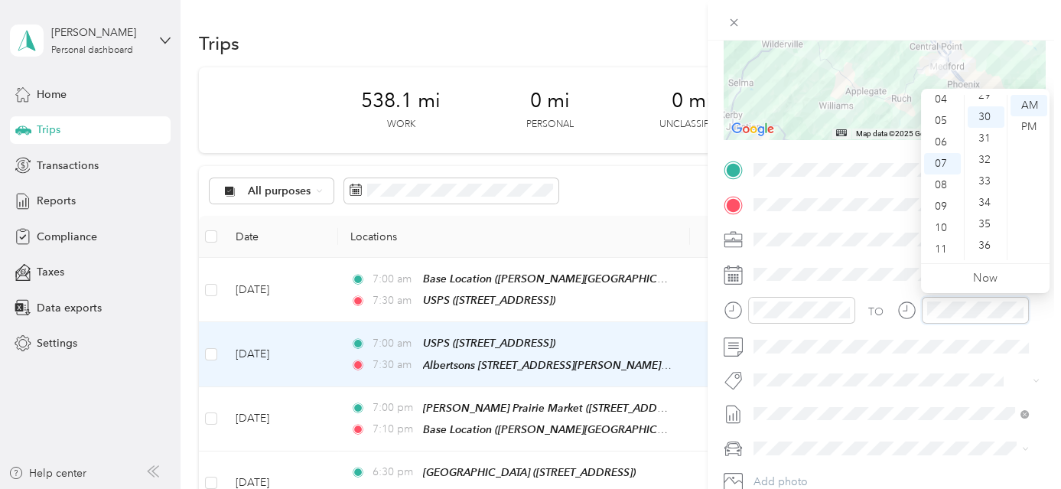
scroll to position [643, 0]
click at [947, 230] on div "10" at bounding box center [942, 227] width 37 height 21
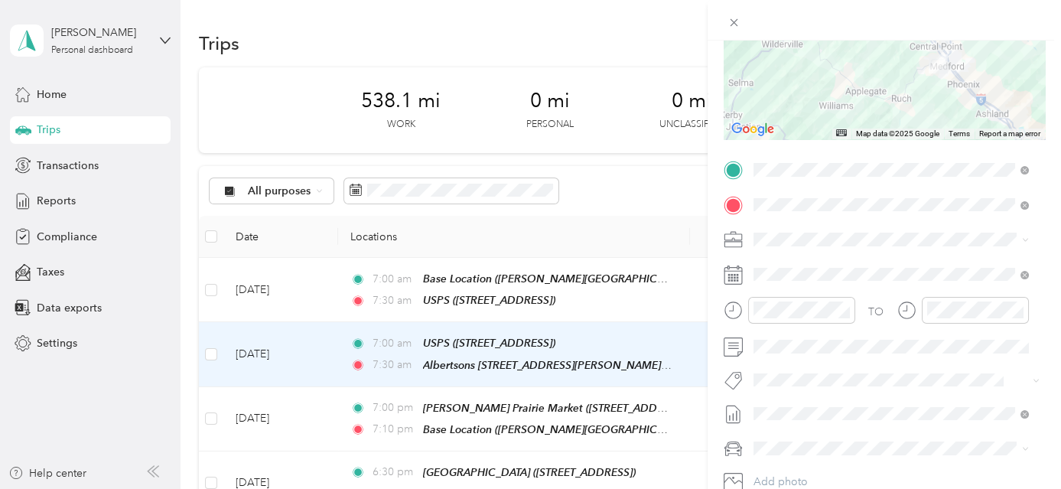
scroll to position [0, 0]
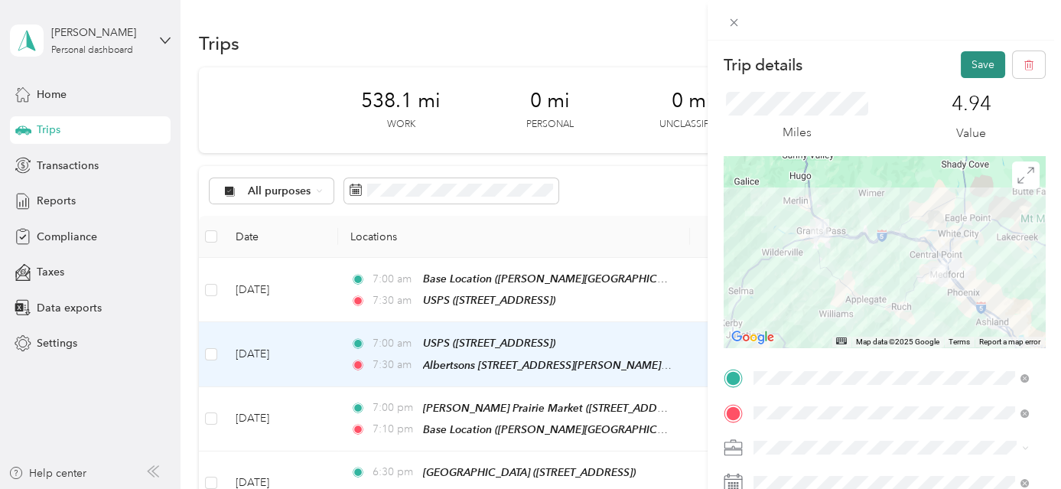
click at [973, 70] on button "Save" at bounding box center [983, 64] width 44 height 27
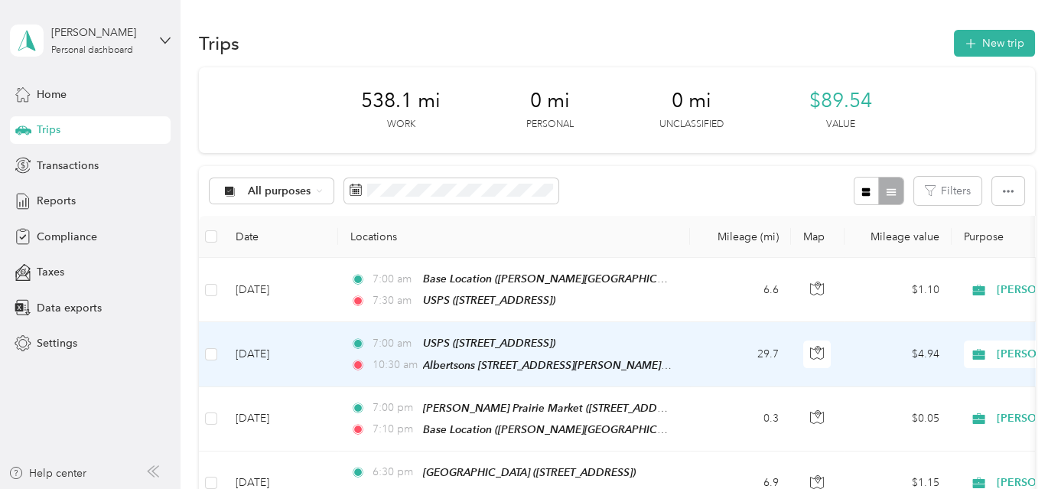
click at [704, 354] on td "29.7" at bounding box center [740, 354] width 101 height 64
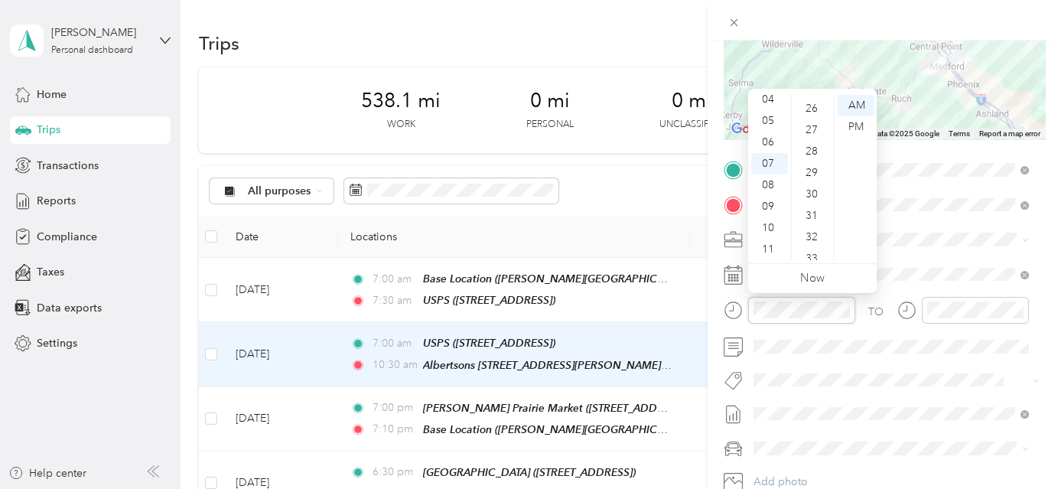
scroll to position [556, 0]
click at [817, 193] on div "30" at bounding box center [813, 191] width 37 height 21
click at [861, 103] on div "AM" at bounding box center [856, 105] width 37 height 21
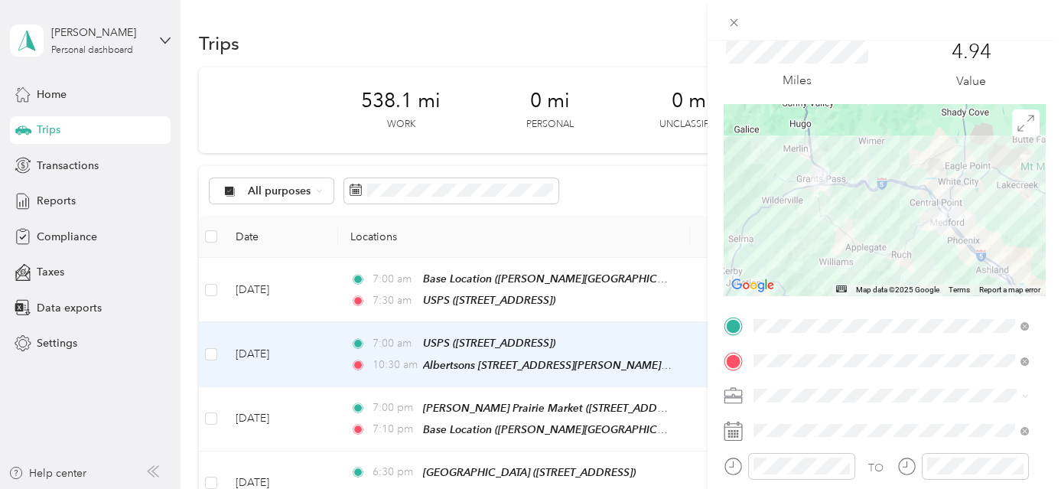
scroll to position [0, 0]
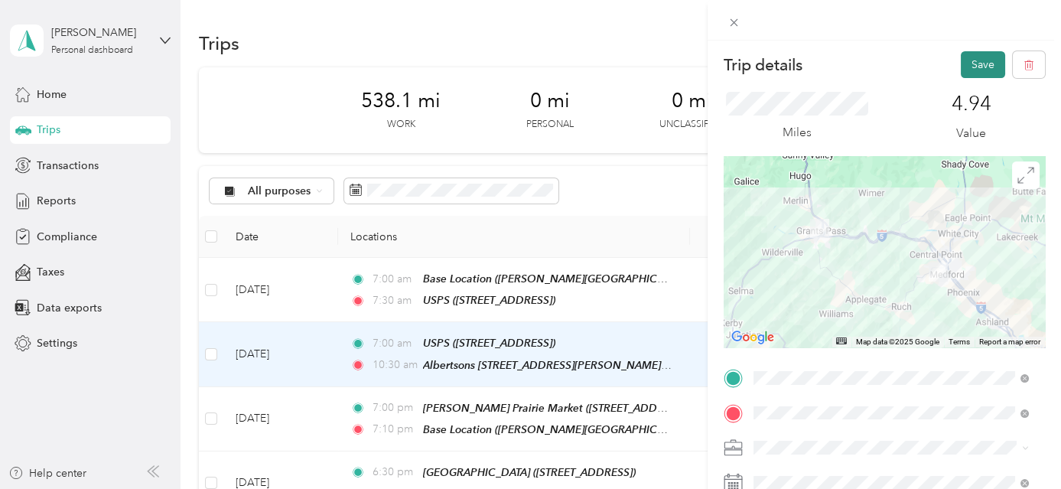
click at [961, 70] on button "Save" at bounding box center [983, 64] width 44 height 27
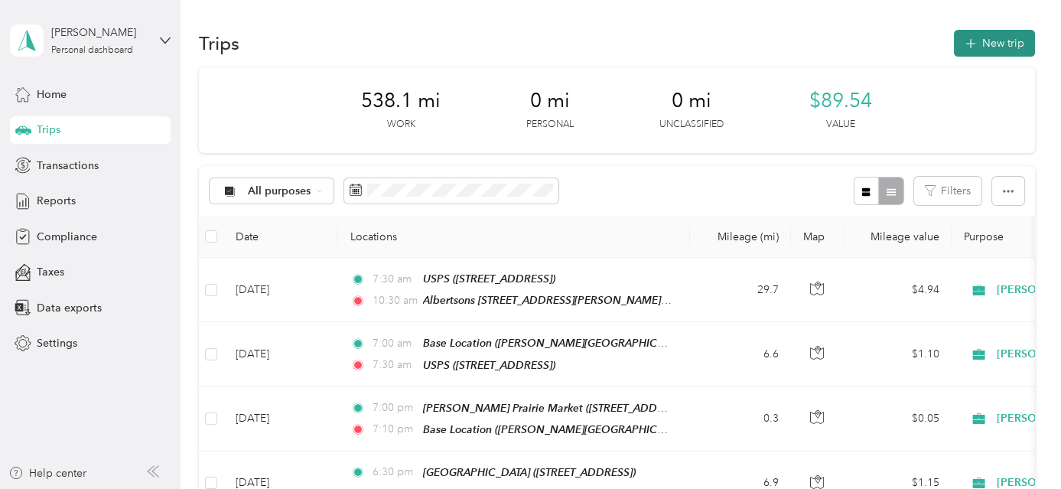
click at [1008, 40] on button "New trip" at bounding box center [994, 43] width 81 height 27
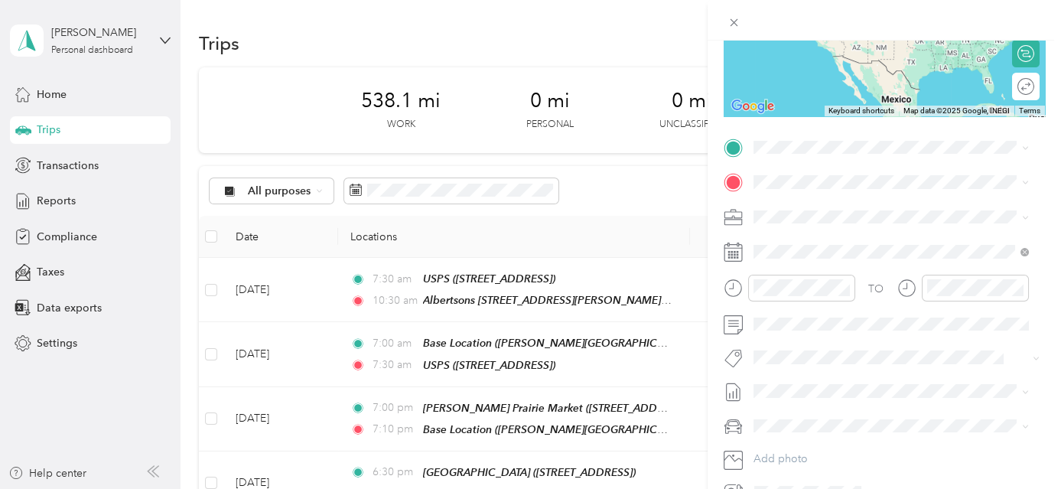
scroll to position [236, 0]
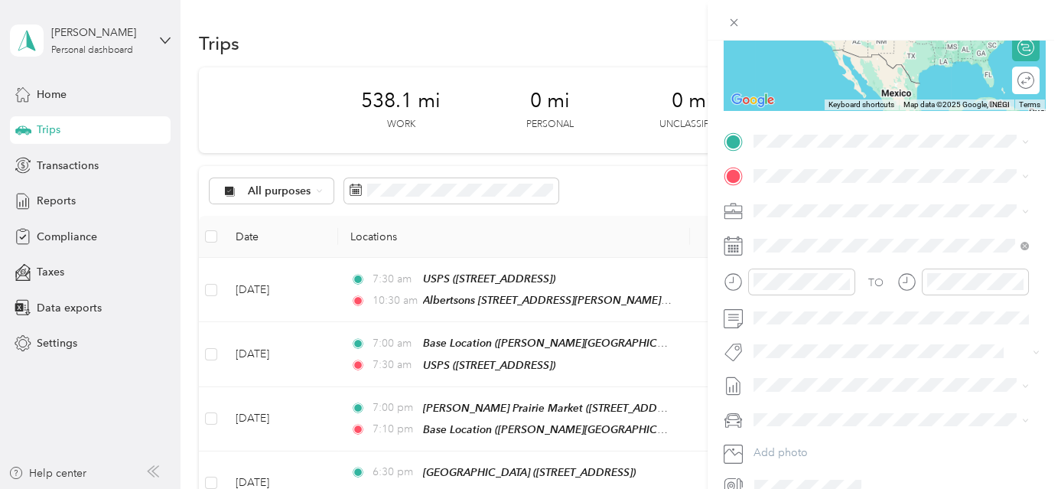
click at [826, 221] on div "Albertsons [STREET_ADDRESS][PERSON_NAME][US_STATE]" at bounding box center [901, 208] width 238 height 32
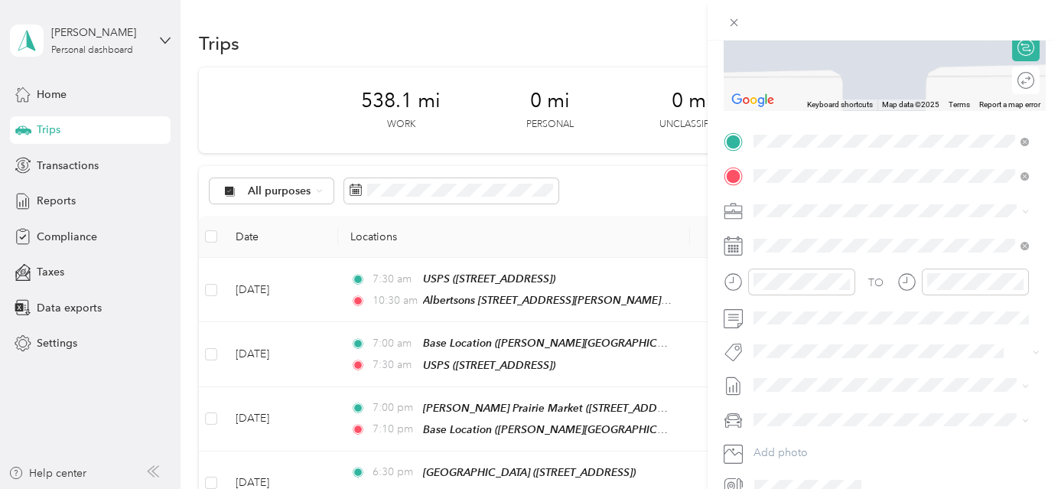
click at [855, 246] on div "TEAM 8th & Grape St Market [STREET_ADDRESS]" at bounding box center [865, 248] width 167 height 37
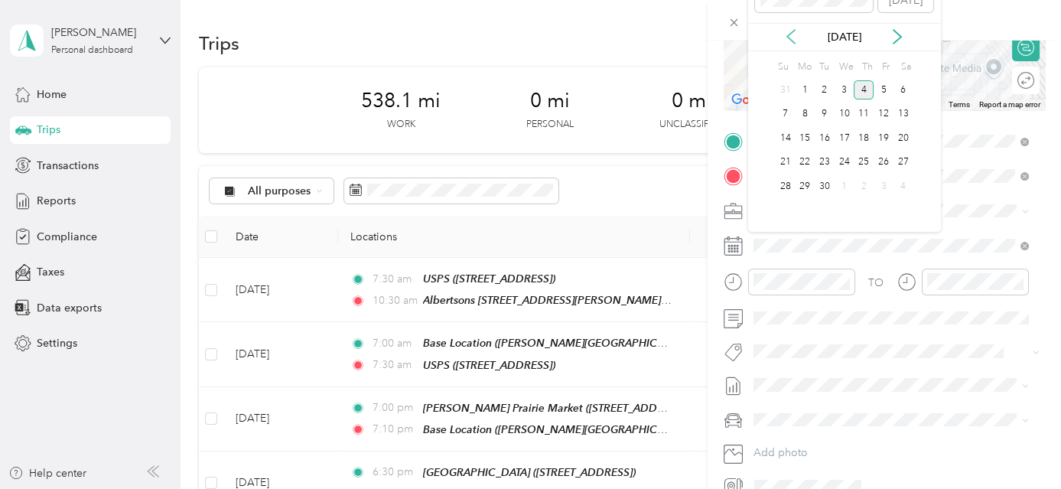
click at [790, 38] on icon at bounding box center [791, 36] width 15 height 15
click at [851, 183] on div "27" at bounding box center [845, 186] width 20 height 19
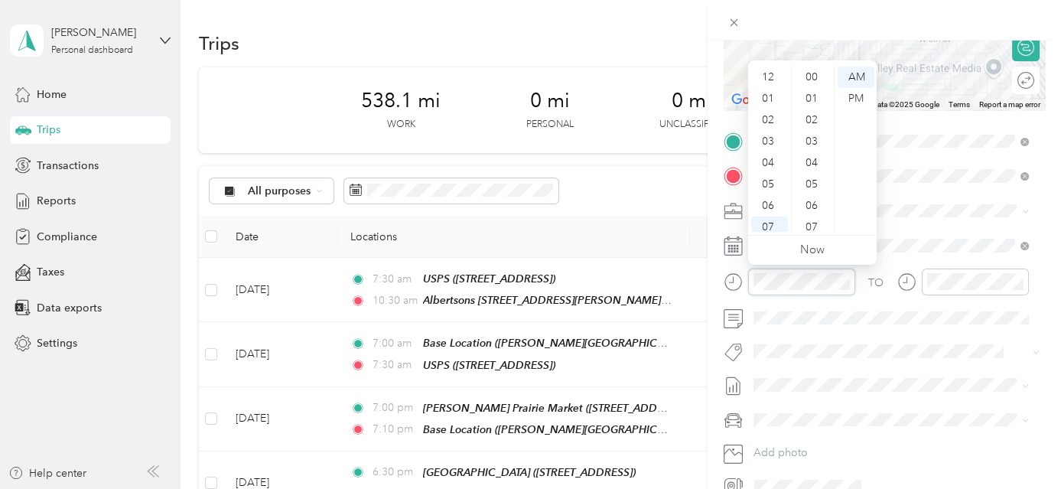
scroll to position [92, 0]
click at [779, 199] on div "10" at bounding box center [769, 199] width 37 height 21
click at [814, 102] on div "30" at bounding box center [813, 103] width 37 height 21
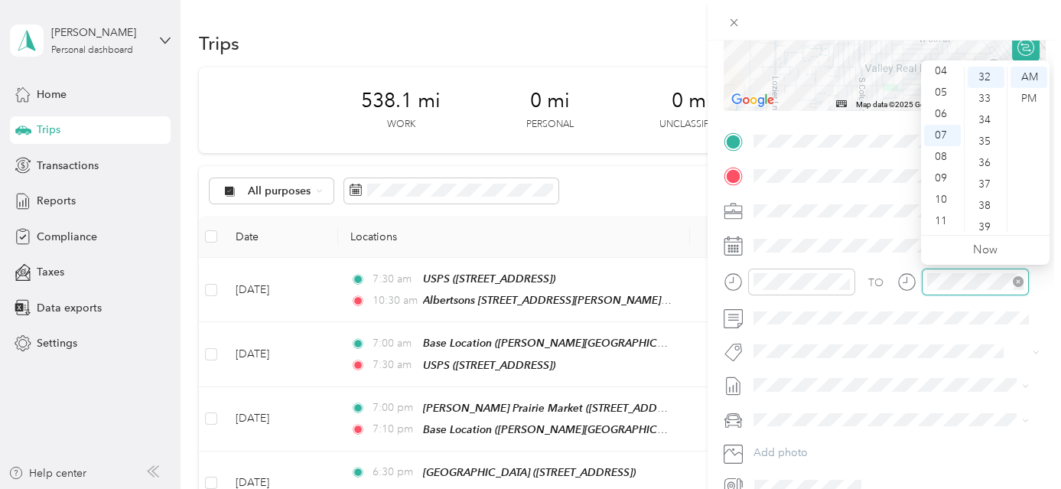
scroll to position [686, 0]
click at [949, 218] on div "11" at bounding box center [942, 220] width 37 height 21
click at [991, 104] on div "30" at bounding box center [986, 103] width 37 height 21
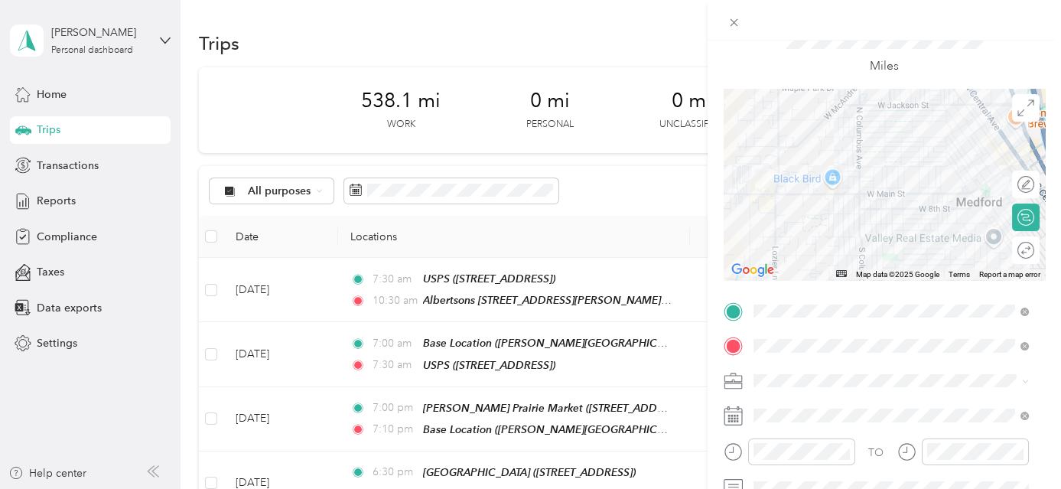
scroll to position [0, 0]
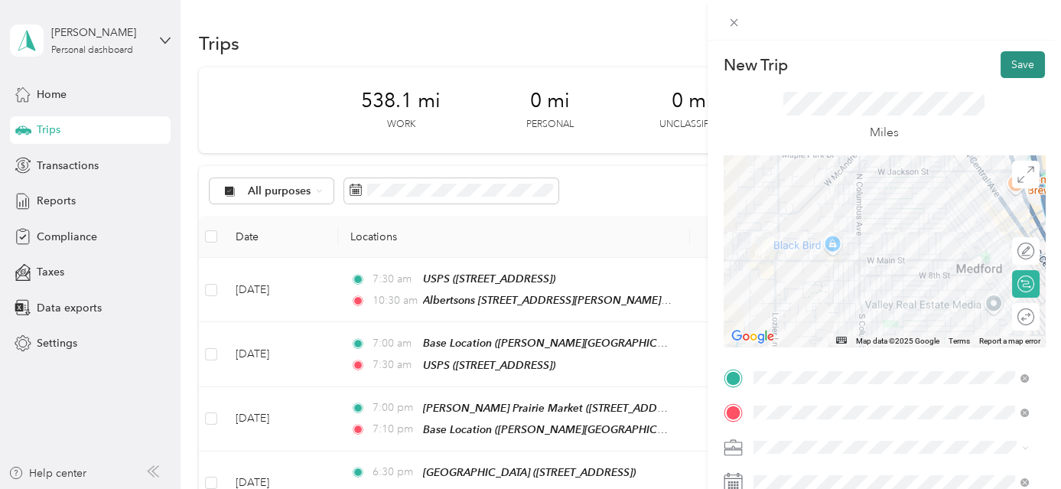
click at [1012, 63] on button "Save" at bounding box center [1023, 64] width 44 height 27
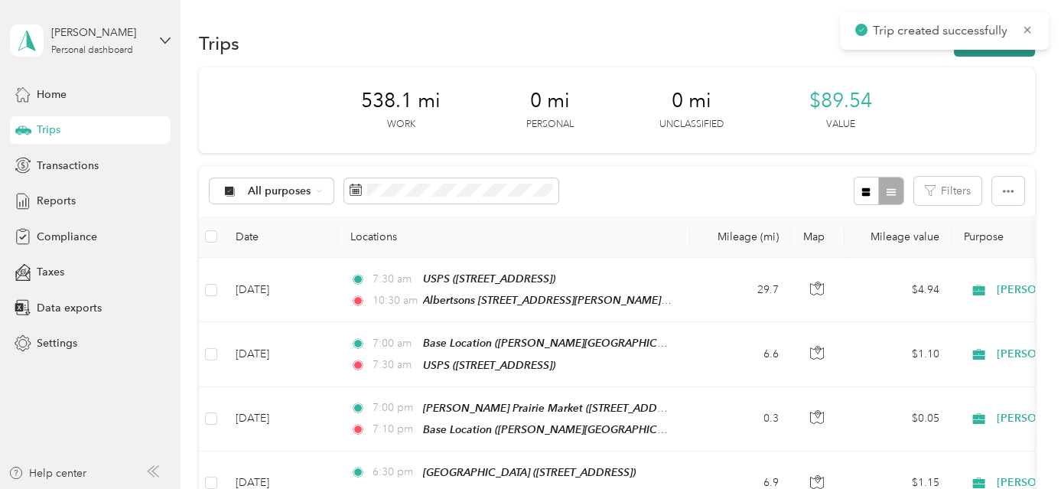
click at [1009, 54] on button "New trip" at bounding box center [994, 43] width 81 height 27
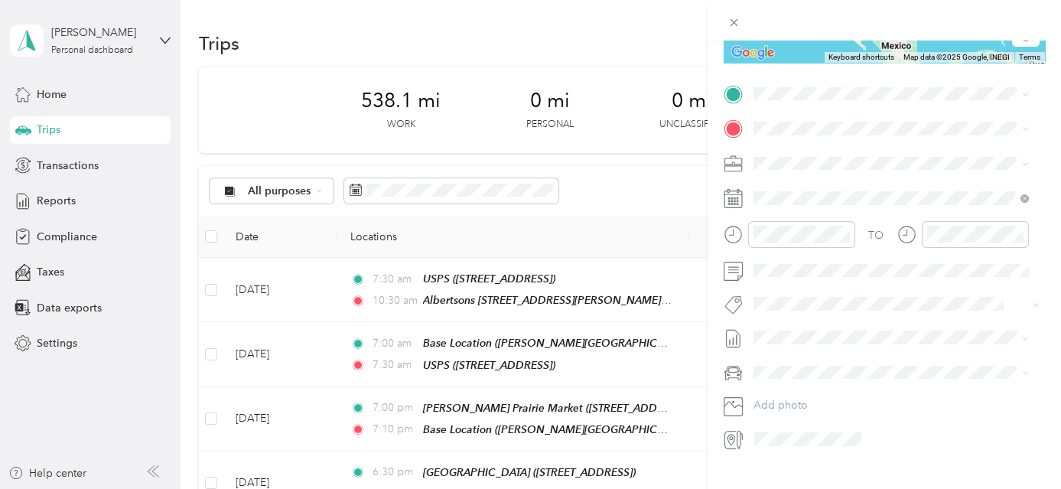
scroll to position [285, 0]
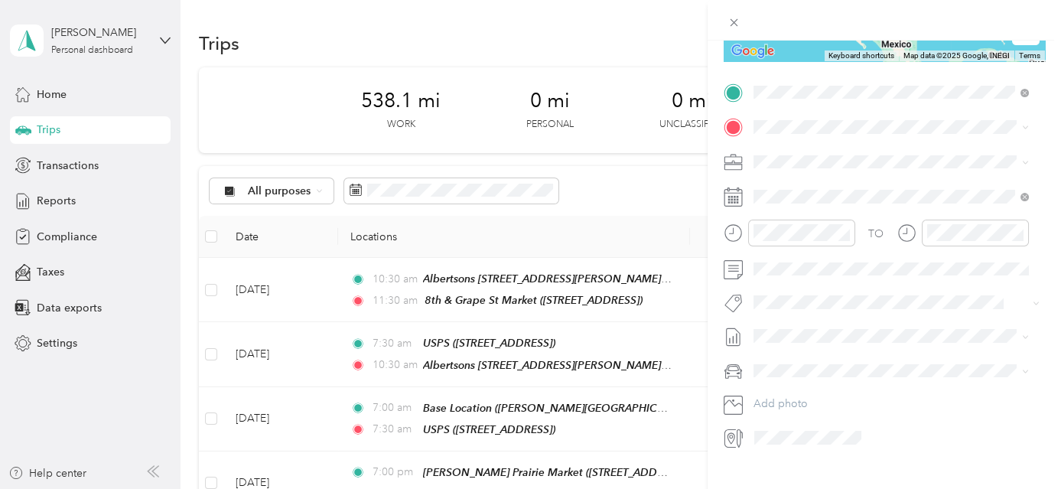
click at [863, 174] on div "TEAM 8th & Grape St Market [STREET_ADDRESS]" at bounding box center [891, 163] width 265 height 43
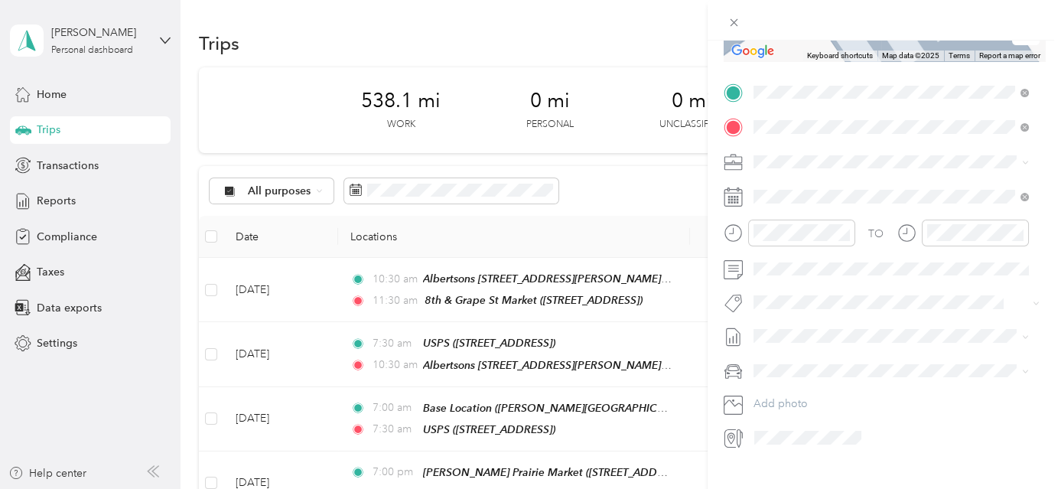
click at [882, 329] on div "Safeway [STREET_ADDRESS][US_STATE]" at bounding box center [903, 311] width 242 height 48
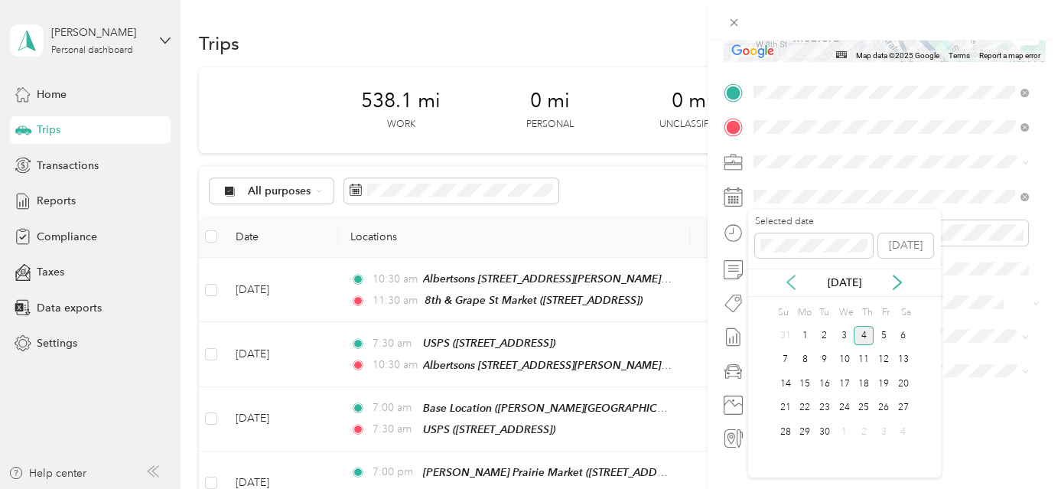
click at [785, 282] on icon at bounding box center [791, 282] width 15 height 15
click at [836, 427] on div "27" at bounding box center [845, 431] width 20 height 19
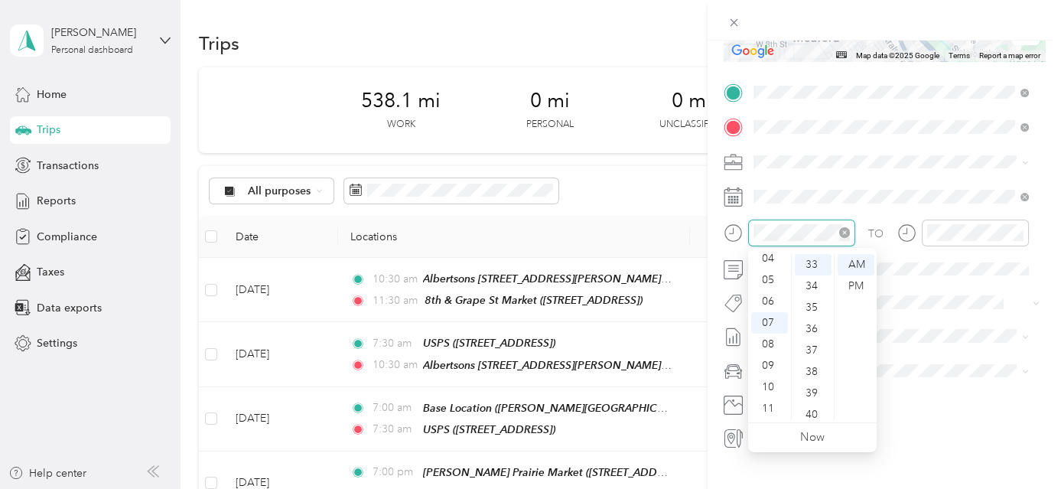
scroll to position [707, 0]
click at [777, 409] on div "11" at bounding box center [769, 408] width 37 height 21
click at [814, 269] on div "30" at bounding box center [813, 269] width 37 height 21
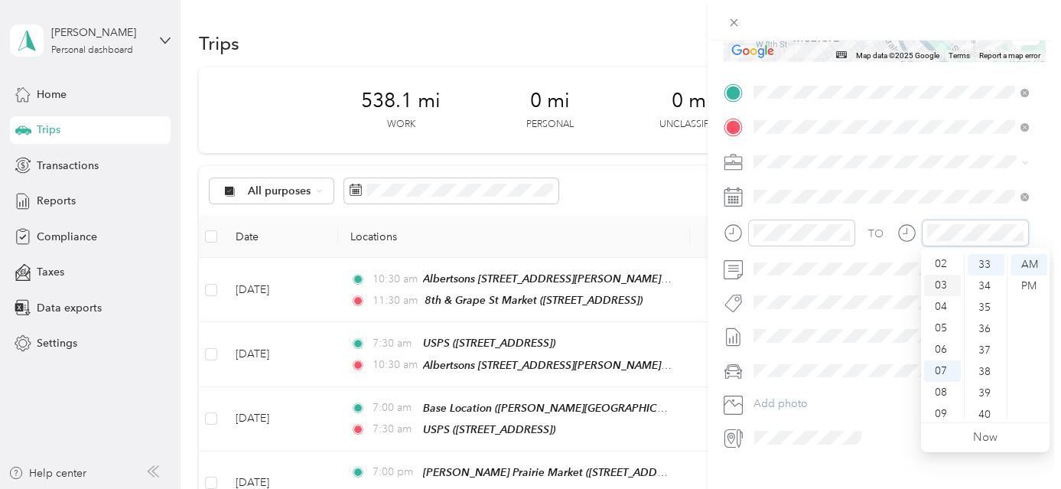
scroll to position [0, 0]
click at [947, 288] on div "01" at bounding box center [942, 285] width 37 height 21
click at [989, 265] on div "00" at bounding box center [986, 264] width 37 height 21
click at [1035, 289] on div "PM" at bounding box center [1029, 285] width 37 height 21
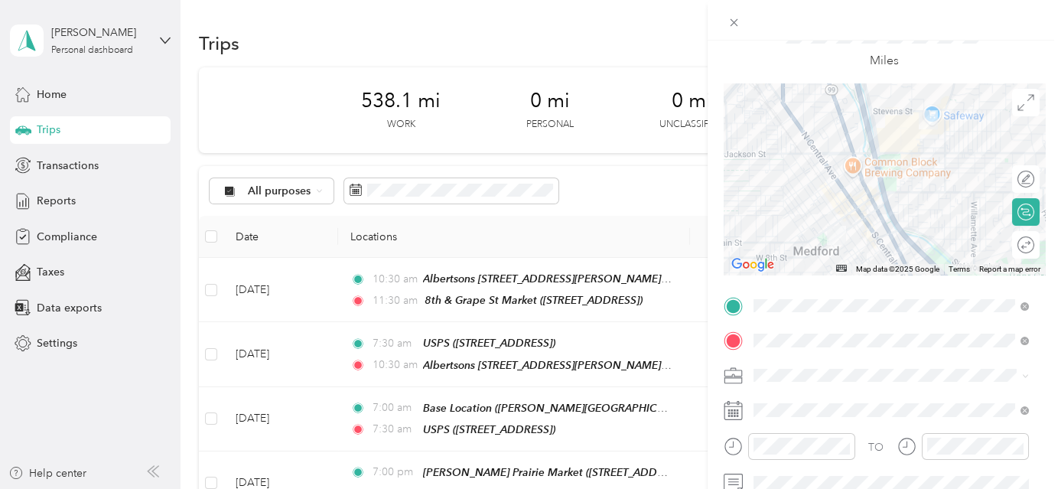
scroll to position [18, 0]
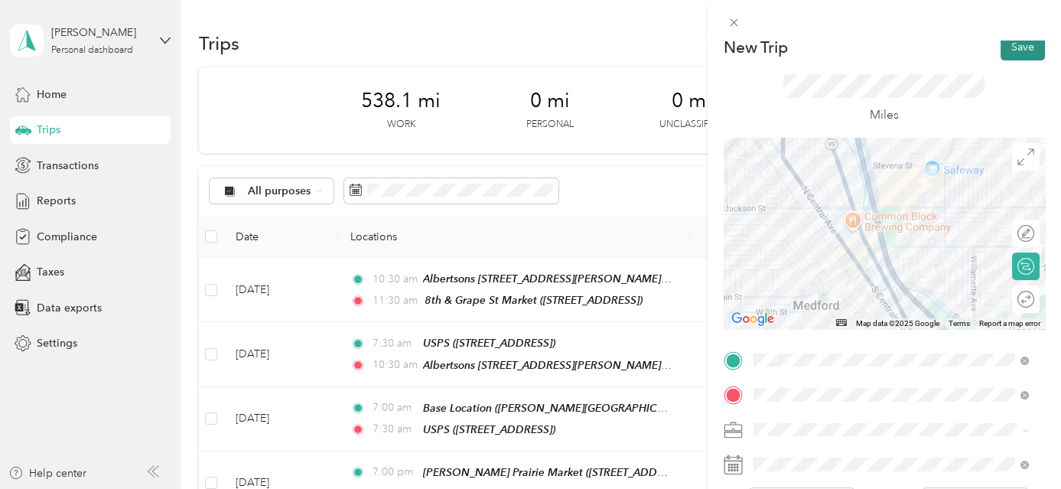
click at [1020, 57] on button "Save" at bounding box center [1023, 47] width 44 height 27
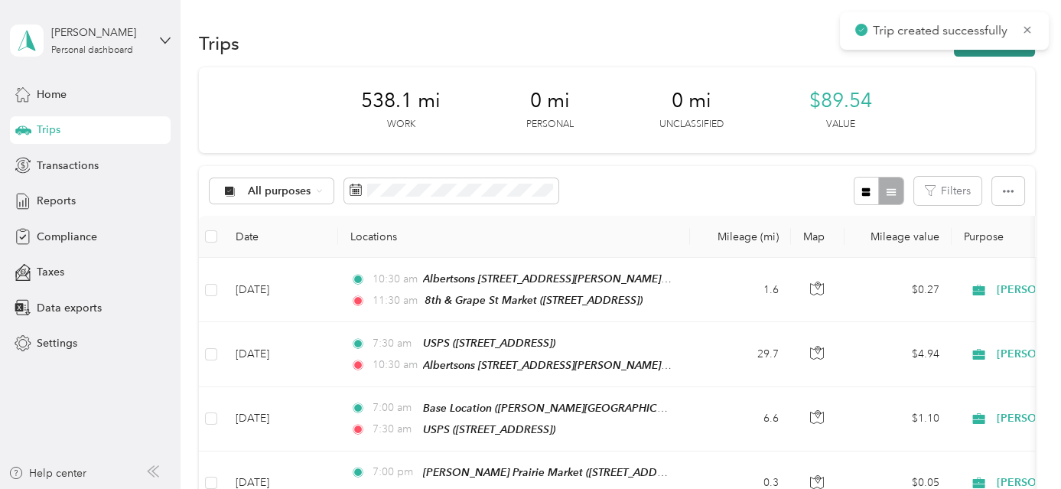
click at [1015, 56] on button "New trip" at bounding box center [994, 43] width 81 height 27
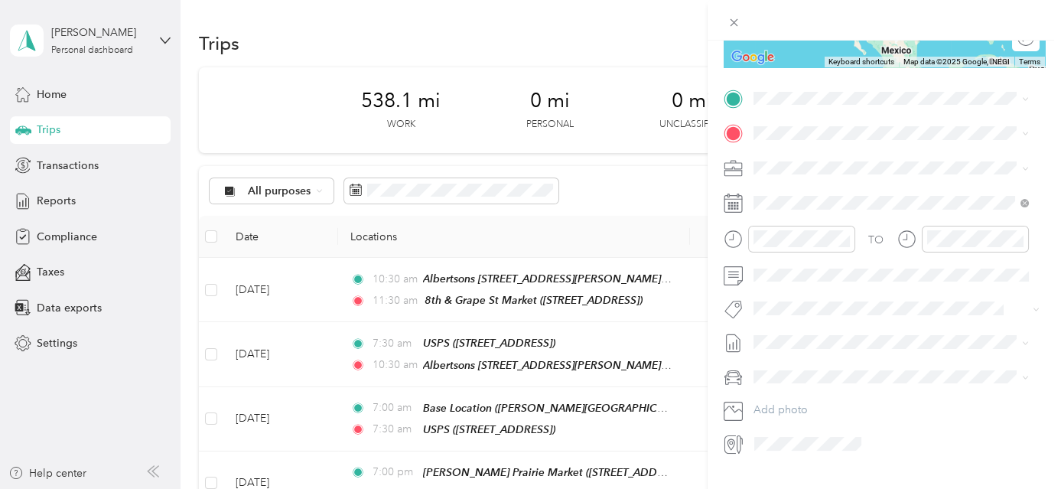
scroll to position [288, 0]
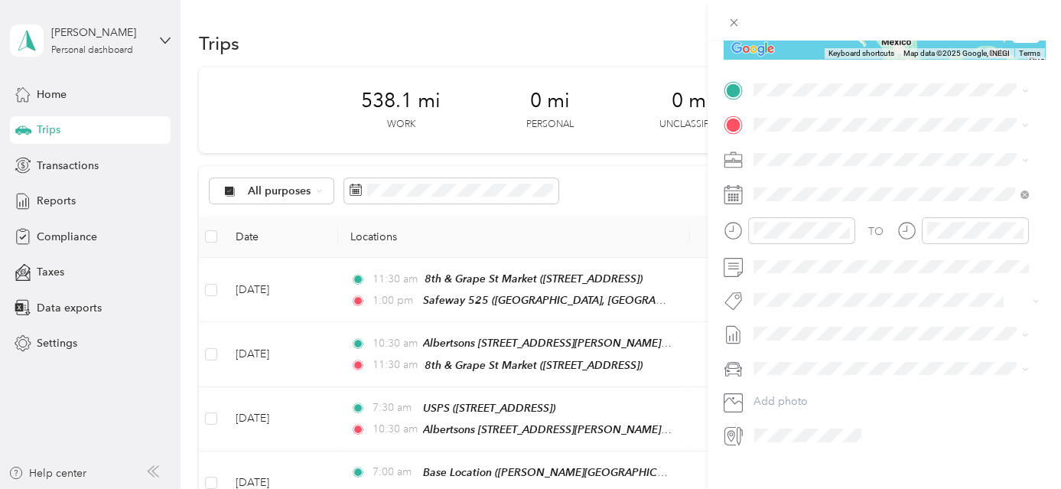
click at [859, 263] on div "Safeway 525" at bounding box center [903, 256] width 242 height 14
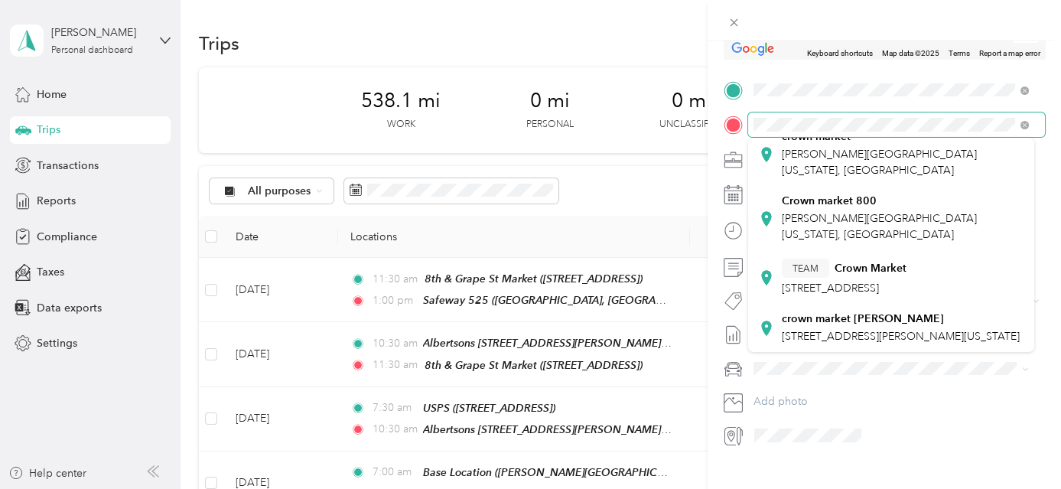
scroll to position [278, 0]
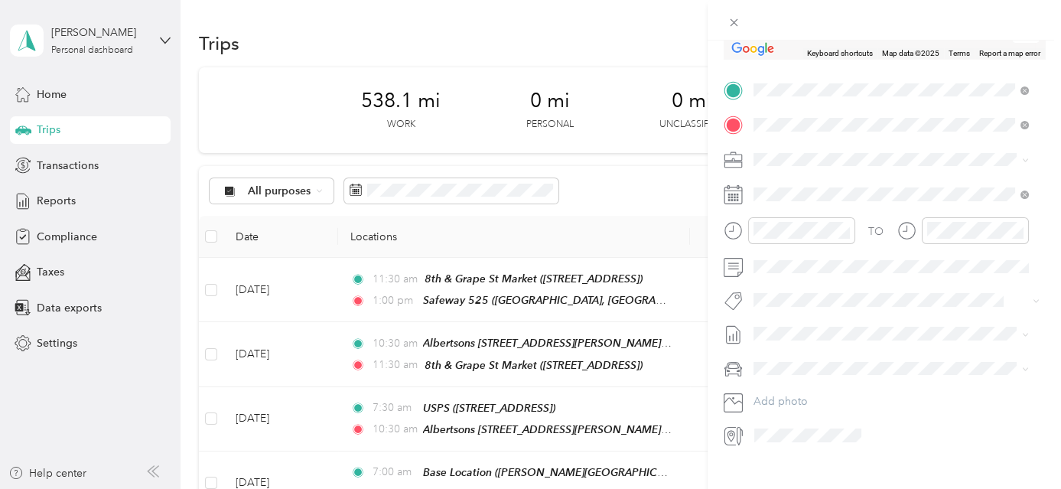
click at [919, 273] on span "[STREET_ADDRESS][PERSON_NAME][US_STATE]" at bounding box center [901, 266] width 238 height 13
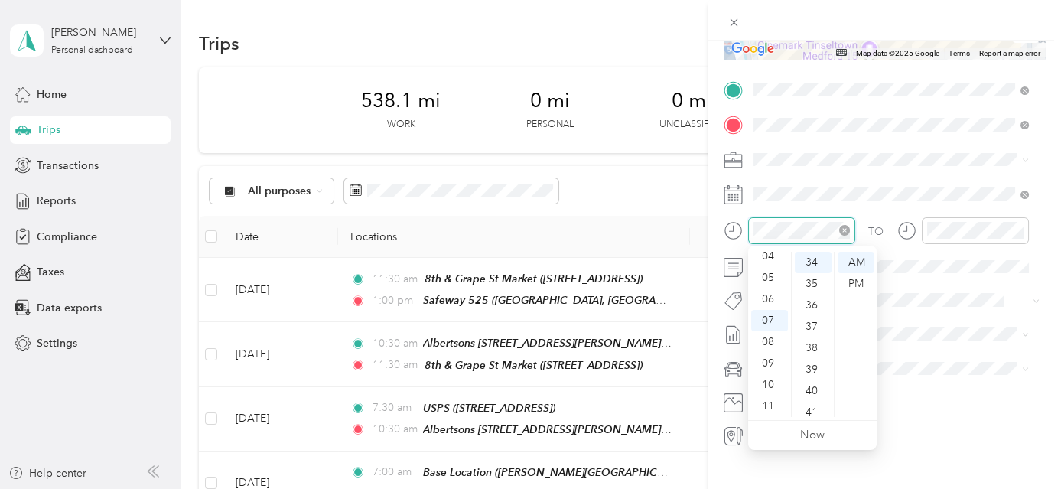
scroll to position [728, 0]
click at [774, 260] on div "01" at bounding box center [769, 261] width 37 height 21
click at [813, 261] on div "00" at bounding box center [813, 262] width 37 height 21
click at [863, 282] on div "PM" at bounding box center [856, 283] width 37 height 21
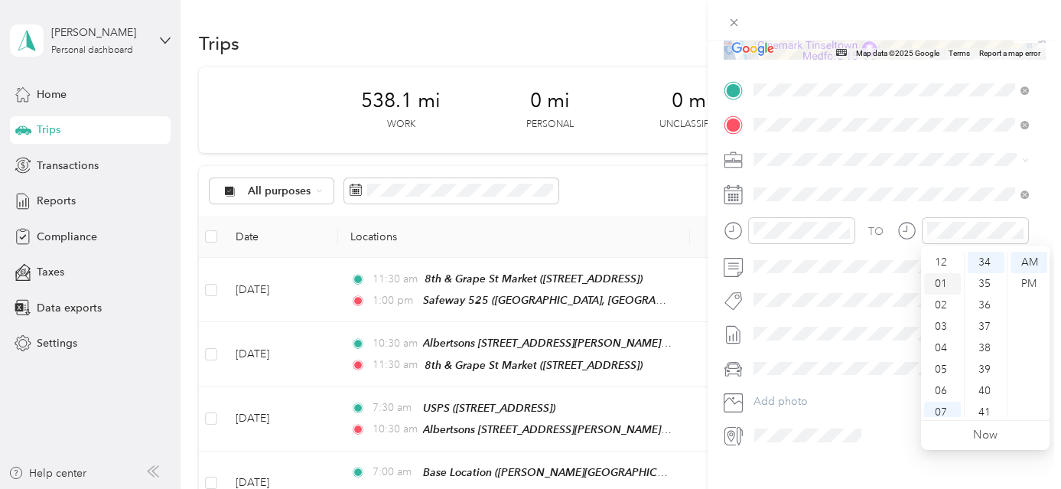
click at [949, 281] on div "01" at bounding box center [942, 283] width 37 height 21
drag, startPoint x: 989, startPoint y: 382, endPoint x: 1019, endPoint y: 340, distance: 52.0
click at [988, 381] on div "30" at bounding box center [986, 385] width 37 height 21
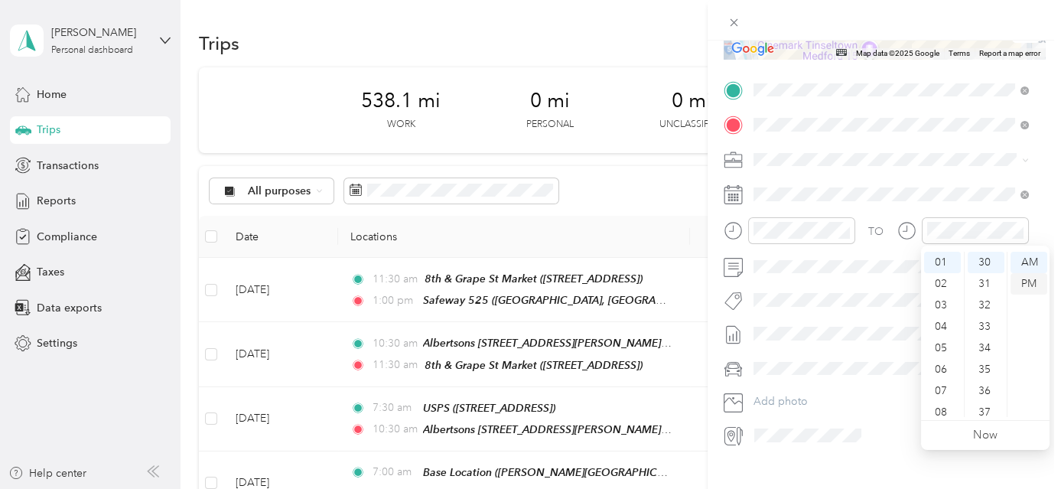
click at [1026, 286] on div "PM" at bounding box center [1029, 283] width 37 height 21
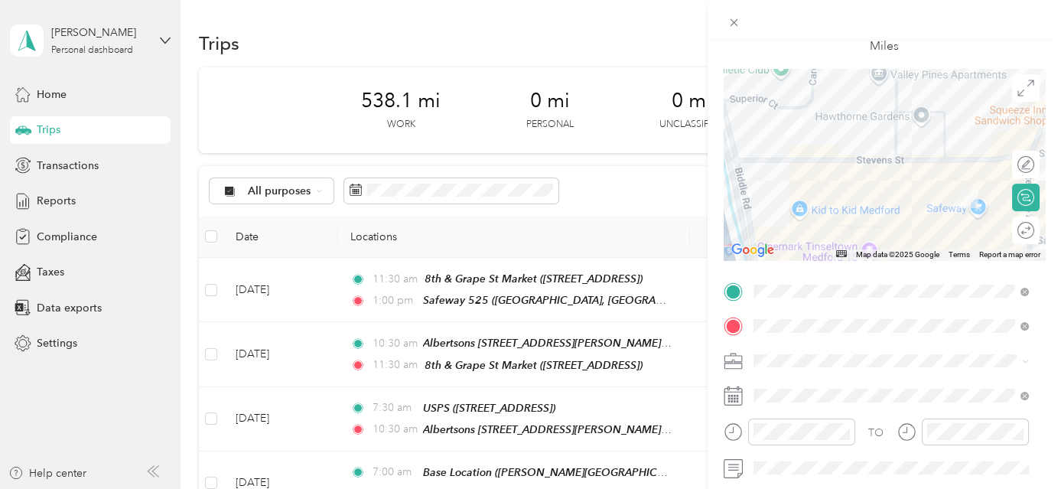
scroll to position [0, 0]
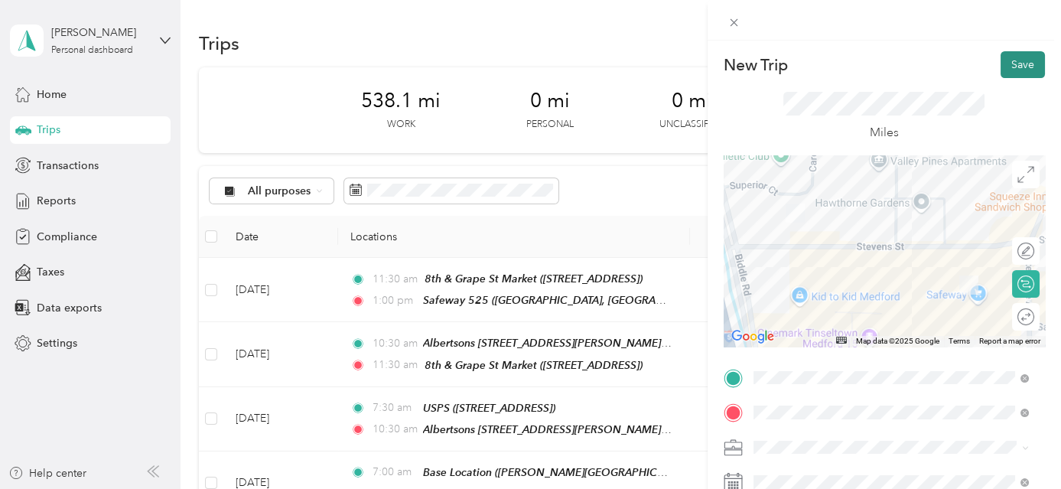
click at [1018, 63] on button "Save" at bounding box center [1023, 64] width 44 height 27
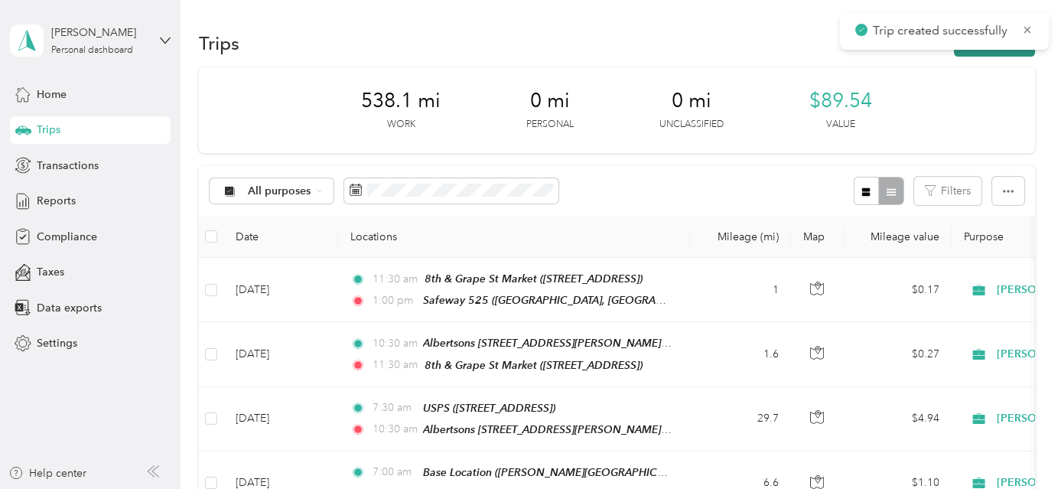
click at [995, 52] on button "New trip" at bounding box center [994, 43] width 81 height 27
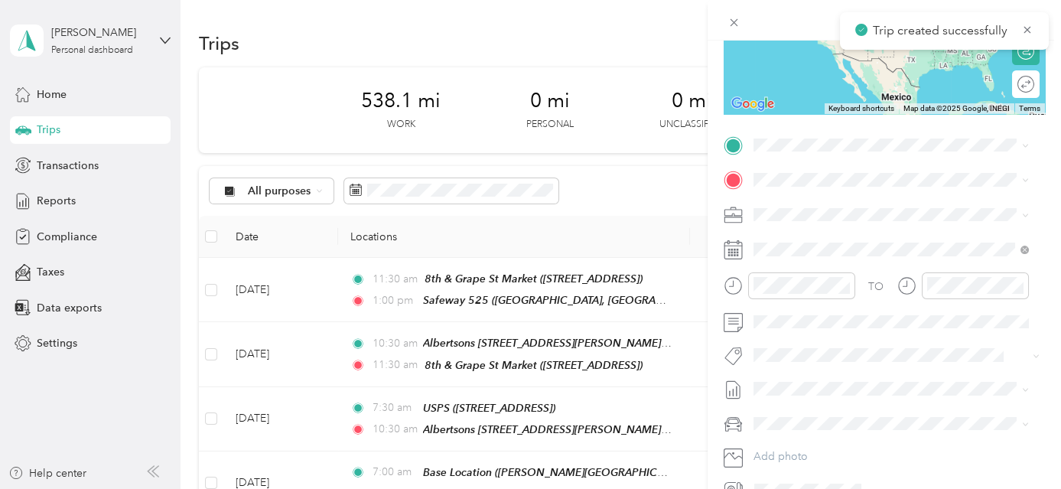
scroll to position [243, 0]
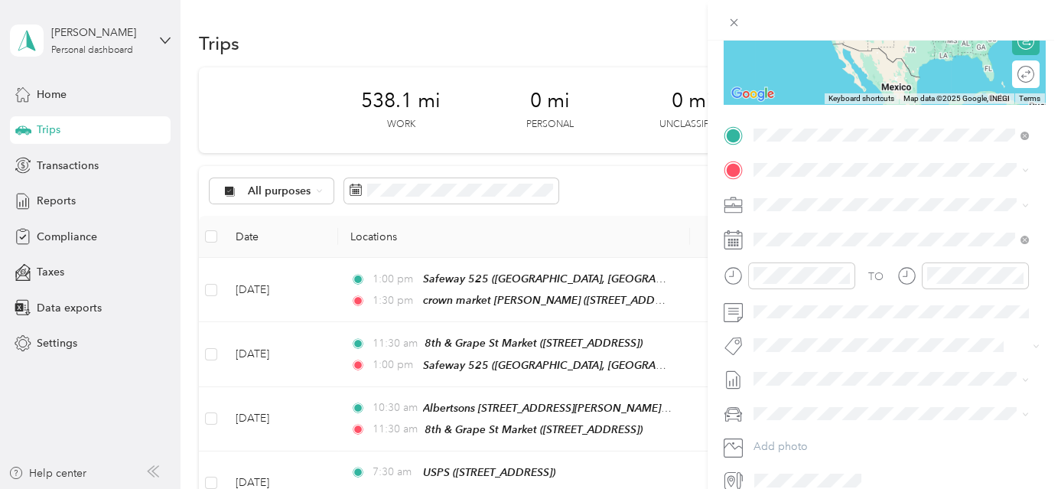
click at [853, 200] on div "crown market [PERSON_NAME] [STREET_ADDRESS][PERSON_NAME][US_STATE]" at bounding box center [901, 204] width 238 height 32
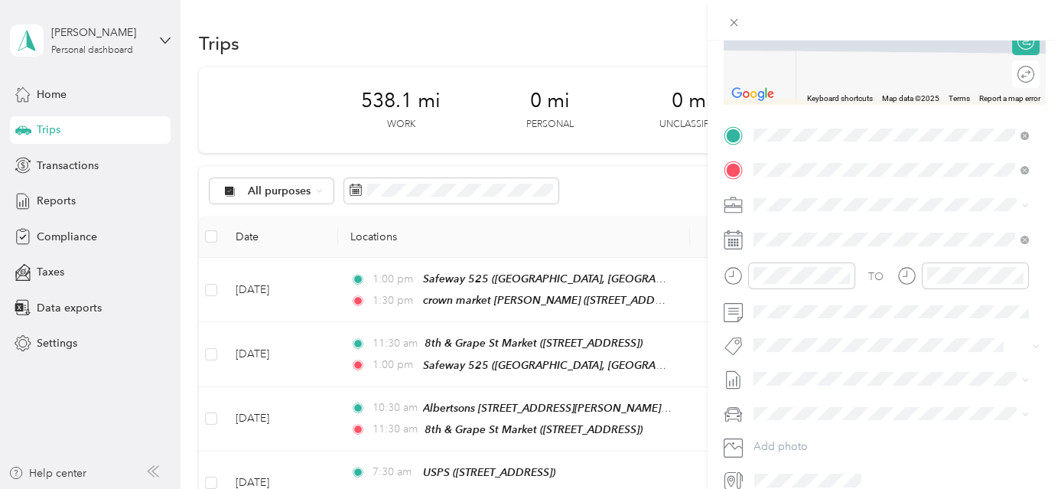
click at [901, 240] on div "TEAM Town Market [STREET_ADDRESS]" at bounding box center [841, 241] width 119 height 37
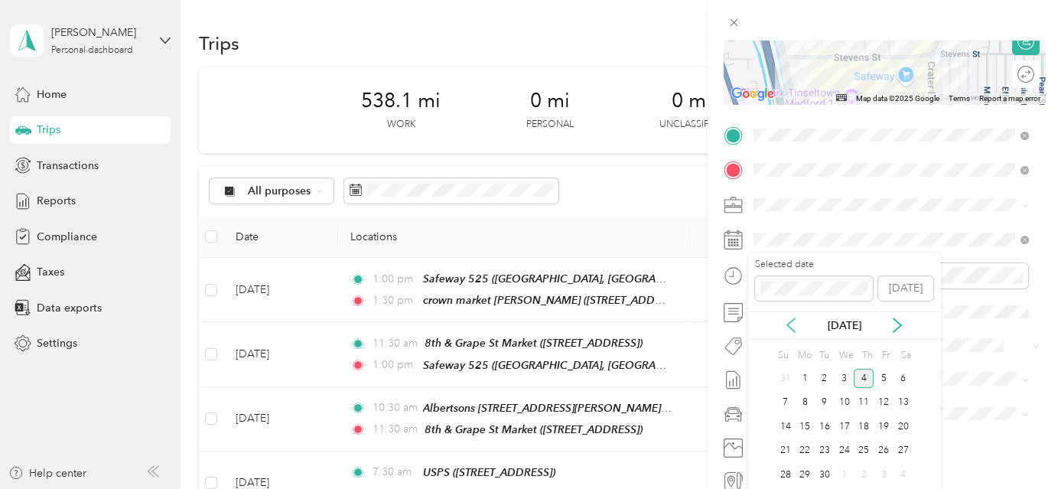
click at [793, 324] on icon at bounding box center [791, 325] width 15 height 15
click at [849, 470] on div "27" at bounding box center [845, 474] width 20 height 19
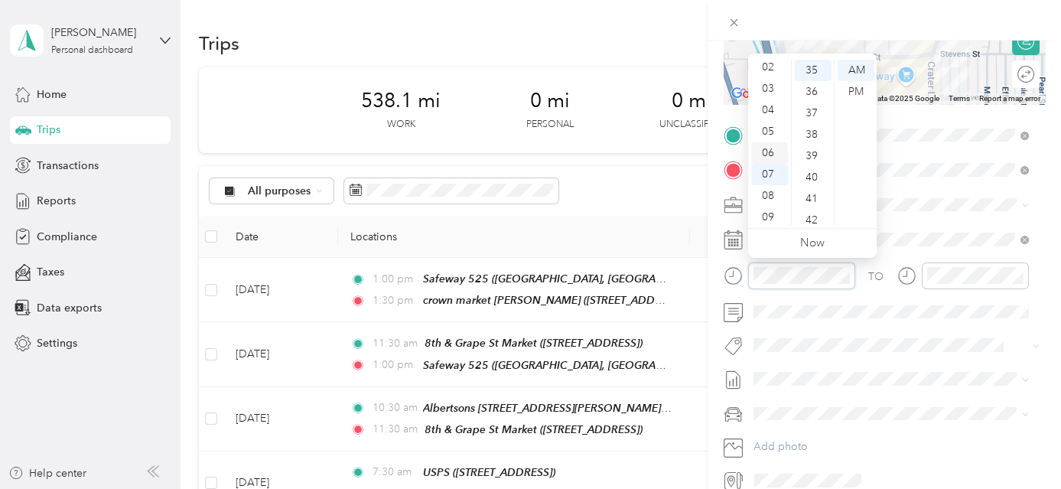
scroll to position [22, 0]
click at [767, 66] on div "01" at bounding box center [769, 69] width 37 height 21
click at [815, 172] on div "30" at bounding box center [813, 171] width 37 height 21
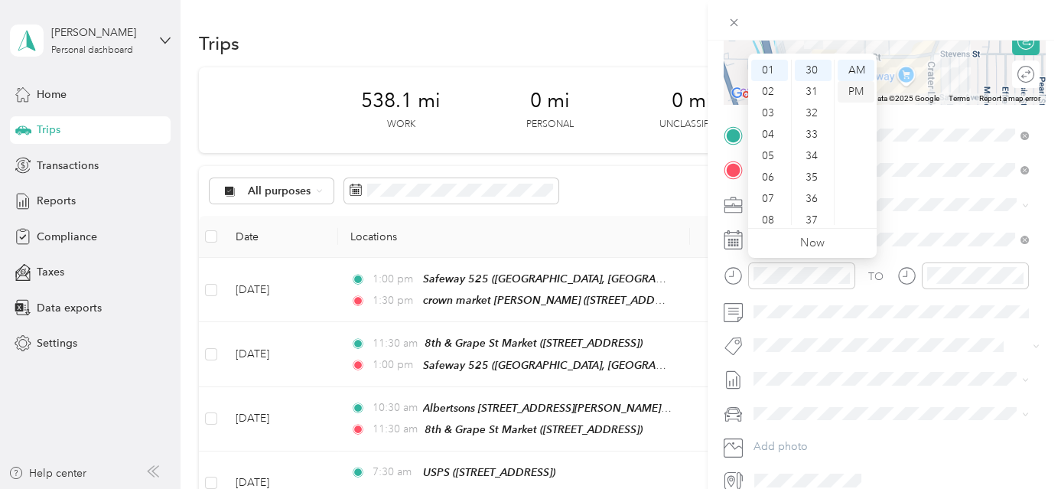
click at [852, 90] on div "PM" at bounding box center [856, 91] width 37 height 21
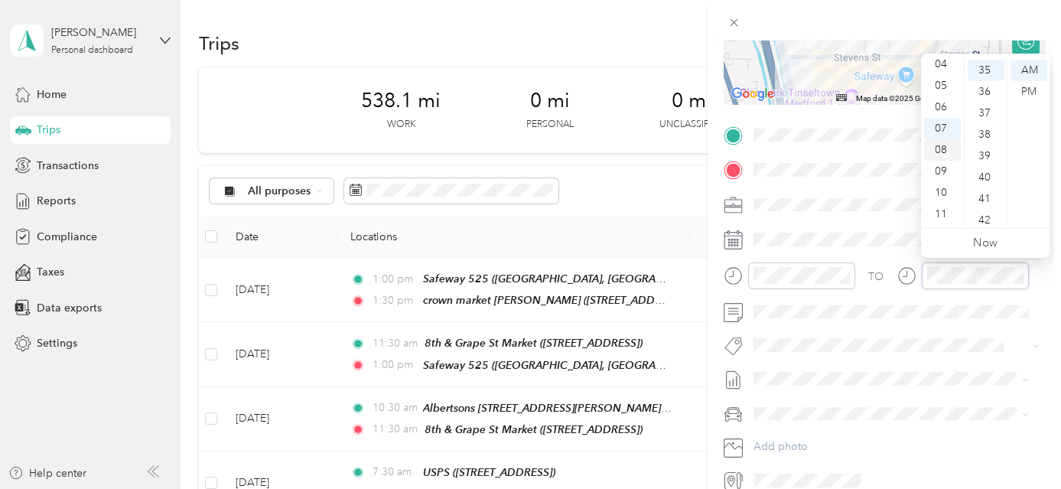
scroll to position [0, 0]
drag, startPoint x: 943, startPoint y: 112, endPoint x: 966, endPoint y: 130, distance: 28.9
click at [945, 112] on div "02" at bounding box center [942, 113] width 37 height 21
click at [986, 71] on div "00" at bounding box center [986, 70] width 37 height 21
click at [1028, 90] on div "PM" at bounding box center [1029, 91] width 37 height 21
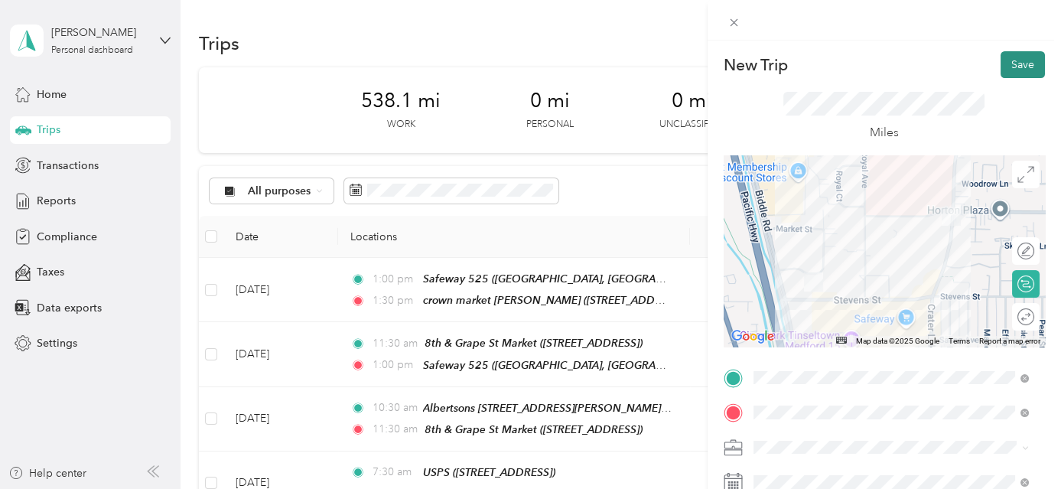
click at [1022, 64] on button "Save" at bounding box center [1023, 64] width 44 height 27
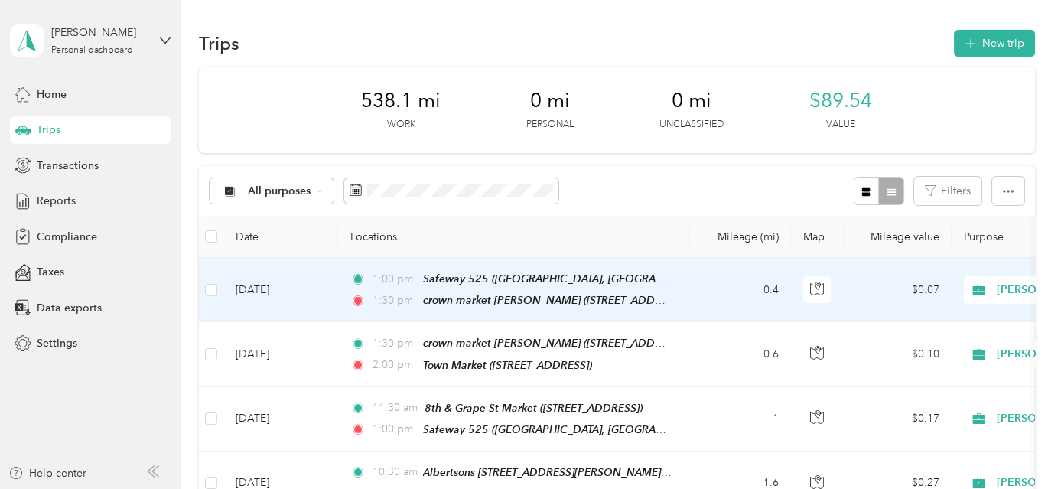
click at [709, 293] on td "0.4" at bounding box center [740, 290] width 101 height 64
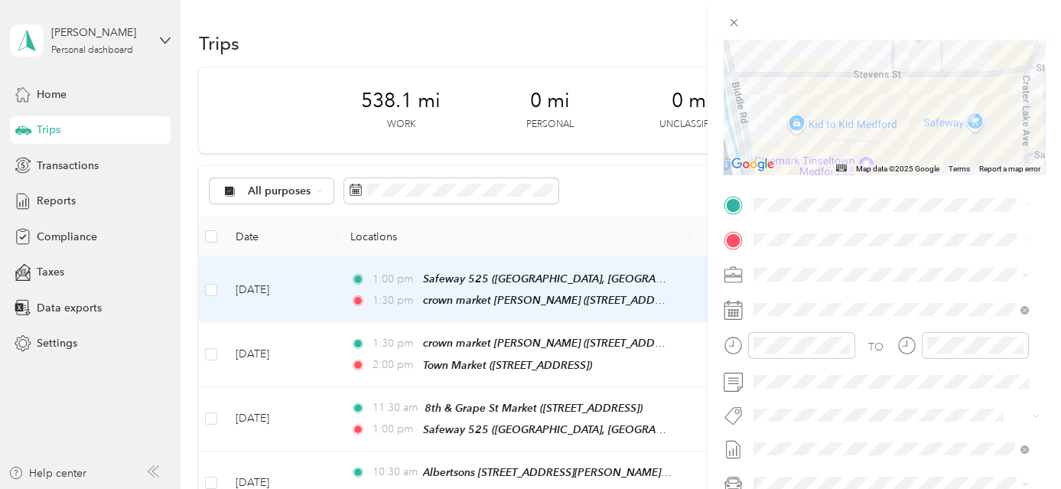
scroll to position [292, 0]
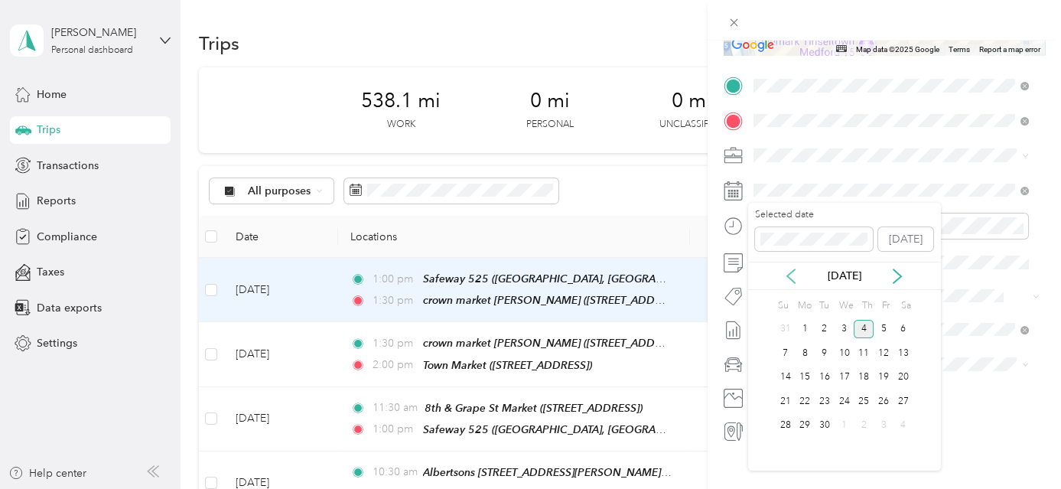
click at [797, 280] on icon at bounding box center [791, 276] width 15 height 15
click at [845, 419] on div "27" at bounding box center [845, 425] width 20 height 19
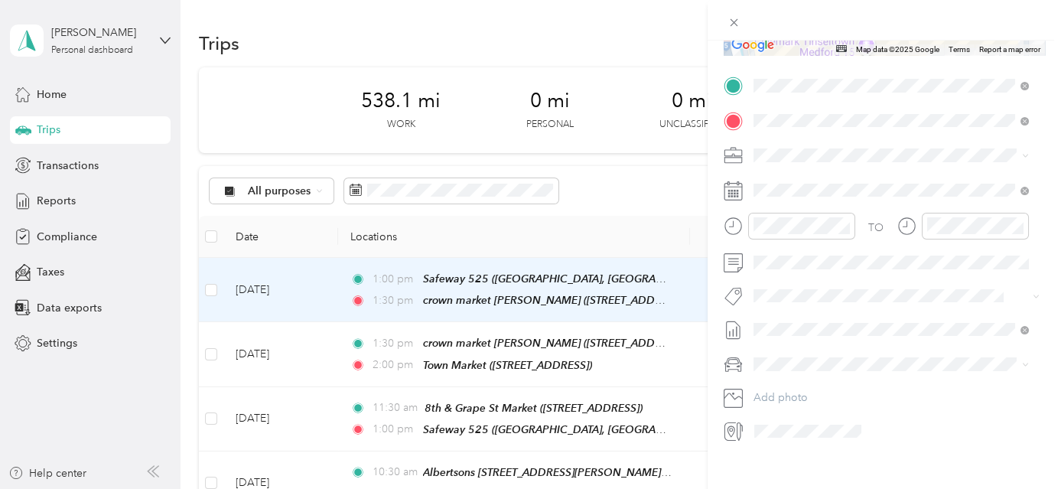
scroll to position [0, 0]
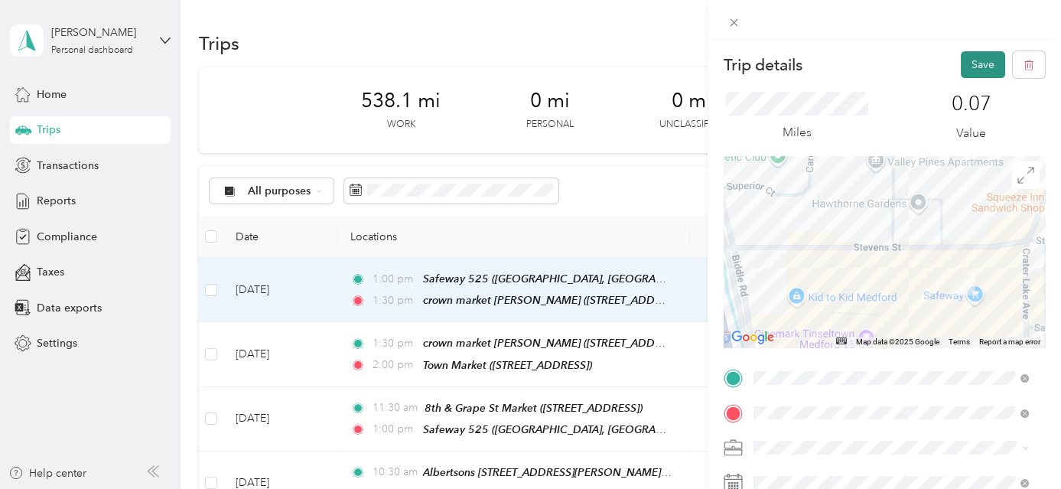
click at [984, 57] on button "Save" at bounding box center [983, 64] width 44 height 27
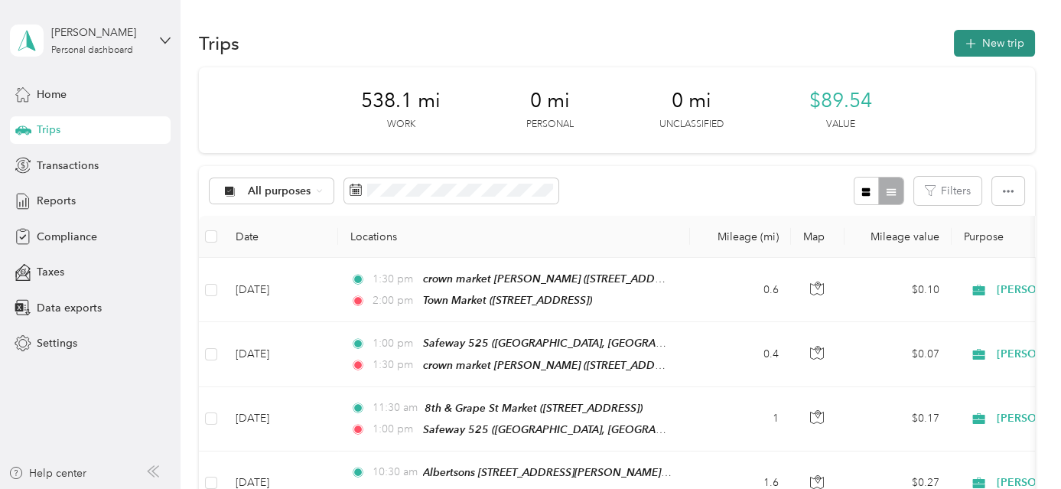
click at [982, 45] on button "New trip" at bounding box center [994, 43] width 81 height 27
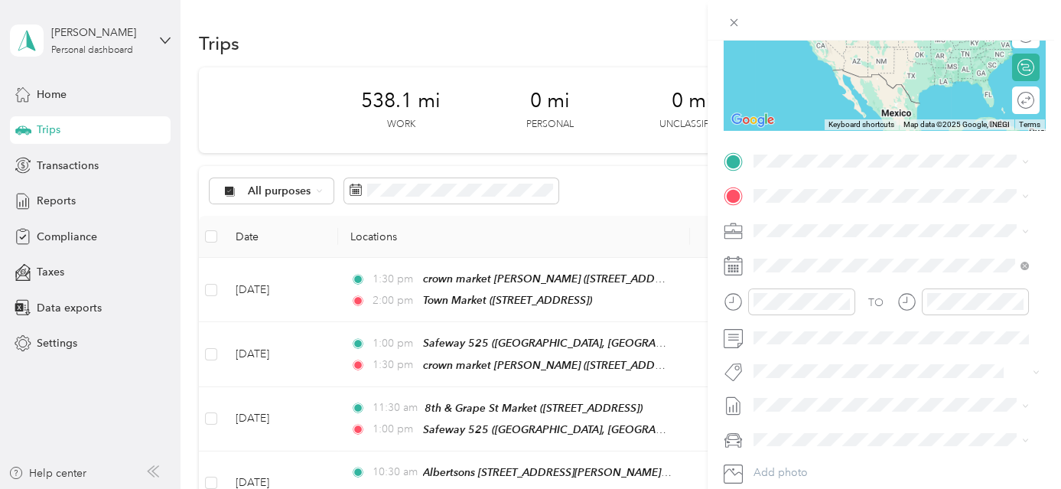
scroll to position [226, 0]
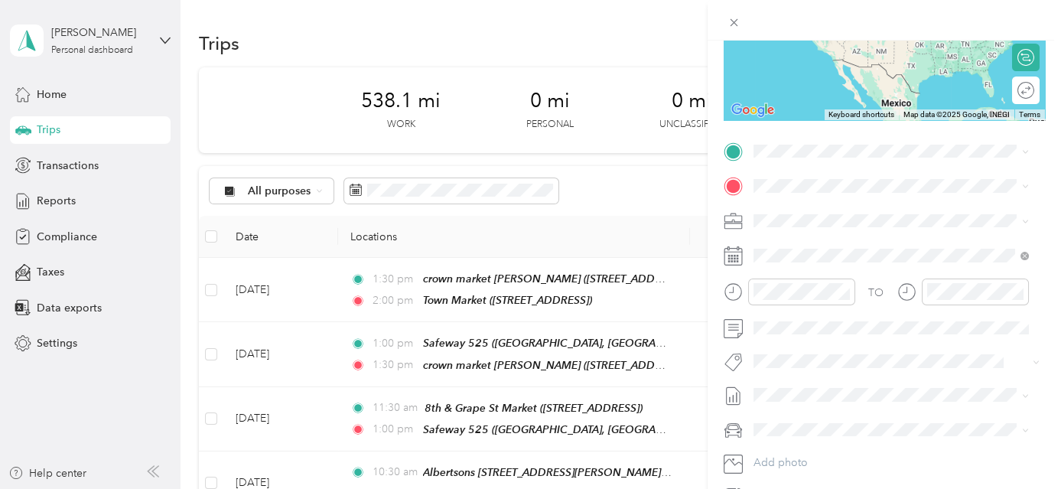
click at [877, 235] on div "TEAM Town Market [STREET_ADDRESS]" at bounding box center [841, 218] width 119 height 37
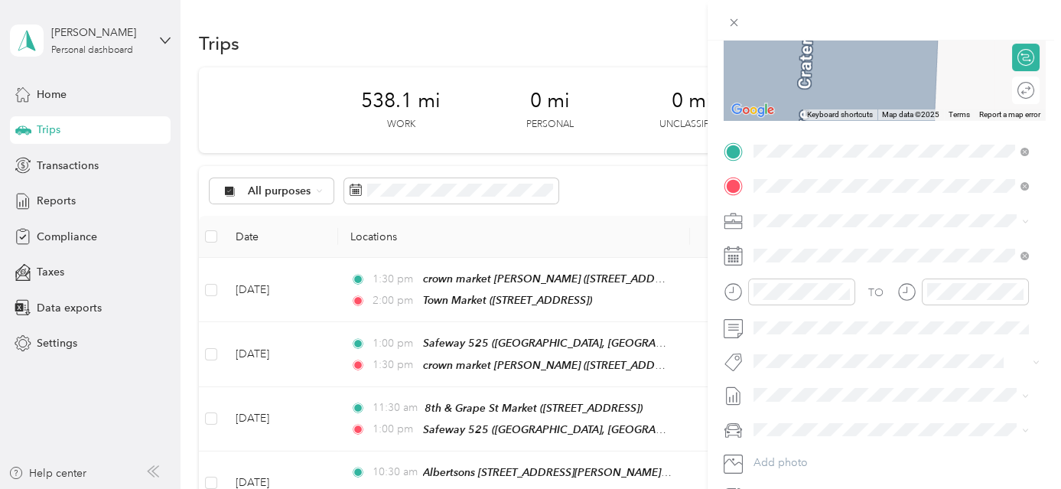
click at [867, 240] on div "TEAM Dollar Tree" at bounding box center [873, 248] width 182 height 19
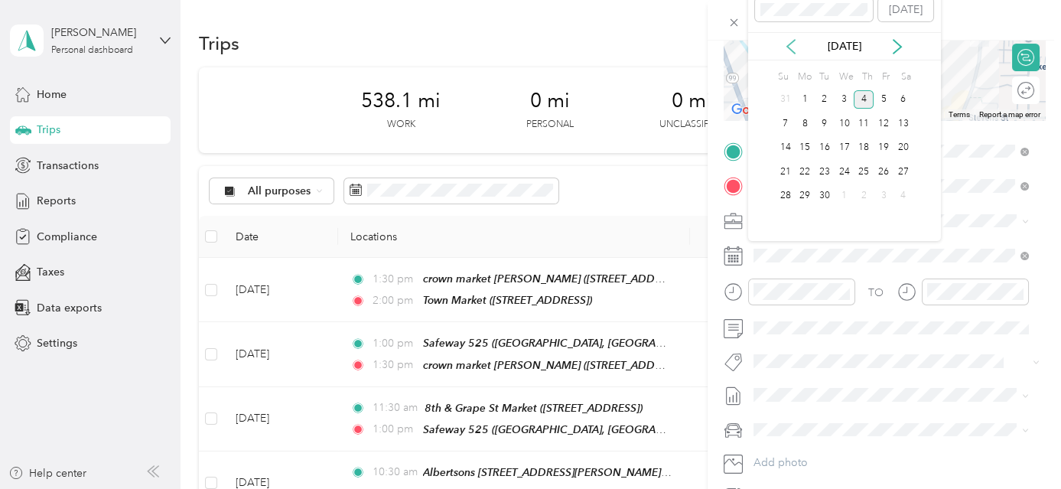
click at [786, 42] on icon at bounding box center [791, 46] width 15 height 15
click at [842, 194] on div "27" at bounding box center [845, 196] width 20 height 19
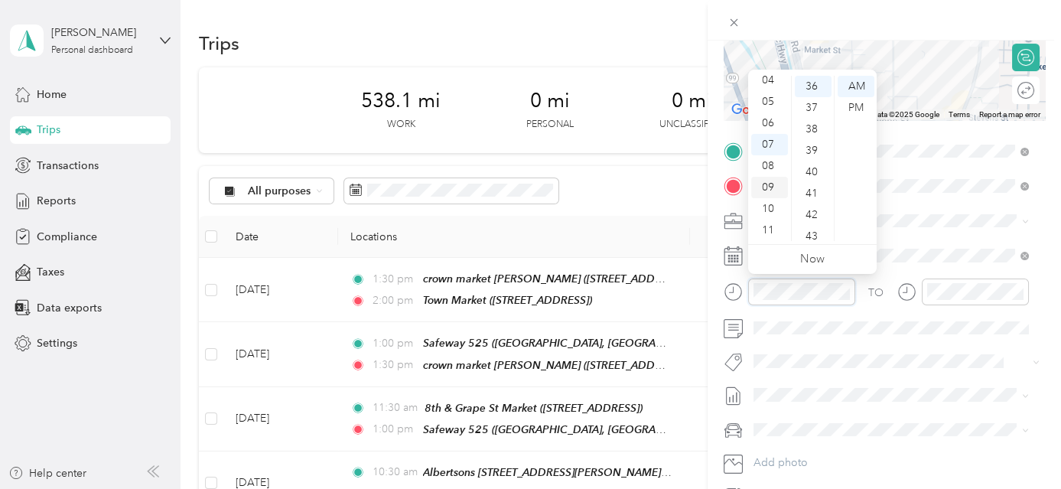
scroll to position [22, 0]
click at [769, 103] on div "02" at bounding box center [769, 106] width 37 height 21
click at [816, 86] on div "00" at bounding box center [813, 86] width 37 height 21
click at [859, 109] on div "PM" at bounding box center [856, 107] width 37 height 21
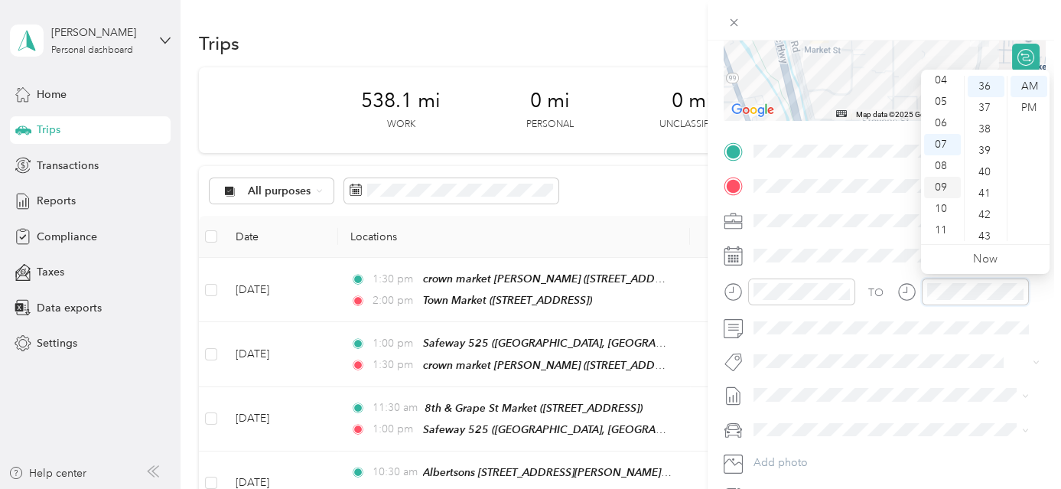
scroll to position [22, 0]
click at [949, 128] on div "03" at bounding box center [942, 128] width 37 height 21
click at [987, 86] on div "00" at bounding box center [986, 86] width 37 height 21
click at [1028, 110] on div "PM" at bounding box center [1029, 107] width 37 height 21
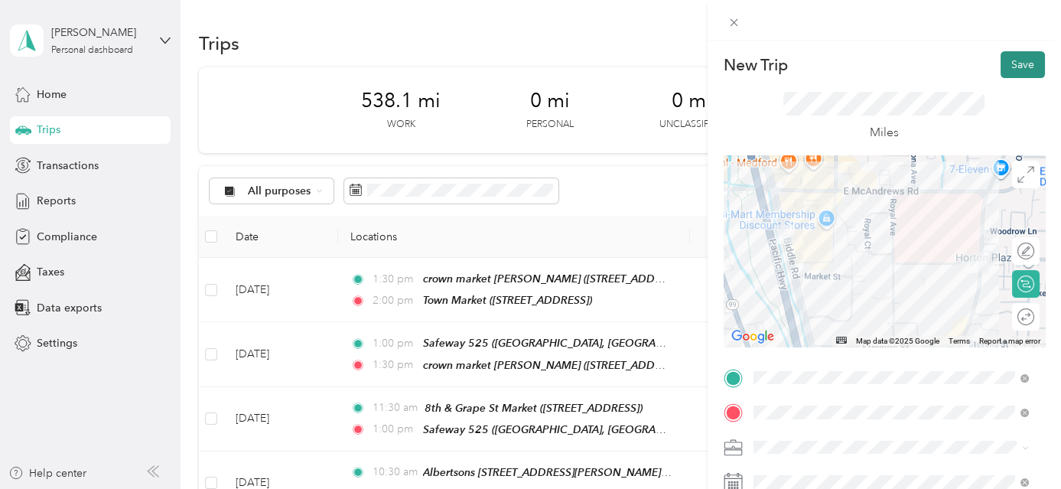
click at [1018, 66] on button "Save" at bounding box center [1023, 64] width 44 height 27
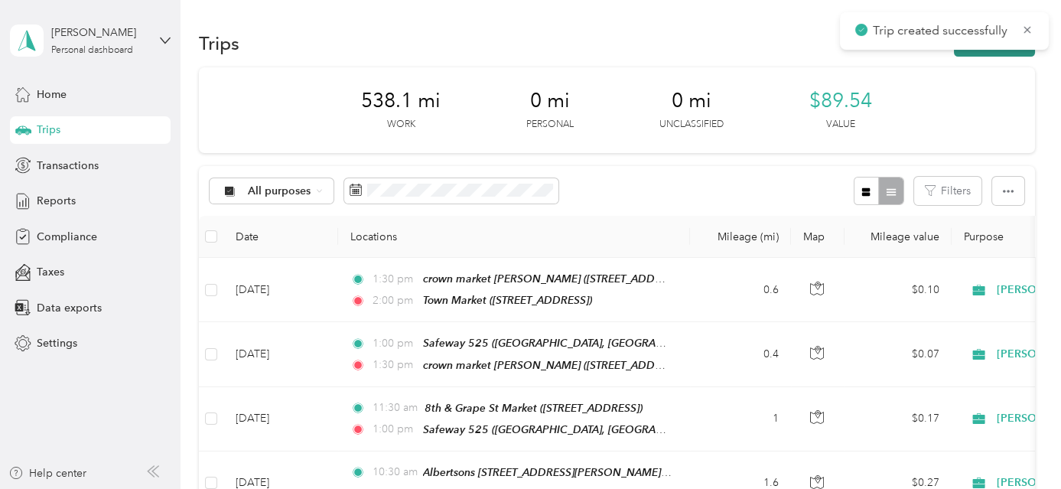
click at [1016, 53] on button "New trip" at bounding box center [994, 43] width 81 height 27
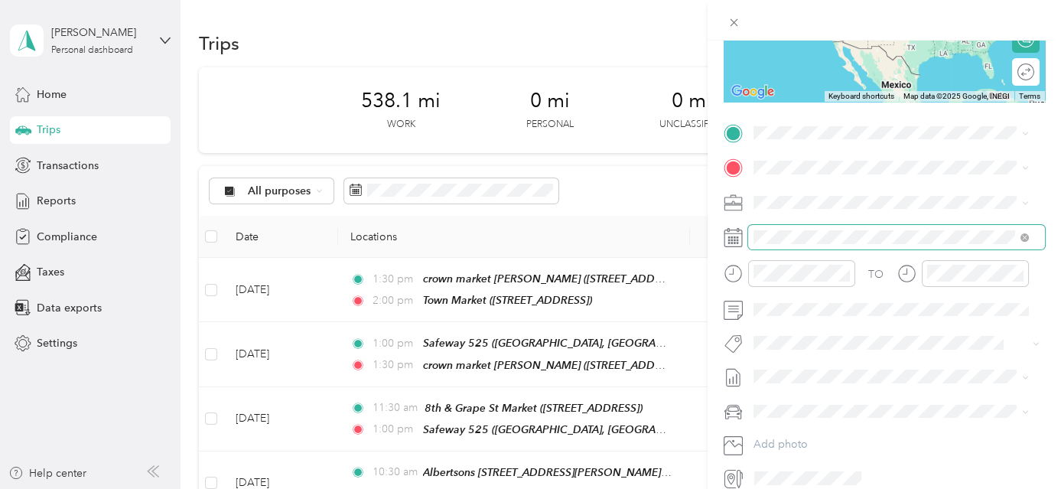
scroll to position [278, 0]
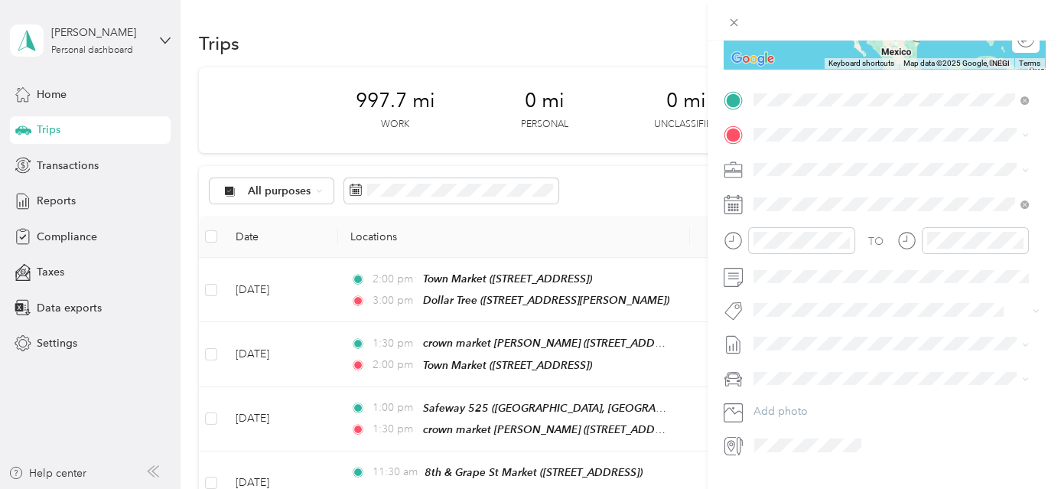
click at [879, 177] on span "[STREET_ADDRESS][PERSON_NAME]" at bounding box center [873, 182] width 182 height 13
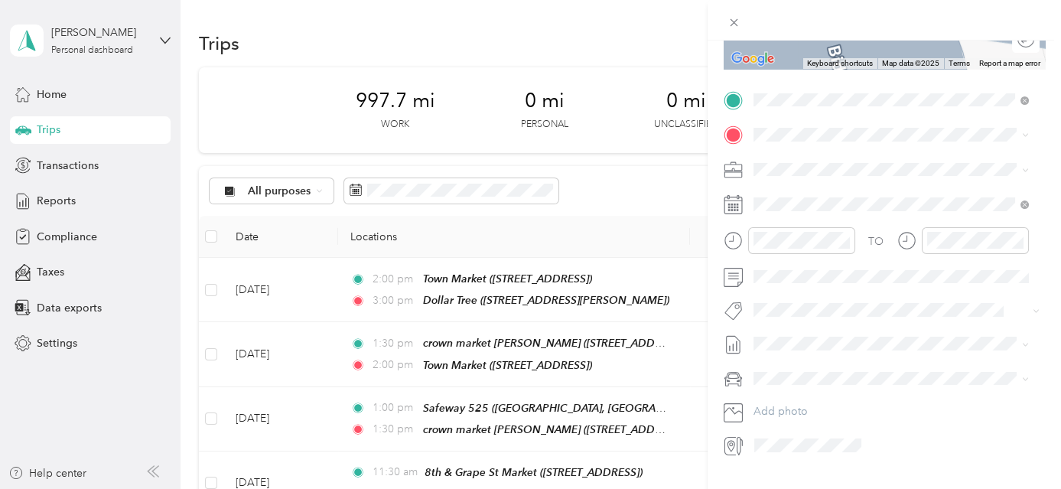
click at [875, 210] on div "TEAM J & J Market [STREET_ADDRESS][PERSON_NAME]" at bounding box center [873, 203] width 182 height 37
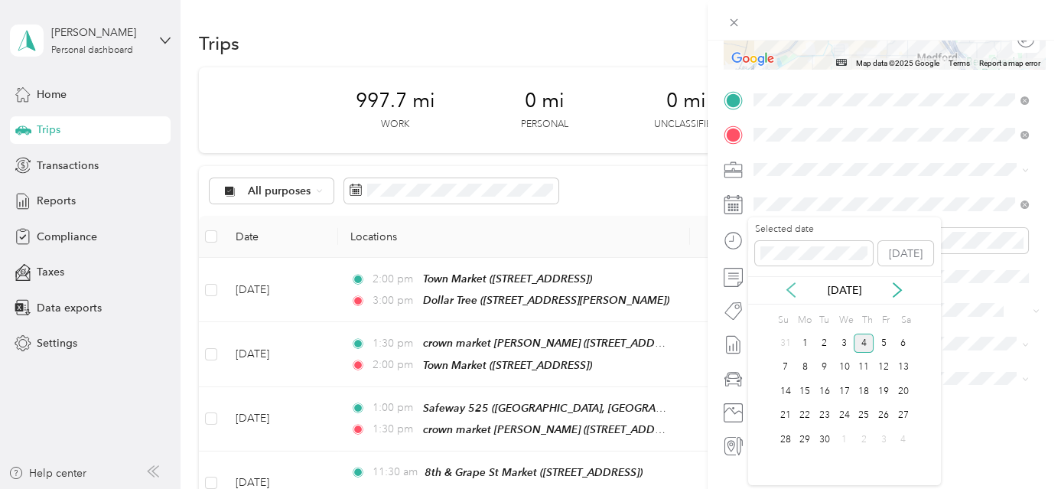
click at [787, 290] on icon at bounding box center [791, 291] width 8 height 14
click at [840, 434] on div "27" at bounding box center [845, 439] width 20 height 19
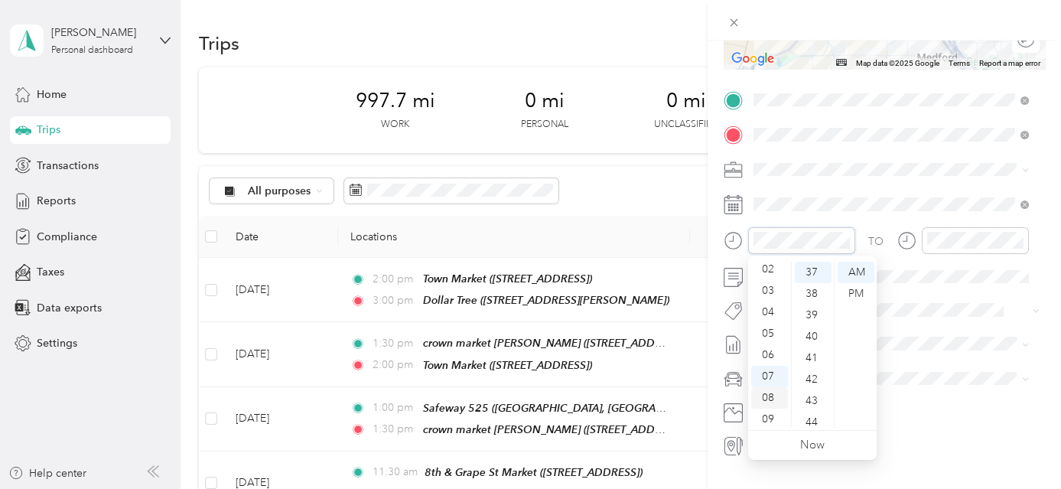
scroll to position [22, 0]
click at [771, 314] on div "03" at bounding box center [769, 314] width 37 height 21
click at [809, 272] on div "00" at bounding box center [813, 272] width 37 height 21
click at [855, 291] on div "PM" at bounding box center [856, 293] width 37 height 21
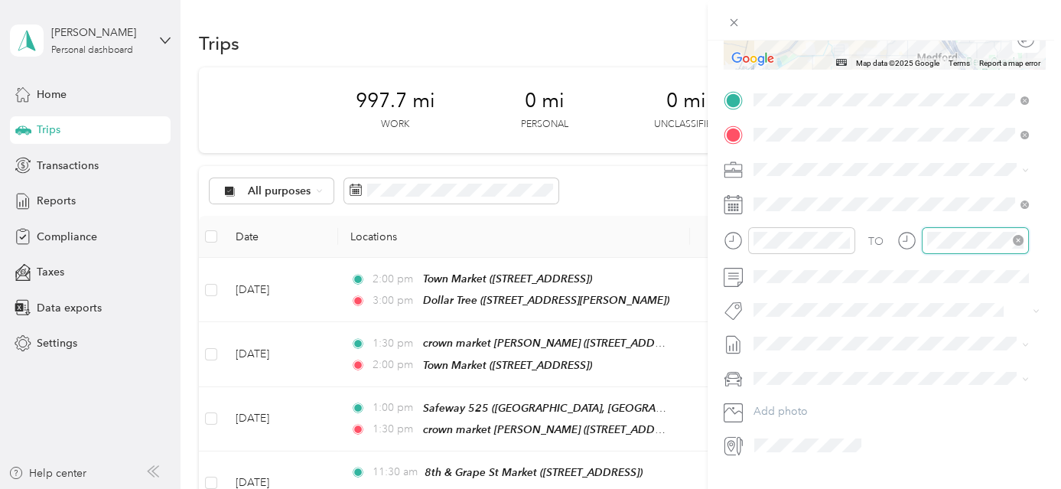
scroll to position [92, 0]
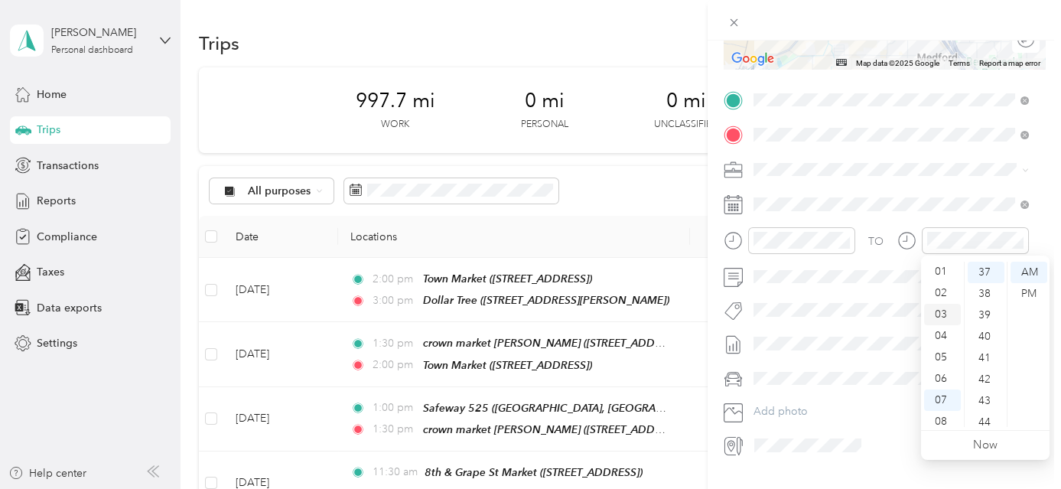
click at [949, 312] on div "03" at bounding box center [942, 314] width 37 height 21
drag, startPoint x: 985, startPoint y: 308, endPoint x: 995, endPoint y: 305, distance: 10.4
click at [986, 308] on div "45" at bounding box center [986, 304] width 37 height 21
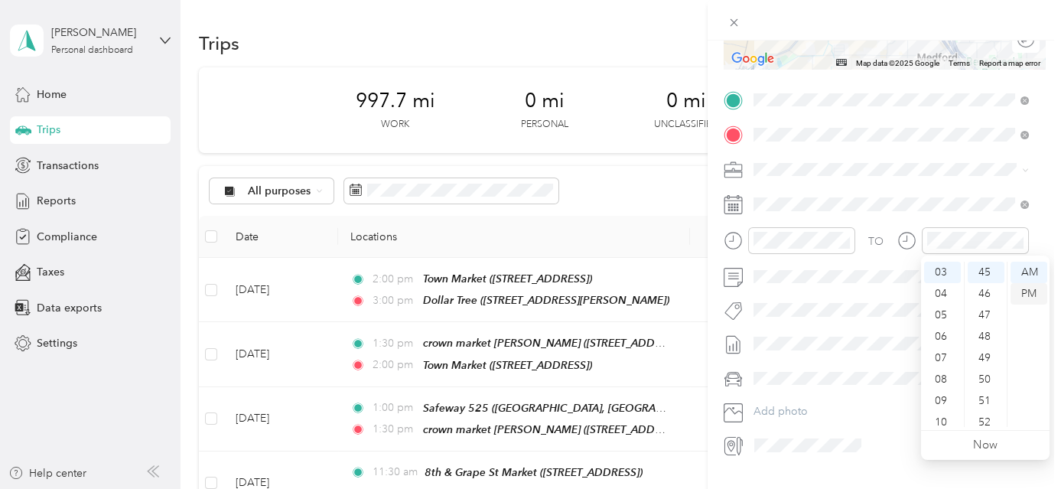
click at [1030, 293] on div "PM" at bounding box center [1029, 293] width 37 height 21
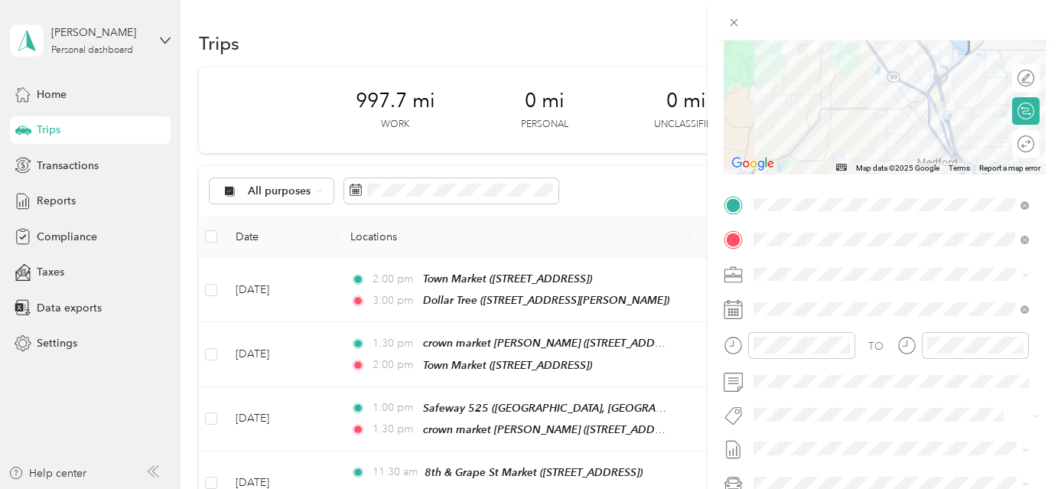
scroll to position [0, 0]
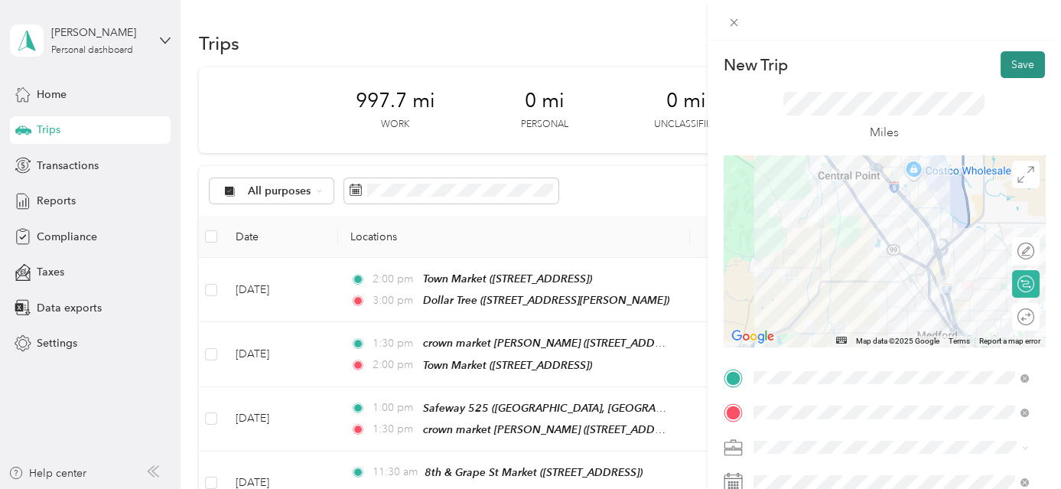
click at [1018, 57] on button "Save" at bounding box center [1023, 64] width 44 height 27
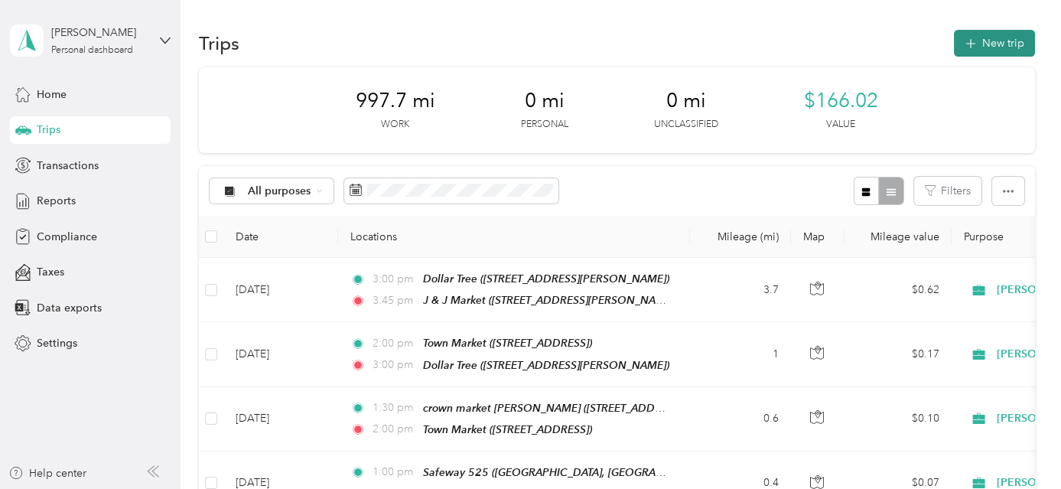
click at [996, 44] on button "New trip" at bounding box center [994, 43] width 81 height 27
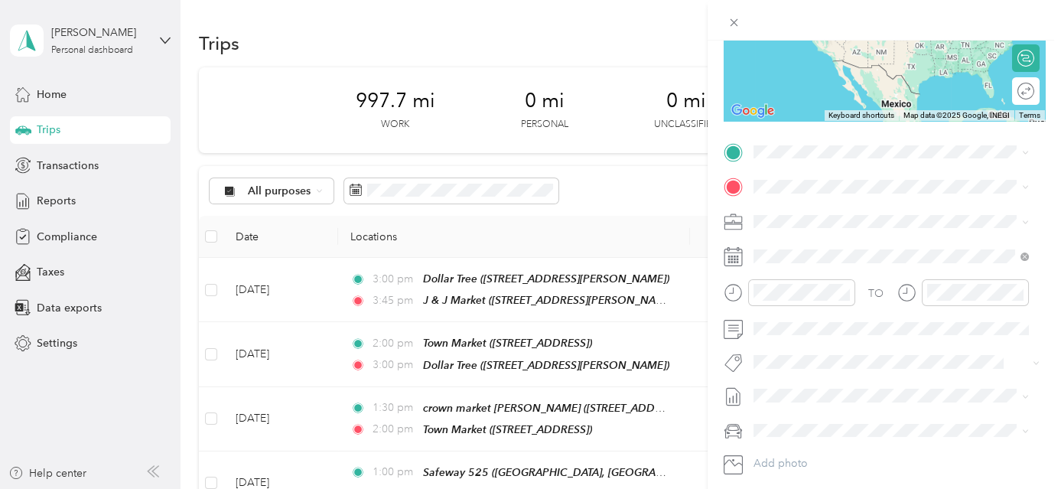
scroll to position [256, 0]
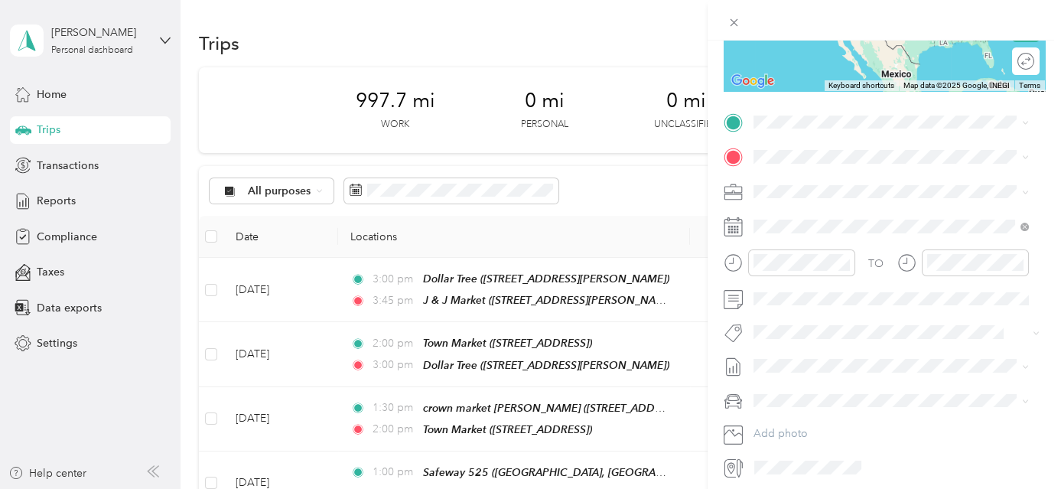
click at [901, 184] on div "TEAM J & J Market" at bounding box center [873, 177] width 182 height 19
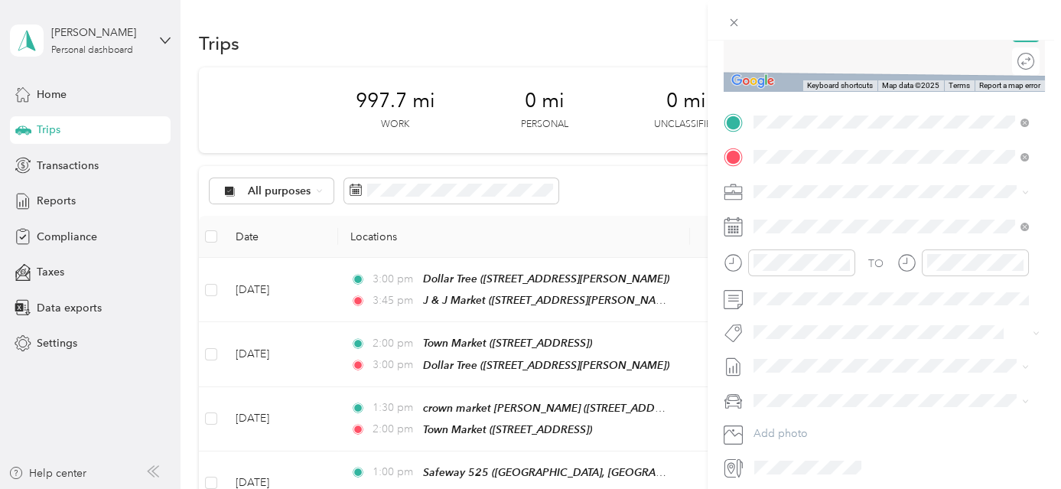
click at [860, 228] on div "TEAM [PERSON_NAME][GEOGRAPHIC_DATA] [STREET_ADDRESS]" at bounding box center [890, 228] width 217 height 37
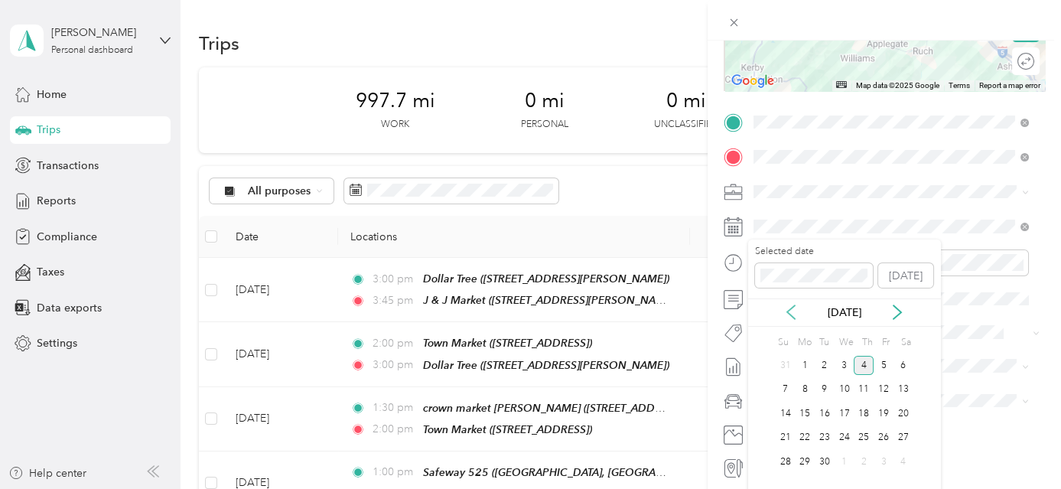
click at [793, 309] on icon at bounding box center [791, 312] width 15 height 15
click at [844, 461] on div "27" at bounding box center [845, 461] width 20 height 19
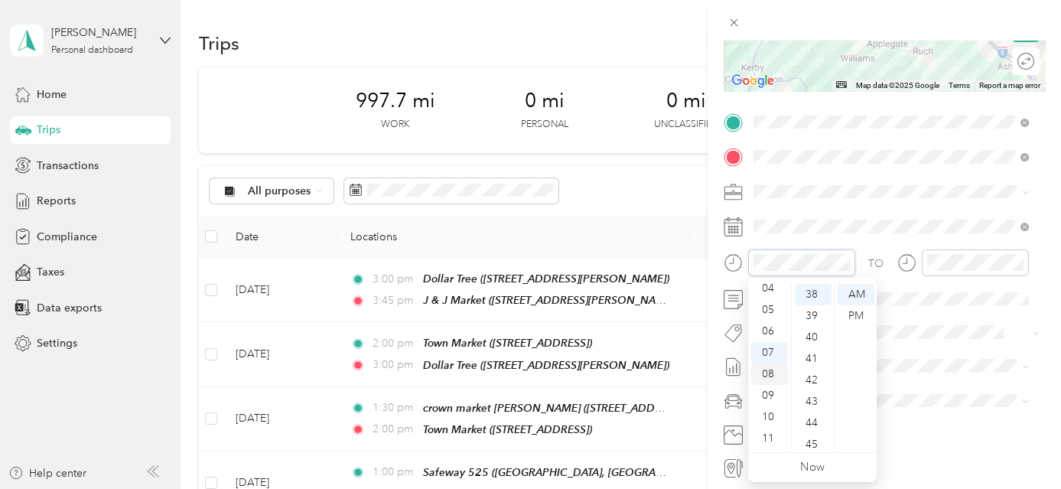
scroll to position [22, 0]
click at [773, 335] on div "03" at bounding box center [769, 336] width 37 height 21
click at [813, 442] on div "45" at bounding box center [813, 444] width 37 height 21
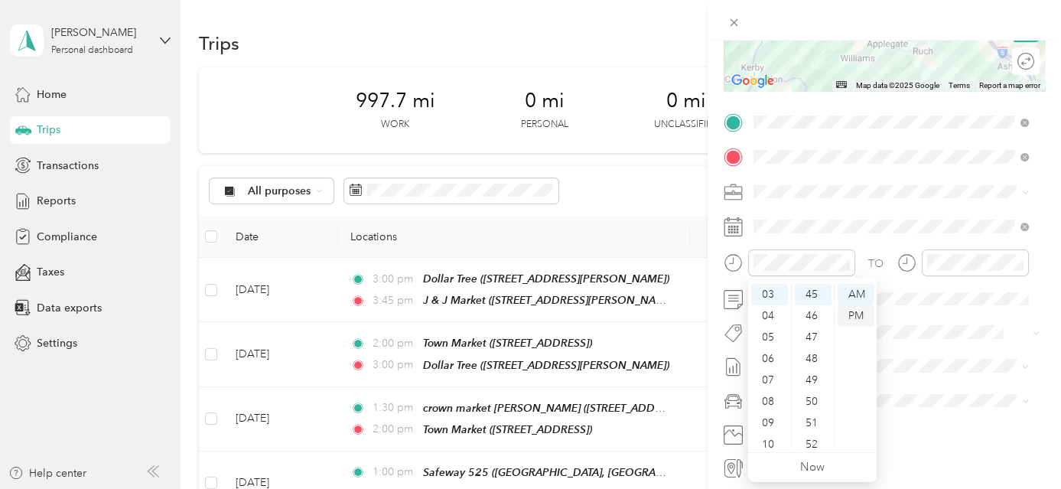
drag, startPoint x: 861, startPoint y: 314, endPoint x: 871, endPoint y: 314, distance: 10.0
click at [864, 314] on div "PM" at bounding box center [856, 315] width 37 height 21
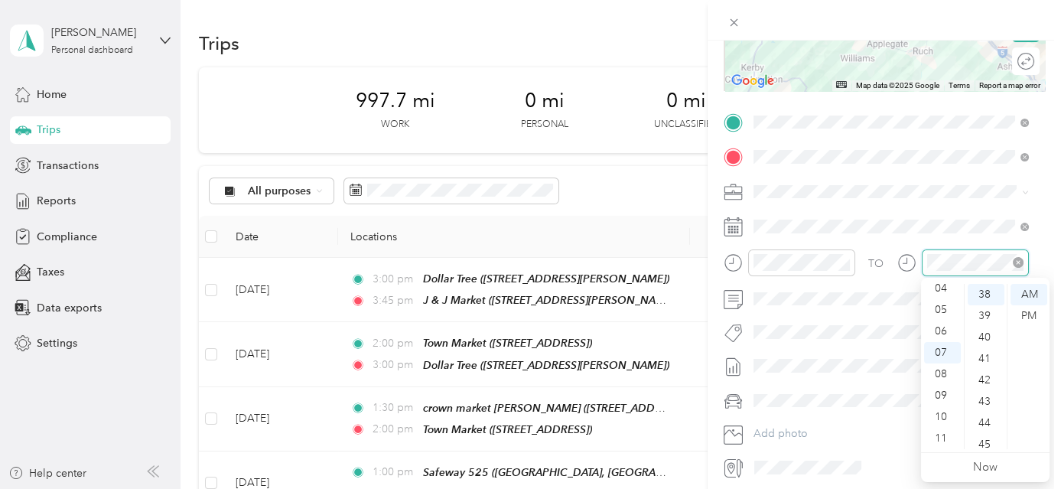
scroll to position [814, 0]
click at [940, 285] on div "04" at bounding box center [942, 288] width 37 height 21
drag, startPoint x: 986, startPoint y: 374, endPoint x: 1017, endPoint y: 358, distance: 34.6
click at [987, 373] on div "45" at bounding box center [986, 375] width 37 height 21
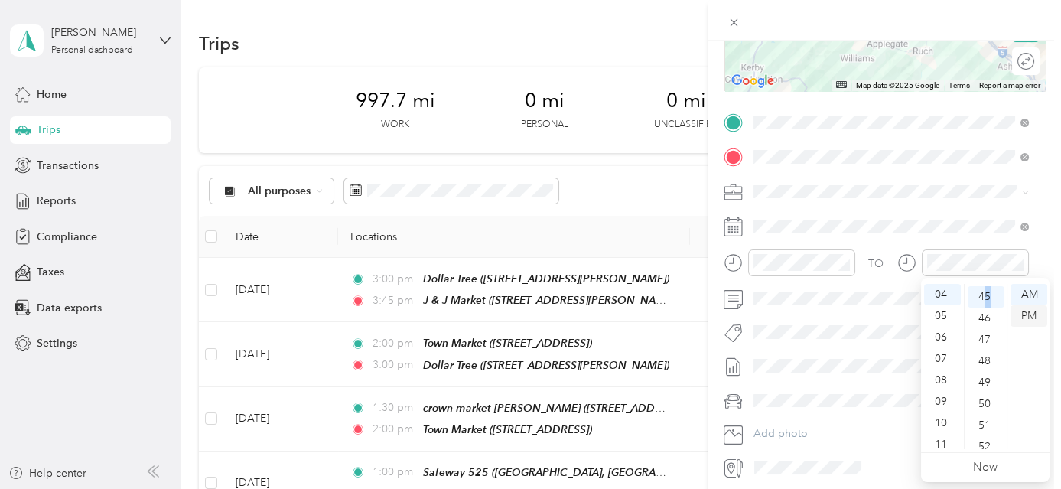
scroll to position [964, 0]
drag, startPoint x: 1035, startPoint y: 318, endPoint x: 1067, endPoint y: 316, distance: 32.2
click at [1037, 317] on div "PM" at bounding box center [1029, 315] width 37 height 21
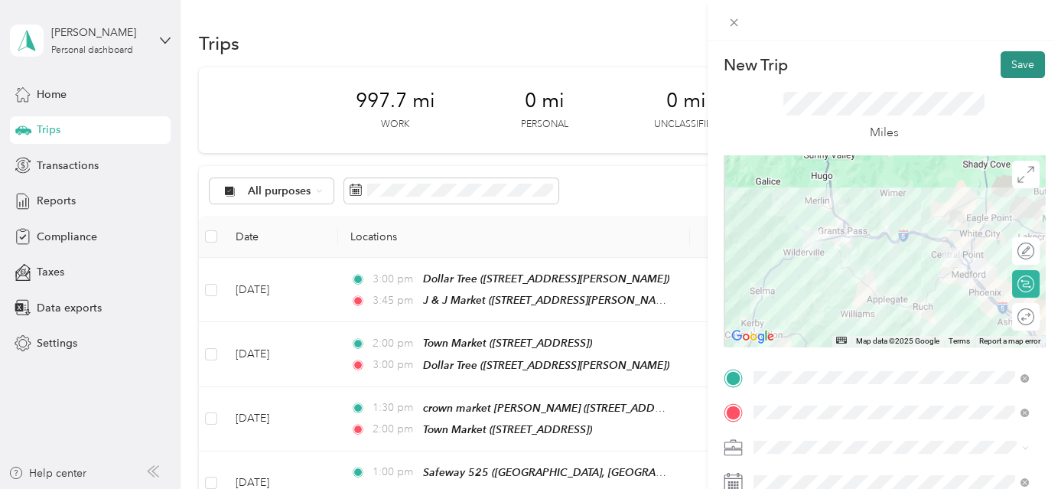
click at [1011, 68] on button "Save" at bounding box center [1023, 64] width 44 height 27
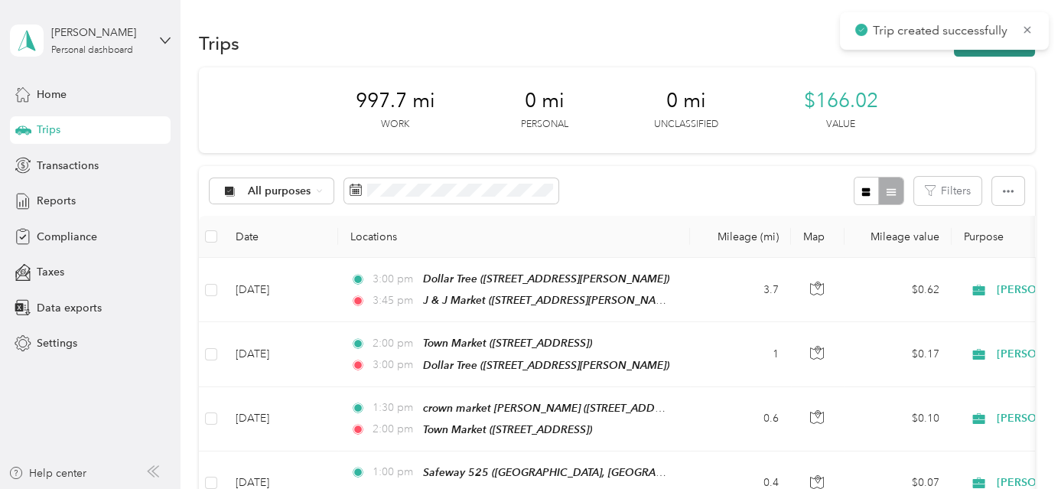
click at [1004, 51] on button "New trip" at bounding box center [994, 43] width 81 height 27
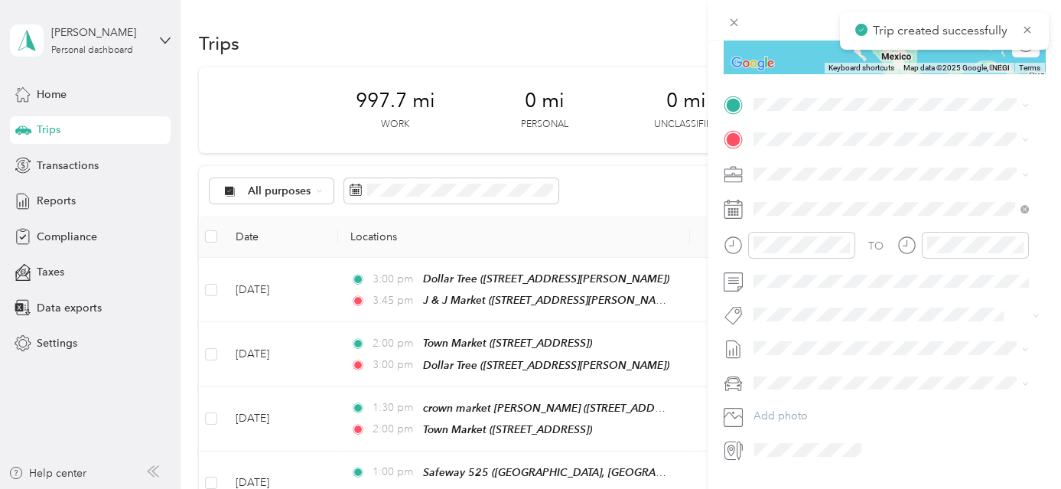
scroll to position [295, 0]
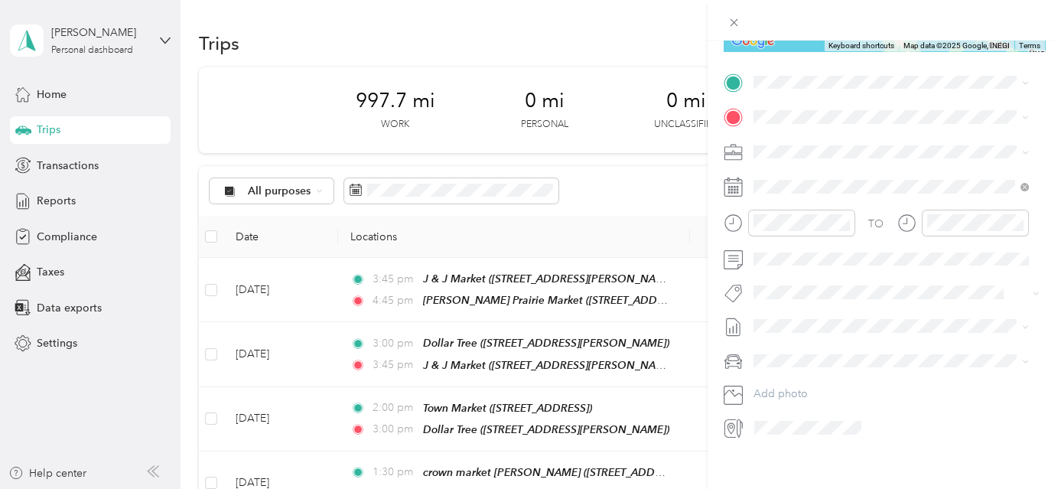
click at [842, 148] on strong "[PERSON_NAME] Prairie Market" at bounding box center [917, 143] width 165 height 14
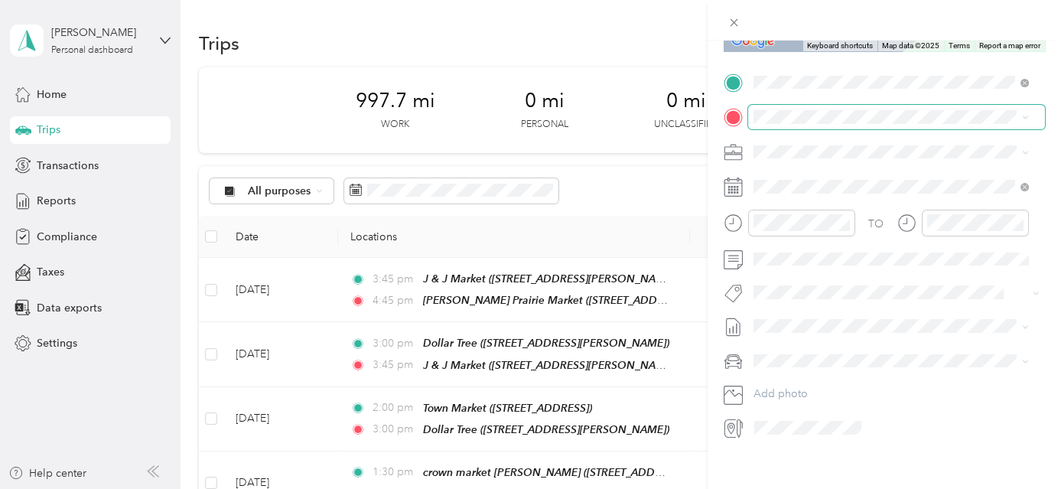
click at [841, 123] on span at bounding box center [896, 117] width 297 height 24
click at [875, 189] on span "[PERSON_NAME][GEOGRAPHIC_DATA], [GEOGRAPHIC_DATA], [US_STATE], [GEOGRAPHIC_DATA]" at bounding box center [881, 209] width 198 height 45
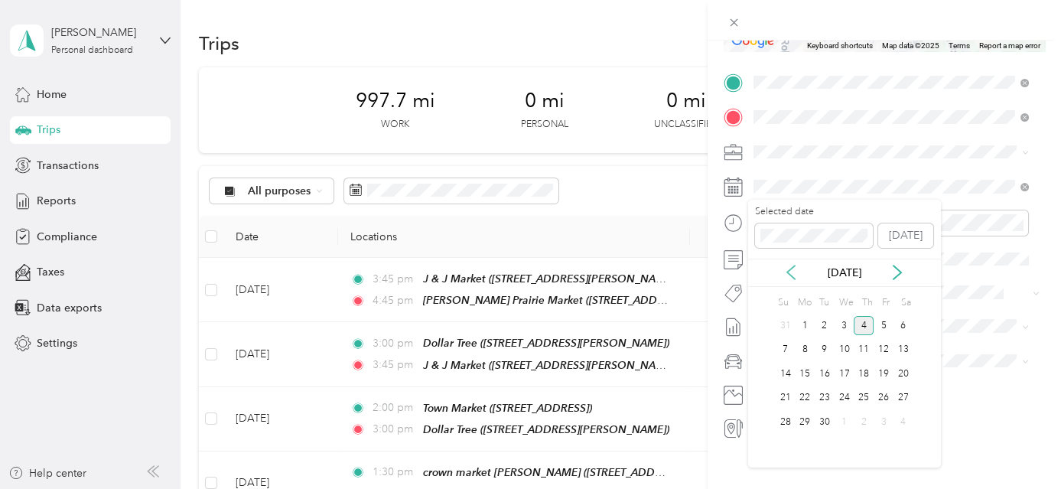
click at [787, 273] on icon at bounding box center [791, 272] width 15 height 15
click at [843, 416] on div "27" at bounding box center [845, 421] width 20 height 19
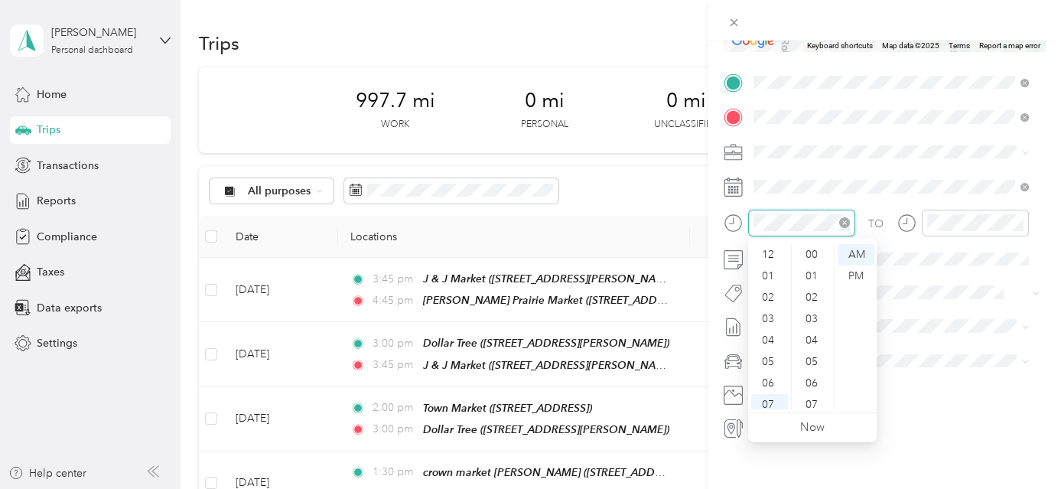
scroll to position [92, 0]
click at [771, 248] on div "04" at bounding box center [769, 248] width 37 height 21
click at [806, 401] on div "45" at bounding box center [813, 404] width 37 height 21
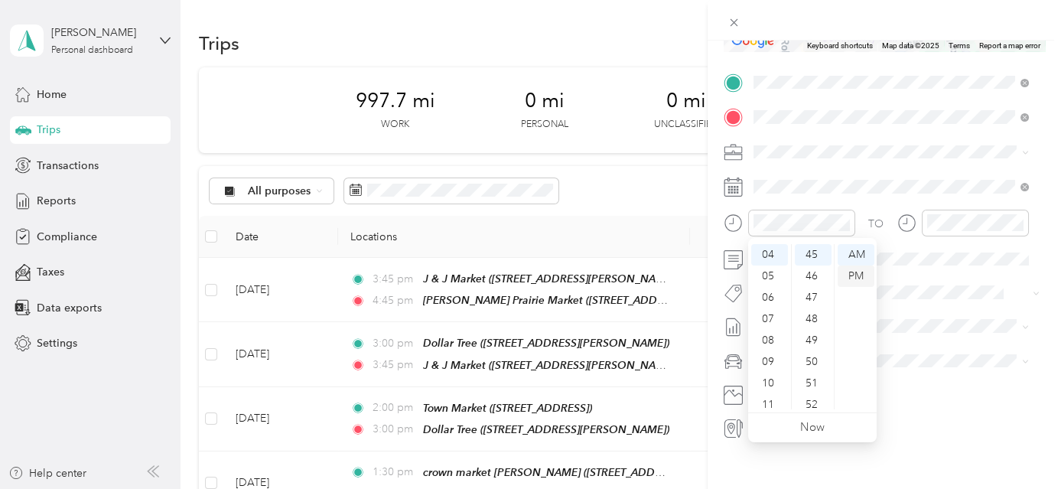
click at [855, 275] on div "PM" at bounding box center [856, 276] width 37 height 21
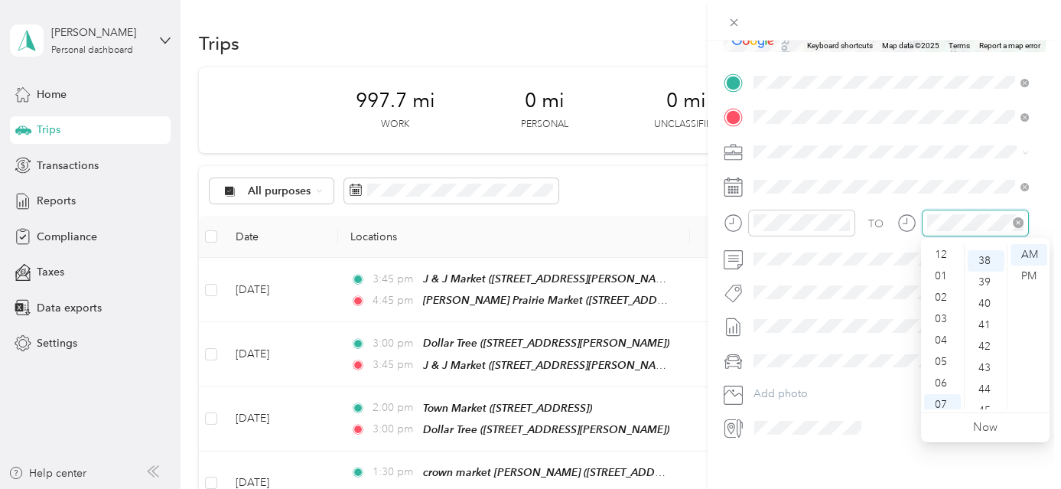
scroll to position [92, 0]
click at [944, 252] on div "04" at bounding box center [942, 248] width 37 height 21
click at [982, 337] on div "55" at bounding box center [986, 341] width 37 height 21
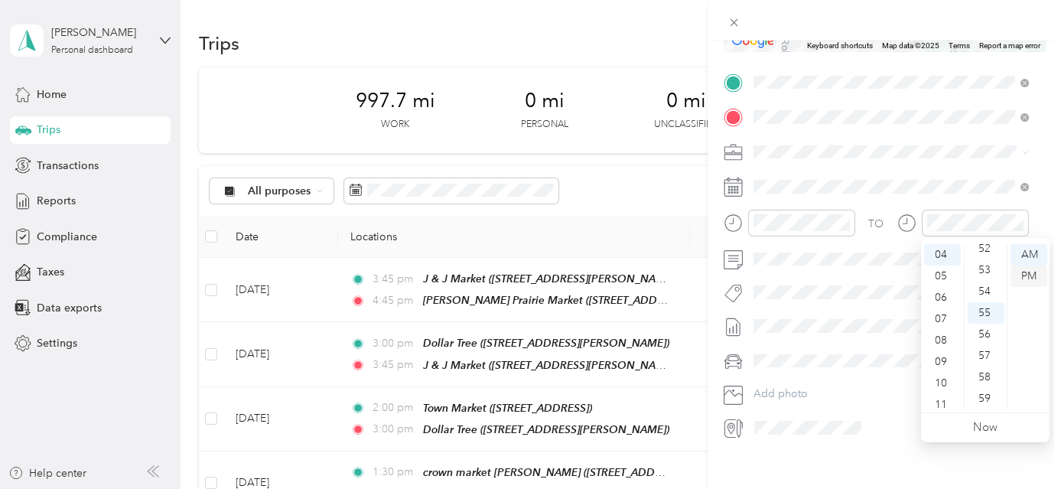
click at [1035, 276] on div "PM" at bounding box center [1029, 276] width 37 height 21
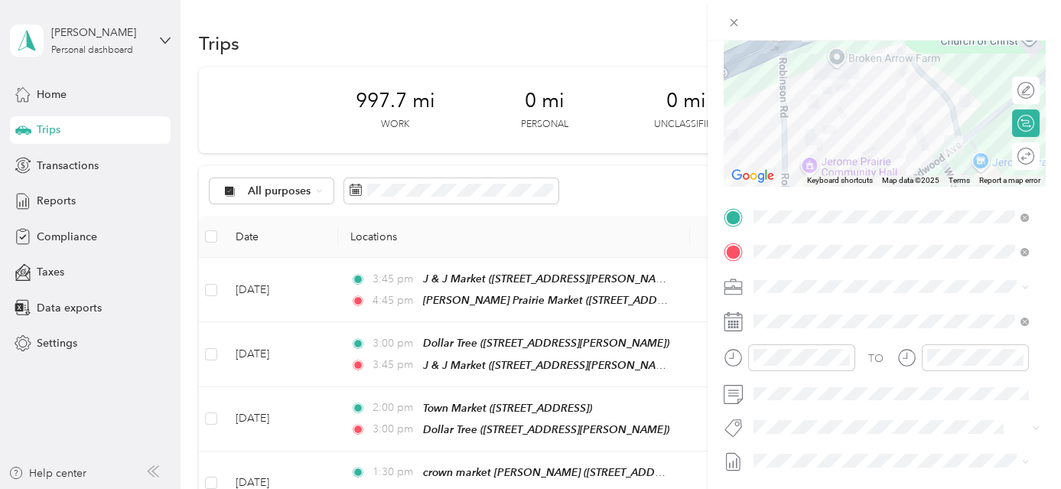
scroll to position [0, 0]
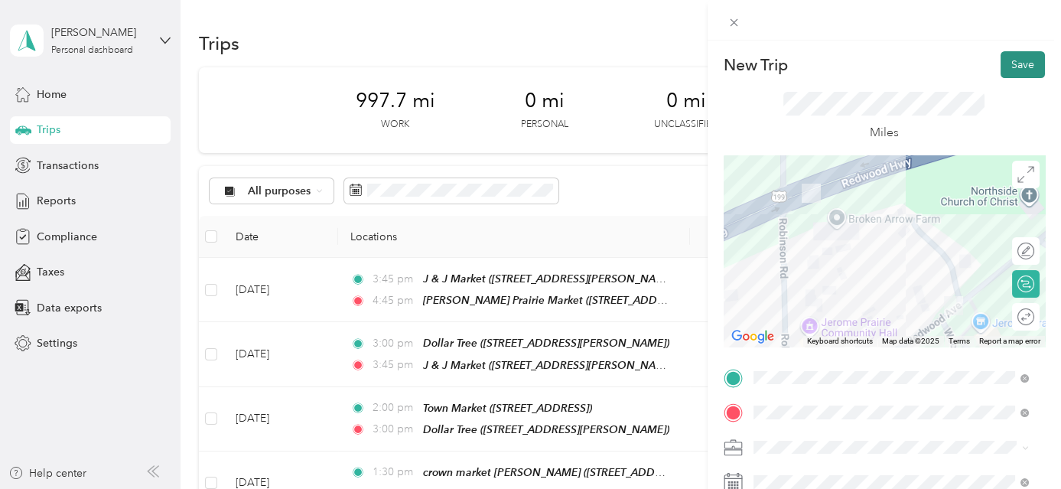
click at [1002, 52] on button "Save" at bounding box center [1023, 64] width 44 height 27
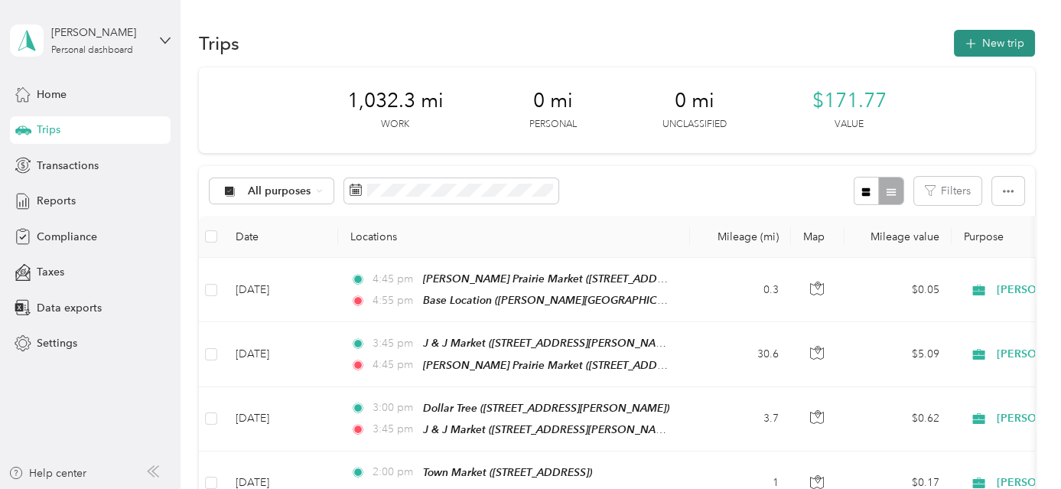
click at [995, 34] on button "New trip" at bounding box center [994, 43] width 81 height 27
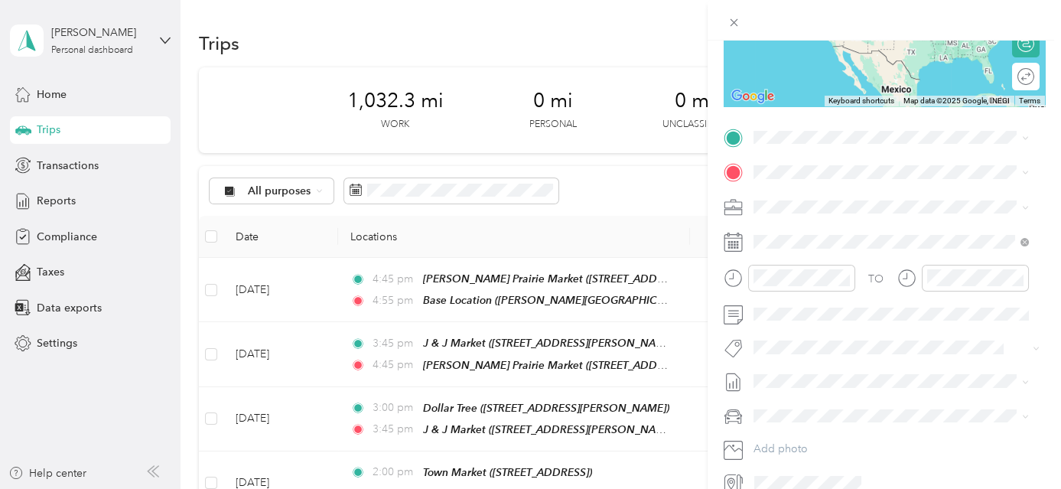
scroll to position [285, 0]
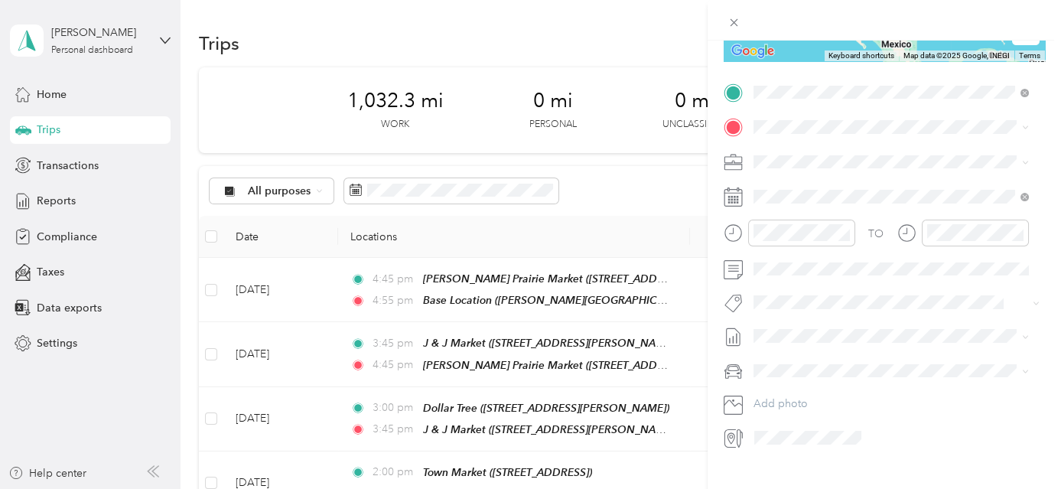
click at [890, 165] on span "[PERSON_NAME][GEOGRAPHIC_DATA], [GEOGRAPHIC_DATA], [US_STATE], [GEOGRAPHIC_DATA]" at bounding box center [881, 185] width 198 height 45
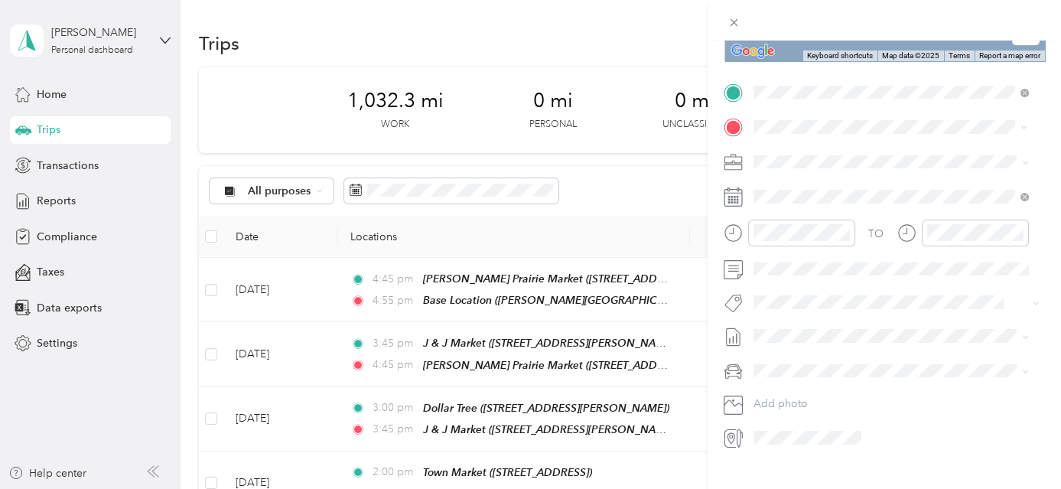
click at [865, 183] on div "TEAM USPS" at bounding box center [830, 190] width 97 height 19
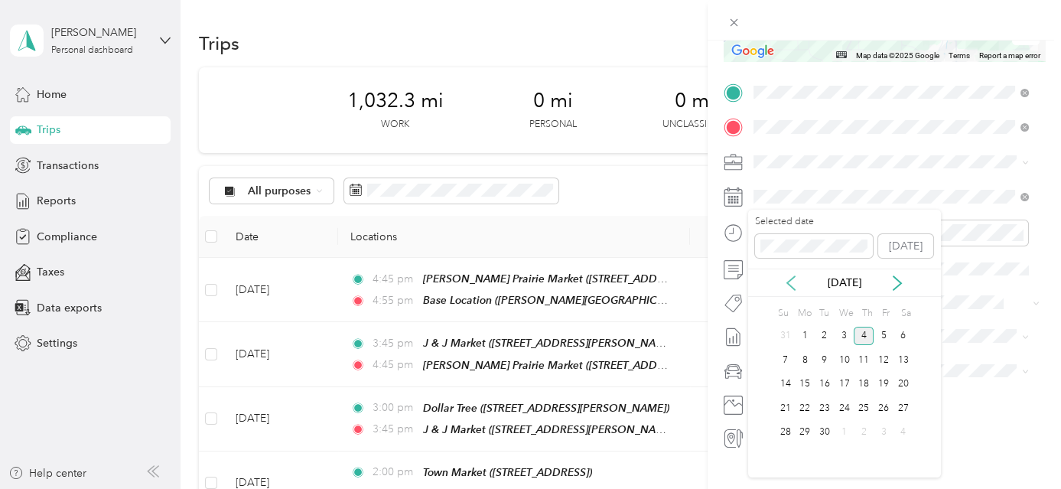
click at [797, 281] on icon at bounding box center [791, 282] width 15 height 15
click at [865, 428] on div "28" at bounding box center [864, 432] width 20 height 19
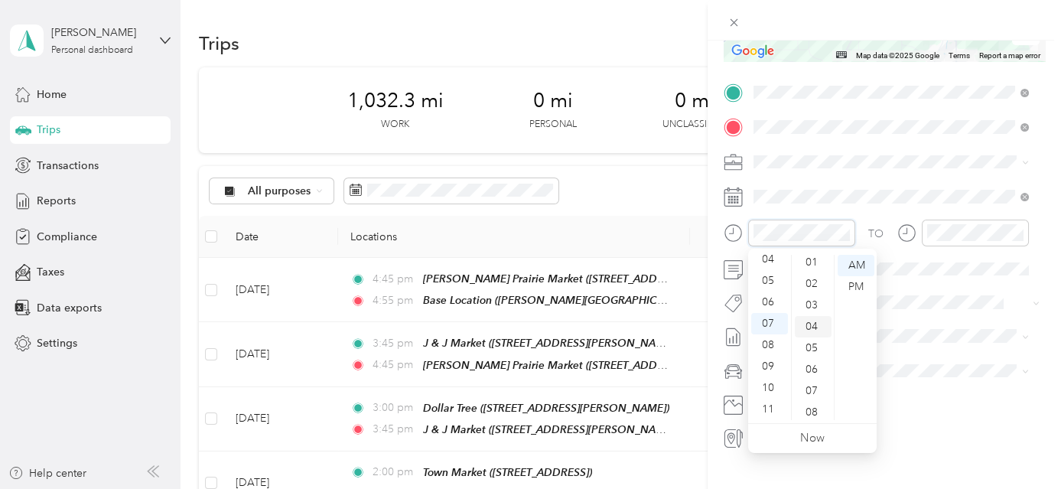
scroll to position [0, 0]
click at [814, 263] on div "00" at bounding box center [813, 265] width 37 height 21
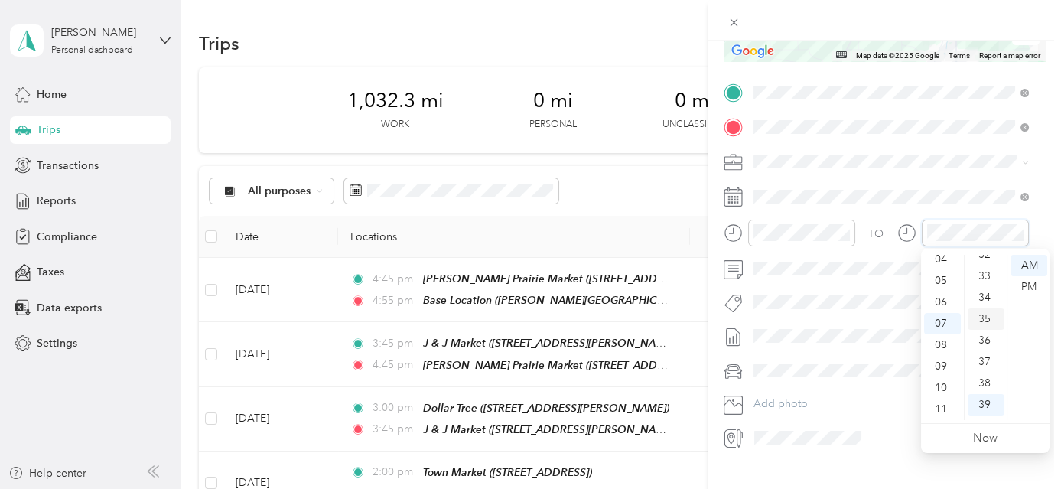
scroll to position [557, 0]
click at [984, 346] on div "30" at bounding box center [986, 351] width 37 height 21
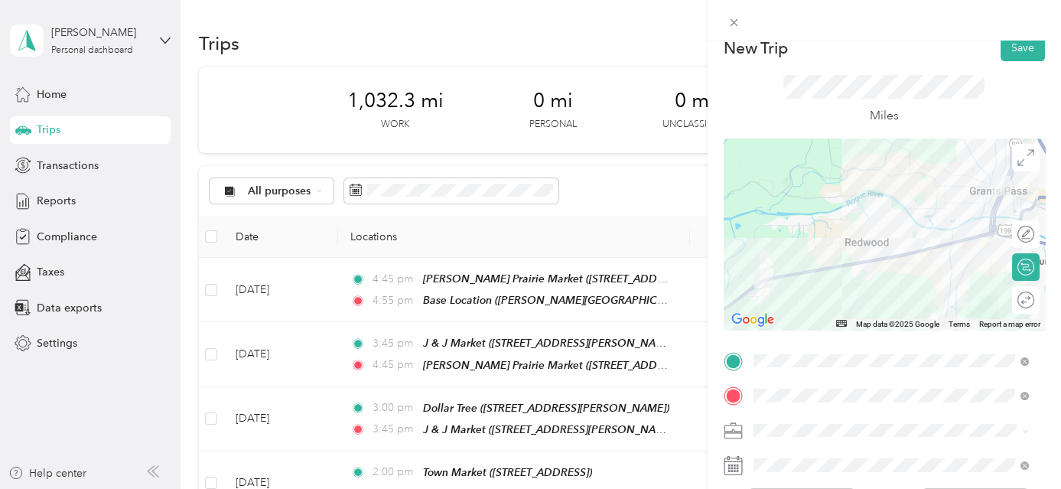
scroll to position [0, 0]
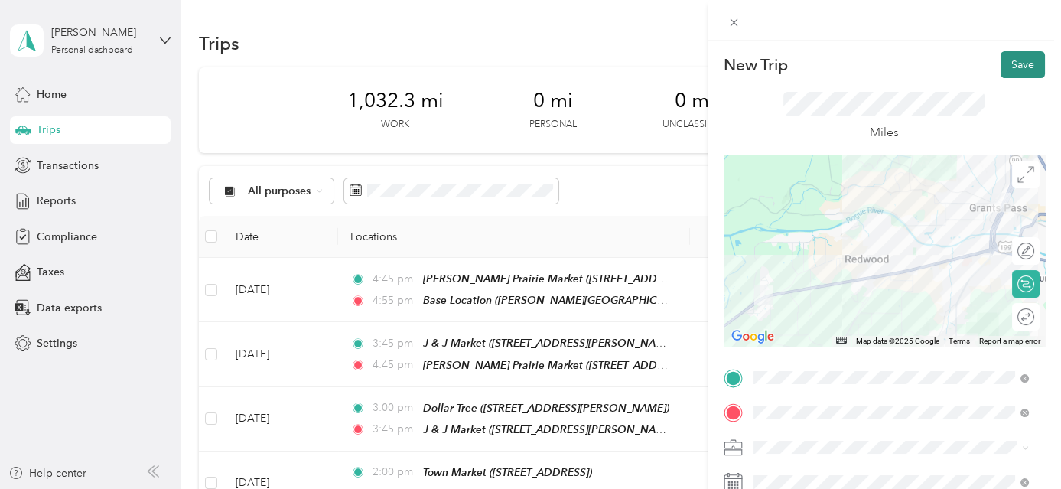
click at [1022, 57] on button "Save" at bounding box center [1023, 64] width 44 height 27
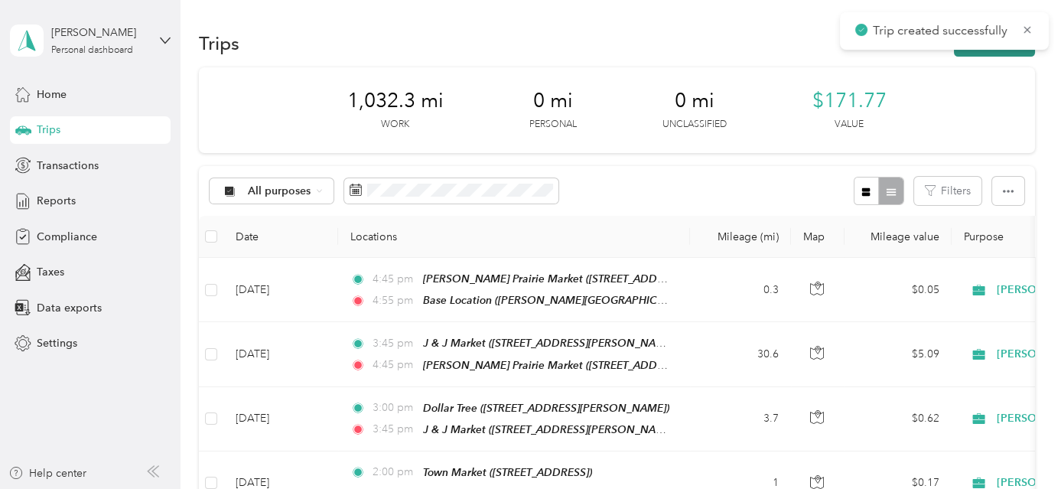
click at [1013, 54] on button "New trip" at bounding box center [994, 43] width 81 height 27
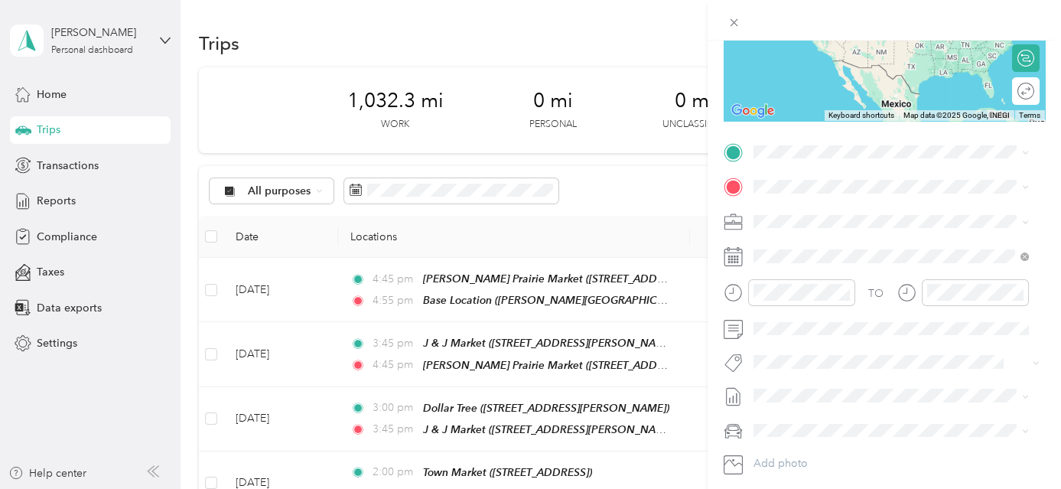
scroll to position [246, 0]
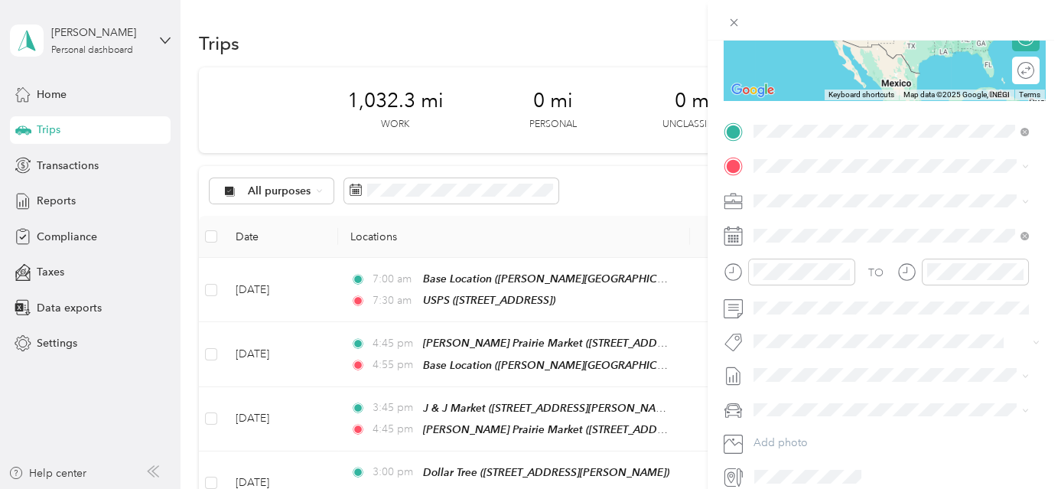
click at [879, 200] on div "TEAM USPS [STREET_ADDRESS]" at bounding box center [830, 202] width 97 height 37
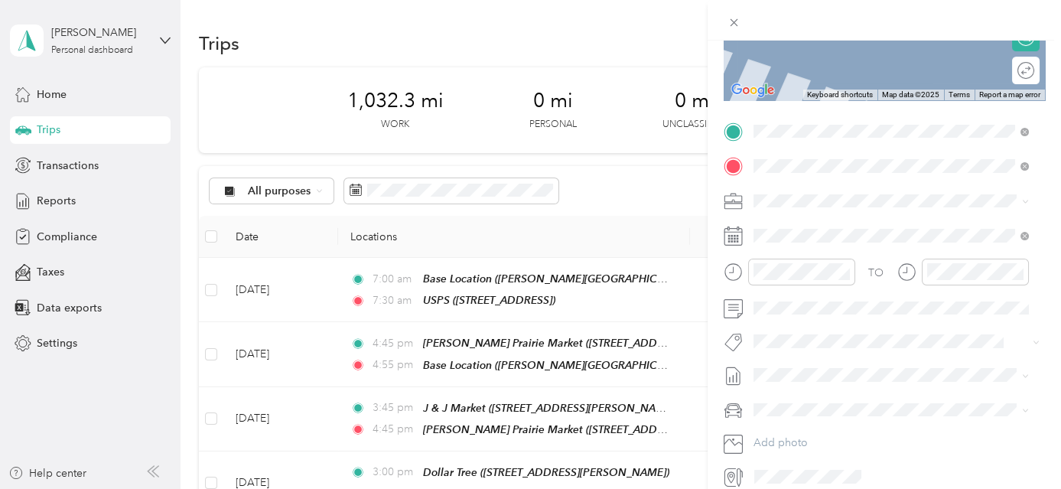
click at [916, 249] on div "TEAM Rays Food Place [STREET_ADDRESS]" at bounding box center [849, 238] width 135 height 37
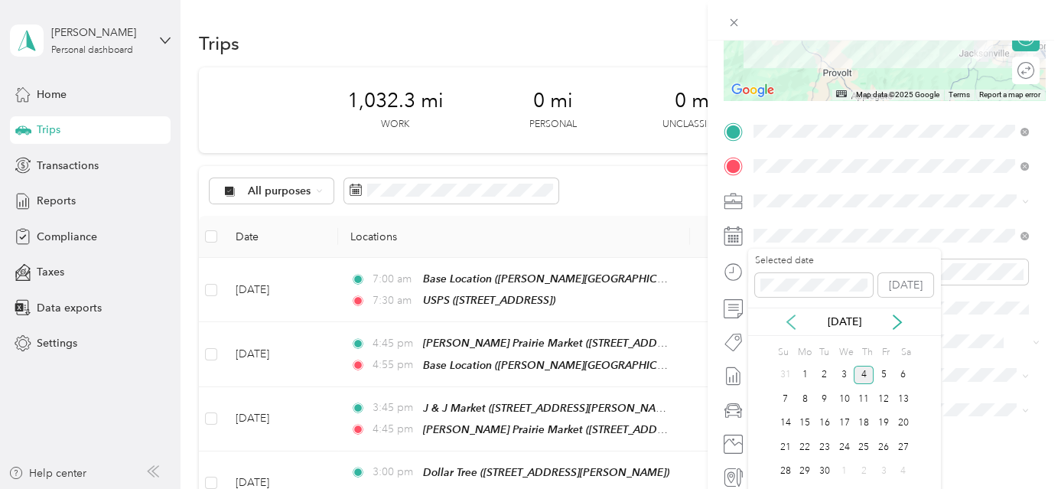
click at [785, 321] on icon at bounding box center [791, 321] width 15 height 15
click at [870, 464] on div "28" at bounding box center [864, 471] width 20 height 19
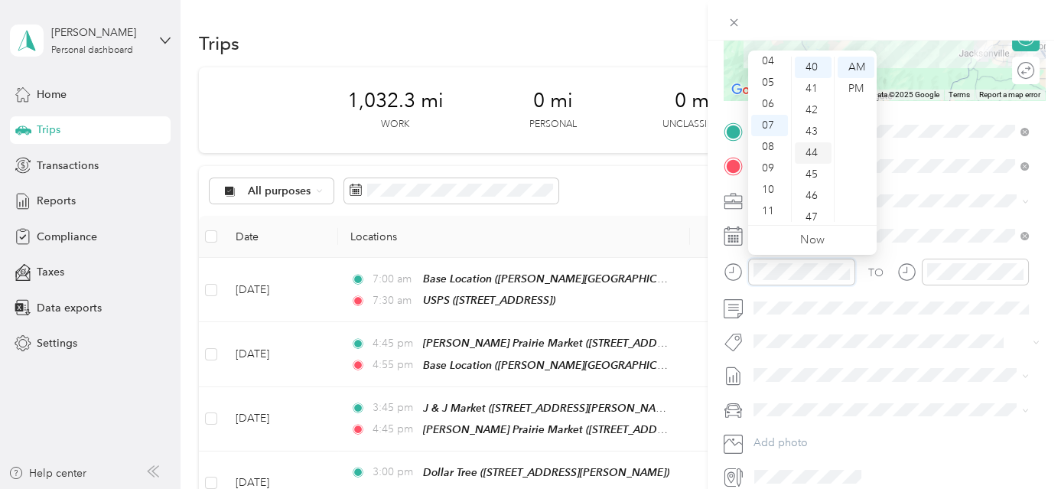
scroll to position [578, 0]
click at [816, 129] on div "30" at bounding box center [813, 131] width 37 height 21
click at [864, 69] on div "AM" at bounding box center [856, 67] width 37 height 21
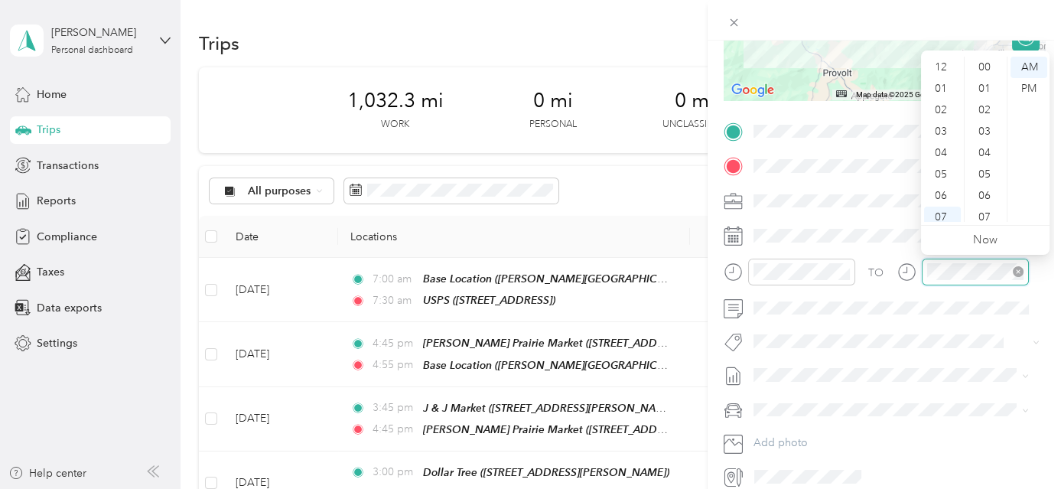
scroll to position [92, 0]
click at [944, 207] on div "11" at bounding box center [942, 210] width 37 height 21
click at [988, 125] on div "30" at bounding box center [986, 131] width 37 height 21
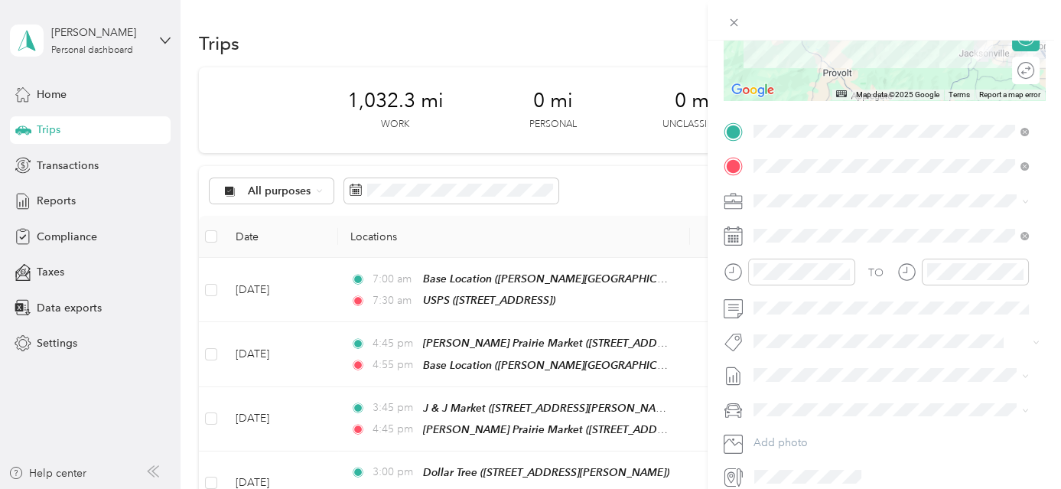
scroll to position [0, 0]
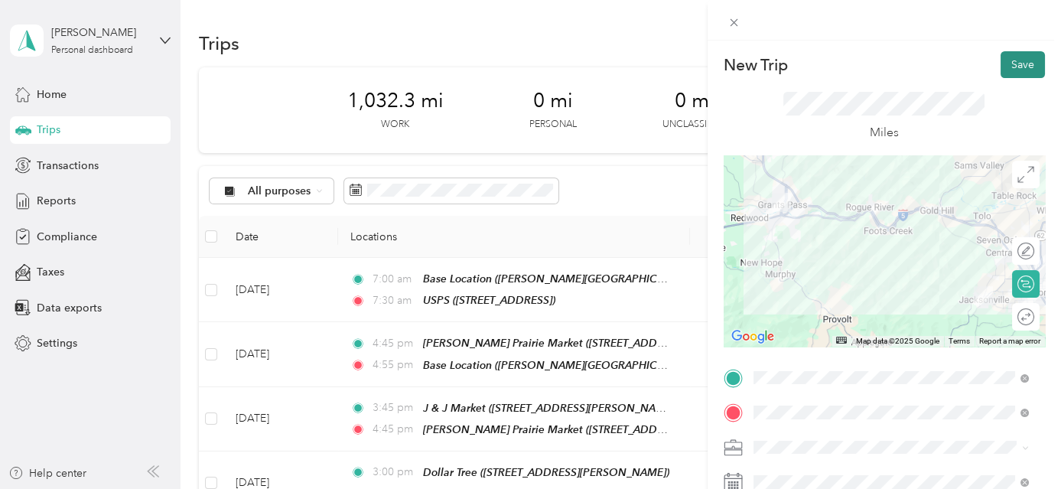
click at [1026, 75] on button "Save" at bounding box center [1023, 64] width 44 height 27
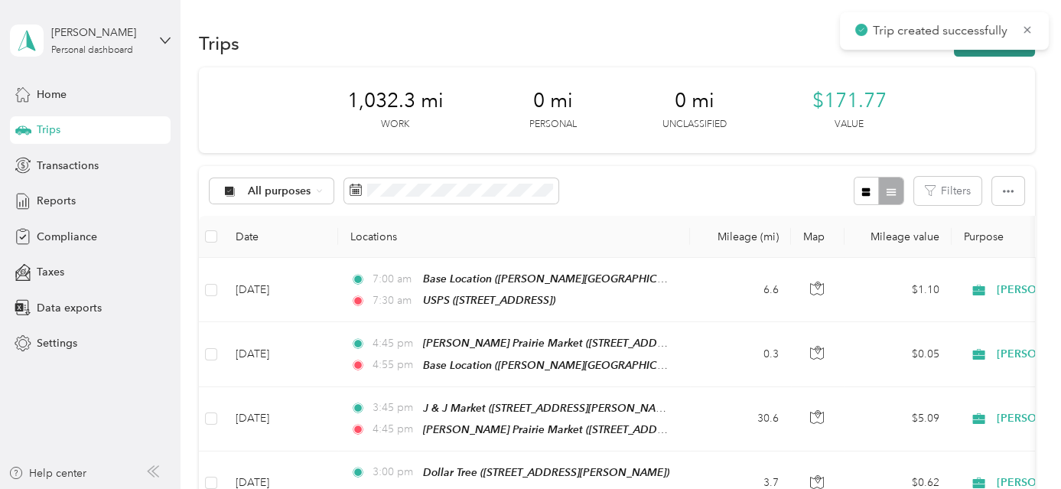
click at [1015, 56] on button "New trip" at bounding box center [994, 43] width 81 height 27
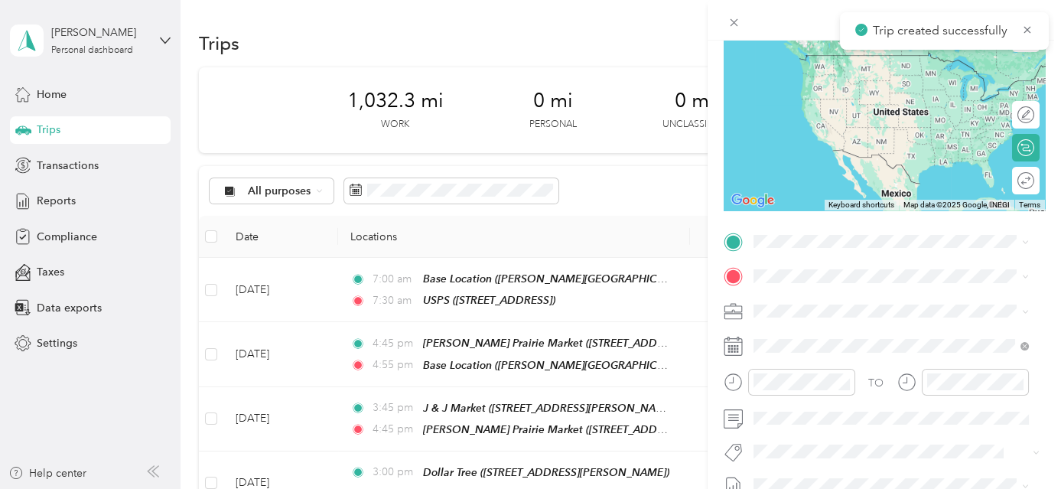
scroll to position [251, 0]
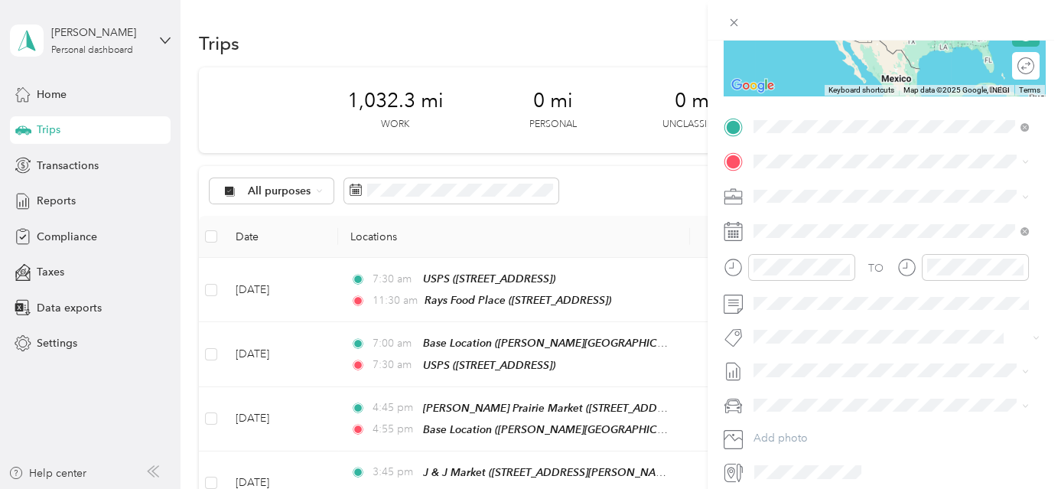
click at [894, 198] on div "TEAM Rays Food Place [STREET_ADDRESS]" at bounding box center [849, 199] width 135 height 37
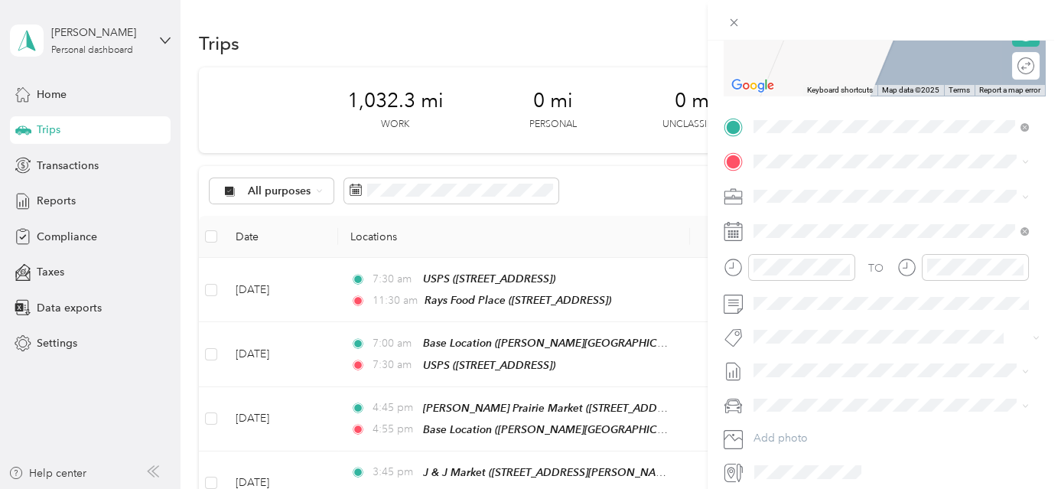
click at [883, 244] on div "TEAM Country Store [STREET_ADDRESS]" at bounding box center [843, 226] width 122 height 37
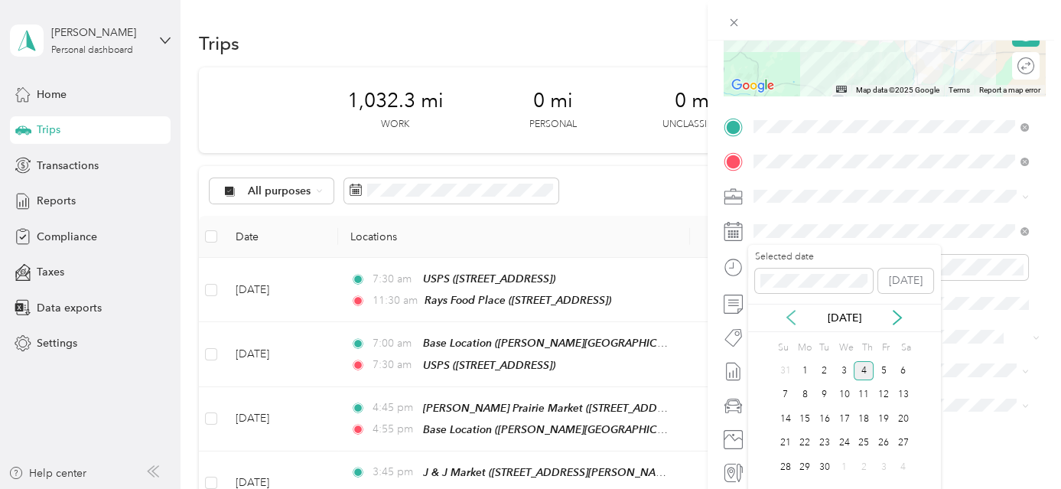
click at [793, 318] on icon at bounding box center [791, 317] width 15 height 15
click at [860, 462] on div "28" at bounding box center [864, 467] width 20 height 19
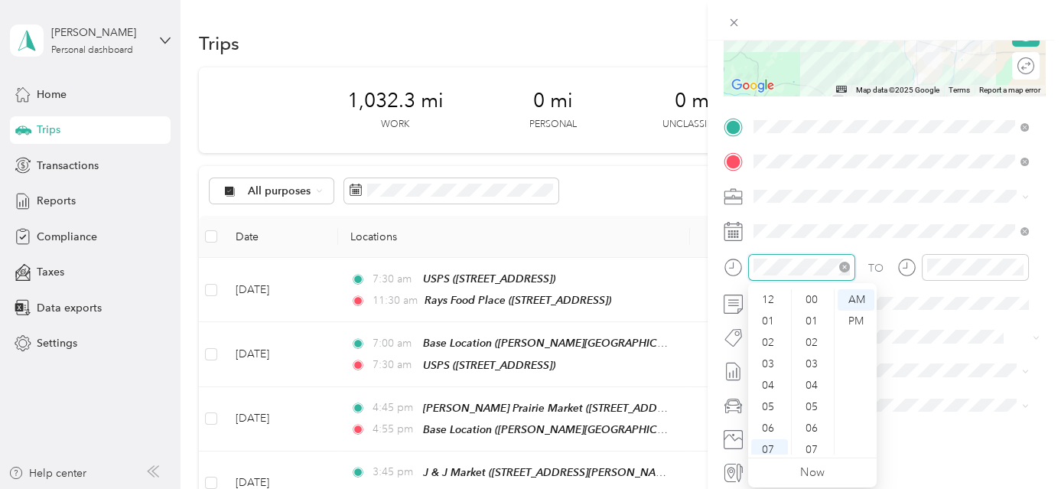
scroll to position [92, 0]
click at [763, 451] on div "11" at bounding box center [769, 443] width 37 height 21
click at [814, 413] on div "30" at bounding box center [813, 412] width 37 height 21
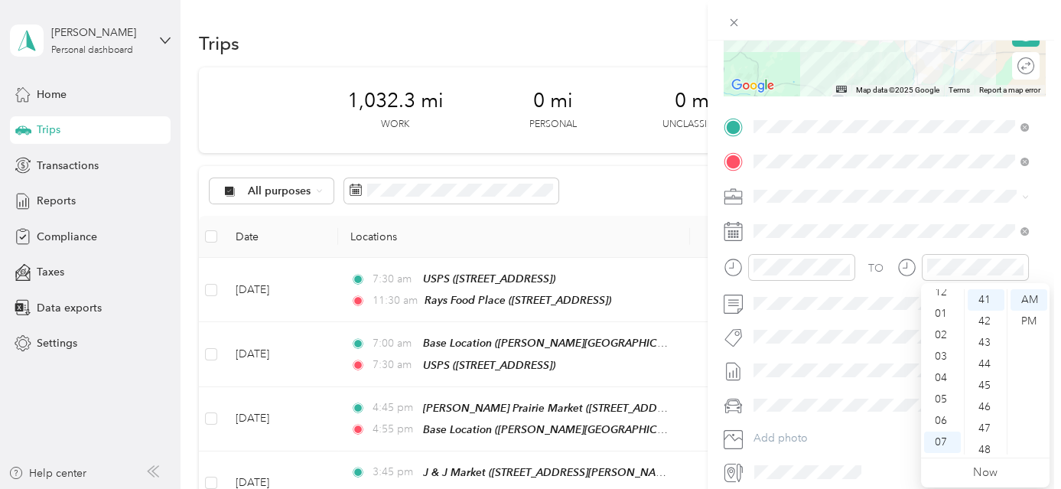
scroll to position [0, 0]
click at [940, 299] on div "12" at bounding box center [942, 299] width 37 height 21
click at [979, 386] on div "45" at bounding box center [986, 385] width 37 height 21
click at [1026, 322] on div "PM" at bounding box center [1029, 321] width 37 height 21
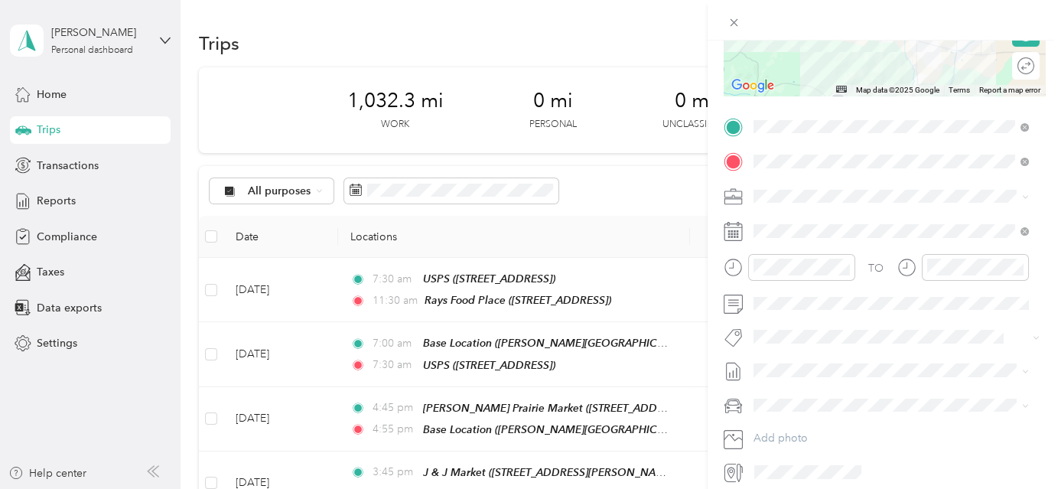
scroll to position [0, 0]
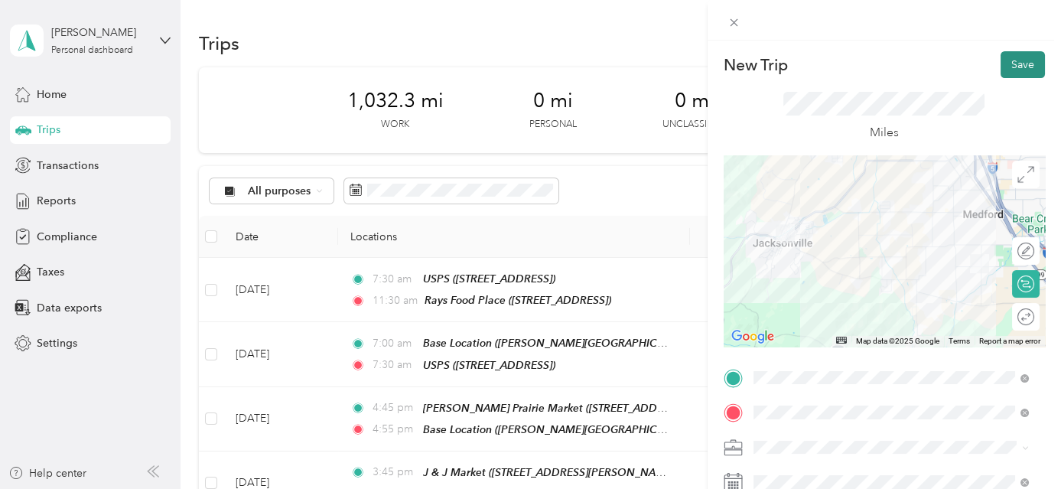
click at [1008, 60] on button "Save" at bounding box center [1023, 64] width 44 height 27
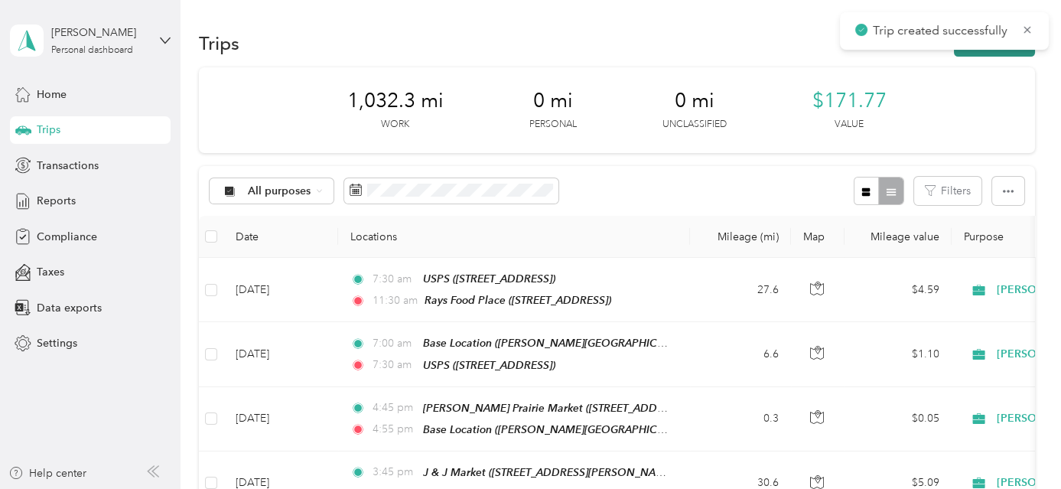
click at [1006, 52] on button "New trip" at bounding box center [994, 43] width 81 height 27
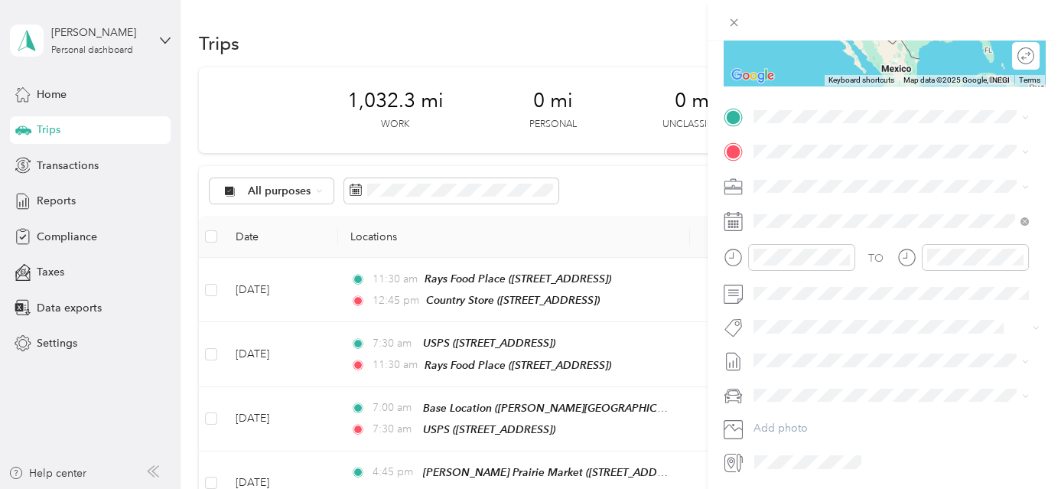
scroll to position [312, 0]
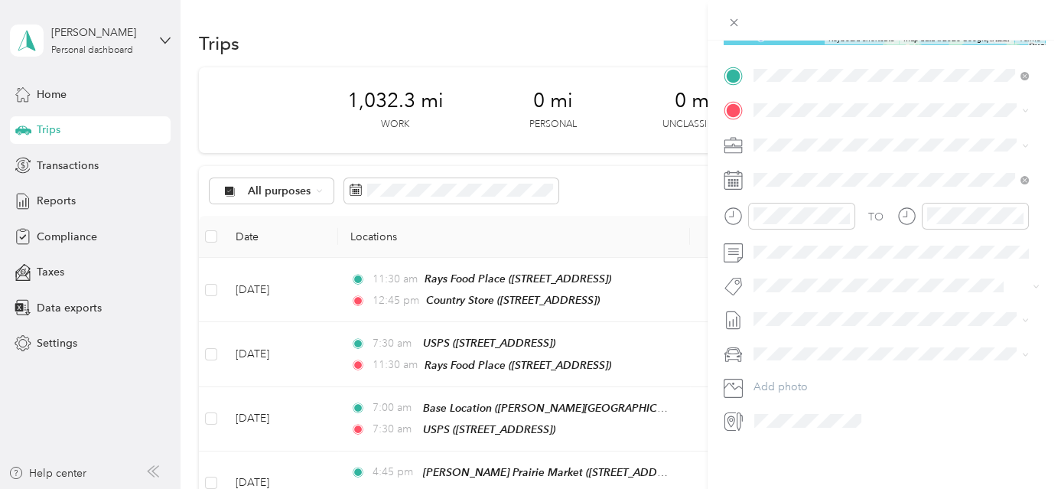
click at [904, 135] on div "TEAM Country Store [STREET_ADDRESS]" at bounding box center [843, 137] width 122 height 37
click at [852, 308] on span "[GEOGRAPHIC_DATA], [US_STATE], [GEOGRAPHIC_DATA]" at bounding box center [869, 293] width 175 height 29
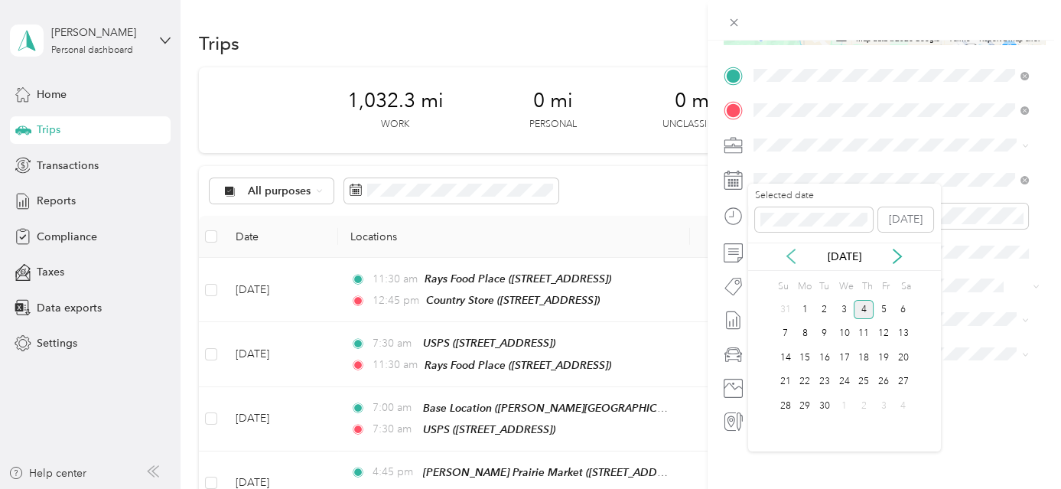
click at [794, 260] on icon at bounding box center [791, 256] width 15 height 15
click at [865, 407] on div "28" at bounding box center [864, 405] width 20 height 19
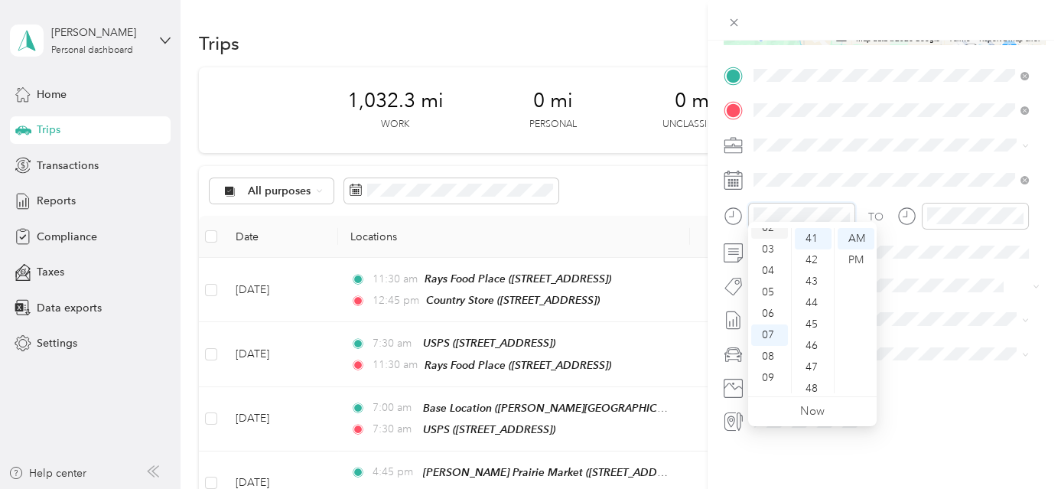
scroll to position [0, 0]
click at [773, 239] on div "12" at bounding box center [769, 238] width 37 height 21
drag, startPoint x: 816, startPoint y: 324, endPoint x: 846, endPoint y: 292, distance: 43.8
click at [817, 321] on div "45" at bounding box center [813, 324] width 37 height 21
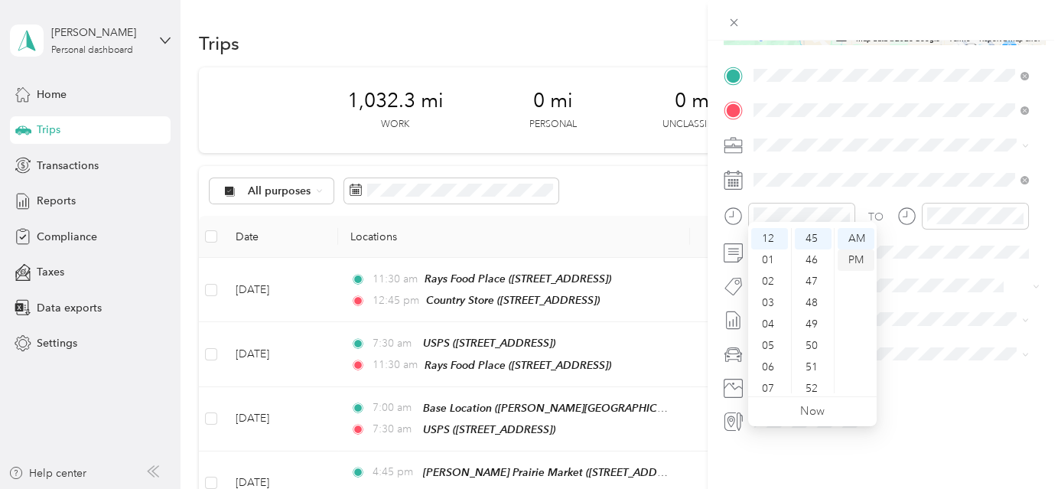
drag, startPoint x: 852, startPoint y: 262, endPoint x: 907, endPoint y: 250, distance: 55.7
click at [853, 262] on div "PM" at bounding box center [856, 259] width 37 height 21
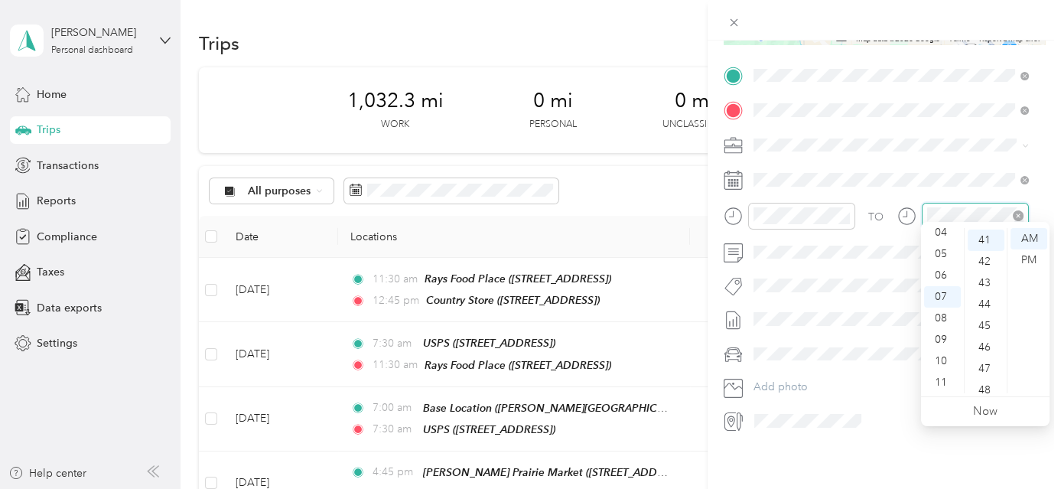
scroll to position [878, 0]
click at [944, 231] on div "04" at bounding box center [942, 232] width 37 height 21
drag, startPoint x: 987, startPoint y: 282, endPoint x: 1004, endPoint y: 278, distance: 17.4
click at [990, 282] on div "30" at bounding box center [986, 281] width 37 height 21
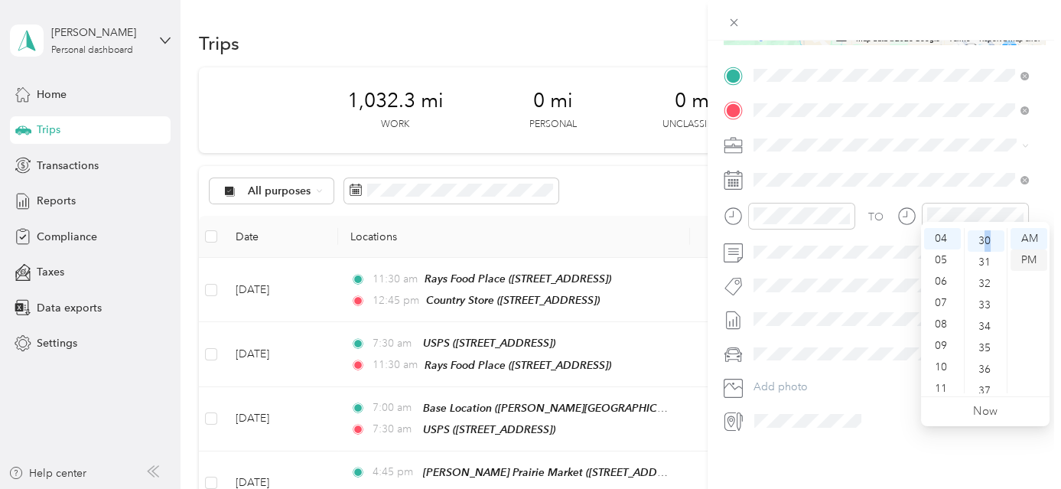
scroll to position [643, 0]
drag, startPoint x: 1035, startPoint y: 260, endPoint x: 1061, endPoint y: 260, distance: 26.0
click at [1036, 260] on div "PM" at bounding box center [1029, 259] width 37 height 21
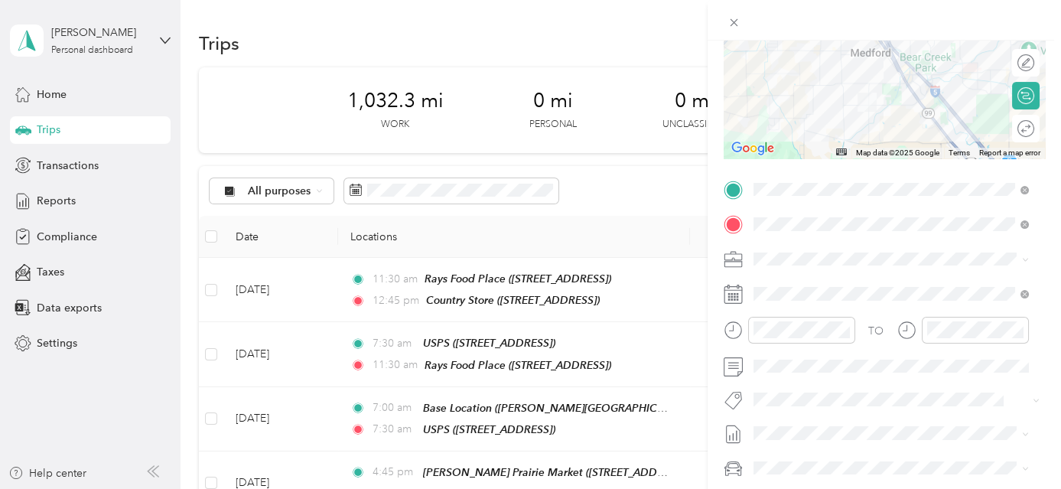
scroll to position [0, 0]
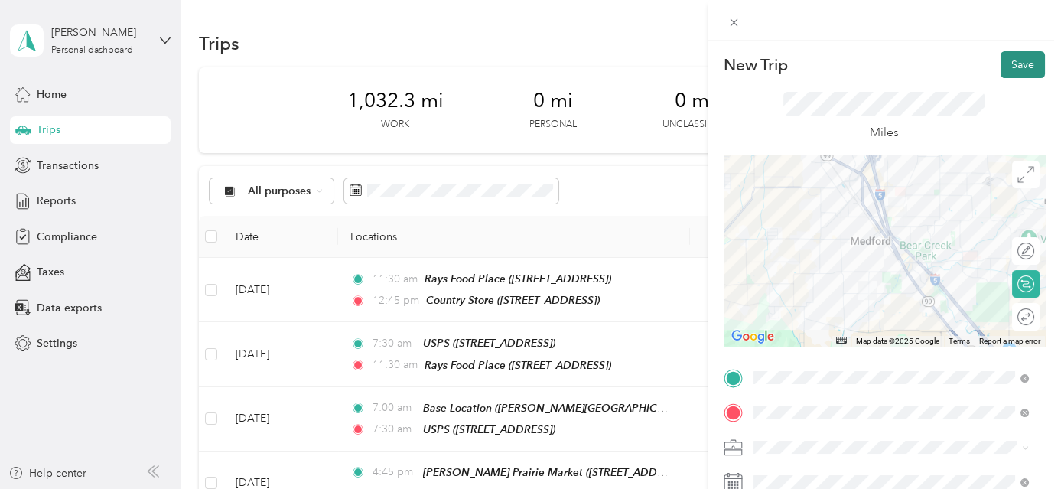
click at [1020, 69] on button "Save" at bounding box center [1023, 64] width 44 height 27
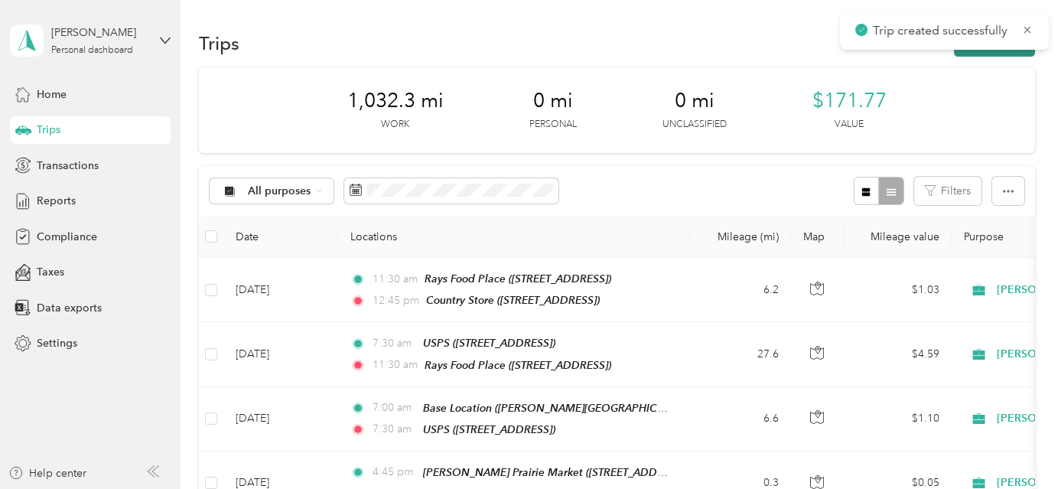
click at [1023, 53] on button "New trip" at bounding box center [994, 43] width 81 height 27
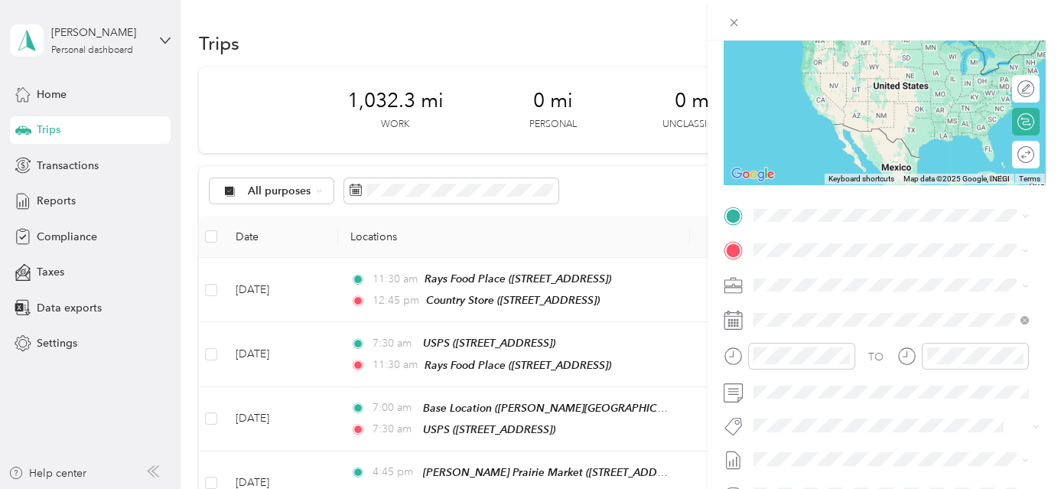
scroll to position [230, 0]
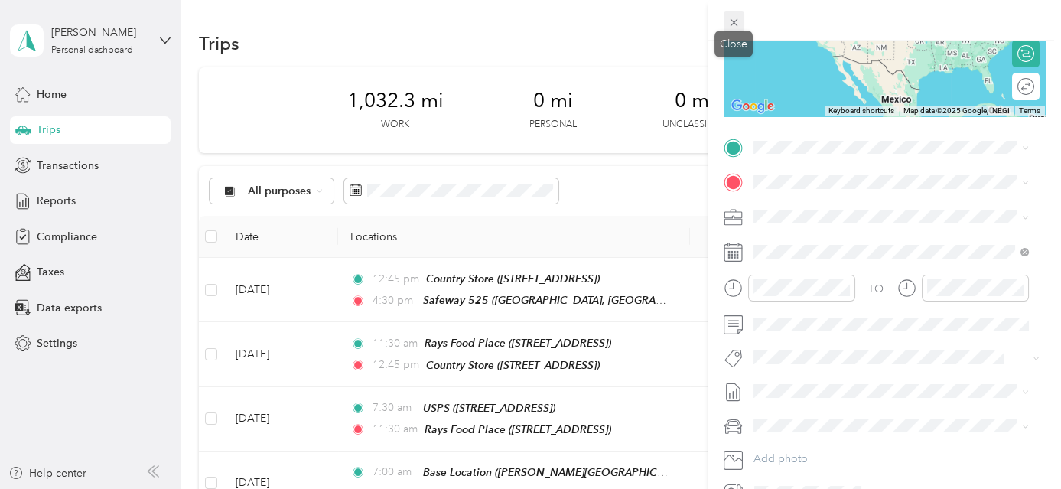
click at [730, 18] on icon at bounding box center [734, 22] width 13 height 13
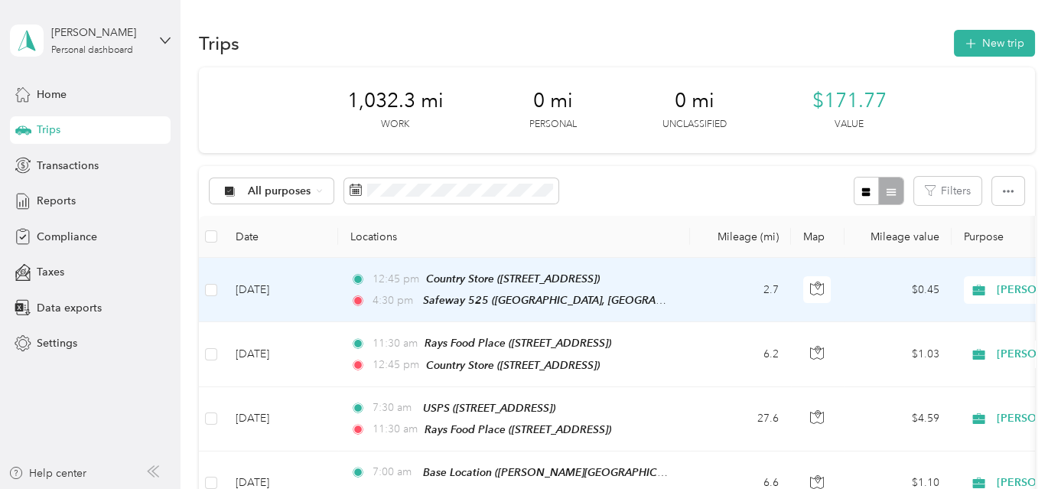
click at [709, 293] on td "2.7" at bounding box center [740, 290] width 101 height 64
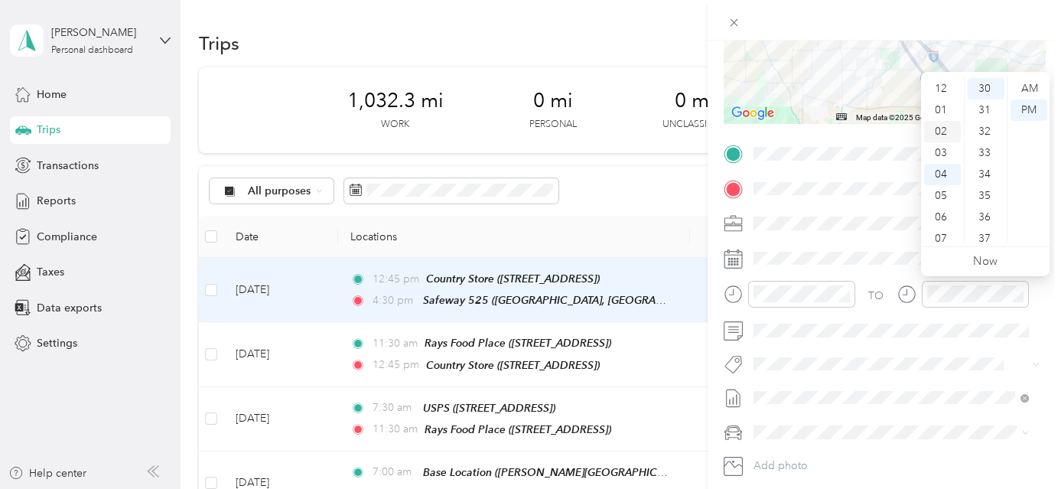
click at [949, 129] on div "02" at bounding box center [942, 131] width 37 height 21
click at [987, 86] on div "00" at bounding box center [986, 88] width 37 height 21
click at [1027, 111] on div "PM" at bounding box center [1029, 109] width 37 height 21
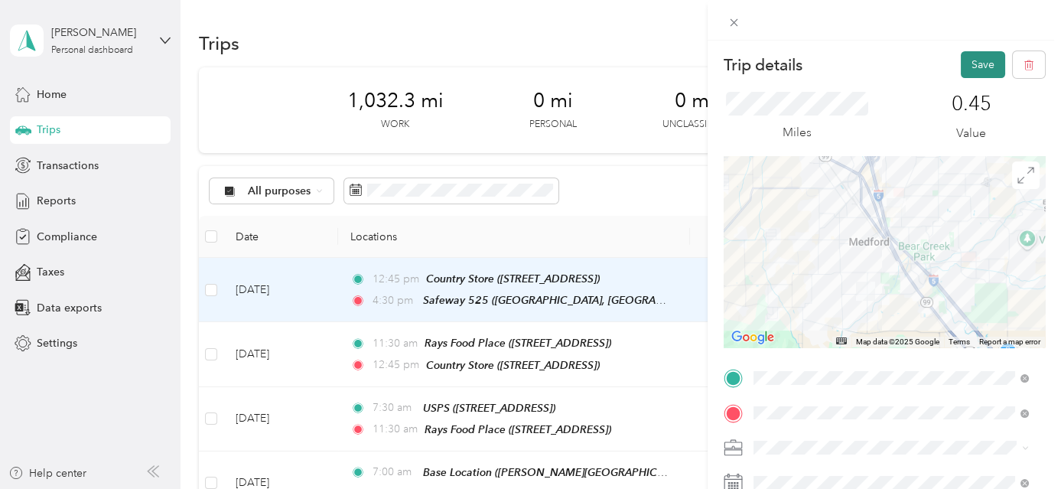
click at [967, 61] on button "Save" at bounding box center [983, 64] width 44 height 27
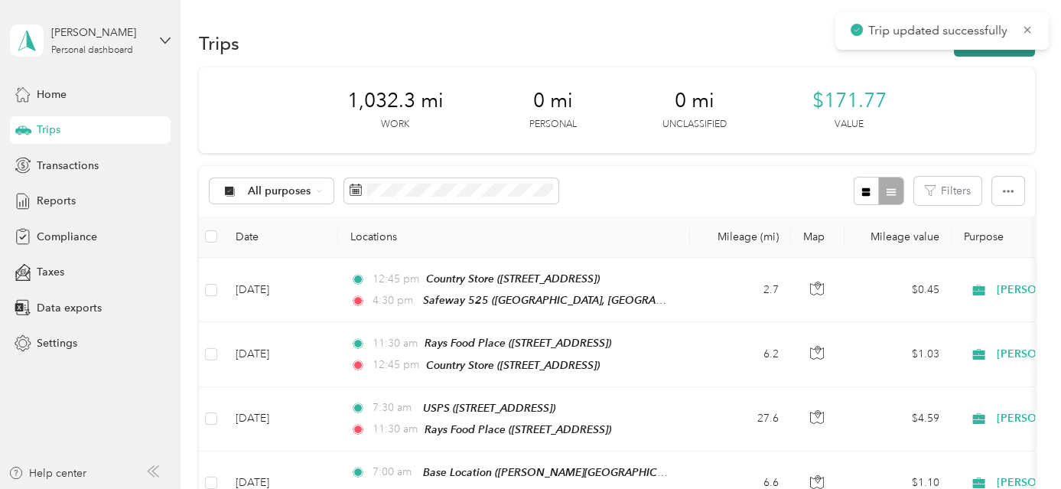
click at [974, 54] on button "New trip" at bounding box center [994, 43] width 81 height 27
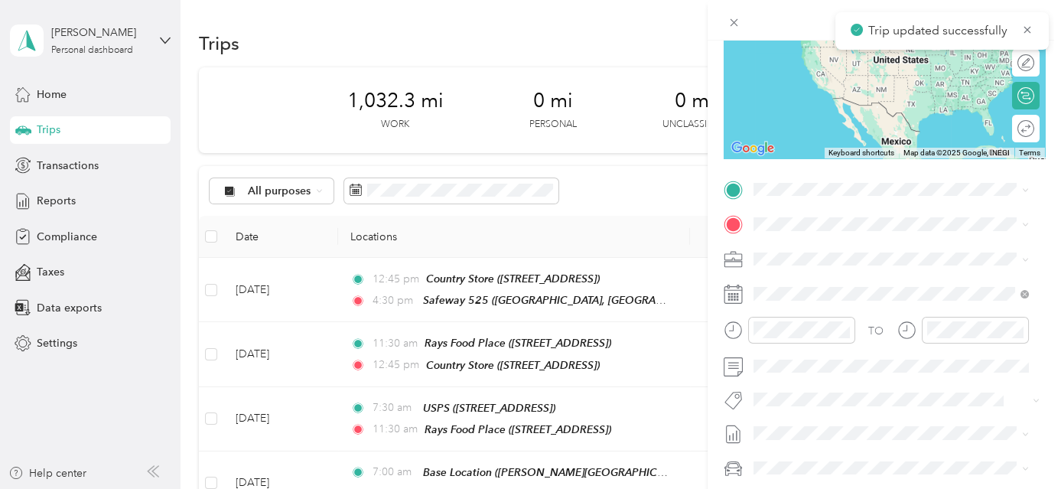
scroll to position [239, 0]
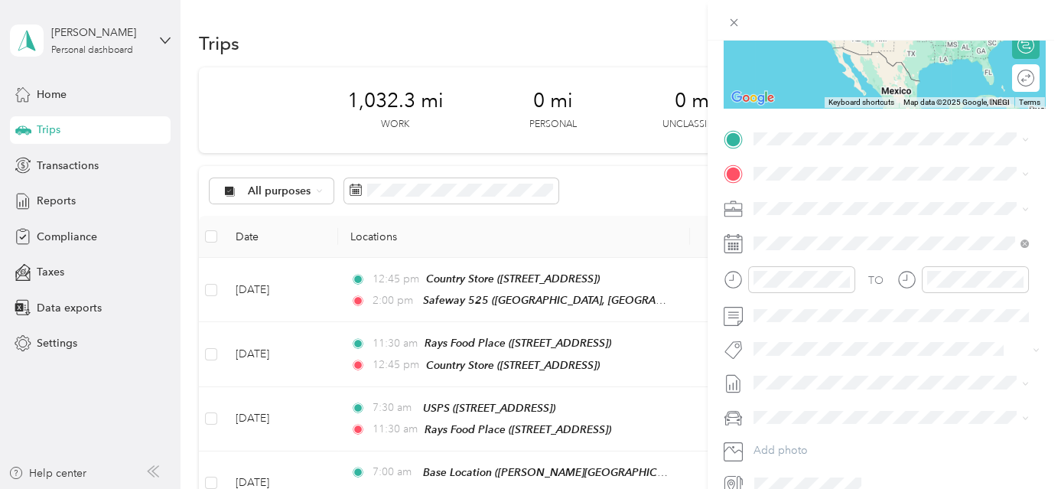
click at [850, 345] on div "Safeway [STREET_ADDRESS][US_STATE]" at bounding box center [903, 321] width 242 height 48
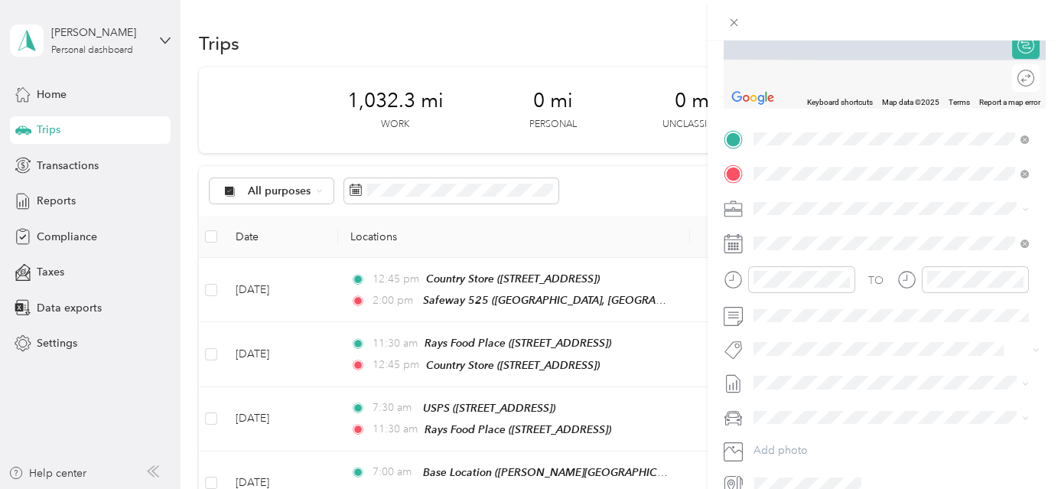
click at [868, 240] on div "Shop Smart 28 [STREET_ADDRESS][PERSON_NAME][US_STATE]" at bounding box center [901, 243] width 238 height 32
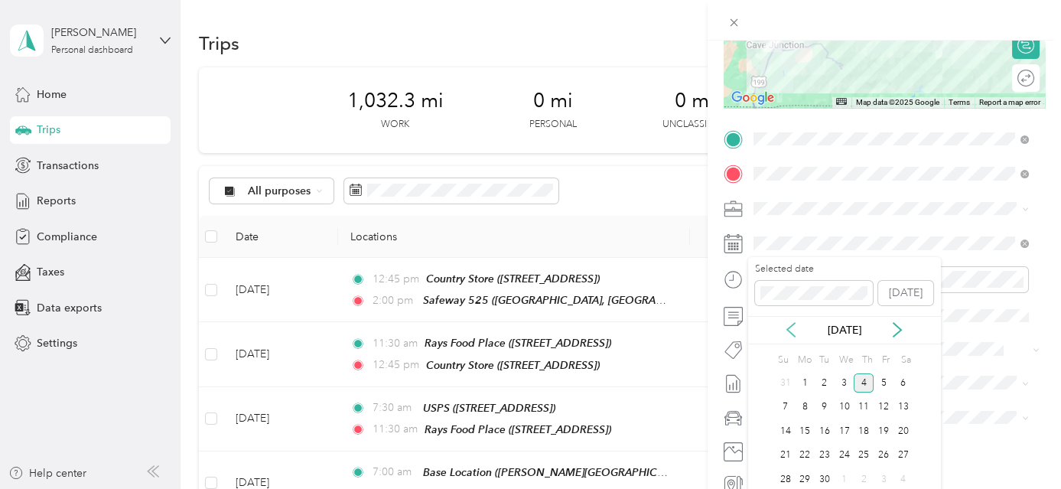
click at [790, 328] on icon at bounding box center [791, 329] width 15 height 15
click at [863, 477] on div "28" at bounding box center [864, 479] width 20 height 19
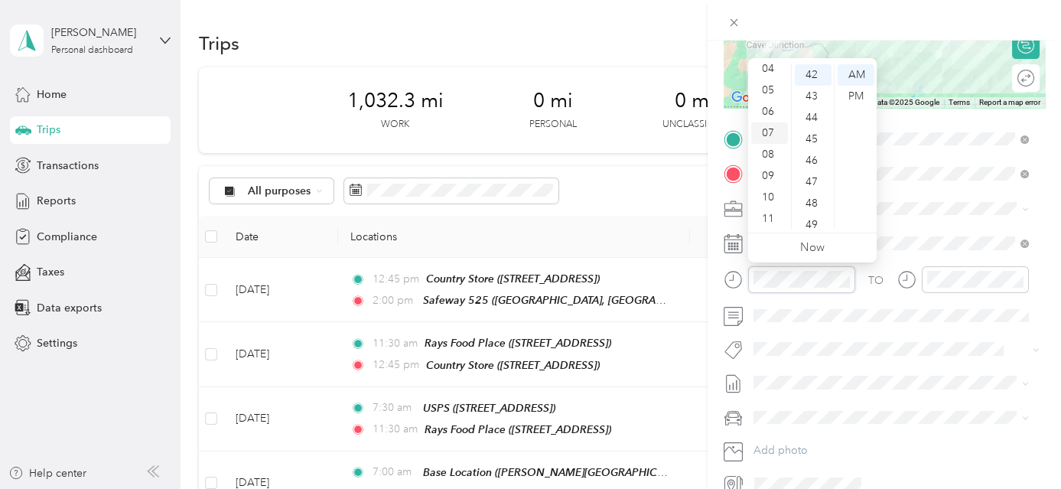
scroll to position [22, 0]
click at [771, 97] on div "02" at bounding box center [769, 95] width 37 height 21
click at [814, 73] on div "00" at bounding box center [813, 74] width 37 height 21
click at [860, 98] on div "PM" at bounding box center [856, 96] width 37 height 21
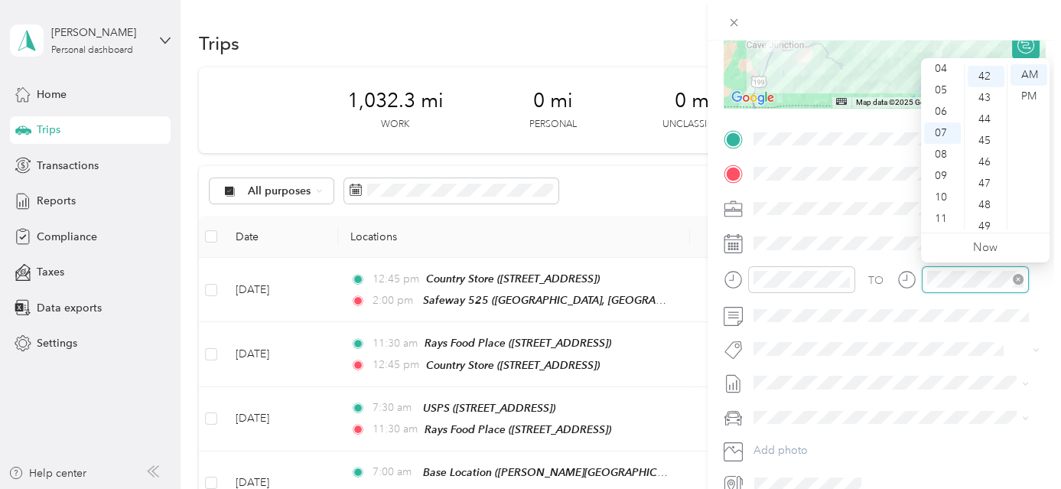
scroll to position [900, 0]
click at [950, 93] on div "05" at bounding box center [942, 90] width 37 height 21
click at [986, 77] on div "00" at bounding box center [986, 74] width 37 height 21
click at [1031, 96] on div "PM" at bounding box center [1029, 96] width 37 height 21
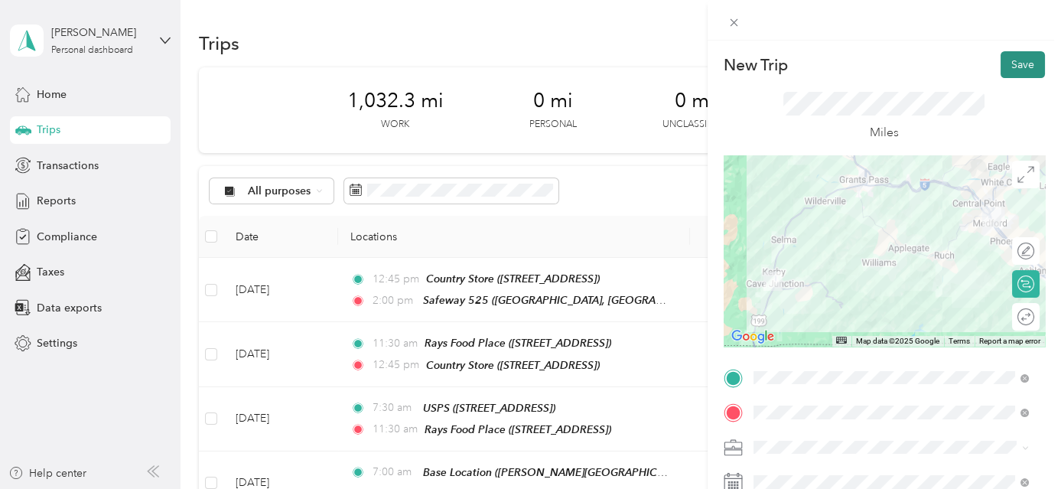
click at [1009, 57] on button "Save" at bounding box center [1023, 64] width 44 height 27
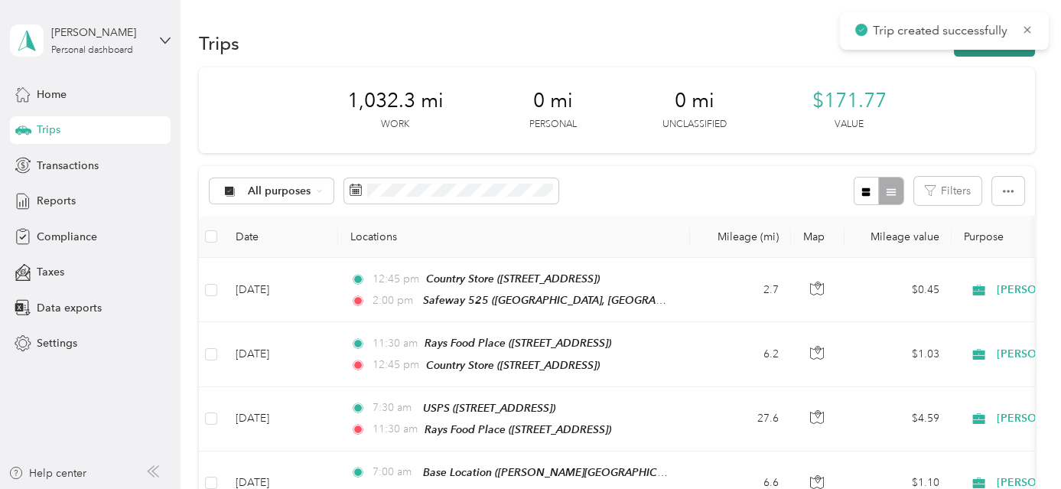
click at [999, 52] on button "New trip" at bounding box center [994, 43] width 81 height 27
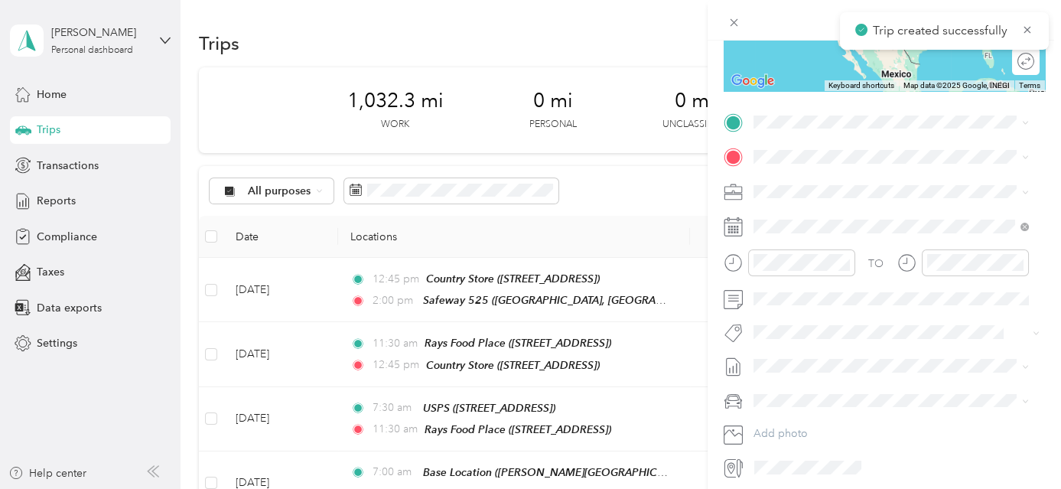
scroll to position [262, 0]
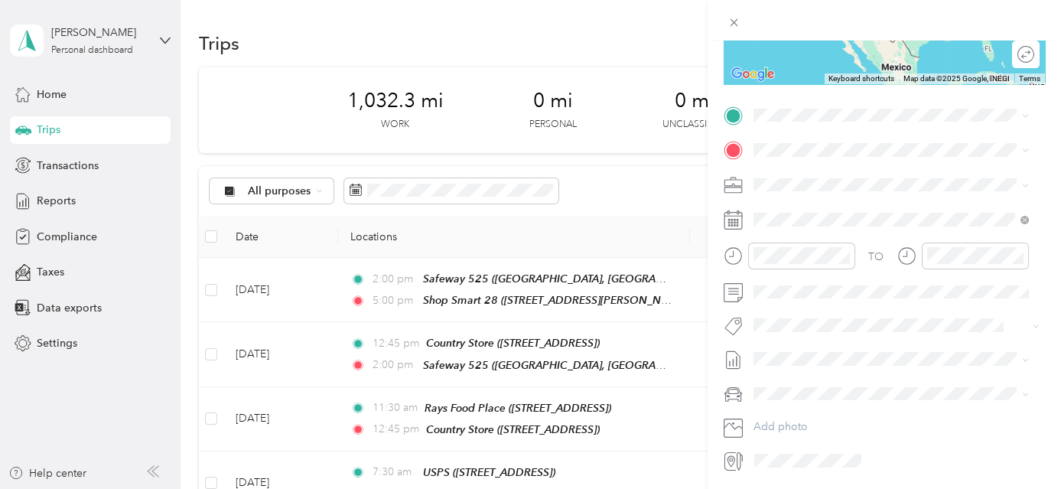
click at [822, 182] on div "Shop Smart 28 [STREET_ADDRESS][PERSON_NAME][US_STATE]" at bounding box center [901, 183] width 238 height 32
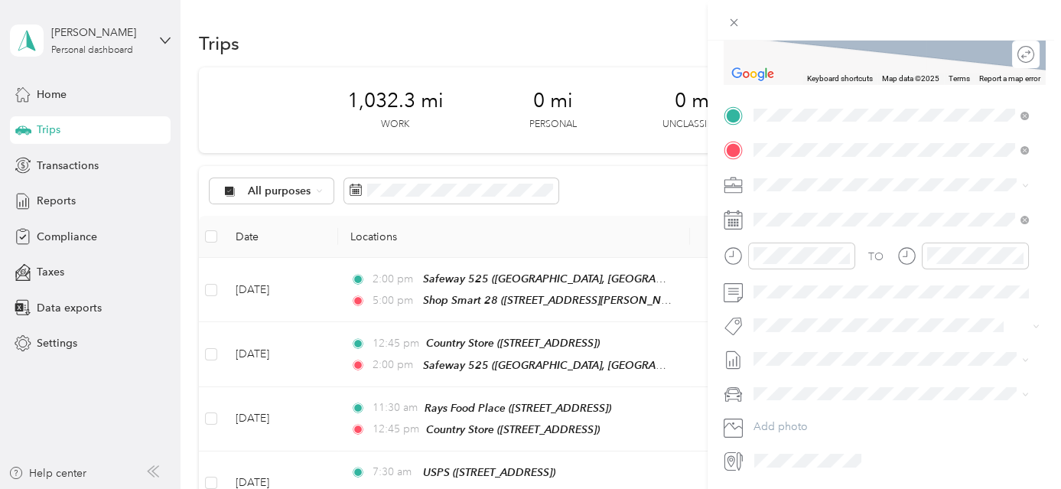
click at [859, 220] on div "TEAM [PERSON_NAME][GEOGRAPHIC_DATA] [STREET_ADDRESS]" at bounding box center [890, 222] width 217 height 37
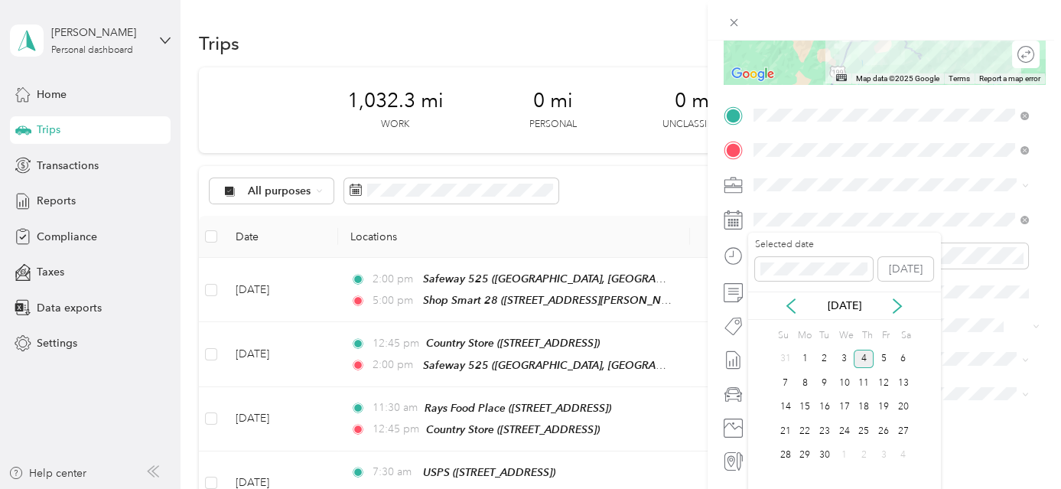
click at [797, 314] on div "[DATE]" at bounding box center [844, 306] width 193 height 28
click at [790, 301] on icon at bounding box center [791, 305] width 15 height 15
click at [859, 456] on div "28" at bounding box center [864, 455] width 20 height 19
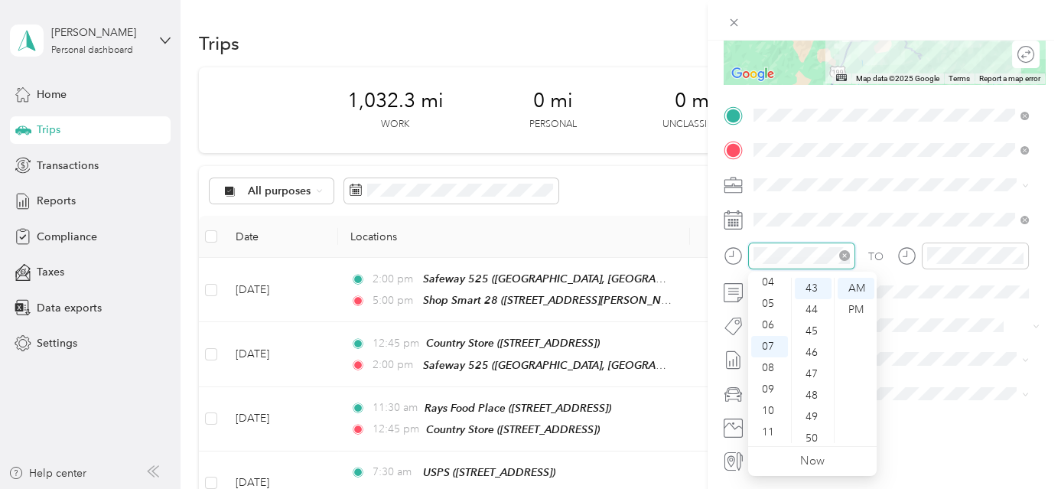
scroll to position [921, 0]
click at [771, 301] on div "05" at bounding box center [769, 303] width 37 height 21
click at [815, 282] on div "00" at bounding box center [813, 288] width 37 height 21
drag, startPoint x: 856, startPoint y: 307, endPoint x: 906, endPoint y: 299, distance: 50.3
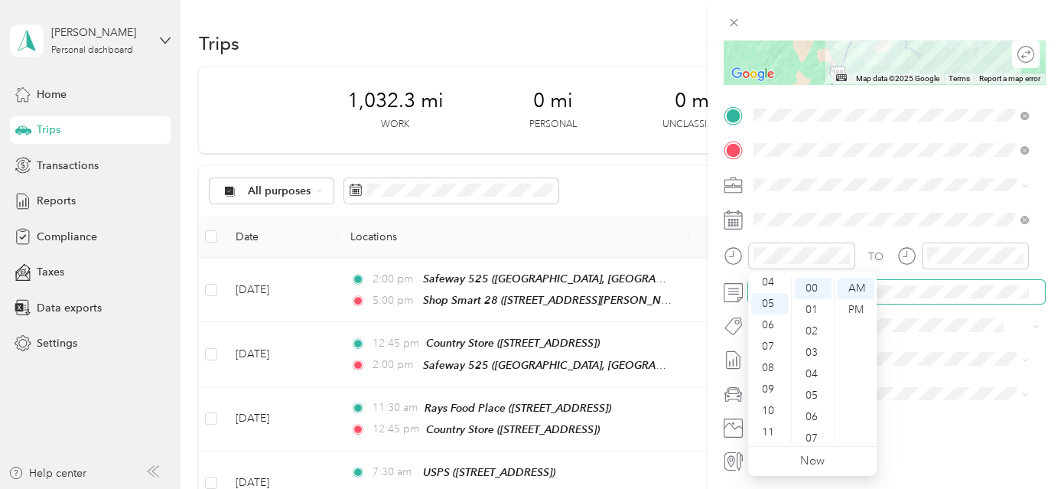
click at [859, 307] on div "PM" at bounding box center [856, 309] width 37 height 21
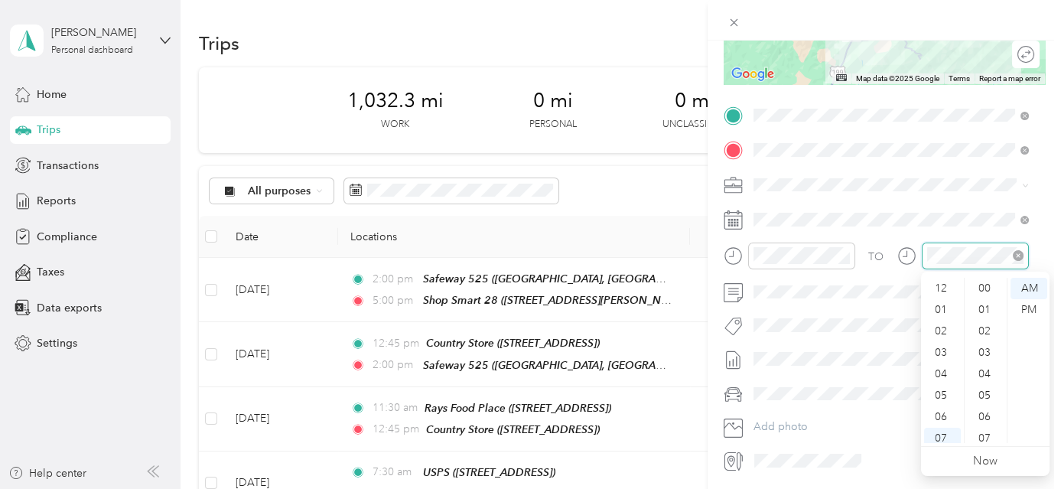
scroll to position [92, 0]
drag, startPoint x: 947, startPoint y: 321, endPoint x: 982, endPoint y: 324, distance: 36.1
click at [951, 320] on div "06" at bounding box center [942, 324] width 37 height 21
click at [989, 286] on div "00" at bounding box center [986, 288] width 37 height 21
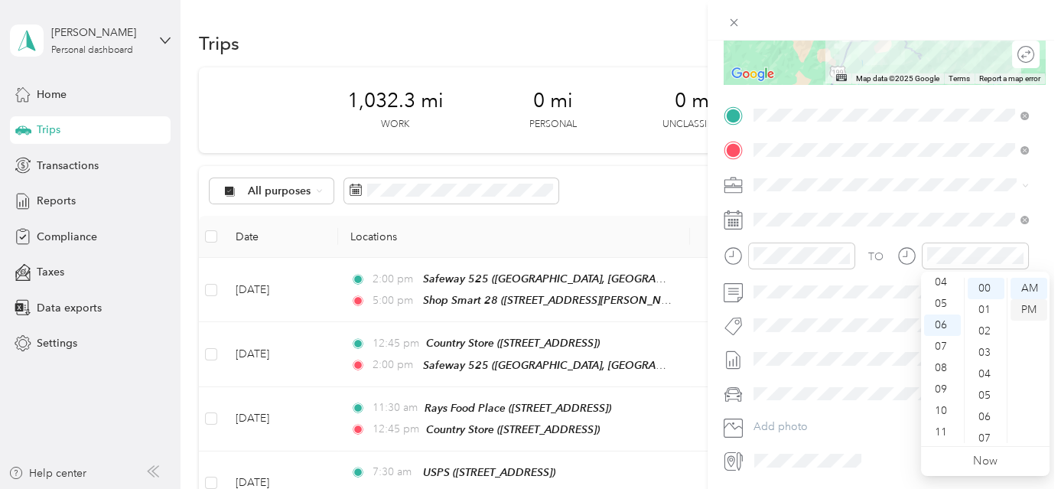
click at [1031, 306] on div "PM" at bounding box center [1029, 309] width 37 height 21
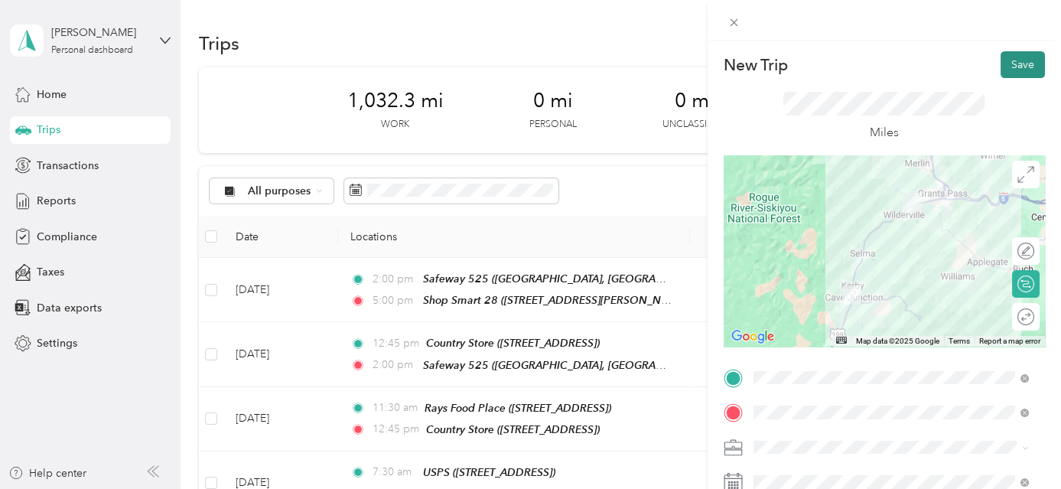
click at [1012, 62] on button "Save" at bounding box center [1023, 64] width 44 height 27
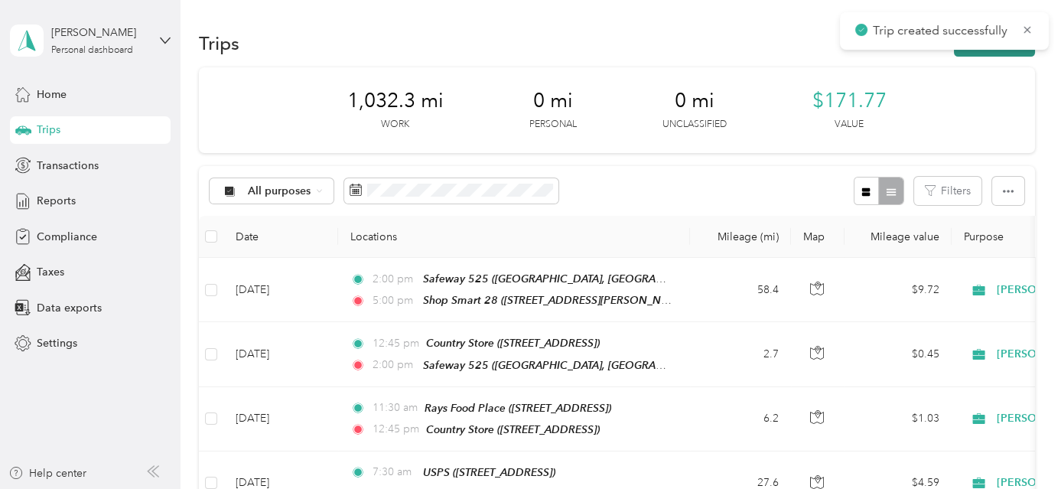
click at [1002, 54] on button "New trip" at bounding box center [994, 43] width 81 height 27
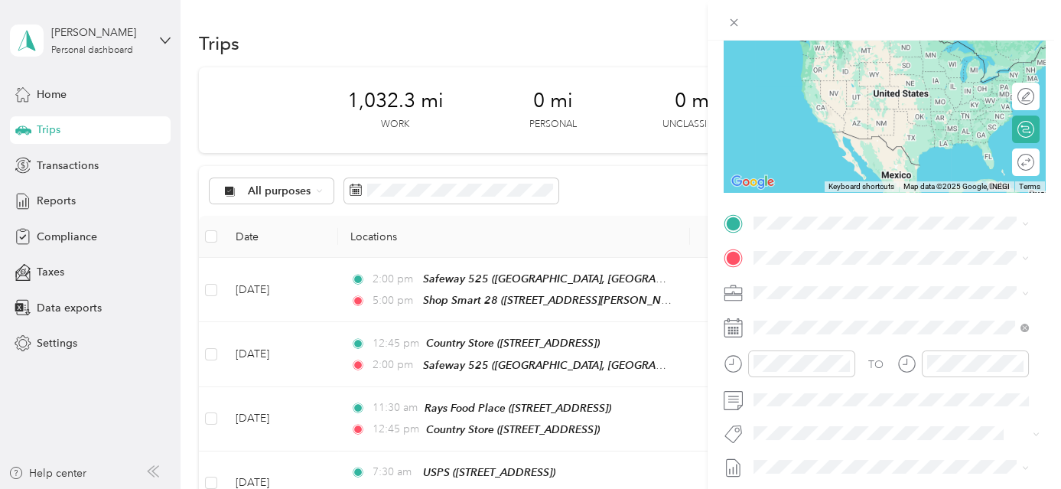
scroll to position [246, 0]
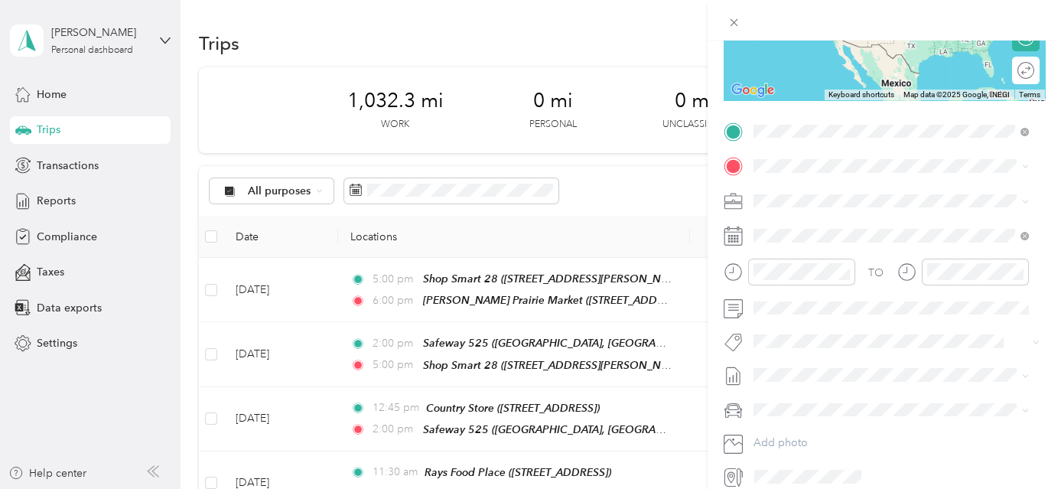
click at [879, 201] on div "TEAM [PERSON_NAME][GEOGRAPHIC_DATA] [STREET_ADDRESS]" at bounding box center [890, 202] width 217 height 37
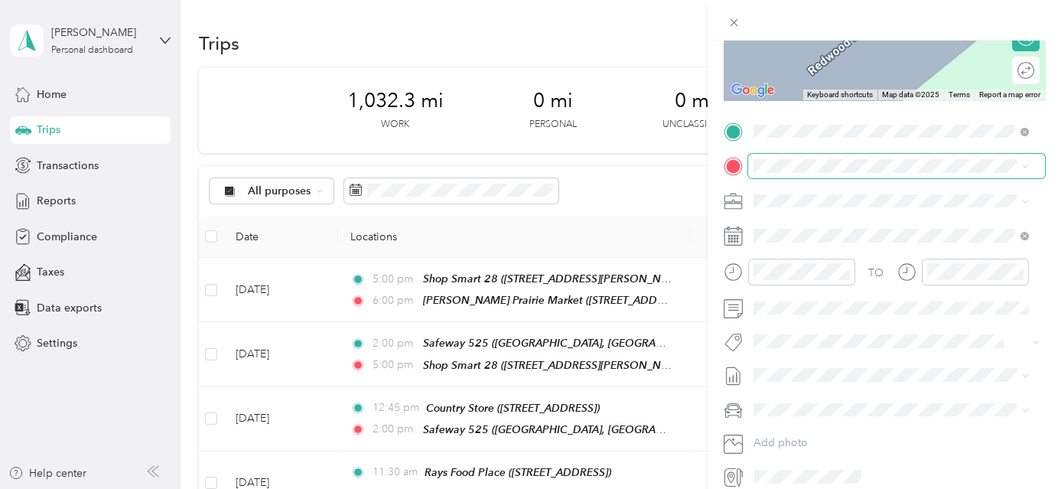
click at [863, 168] on span at bounding box center [896, 166] width 297 height 24
click at [868, 244] on div "Base Location [PERSON_NAME][GEOGRAPHIC_DATA], [GEOGRAPHIC_DATA], [US_STATE], [G…" at bounding box center [903, 252] width 242 height 64
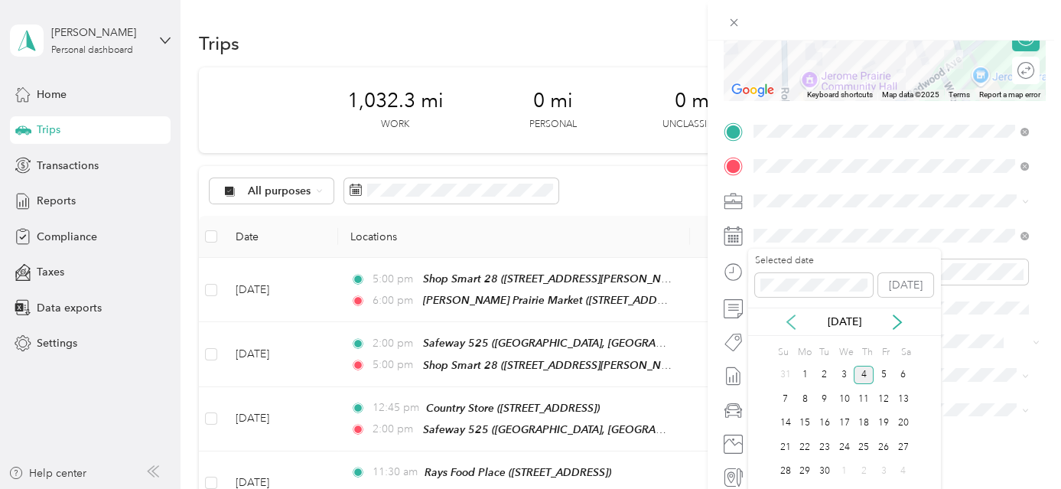
click at [790, 318] on icon at bounding box center [791, 321] width 15 height 15
click at [867, 466] on div "28" at bounding box center [864, 471] width 20 height 19
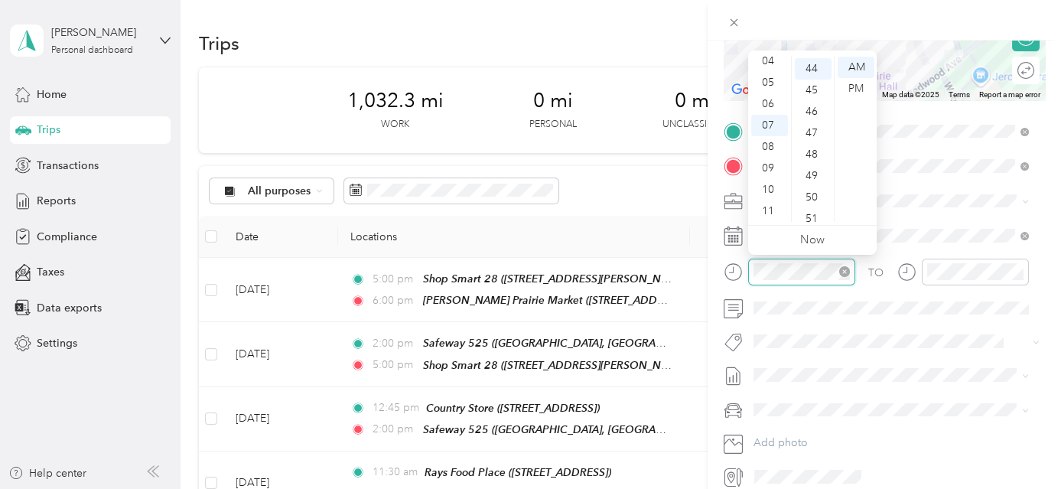
scroll to position [943, 0]
click at [771, 106] on div "06" at bounding box center [769, 103] width 37 height 21
click at [818, 67] on div "00" at bounding box center [813, 67] width 37 height 21
click at [853, 87] on div "PM" at bounding box center [856, 88] width 37 height 21
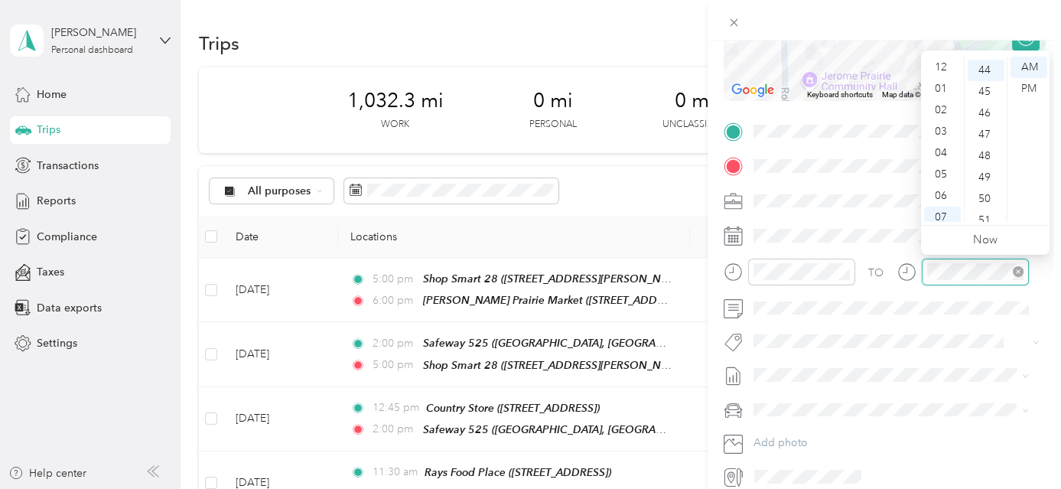
scroll to position [92, 0]
click at [943, 103] on div "06" at bounding box center [942, 103] width 37 height 21
click at [993, 170] on div "10" at bounding box center [986, 173] width 37 height 21
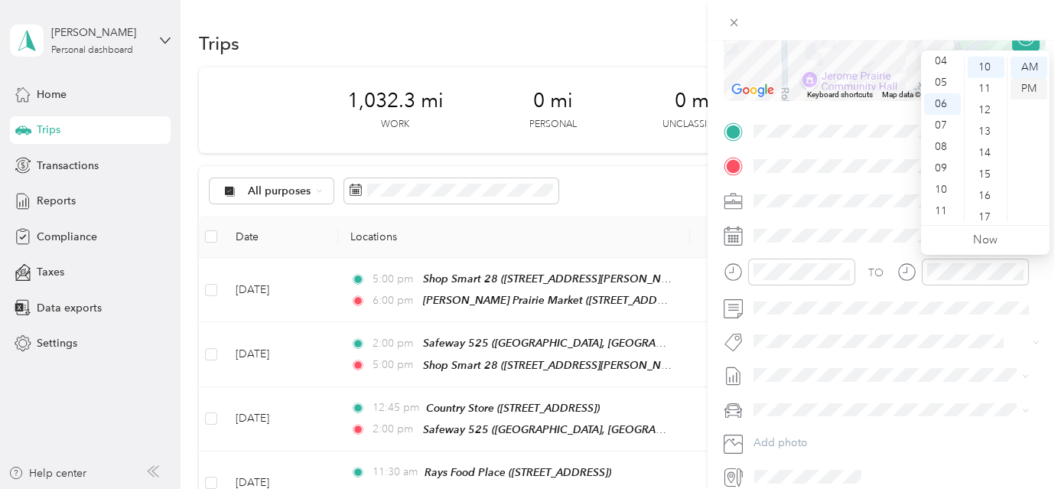
click at [1030, 83] on div "PM" at bounding box center [1029, 88] width 37 height 21
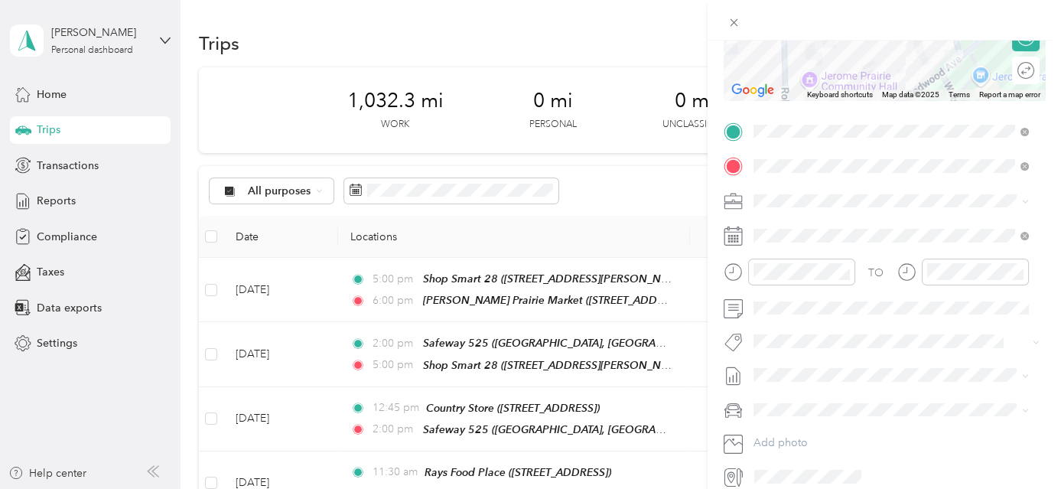
scroll to position [0, 0]
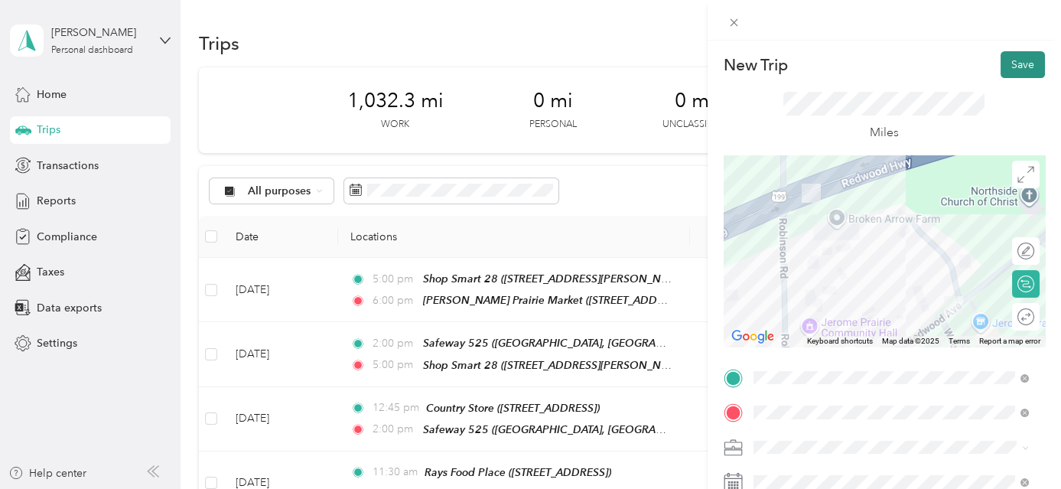
click at [1018, 58] on button "Save" at bounding box center [1023, 64] width 44 height 27
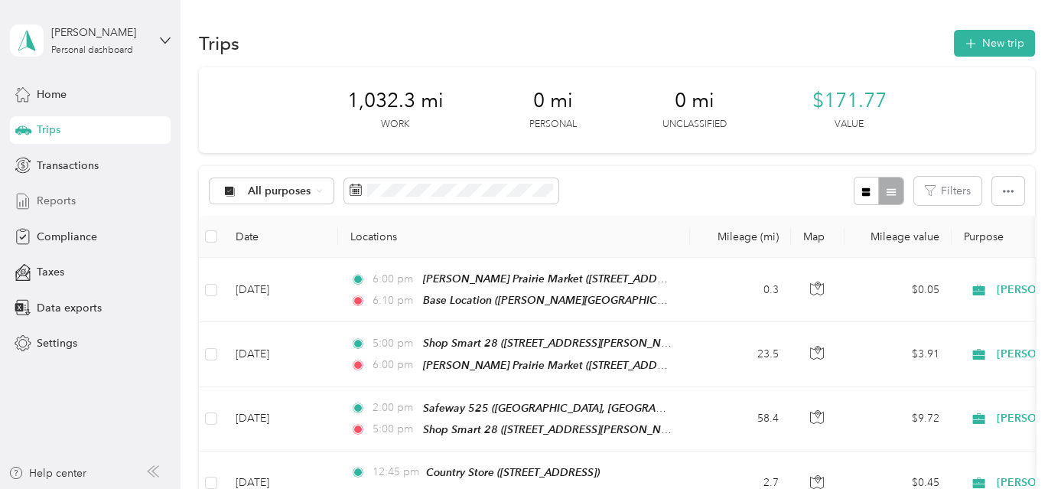
click at [63, 197] on span "Reports" at bounding box center [56, 201] width 39 height 16
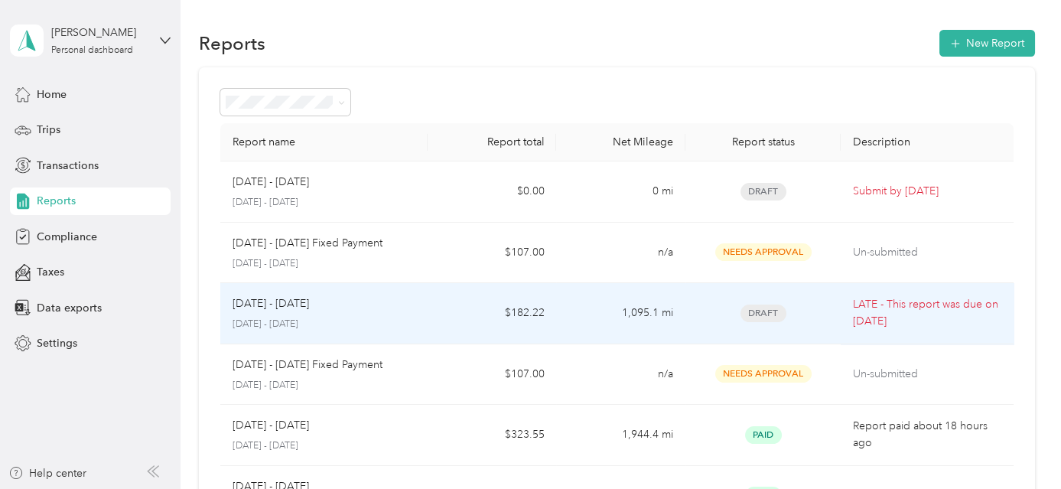
click at [593, 324] on td "1,095.1 mi" at bounding box center [620, 313] width 129 height 61
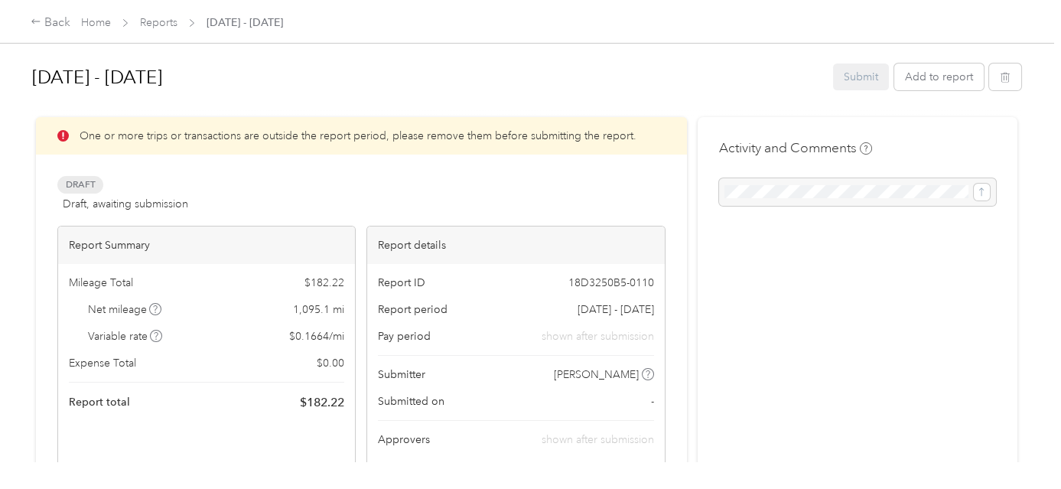
click at [67, 136] on icon at bounding box center [62, 135] width 11 height 11
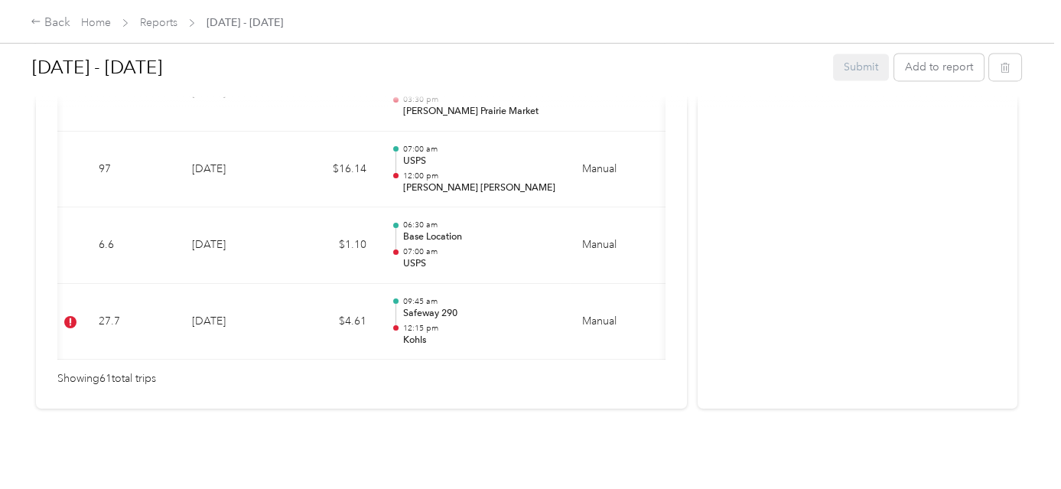
scroll to position [0, 26]
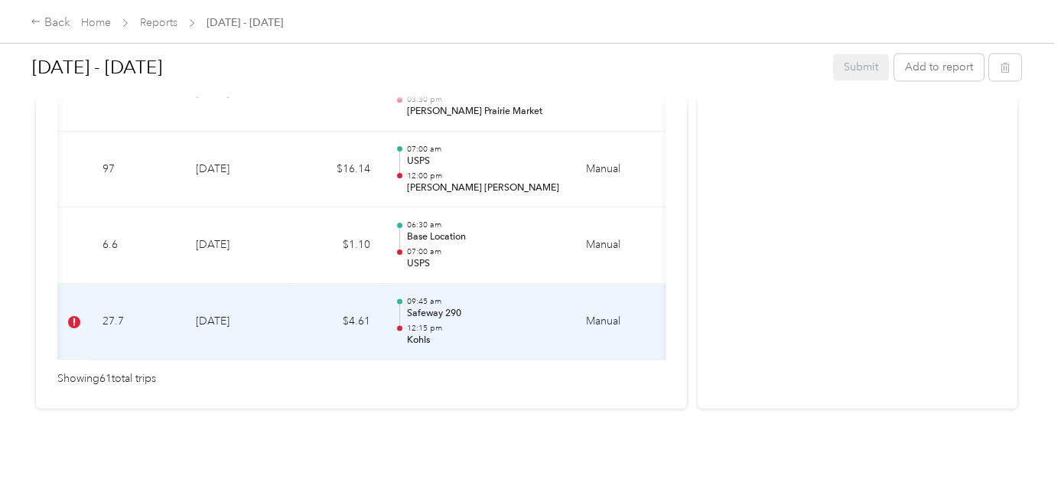
click at [282, 315] on td "[DATE]" at bounding box center [237, 322] width 107 height 77
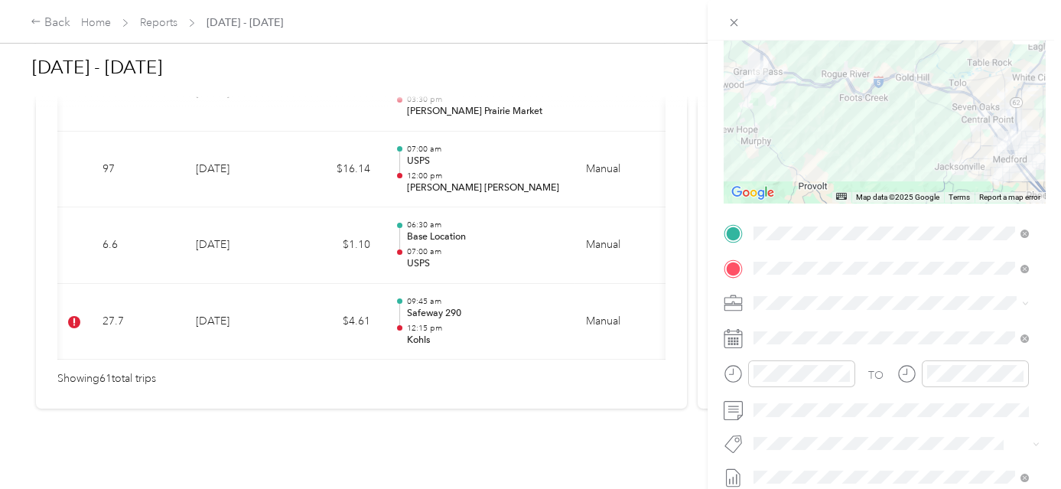
scroll to position [0, 0]
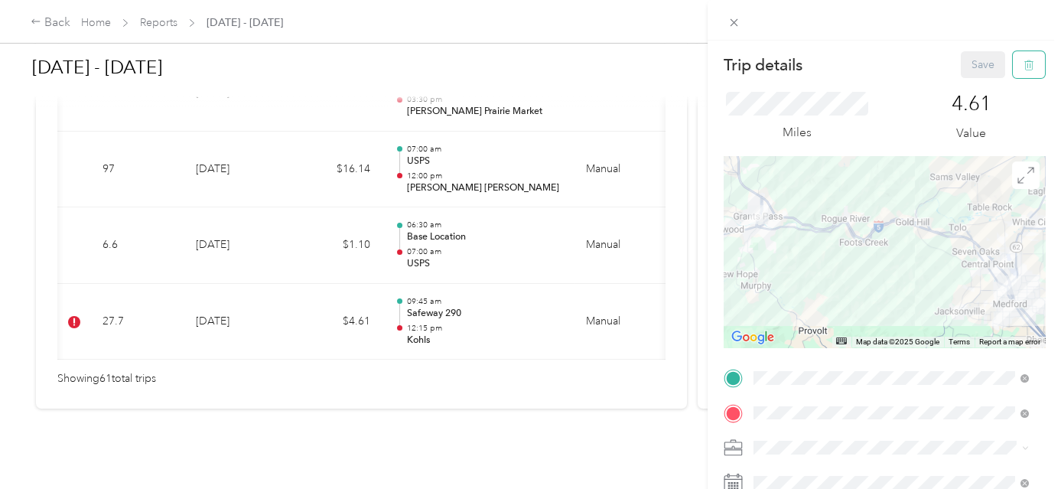
click at [1024, 61] on icon "button" at bounding box center [1029, 65] width 11 height 11
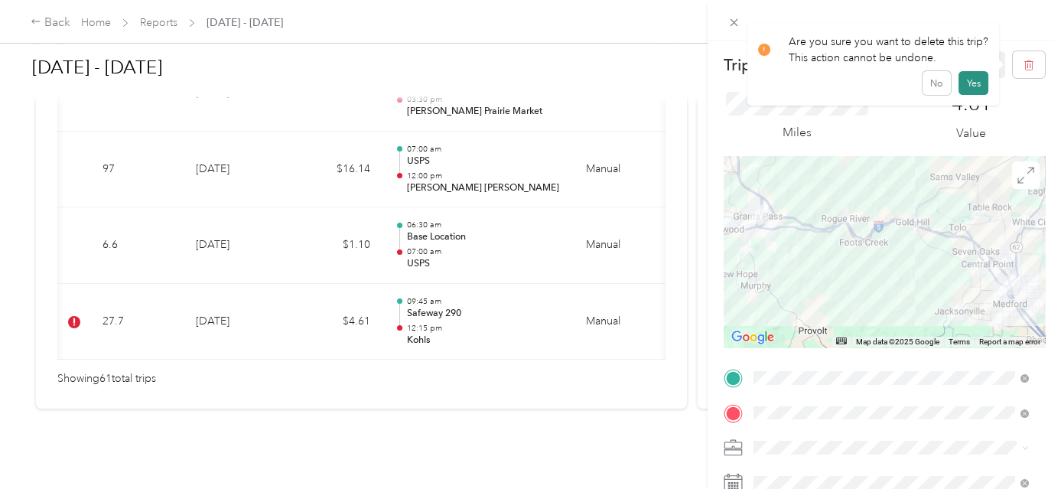
click at [971, 80] on button "Yes" at bounding box center [974, 83] width 30 height 24
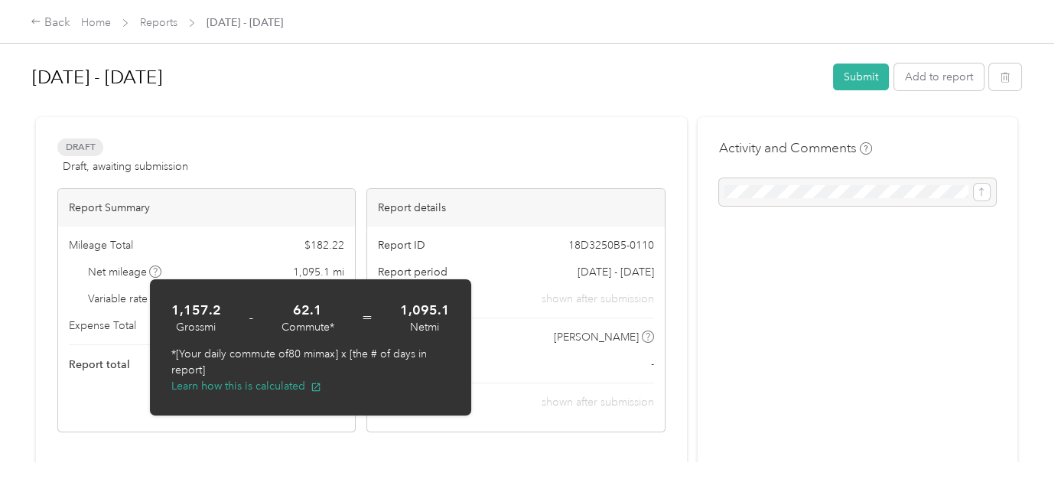
click at [242, 226] on div "Mileage Total $ 182.22 Net mileage 1,095.1 mi Variable rate $ 0.1664 / mi Expen…" at bounding box center [206, 305] width 297 height 158
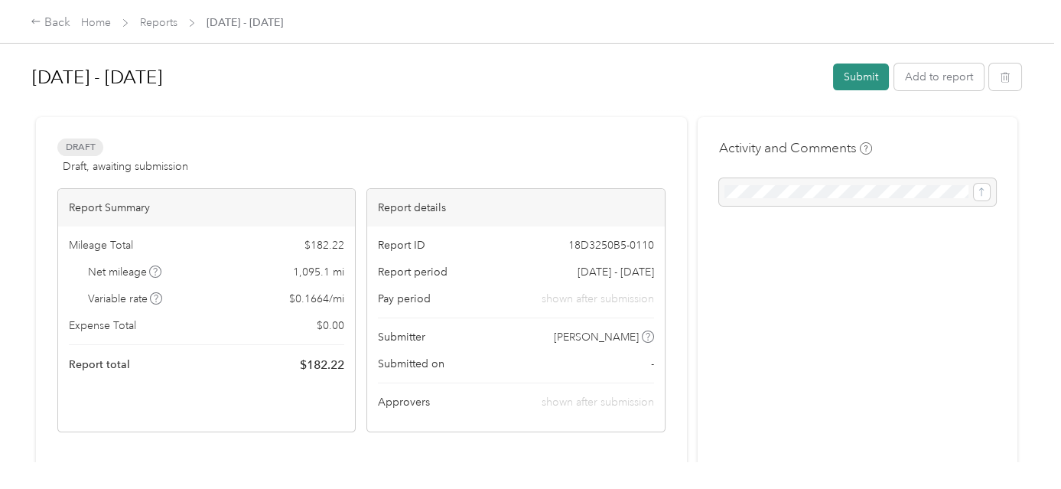
click at [861, 81] on button "Submit" at bounding box center [861, 77] width 56 height 27
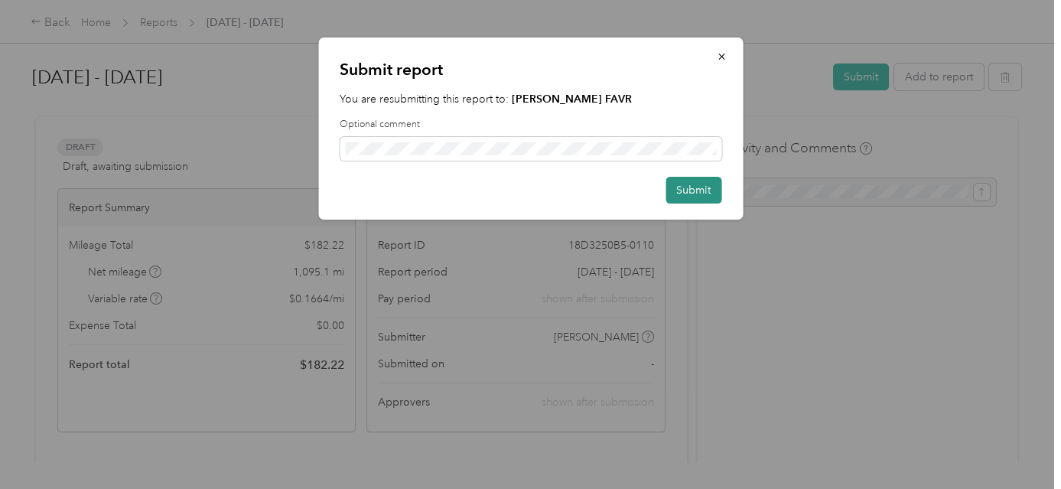
click at [702, 187] on button "Submit" at bounding box center [694, 190] width 56 height 27
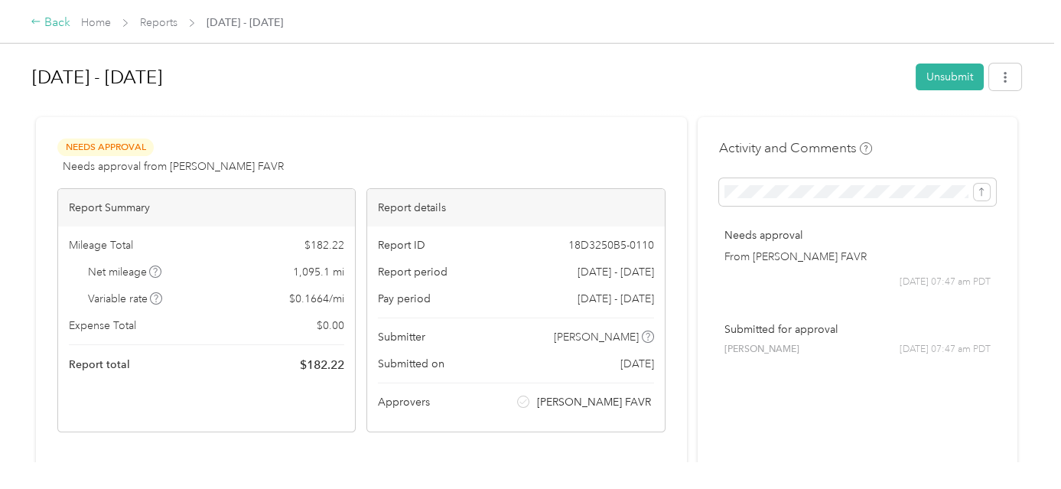
click at [53, 28] on div "Back" at bounding box center [51, 23] width 40 height 18
